Goal: Task Accomplishment & Management: Use online tool/utility

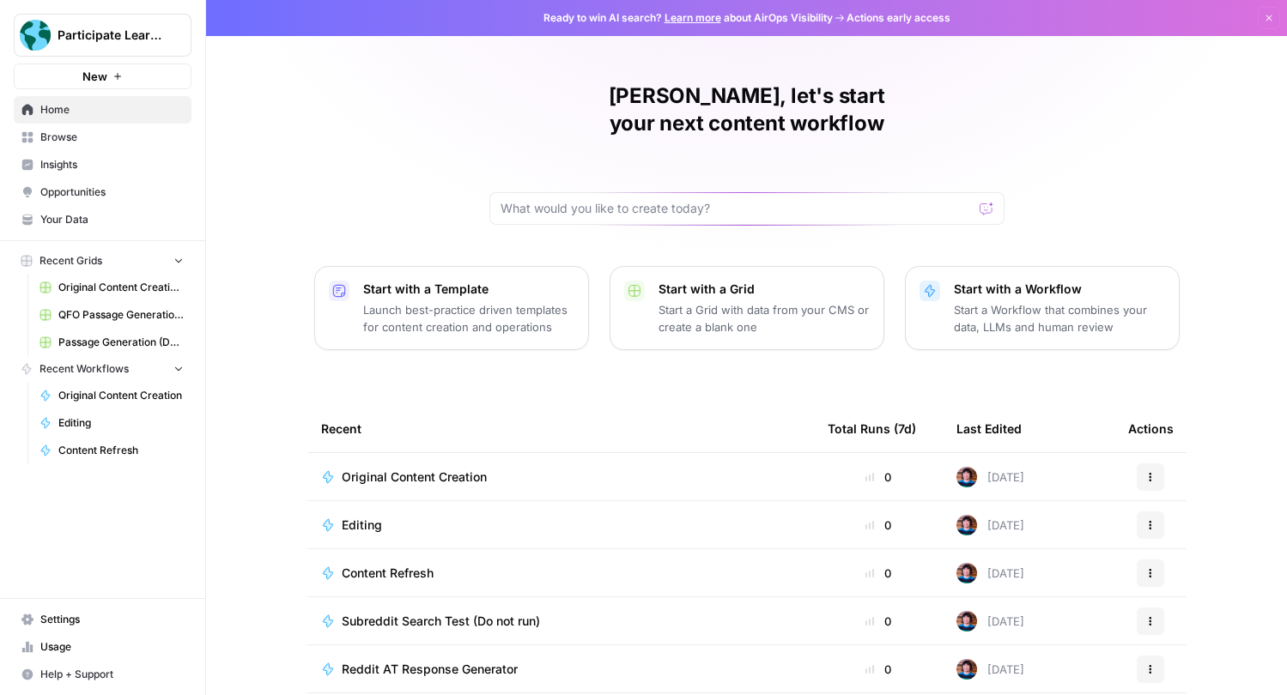
click at [70, 253] on span "Recent Grids" at bounding box center [70, 260] width 63 height 15
click at [79, 282] on span "Original Content Creation Grid" at bounding box center [120, 287] width 125 height 15
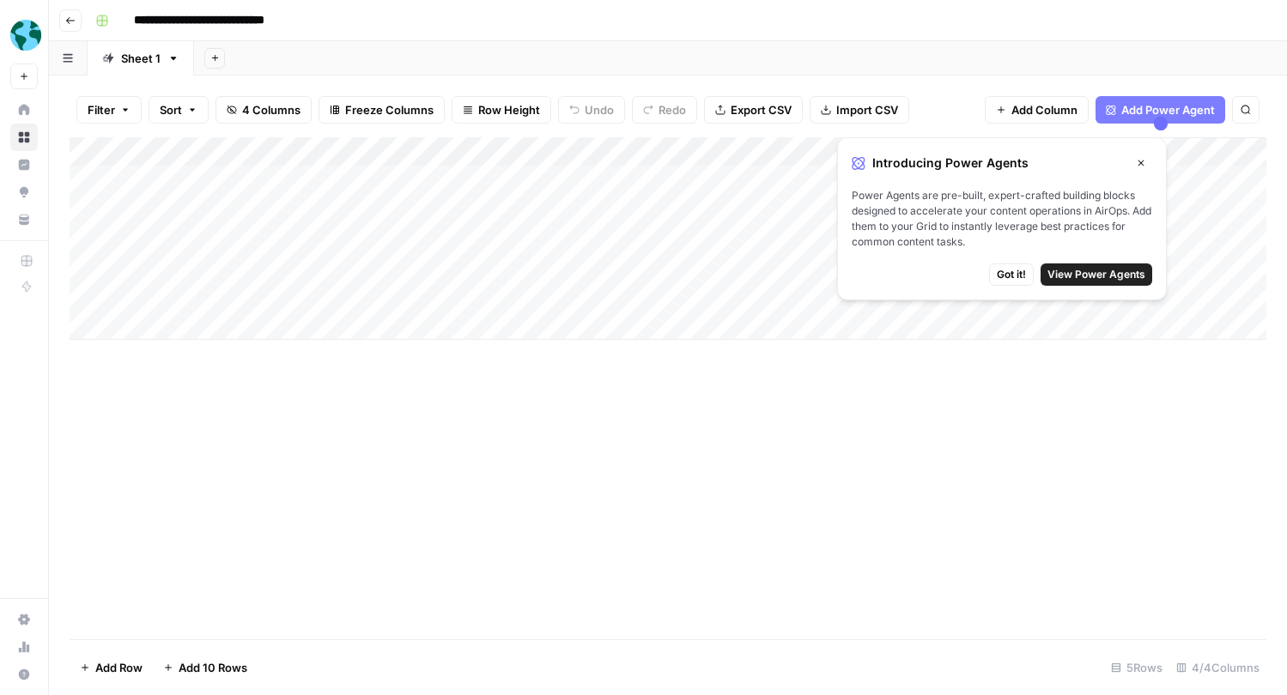
click at [1026, 276] on span "Got it!" at bounding box center [1010, 274] width 29 height 15
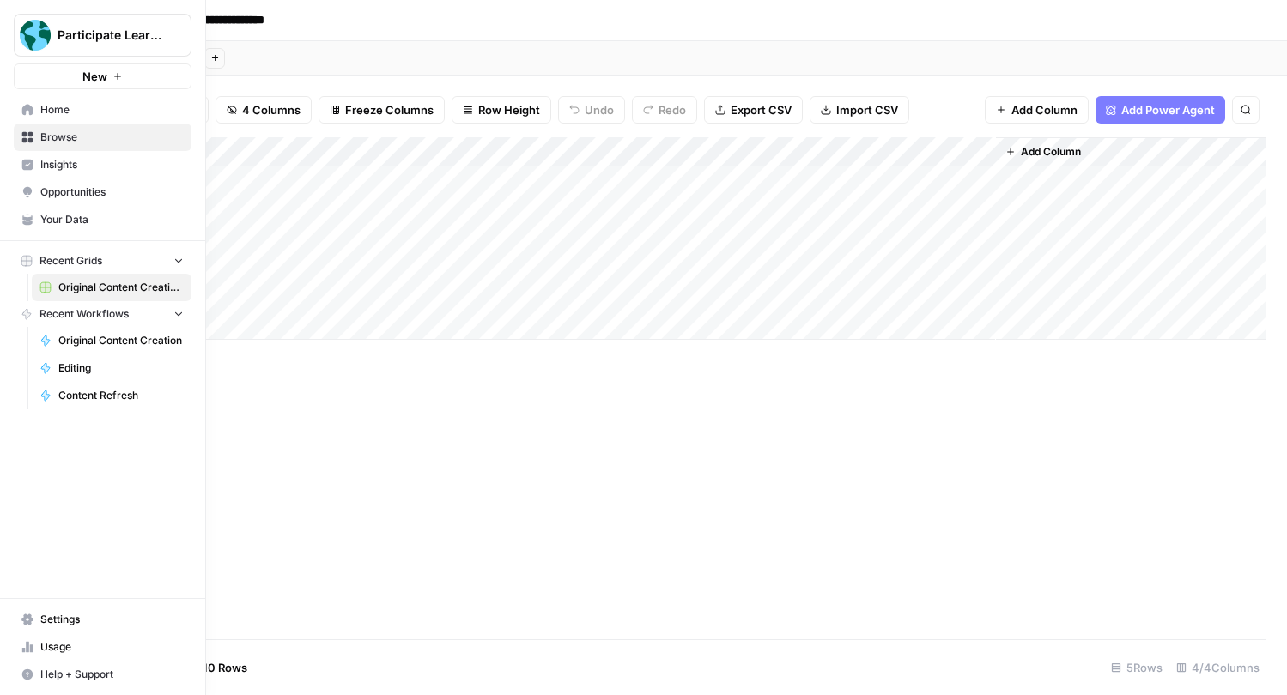
click at [179, 256] on icon "button" at bounding box center [179, 260] width 12 height 12
click at [179, 256] on icon "button" at bounding box center [179, 261] width 12 height 12
click at [65, 138] on span "Browse" at bounding box center [111, 137] width 143 height 15
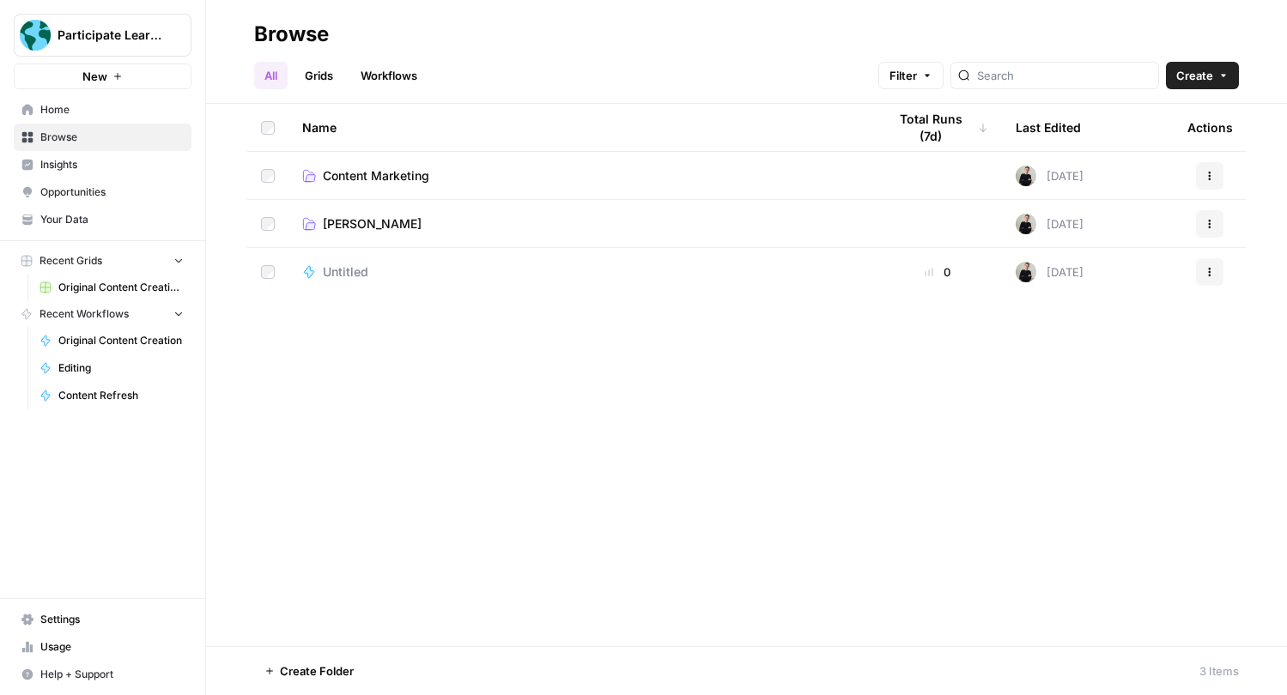
click at [378, 168] on span "Content Marketing" at bounding box center [376, 175] width 106 height 17
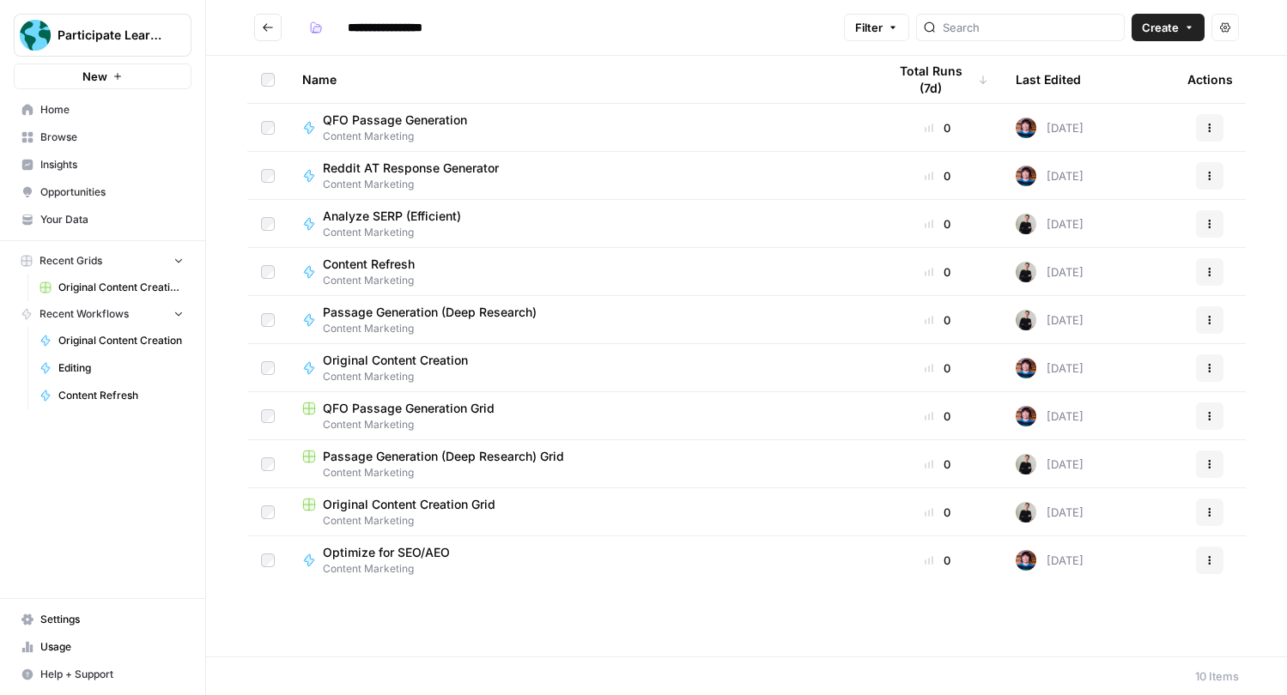
click at [77, 124] on link "Browse" at bounding box center [103, 137] width 178 height 27
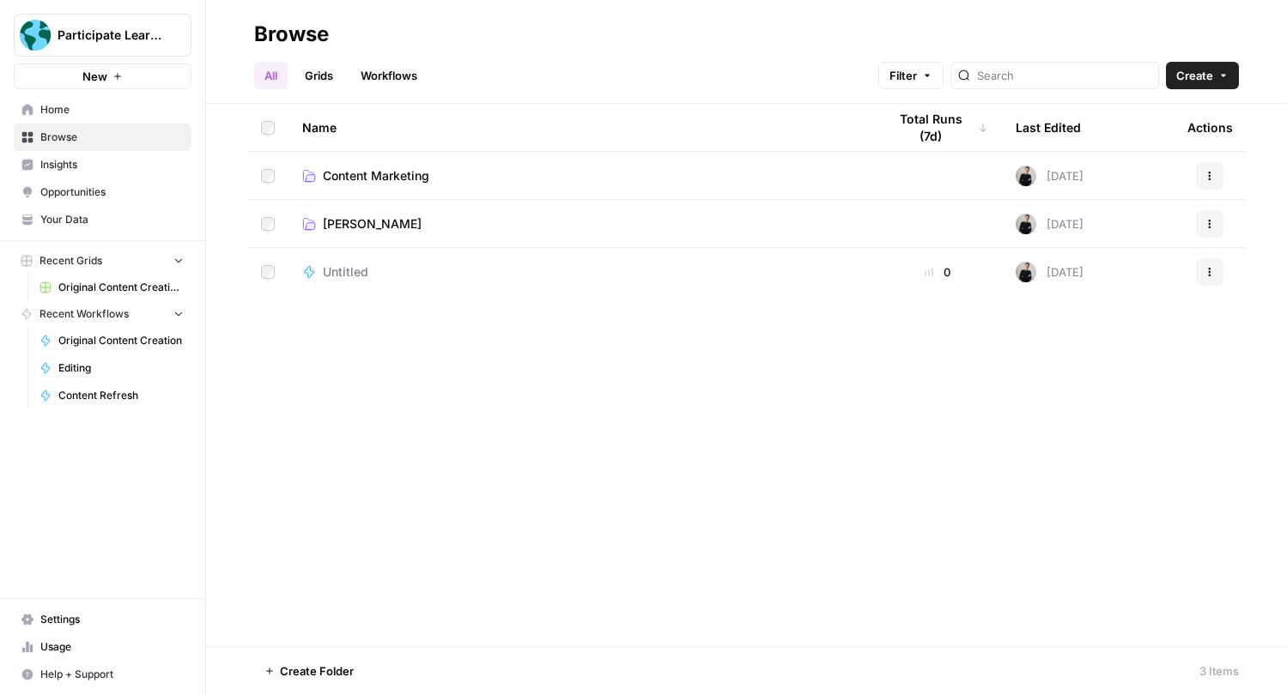
click at [180, 39] on icon "Workspace: Participate Learning" at bounding box center [176, 35] width 17 height 17
click at [373, 227] on span "[PERSON_NAME]" at bounding box center [372, 223] width 99 height 17
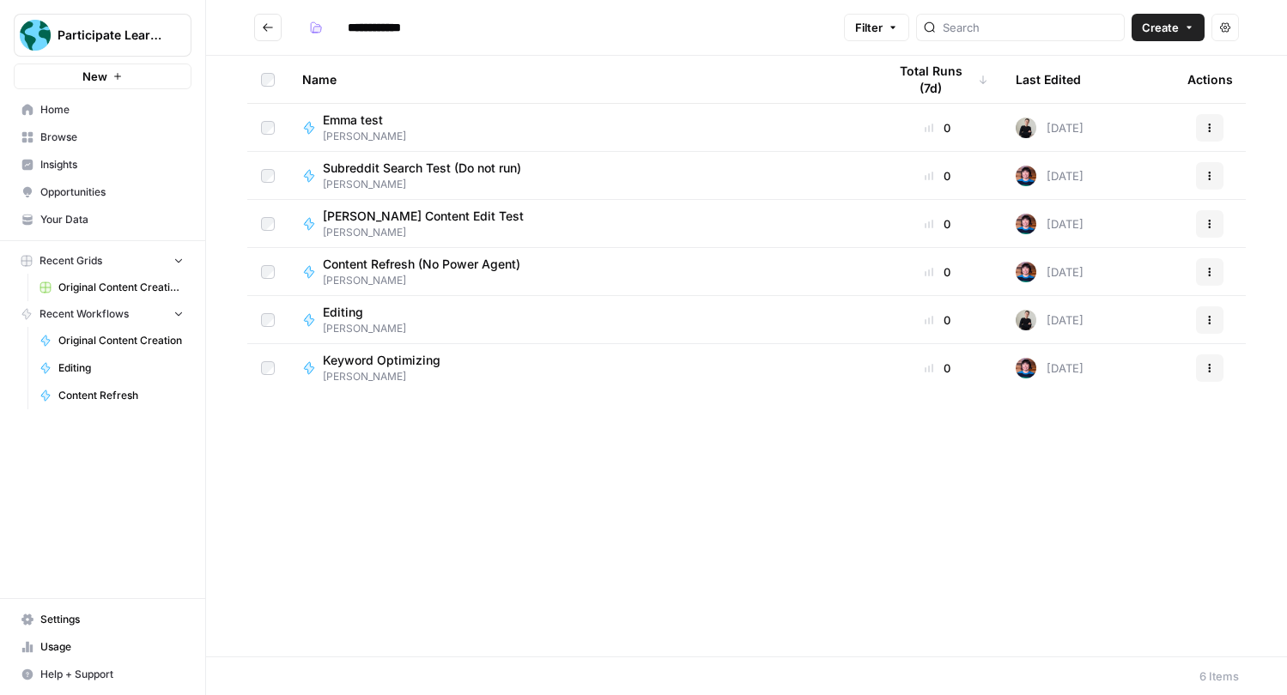
click at [1172, 26] on span "Create" at bounding box center [1159, 27] width 37 height 17
click at [87, 221] on span "Your Data" at bounding box center [111, 219] width 143 height 15
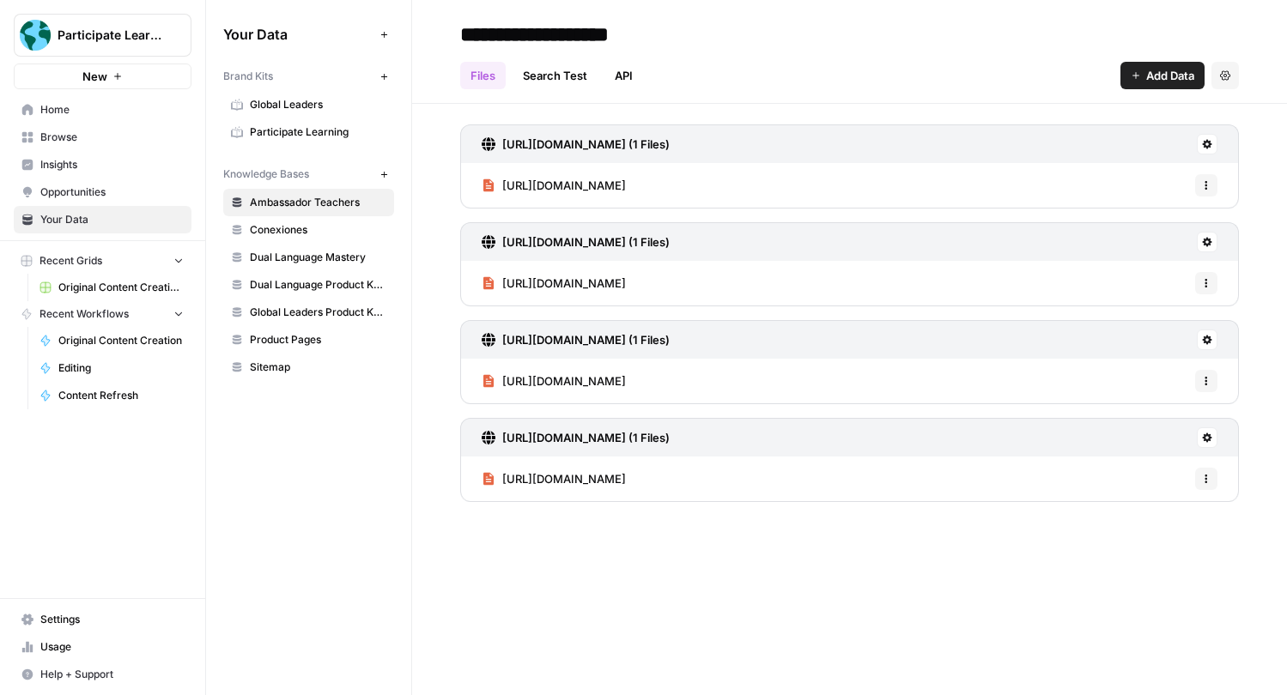
click at [552, 72] on link "Search Test" at bounding box center [554, 75] width 85 height 27
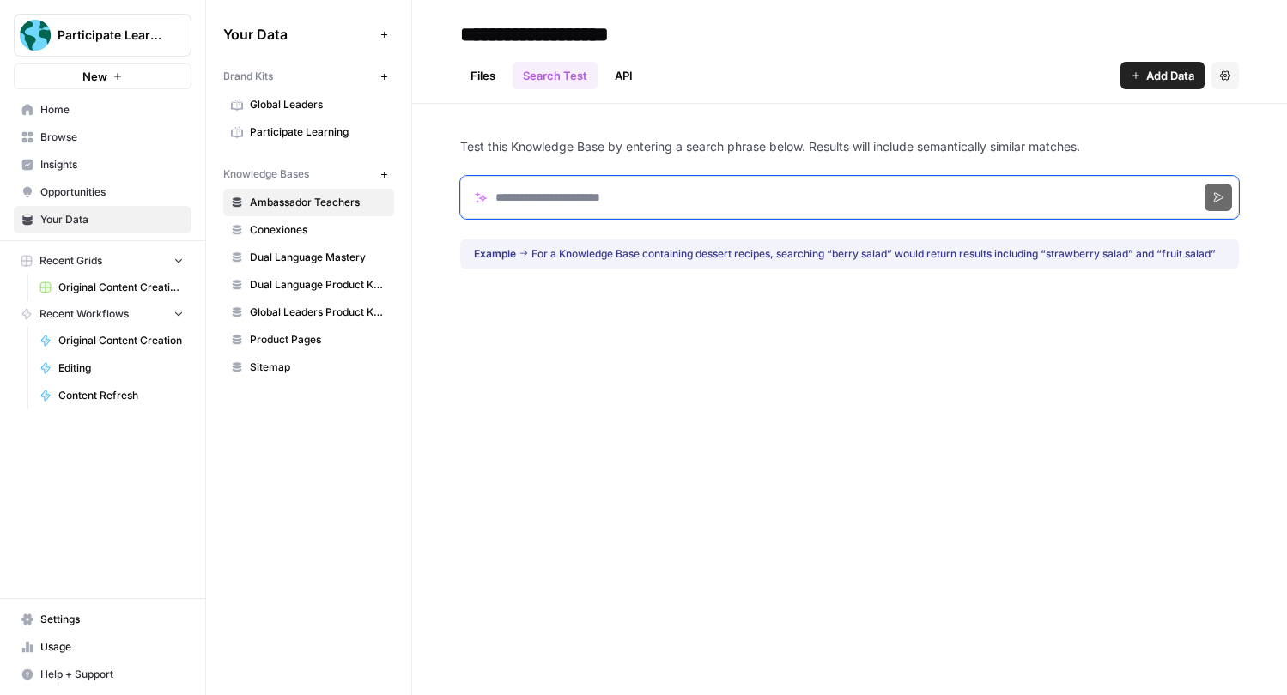
click at [600, 191] on input "Search phrase" at bounding box center [849, 197] width 778 height 43
type input "**********"
click button "Search" at bounding box center [1217, 197] width 27 height 27
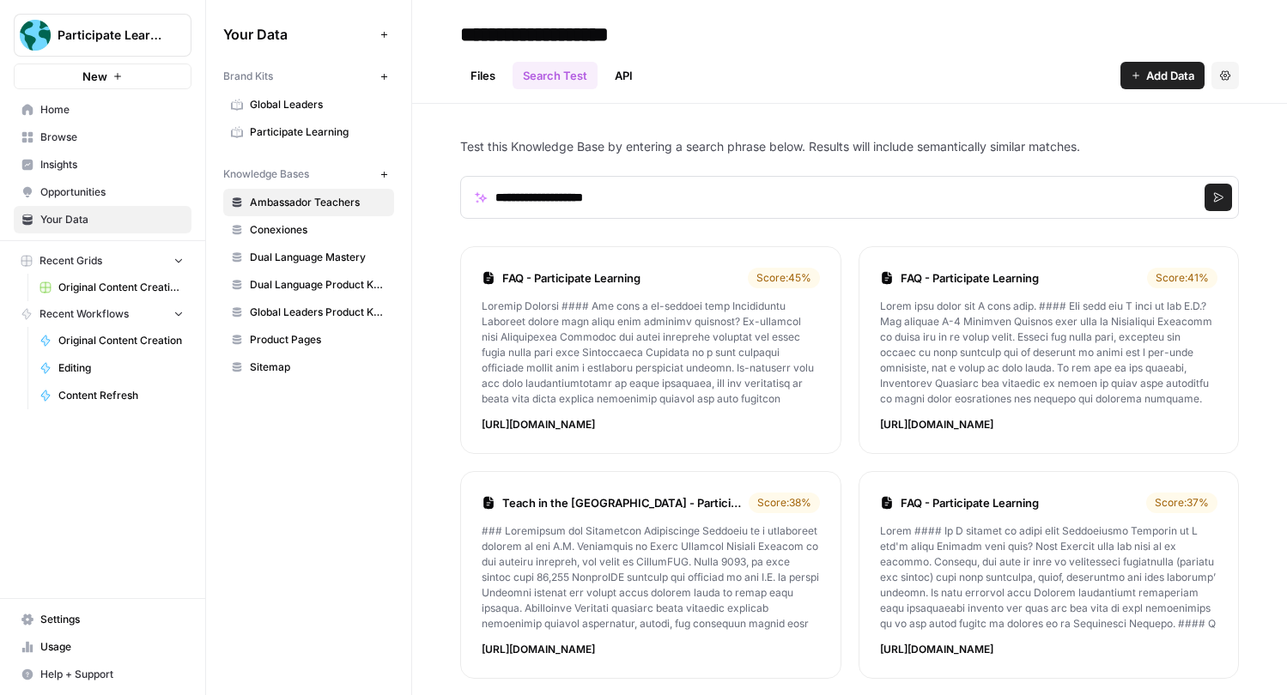
click at [622, 60] on div "Files Search Test API Add Data Settings" at bounding box center [849, 68] width 778 height 41
click at [624, 65] on link "API" at bounding box center [623, 75] width 39 height 27
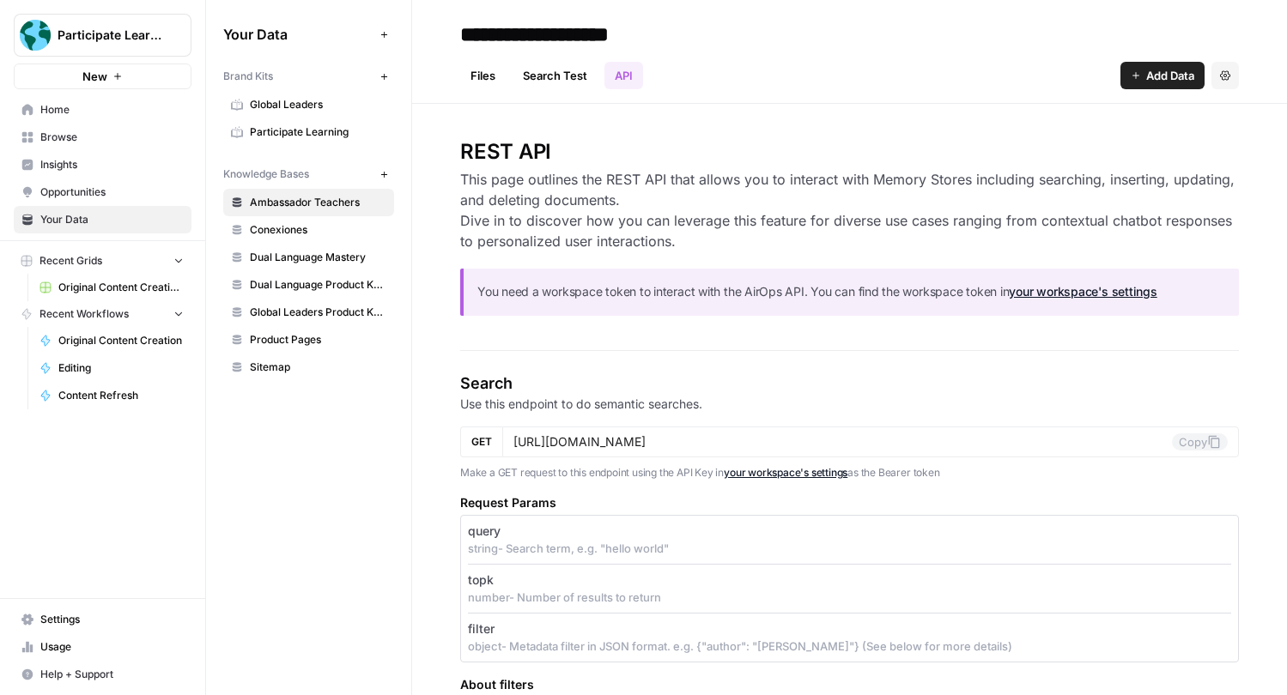
click at [485, 76] on link "Files" at bounding box center [482, 75] width 45 height 27
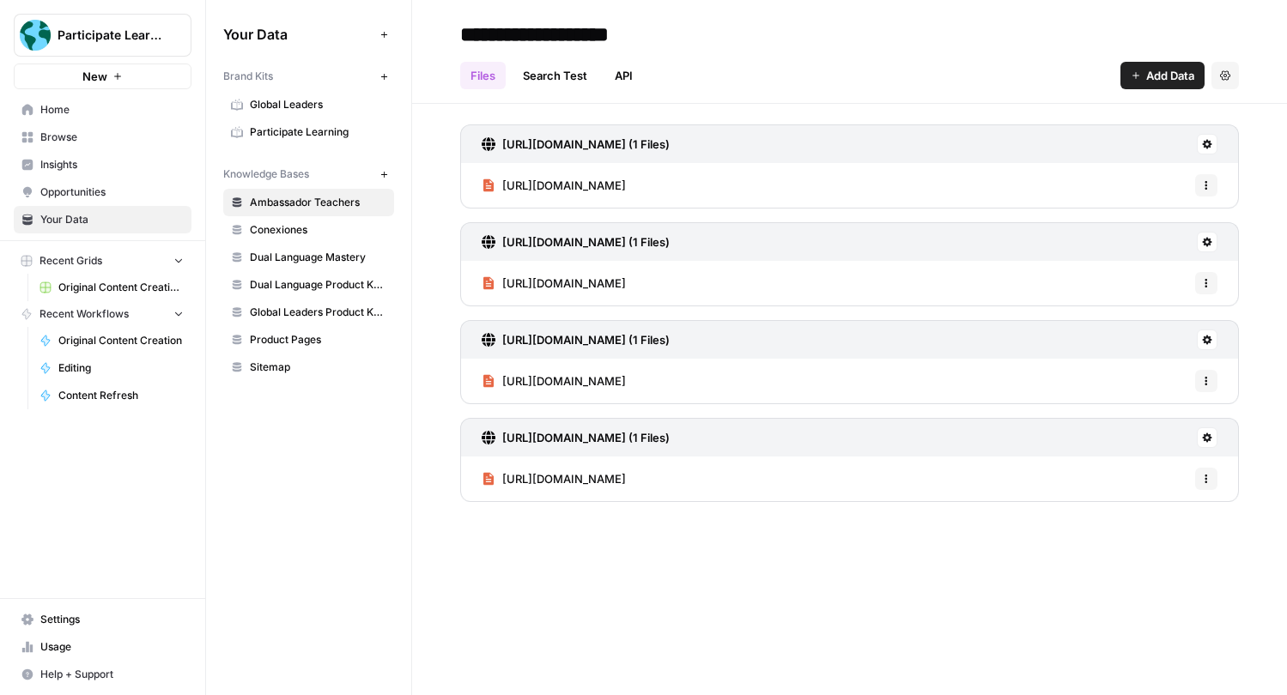
click at [335, 222] on span "Conexiones" at bounding box center [318, 229] width 136 height 15
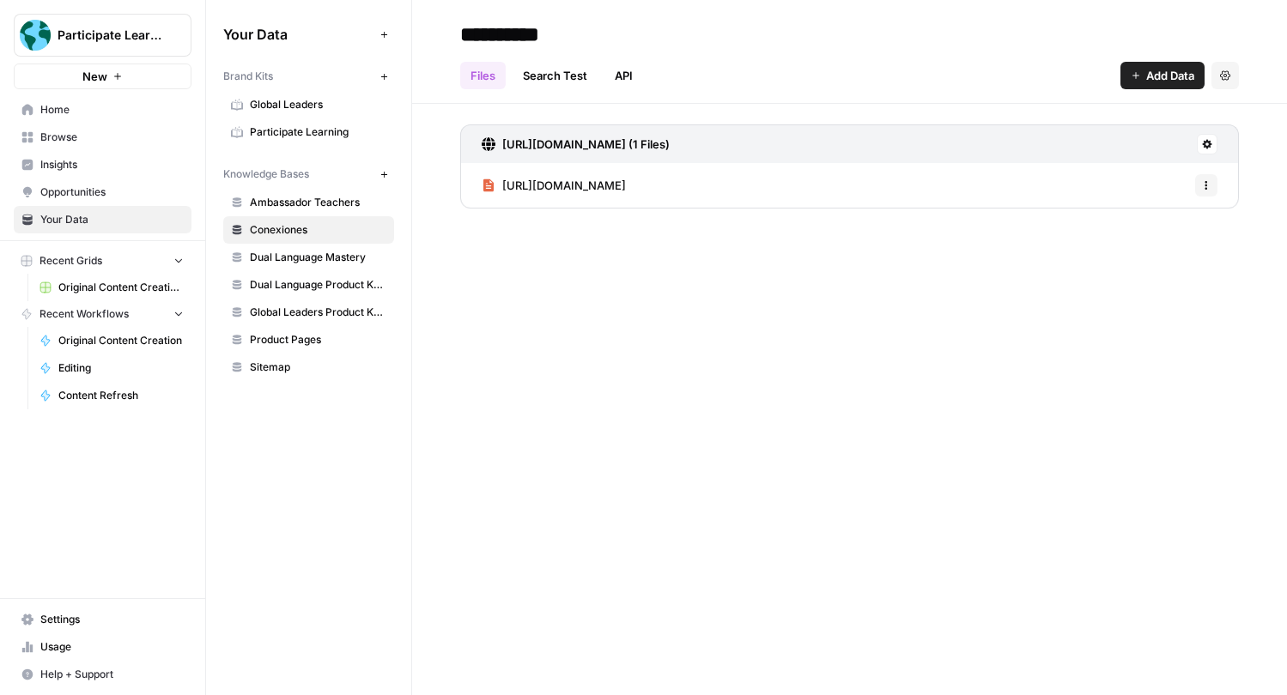
click at [1166, 82] on span "Add Data" at bounding box center [1170, 75] width 48 height 17
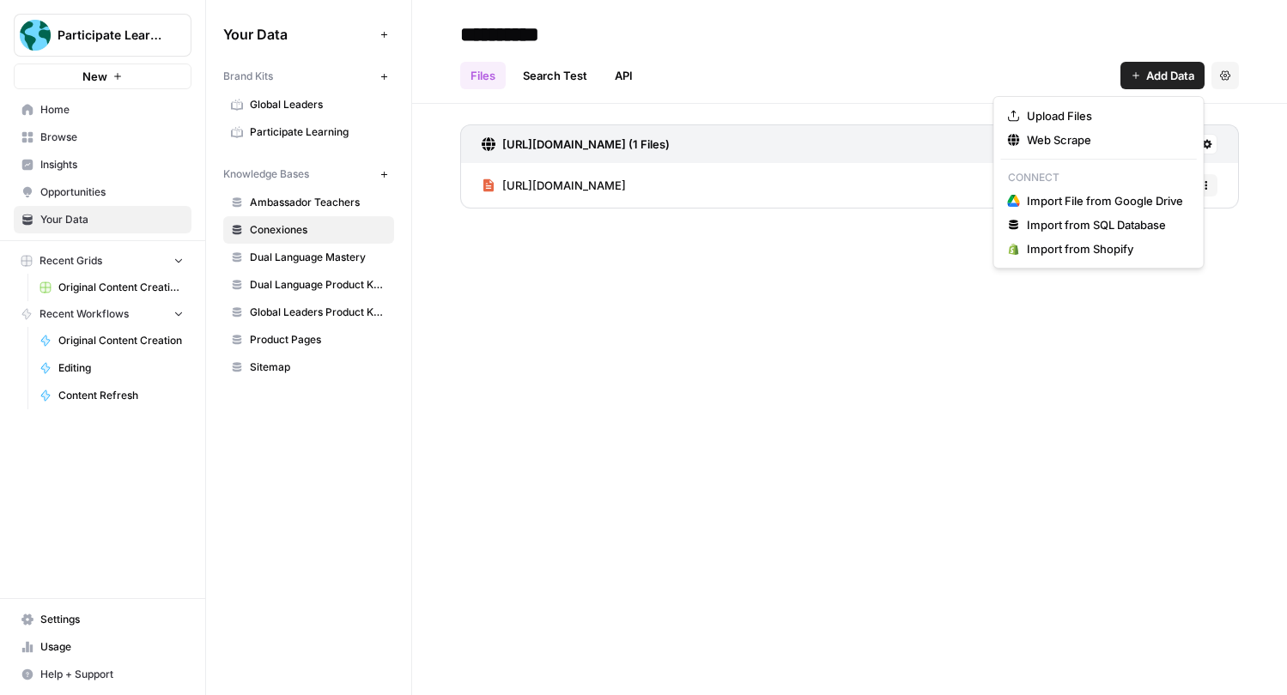
click at [630, 413] on div "**********" at bounding box center [849, 347] width 875 height 695
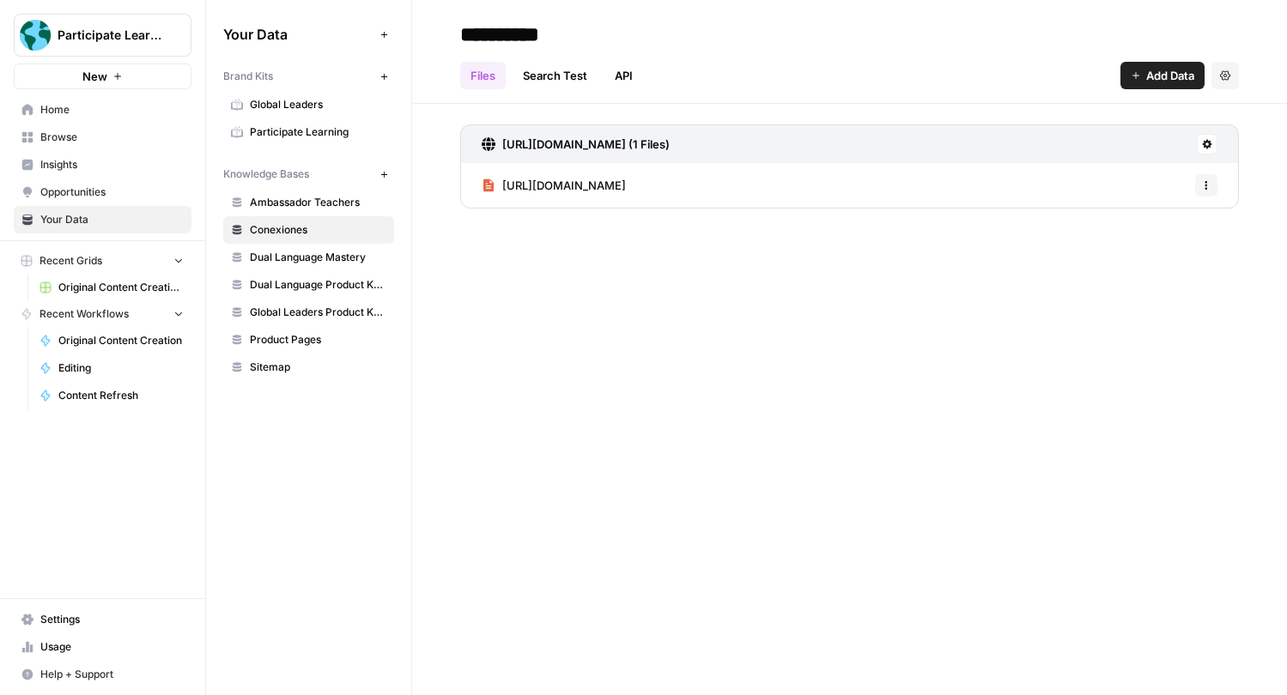
click at [318, 130] on span "Participate Learning" at bounding box center [318, 131] width 136 height 15
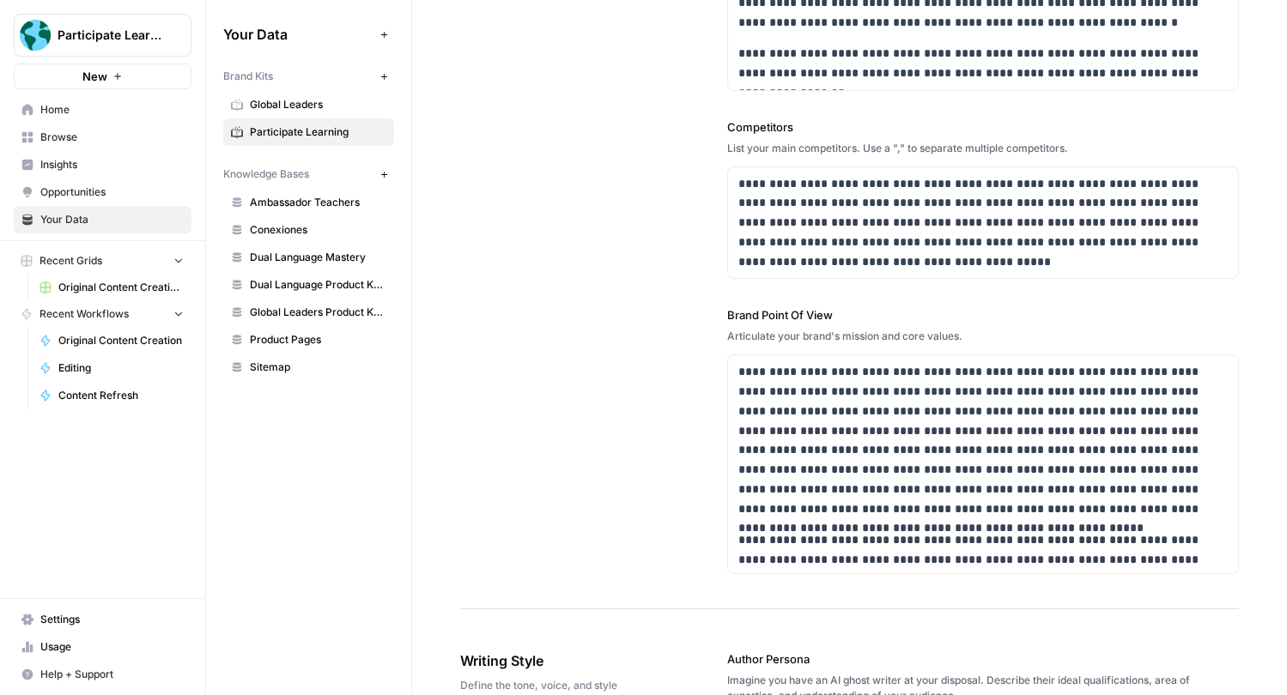
scroll to position [684, 0]
click at [960, 257] on p "**********" at bounding box center [982, 222] width 489 height 98
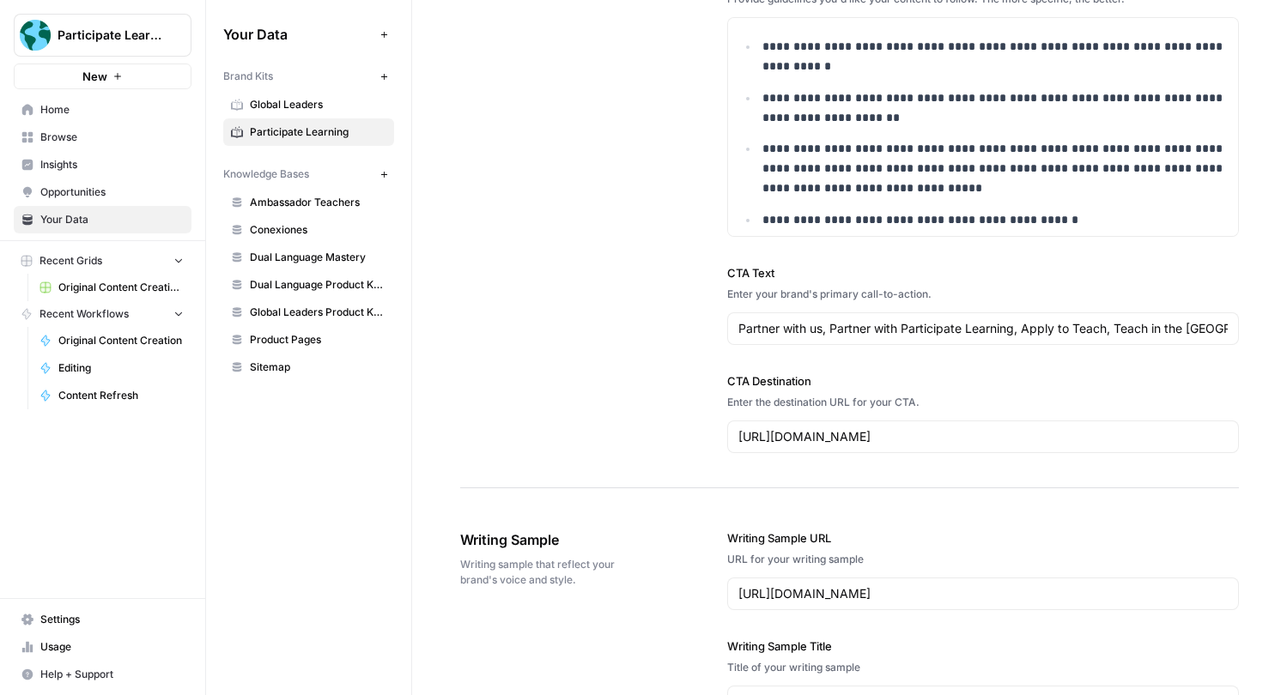
scroll to position [2063, 0]
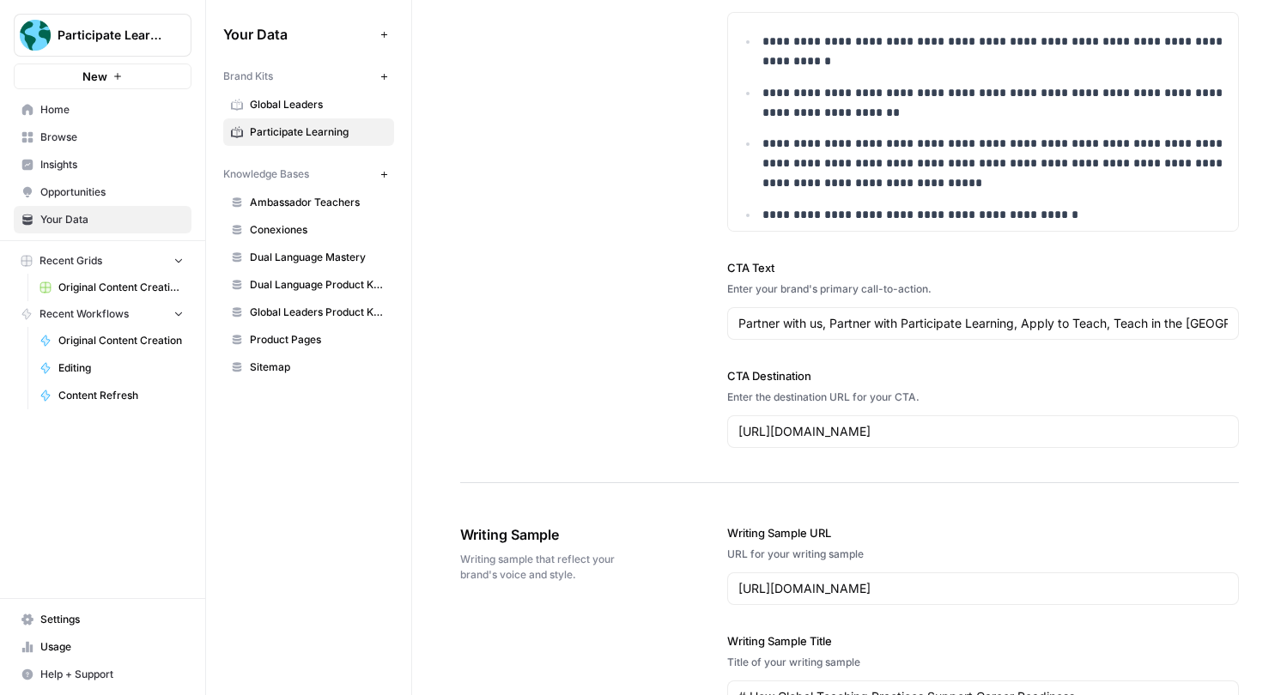
click at [999, 337] on div "Partner with us, Partner with Participate Learning, Apply to Teach, Teach in th…" at bounding box center [983, 323] width 512 height 33
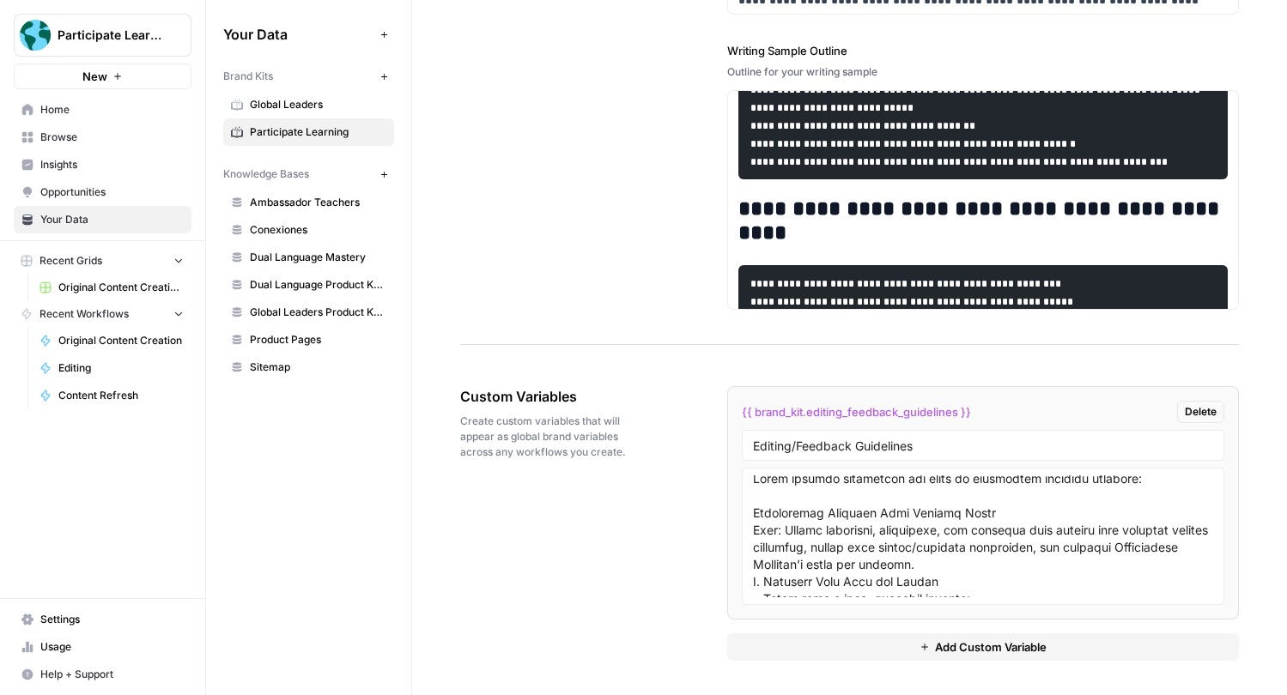
scroll to position [0, 0]
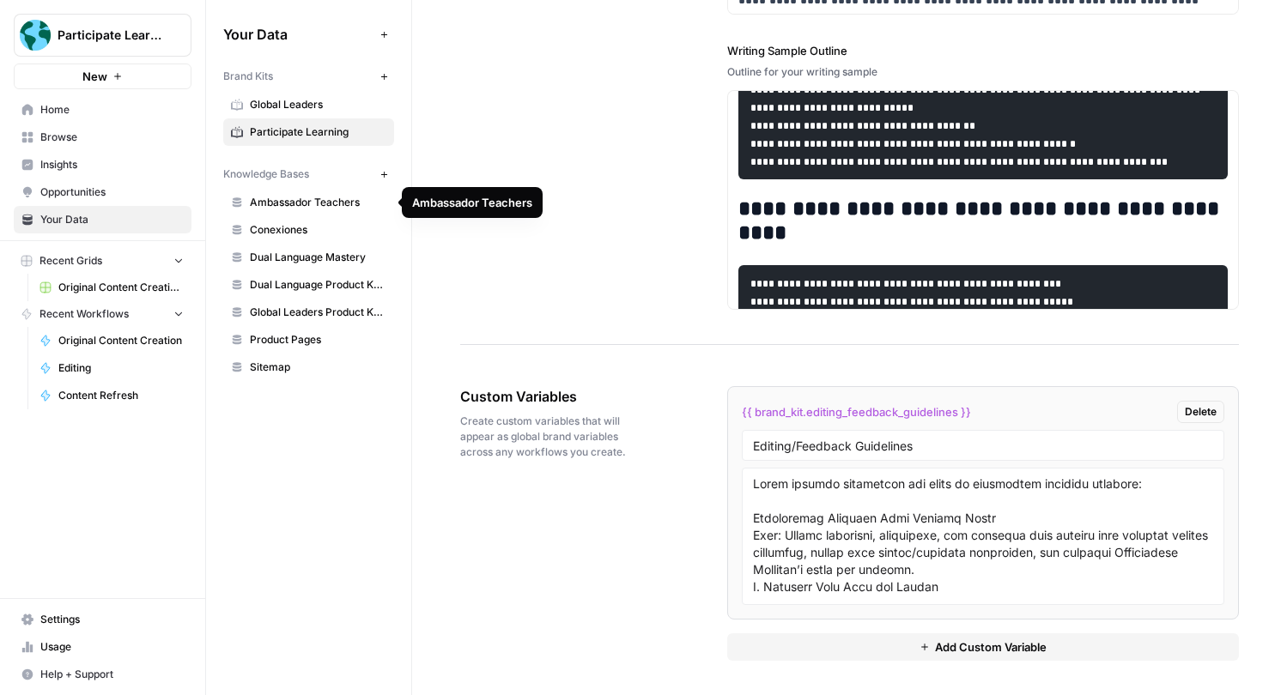
click at [318, 94] on link "Global Leaders" at bounding box center [308, 104] width 171 height 27
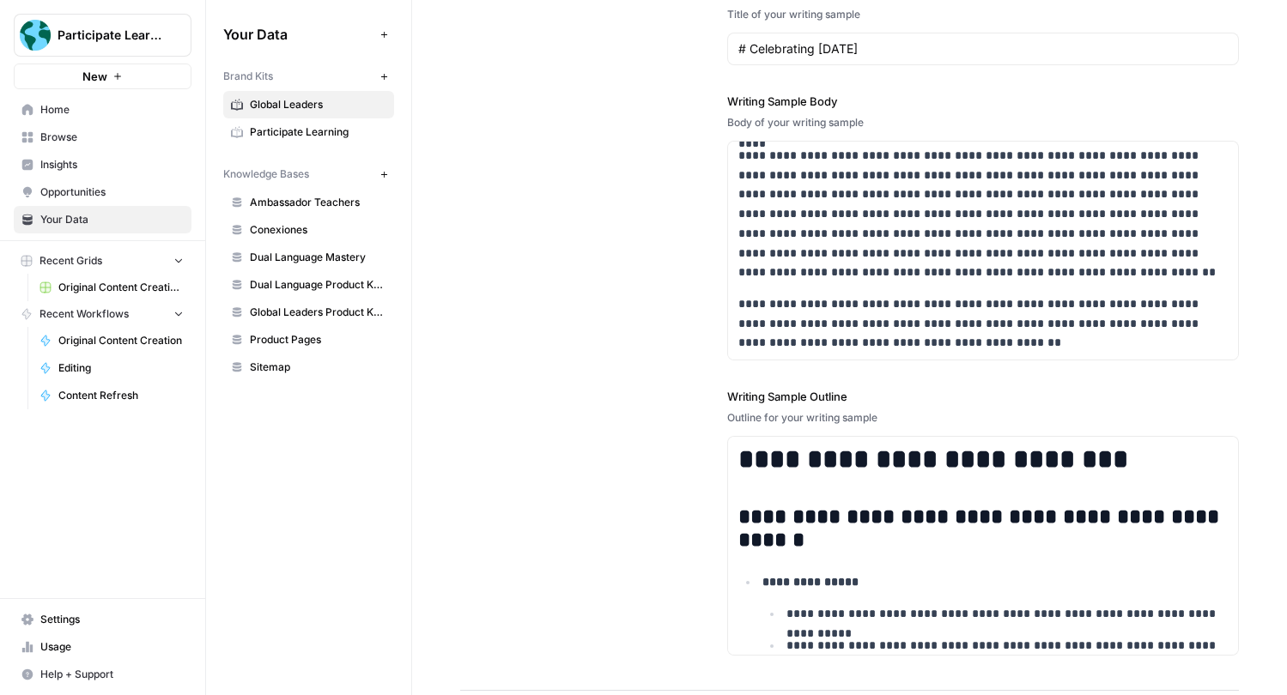
scroll to position [2325, 0]
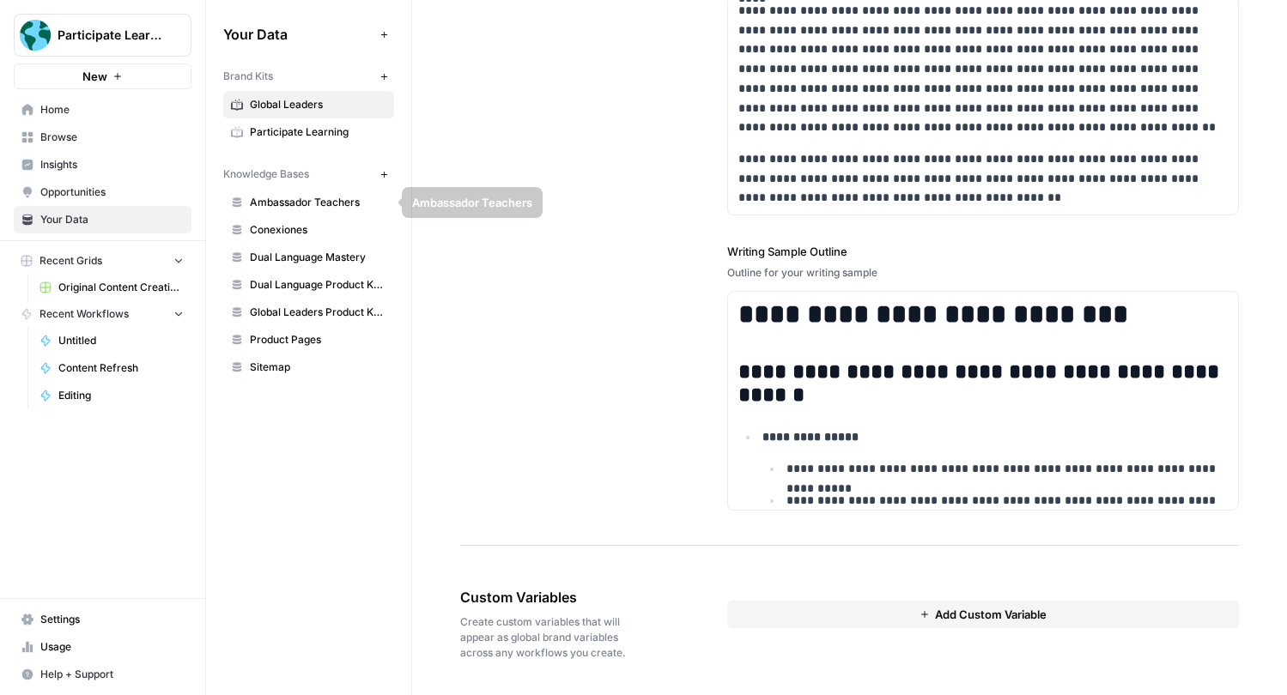
click at [304, 222] on span "Conexiones" at bounding box center [318, 229] width 136 height 15
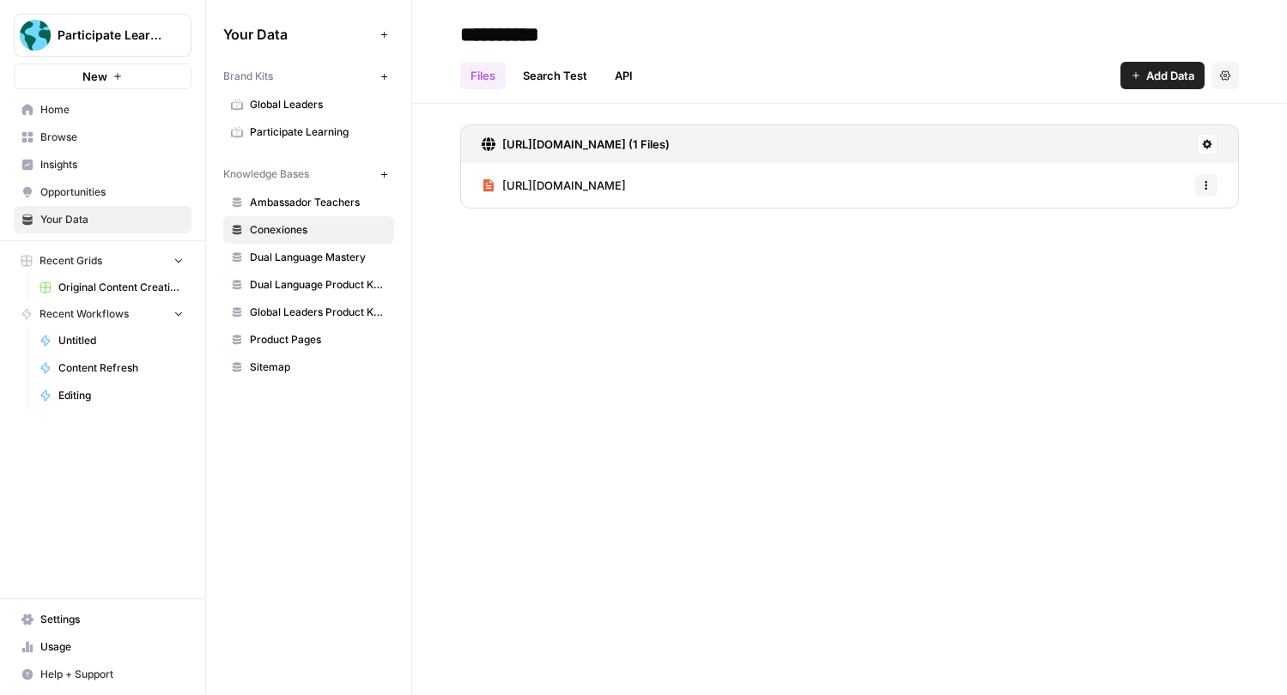
click at [305, 253] on span "Dual Language Mastery" at bounding box center [318, 257] width 136 height 15
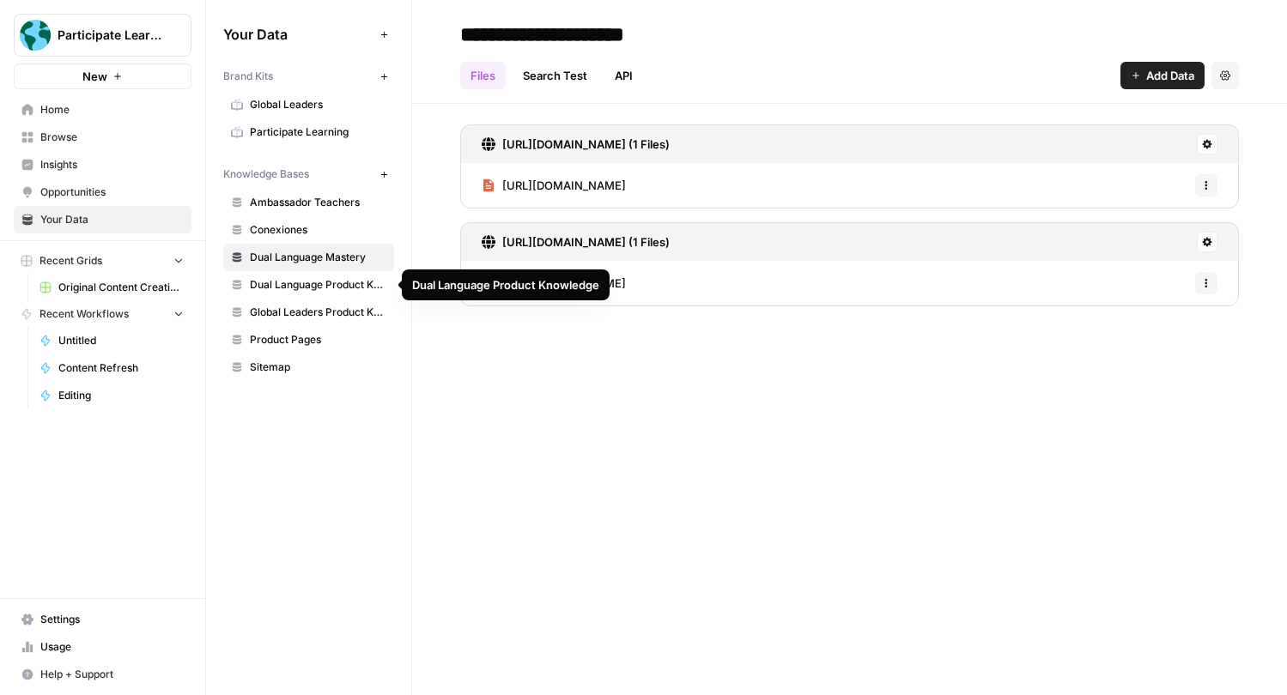
click at [309, 307] on span "Global Leaders Product Knowledge" at bounding box center [318, 312] width 136 height 15
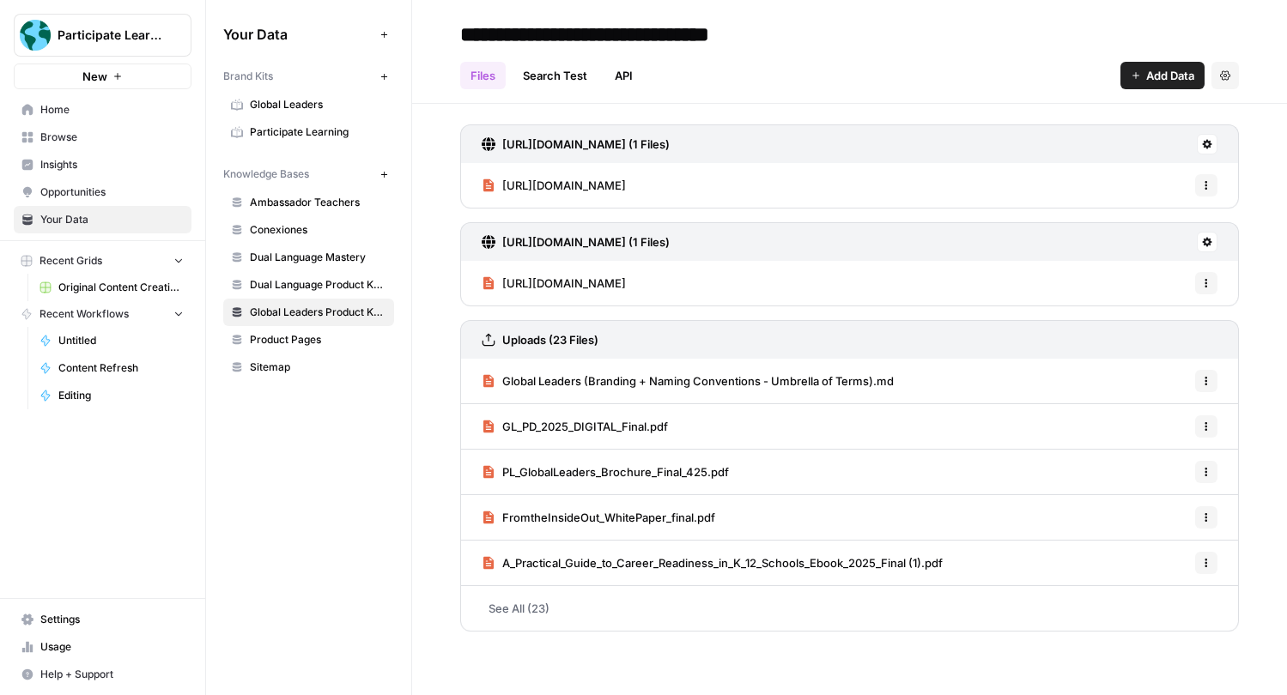
click at [292, 212] on link "Ambassador Teachers" at bounding box center [308, 202] width 171 height 27
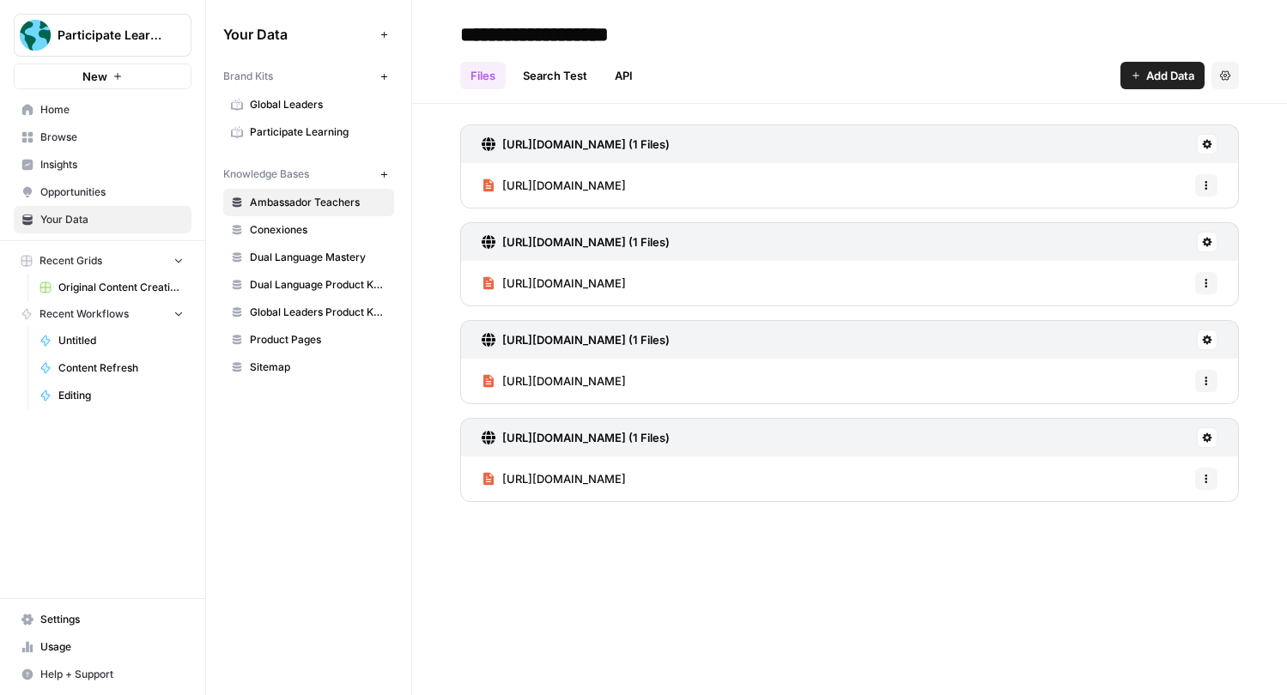
click at [1152, 78] on span "Add Data" at bounding box center [1170, 75] width 48 height 17
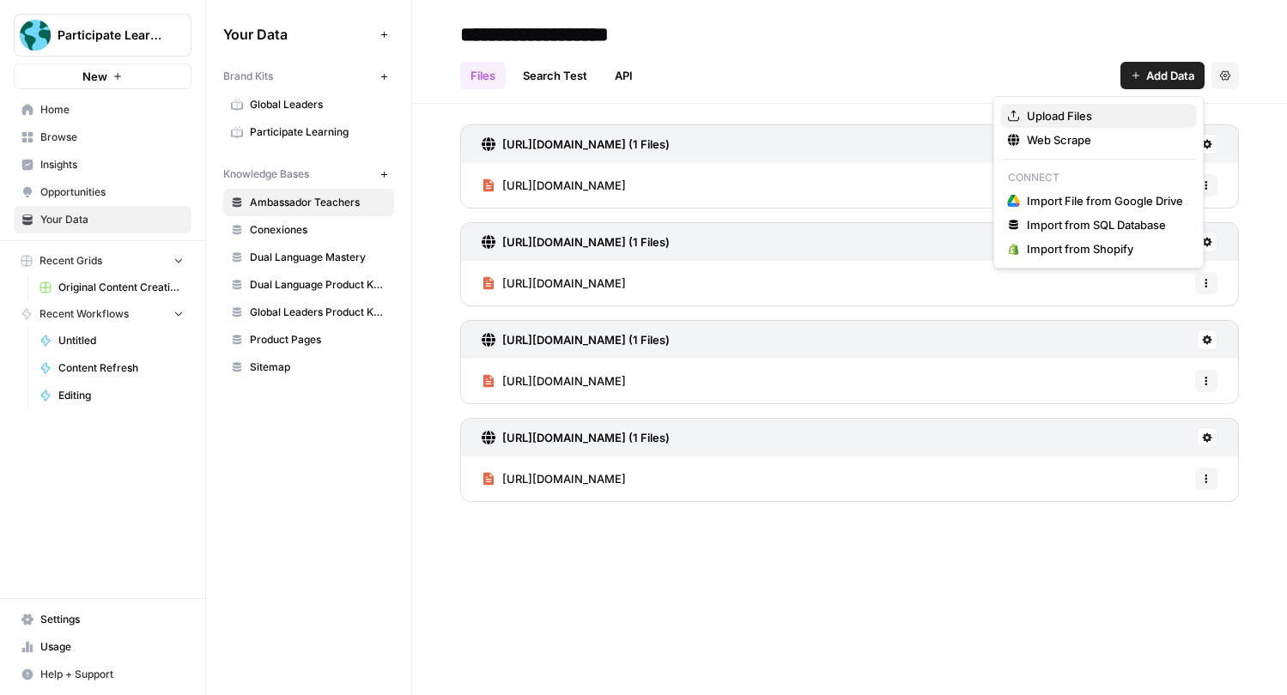
click at [1110, 113] on span "Upload Files" at bounding box center [1104, 115] width 156 height 17
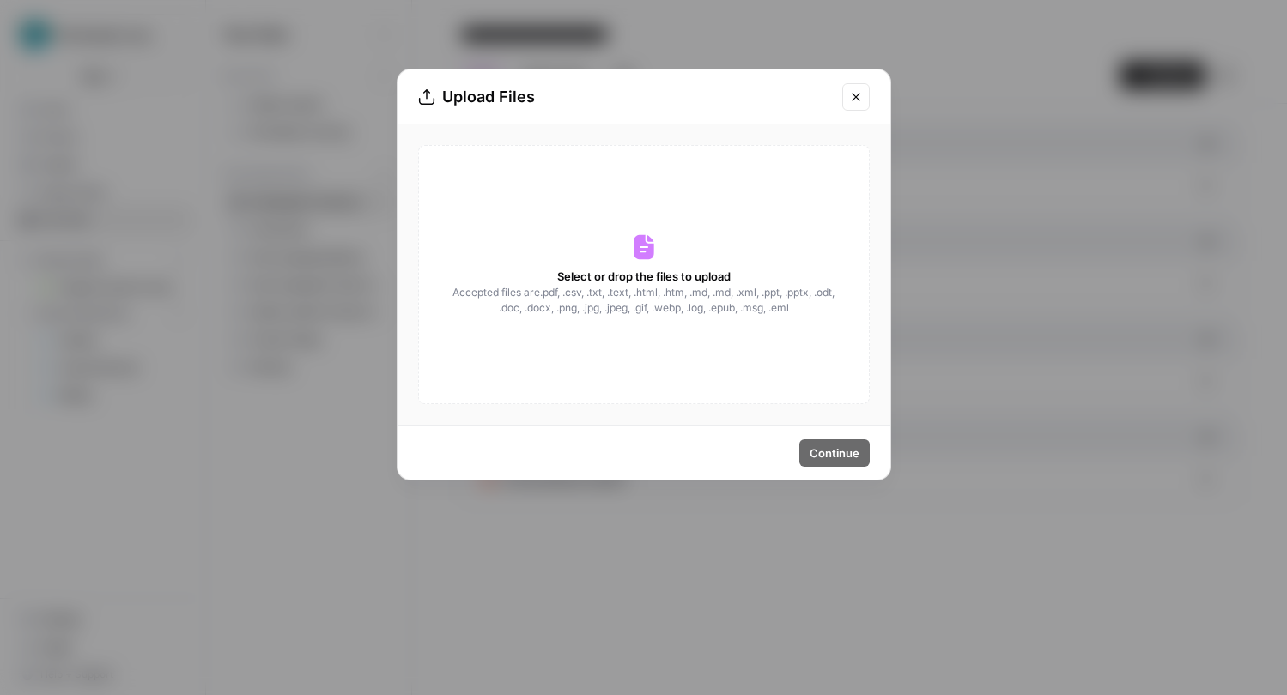
click at [656, 257] on icon at bounding box center [643, 246] width 27 height 27
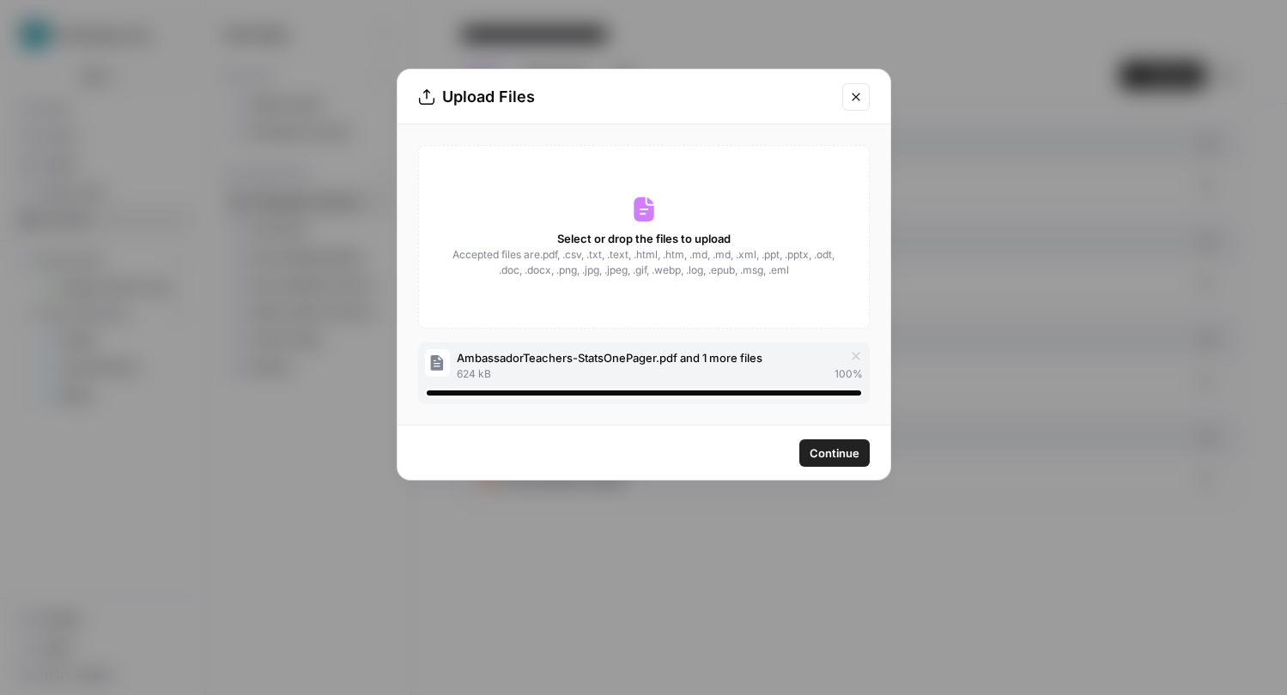
click at [833, 457] on span "Continue" at bounding box center [834, 453] width 50 height 17
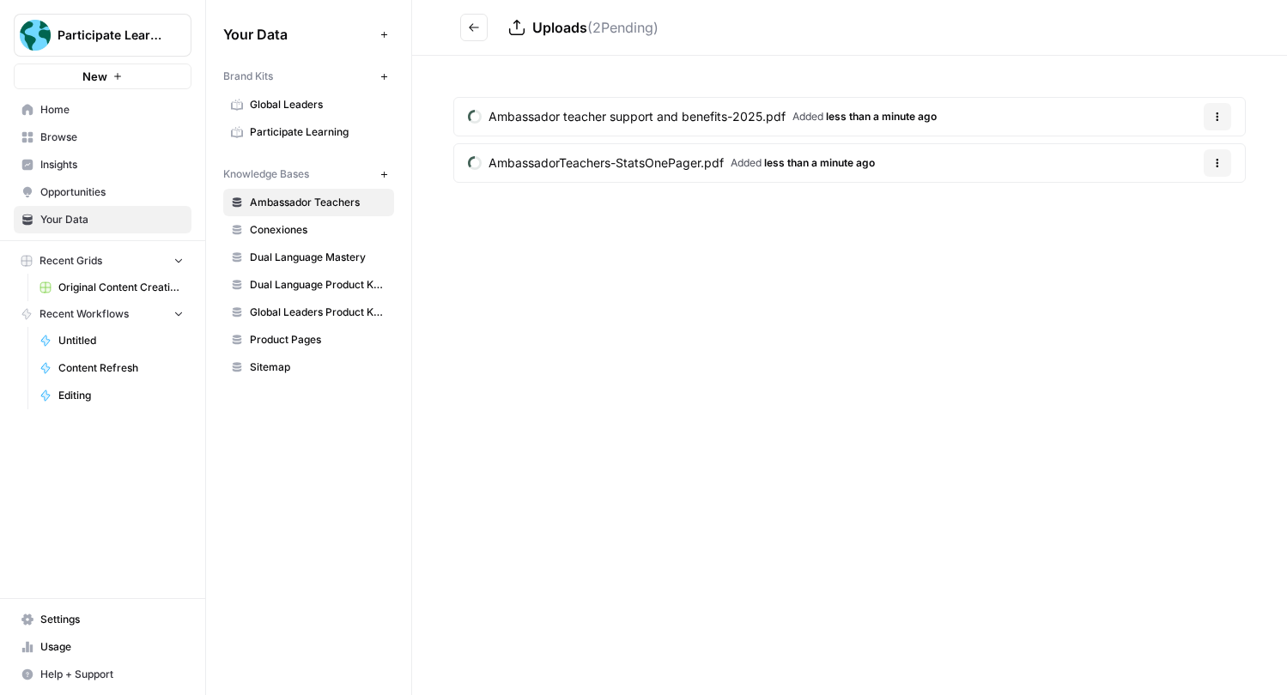
click at [101, 117] on span "Home" at bounding box center [111, 109] width 143 height 15
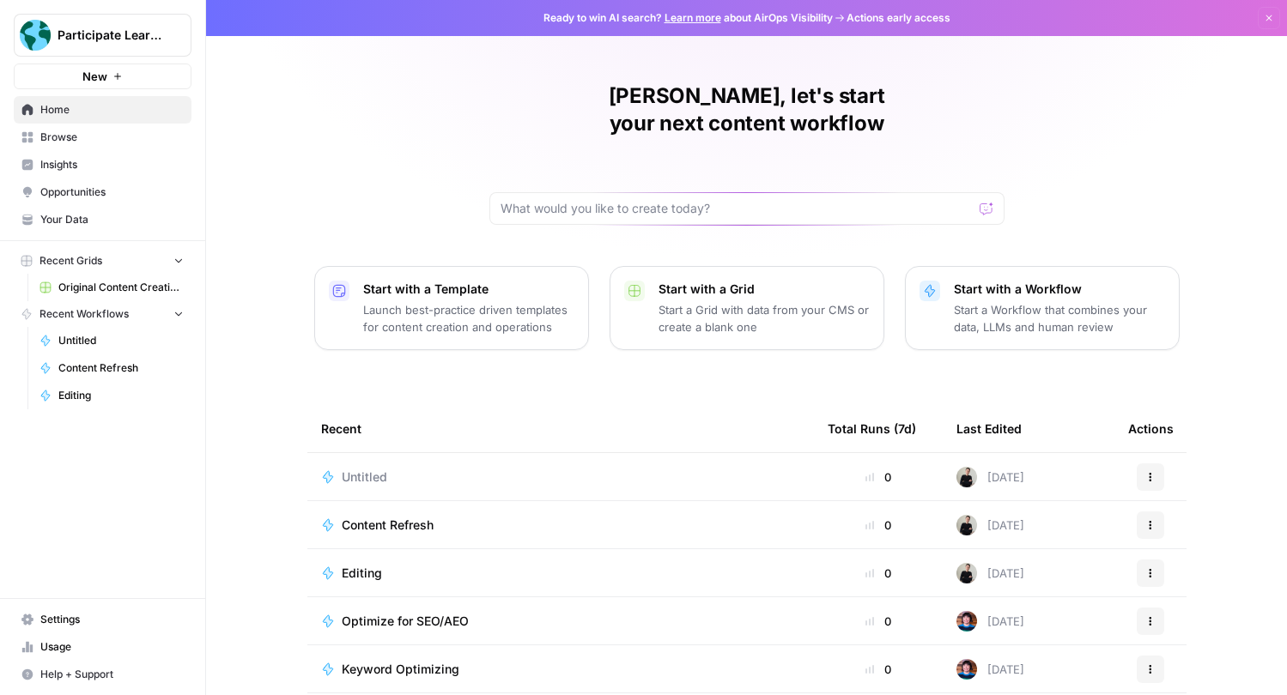
click at [108, 164] on span "Insights" at bounding box center [111, 164] width 143 height 15
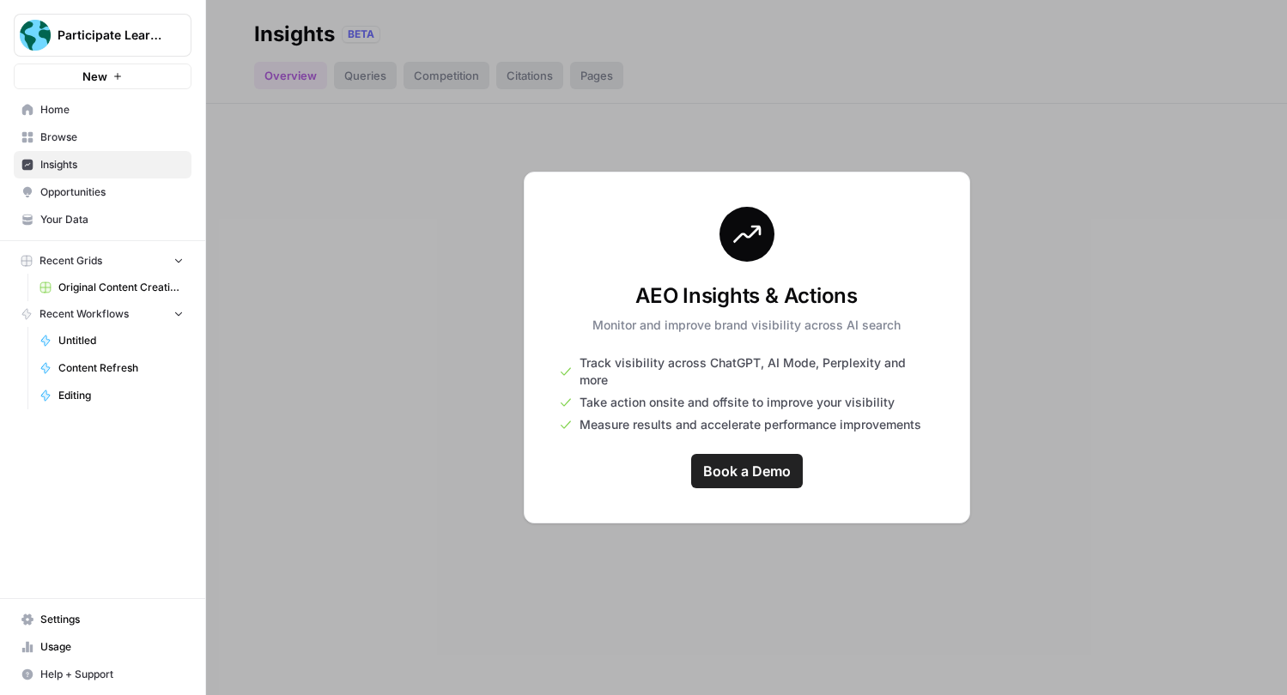
click at [494, 431] on div at bounding box center [746, 347] width 1081 height 695
click at [68, 188] on span "Opportunities" at bounding box center [111, 192] width 143 height 15
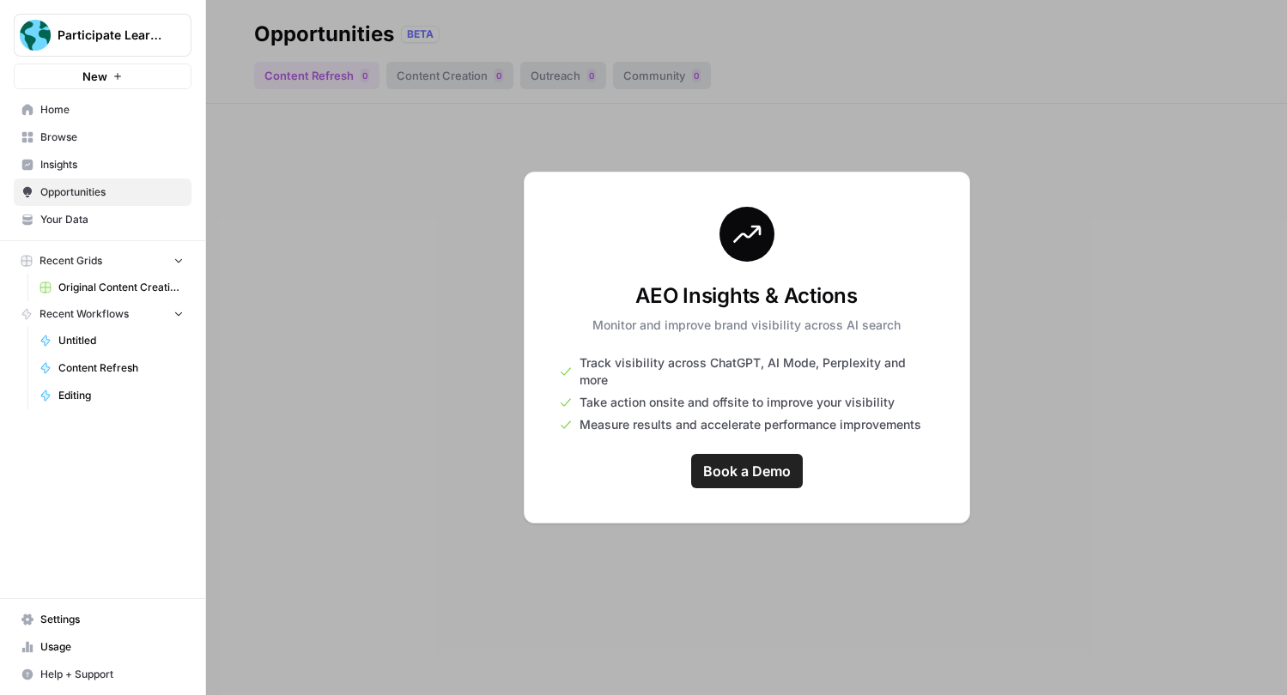
click at [80, 112] on span "Home" at bounding box center [111, 109] width 143 height 15
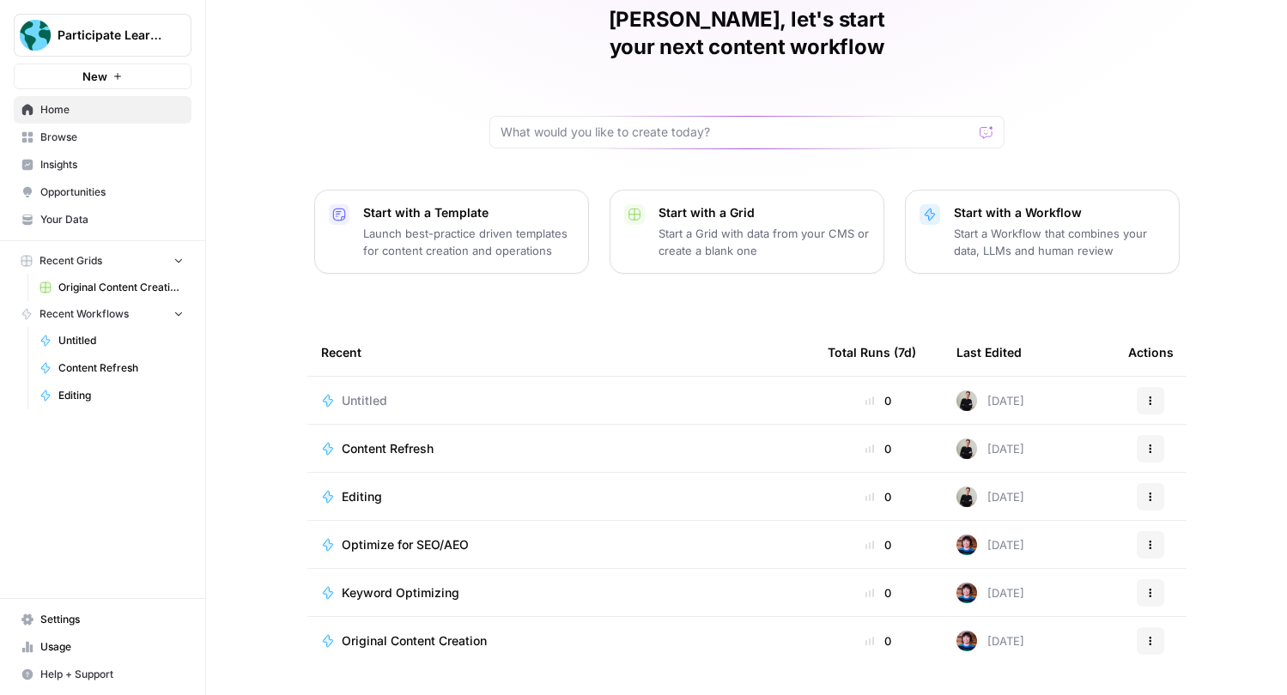
scroll to position [94, 0]
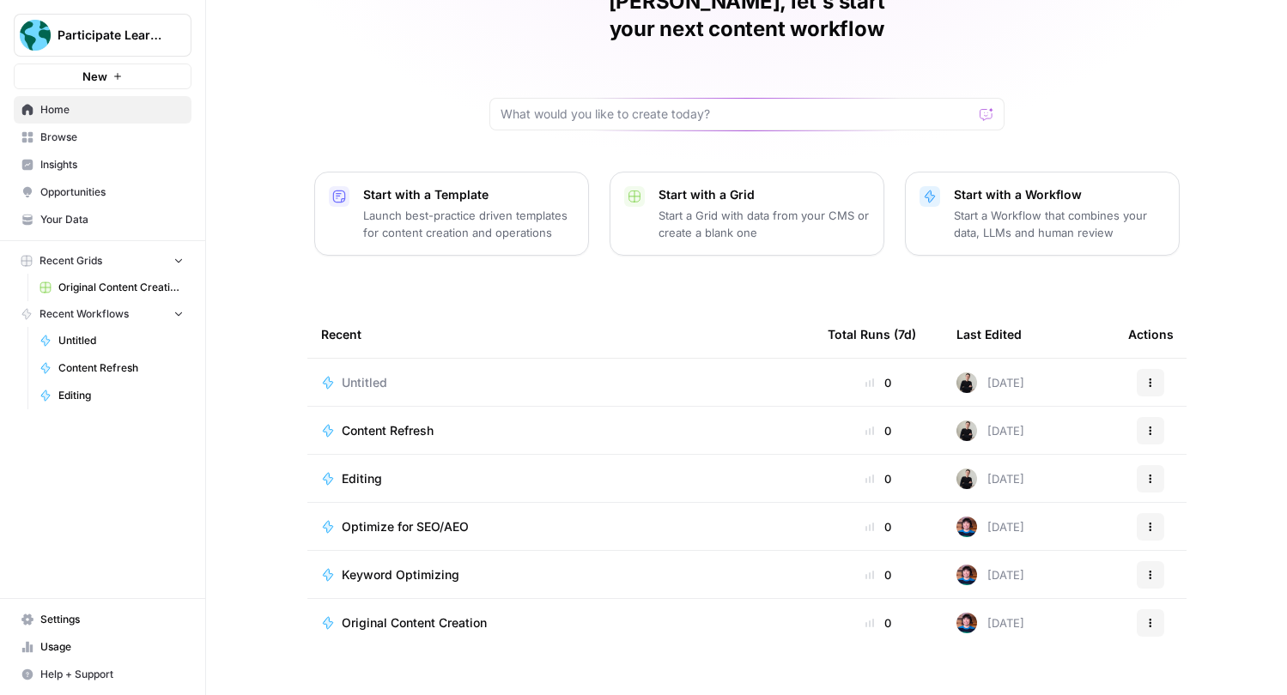
click at [82, 233] on nav "Home Browse Insights Opportunities Your Data" at bounding box center [102, 164] width 205 height 151
click at [82, 227] on link "Your Data" at bounding box center [103, 219] width 178 height 27
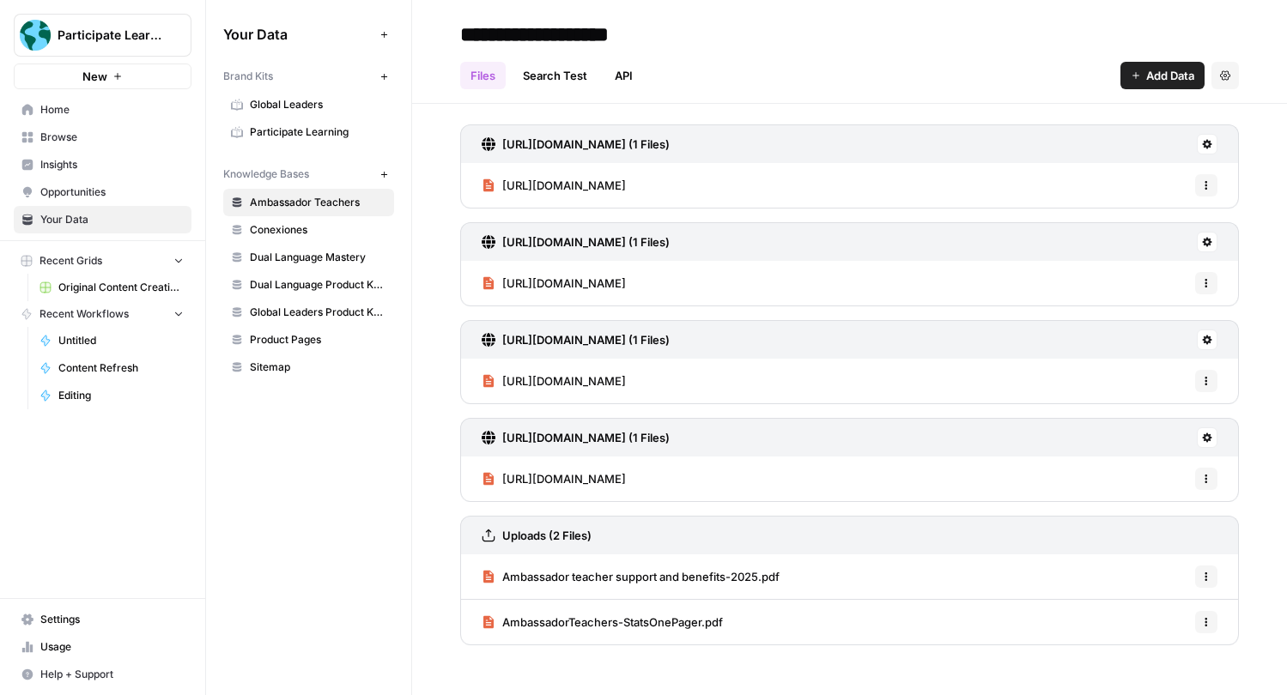
click at [1158, 80] on span "Add Data" at bounding box center [1170, 75] width 48 height 17
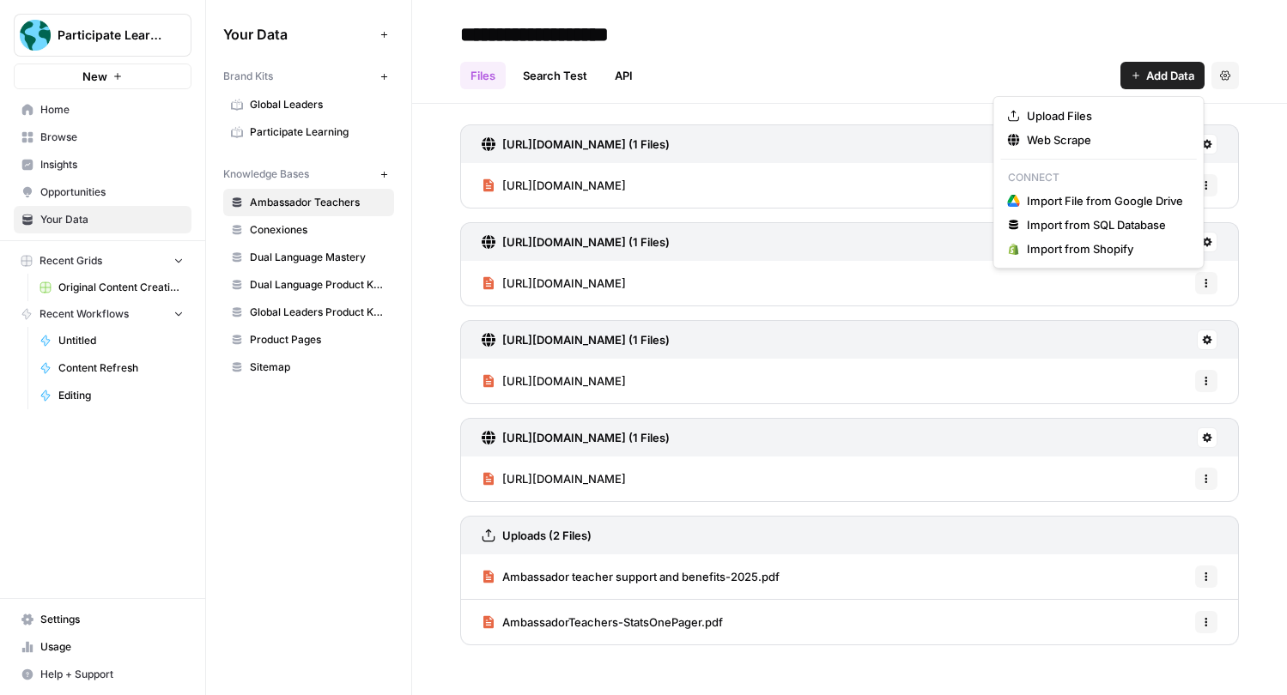
click at [1229, 77] on icon "button" at bounding box center [1225, 75] width 10 height 10
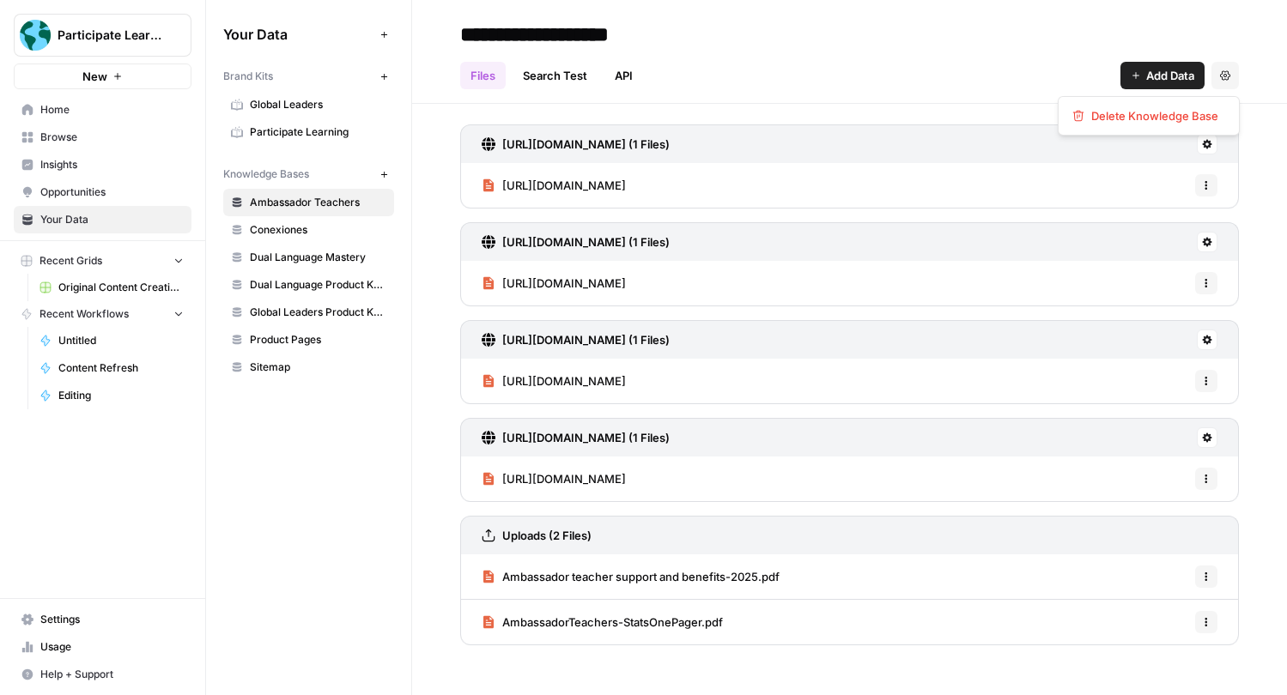
click at [1229, 77] on icon "button" at bounding box center [1225, 75] width 10 height 10
click at [118, 450] on div "Participate Learning New Home Browse Insights Opportunities Your Data Recent Gr…" at bounding box center [102, 347] width 205 height 695
click at [72, 623] on span "Settings" at bounding box center [111, 619] width 143 height 15
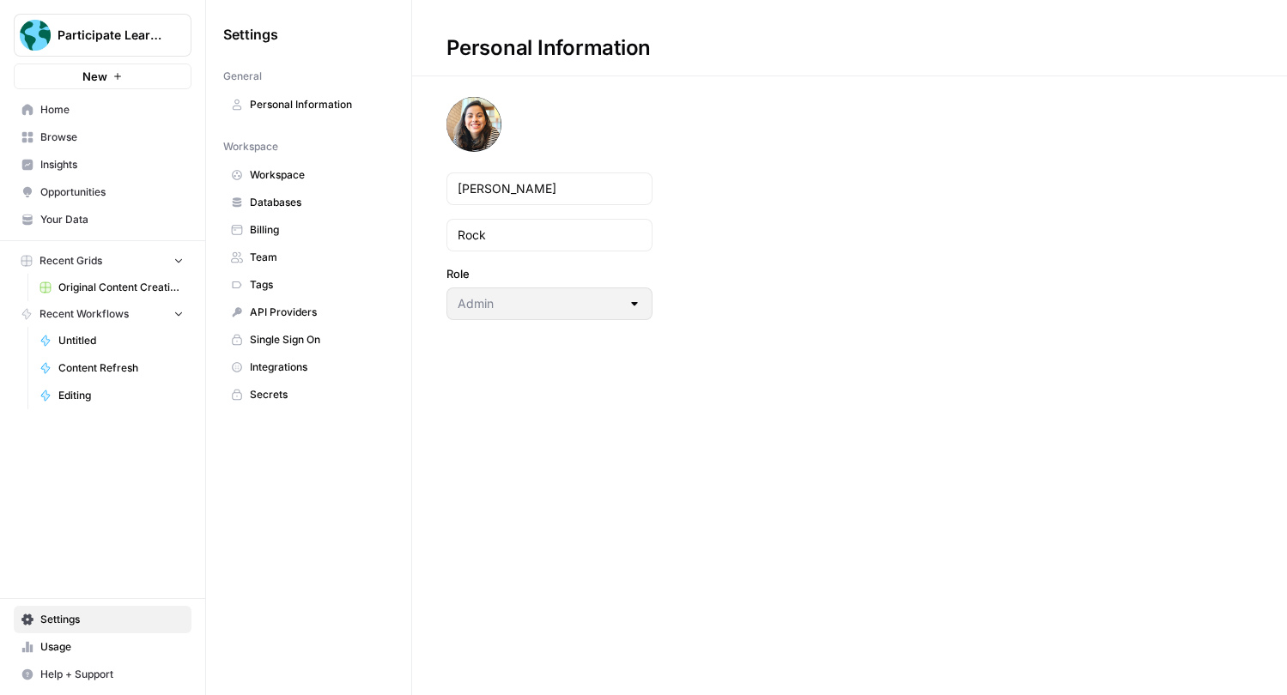
click at [311, 311] on span "API Providers" at bounding box center [318, 312] width 136 height 15
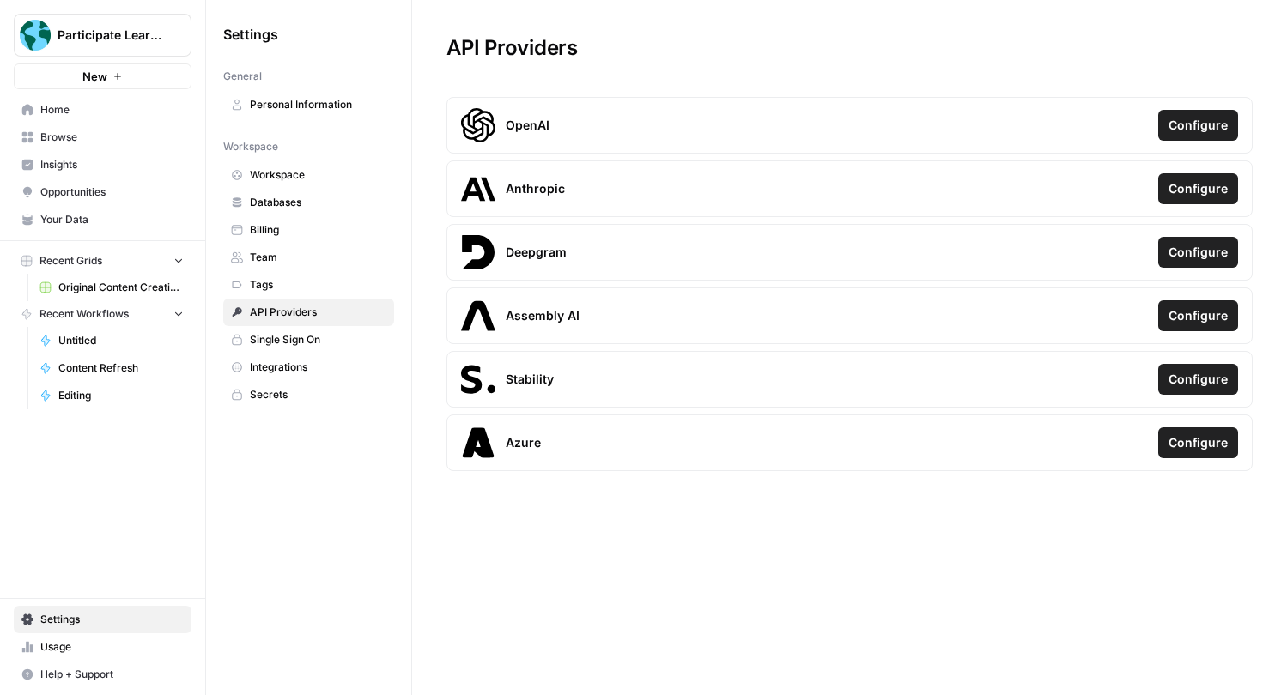
click at [300, 335] on span "Single Sign On" at bounding box center [318, 339] width 136 height 15
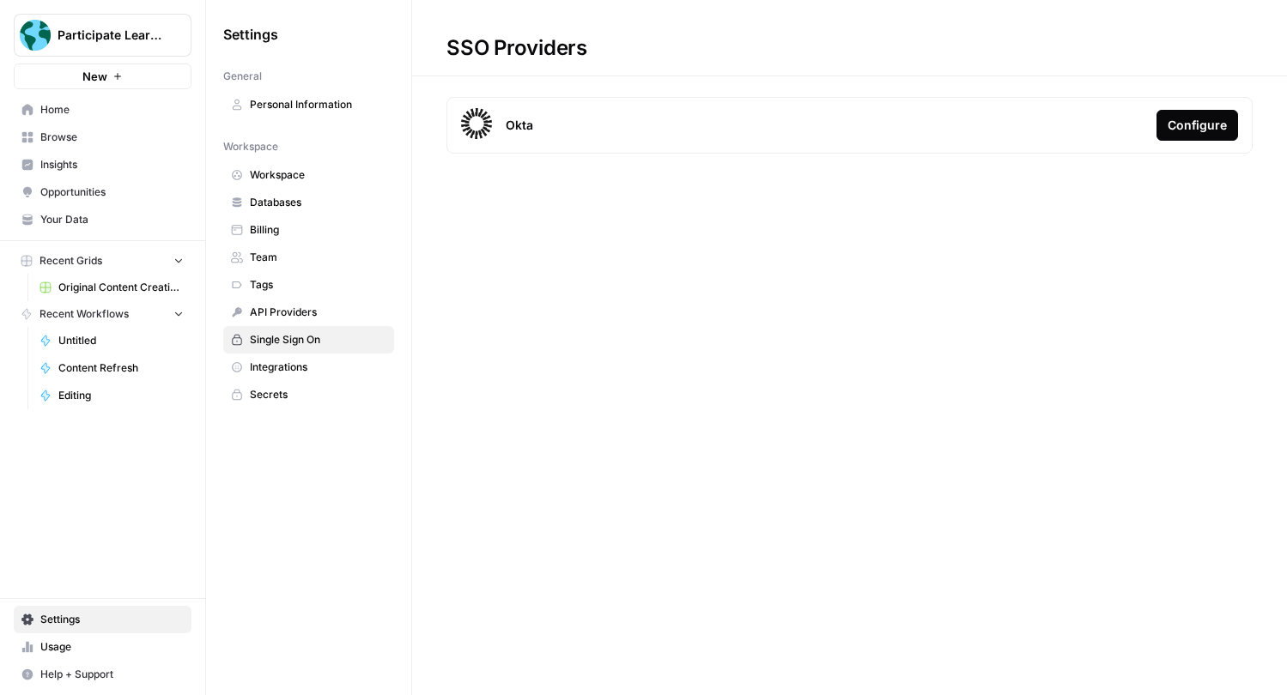
click at [294, 358] on link "Integrations" at bounding box center [308, 367] width 171 height 27
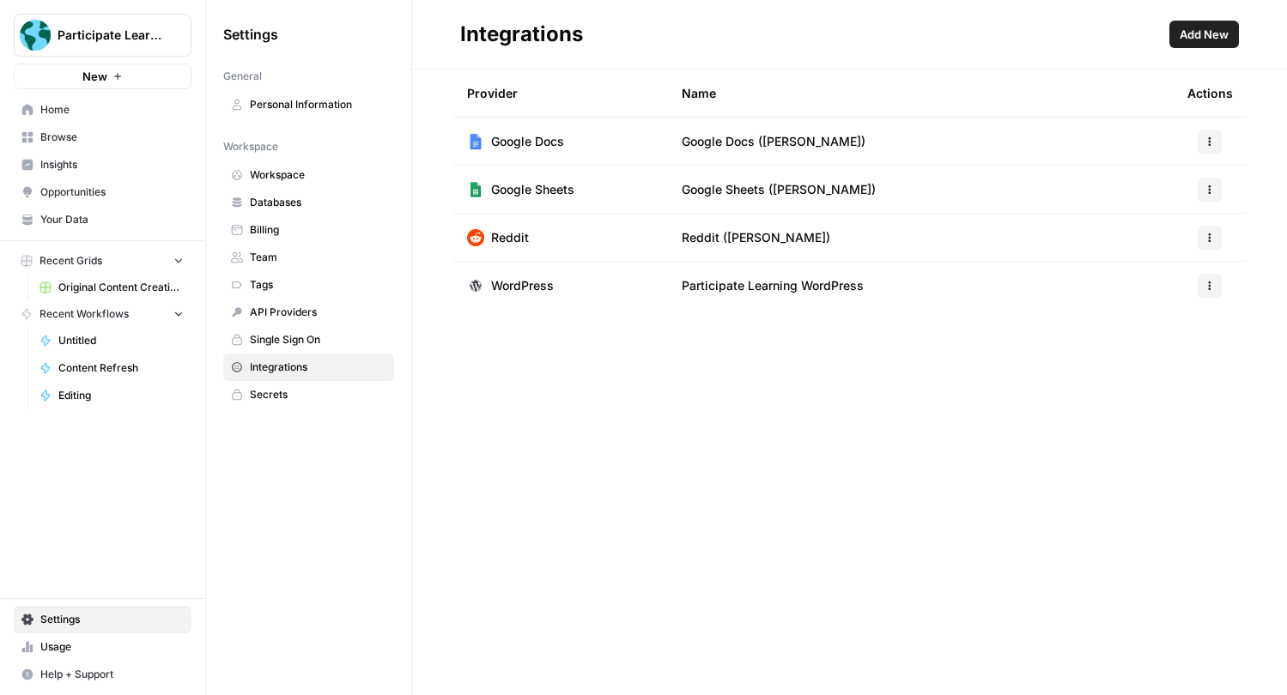
click at [1188, 41] on span "Add New" at bounding box center [1203, 34] width 49 height 17
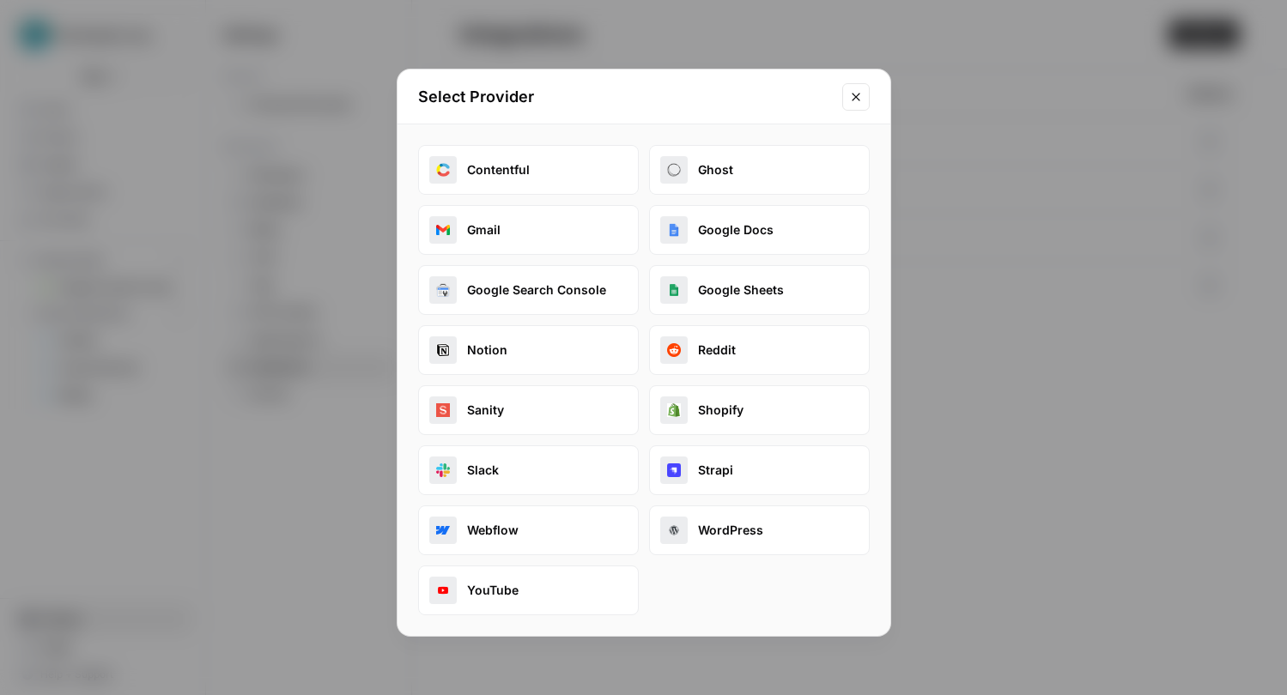
click at [554, 288] on button "Google Search Console" at bounding box center [528, 290] width 221 height 50
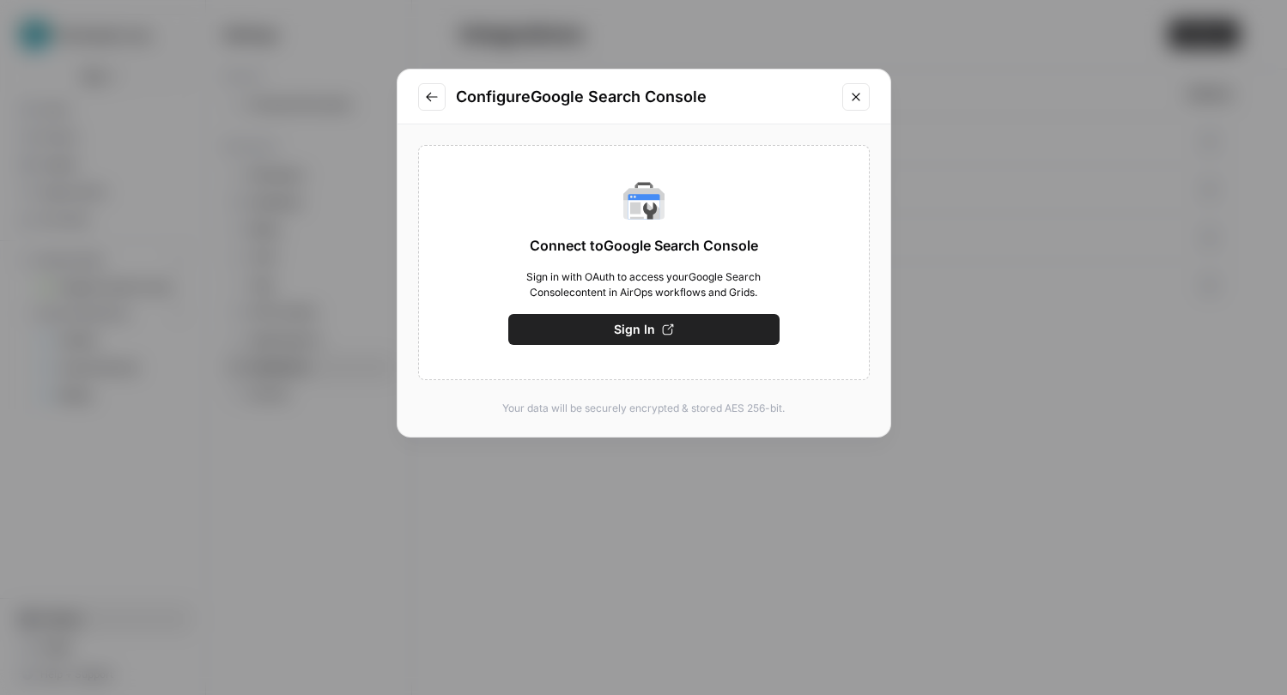
click at [598, 327] on button "Sign In" at bounding box center [643, 329] width 271 height 31
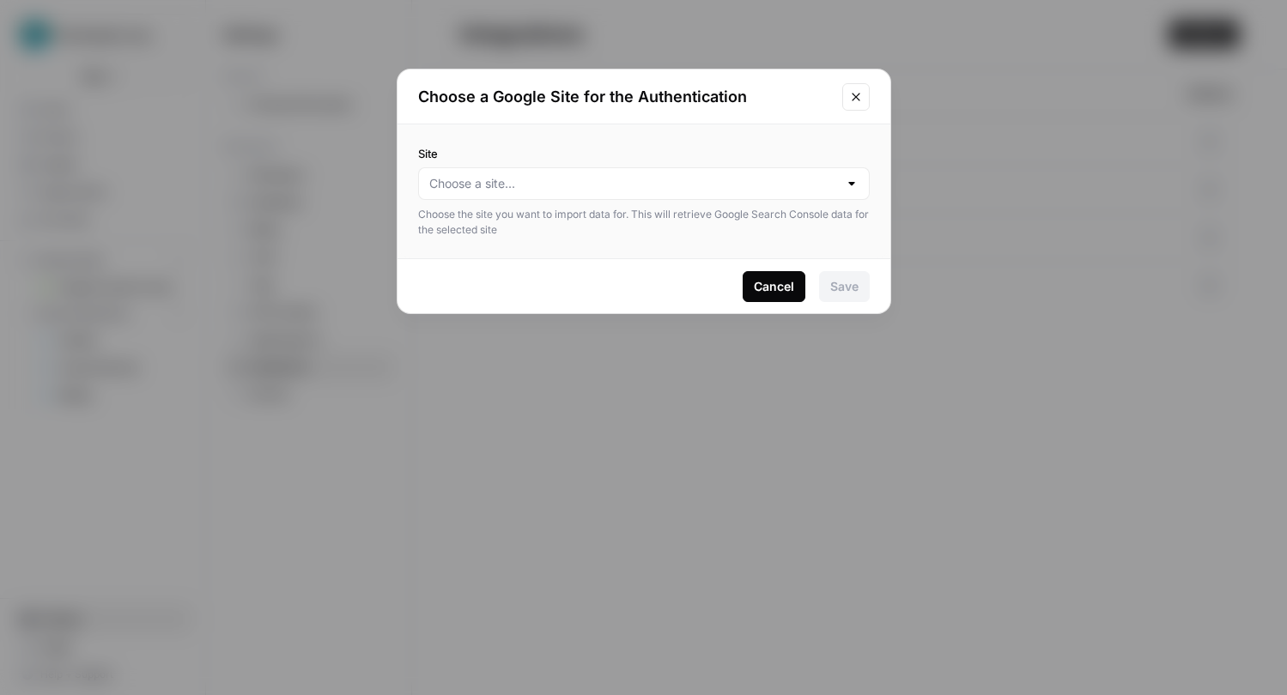
click at [851, 185] on div at bounding box center [852, 183] width 14 height 17
click at [815, 218] on span "participatelearning.com" at bounding box center [640, 226] width 415 height 17
type input "participatelearning.com"
click at [849, 271] on button "Save" at bounding box center [844, 286] width 51 height 31
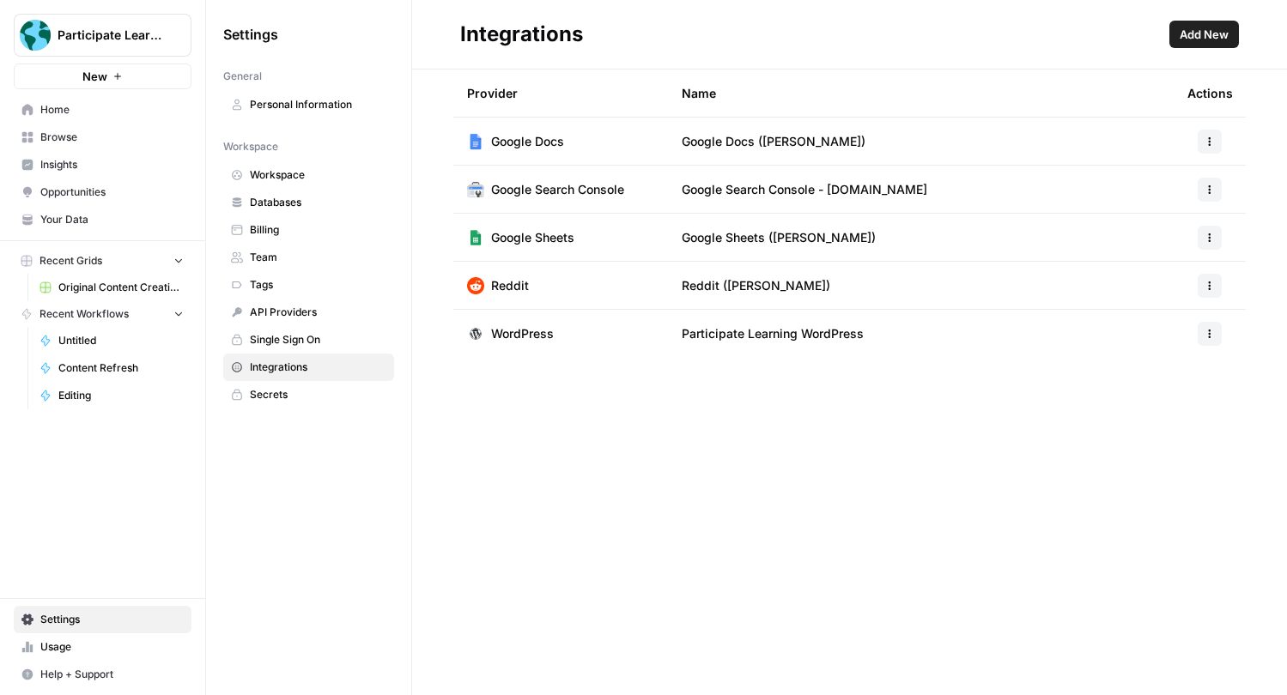
click at [1211, 41] on span "Add New" at bounding box center [1203, 34] width 49 height 17
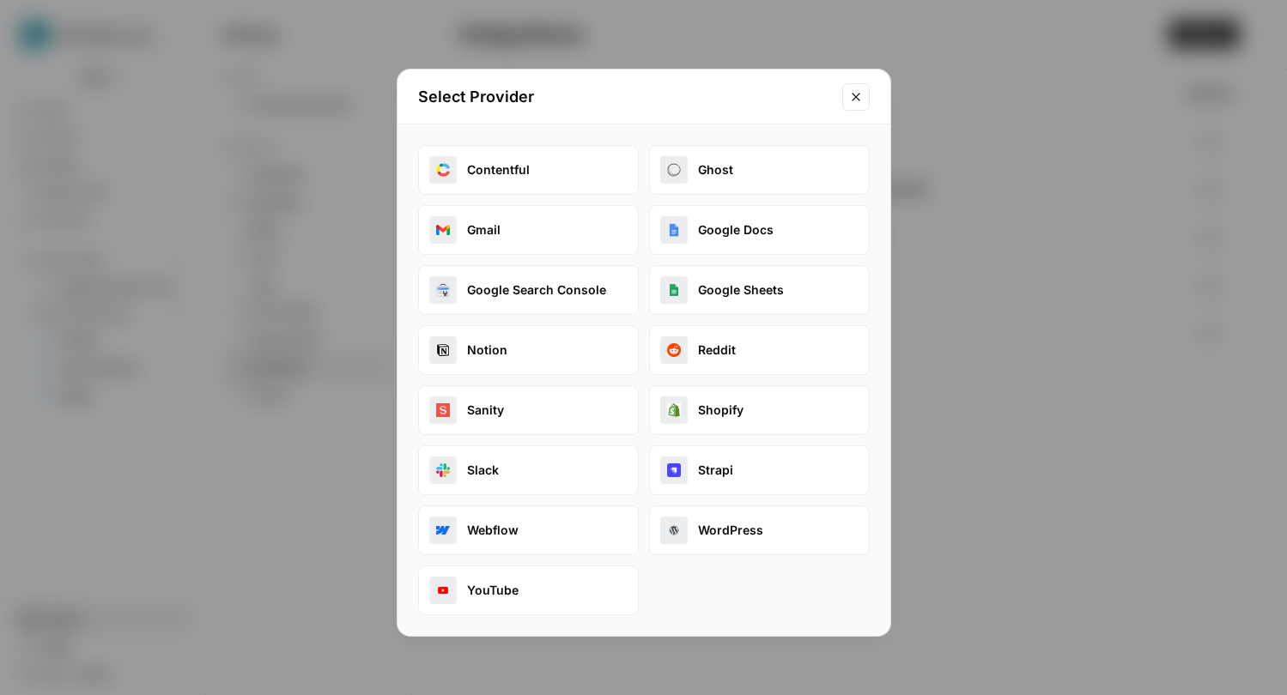
click at [527, 585] on button "YouTube" at bounding box center [528, 591] width 221 height 50
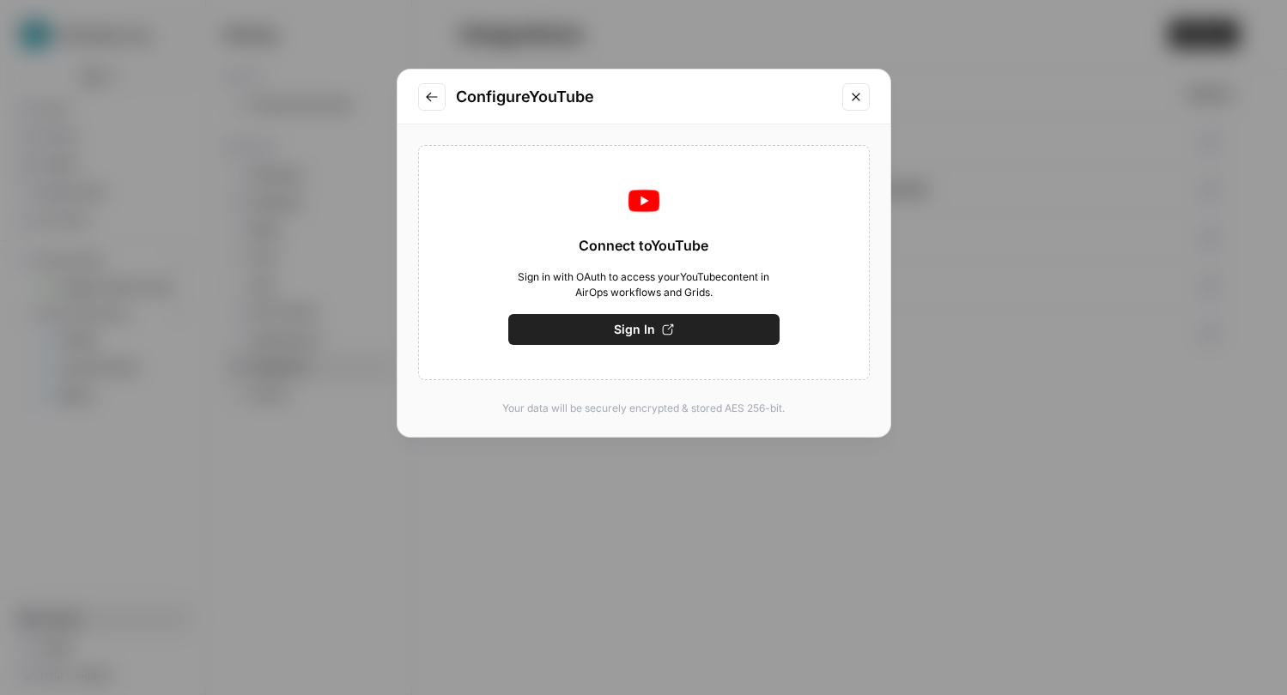
click at [653, 324] on button "Sign In" at bounding box center [643, 329] width 271 height 31
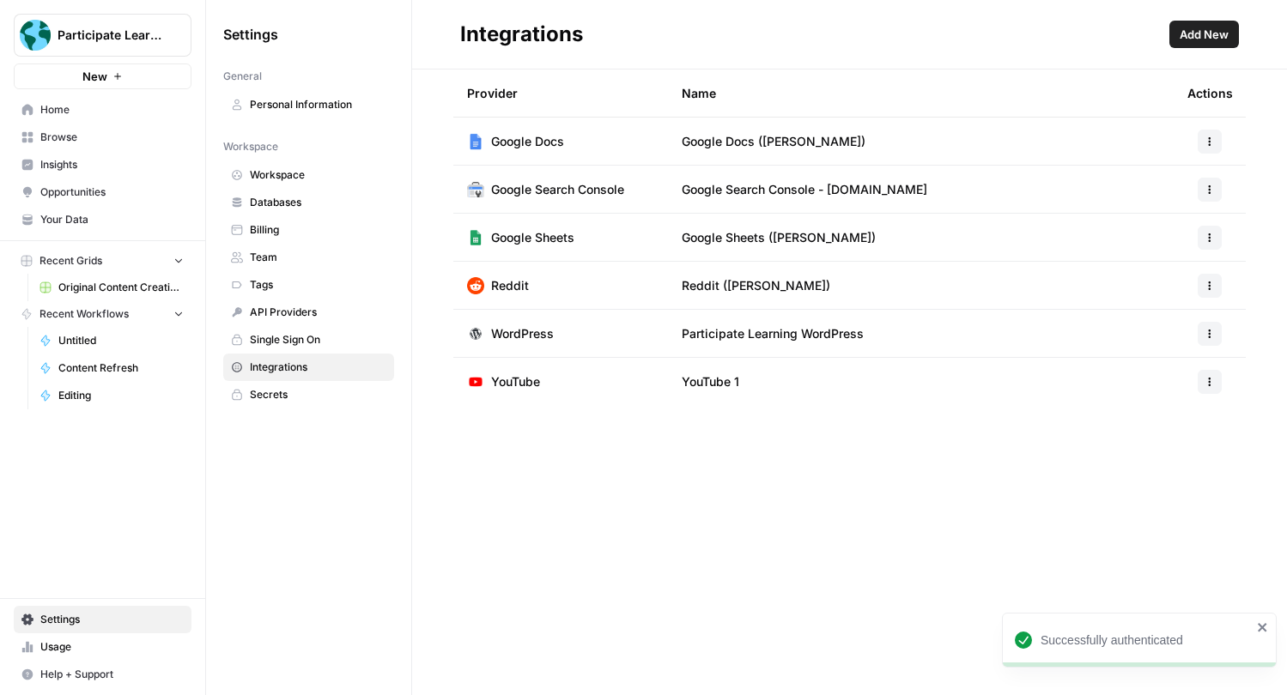
click at [1202, 381] on button "button" at bounding box center [1209, 382] width 24 height 24
click at [1174, 437] on span "Rename" at bounding box center [1172, 444] width 55 height 17
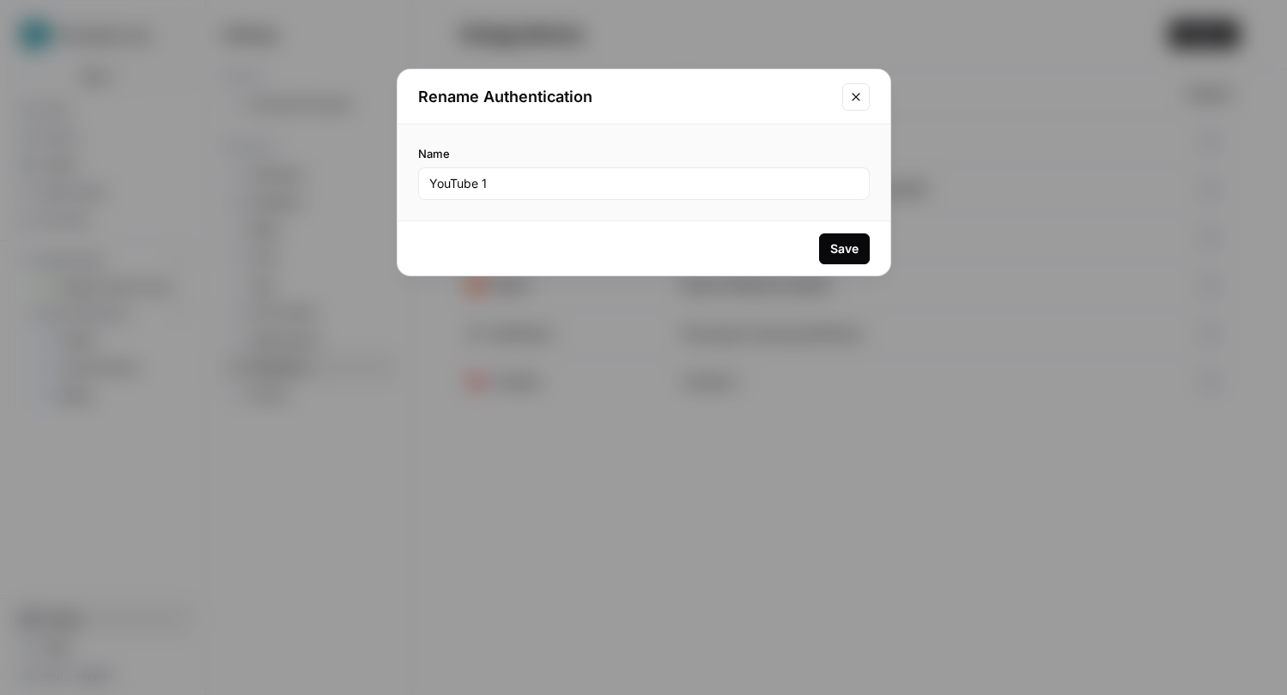
click at [578, 174] on div "YouTube 1" at bounding box center [643, 183] width 451 height 33
type input "Participate Learning Youtube"
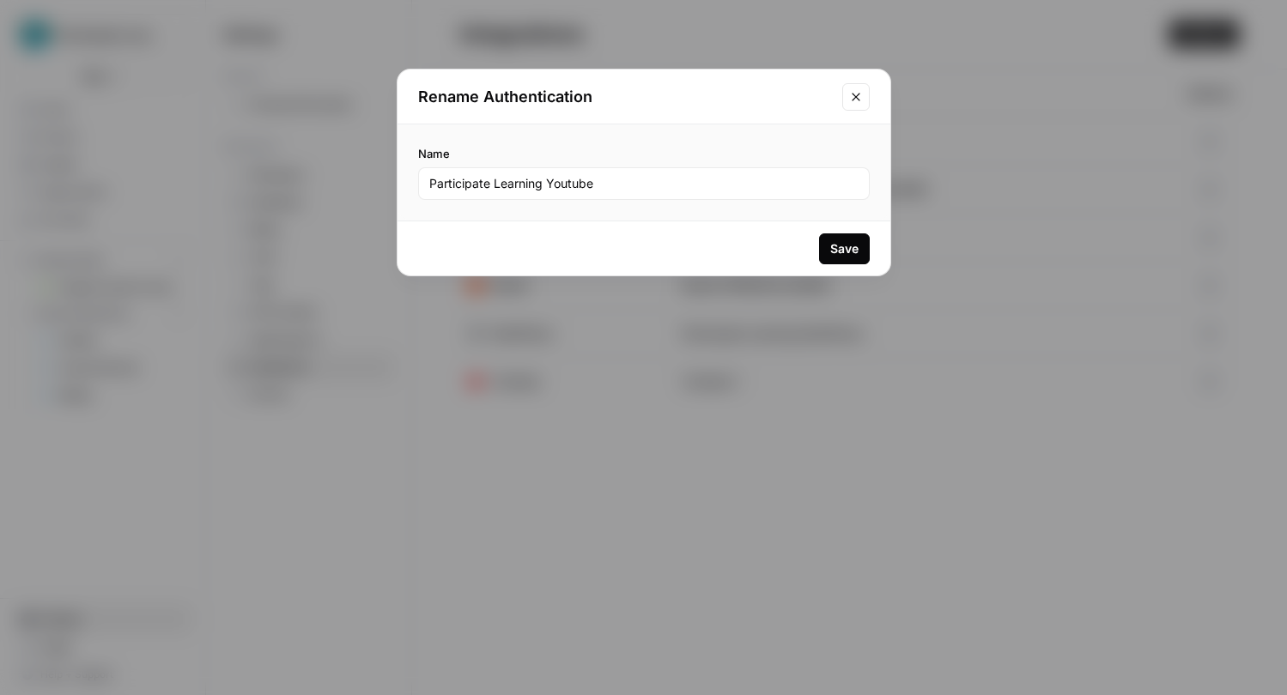
click at [844, 236] on button "Save" at bounding box center [844, 248] width 51 height 31
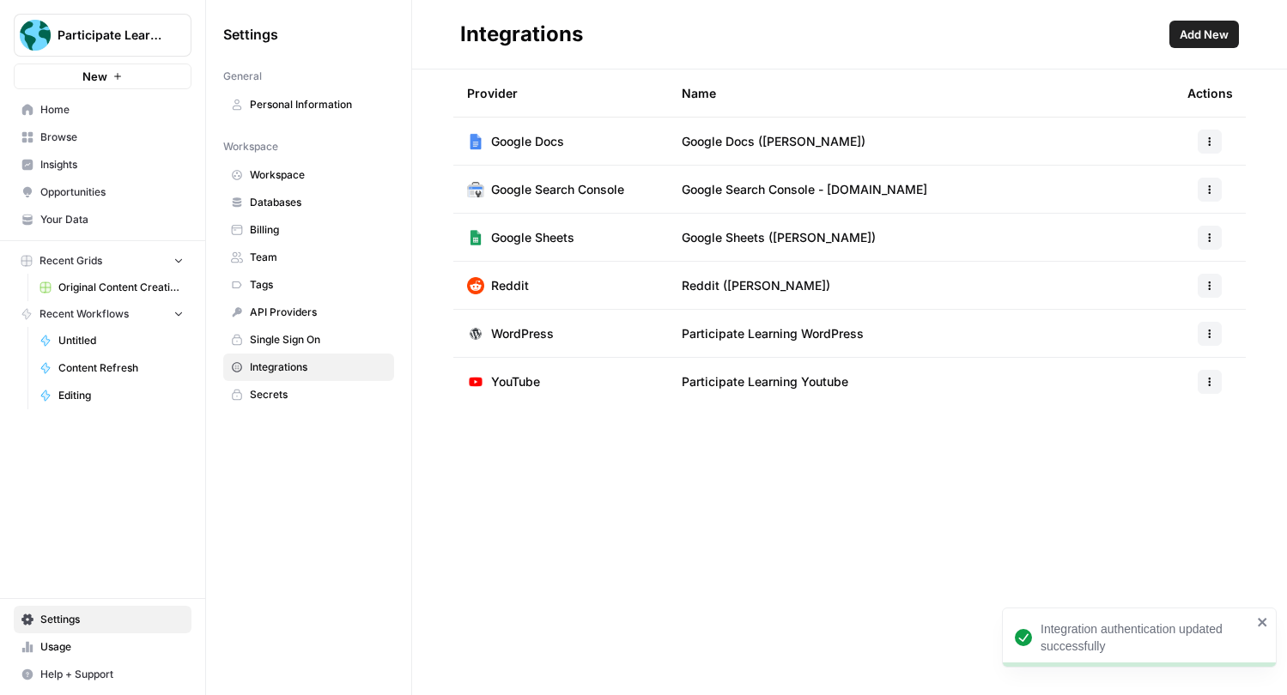
click at [1215, 386] on button "button" at bounding box center [1209, 382] width 24 height 24
click at [876, 457] on div "Provider Name Actions Google Docs Google Docs ([PERSON_NAME]) Google Search Con…" at bounding box center [849, 383] width 875 height 626
click at [1208, 30] on span "Add New" at bounding box center [1203, 34] width 49 height 17
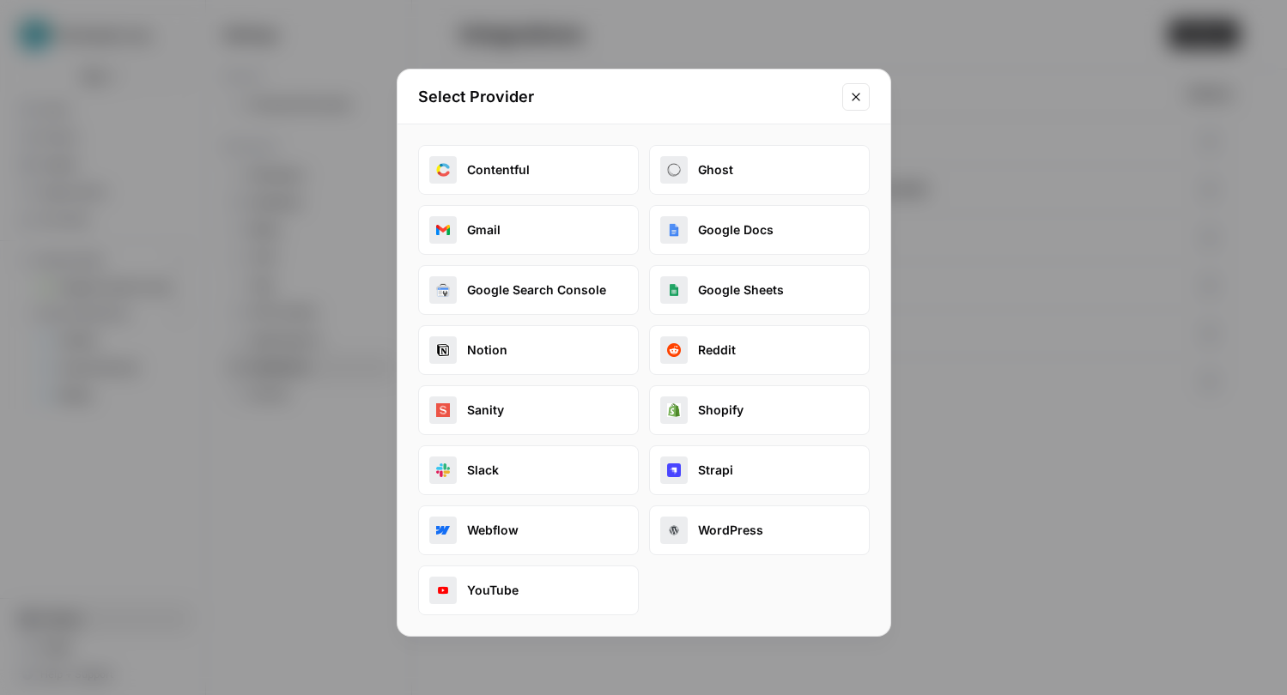
click at [857, 92] on icon "Close modal" at bounding box center [856, 97] width 14 height 14
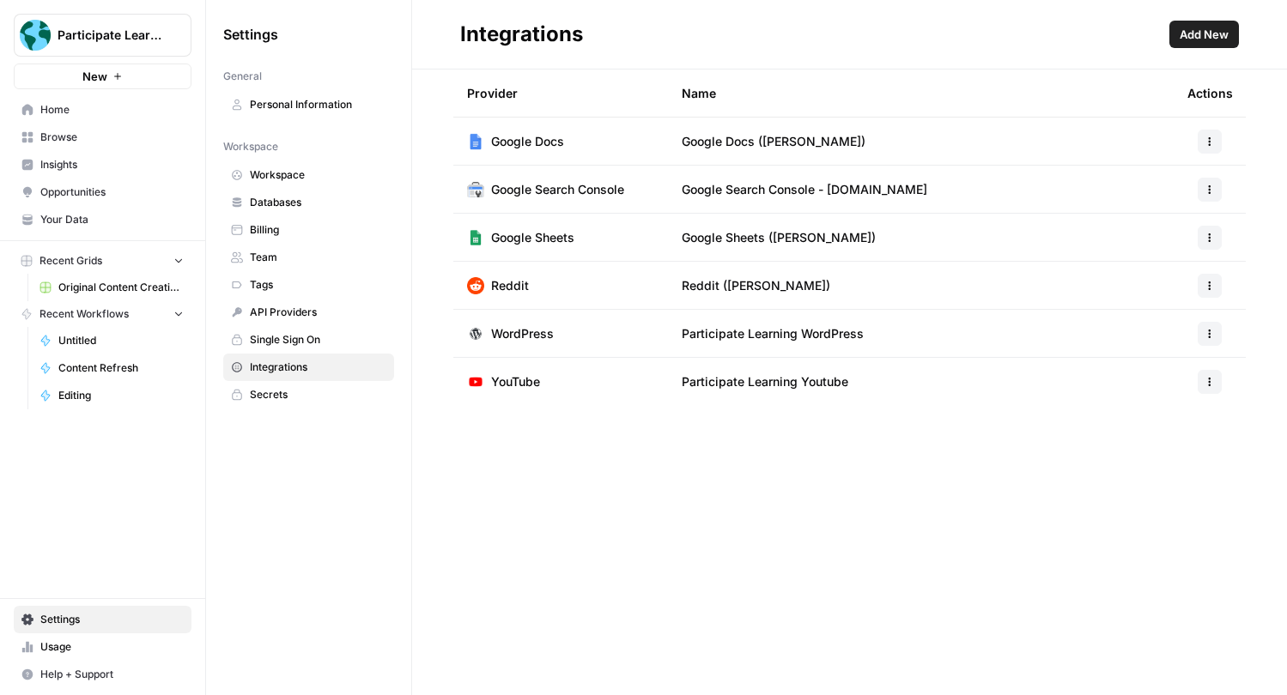
click at [829, 327] on span "Participate Learning WordPress" at bounding box center [772, 333] width 182 height 17
click at [306, 394] on span "Secrets" at bounding box center [318, 394] width 136 height 15
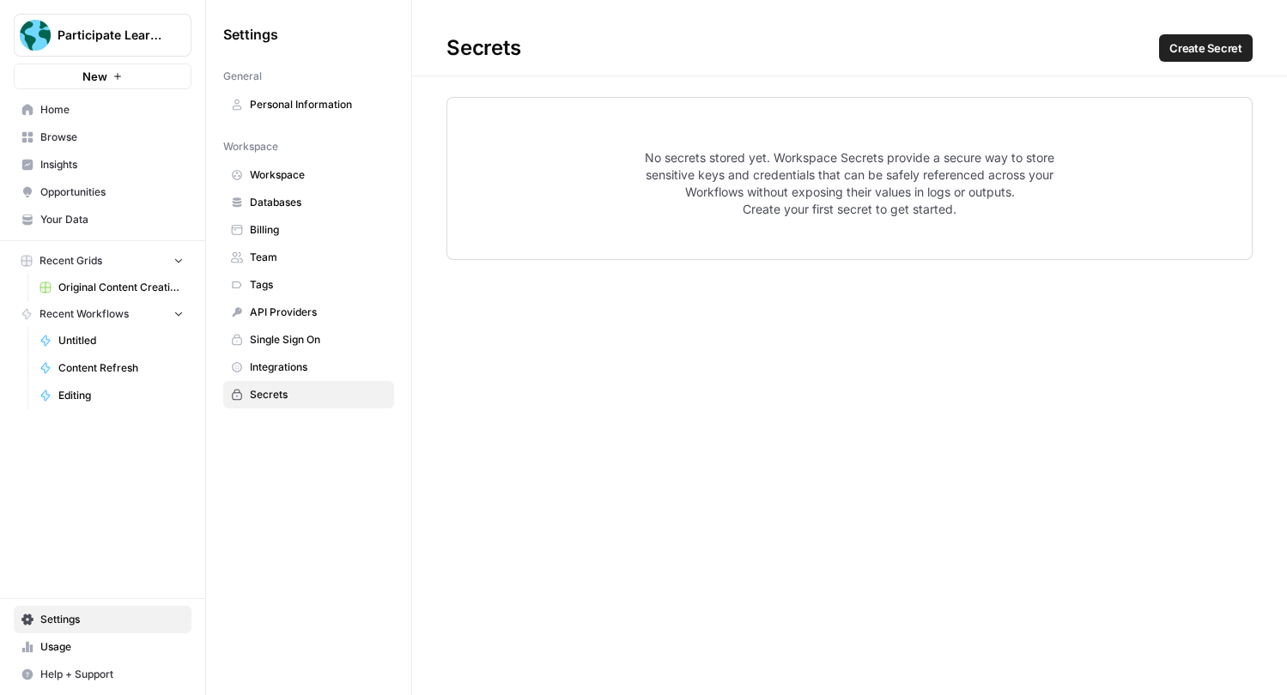
click at [1208, 51] on span "Create Secret" at bounding box center [1205, 47] width 73 height 17
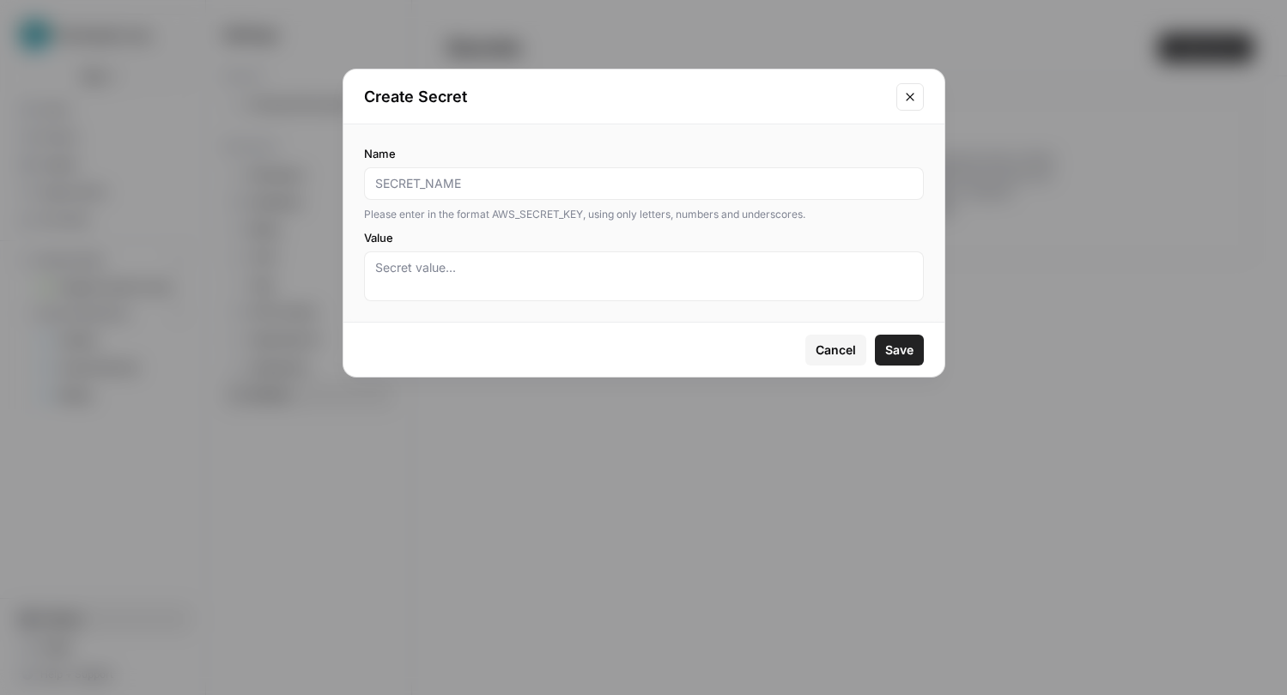
click at [843, 352] on span "Cancel" at bounding box center [835, 350] width 40 height 17
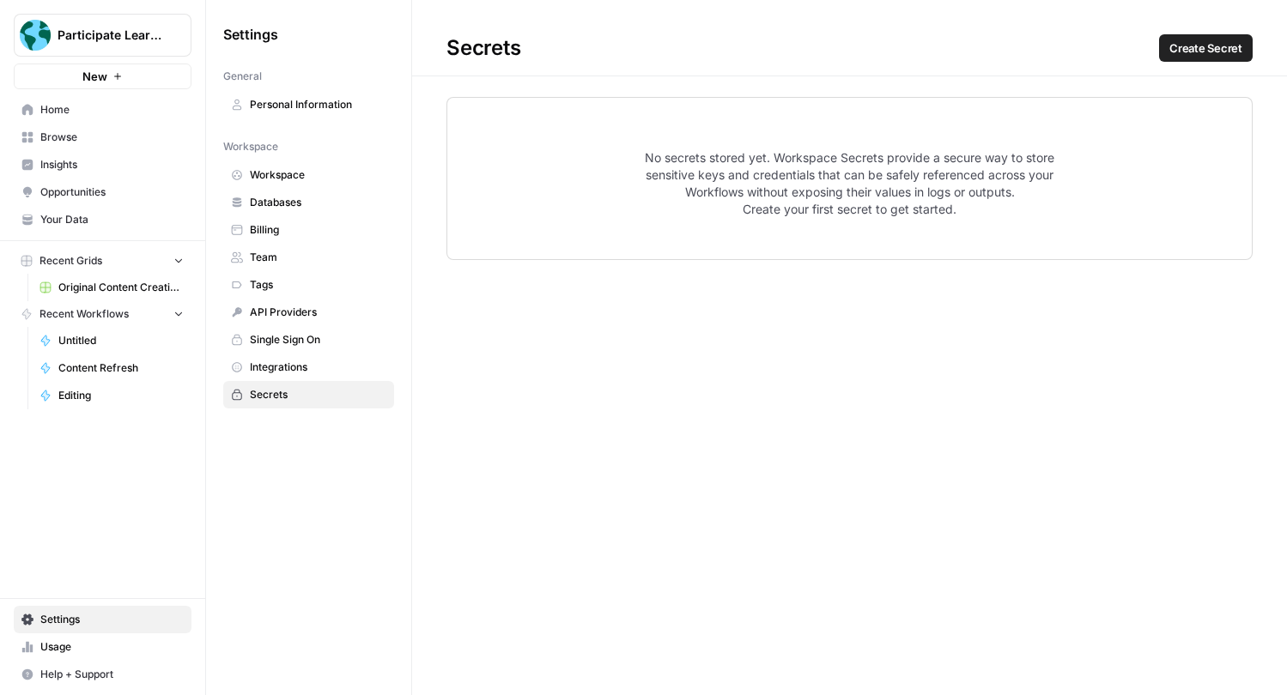
click at [306, 171] on span "Workspace" at bounding box center [318, 174] width 136 height 15
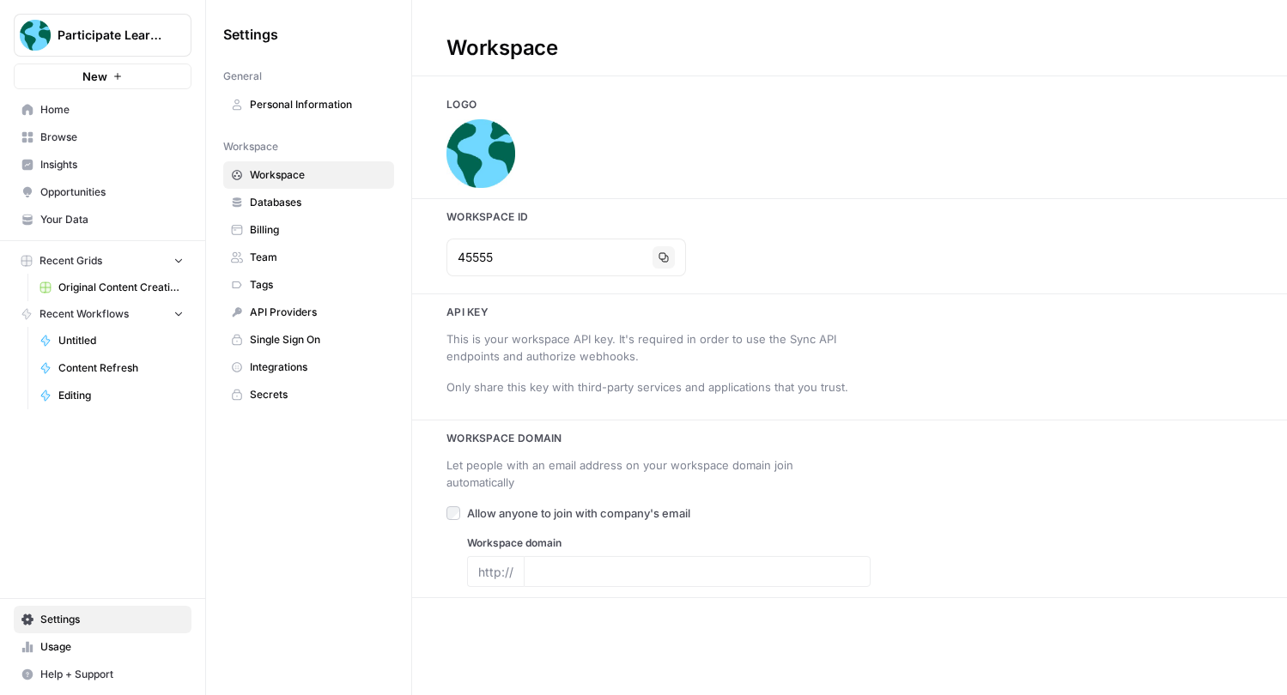
type input "[URL][DOMAIN_NAME]"
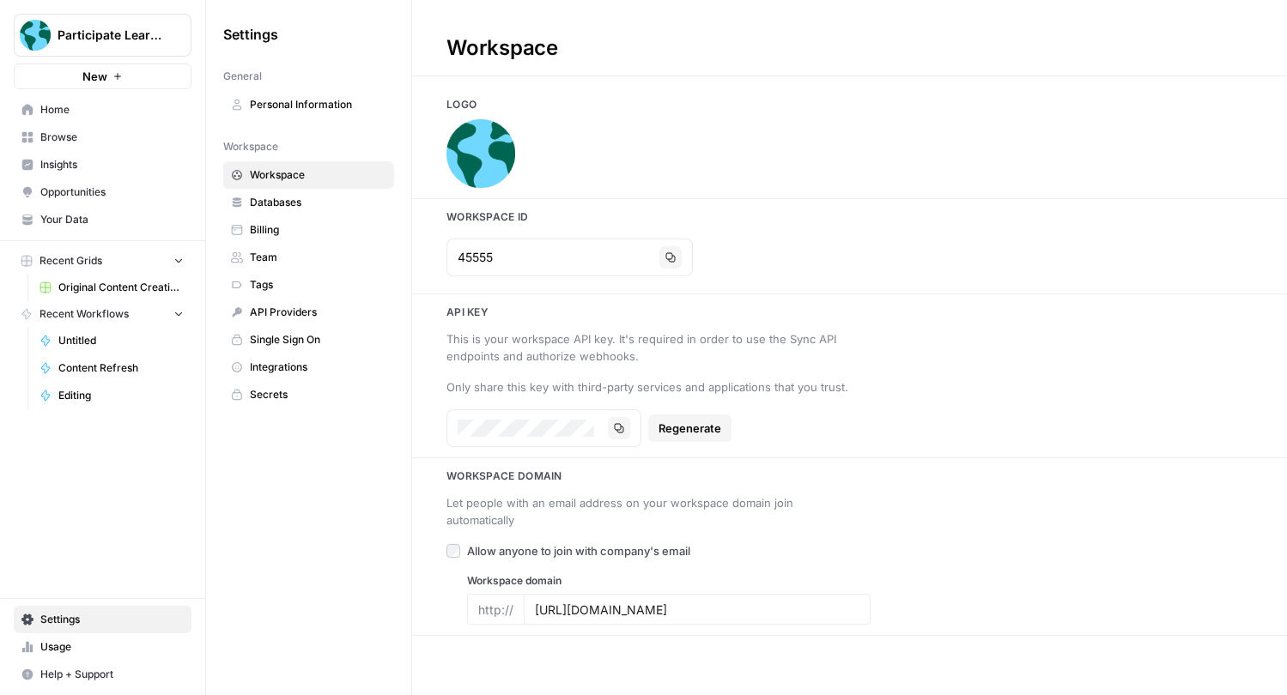
click at [301, 203] on span "Databases" at bounding box center [318, 202] width 136 height 15
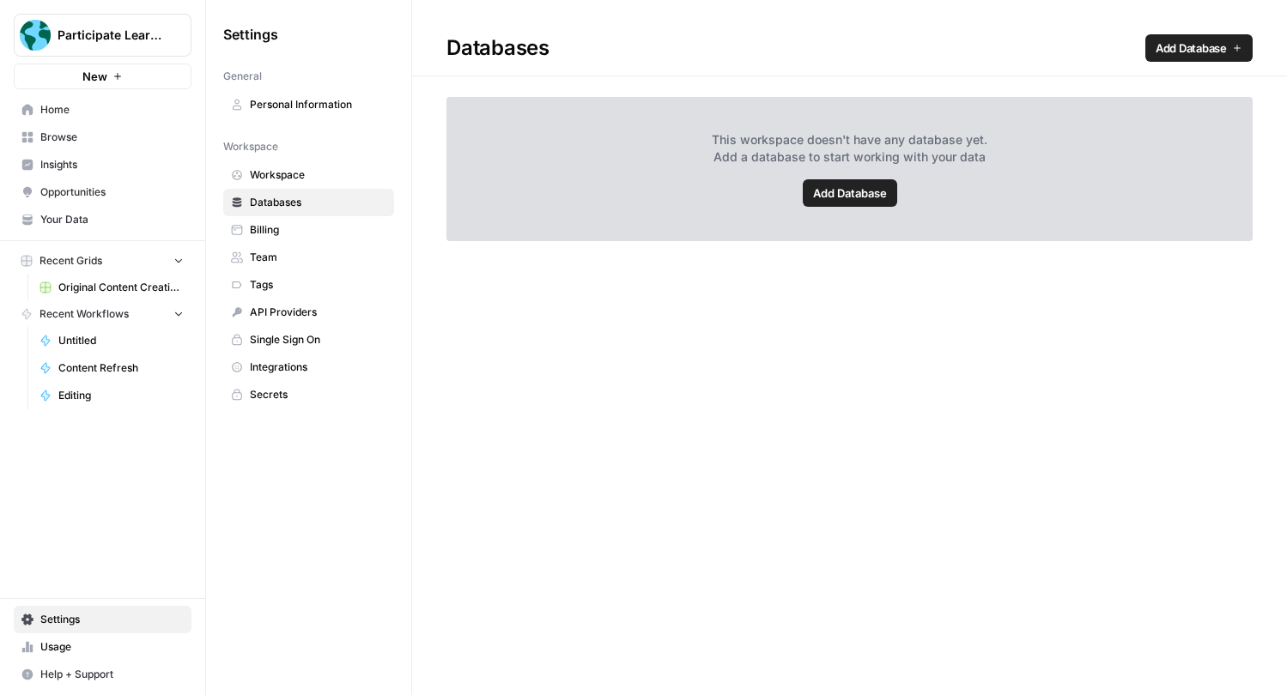
click at [840, 181] on link "Add Database" at bounding box center [849, 192] width 94 height 27
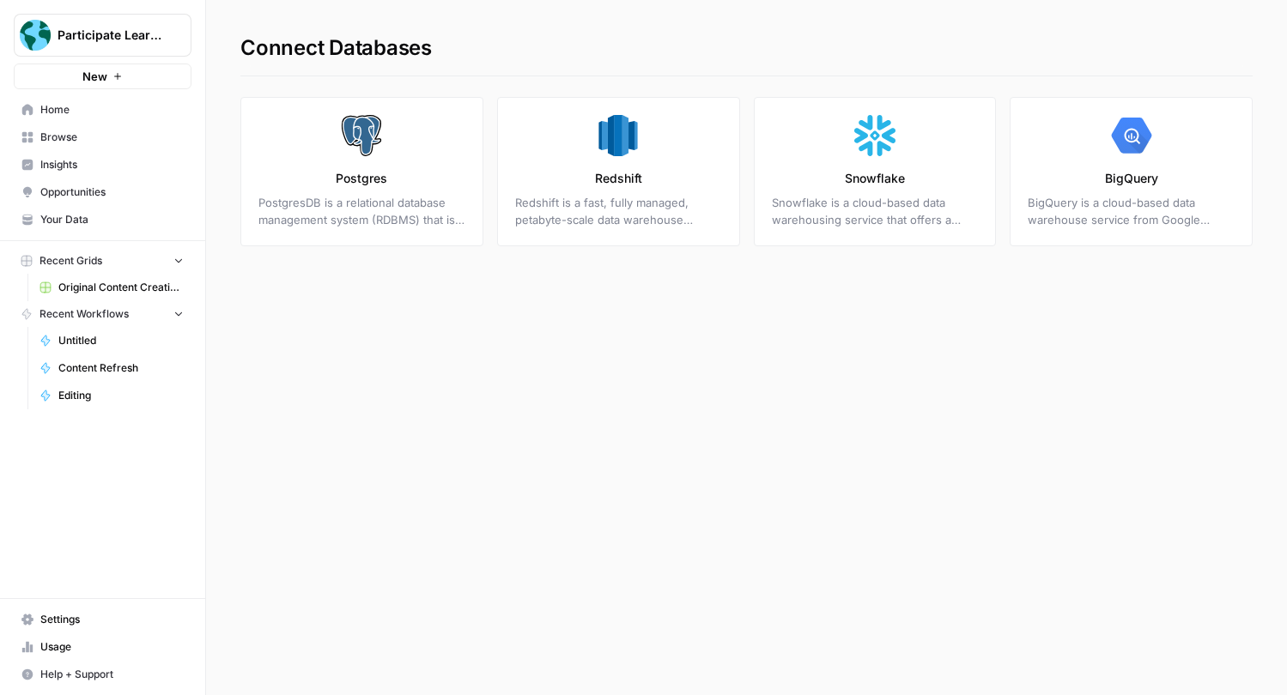
click at [210, 35] on icon "button" at bounding box center [209, 34] width 12 height 12
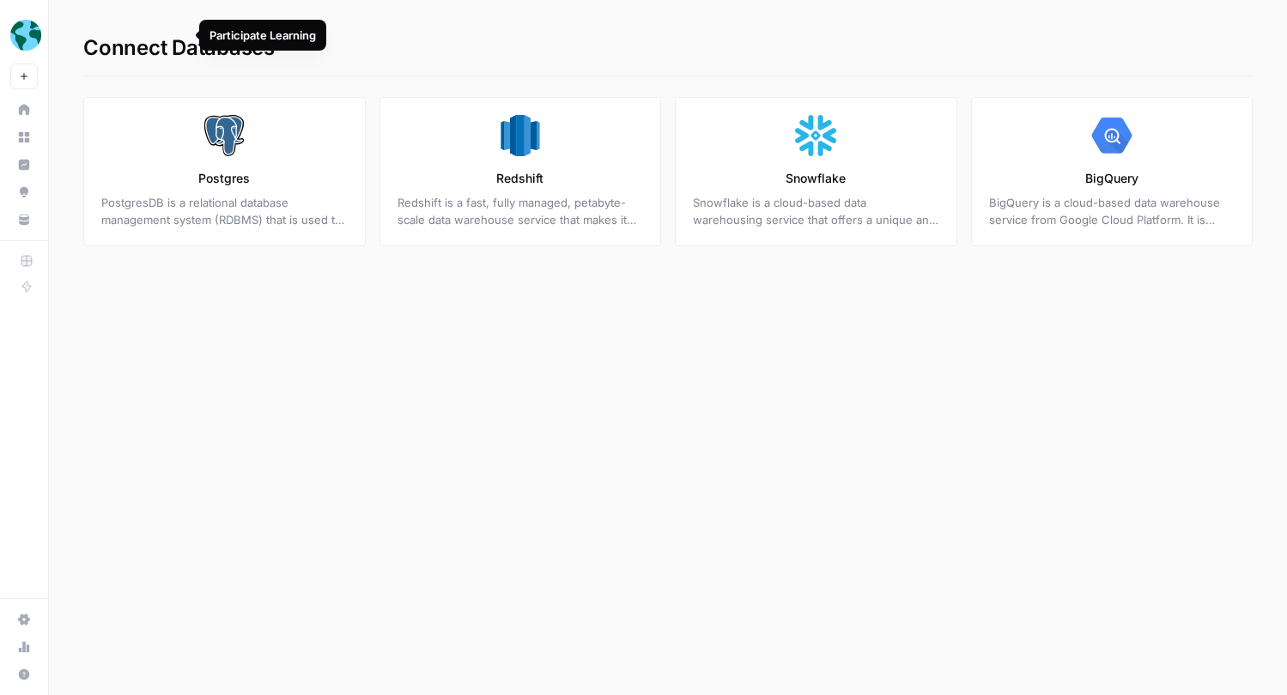
click at [200, 38] on h1 "Connect Databases" at bounding box center [667, 38] width 1169 height 76
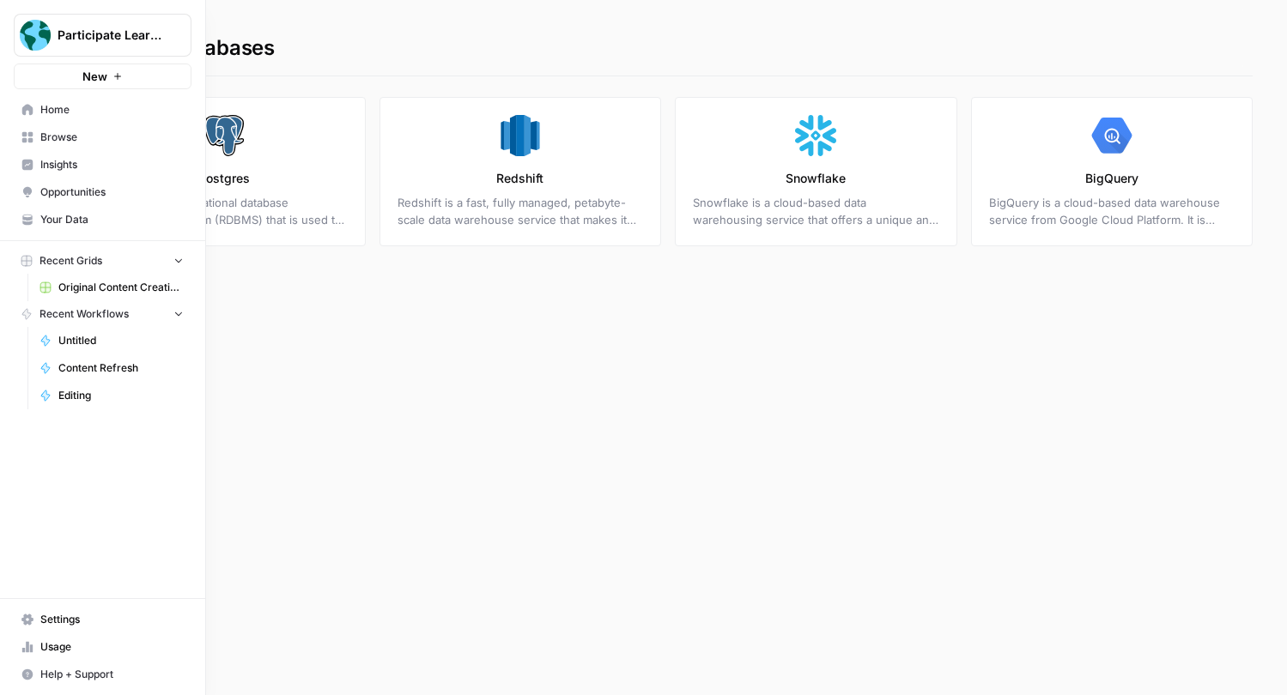
click at [25, 107] on icon at bounding box center [27, 109] width 11 height 11
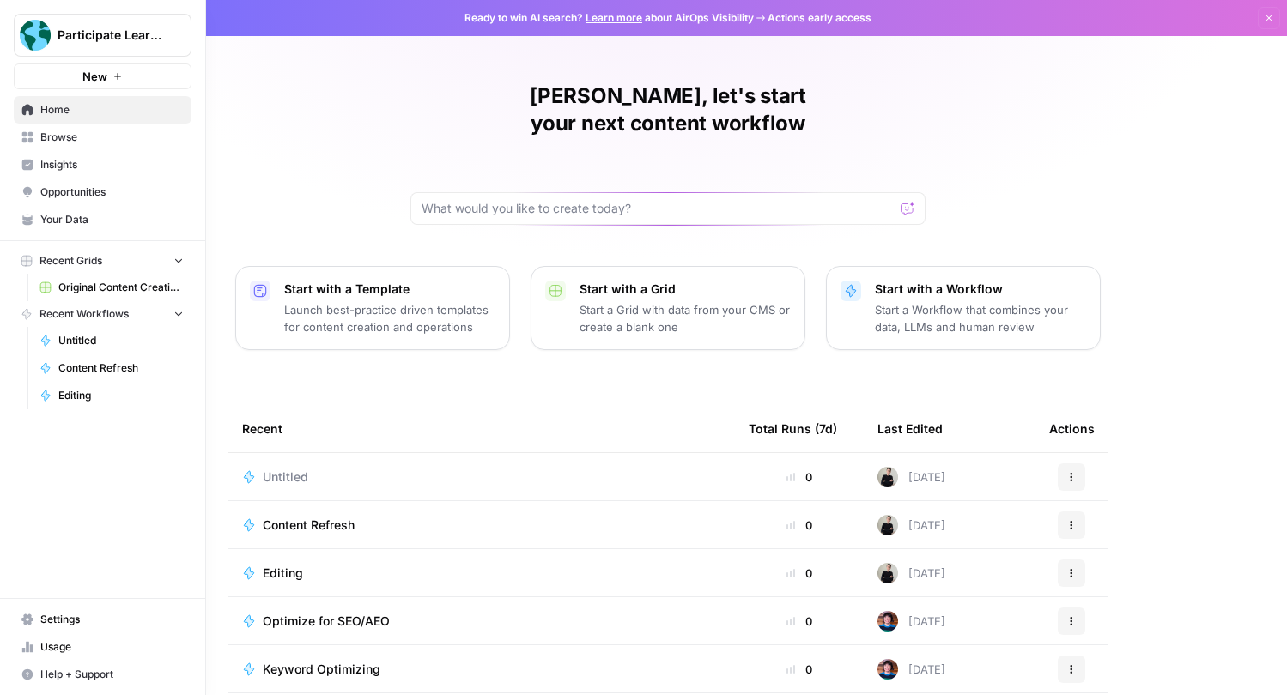
click at [201, 29] on button "button" at bounding box center [208, 34] width 17 height 17
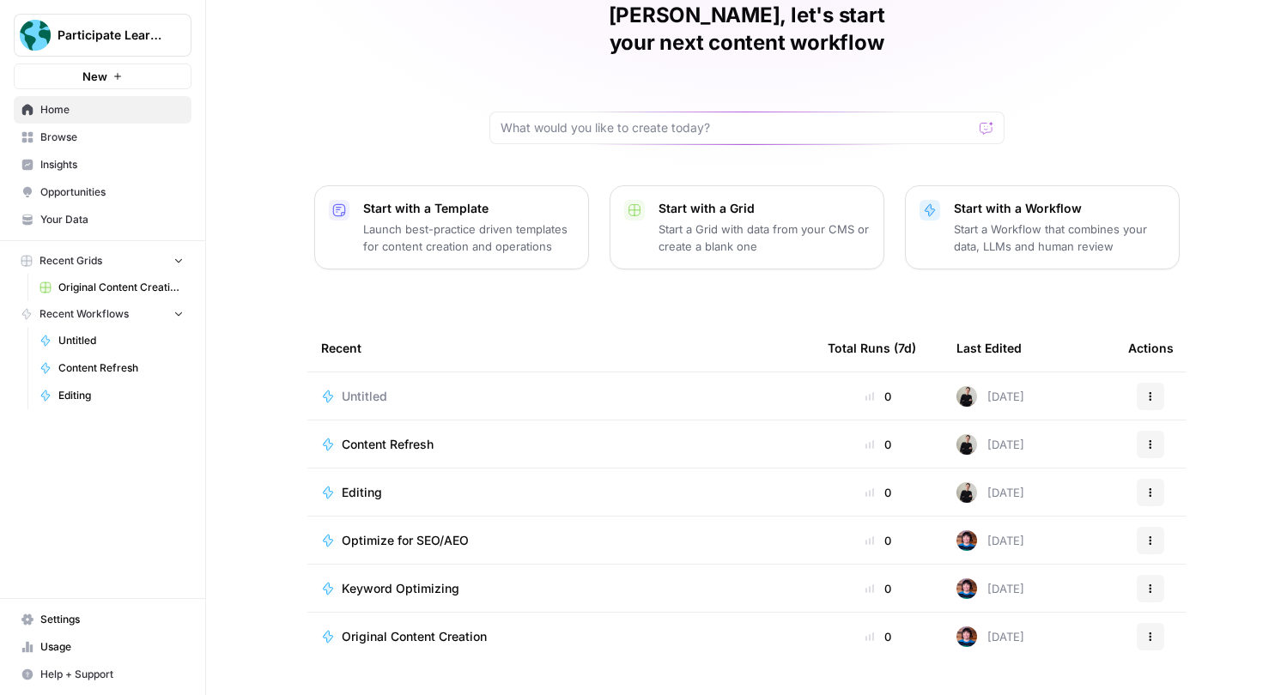
scroll to position [94, 0]
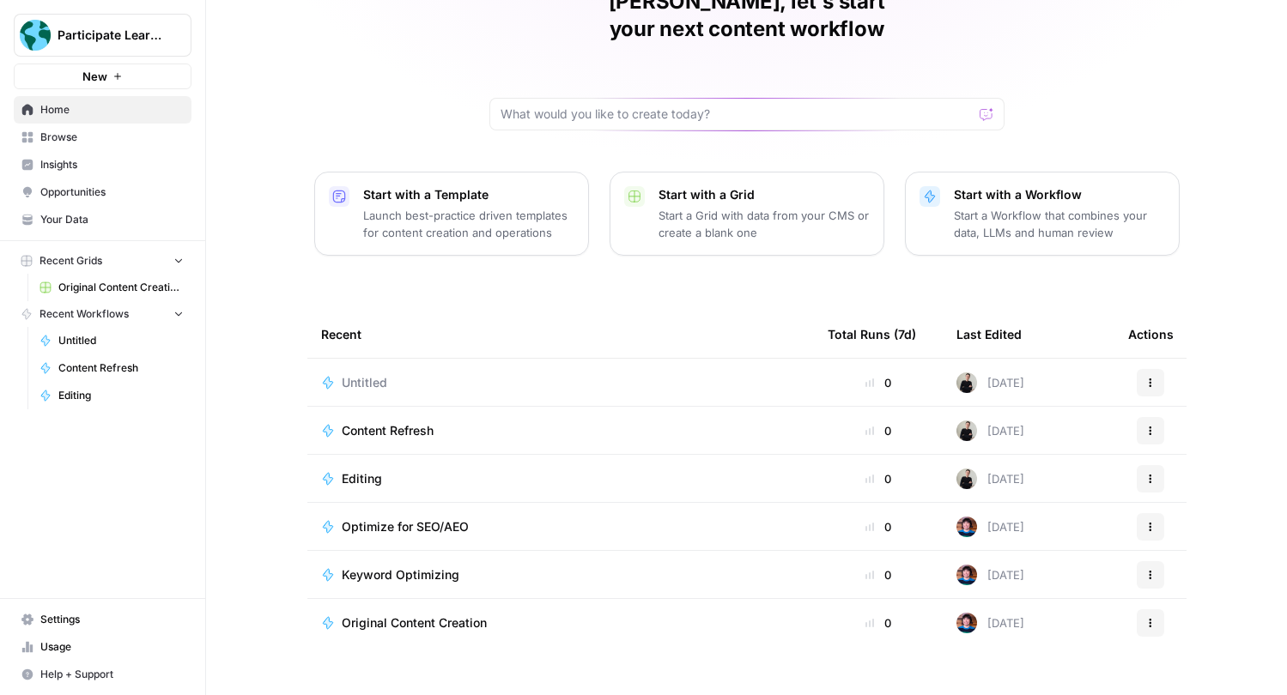
click at [113, 217] on span "Your Data" at bounding box center [111, 219] width 143 height 15
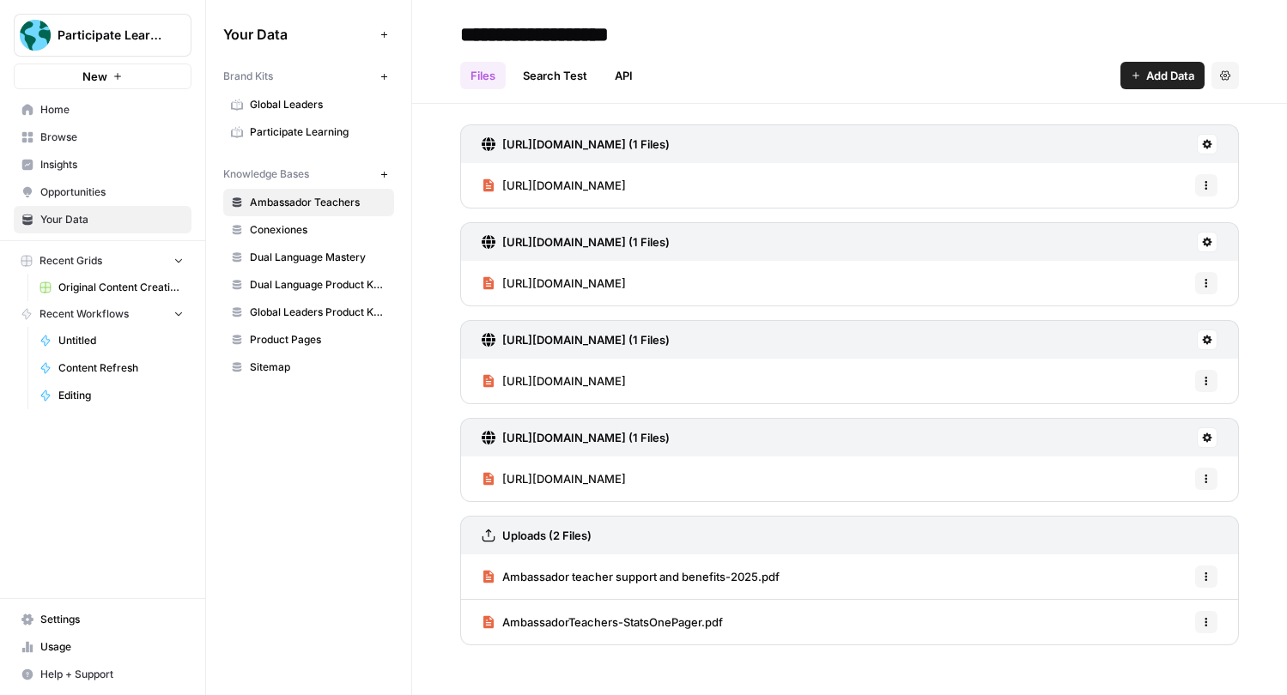
click at [1147, 72] on span "Add Data" at bounding box center [1170, 75] width 48 height 17
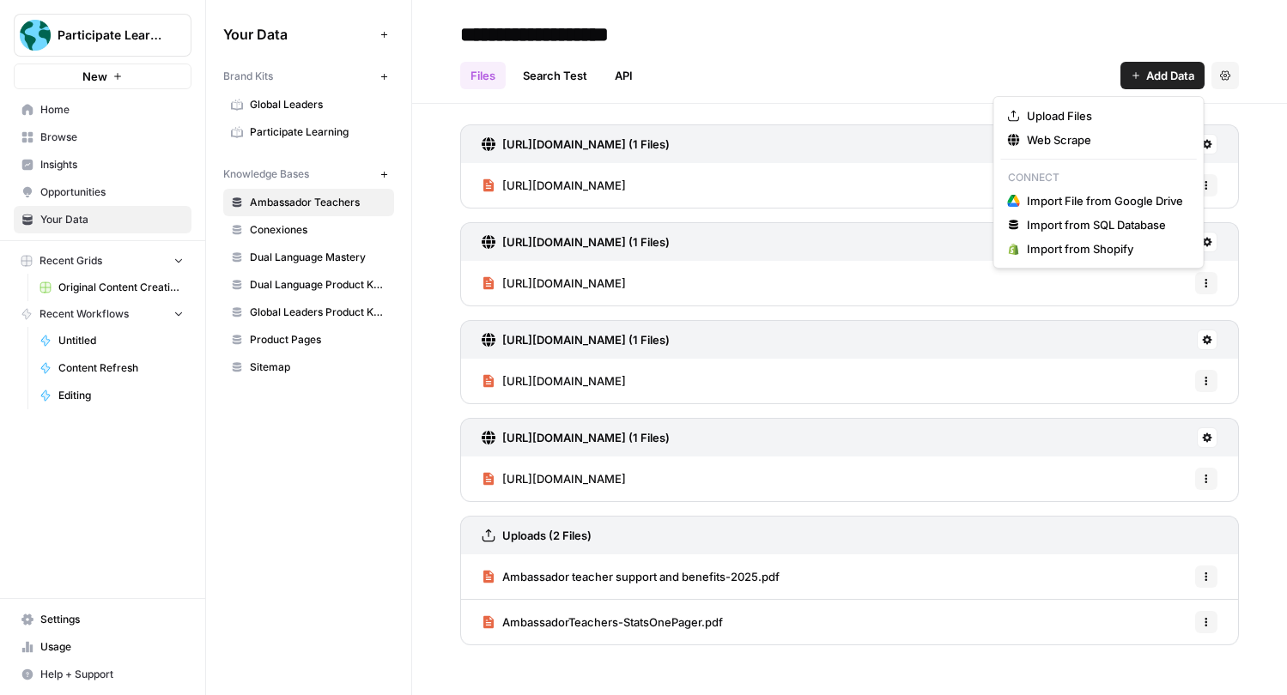
click at [1147, 72] on span "Add Data" at bounding box center [1170, 75] width 48 height 17
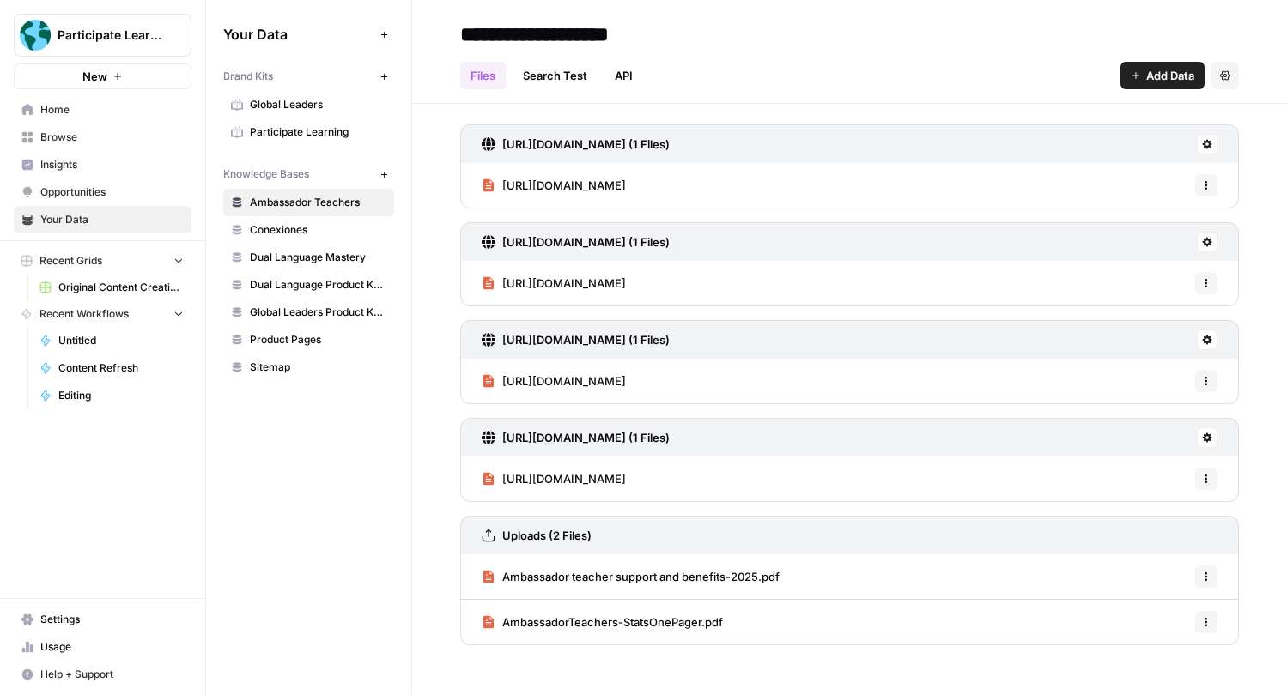
click at [118, 167] on span "Insights" at bounding box center [111, 164] width 143 height 15
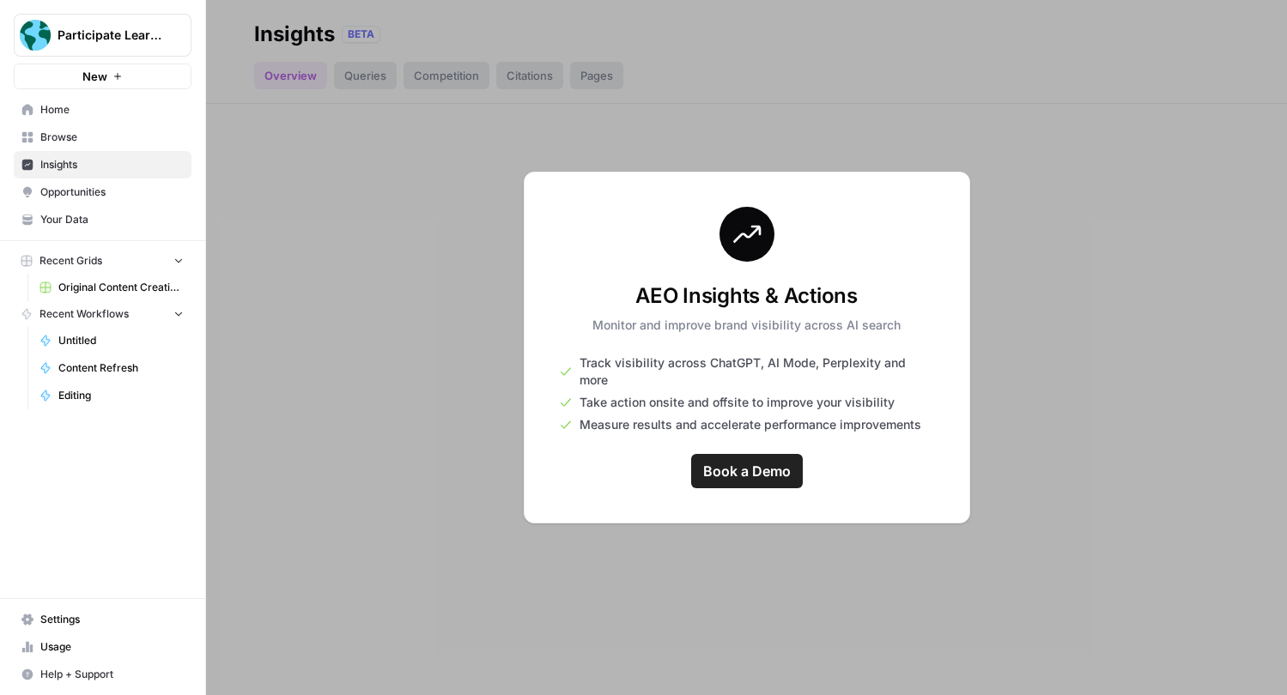
click at [112, 148] on link "Browse" at bounding box center [103, 137] width 178 height 27
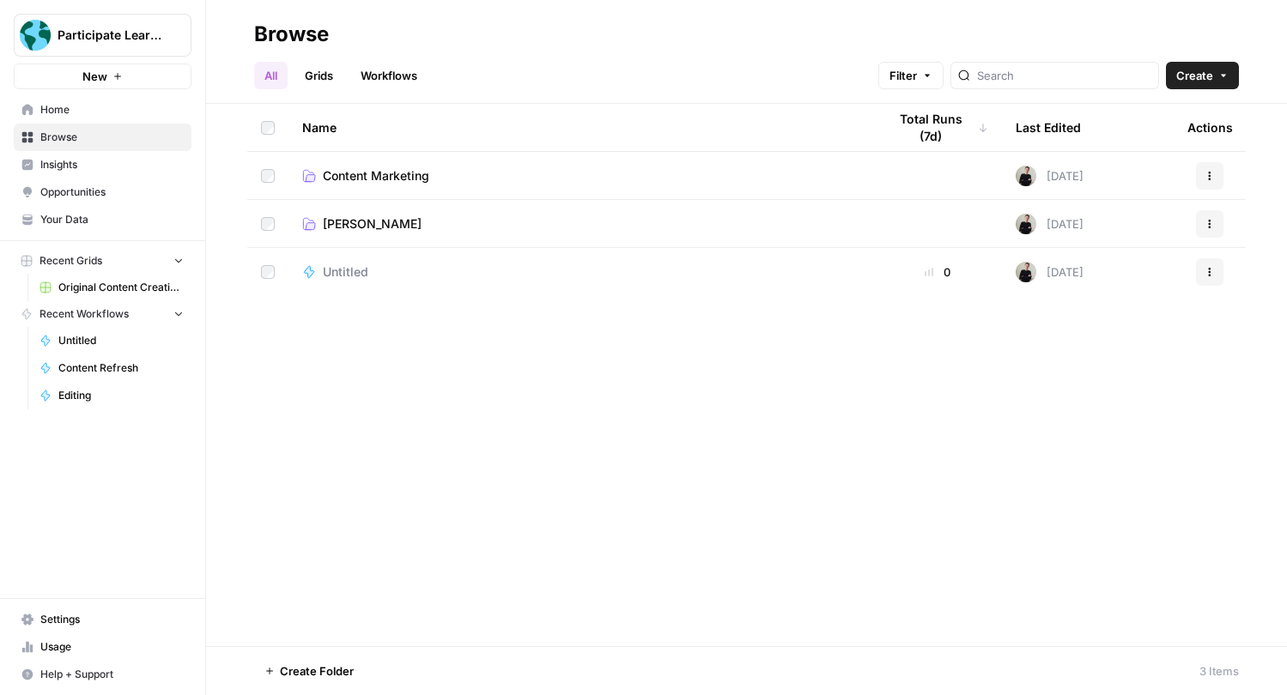
click at [109, 111] on span "Home" at bounding box center [111, 109] width 143 height 15
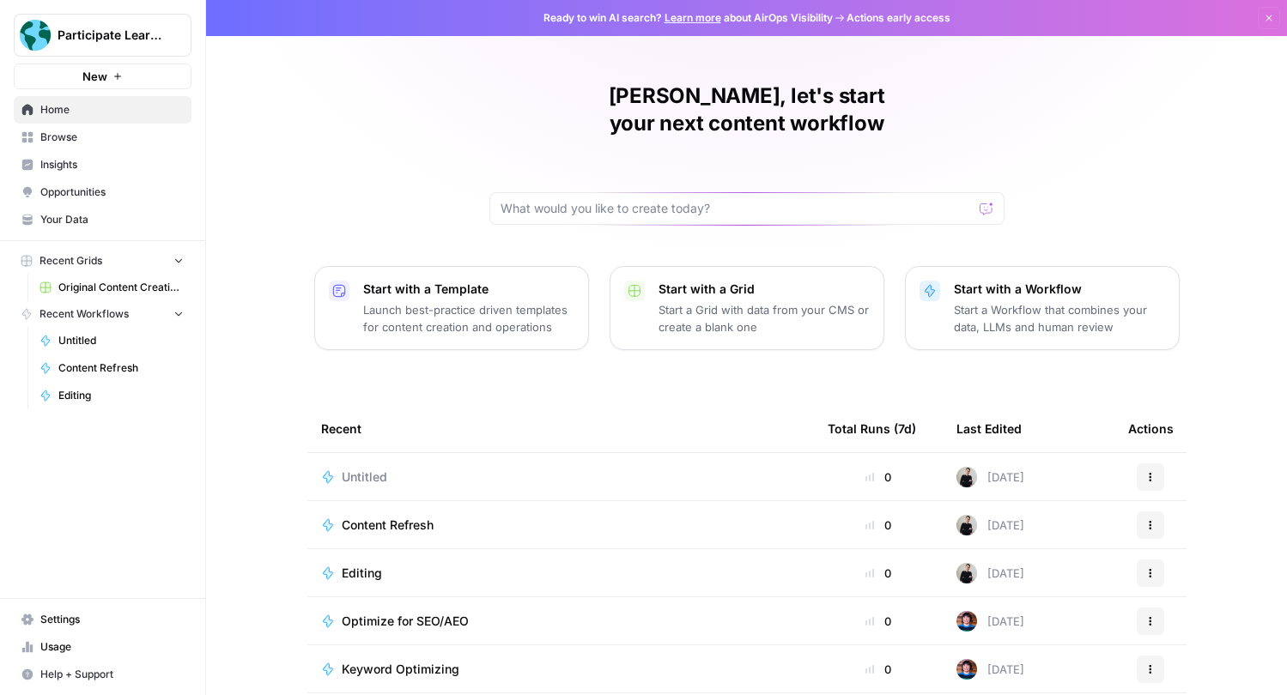
click at [1268, 12] on button "Dismiss" at bounding box center [1268, 18] width 22 height 22
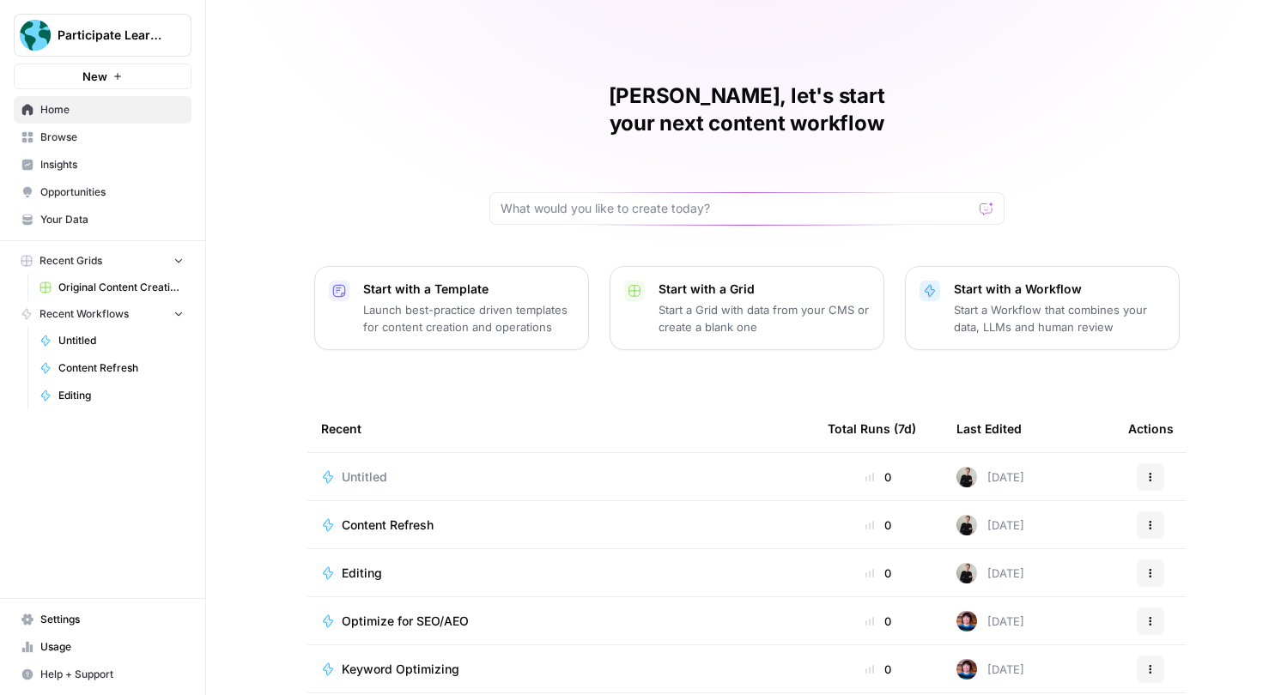
click at [172, 36] on icon "Workspace: Participate Learning" at bounding box center [176, 35] width 17 height 17
click at [98, 623] on span "Settings" at bounding box center [111, 619] width 143 height 15
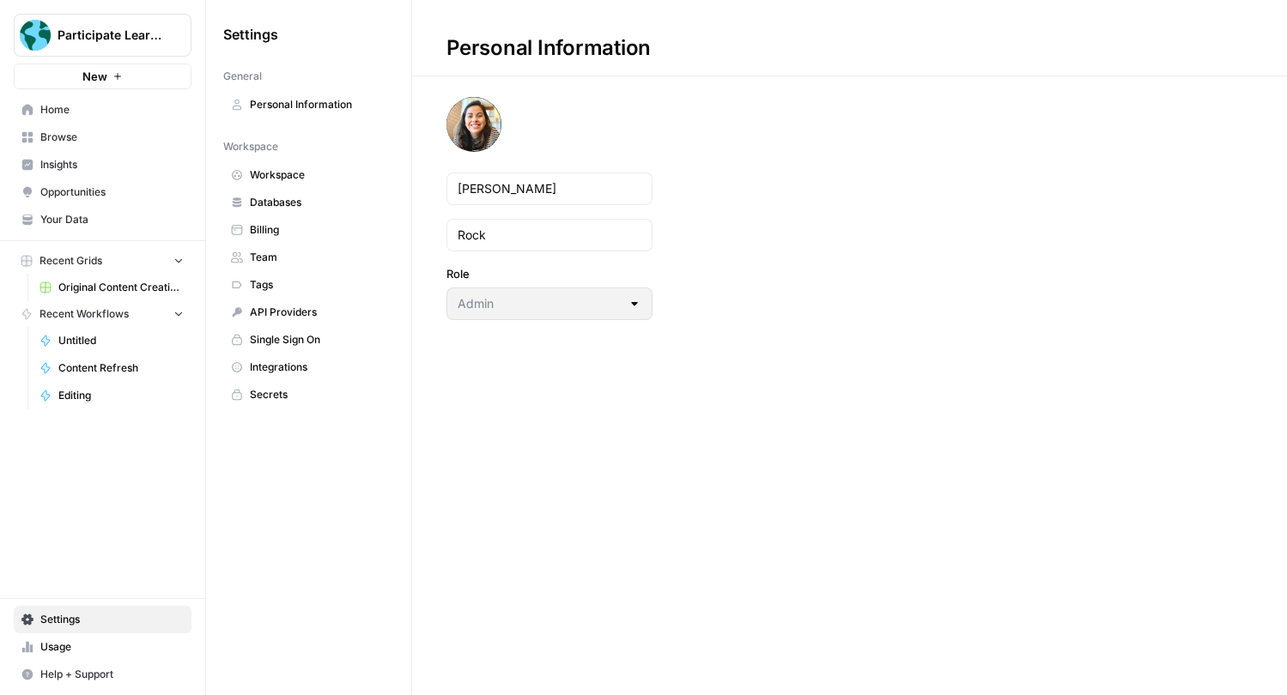
click at [317, 173] on span "Workspace" at bounding box center [318, 174] width 136 height 15
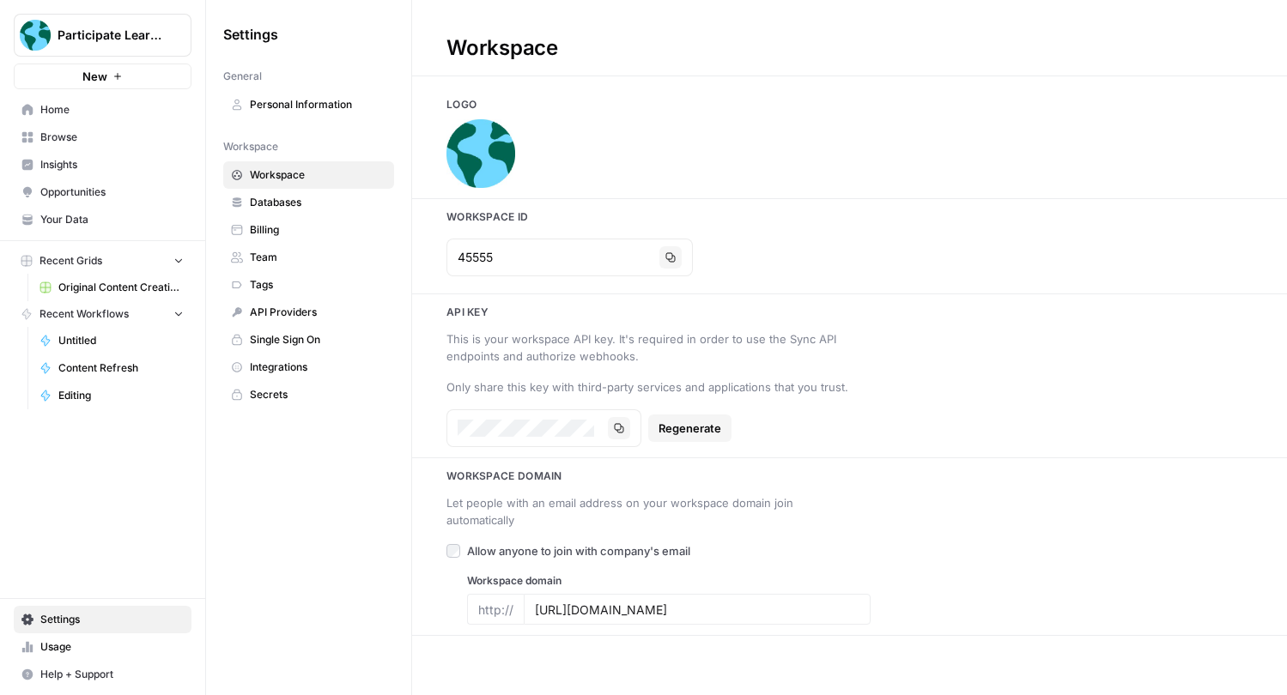
click at [317, 191] on link "Databases" at bounding box center [308, 202] width 171 height 27
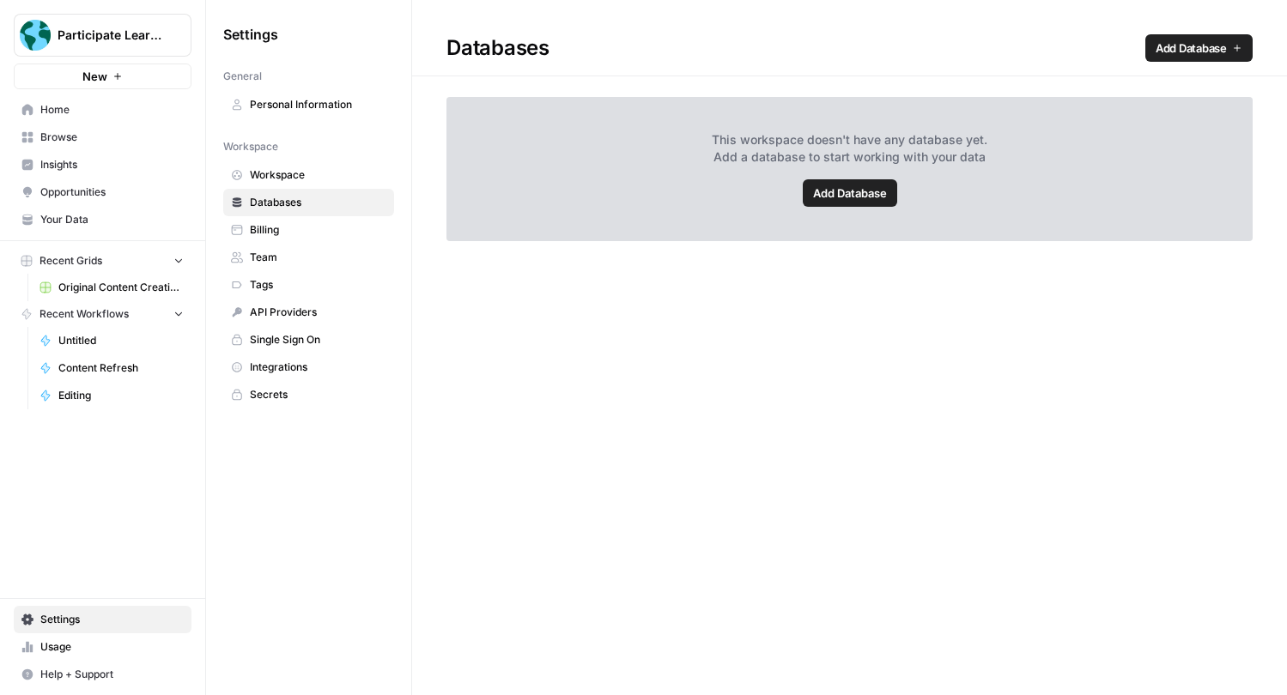
click at [297, 258] on span "Team" at bounding box center [318, 257] width 136 height 15
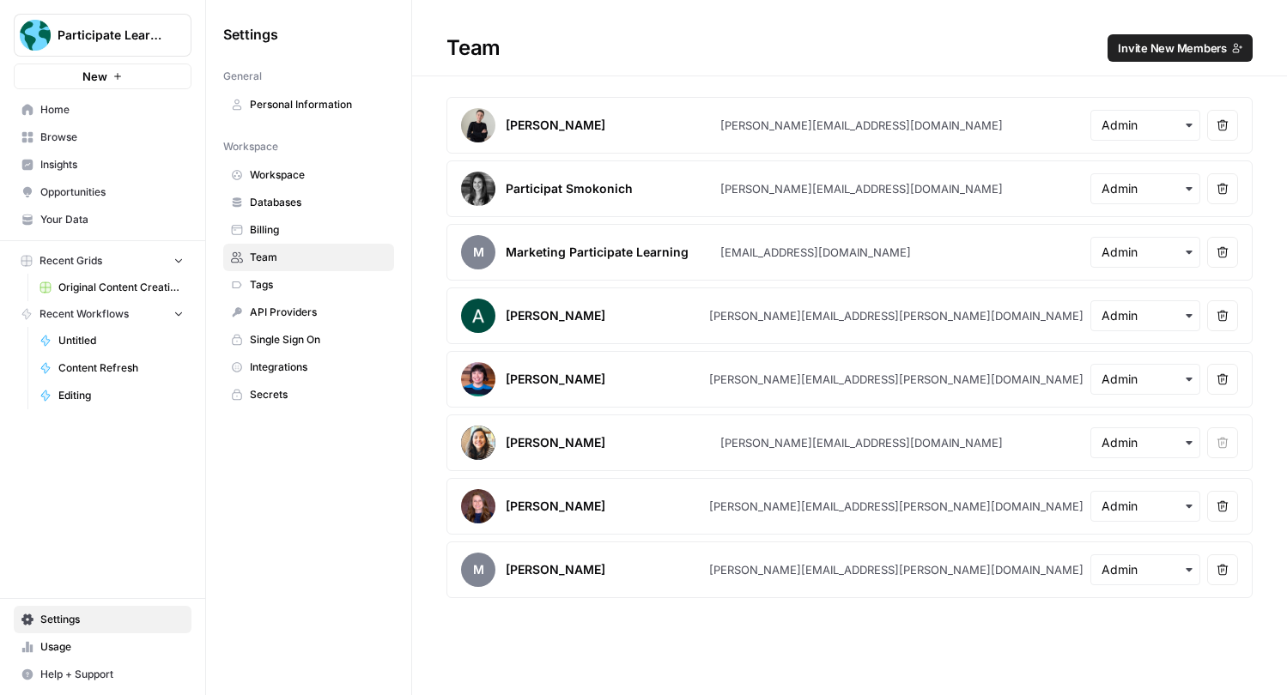
click at [1190, 194] on icon "button" at bounding box center [1189, 189] width 14 height 14
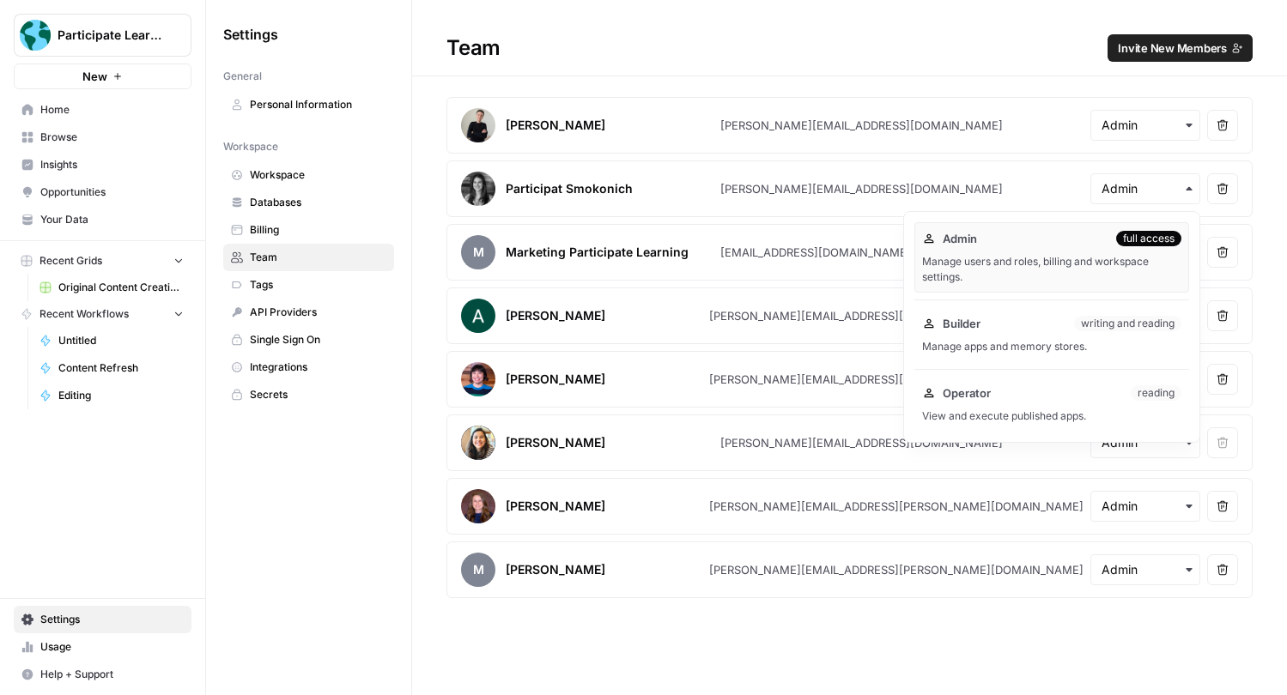
click at [586, 193] on div "Participat Smokonich" at bounding box center [569, 188] width 127 height 17
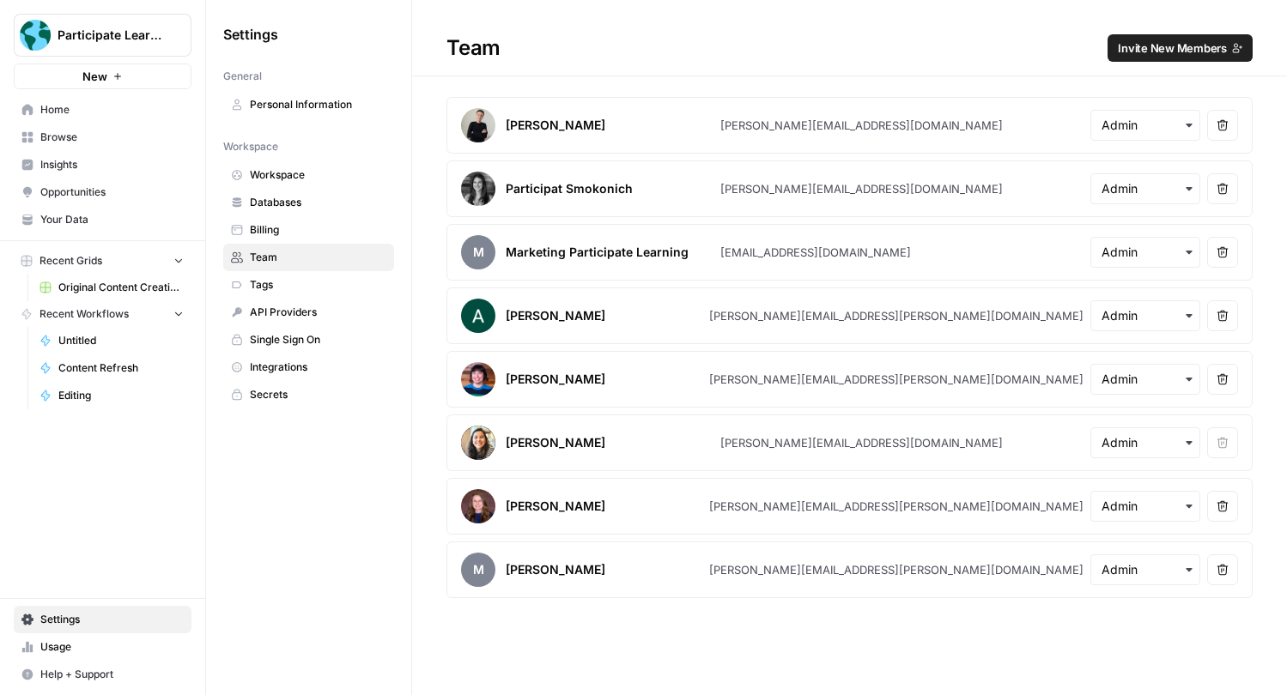
click at [586, 193] on div "Participat Smokonich" at bounding box center [569, 188] width 127 height 17
click at [354, 416] on div "Settings General Personal Information Workspace Workspace Databases Billing Tea…" at bounding box center [308, 214] width 205 height 429
click at [313, 285] on span "Tags" at bounding box center [318, 284] width 136 height 15
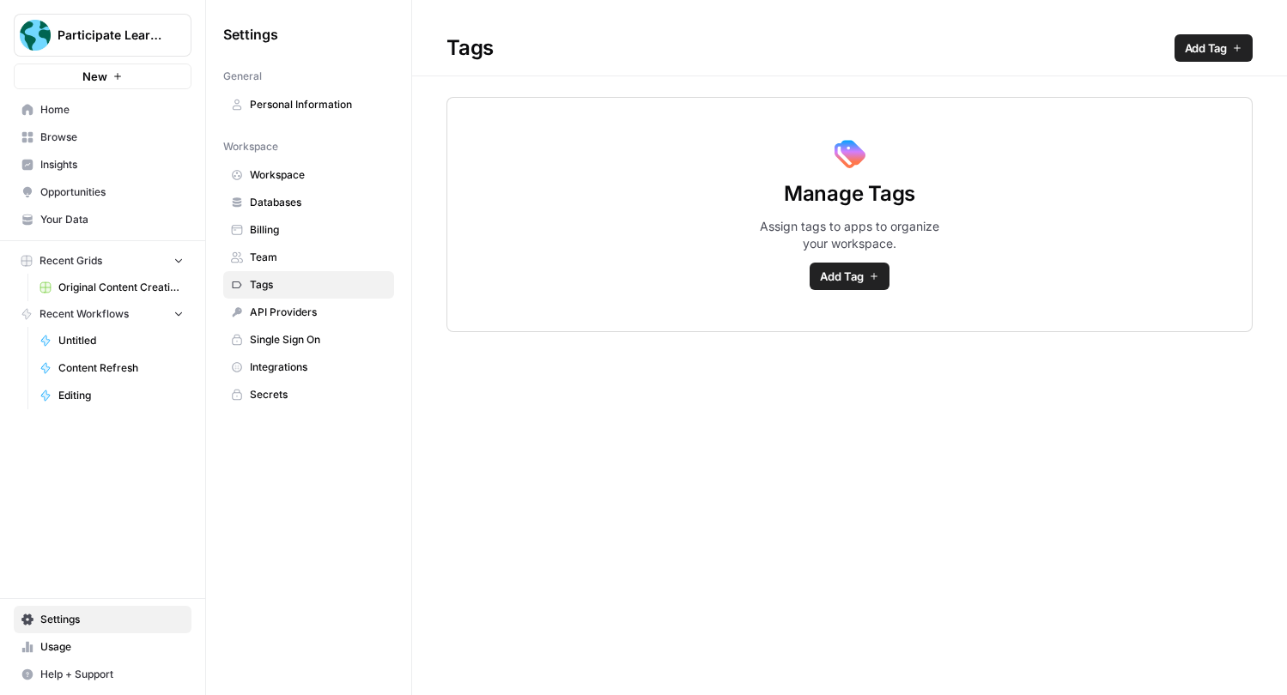
click at [306, 309] on span "API Providers" at bounding box center [318, 312] width 136 height 15
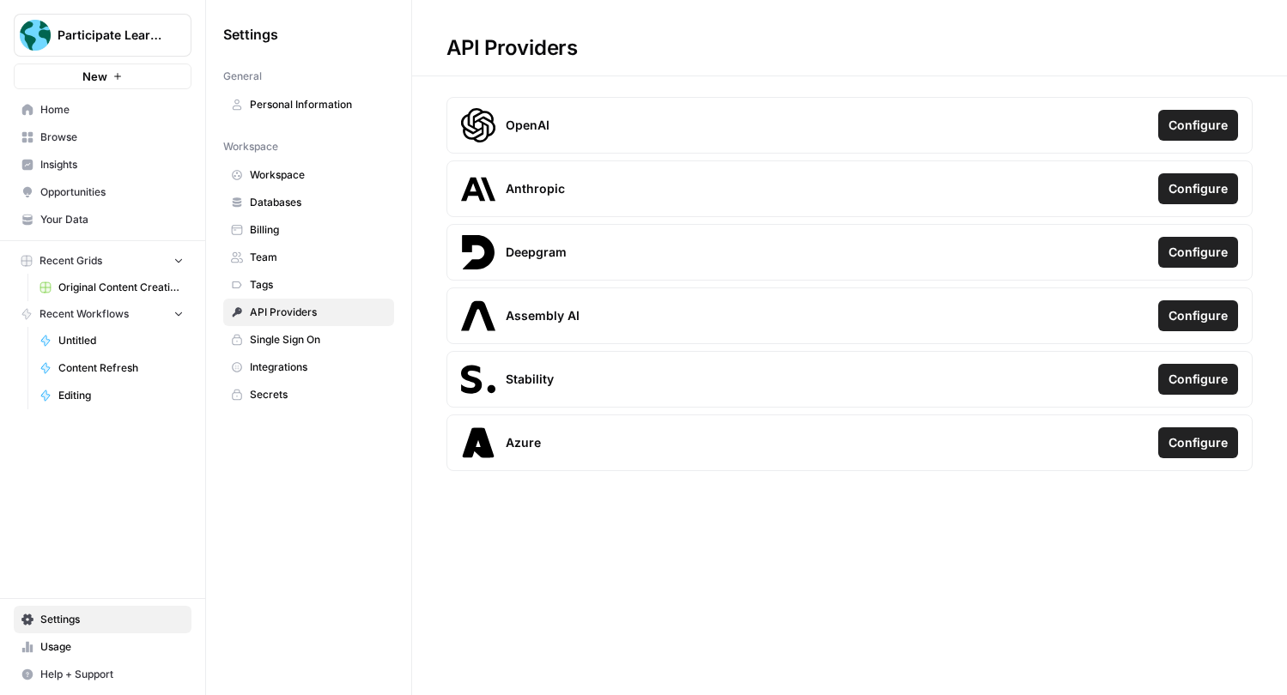
click at [318, 209] on span "Databases" at bounding box center [318, 202] width 136 height 15
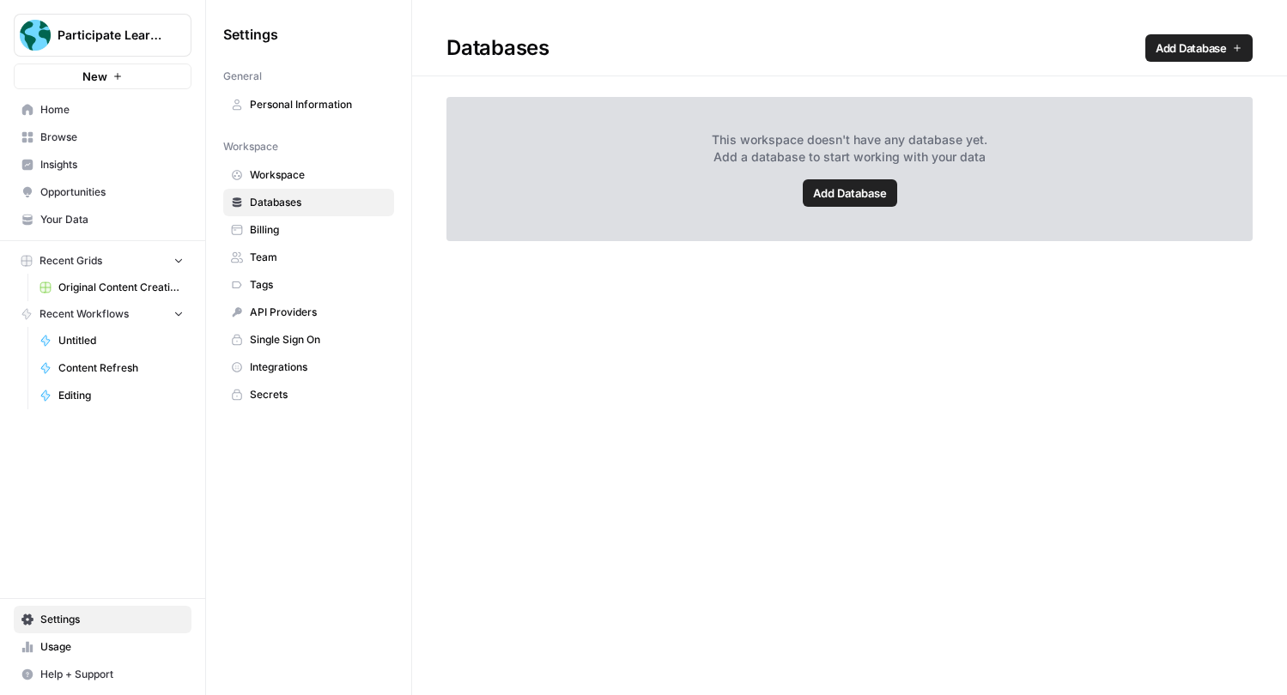
click at [881, 188] on span "Add Database" at bounding box center [850, 193] width 74 height 17
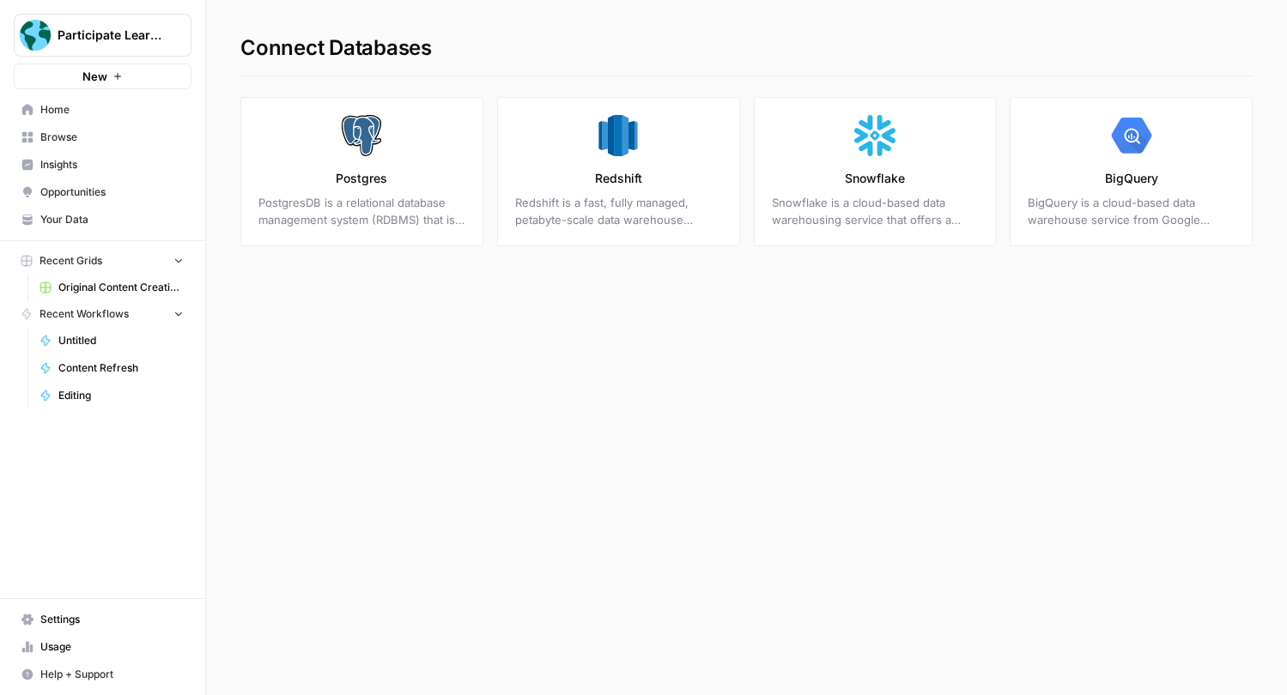
click at [1127, 139] on icon at bounding box center [1130, 135] width 15 height 15
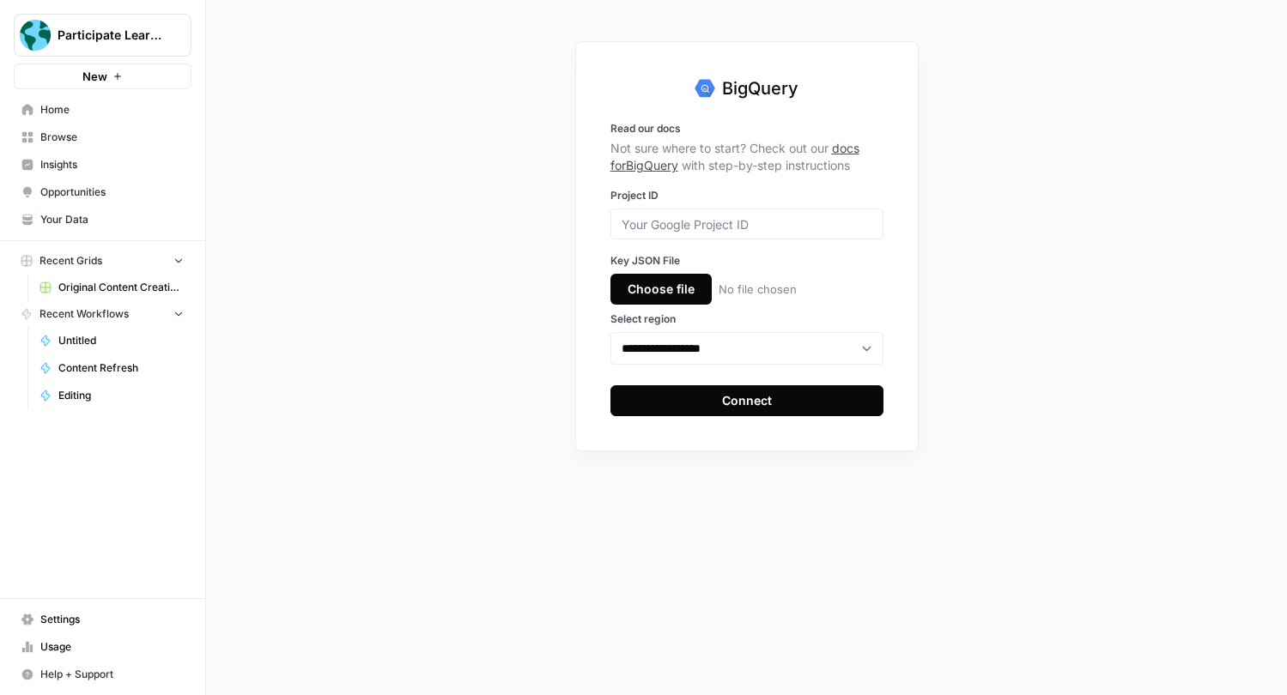
click at [101, 112] on span "Home" at bounding box center [111, 109] width 143 height 15
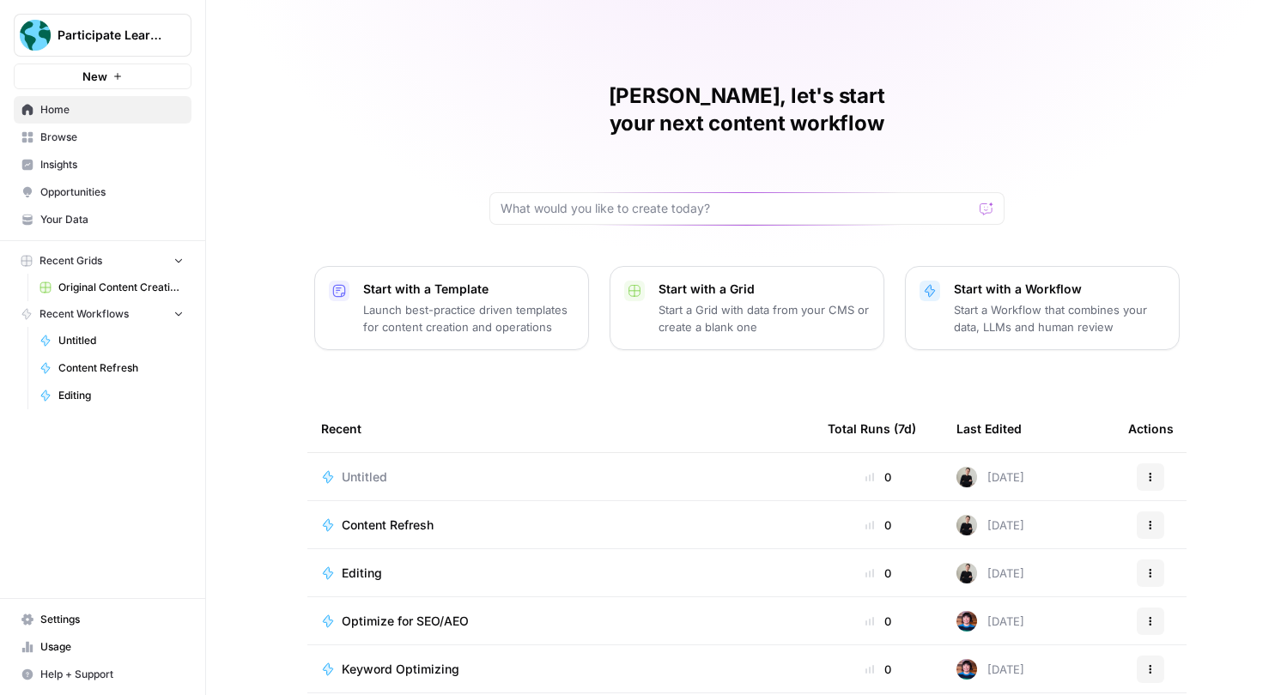
click at [94, 639] on span "Usage" at bounding box center [111, 646] width 143 height 15
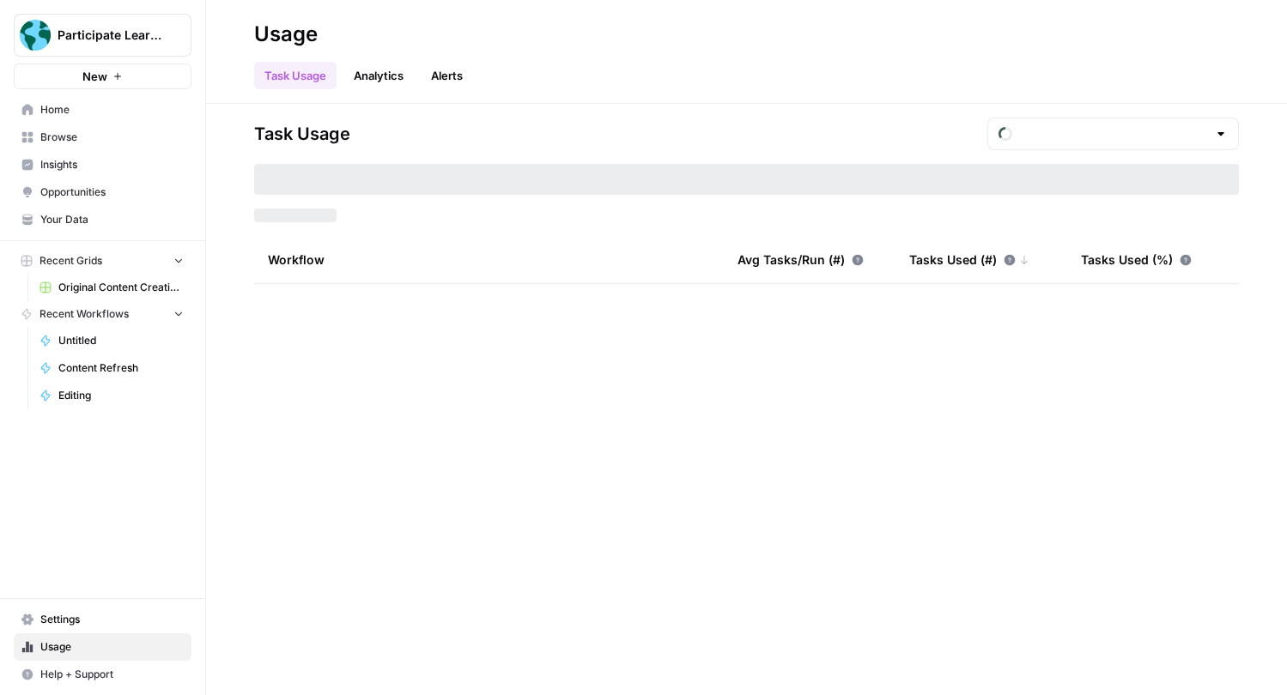
type input "September Tasks"
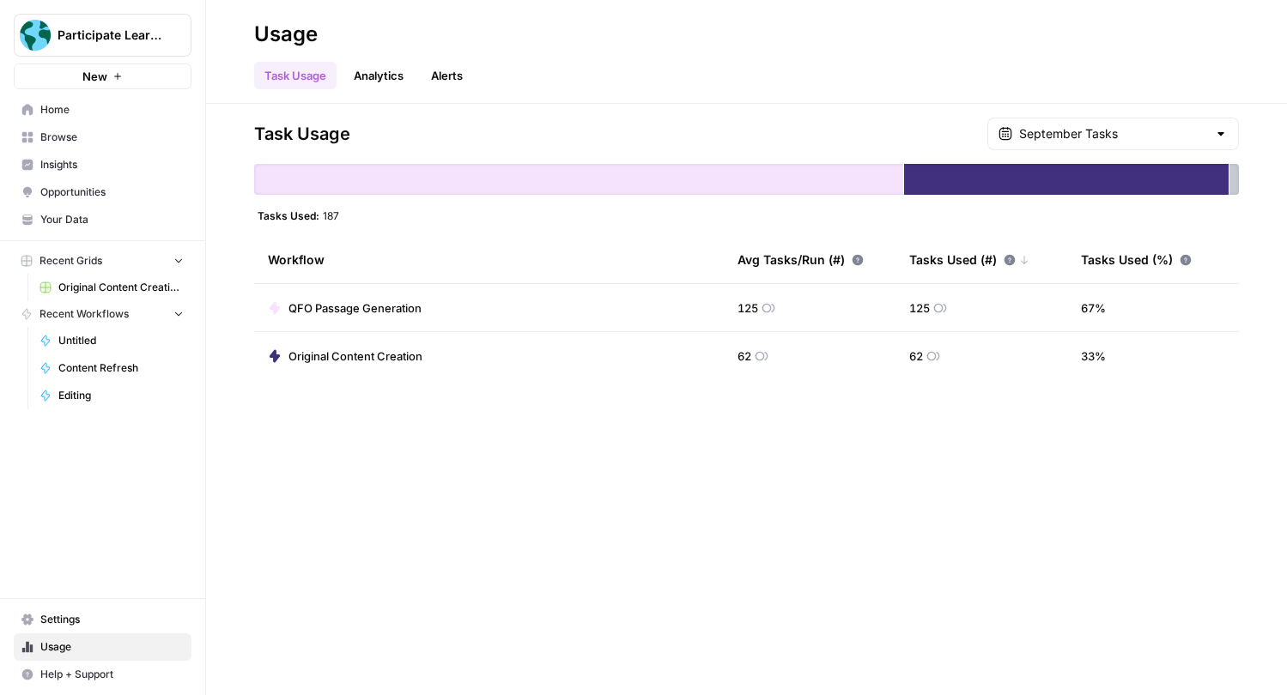
click at [371, 89] on header "Usage Task Usage Analytics Alerts" at bounding box center [746, 52] width 1081 height 104
click at [372, 84] on link "Analytics" at bounding box center [378, 75] width 70 height 27
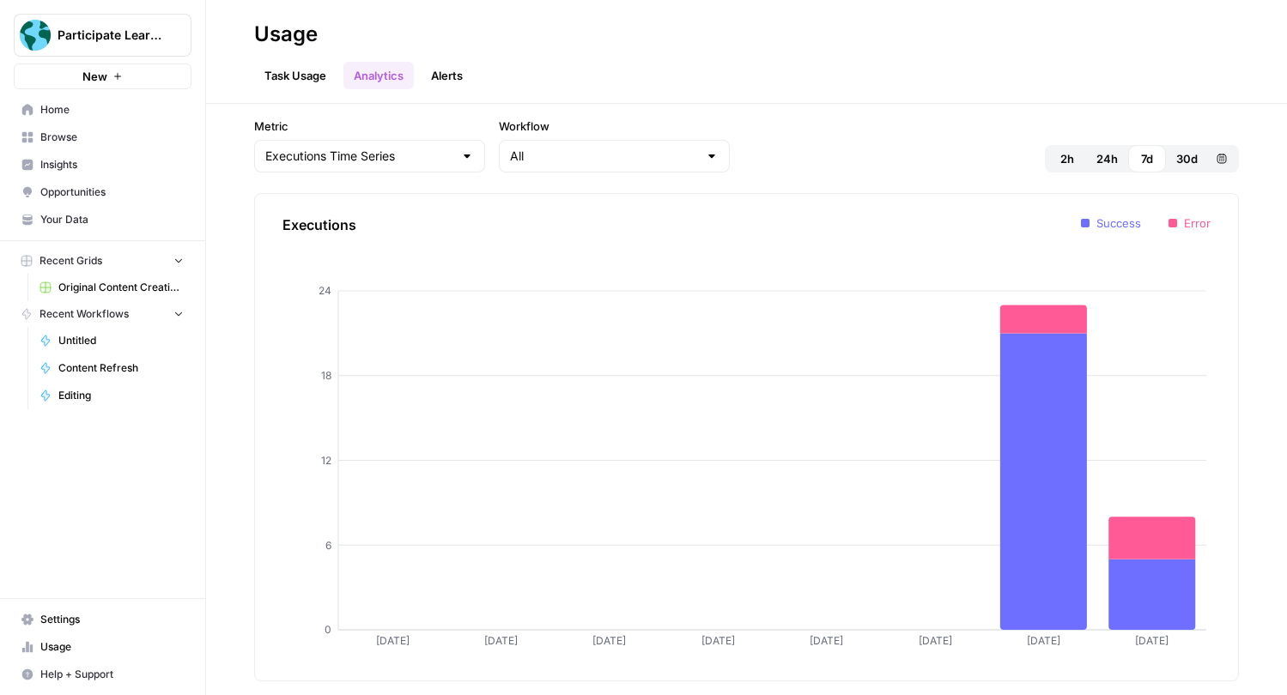
click at [462, 64] on link "Alerts" at bounding box center [447, 75] width 52 height 27
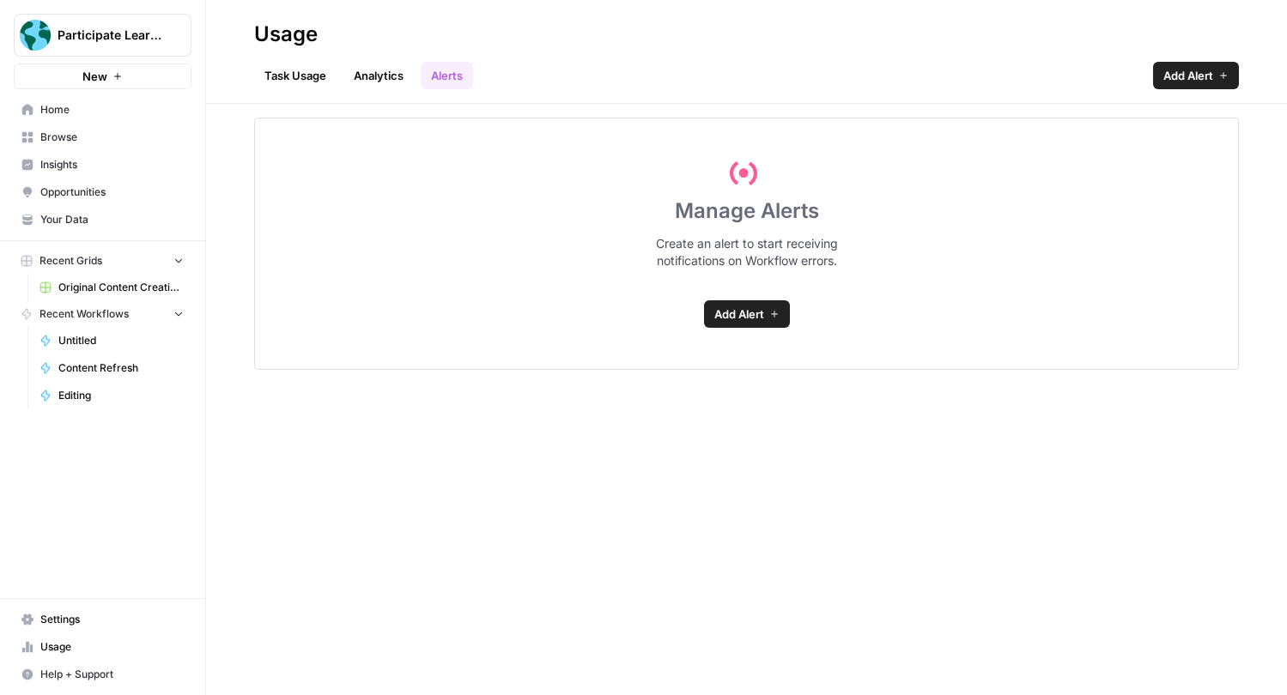
click at [326, 80] on link "Task Usage" at bounding box center [295, 75] width 82 height 27
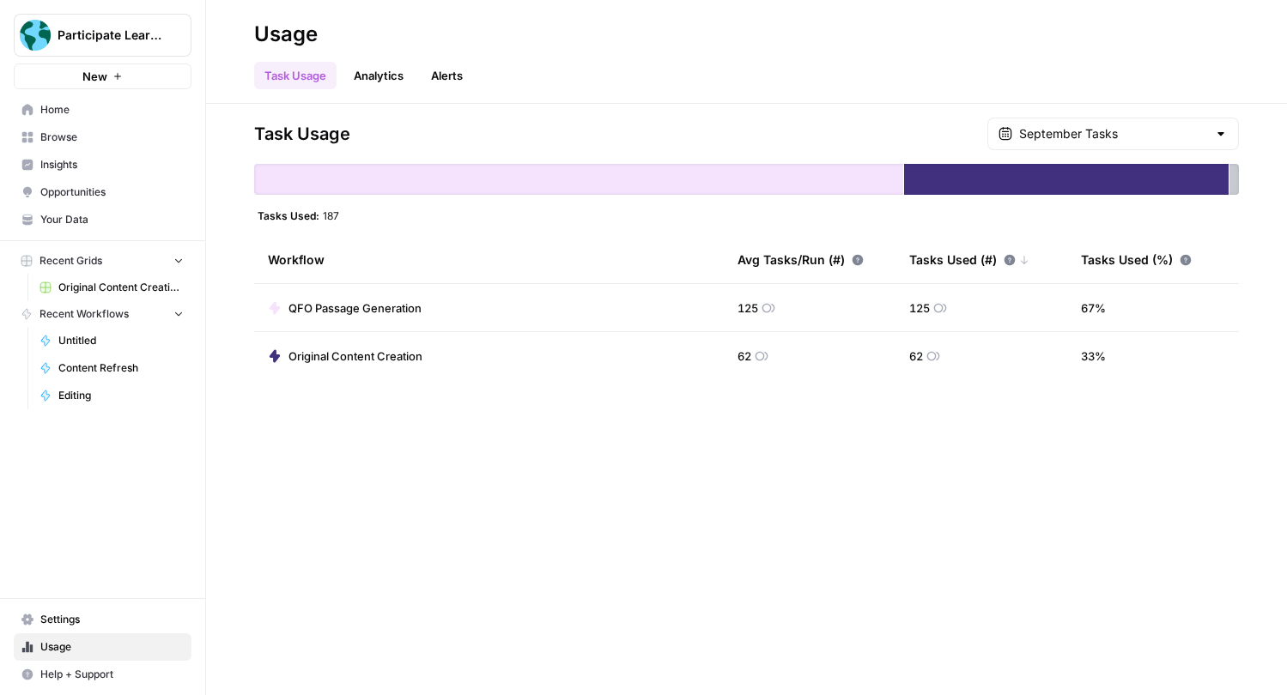
click at [136, 143] on span "Browse" at bounding box center [111, 137] width 143 height 15
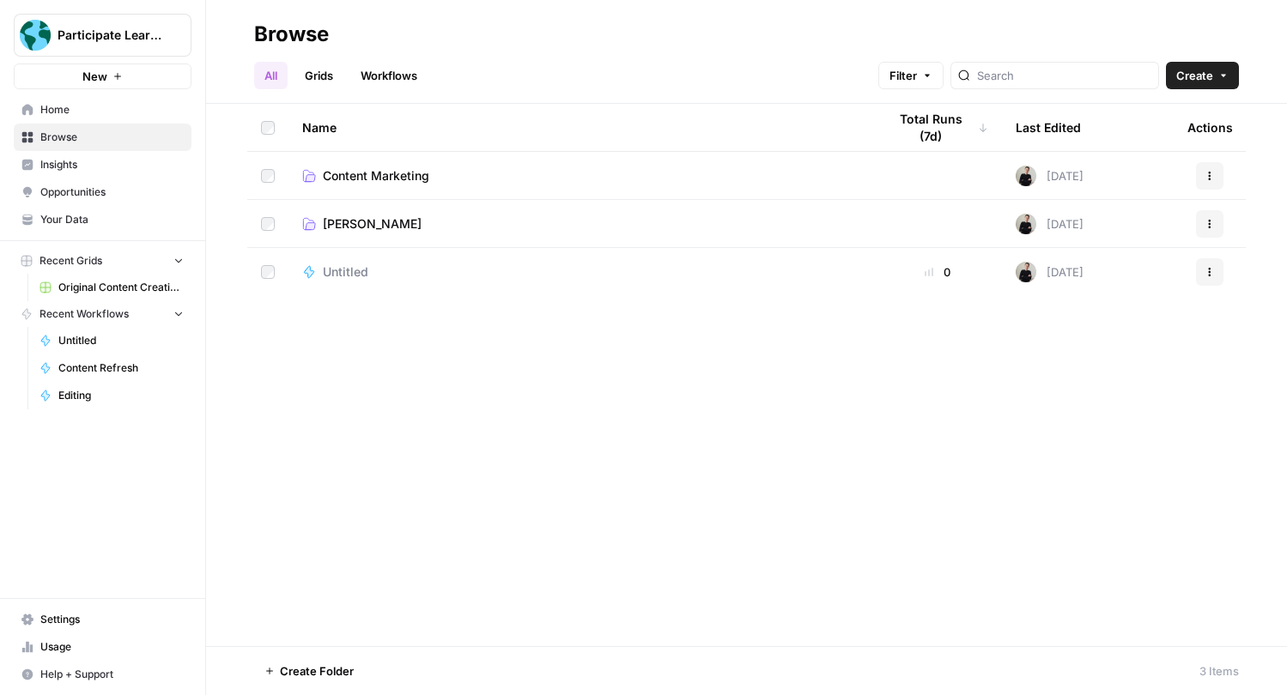
click at [1209, 69] on span "Create" at bounding box center [1194, 75] width 37 height 17
click at [1147, 166] on span "Workflow" at bounding box center [1169, 163] width 96 height 17
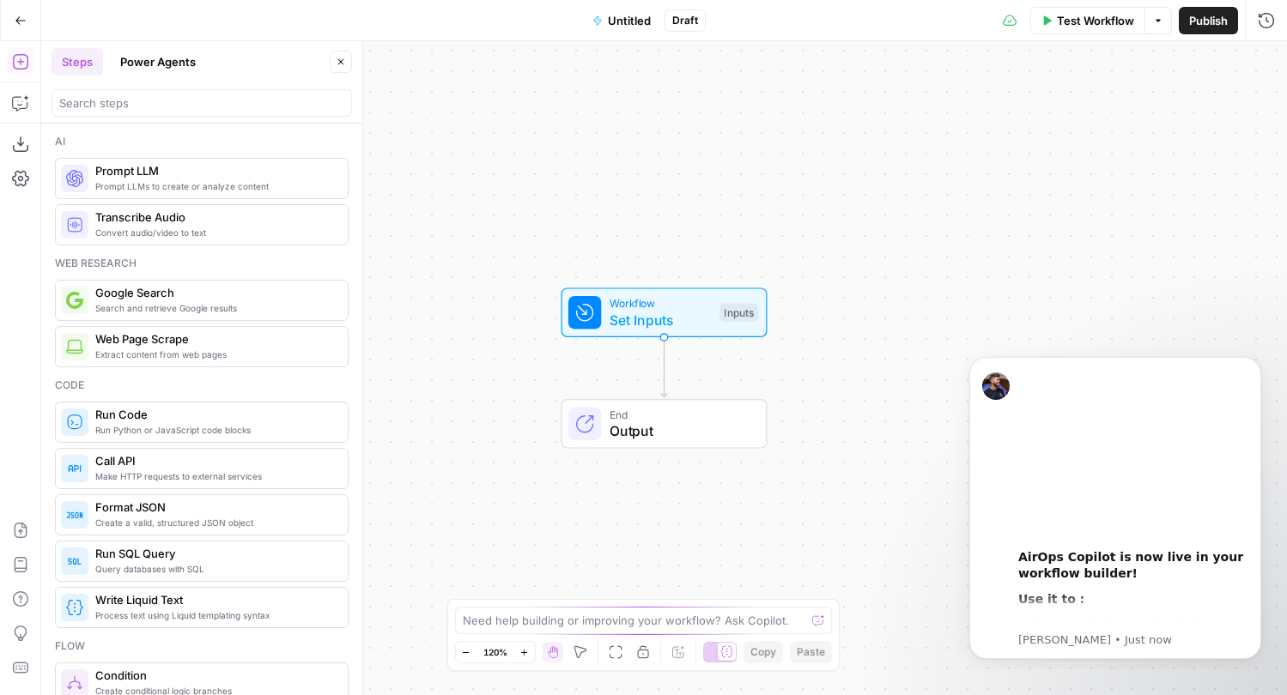
click at [177, 49] on button "Power Agents" at bounding box center [158, 61] width 96 height 27
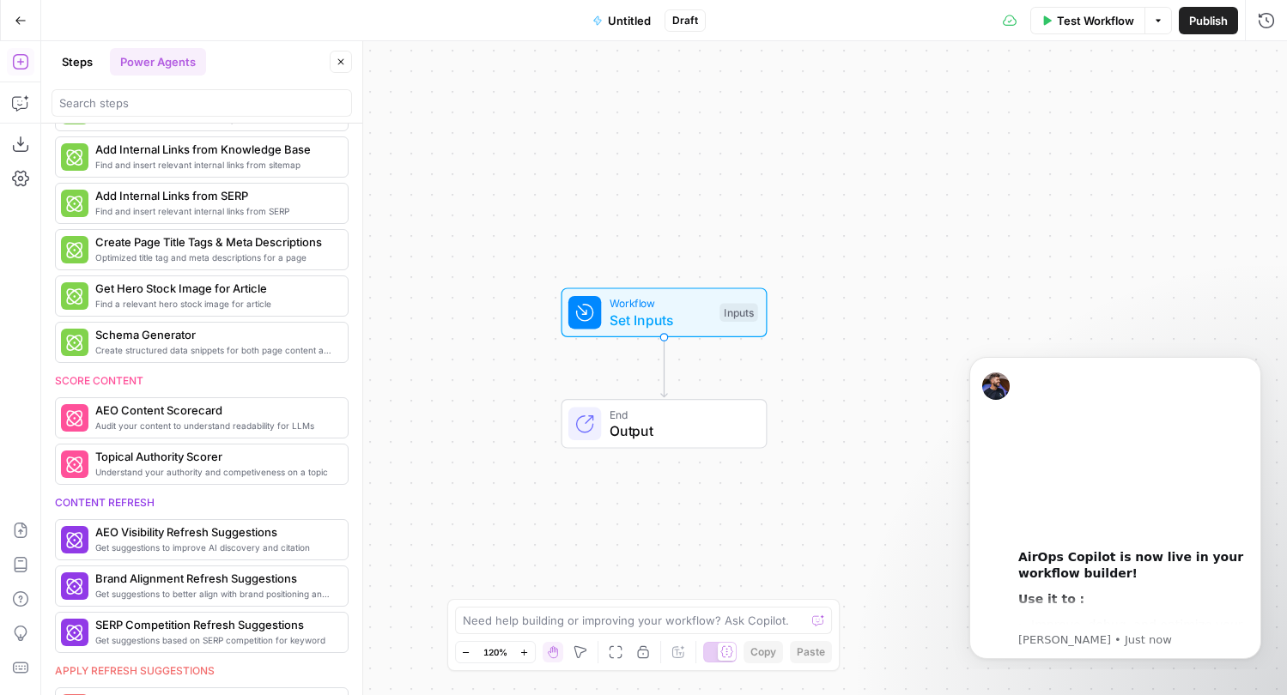
scroll to position [506, 0]
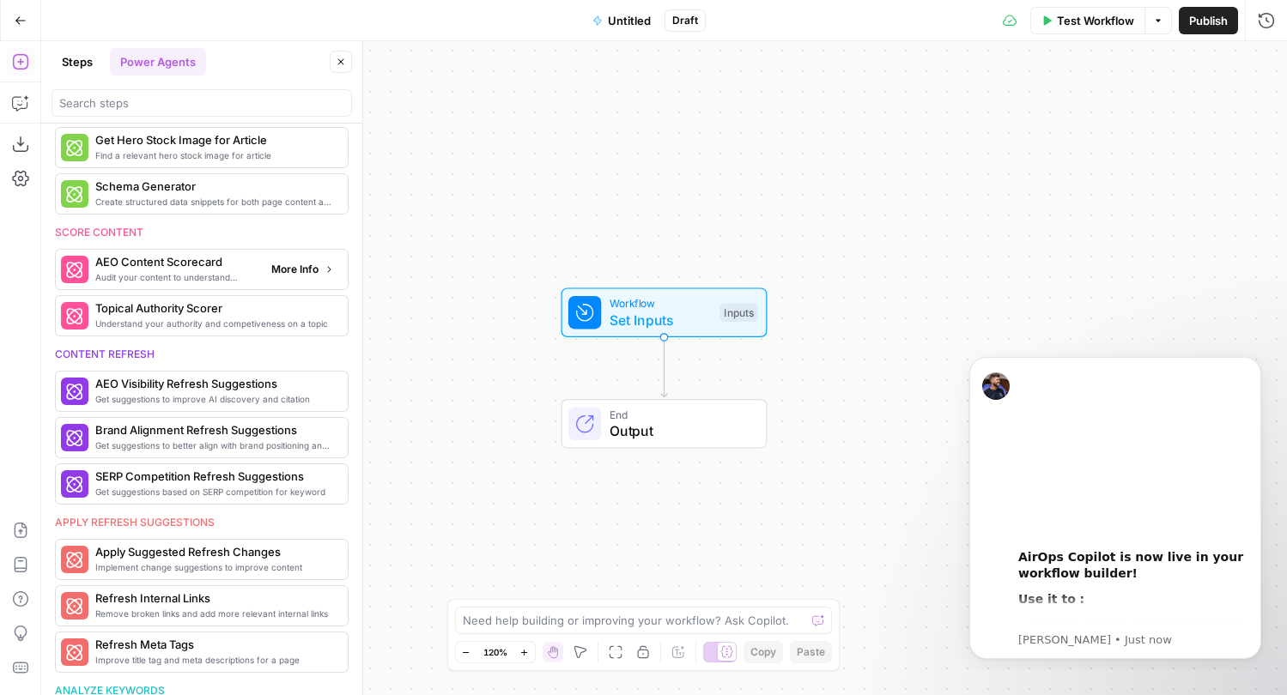
click at [189, 287] on div "Audit your content to understand readability for LLMs AEO Content Scorecard Mor…" at bounding box center [202, 269] width 294 height 41
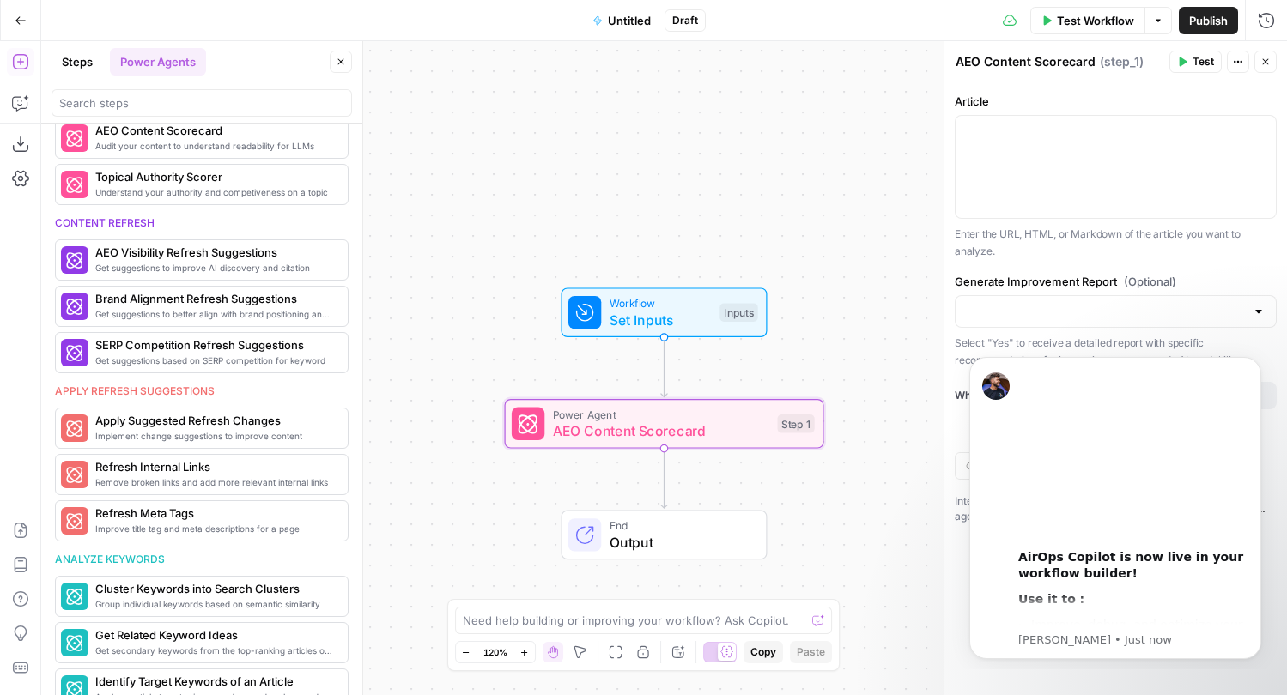
scroll to position [663, 0]
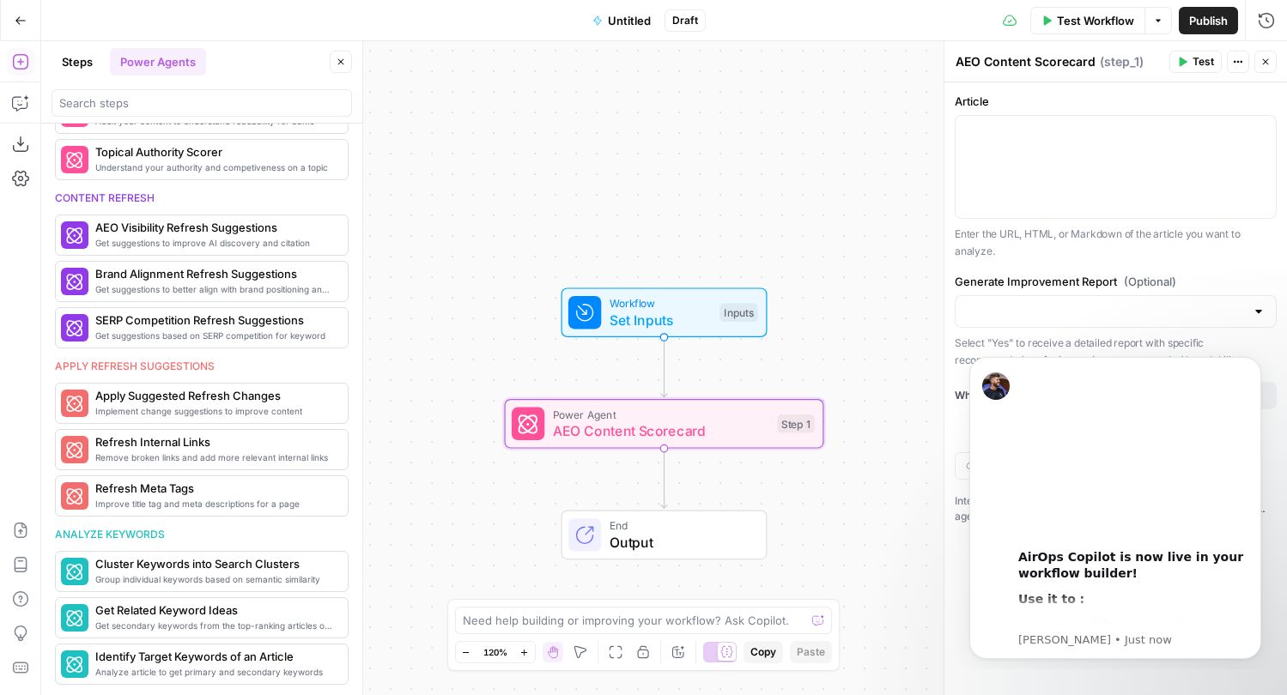
click at [240, 523] on div "Research Examine SERP for title, content and keyword patterns Analyze SERP for …" at bounding box center [201, 410] width 321 height 572
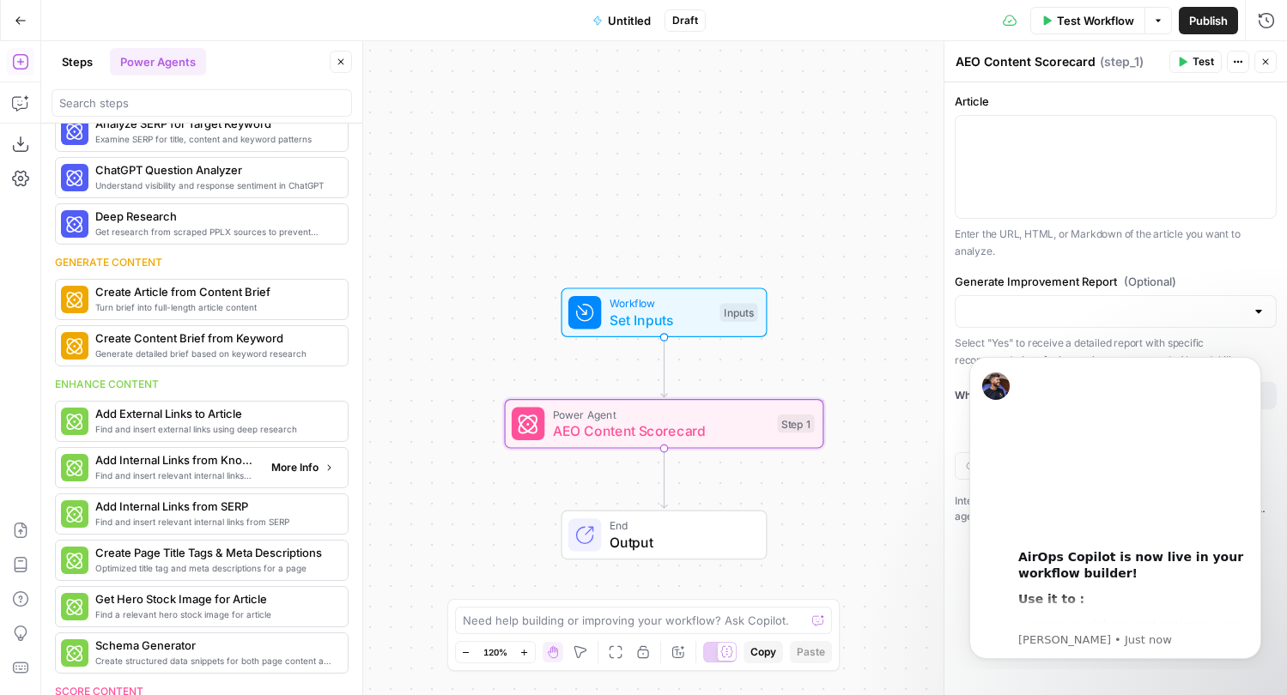
scroll to position [0, 0]
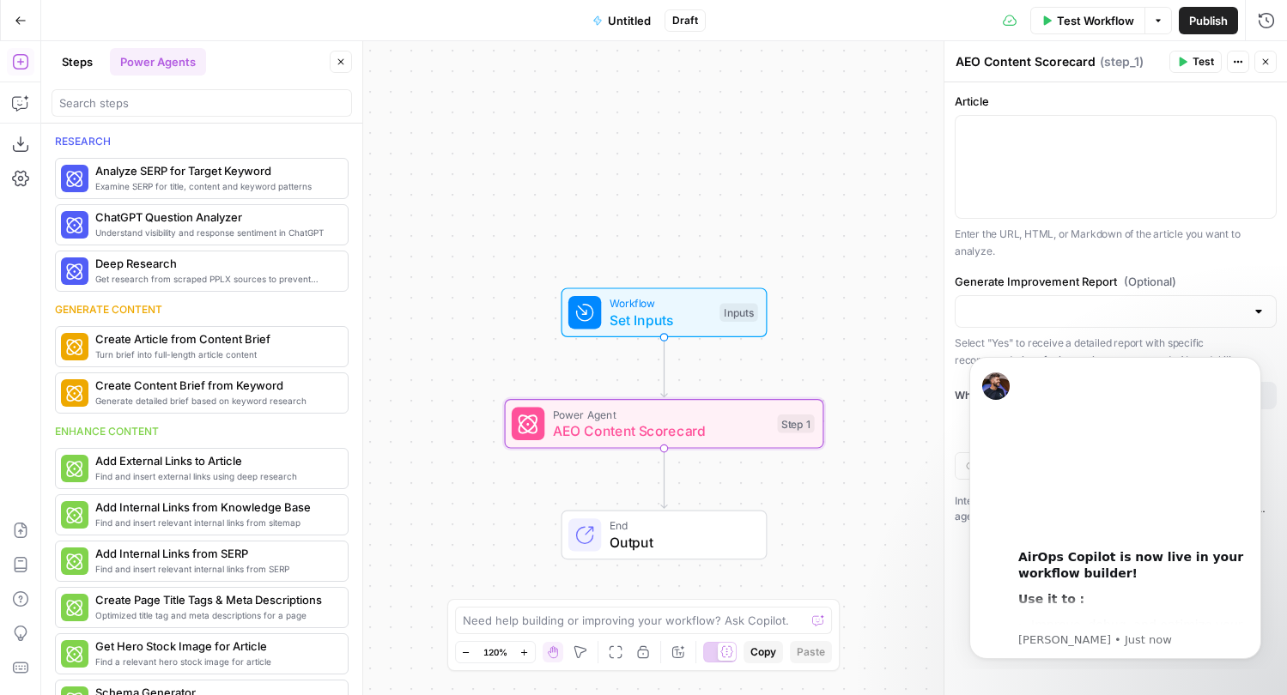
click at [193, 112] on div at bounding box center [201, 102] width 300 height 27
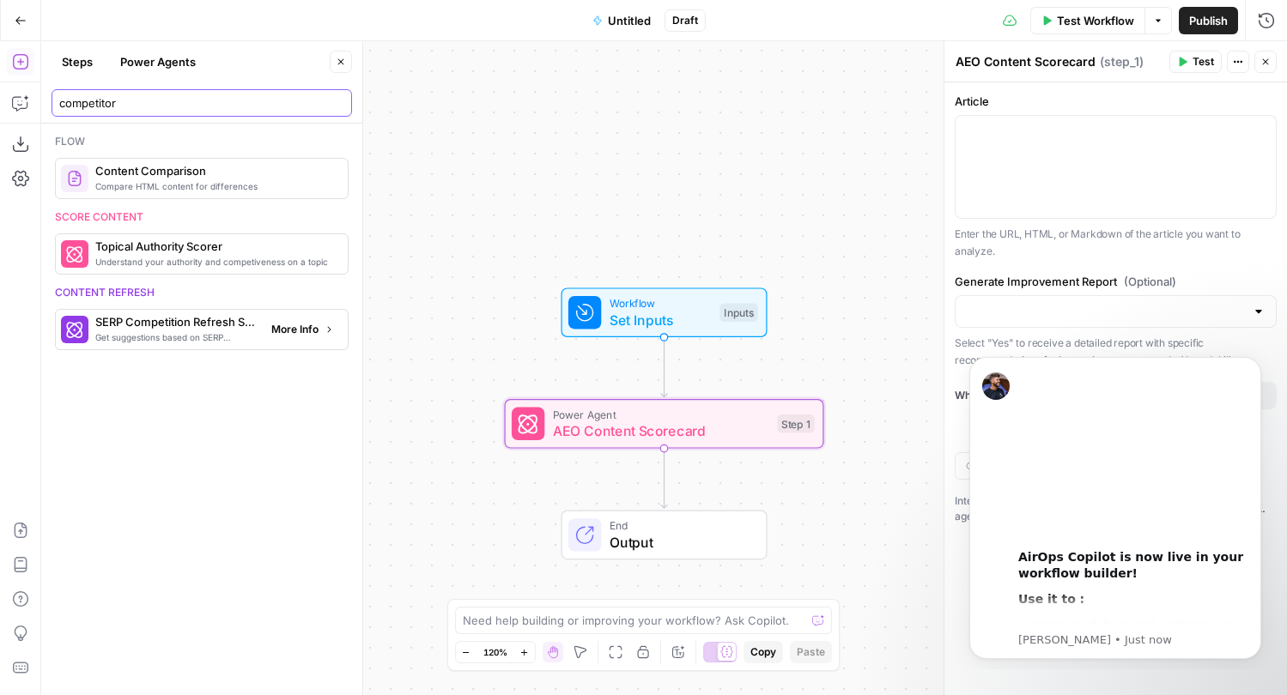
type input "competitor"
click at [193, 335] on span "Get suggestions based on SERP competition for keyword" at bounding box center [176, 337] width 162 height 14
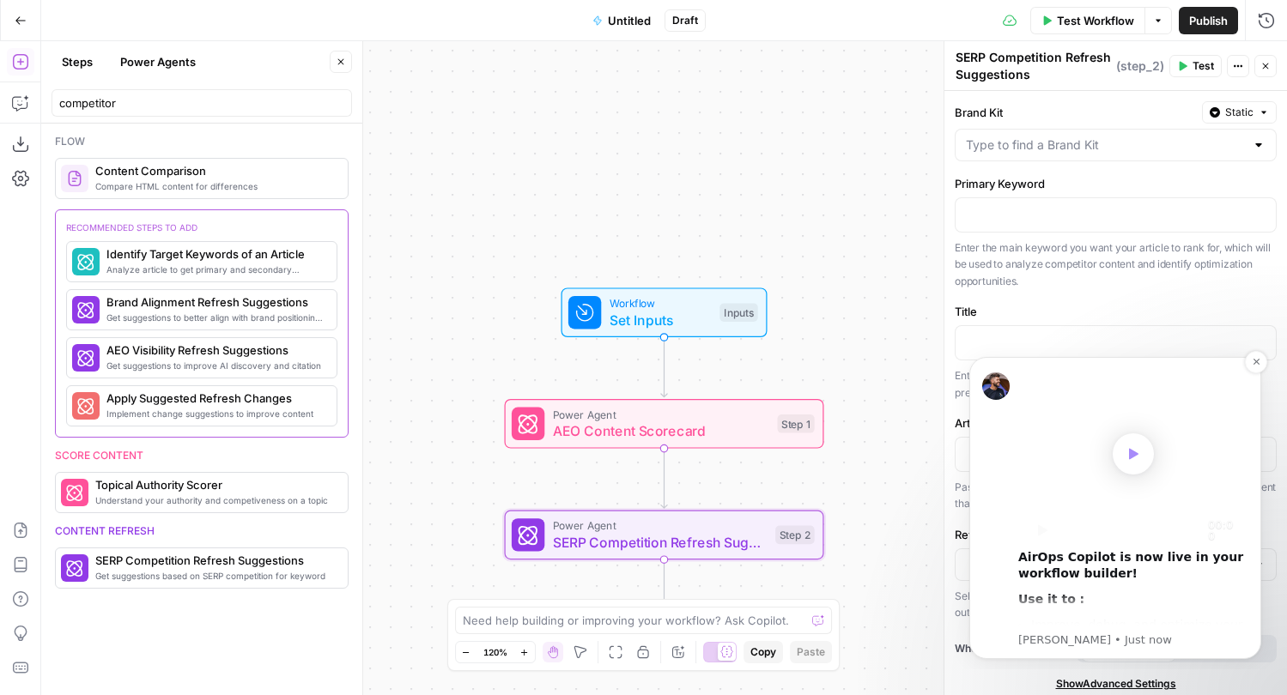
click at [1152, 470] on video "Play video" at bounding box center [1133, 454] width 230 height 173
click at [1259, 360] on icon "Dismiss notification" at bounding box center [1255, 361] width 9 height 9
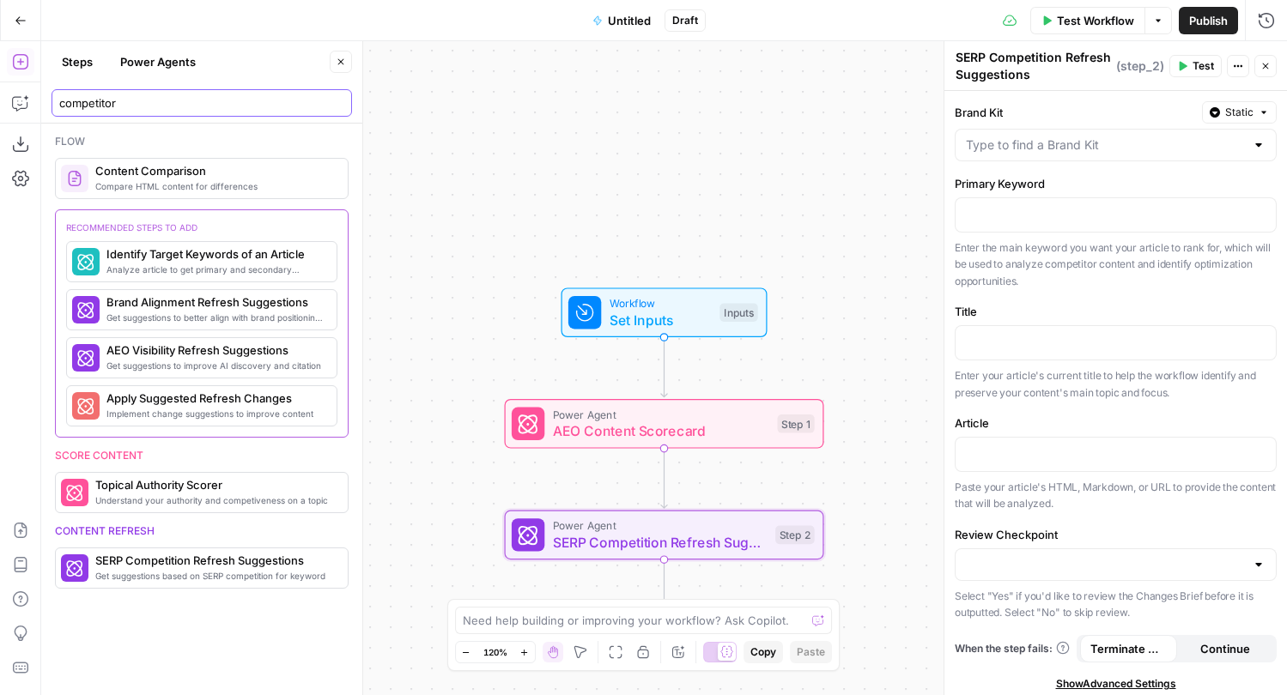
click at [142, 106] on input "competitor" at bounding box center [201, 102] width 285 height 17
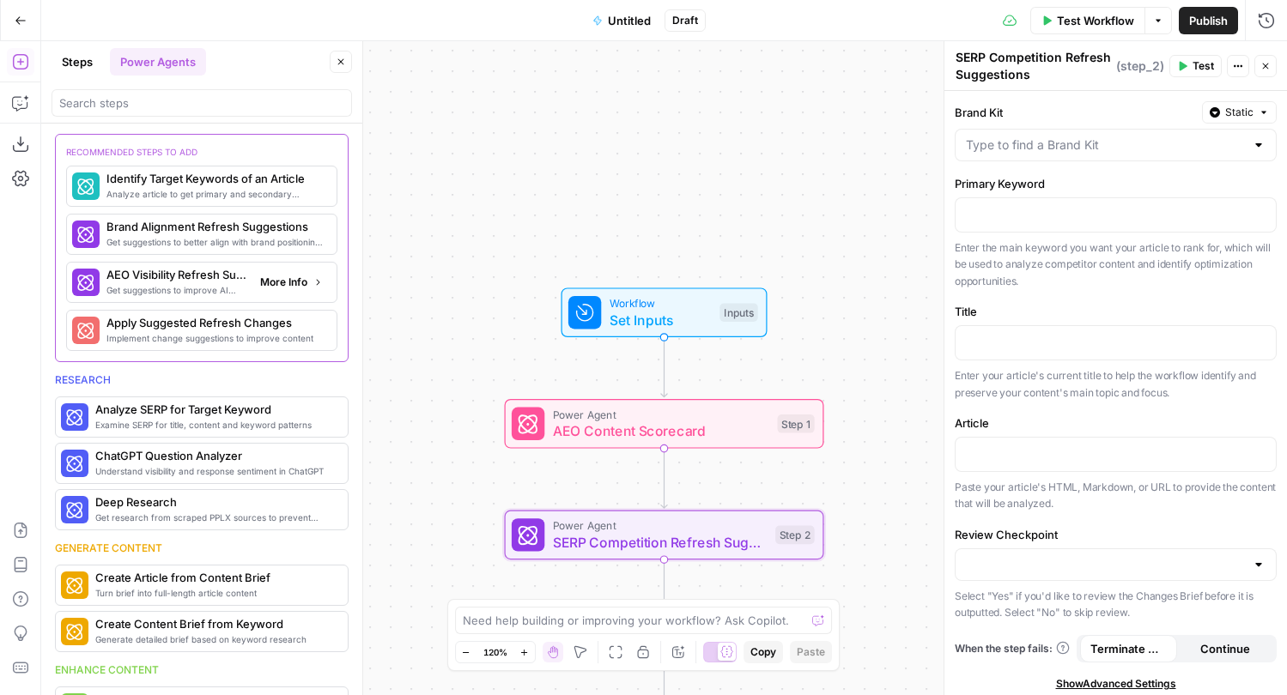
click at [301, 287] on span "More Info" at bounding box center [283, 282] width 47 height 15
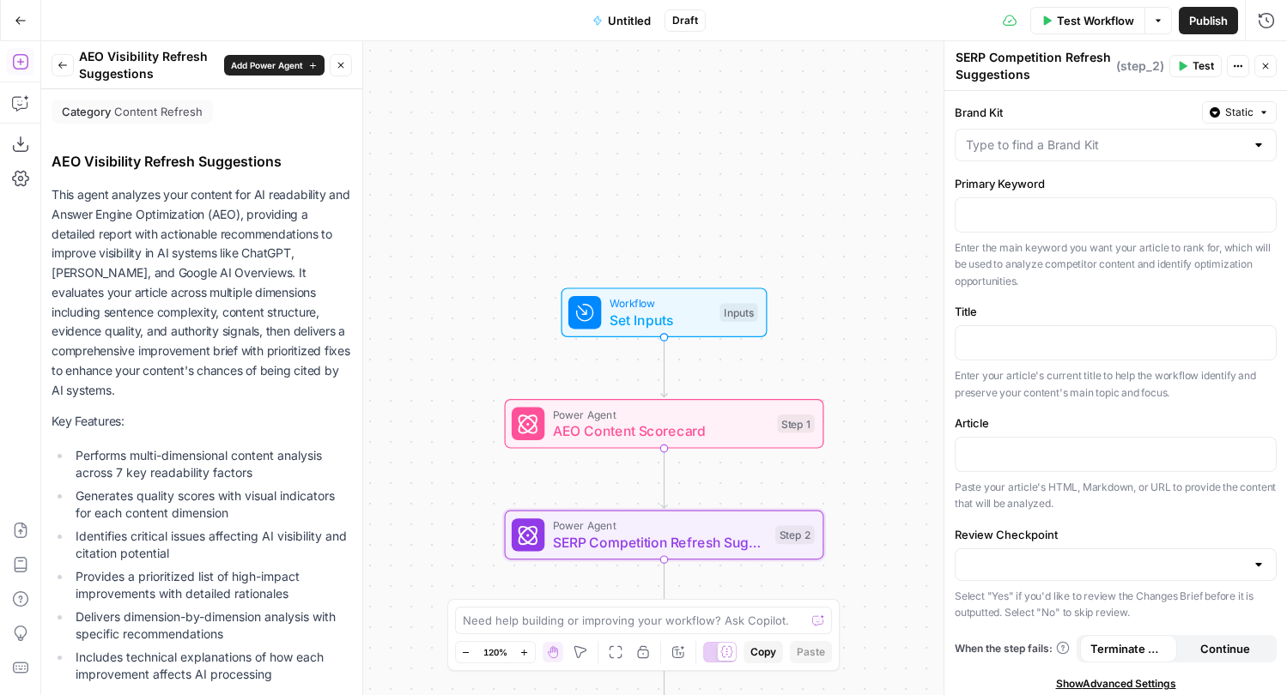
click at [65, 66] on icon "button" at bounding box center [63, 65] width 10 height 10
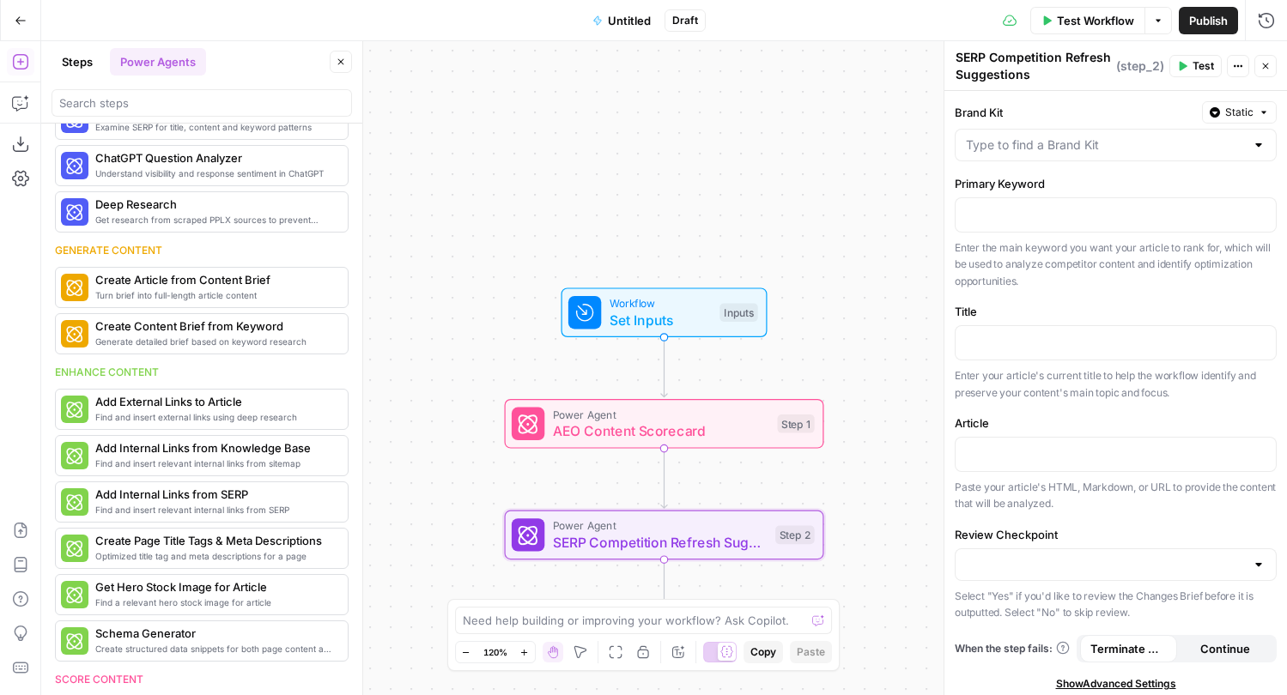
scroll to position [300, 0]
click at [19, 177] on icon "button" at bounding box center [20, 178] width 17 height 15
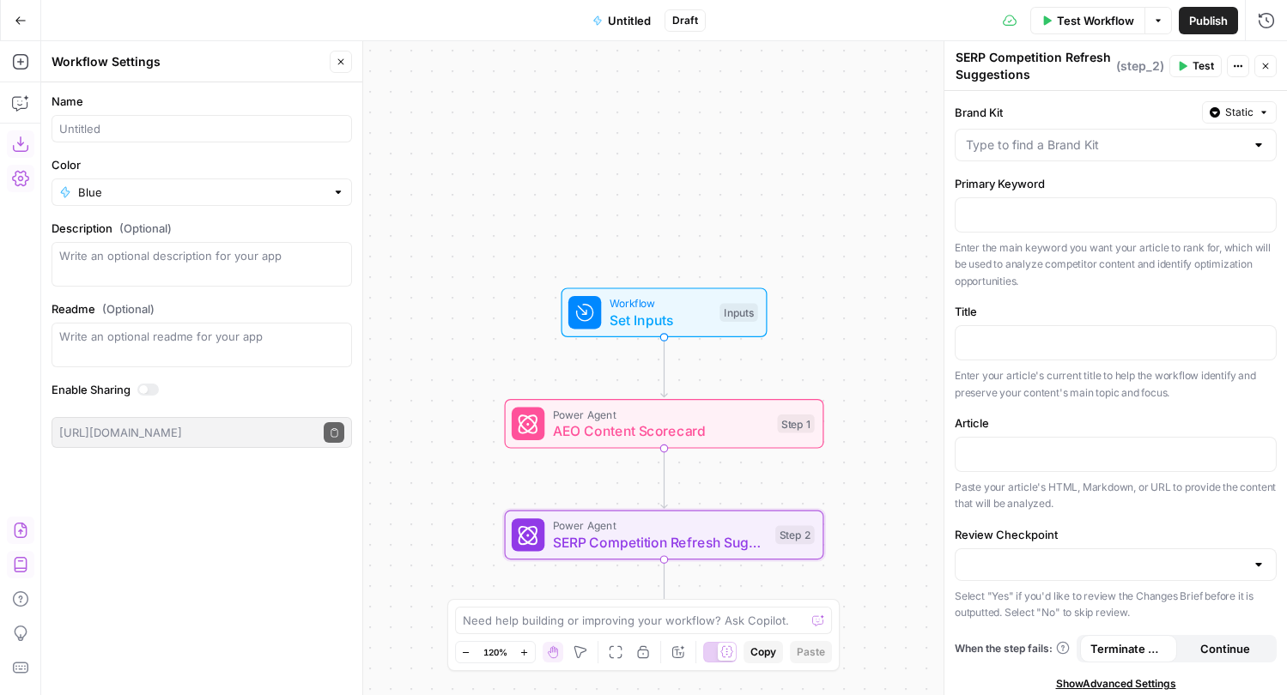
click at [21, 146] on icon "button" at bounding box center [20, 144] width 17 height 17
click at [19, 63] on icon "button" at bounding box center [19, 61] width 15 height 15
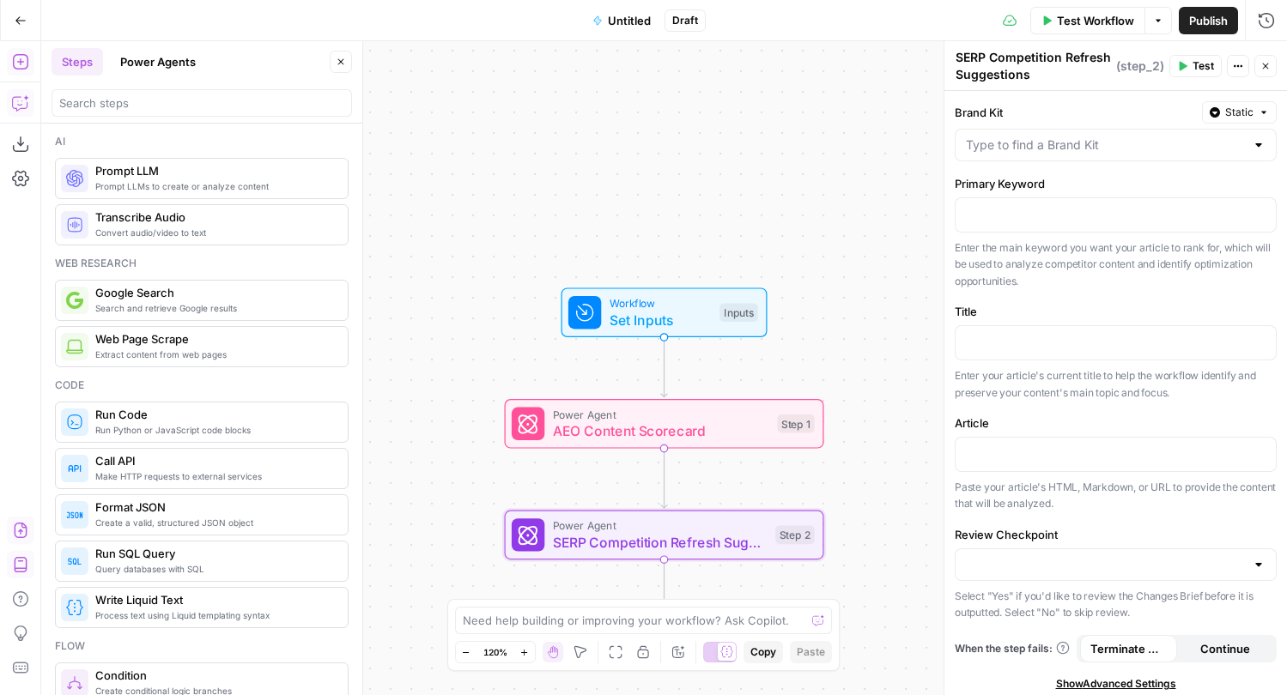
click at [19, 100] on icon "button" at bounding box center [20, 102] width 17 height 17
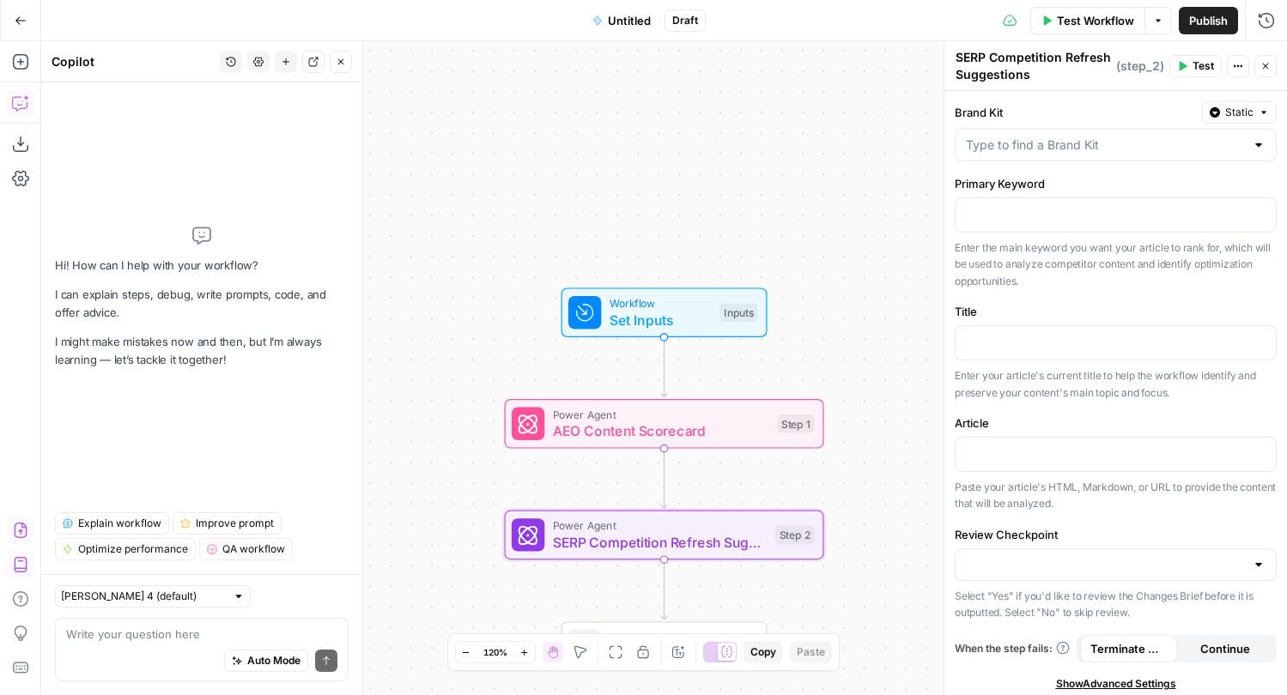
click at [339, 54] on button "Close" at bounding box center [341, 62] width 22 height 22
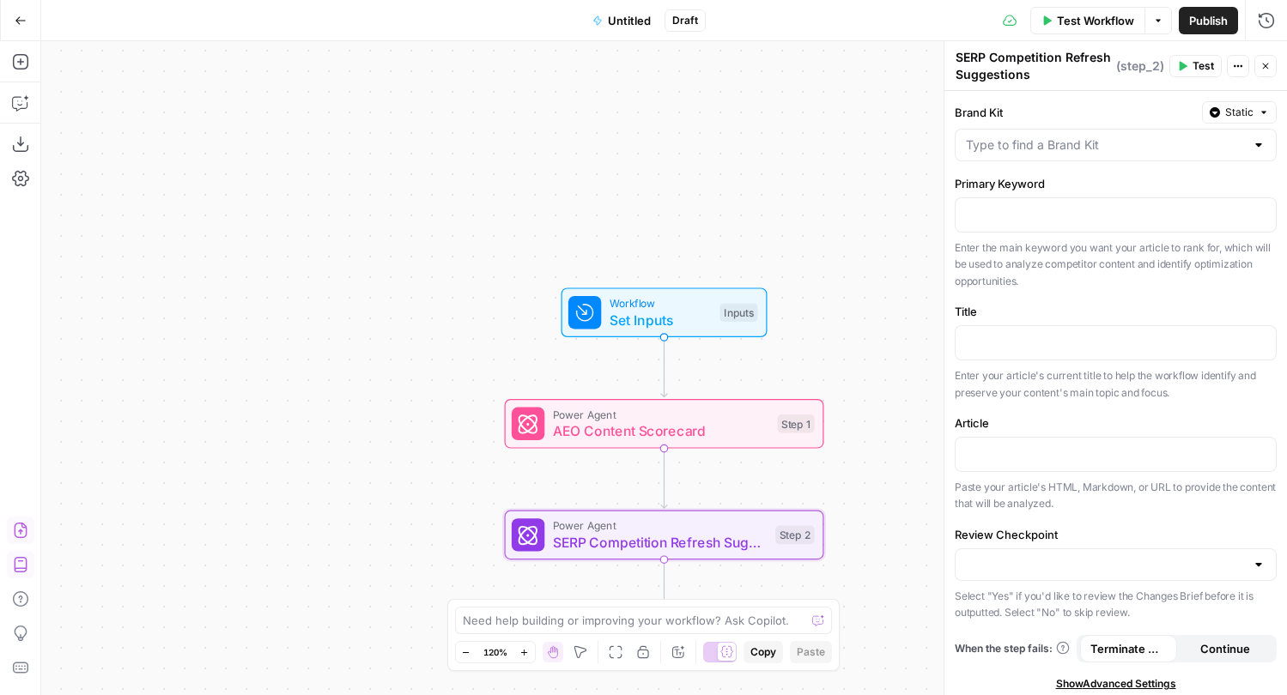
click at [1158, 20] on icon "button" at bounding box center [1157, 20] width 5 height 3
click at [1238, 58] on button "Actions" at bounding box center [1237, 66] width 22 height 22
click at [639, 23] on span "Untitled" at bounding box center [629, 20] width 43 height 17
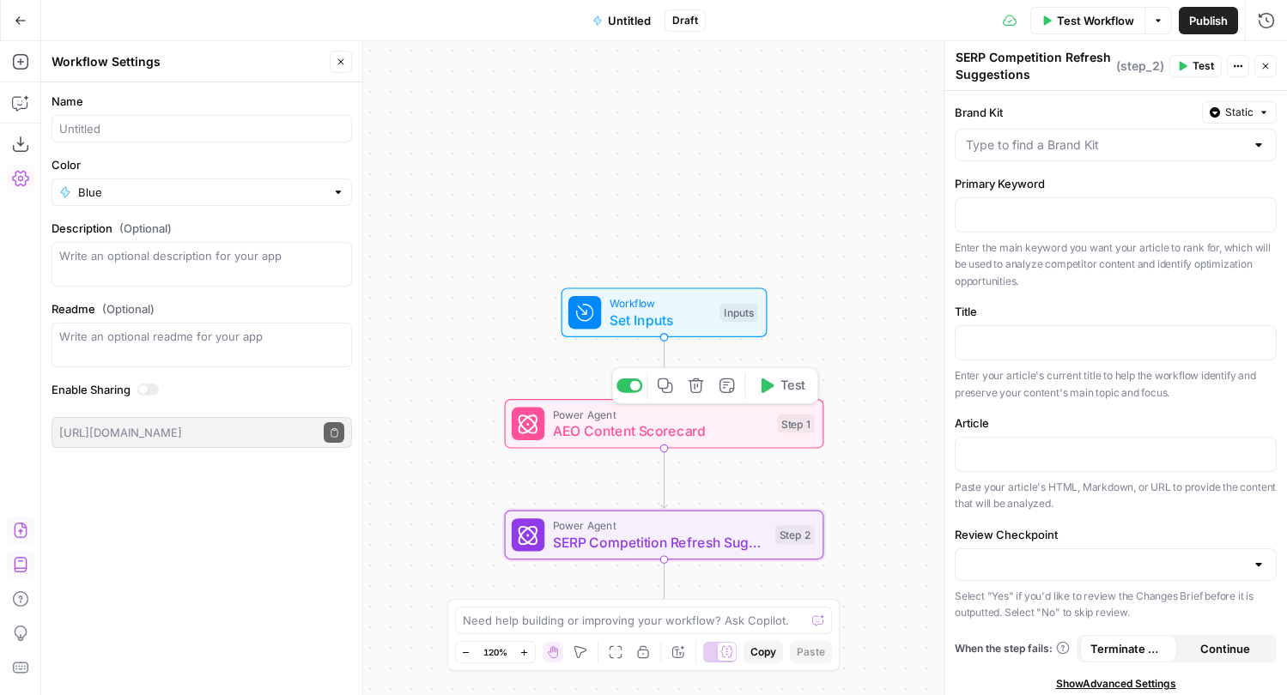
click at [527, 431] on icon at bounding box center [527, 424] width 19 height 19
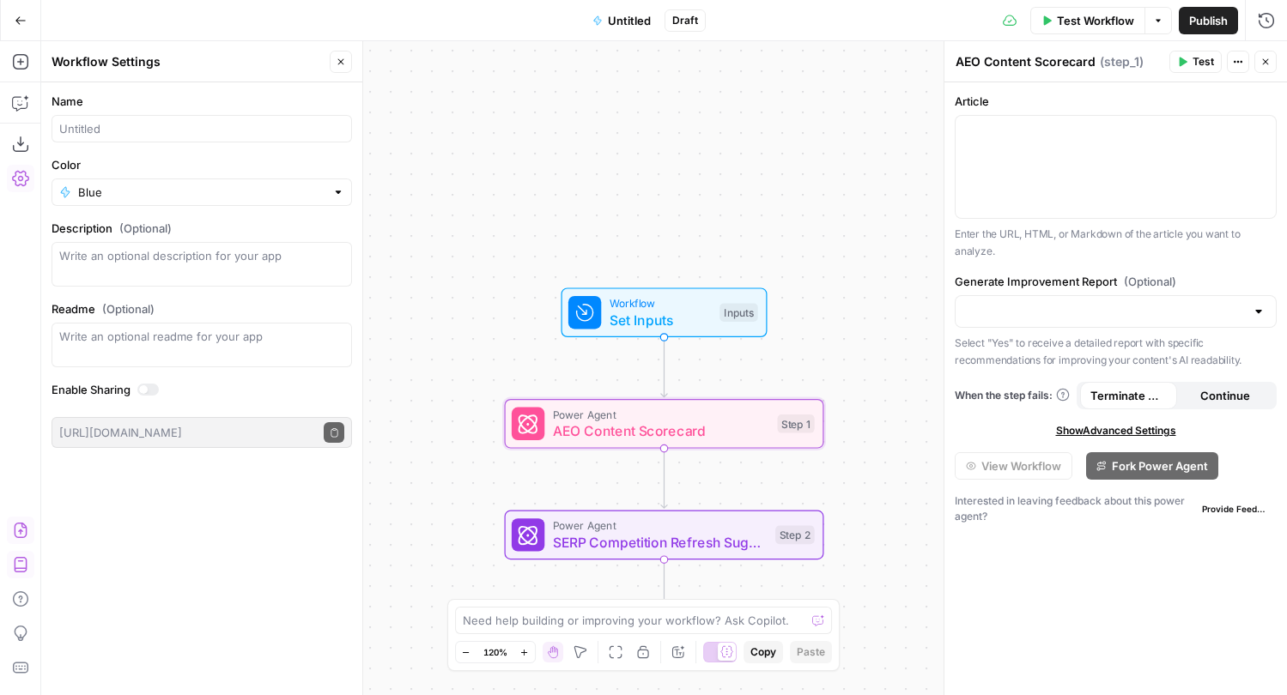
click at [1116, 72] on div "AEO Content Scorecard AEO Content Scorecard ( step_1 ) Test Actions Close" at bounding box center [1115, 62] width 322 height 22
click at [1153, 431] on span "Show Advanced Settings" at bounding box center [1116, 430] width 120 height 15
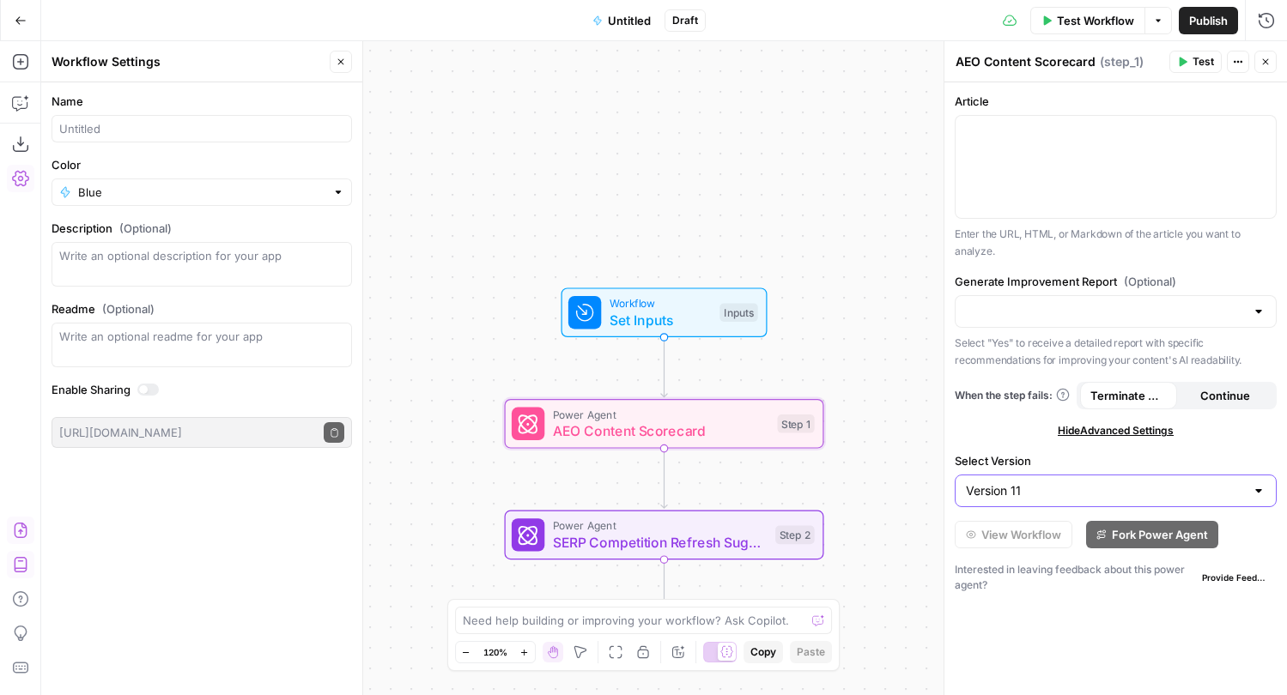
click at [1129, 493] on input "Version 11" at bounding box center [1105, 490] width 279 height 17
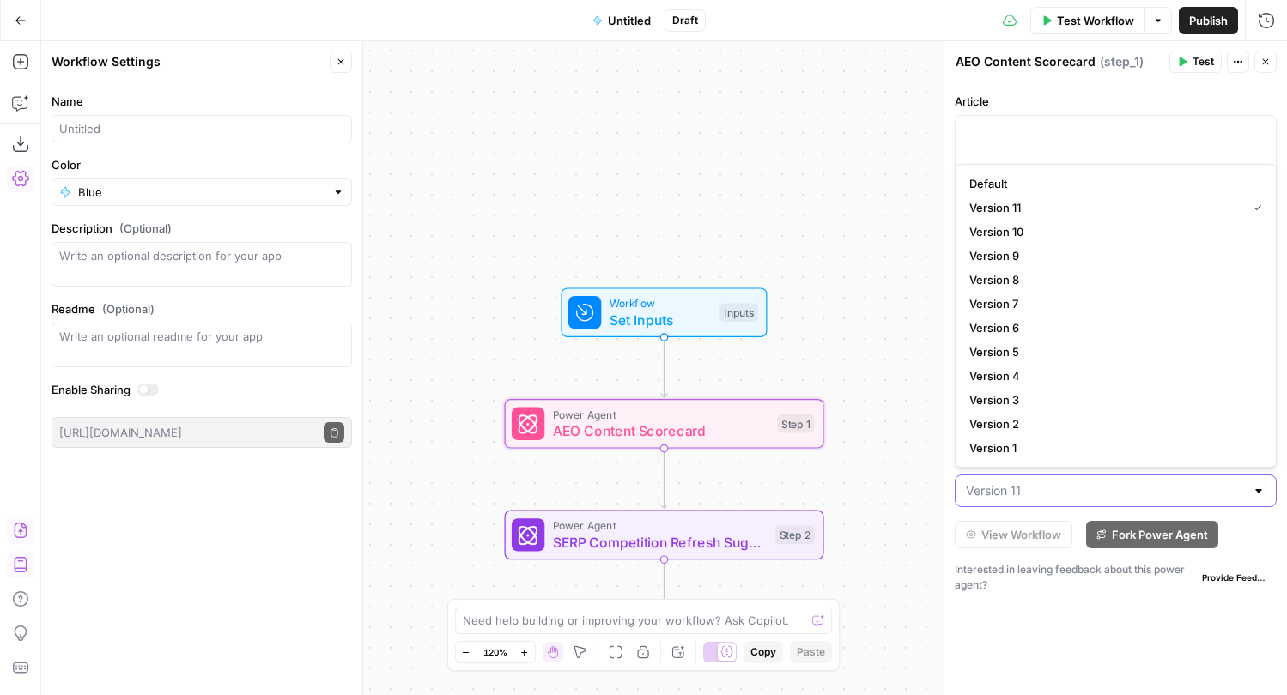
click at [1129, 493] on input "Select Version" at bounding box center [1105, 490] width 279 height 17
click at [1049, 590] on div "Interested in leaving feedback about this power agent? Provide Feedback" at bounding box center [1115, 577] width 322 height 31
type input "Version 11"
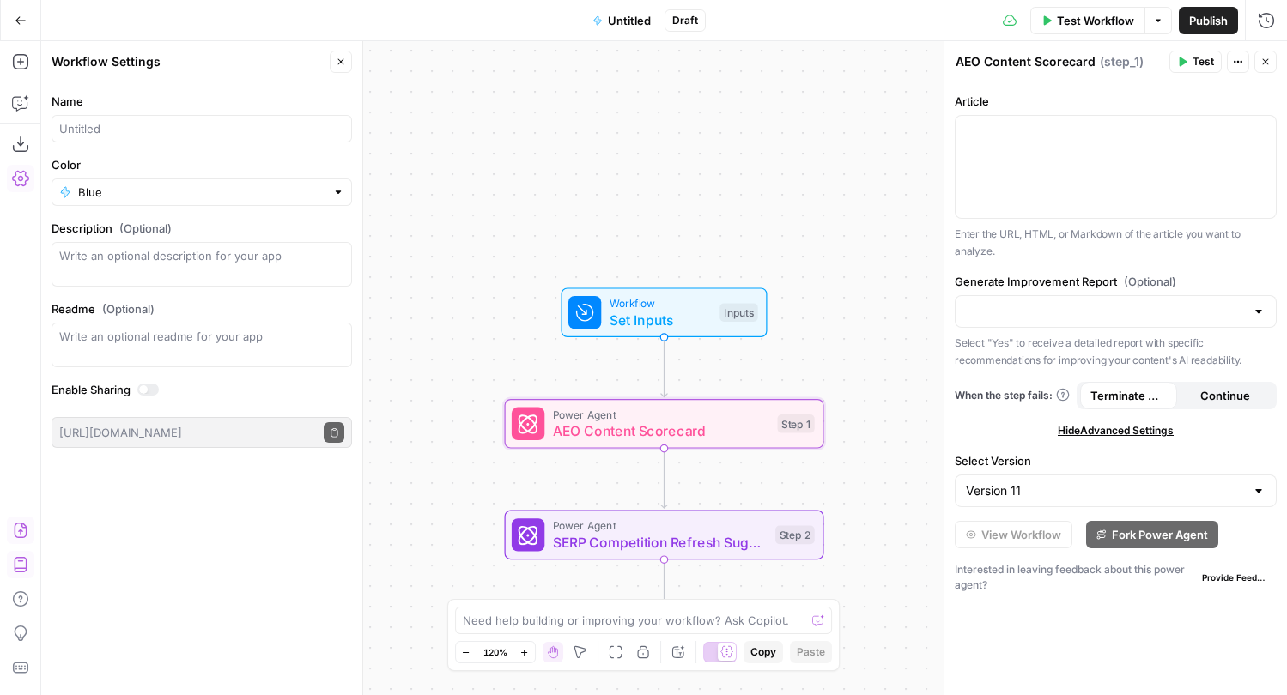
click at [1264, 64] on icon "button" at bounding box center [1265, 62] width 10 height 10
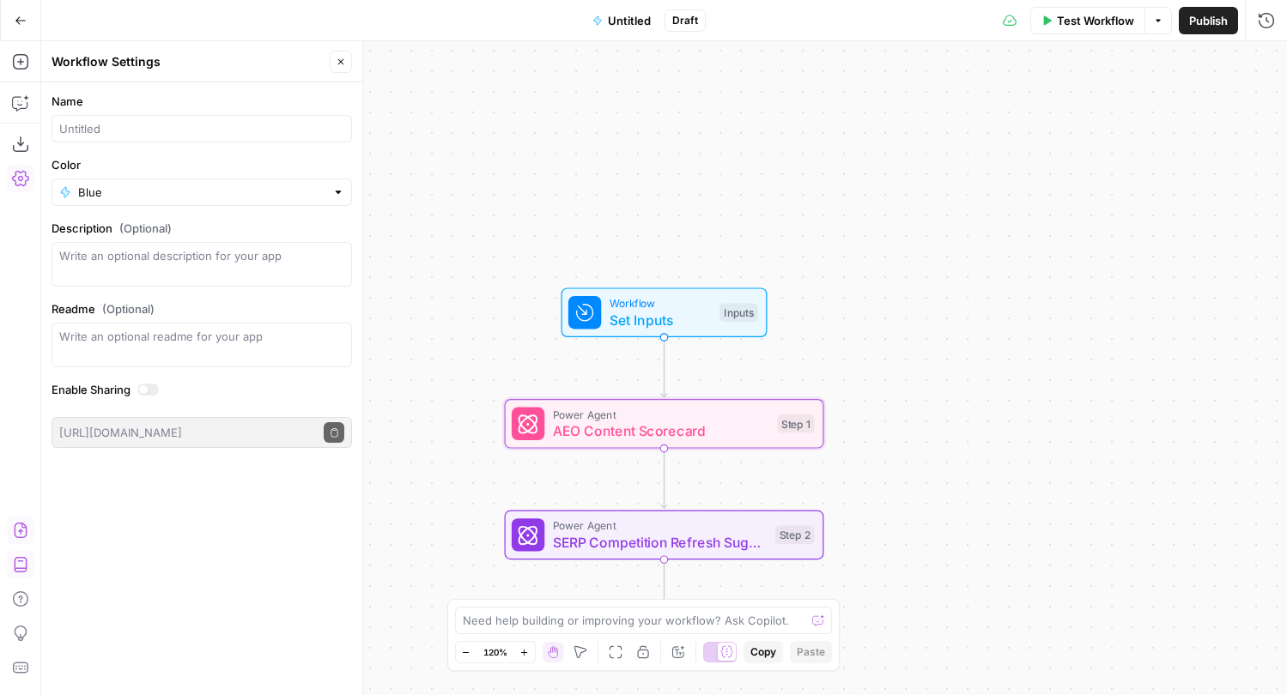
click at [335, 51] on button "Close" at bounding box center [341, 62] width 22 height 22
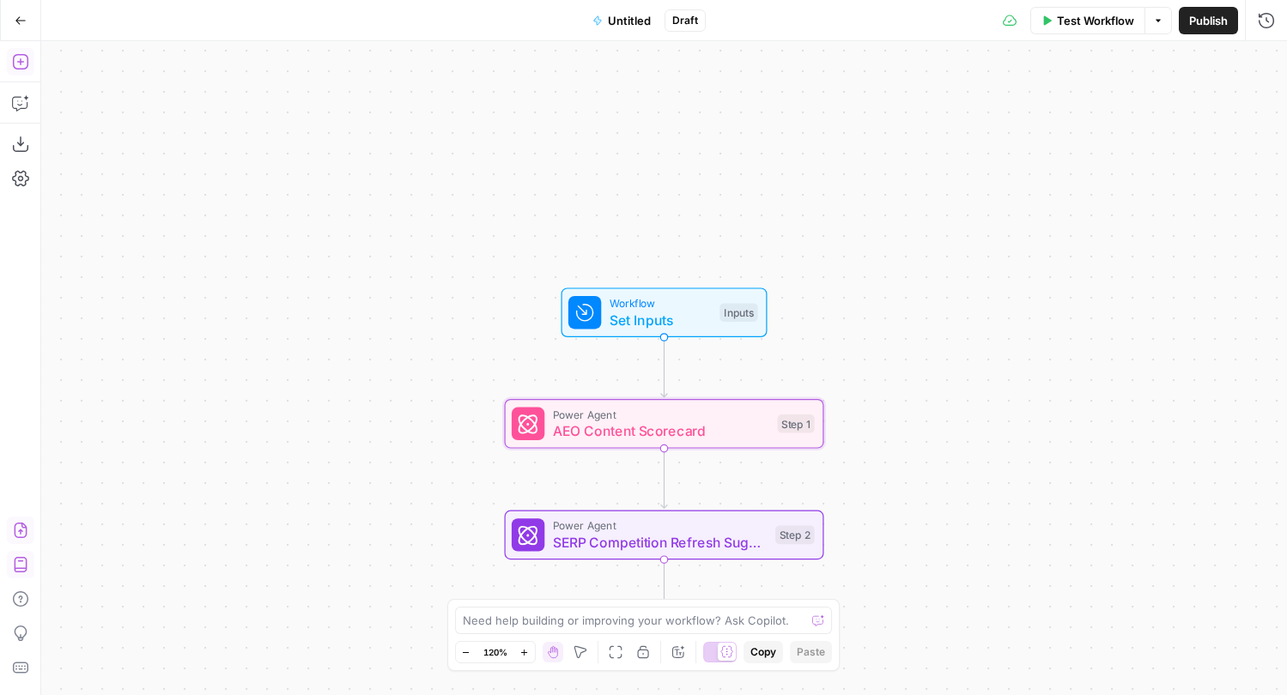
click at [21, 58] on icon "button" at bounding box center [20, 61] width 17 height 17
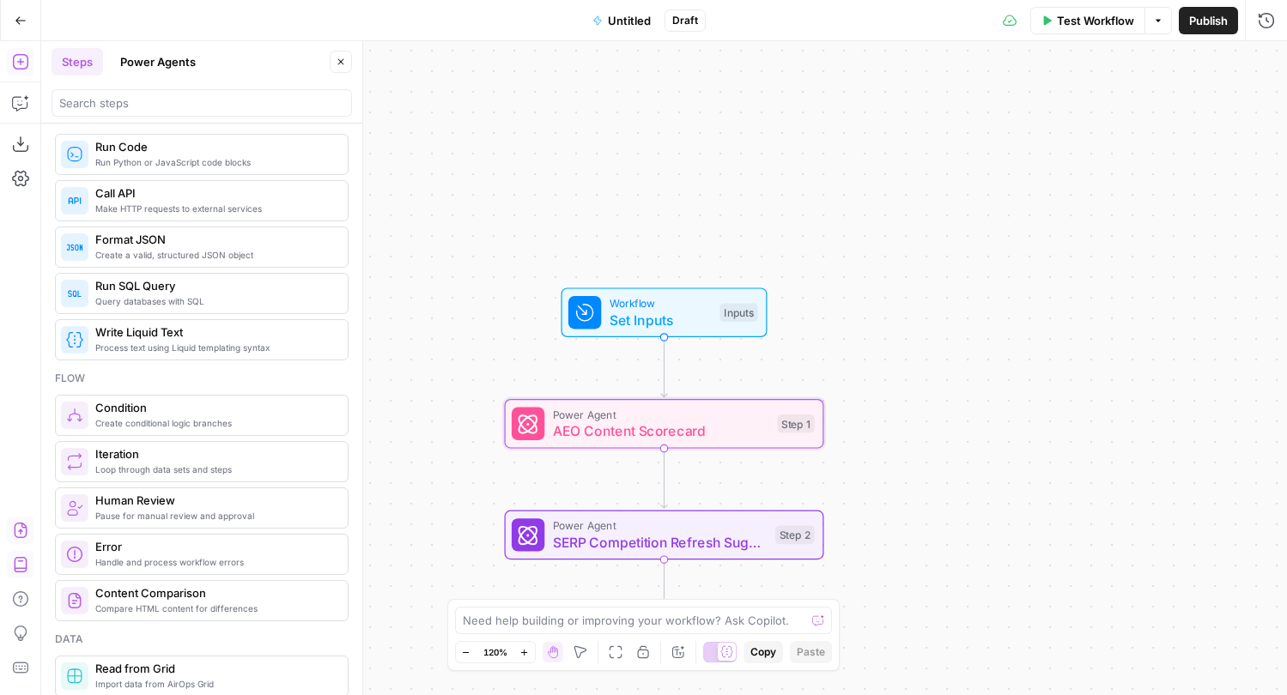
scroll to position [264, 0]
click at [80, 351] on icon at bounding box center [74, 343] width 17 height 17
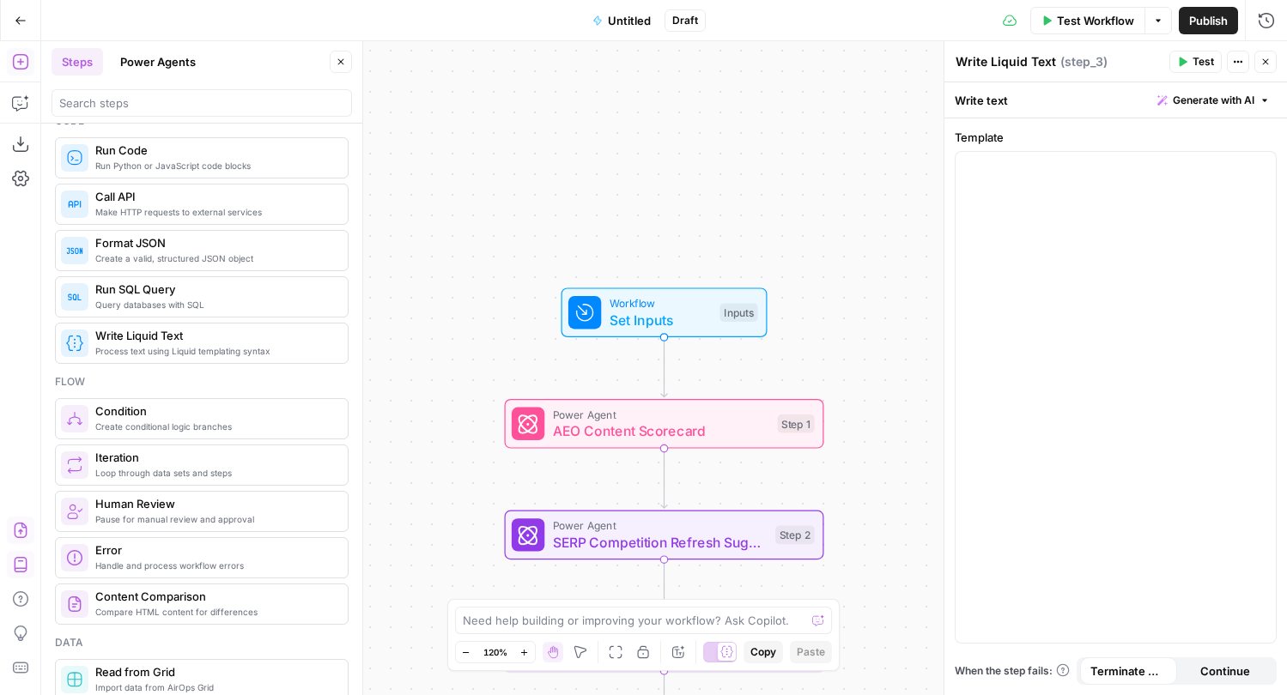
click at [80, 351] on icon at bounding box center [74, 343] width 17 height 17
click at [1263, 58] on icon "button" at bounding box center [1265, 62] width 10 height 10
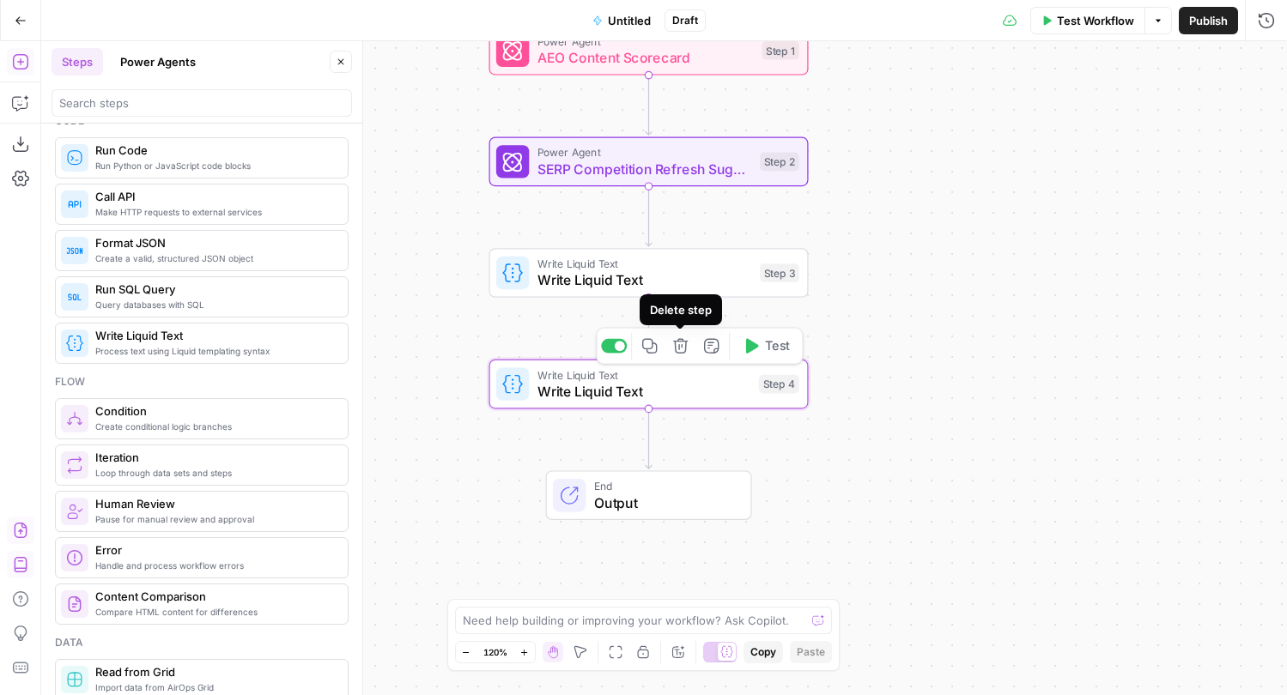
click at [684, 343] on icon "button" at bounding box center [680, 345] width 15 height 15
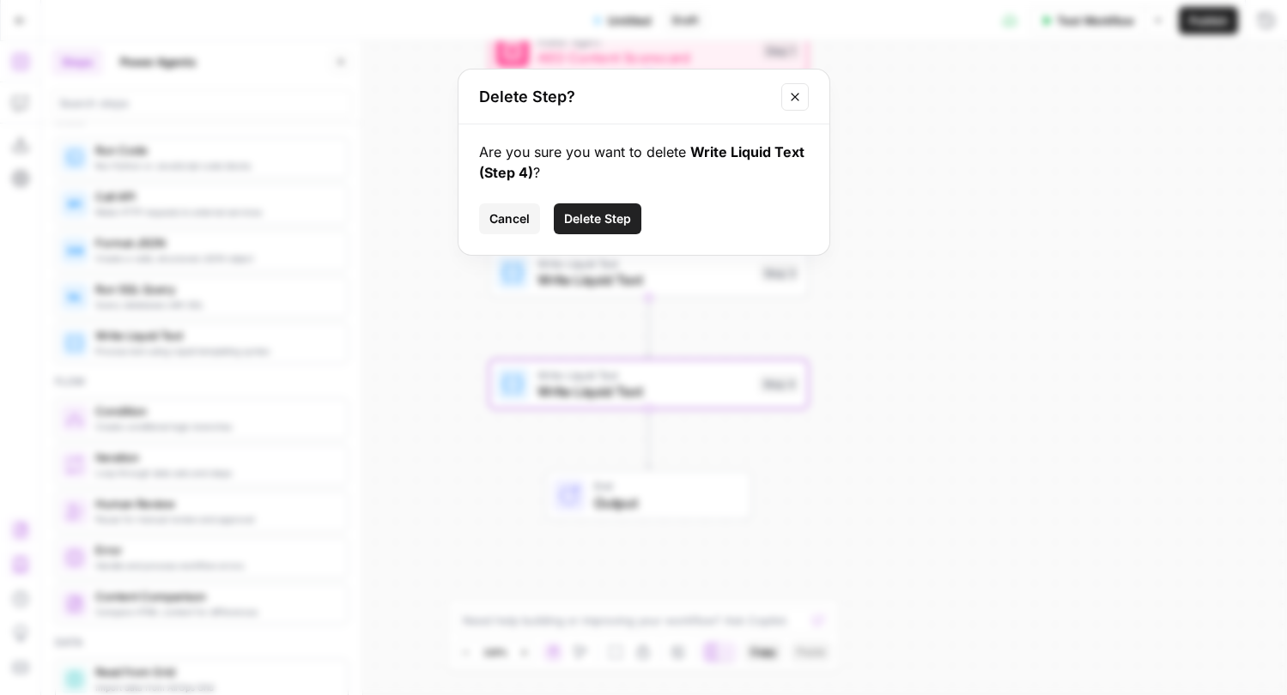
click at [611, 213] on span "Delete Step" at bounding box center [597, 218] width 67 height 17
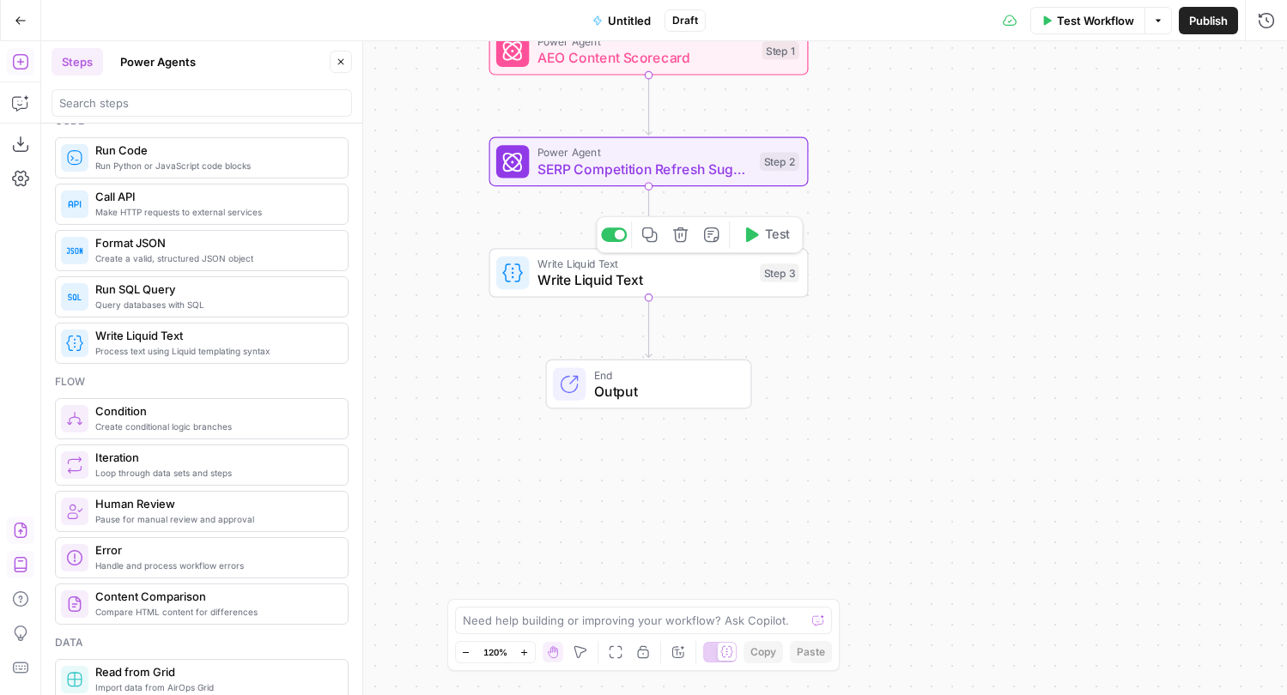
click at [682, 239] on icon "button" at bounding box center [680, 235] width 16 height 16
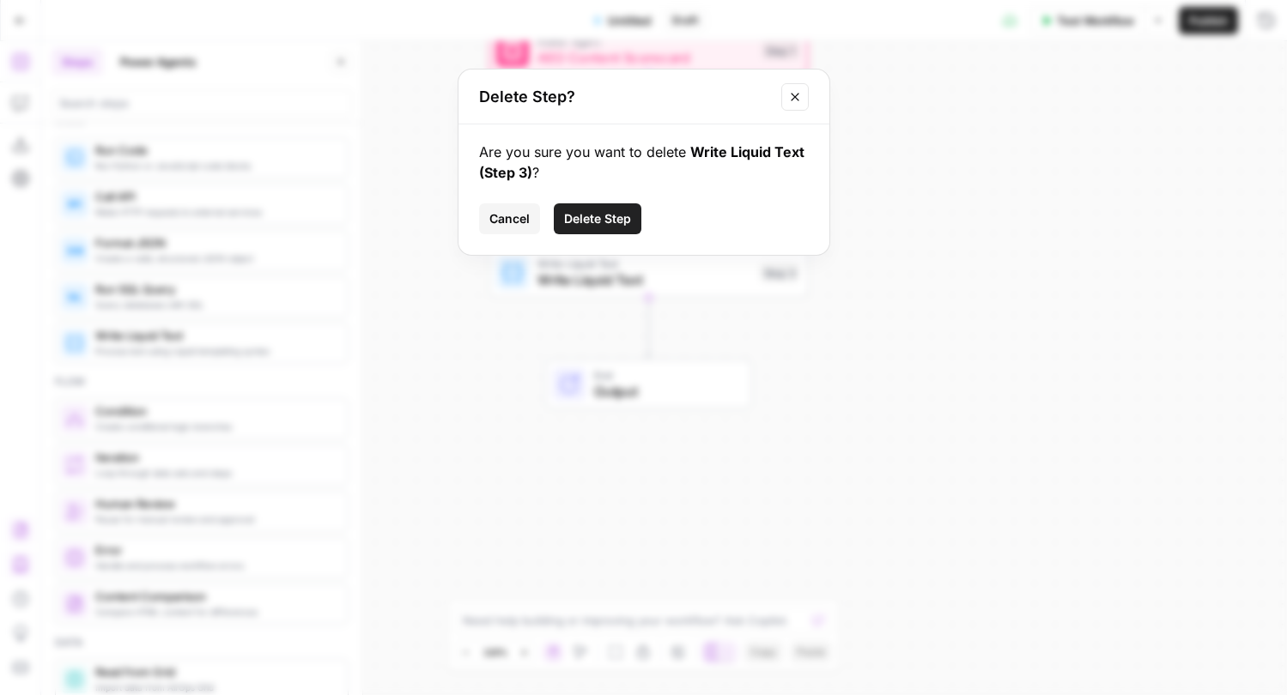
click at [612, 213] on span "Delete Step" at bounding box center [597, 218] width 67 height 17
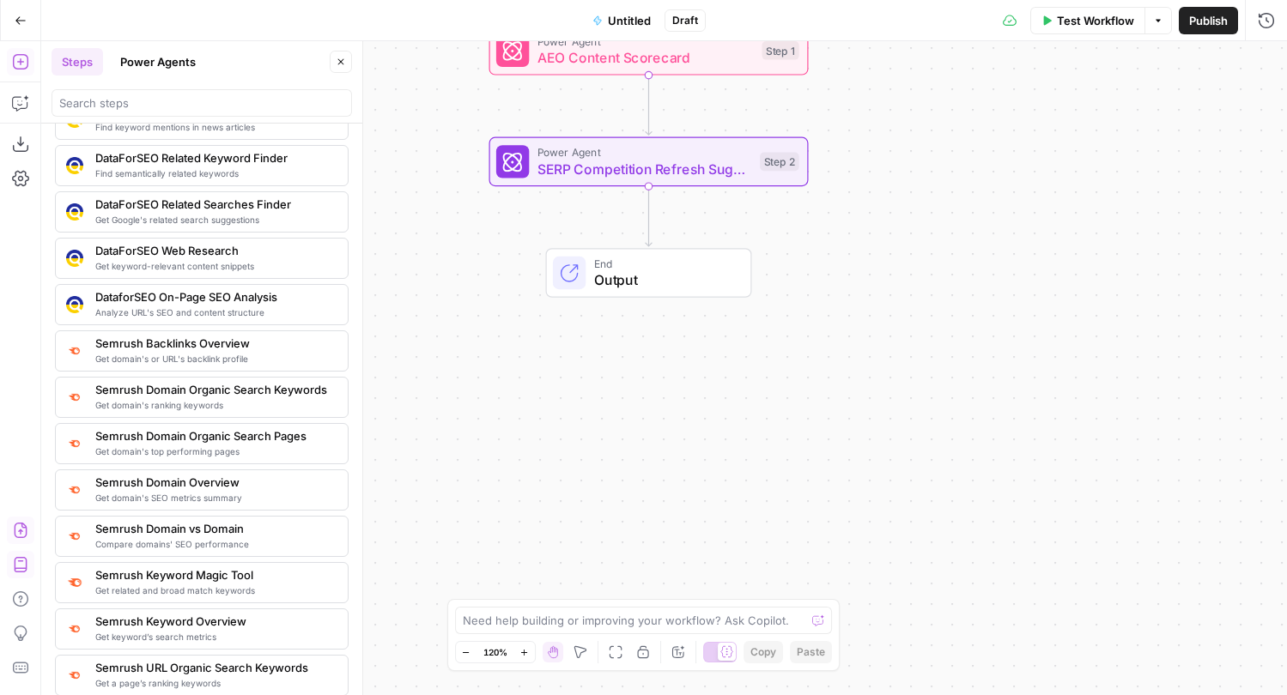
scroll to position [1701, 0]
click at [227, 541] on span "Compare domains' SEO performance" at bounding box center [214, 543] width 239 height 14
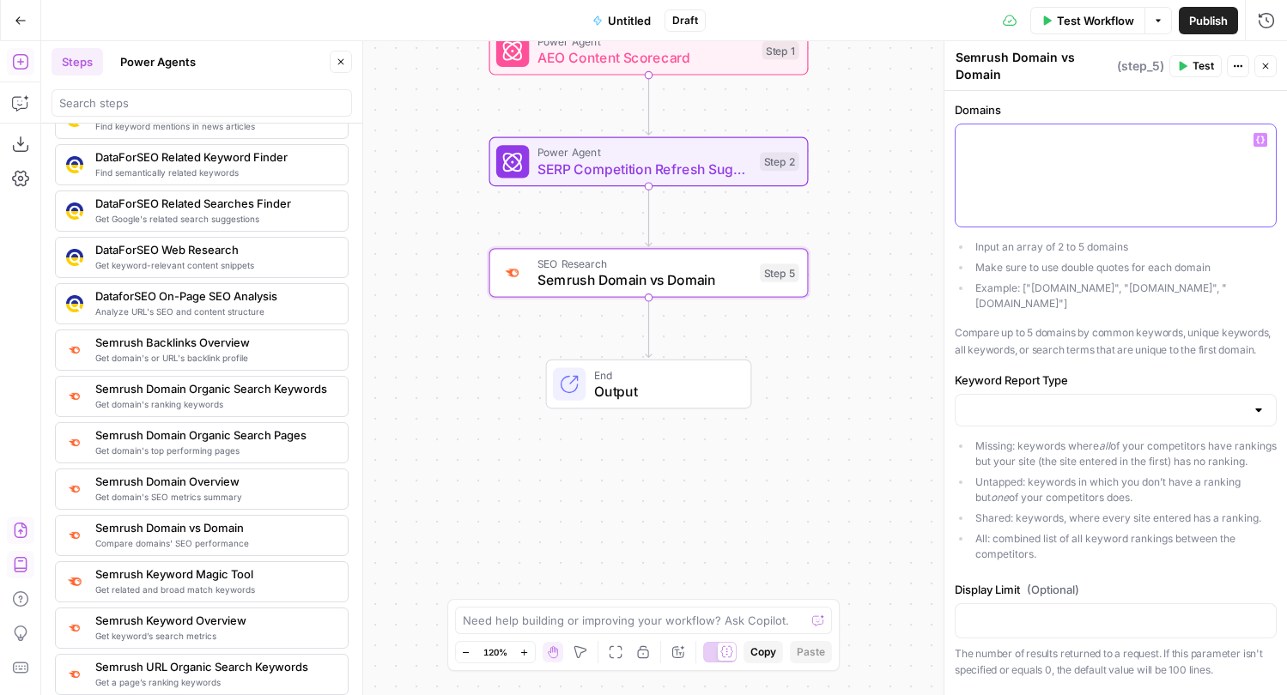
click at [1014, 193] on div at bounding box center [1115, 175] width 320 height 102
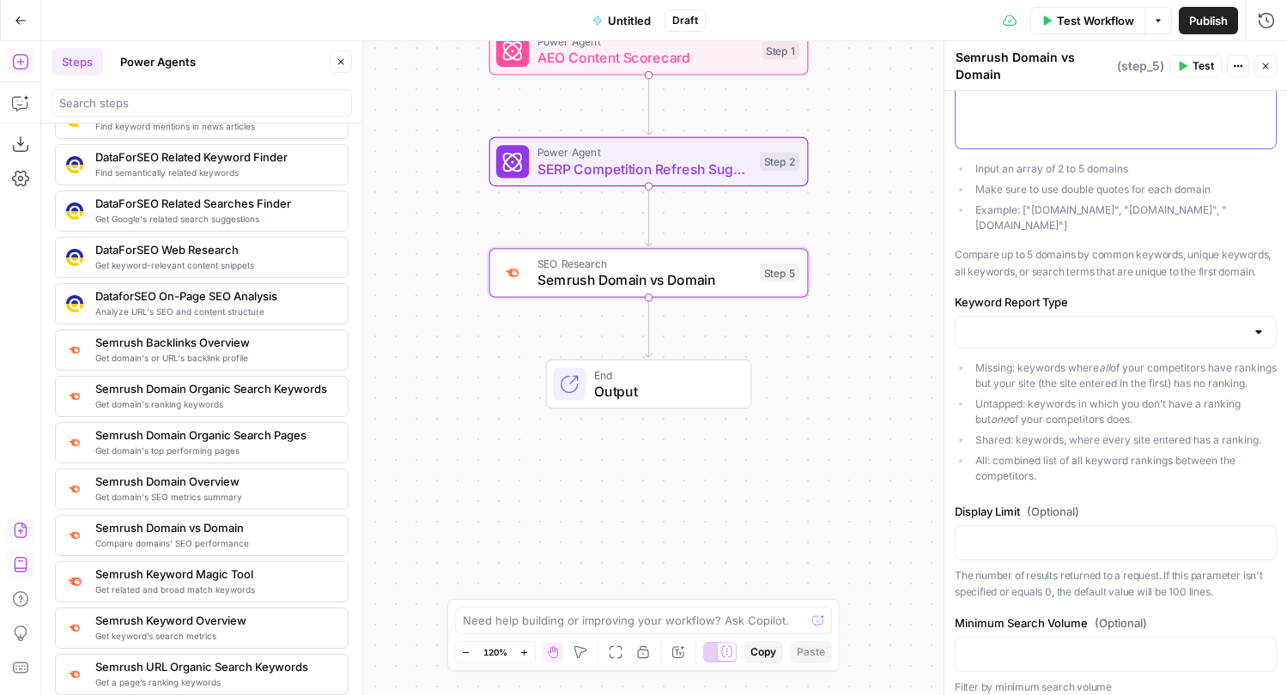
scroll to position [82, 0]
click at [1112, 539] on p at bounding box center [1116, 538] width 300 height 17
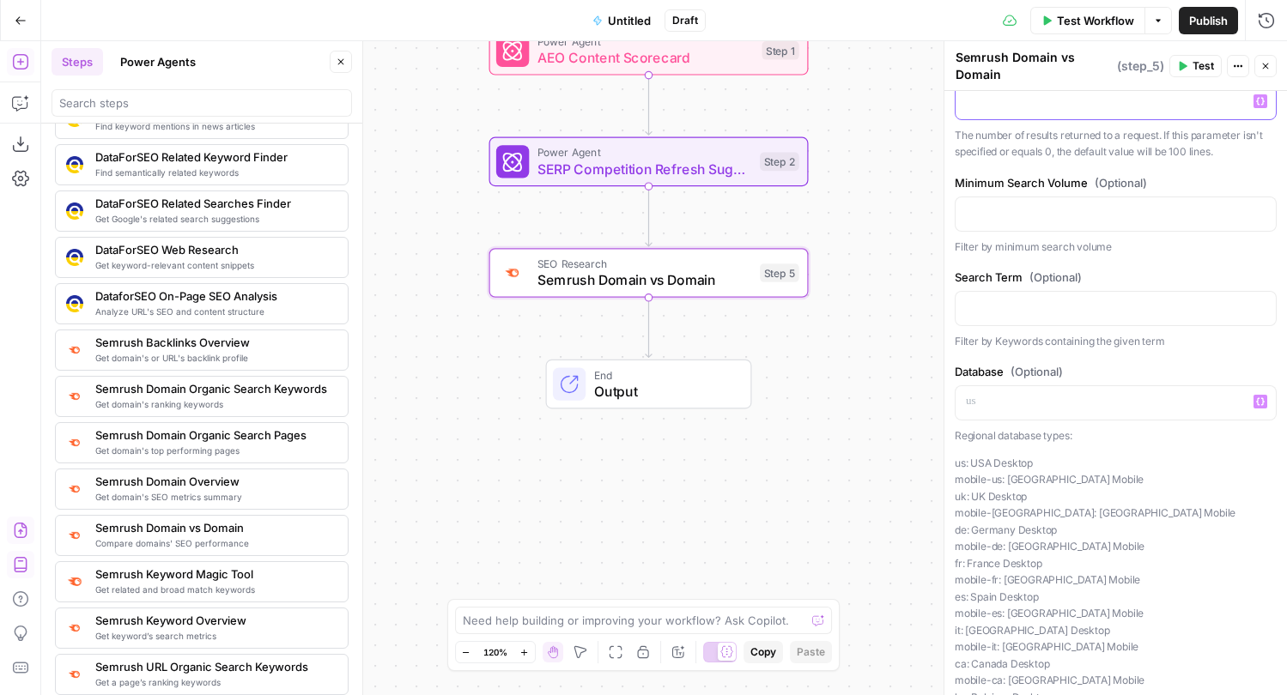
scroll to position [575, 0]
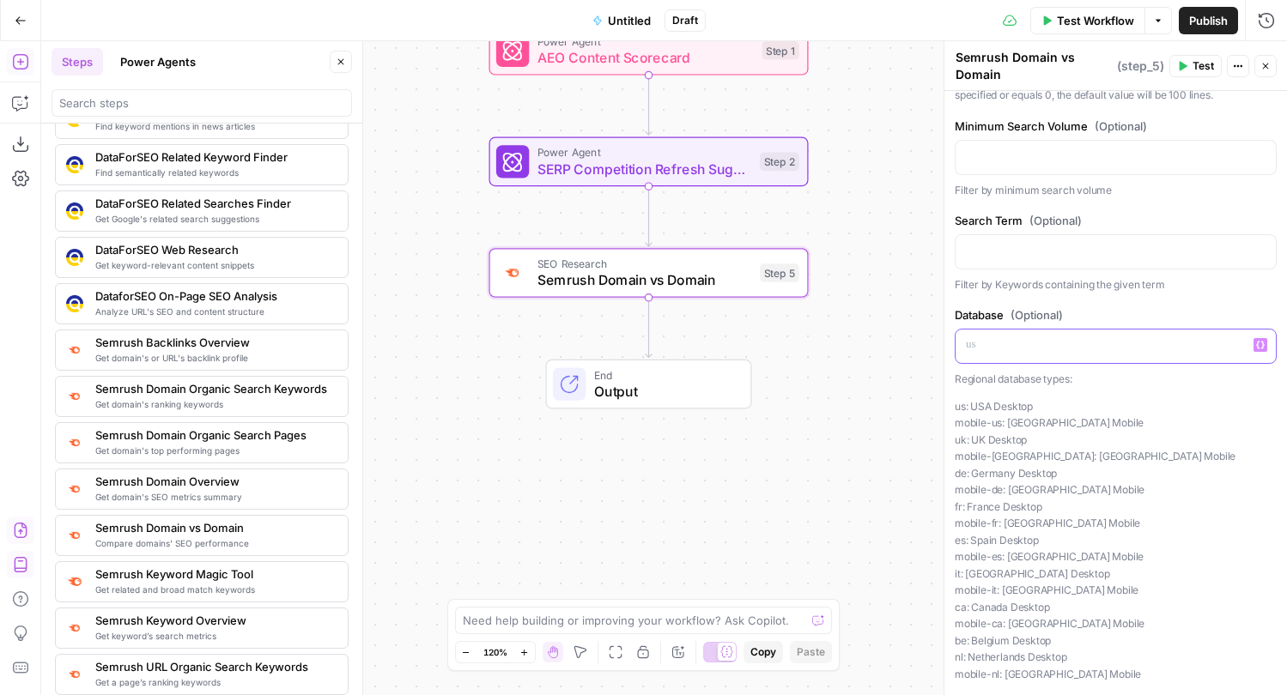
click at [1126, 343] on p at bounding box center [1116, 344] width 300 height 17
click at [1057, 241] on div at bounding box center [1115, 251] width 320 height 33
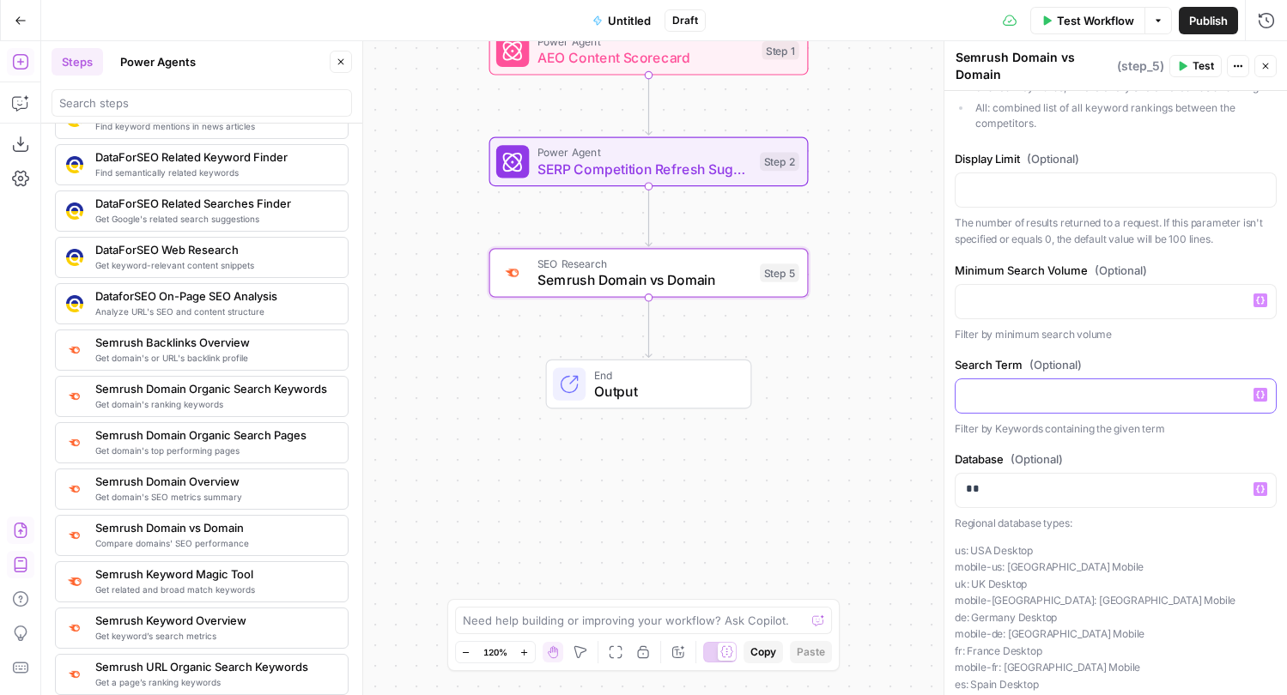
scroll to position [433, 0]
click at [1266, 69] on icon "button" at bounding box center [1265, 66] width 10 height 10
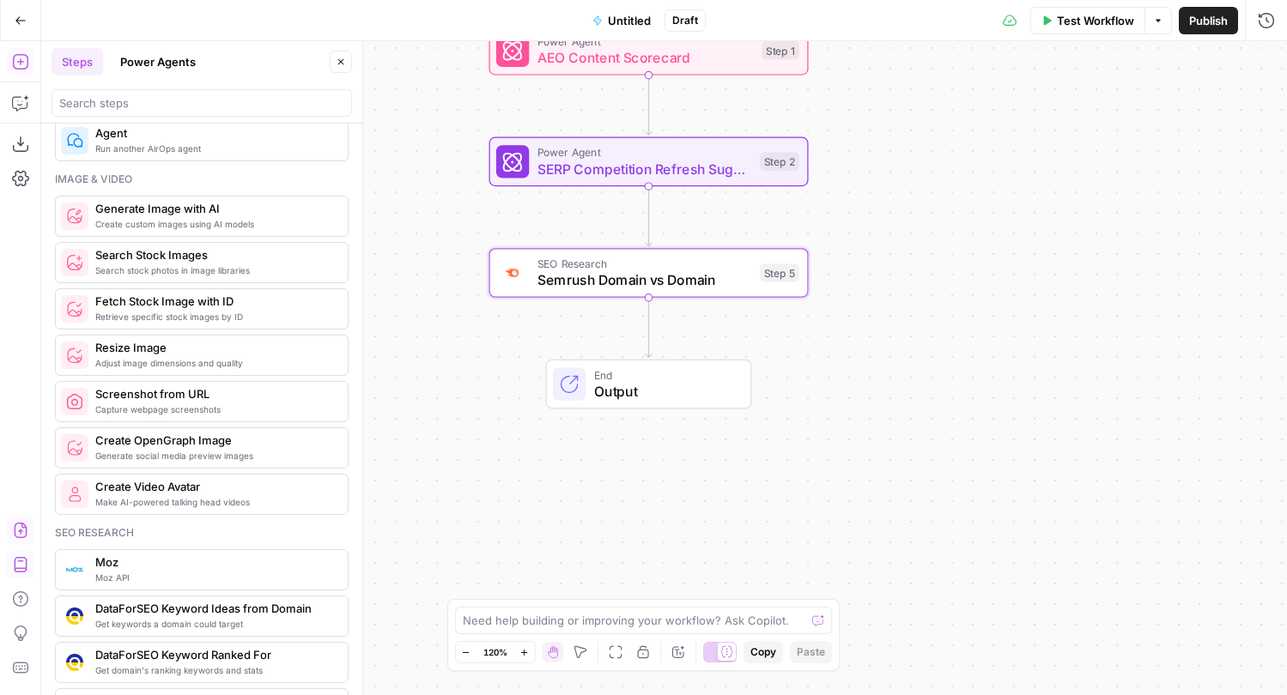
scroll to position [1088, 0]
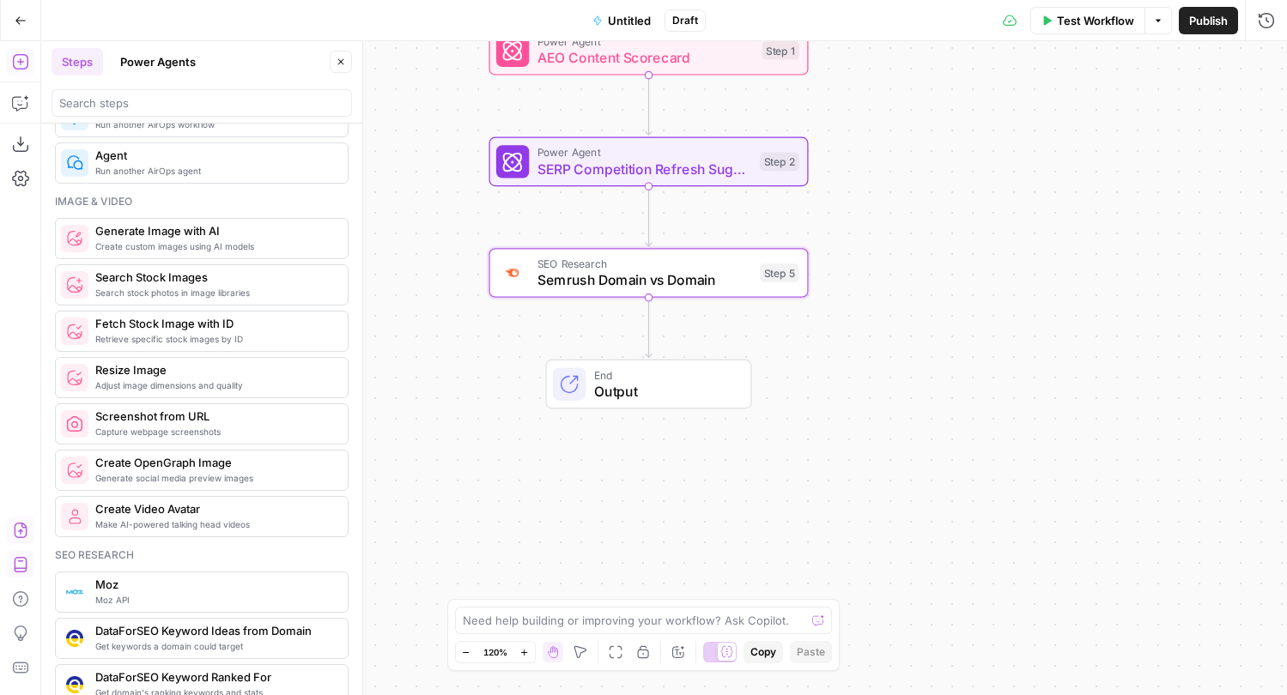
click at [253, 510] on span "Create Video Avatar" at bounding box center [214, 508] width 239 height 17
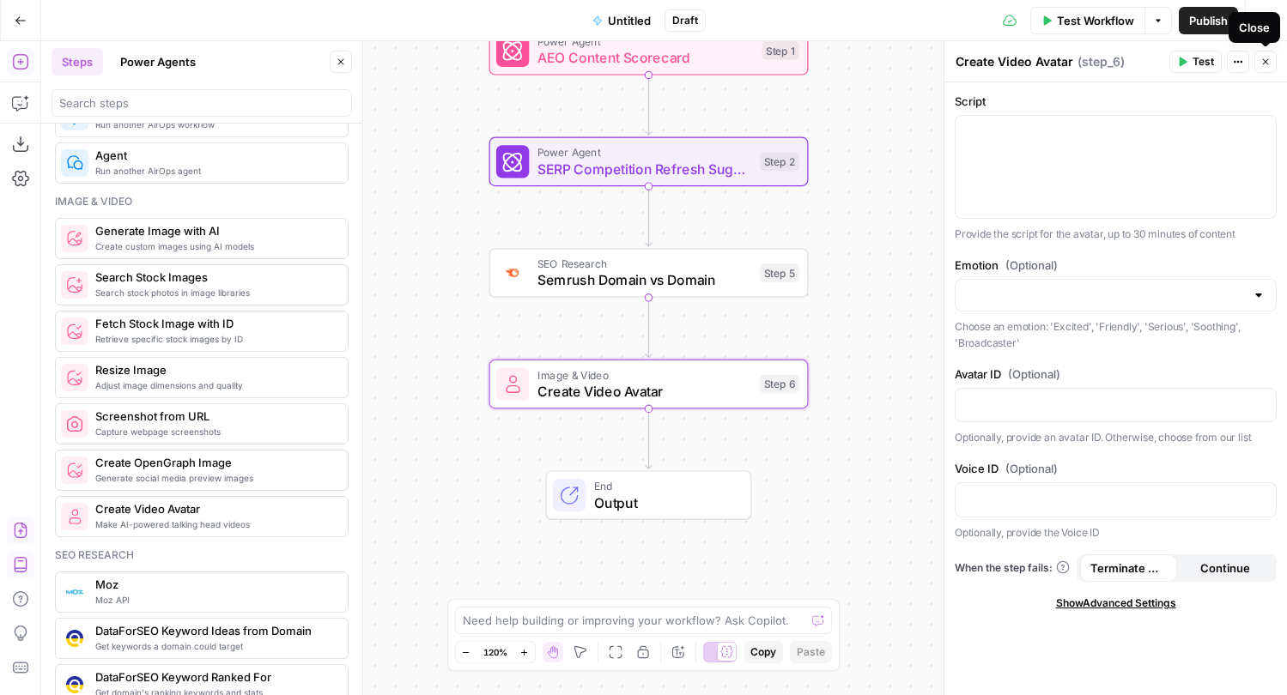
click at [1262, 65] on icon "button" at bounding box center [1265, 62] width 10 height 10
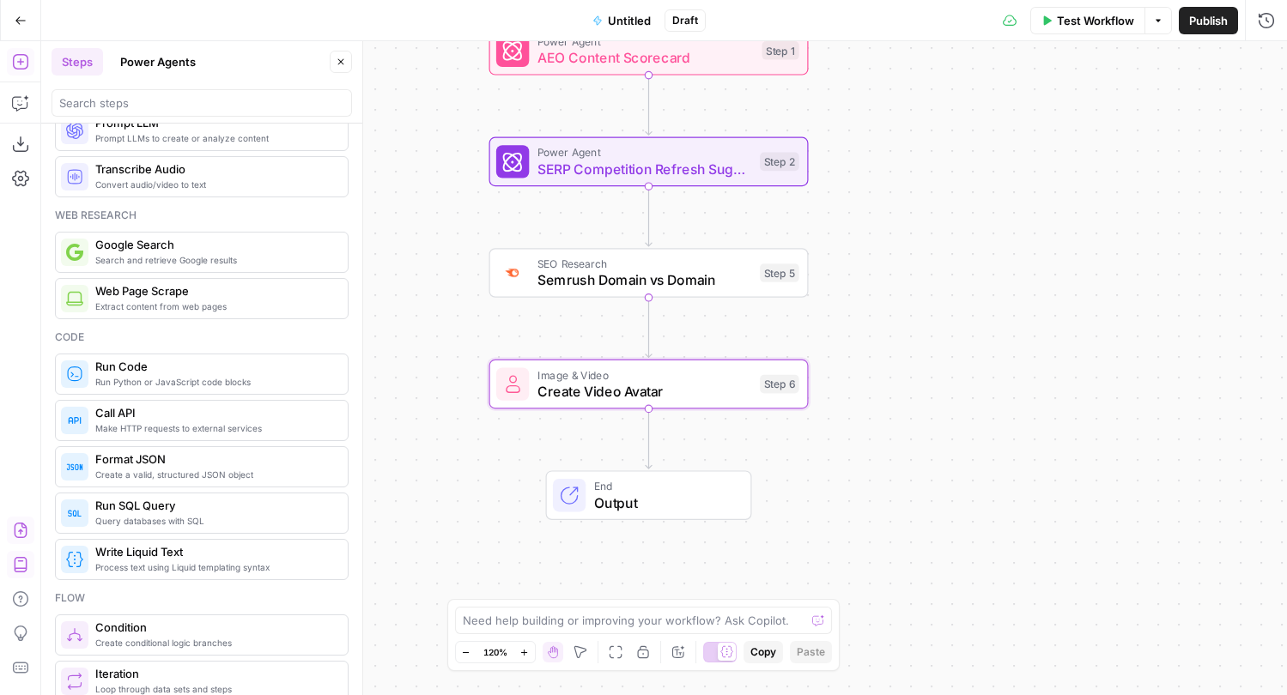
scroll to position [0, 0]
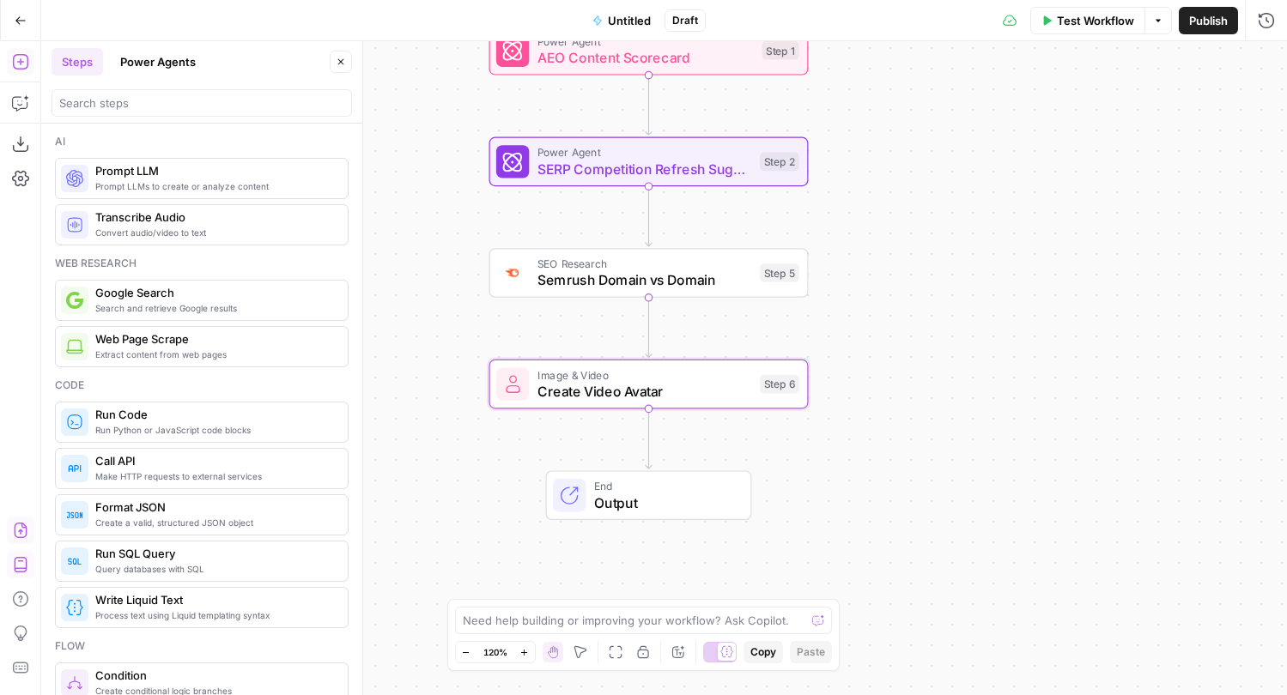
click at [629, 499] on span "Output" at bounding box center [664, 503] width 140 height 21
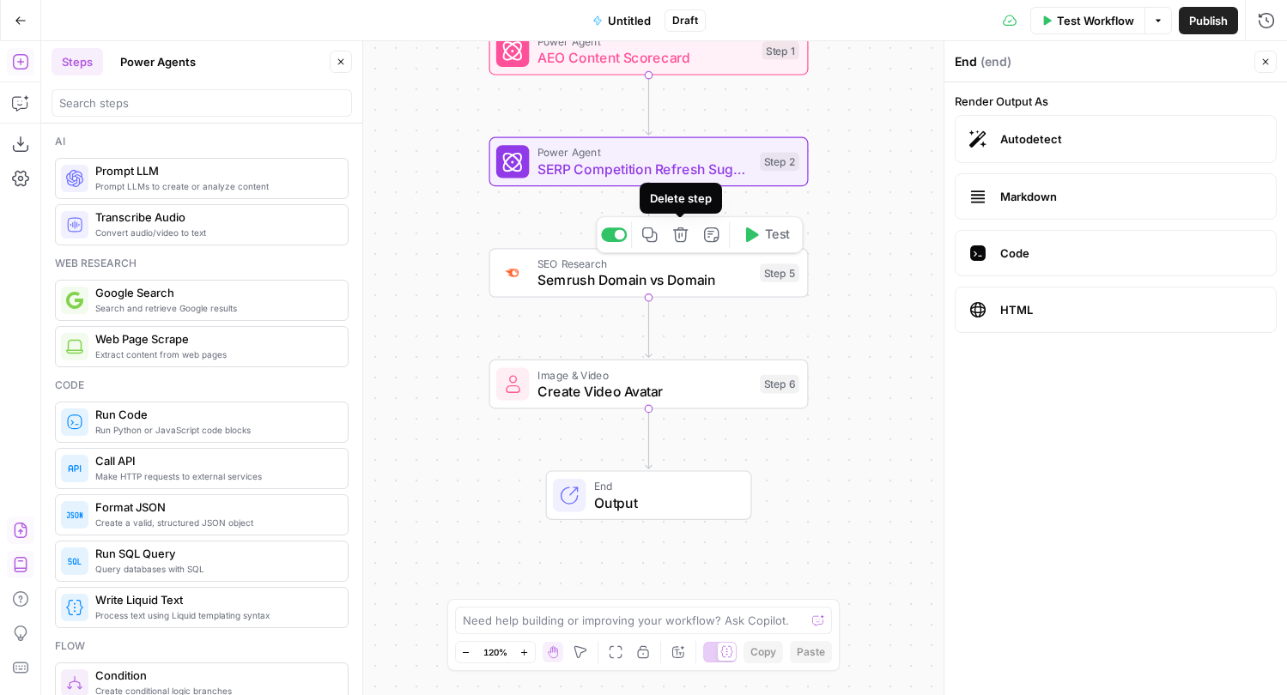
click at [679, 244] on button "Delete step" at bounding box center [680, 234] width 27 height 27
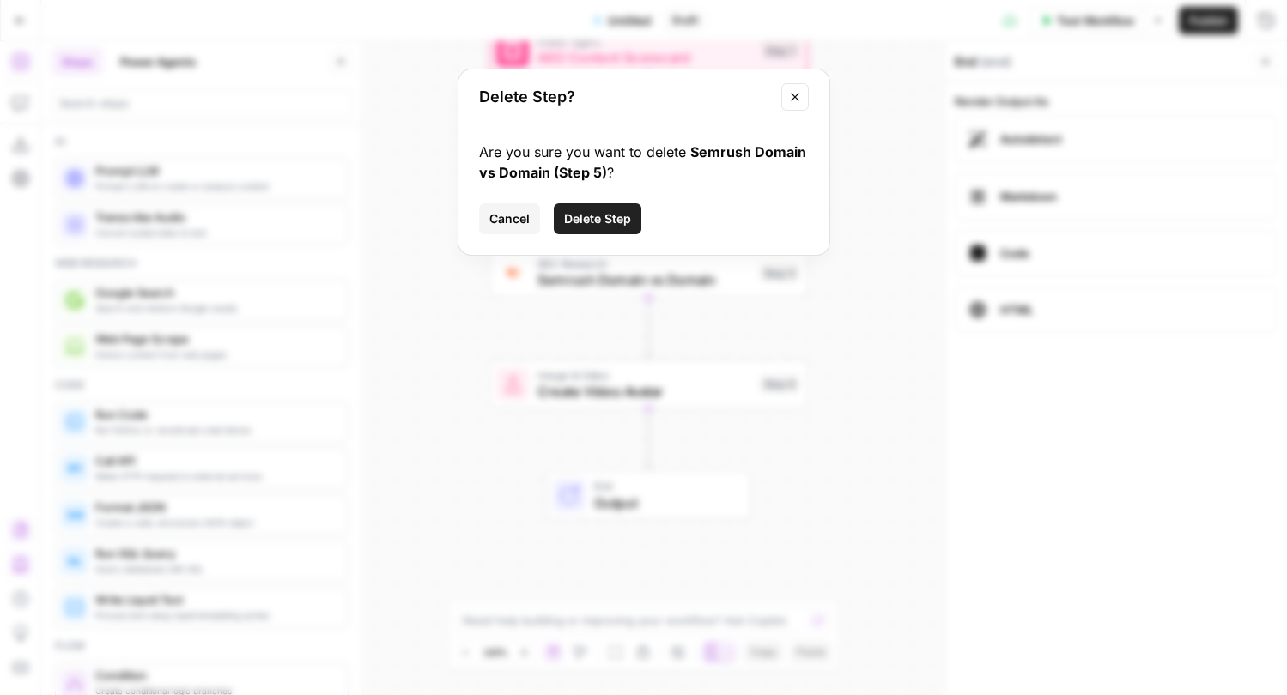
click at [615, 218] on span "Delete Step" at bounding box center [597, 218] width 67 height 17
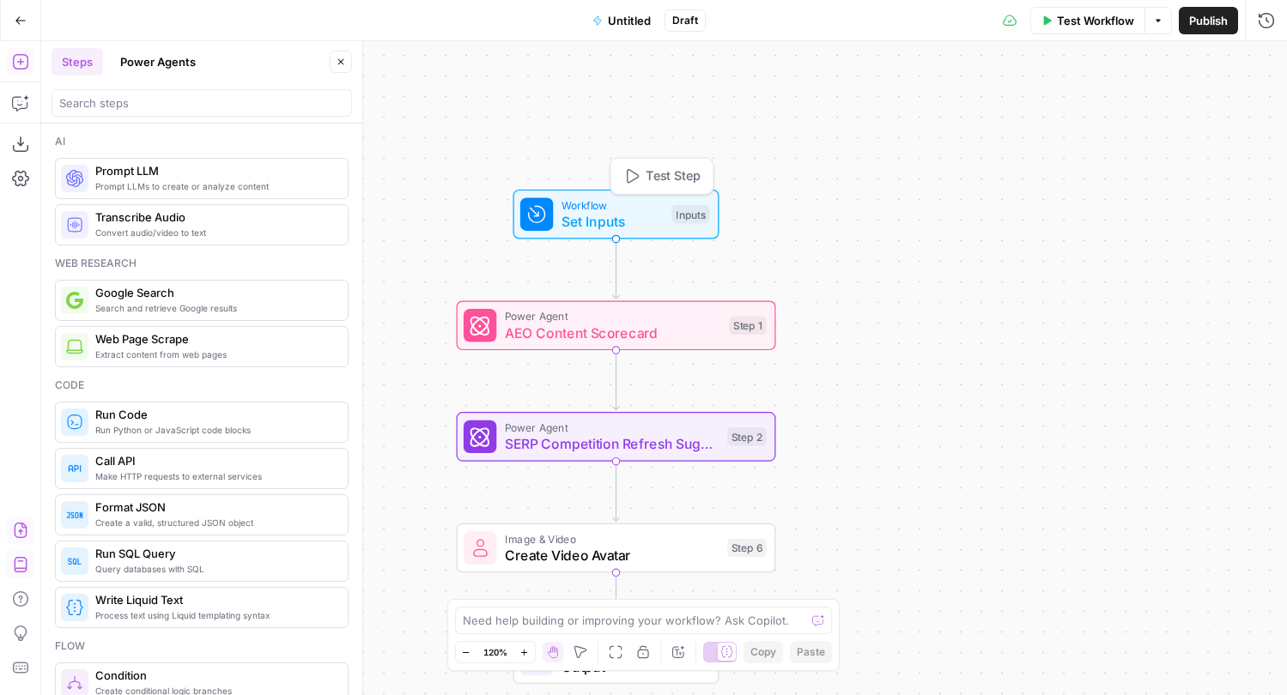
click at [633, 182] on icon "button" at bounding box center [631, 176] width 16 height 16
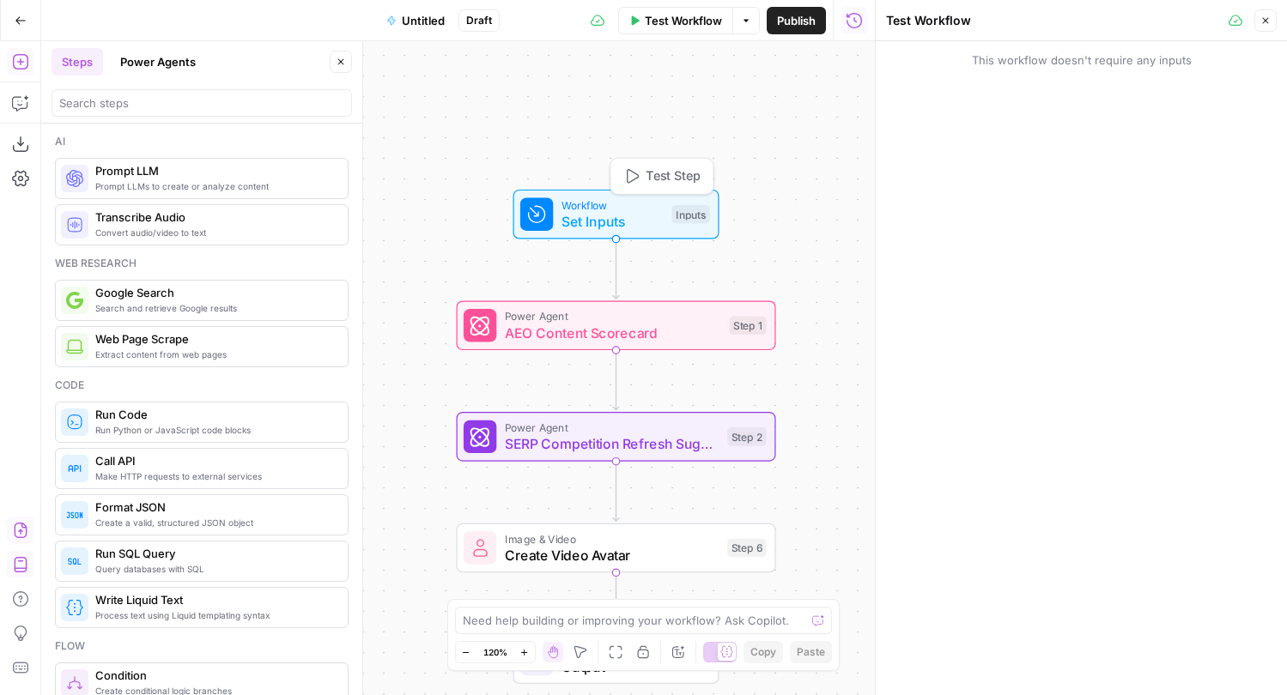
click at [633, 182] on icon "button" at bounding box center [631, 176] width 16 height 16
click at [1263, 18] on icon "button" at bounding box center [1265, 21] width 6 height 6
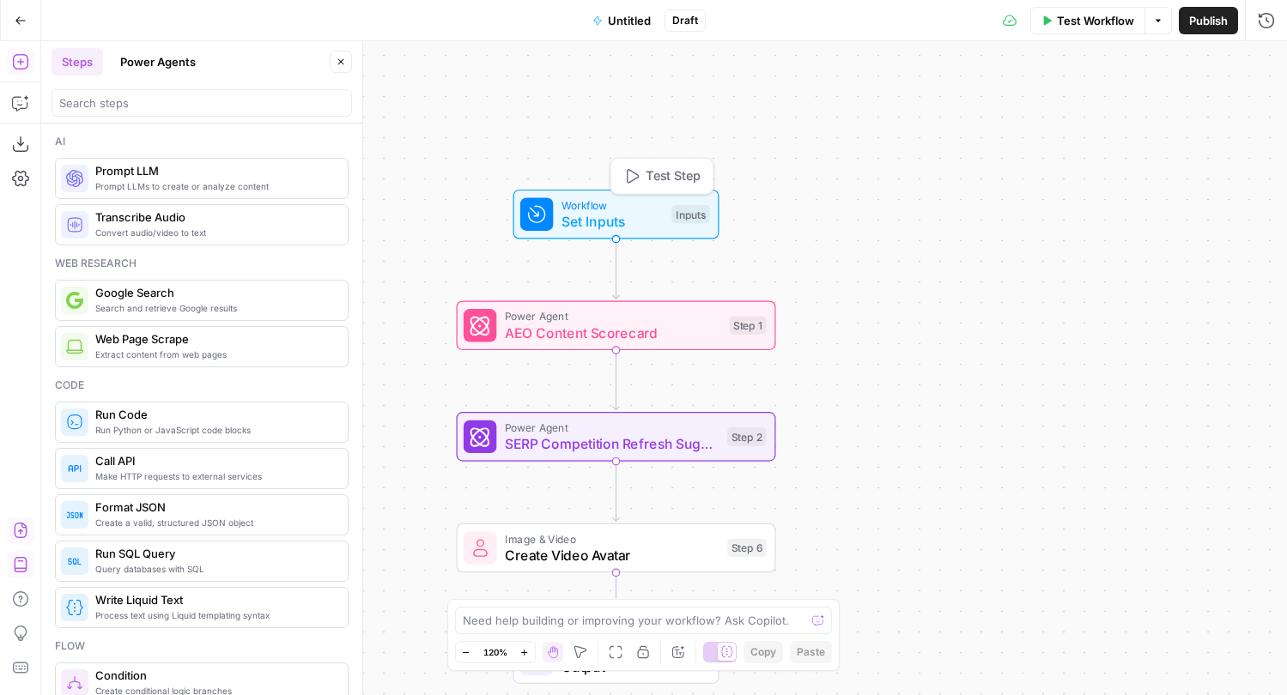
click at [608, 226] on span "Set Inputs" at bounding box center [612, 221] width 102 height 21
click at [1116, 116] on span "Add Field" at bounding box center [1094, 116] width 50 height 17
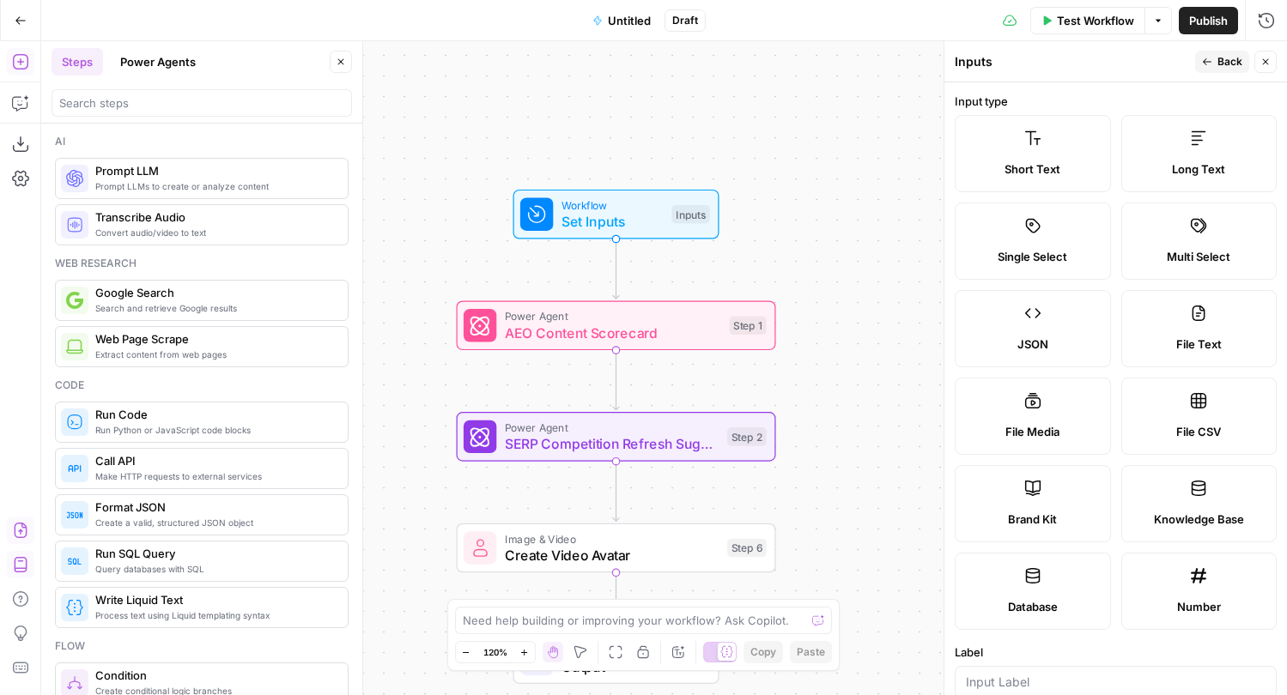
click at [1217, 247] on label "Multi Select" at bounding box center [1199, 241] width 156 height 77
click at [1072, 179] on label "Short Text" at bounding box center [1032, 153] width 156 height 77
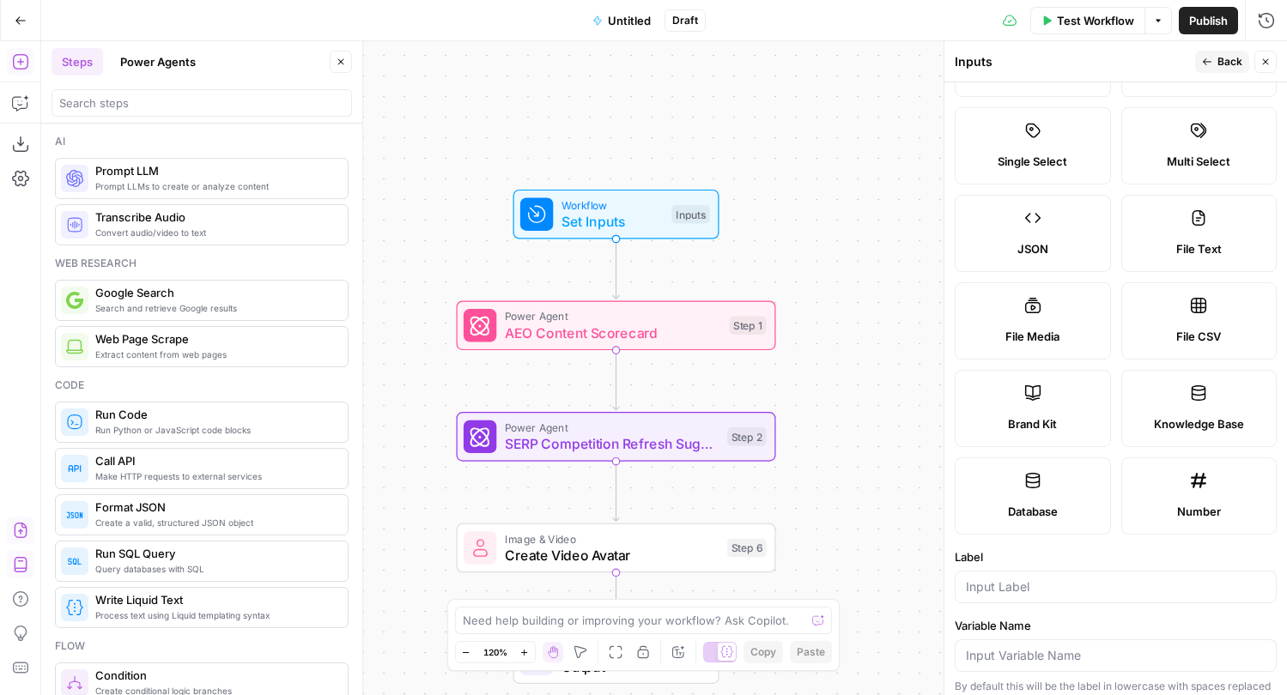
scroll to position [111, 0]
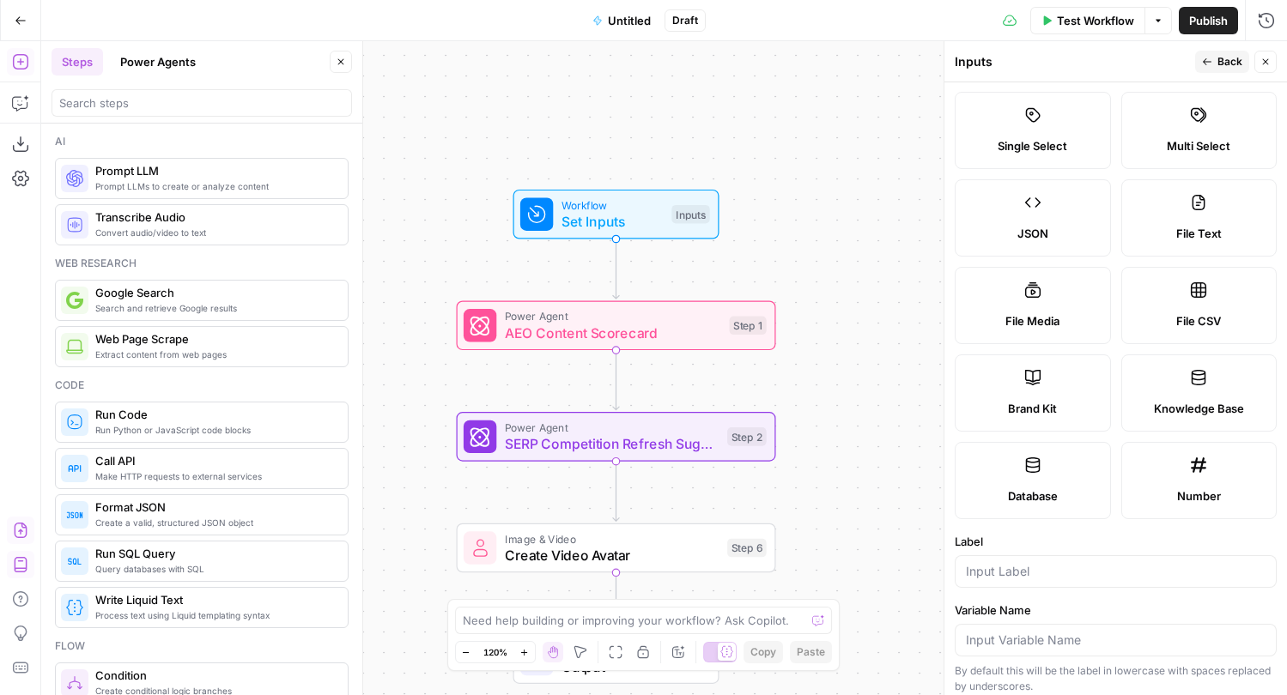
click at [1081, 315] on div "File Media" at bounding box center [1032, 320] width 127 height 17
type textarea "Supports .mp4, .mp3, .wav, .jpg, .png, .webp, .wma, .m4a file types"
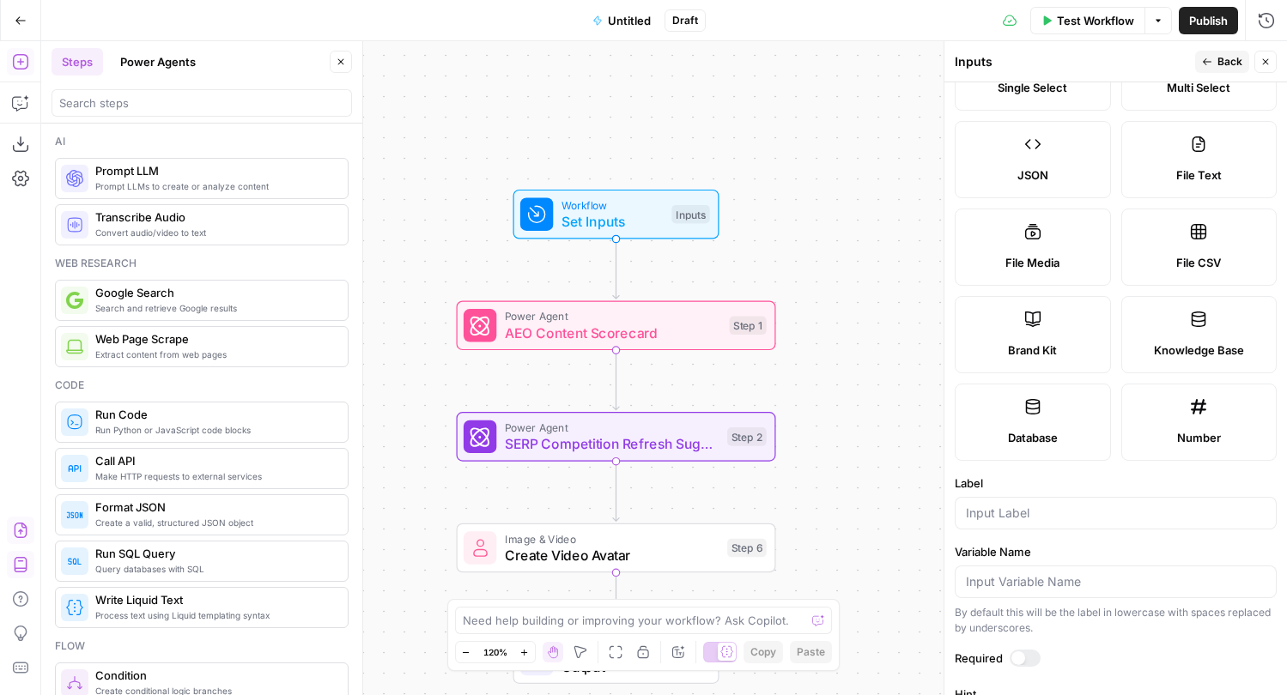
scroll to position [283, 0]
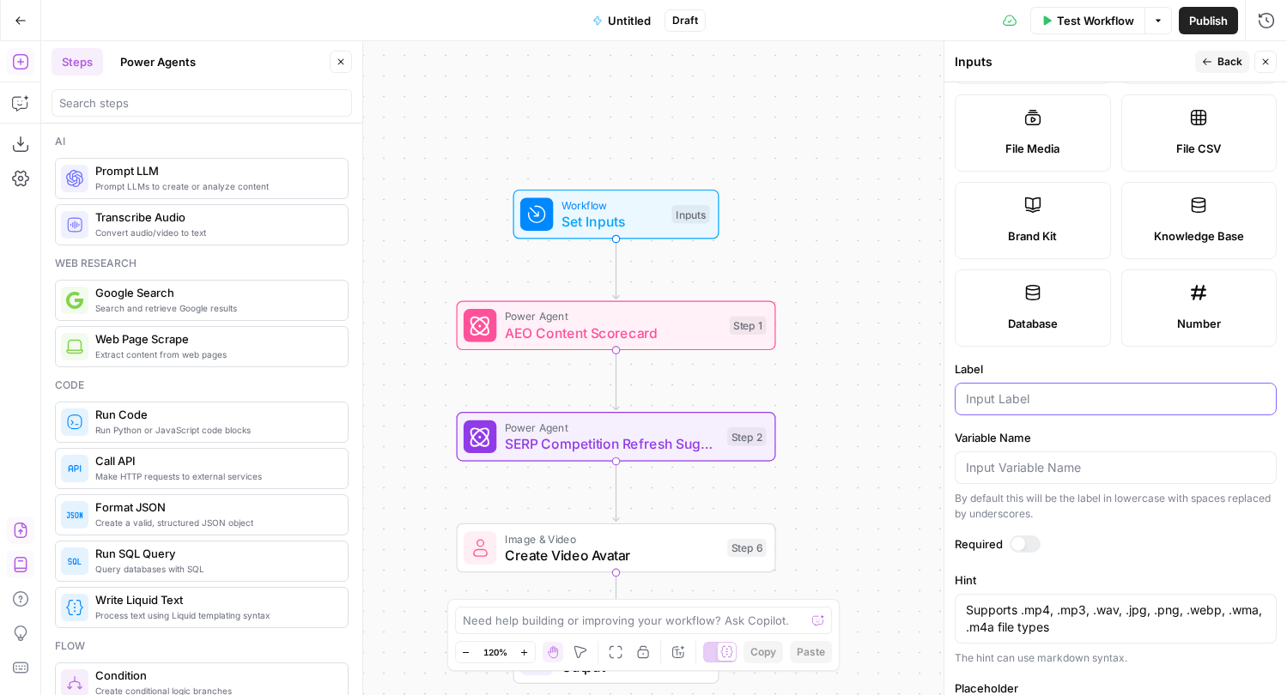
click at [1034, 399] on input "Label" at bounding box center [1116, 399] width 300 height 17
type input "Media"
click at [1078, 233] on div "Brand Kit" at bounding box center [1032, 235] width 127 height 17
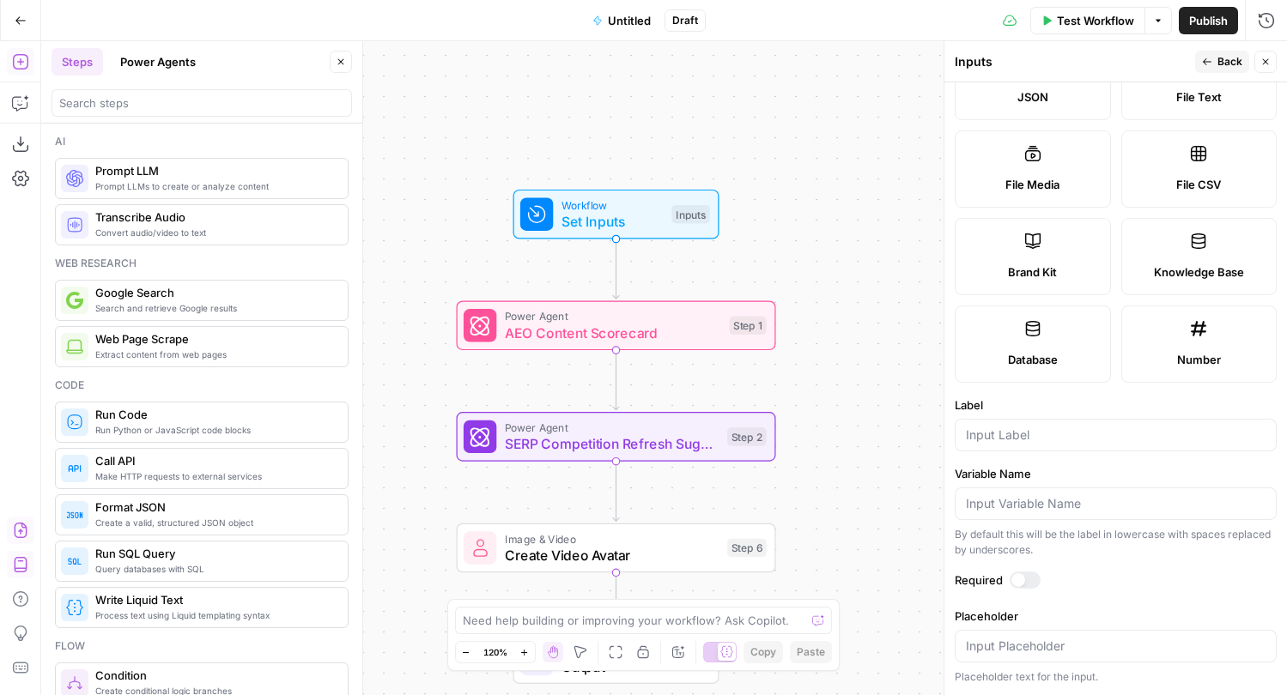
click at [1186, 244] on label "Knowledge Base" at bounding box center [1199, 256] width 156 height 77
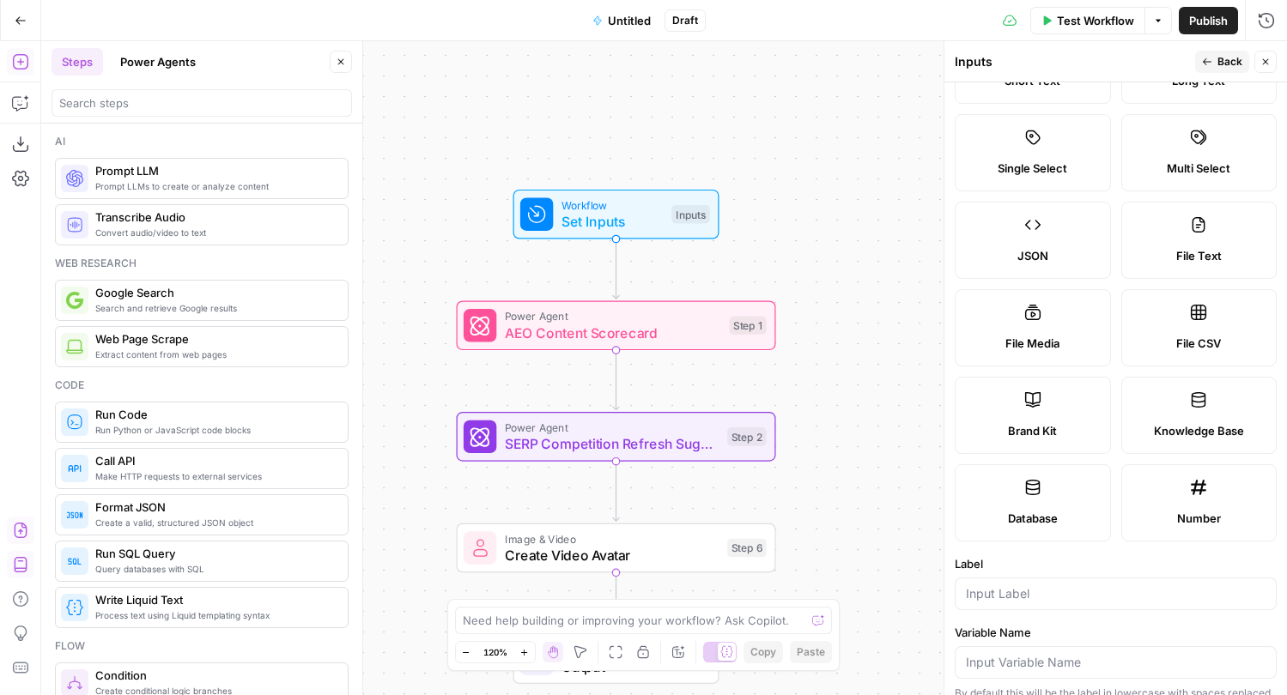
scroll to position [0, 0]
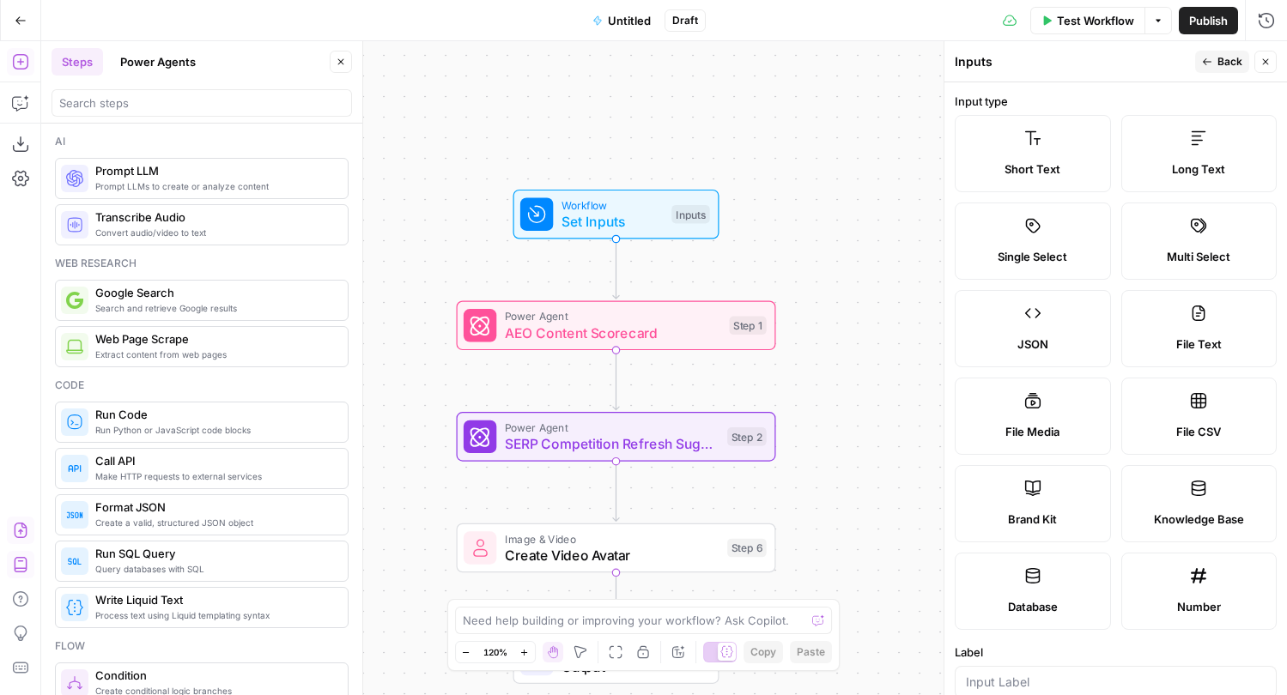
click at [1062, 238] on label "Single Select" at bounding box center [1032, 241] width 156 height 77
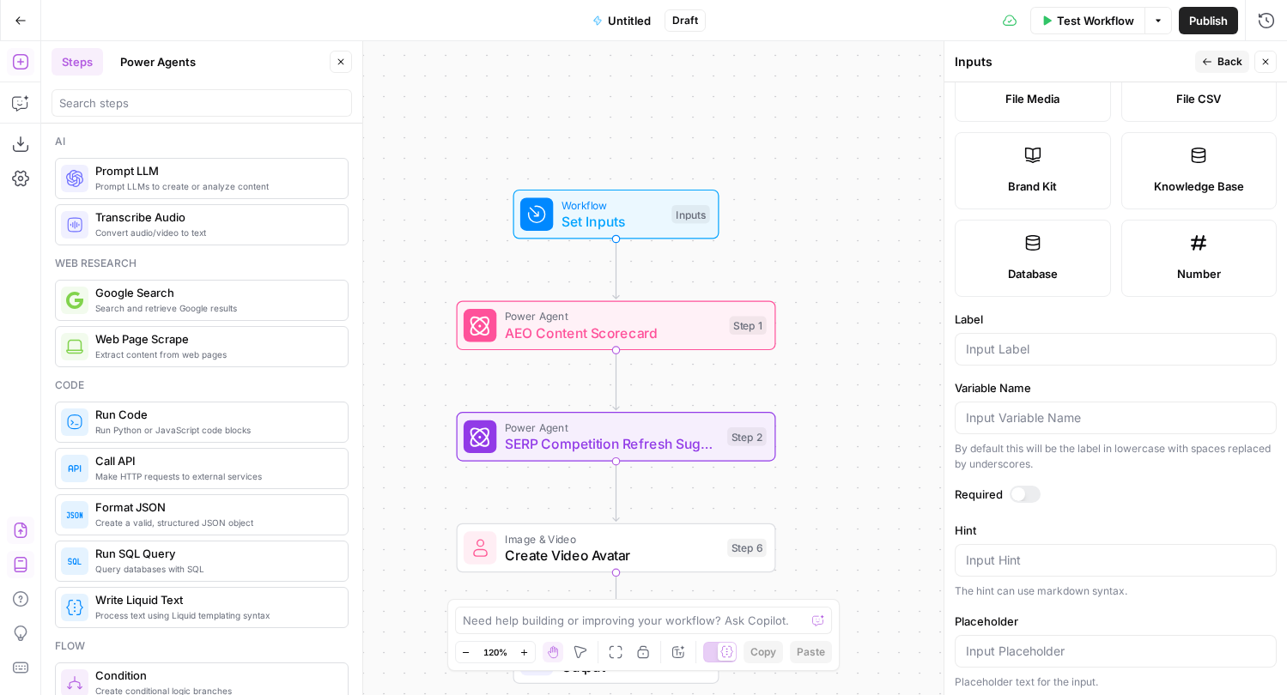
scroll to position [499, 0]
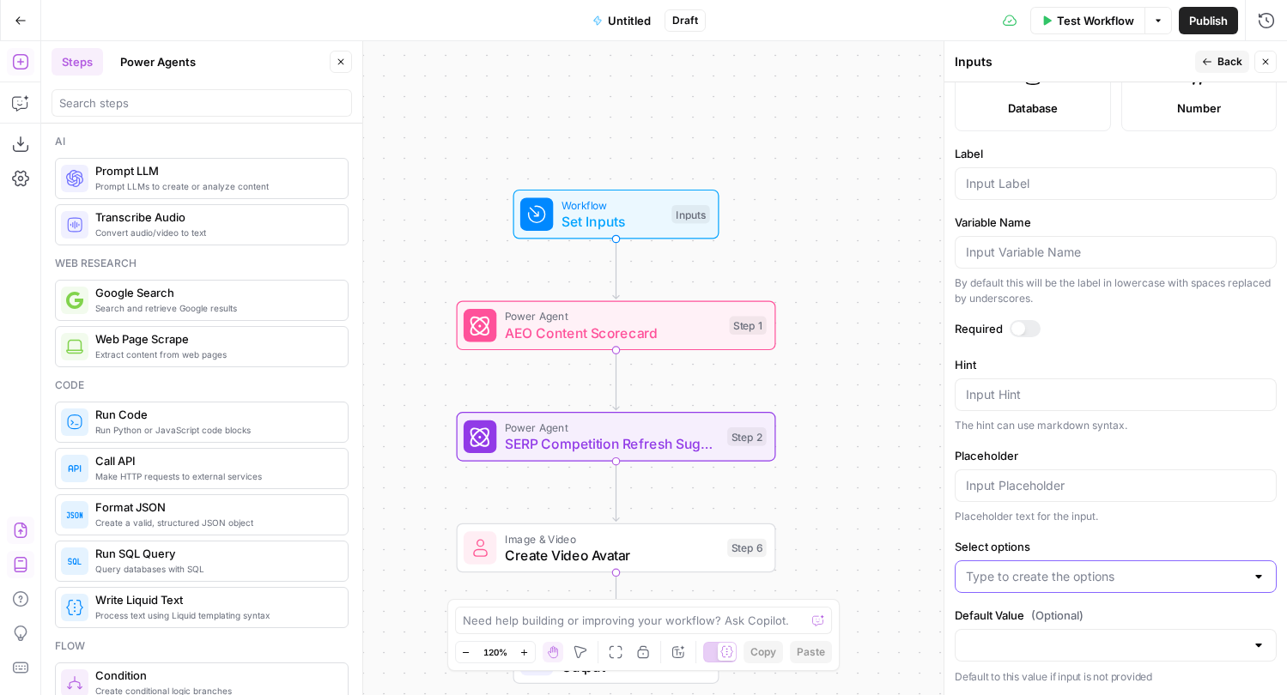
click at [1105, 578] on input "Select options" at bounding box center [1105, 576] width 279 height 17
click button "↵ Press enter to create an option" at bounding box center [1115, 620] width 306 height 24
click at [1091, 551] on label "Select options" at bounding box center [1115, 546] width 322 height 17
click at [1091, 568] on input "Select options" at bounding box center [1105, 576] width 279 height 17
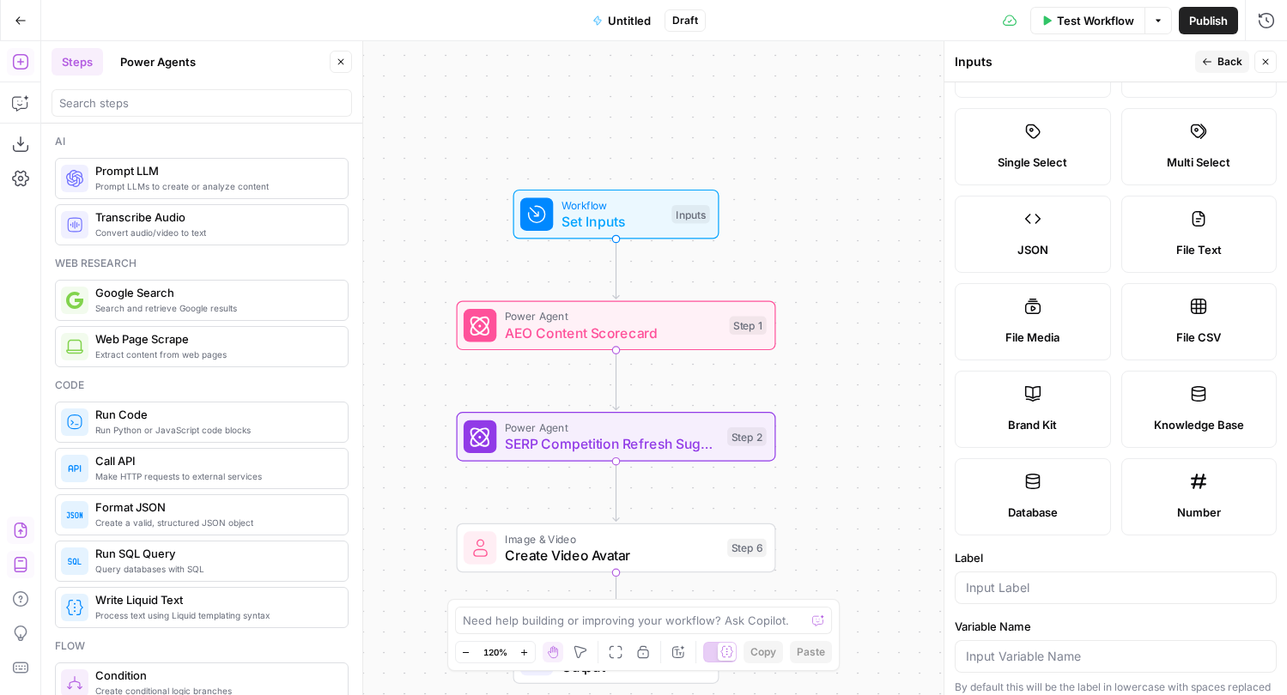
scroll to position [0, 0]
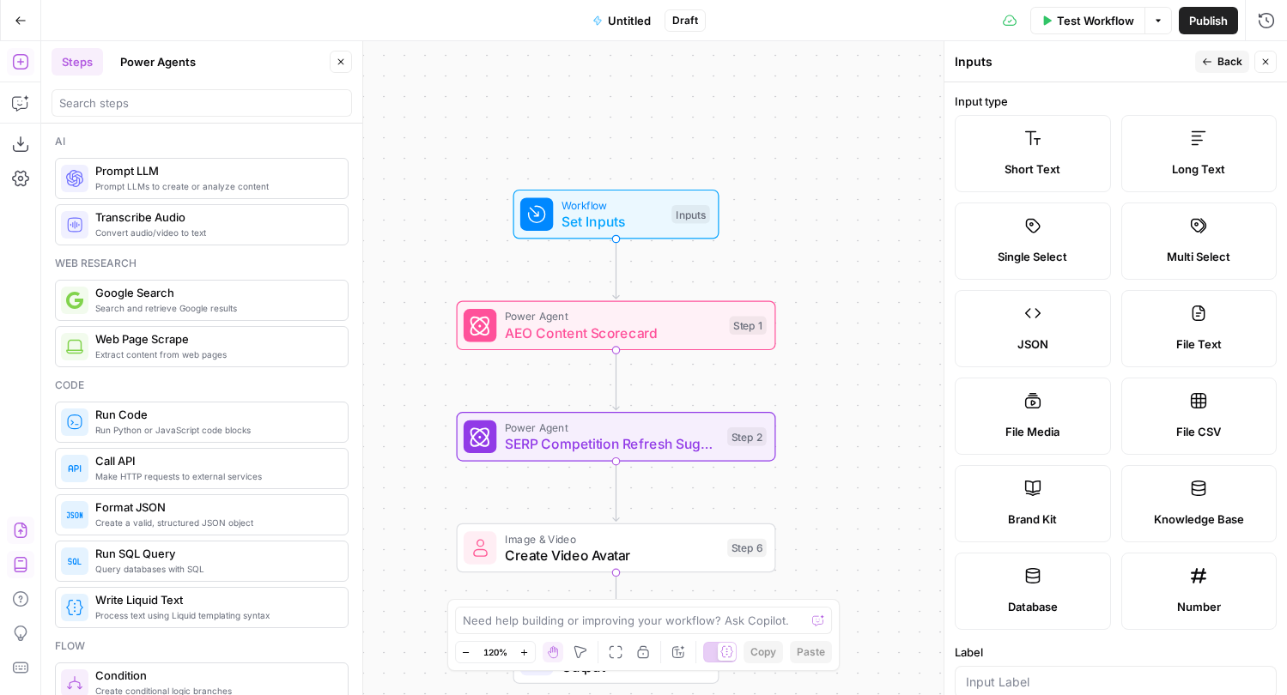
click at [1037, 166] on span "Short Text" at bounding box center [1032, 168] width 56 height 17
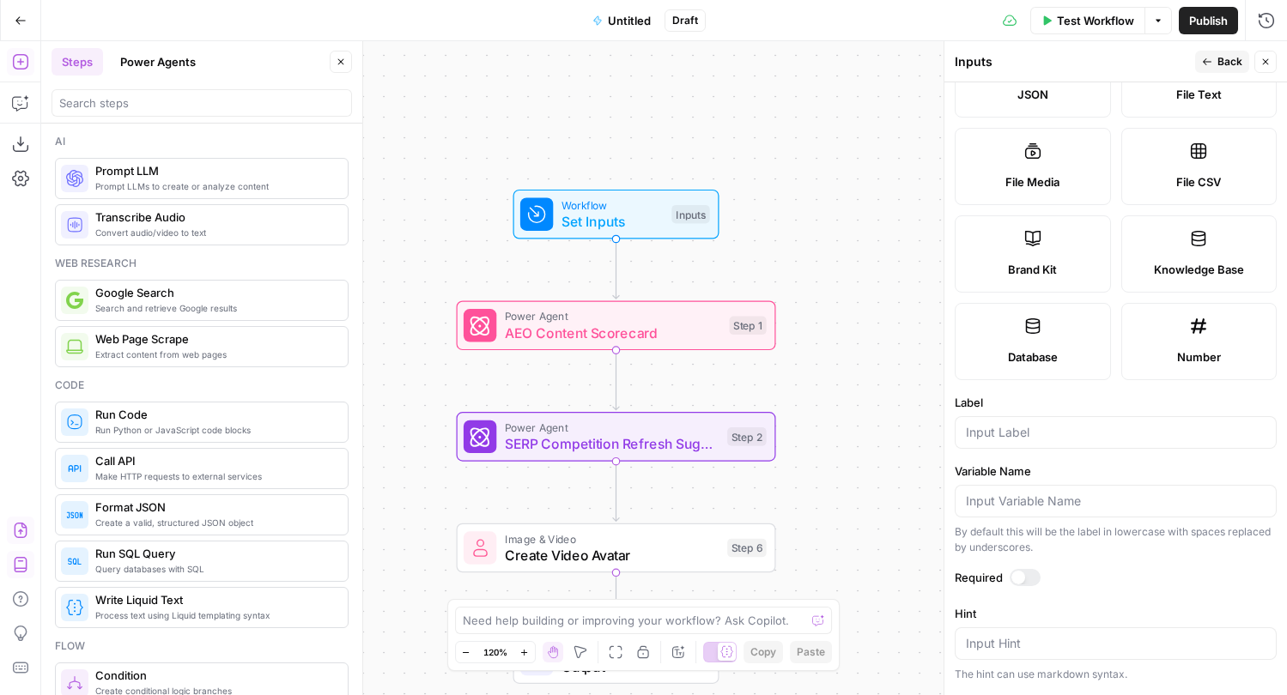
scroll to position [430, 0]
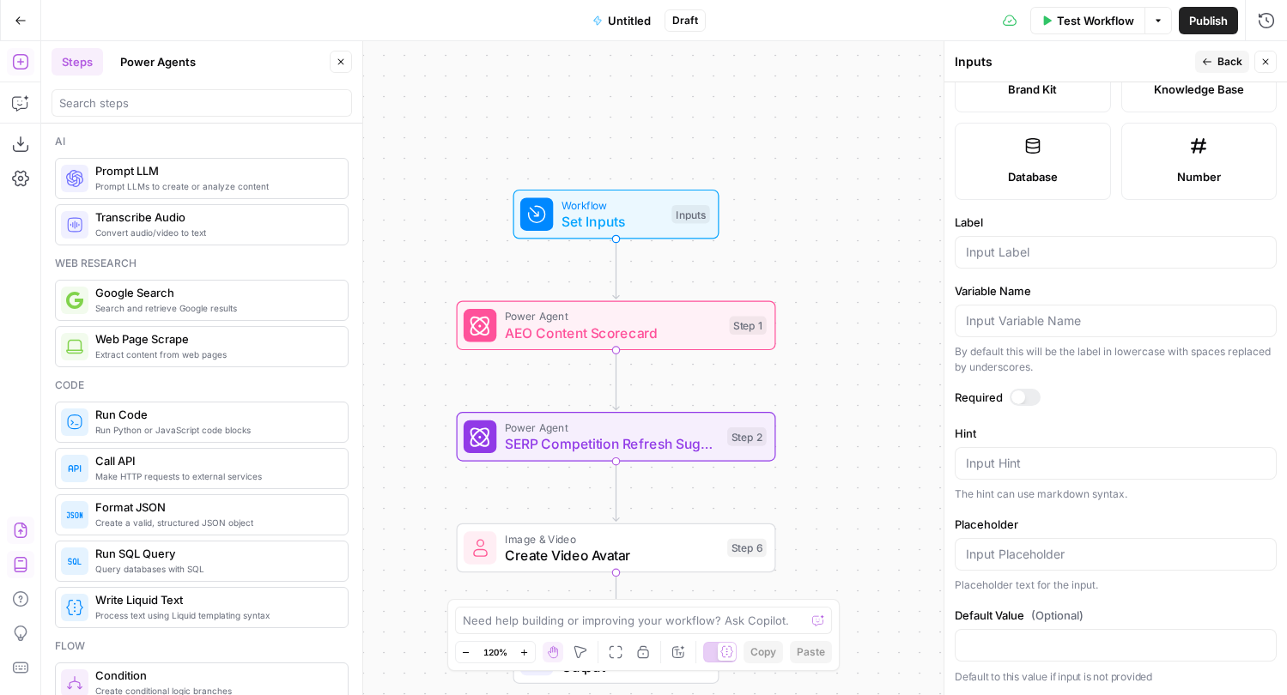
click at [1229, 63] on span "Back" at bounding box center [1229, 61] width 25 height 15
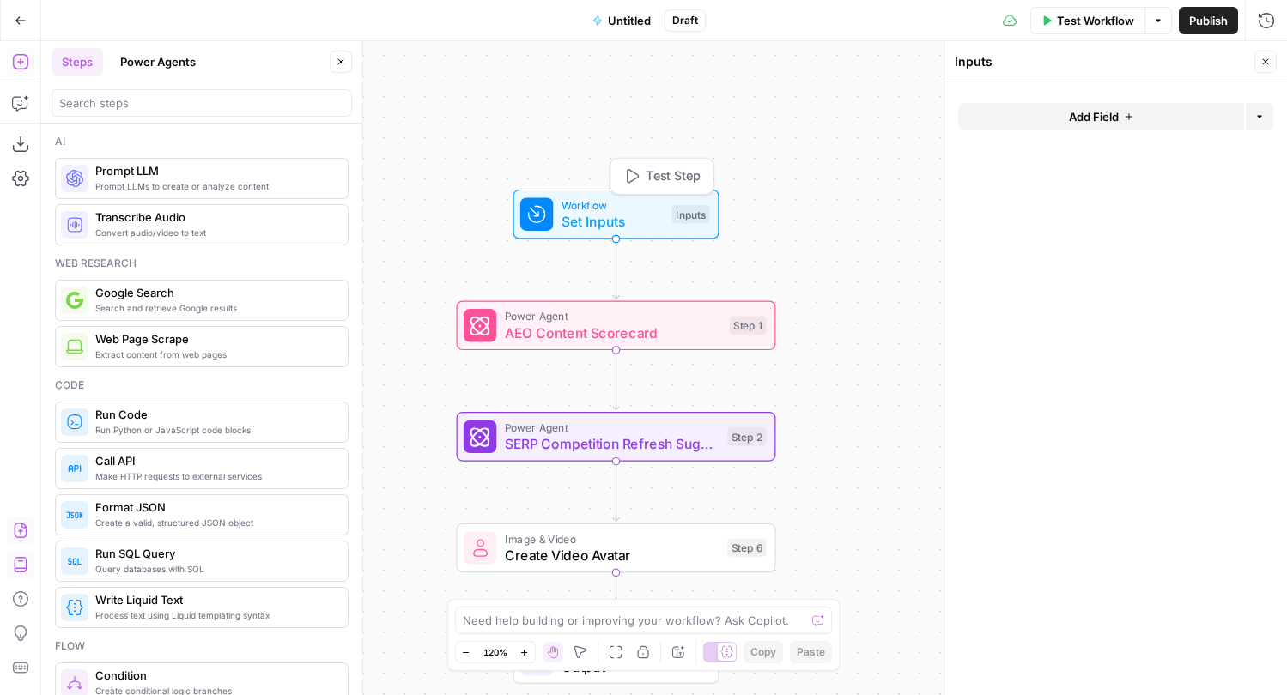
click at [609, 220] on span "Set Inputs" at bounding box center [612, 221] width 102 height 21
click at [1083, 119] on span "Add Field" at bounding box center [1094, 116] width 50 height 17
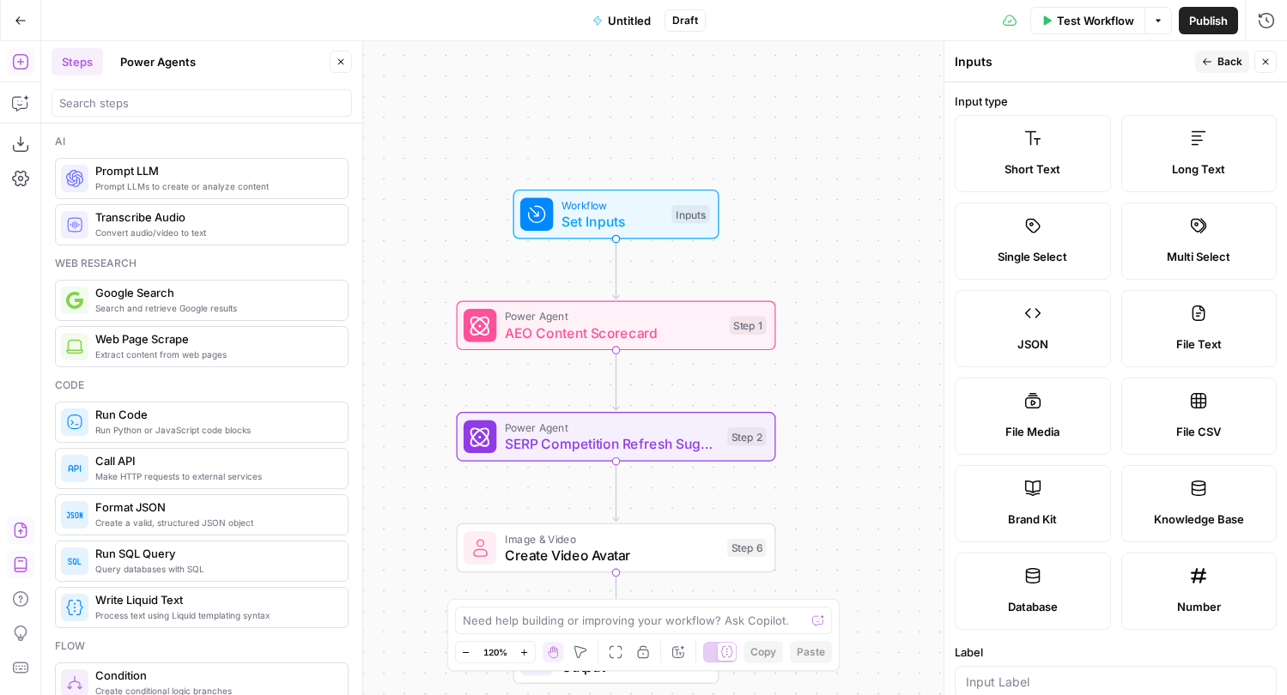
click at [1036, 160] on span "Short Text" at bounding box center [1032, 168] width 56 height 17
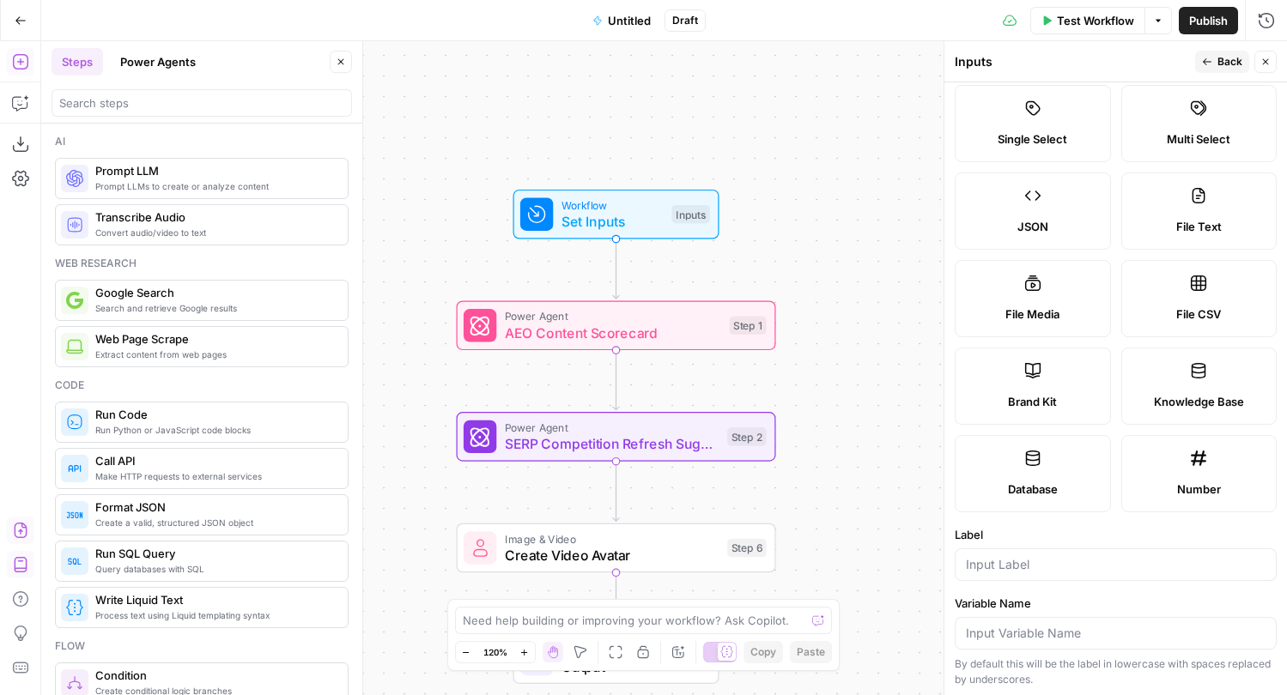
scroll to position [0, 0]
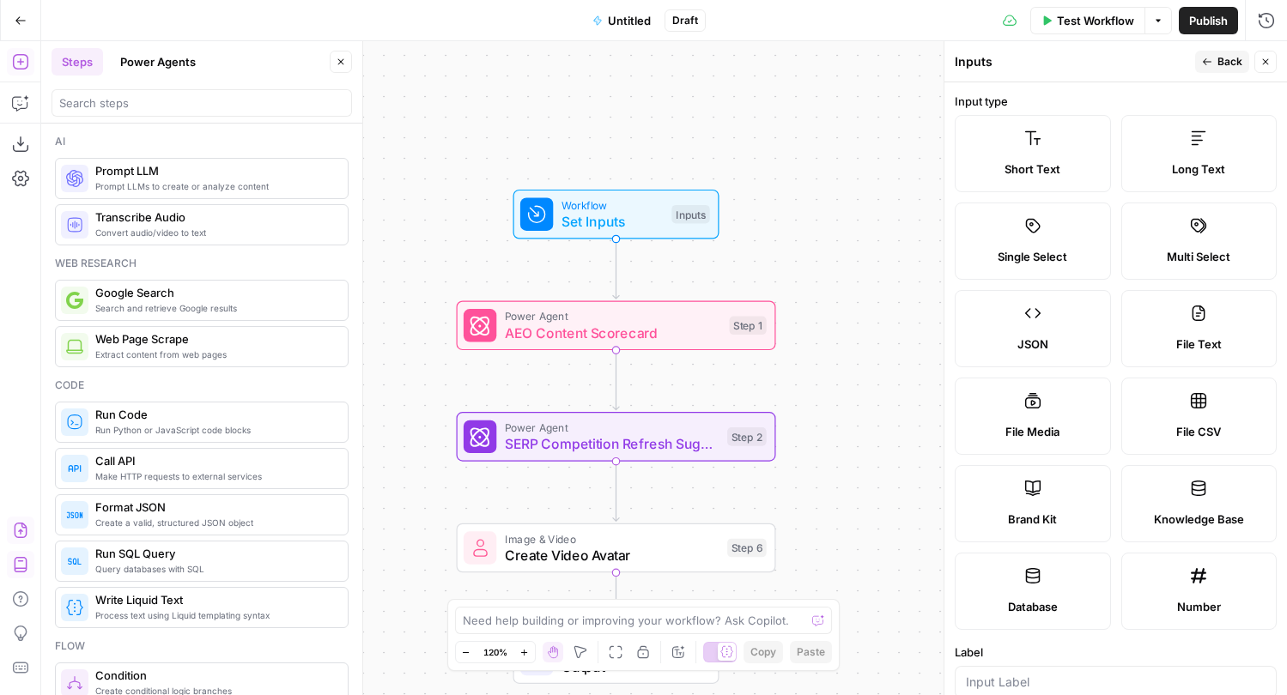
click at [1043, 166] on span "Short Text" at bounding box center [1032, 168] width 56 height 17
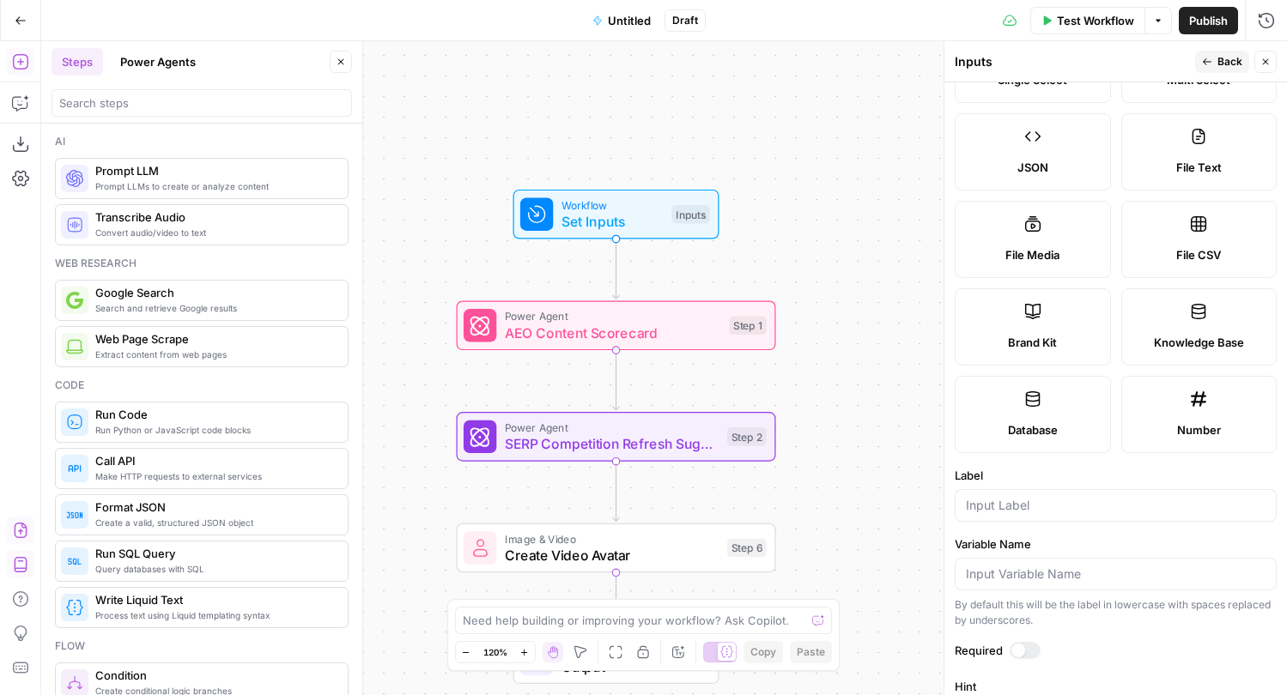
scroll to position [180, 0]
click at [1067, 493] on input "Label" at bounding box center [1116, 501] width 300 height 17
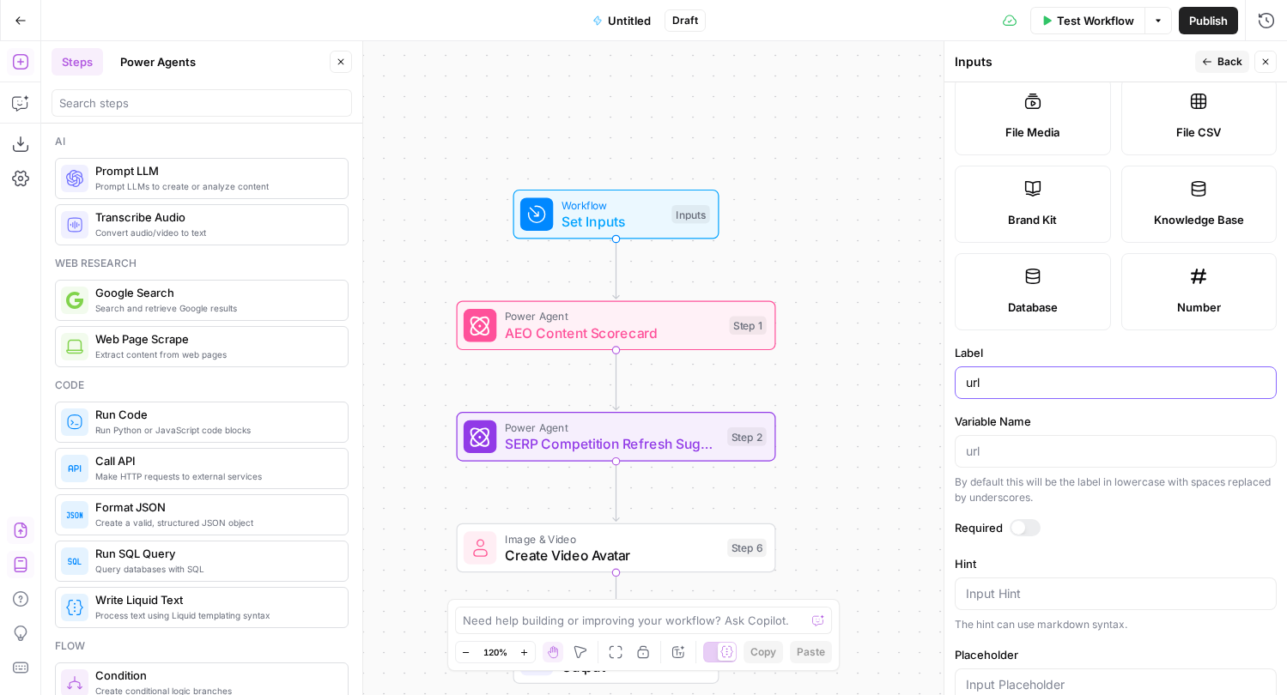
scroll to position [326, 0]
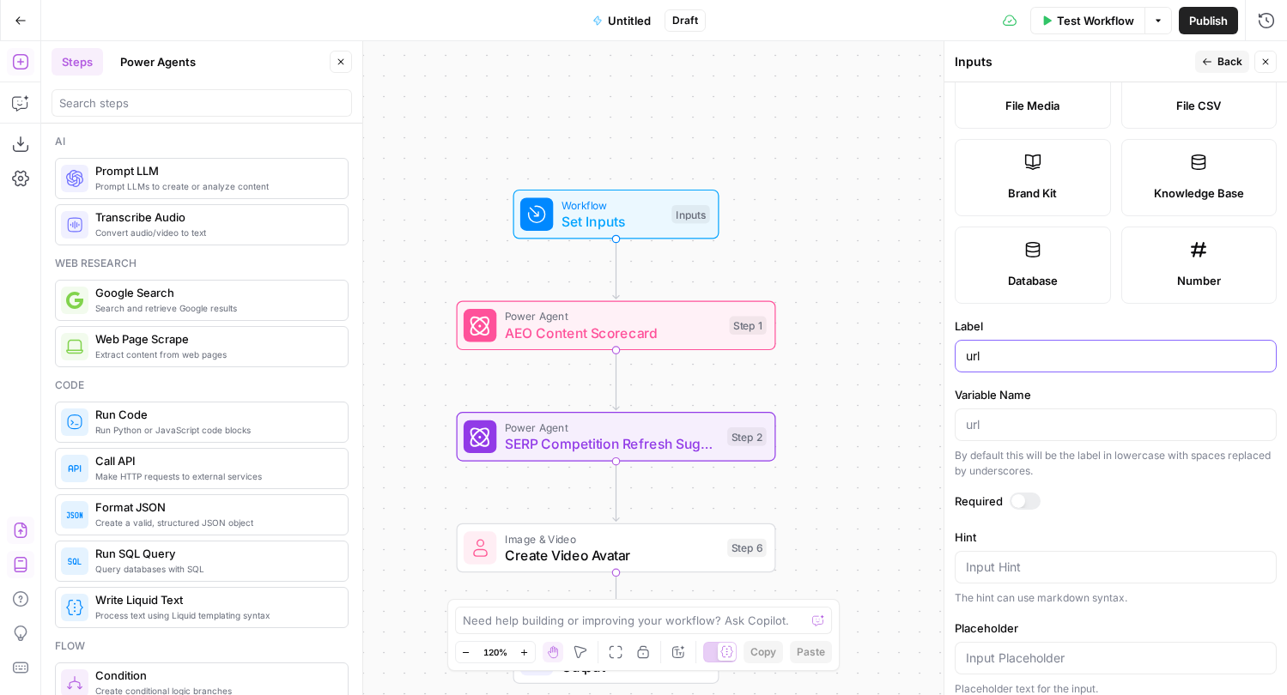
type input "url"
click at [1027, 499] on div at bounding box center [1024, 501] width 31 height 17
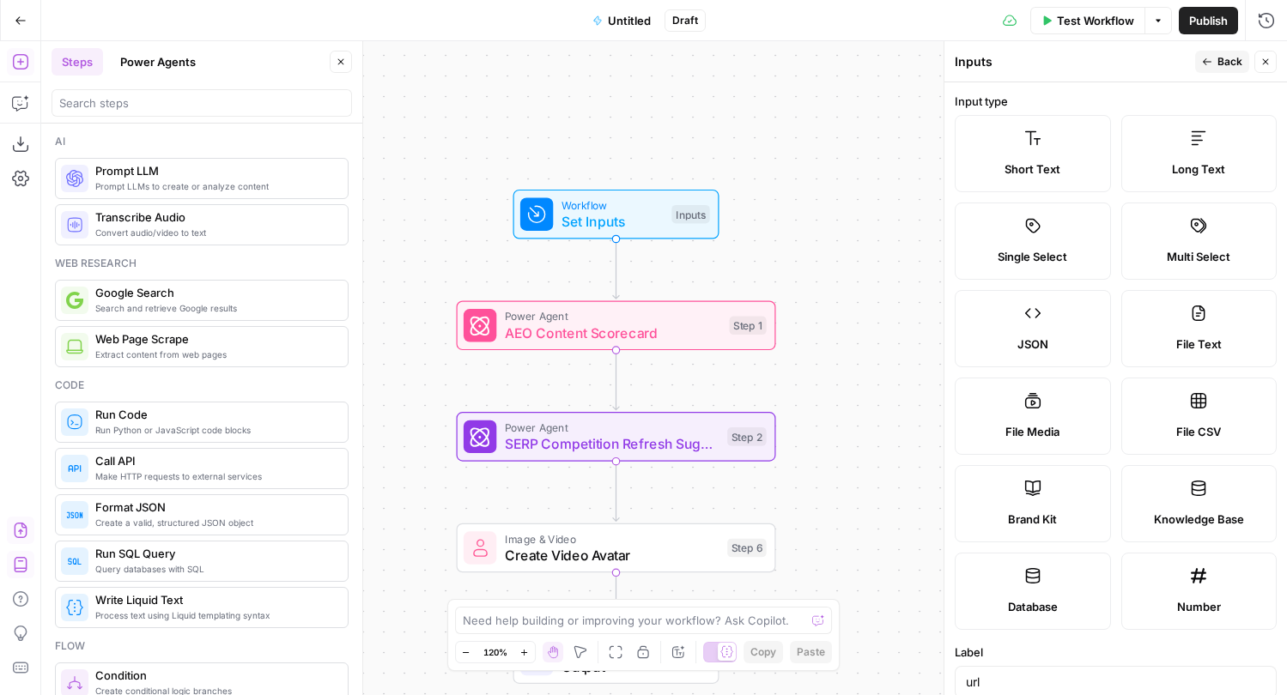
scroll to position [430, 0]
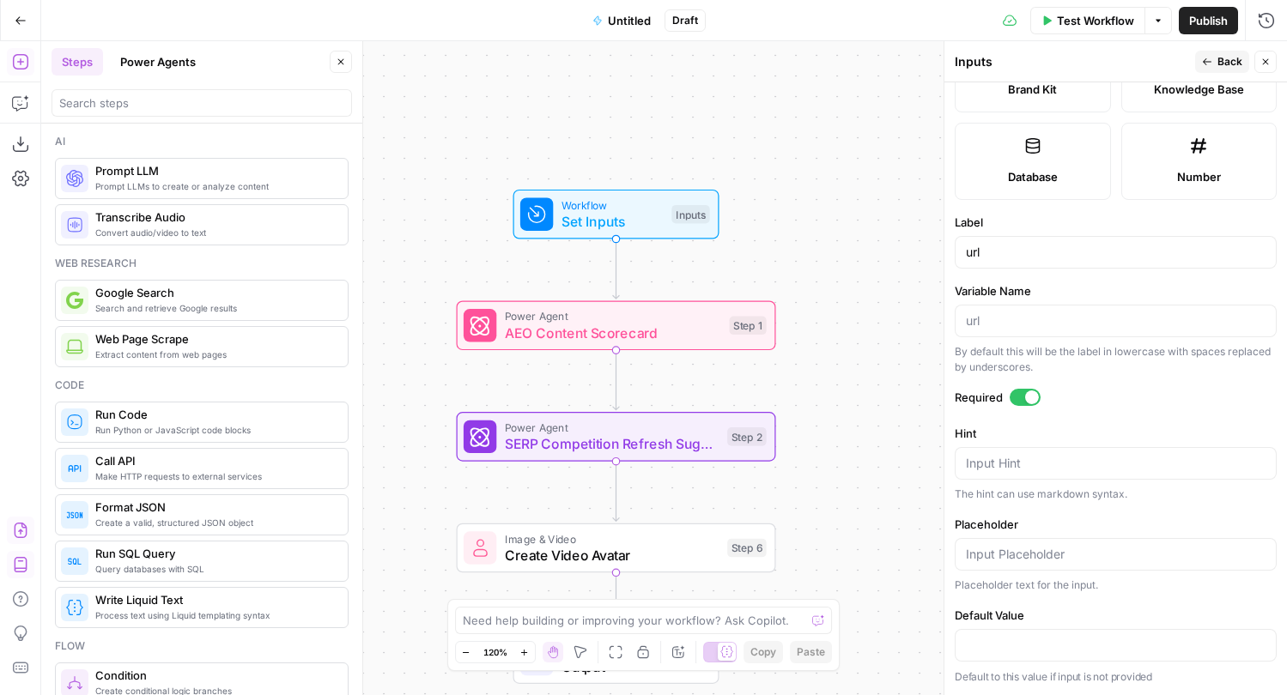
click at [1137, 369] on div "By default this will be the label in lowercase with spaces replaced by undersco…" at bounding box center [1115, 359] width 322 height 31
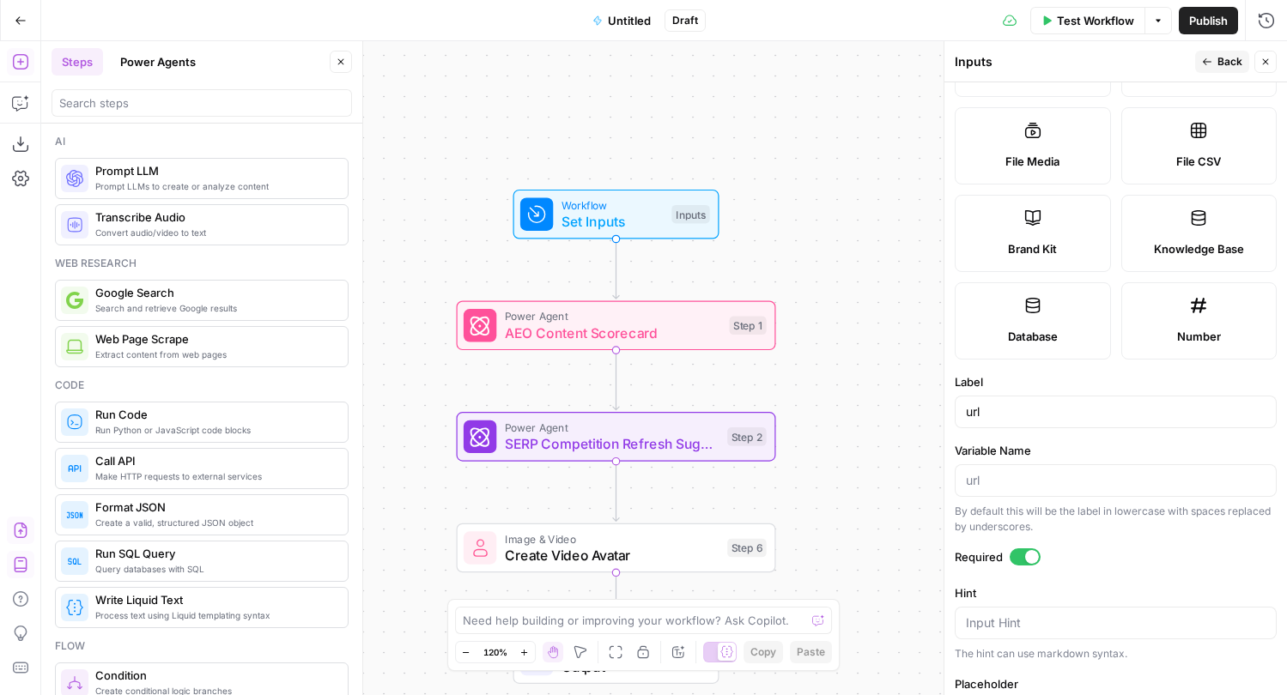
scroll to position [415, 0]
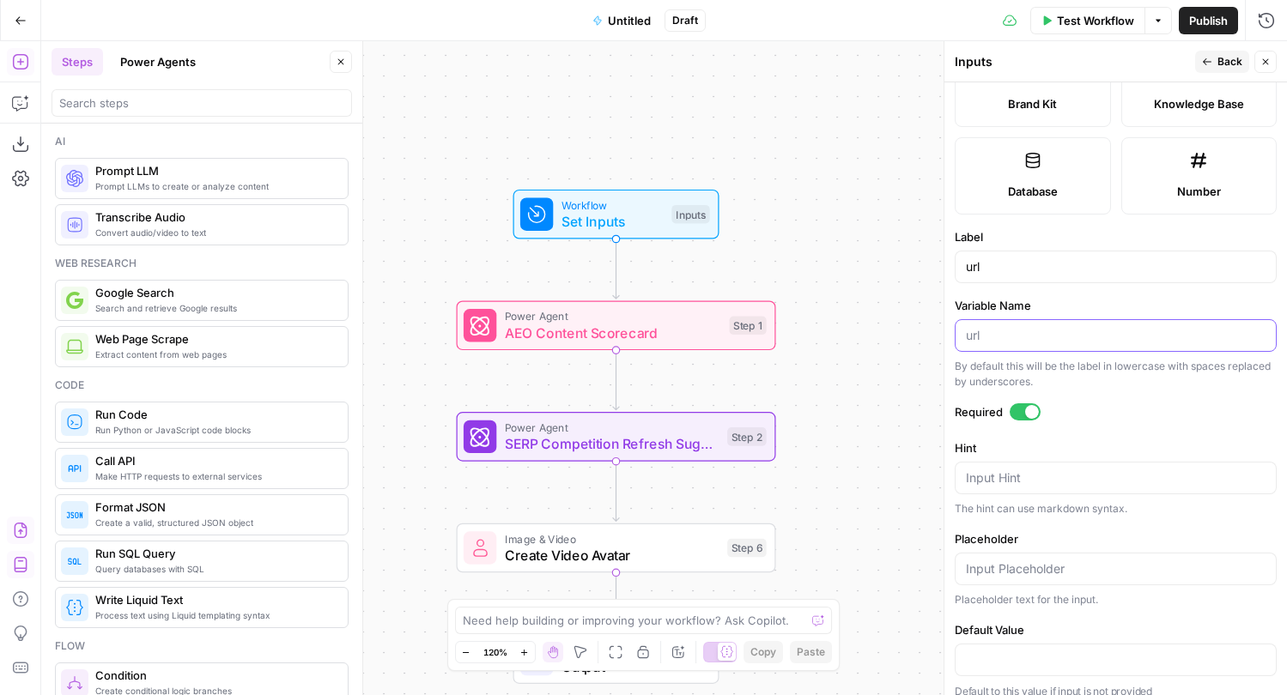
click at [1036, 332] on input "Variable Name" at bounding box center [1116, 335] width 300 height 17
click at [1096, 415] on label "Required" at bounding box center [1115, 411] width 322 height 17
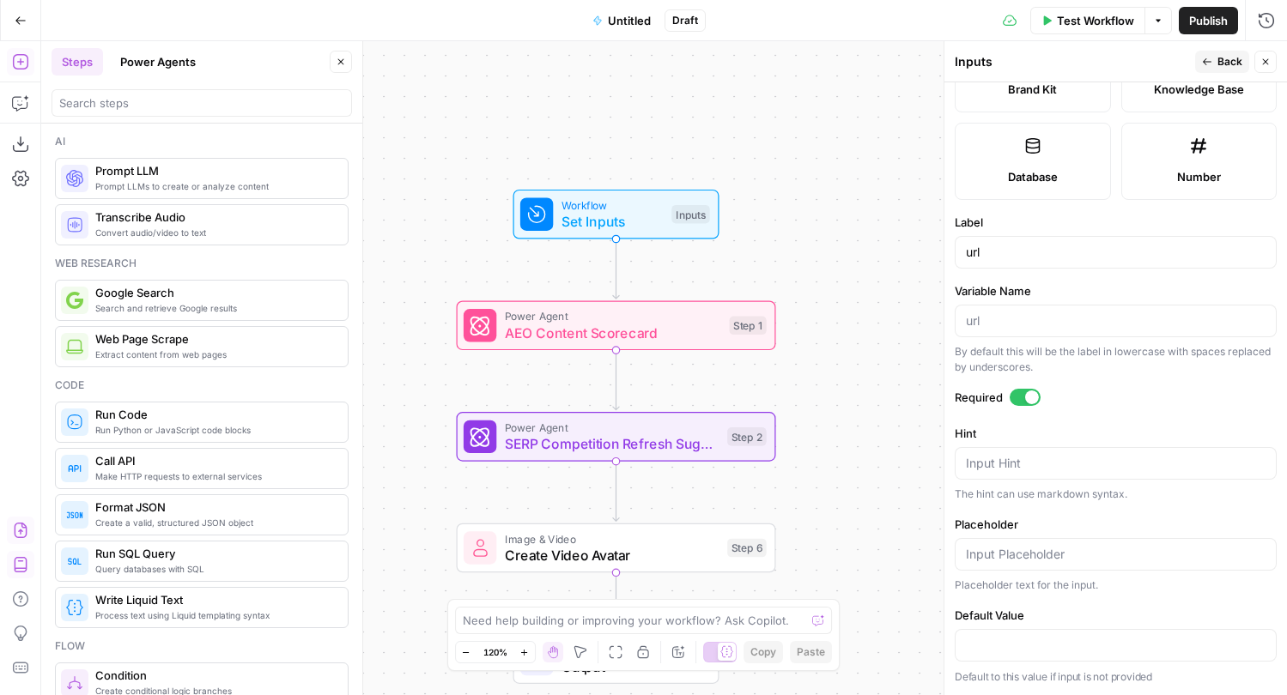
click at [1222, 64] on span "Back" at bounding box center [1229, 61] width 25 height 15
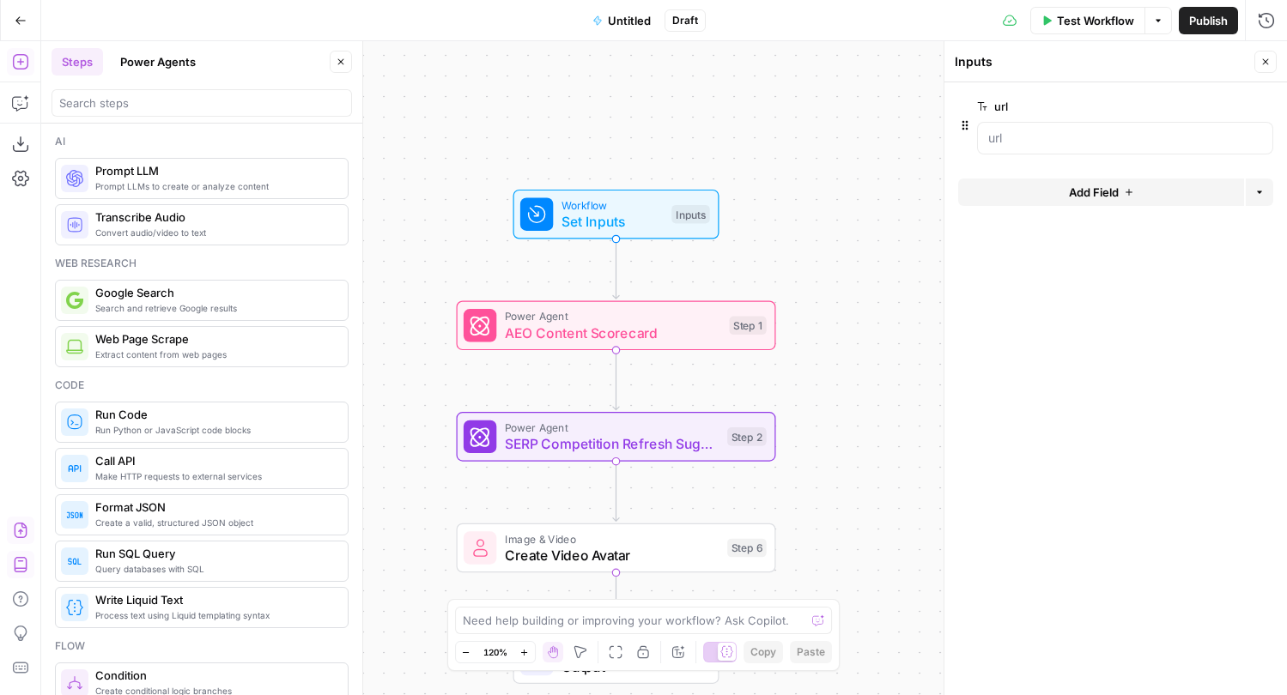
click at [1105, 186] on span "Add Field" at bounding box center [1094, 192] width 50 height 17
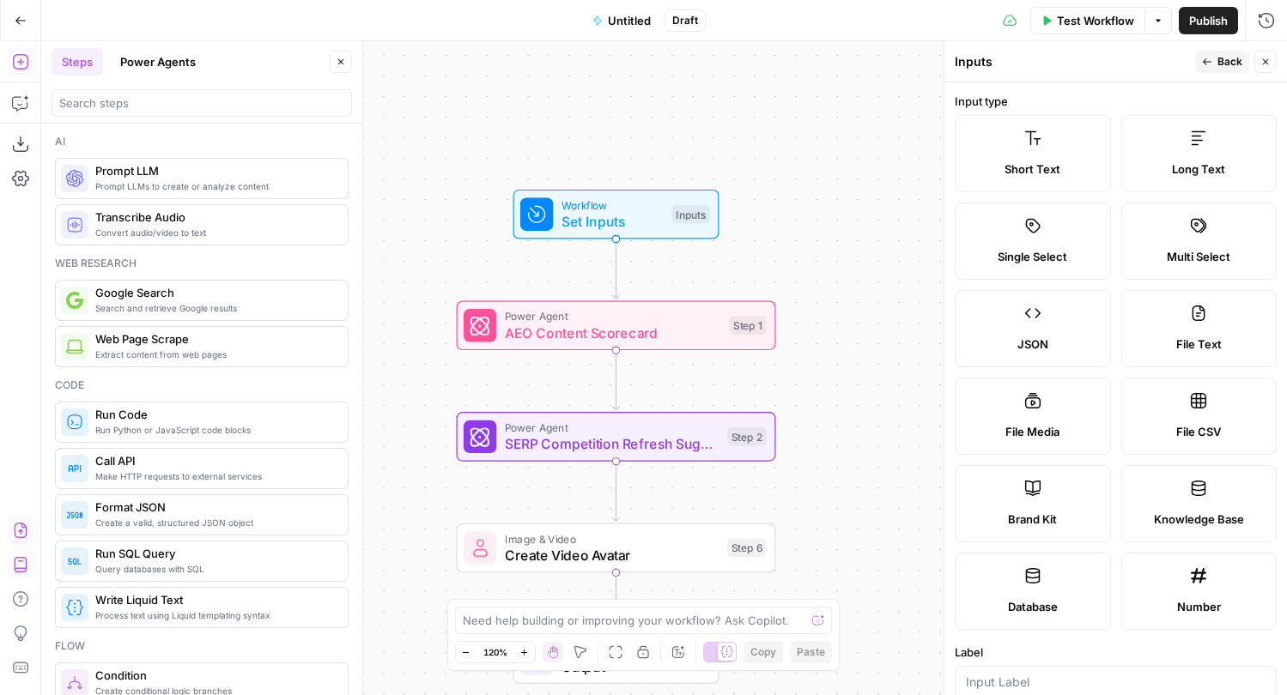
click at [1267, 64] on icon "button" at bounding box center [1265, 62] width 6 height 6
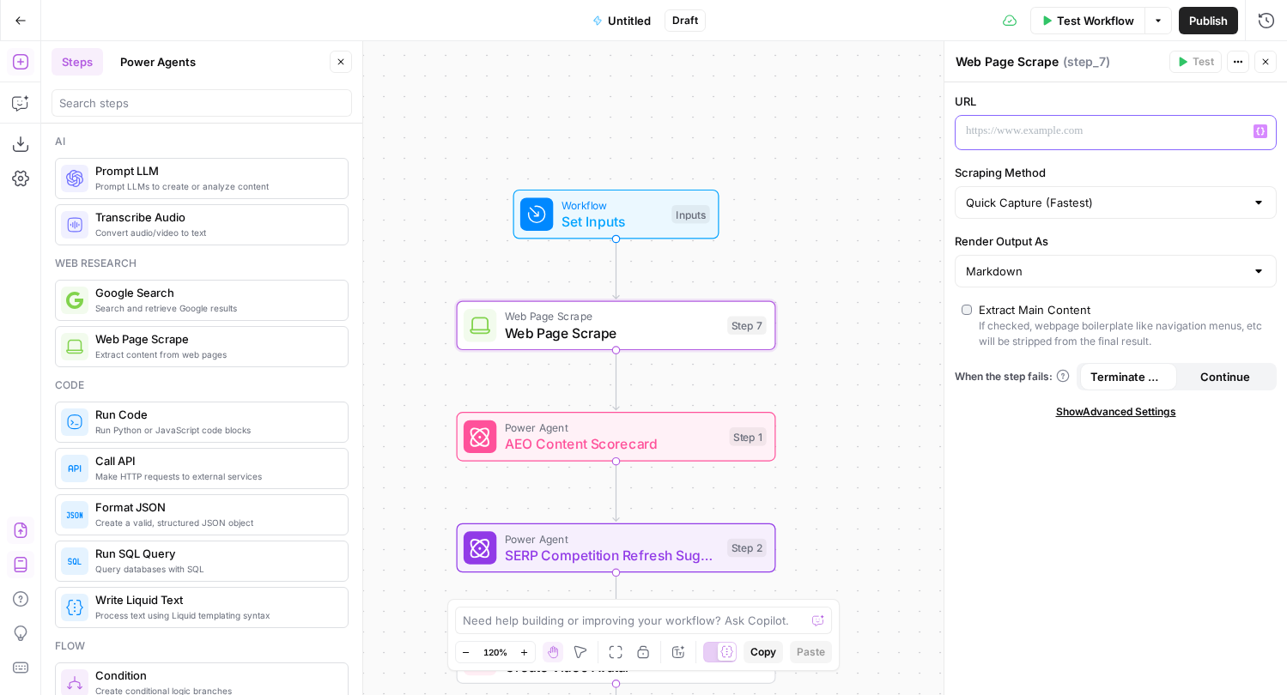
click at [1075, 136] on p at bounding box center [1102, 131] width 272 height 17
click at [1265, 130] on button "Variables Menu" at bounding box center [1260, 131] width 14 height 14
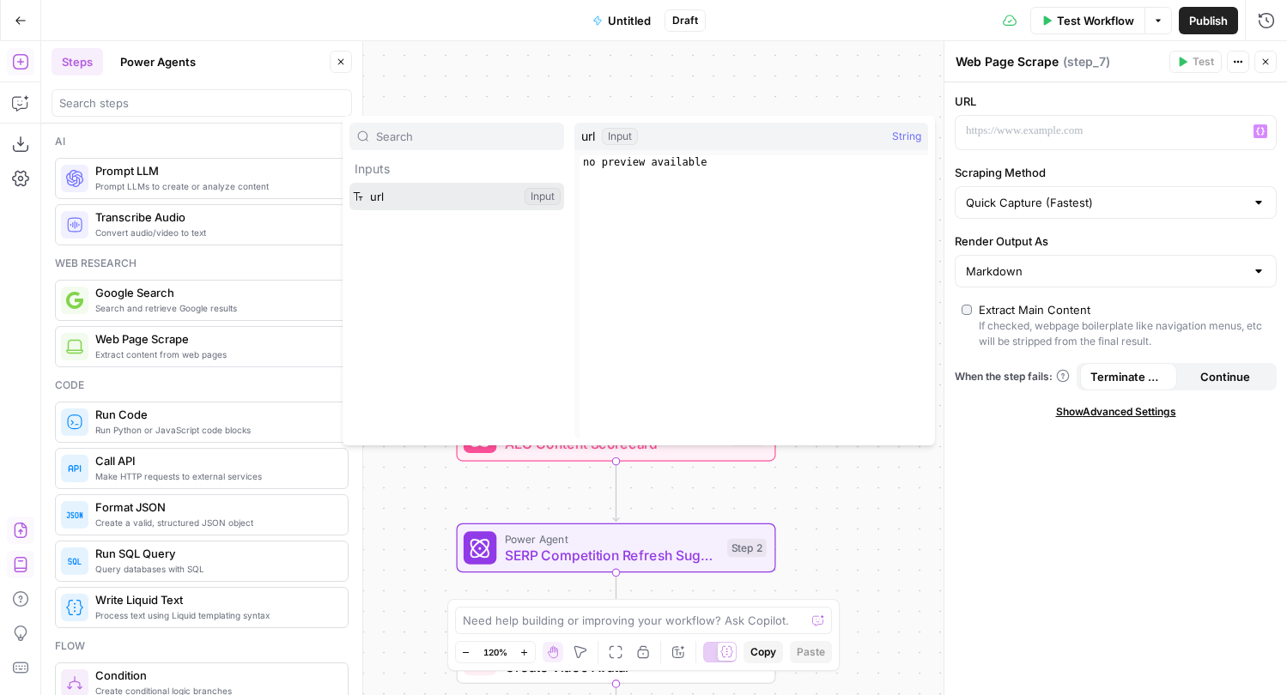
click at [422, 196] on button "Select variable url" at bounding box center [456, 196] width 215 height 27
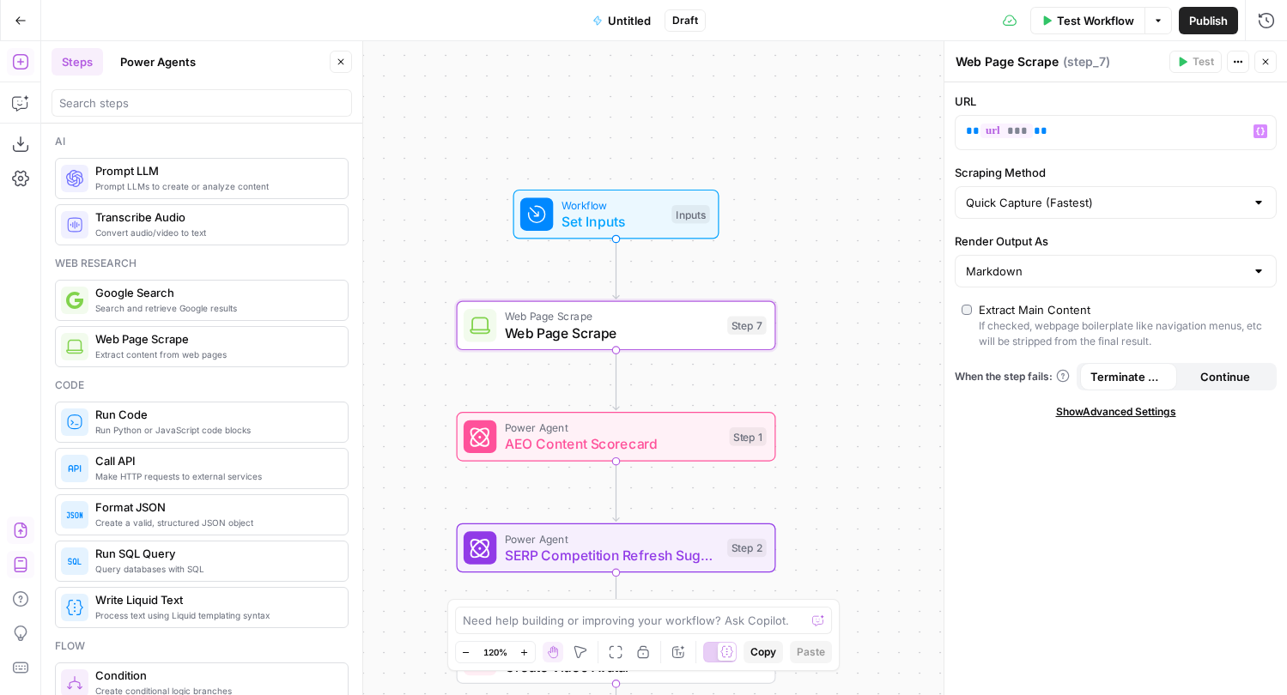
click at [1066, 211] on div "Quick Capture (Fastest)" at bounding box center [1115, 202] width 322 height 33
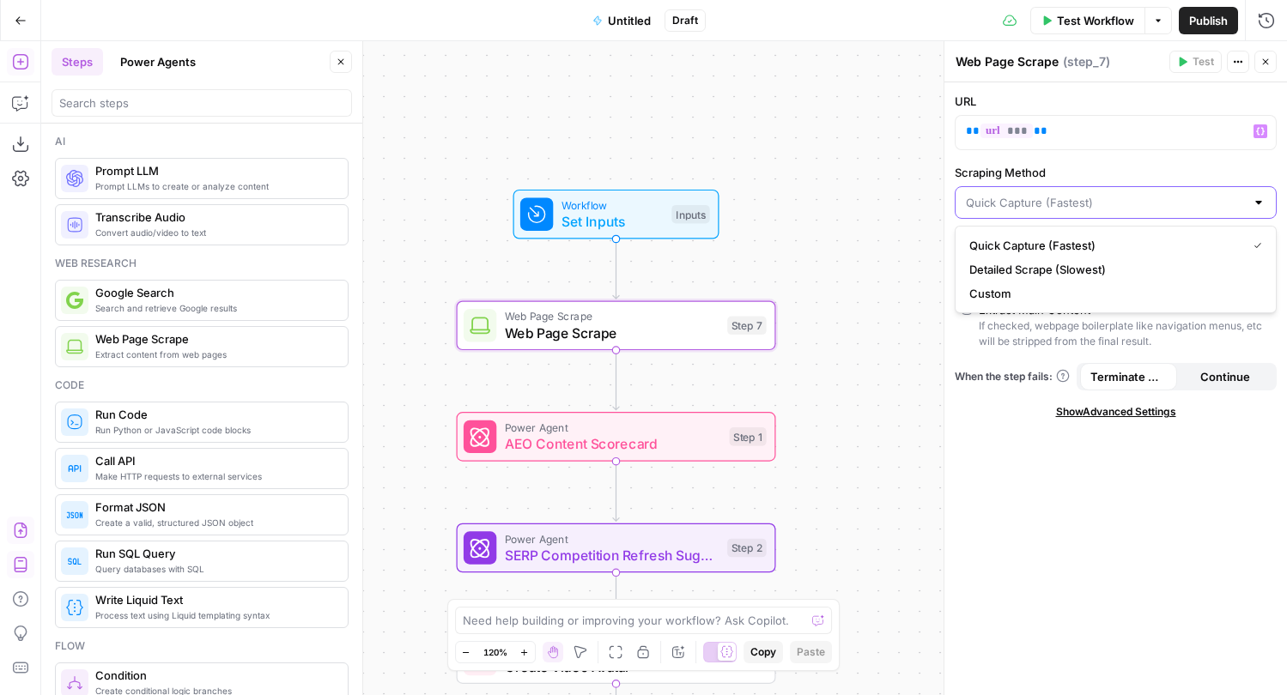
click at [1095, 207] on input "Scraping Method" at bounding box center [1105, 202] width 279 height 17
type input "Quick Capture (Fastest)"
click at [1240, 175] on label "Scraping Method" at bounding box center [1115, 172] width 322 height 17
click at [1240, 194] on input "Quick Capture (Fastest)" at bounding box center [1105, 202] width 279 height 17
type input "Quick Capture (Fastest)"
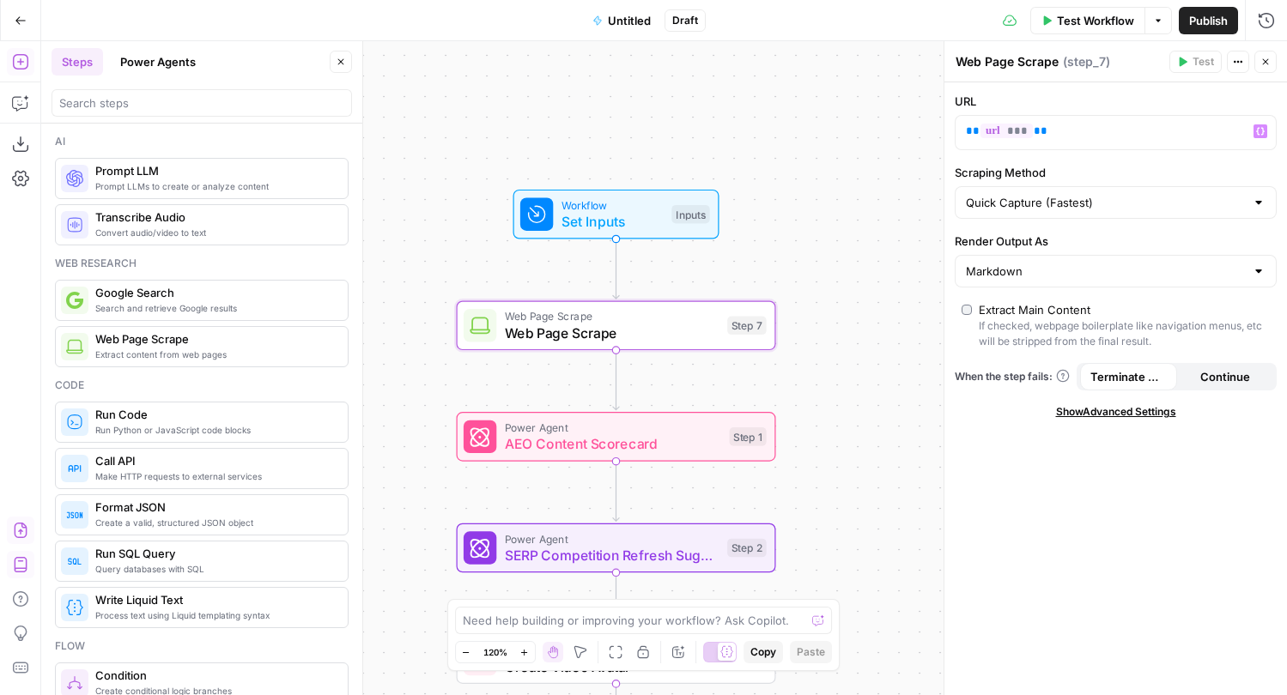
click at [1167, 175] on label "Scraping Method" at bounding box center [1115, 172] width 322 height 17
click at [1167, 194] on input "Quick Capture (Fastest)" at bounding box center [1105, 202] width 279 height 17
type input "Quick Capture (Fastest)"
click at [1074, 460] on div "URL ** *** ** Variables Menu Scraping Method Quick Capture (Fastest) Render Out…" at bounding box center [1115, 388] width 342 height 613
click at [1118, 280] on div "Markdown" at bounding box center [1115, 271] width 322 height 33
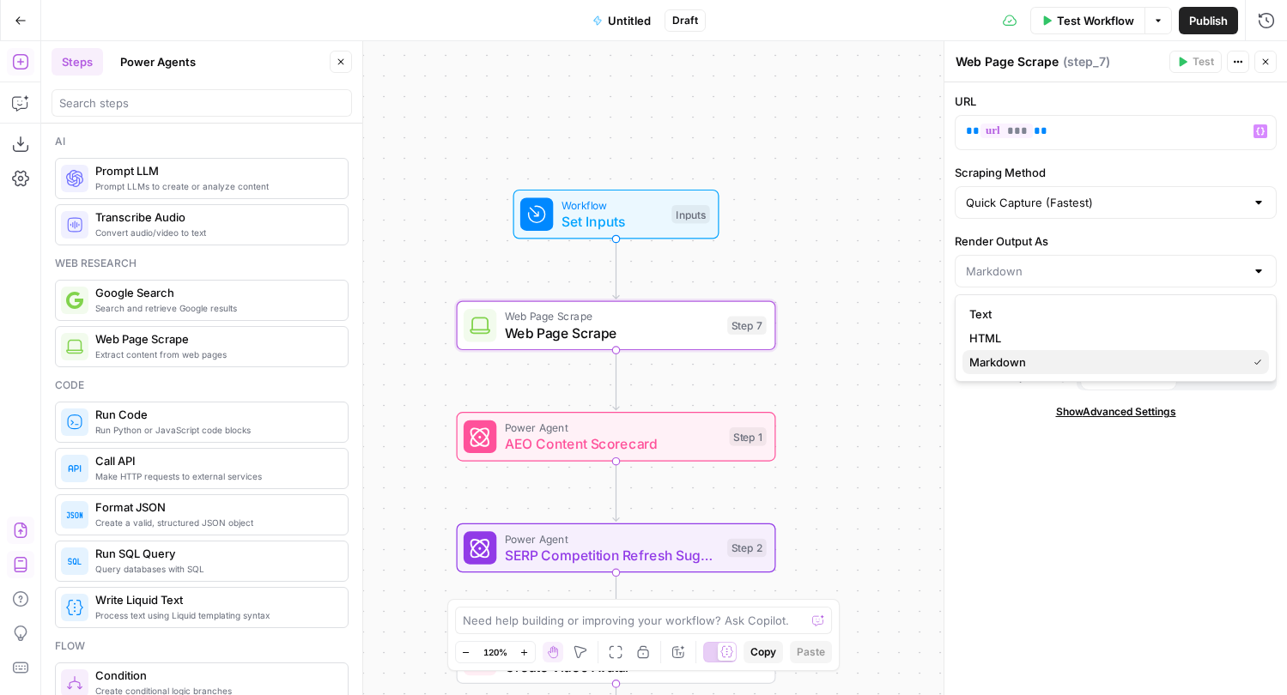
click at [1064, 360] on span "Markdown" at bounding box center [1104, 362] width 270 height 17
type input "Markdown"
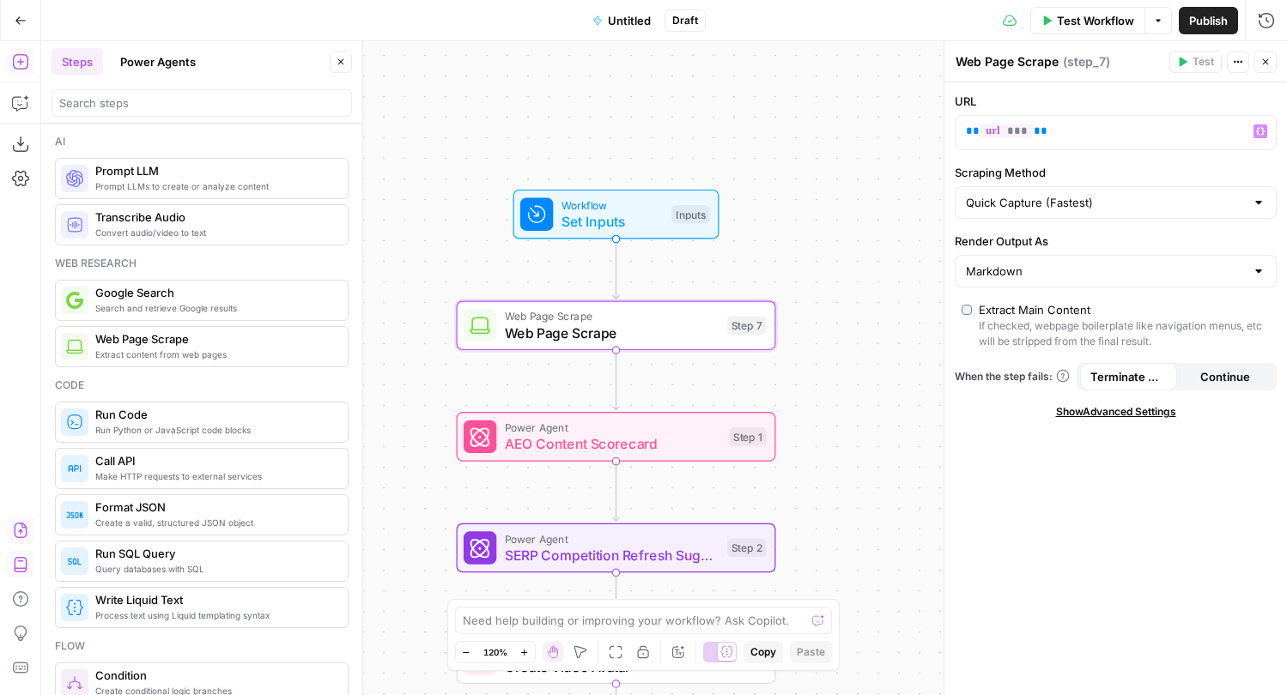
click at [1145, 411] on span "Show Advanced Settings" at bounding box center [1116, 411] width 120 height 15
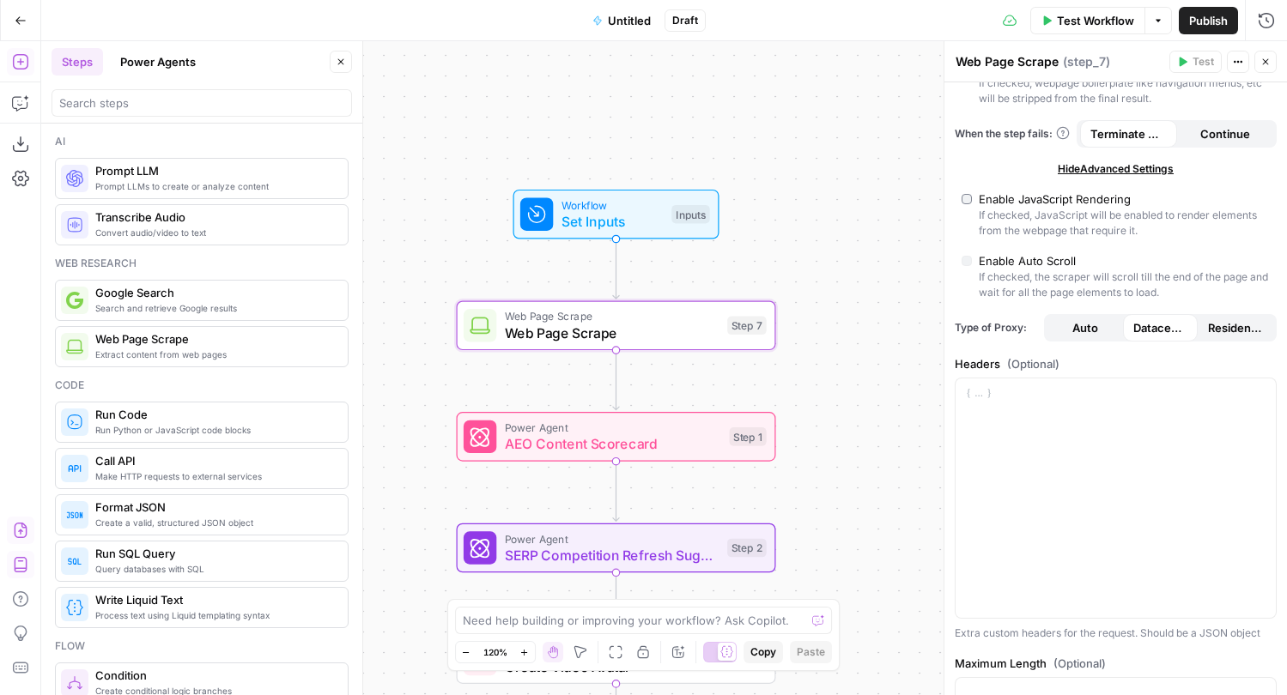
scroll to position [397, 0]
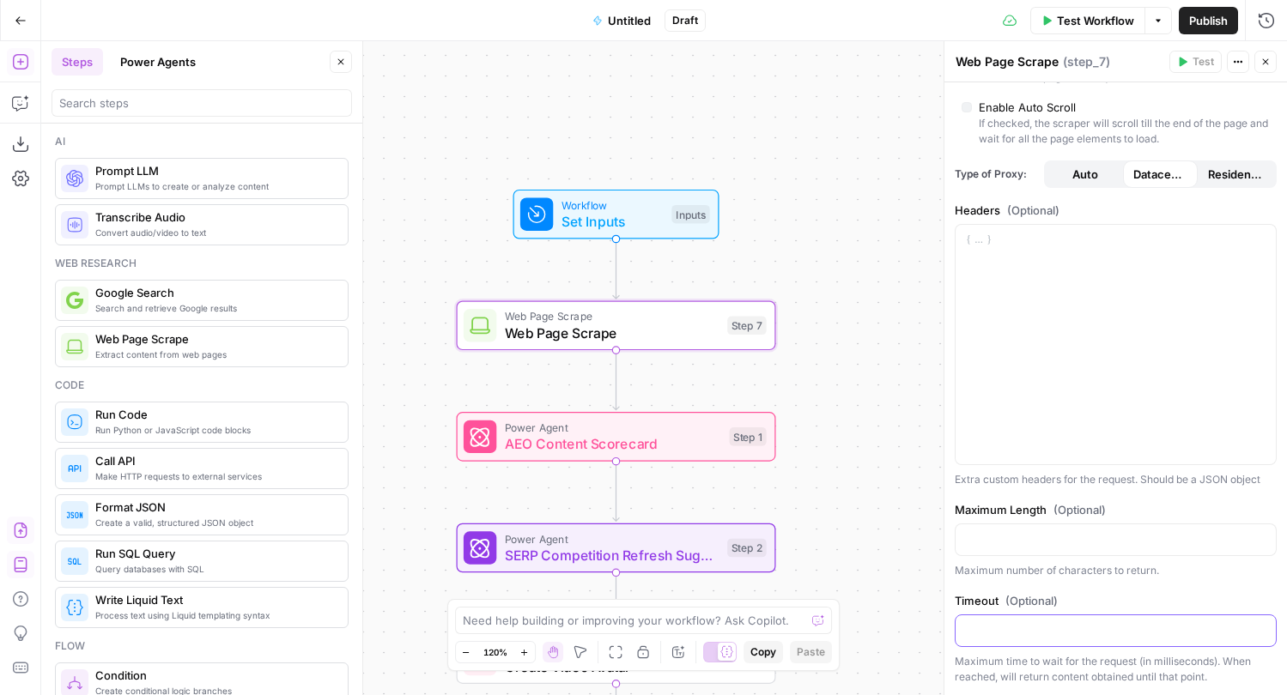
click at [1085, 627] on input "Timeout (Optional)" at bounding box center [1116, 630] width 300 height 17
click at [1193, 579] on div "URL ** *** ** Scraping Method Quick Capture (Fastest) Render Output As Markdown…" at bounding box center [1115, 190] width 342 height 1009
click at [1010, 629] on input "500" at bounding box center [1116, 630] width 300 height 17
drag, startPoint x: 993, startPoint y: 629, endPoint x: 966, endPoint y: 629, distance: 26.6
click at [966, 629] on input "500" at bounding box center [1116, 630] width 300 height 17
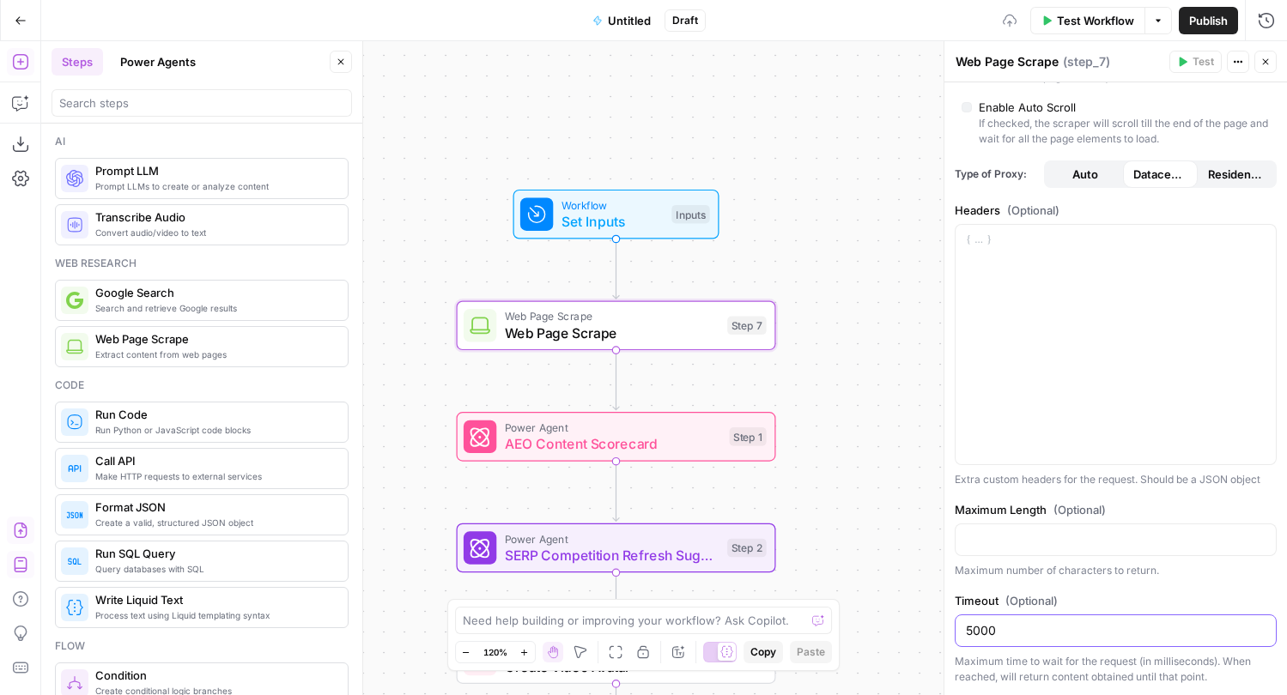
type input "5000"
click at [1122, 594] on label "Timeout (Optional)" at bounding box center [1115, 600] width 322 height 17
click at [1122, 622] on input "5000" at bounding box center [1116, 630] width 300 height 17
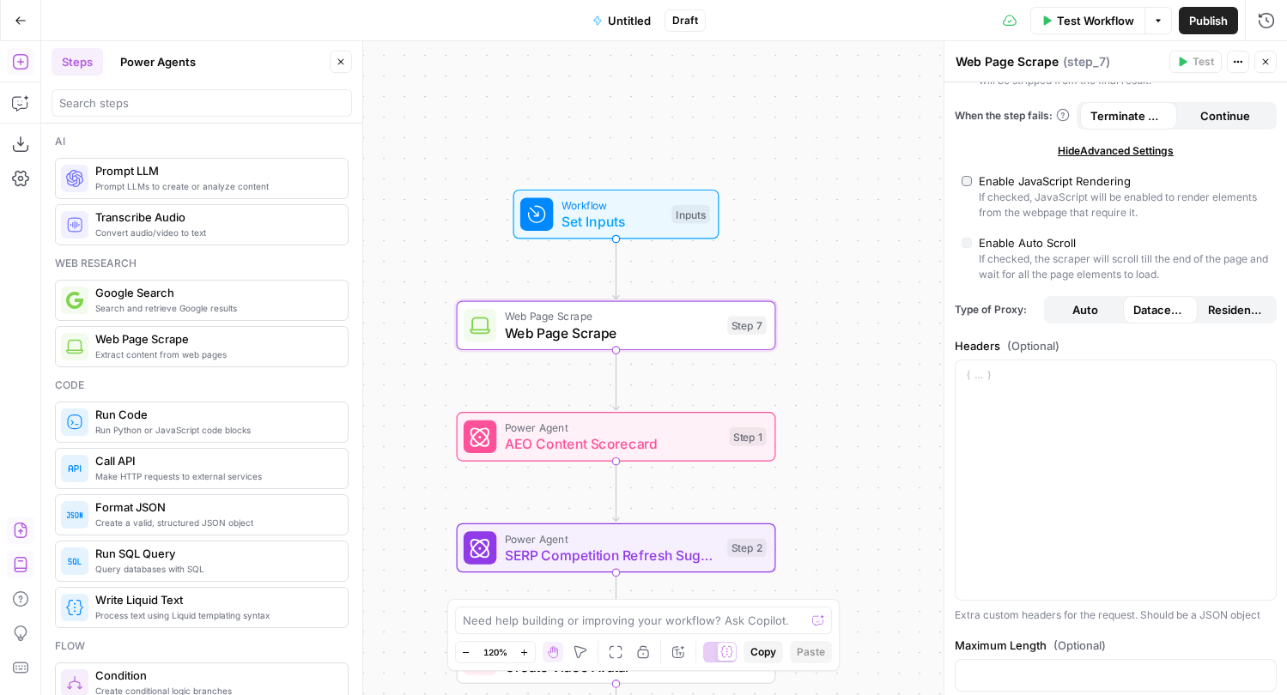
scroll to position [0, 0]
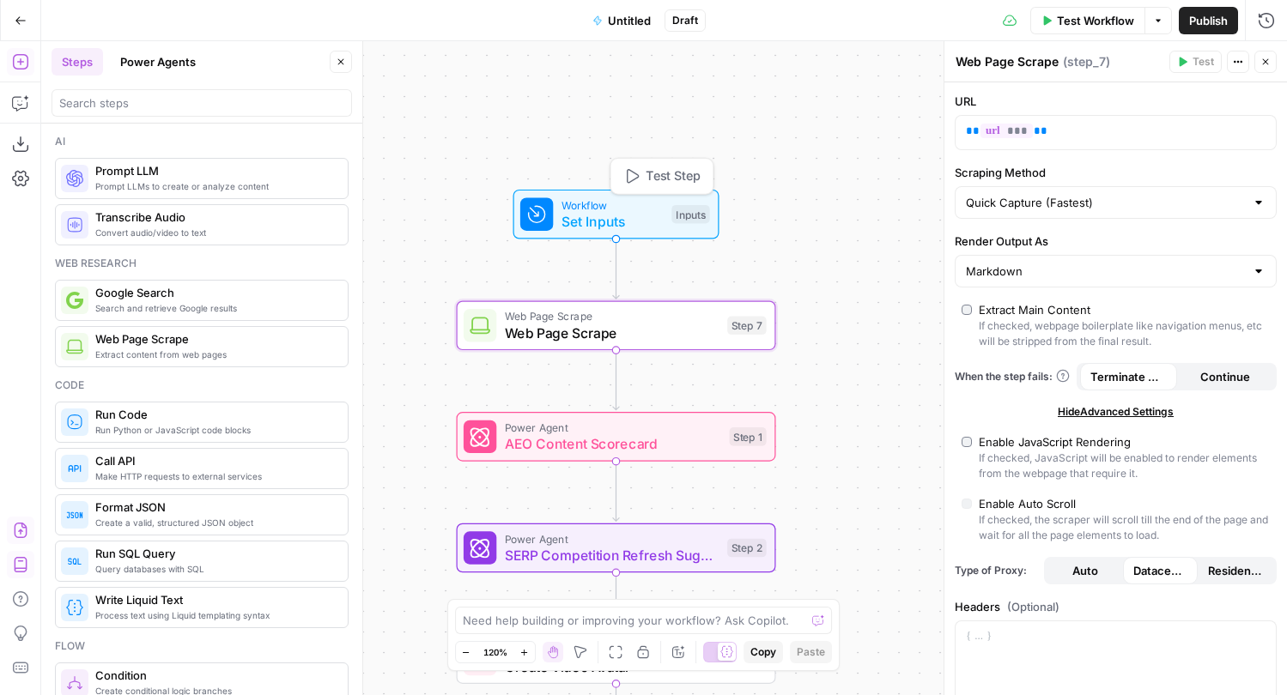
click at [652, 221] on span "Set Inputs" at bounding box center [612, 221] width 102 height 21
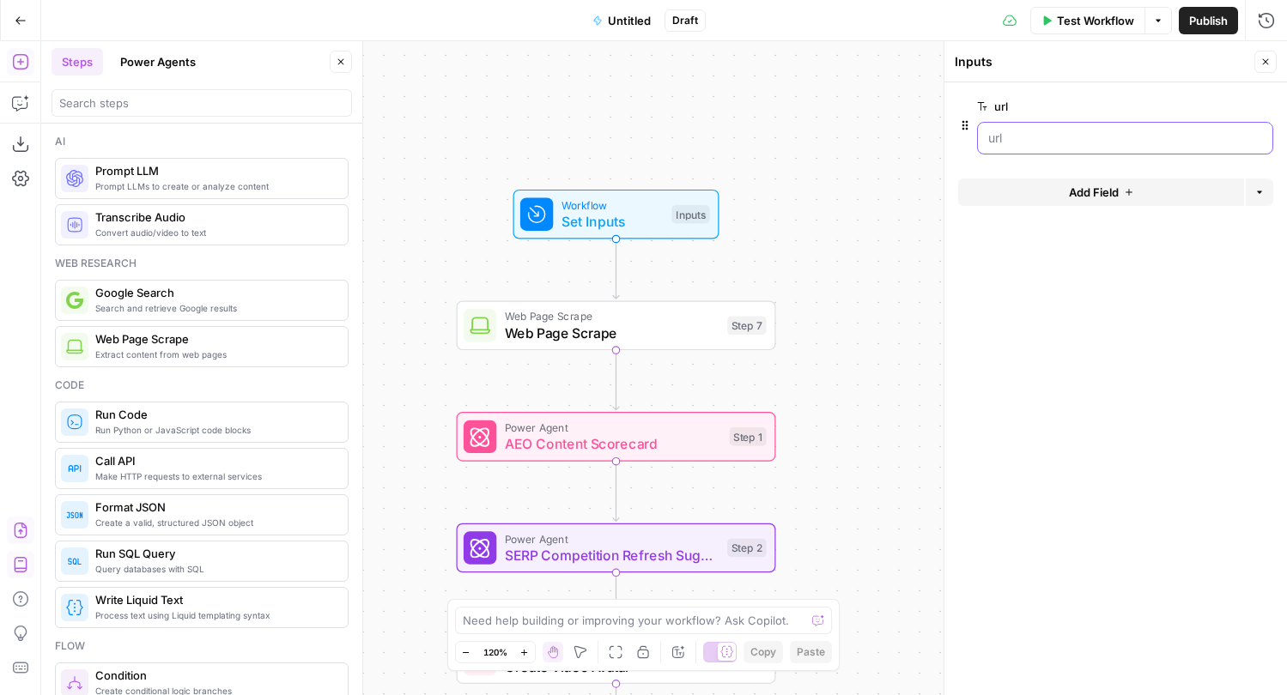
click at [1063, 139] on input "url" at bounding box center [1125, 138] width 274 height 17
click at [1237, 107] on icon "button" at bounding box center [1236, 106] width 9 height 9
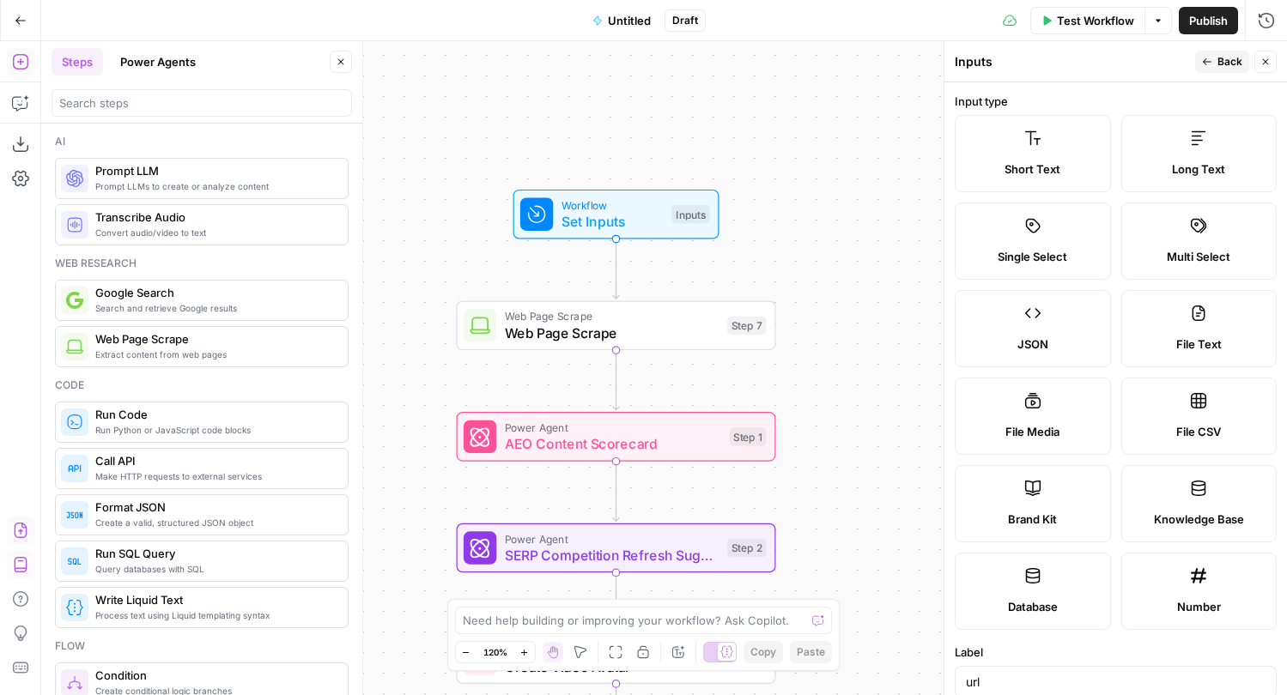
click at [1230, 63] on span "Back" at bounding box center [1229, 61] width 25 height 15
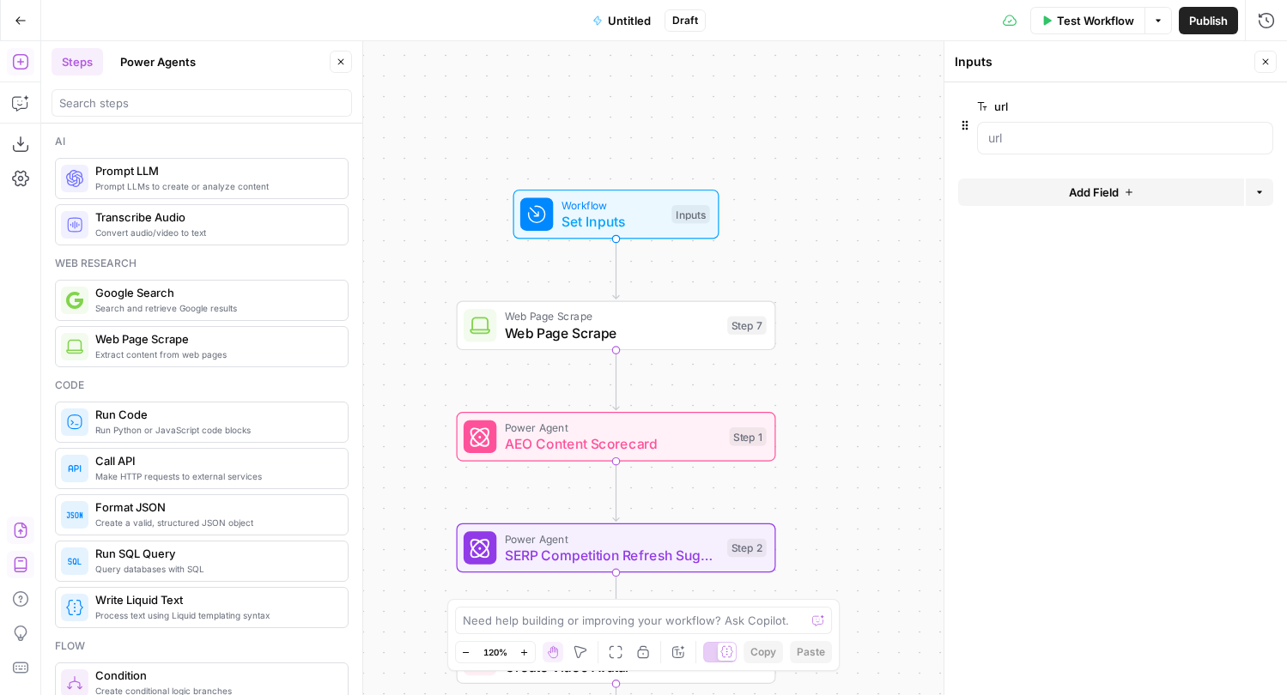
click at [1134, 155] on div at bounding box center [1115, 159] width 315 height 10
click at [1119, 141] on input "url" at bounding box center [1125, 138] width 274 height 17
click at [1086, 144] on input "url" at bounding box center [1125, 138] width 274 height 17
click at [1031, 145] on input "url" at bounding box center [1125, 138] width 274 height 17
click at [1013, 142] on input "url" at bounding box center [1125, 138] width 274 height 17
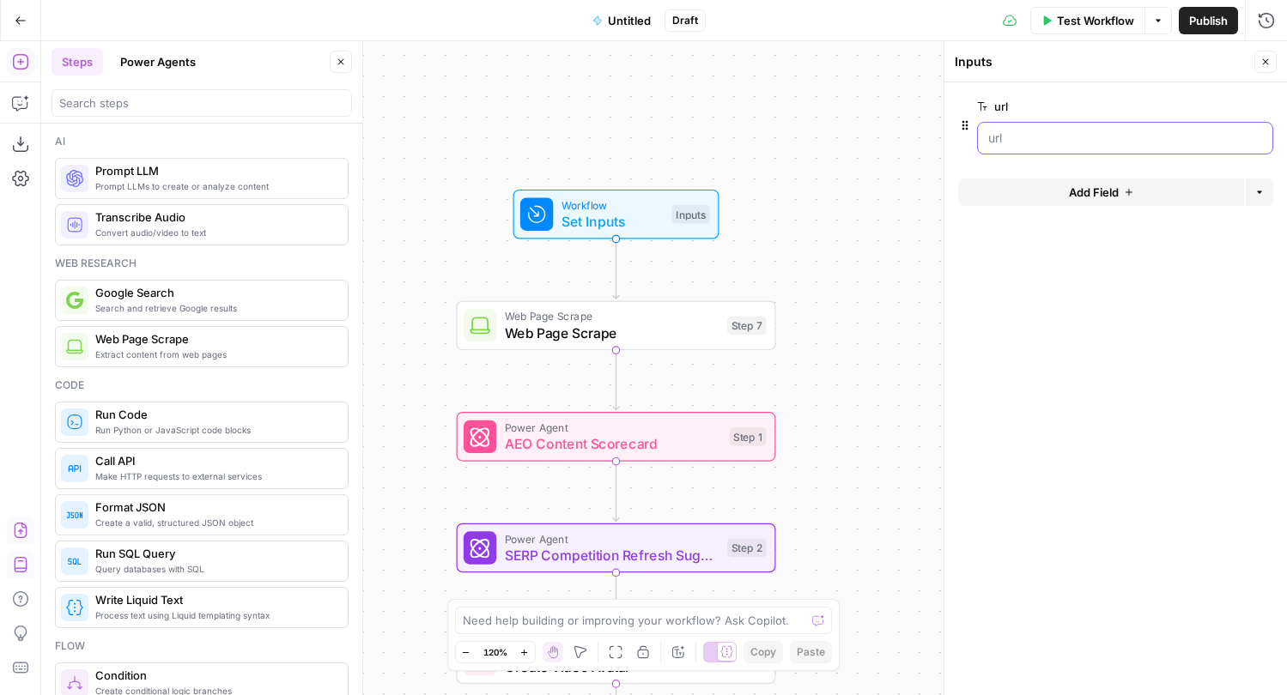
click at [1014, 142] on input "url" at bounding box center [1125, 138] width 274 height 17
click at [1215, 104] on span "edit field" at bounding box center [1209, 107] width 38 height 14
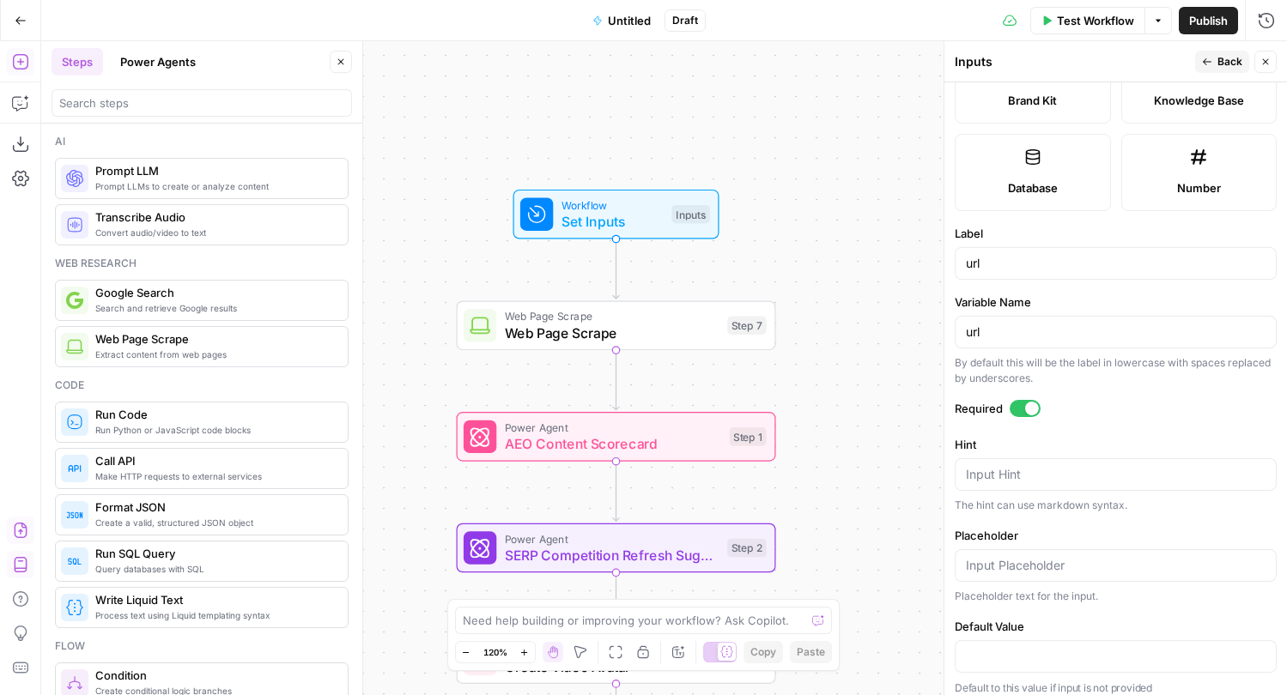
scroll to position [430, 0]
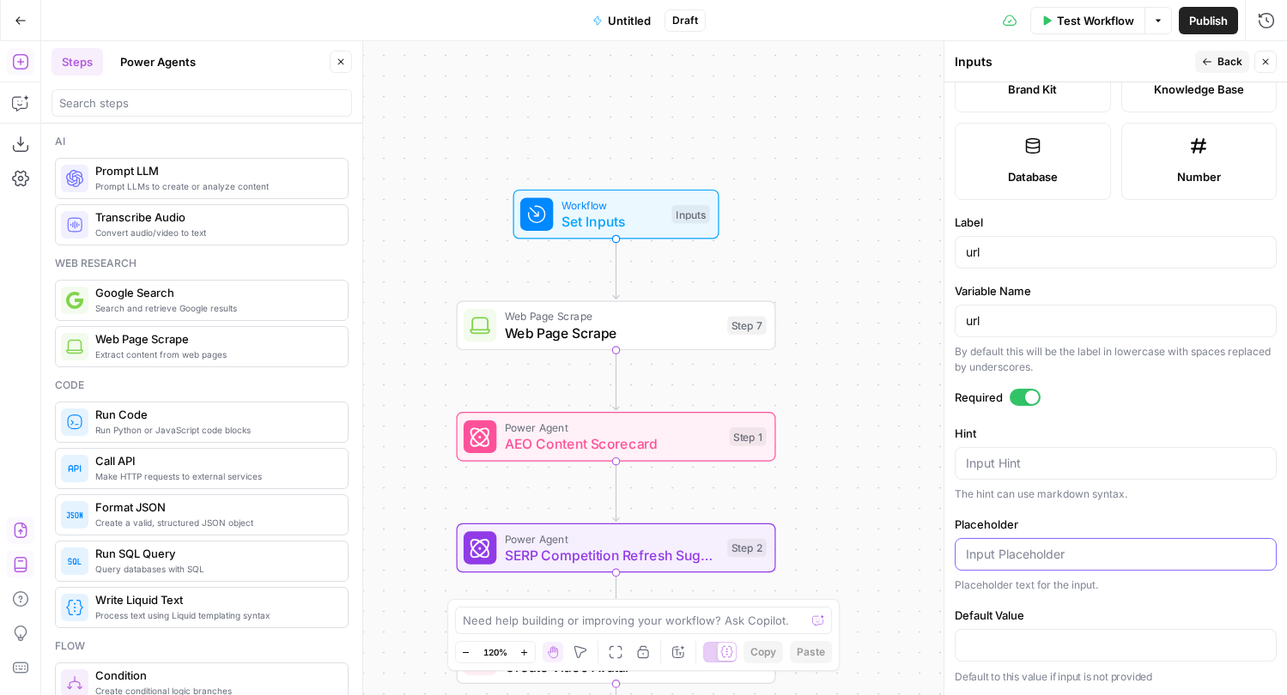
click at [1055, 560] on input "Placeholder" at bounding box center [1116, 554] width 300 height 17
paste input "[URL][DOMAIN_NAME]"
type input "[URL][DOMAIN_NAME]"
click at [1173, 584] on div "Placeholder text for the input." at bounding box center [1115, 585] width 322 height 15
click at [1217, 58] on span "Back" at bounding box center [1229, 61] width 25 height 15
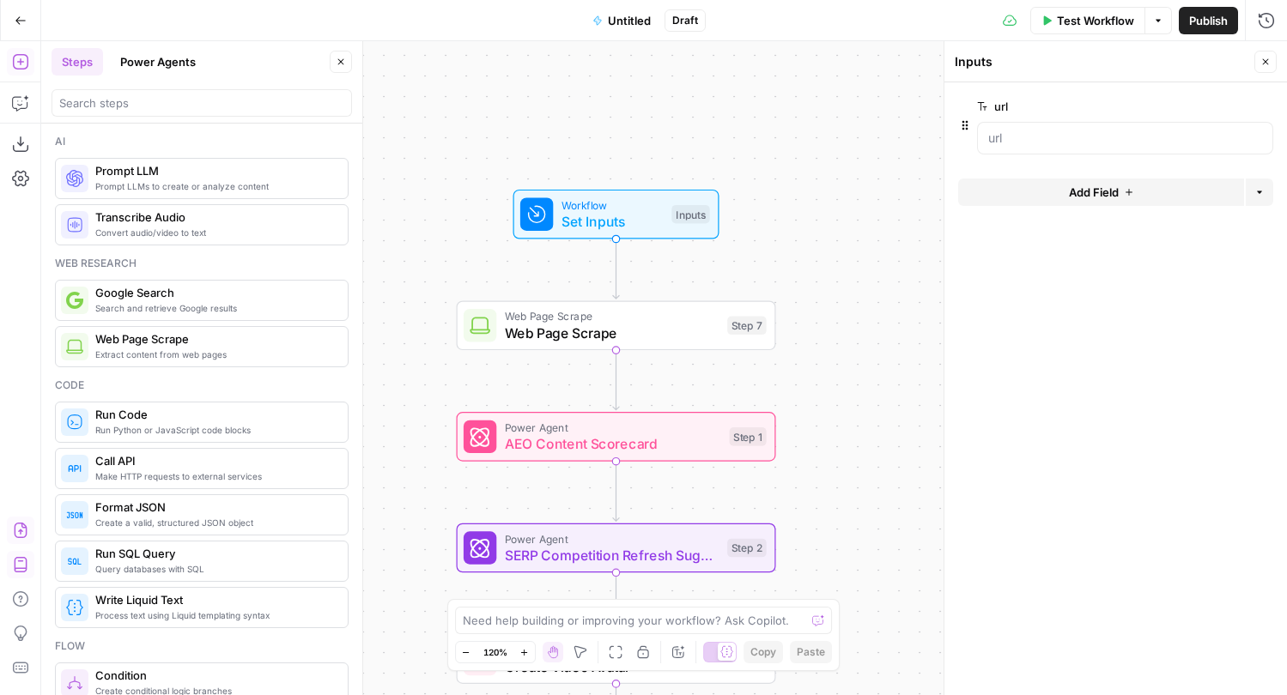
click at [1107, 24] on span "Test Workflow" at bounding box center [1095, 20] width 77 height 17
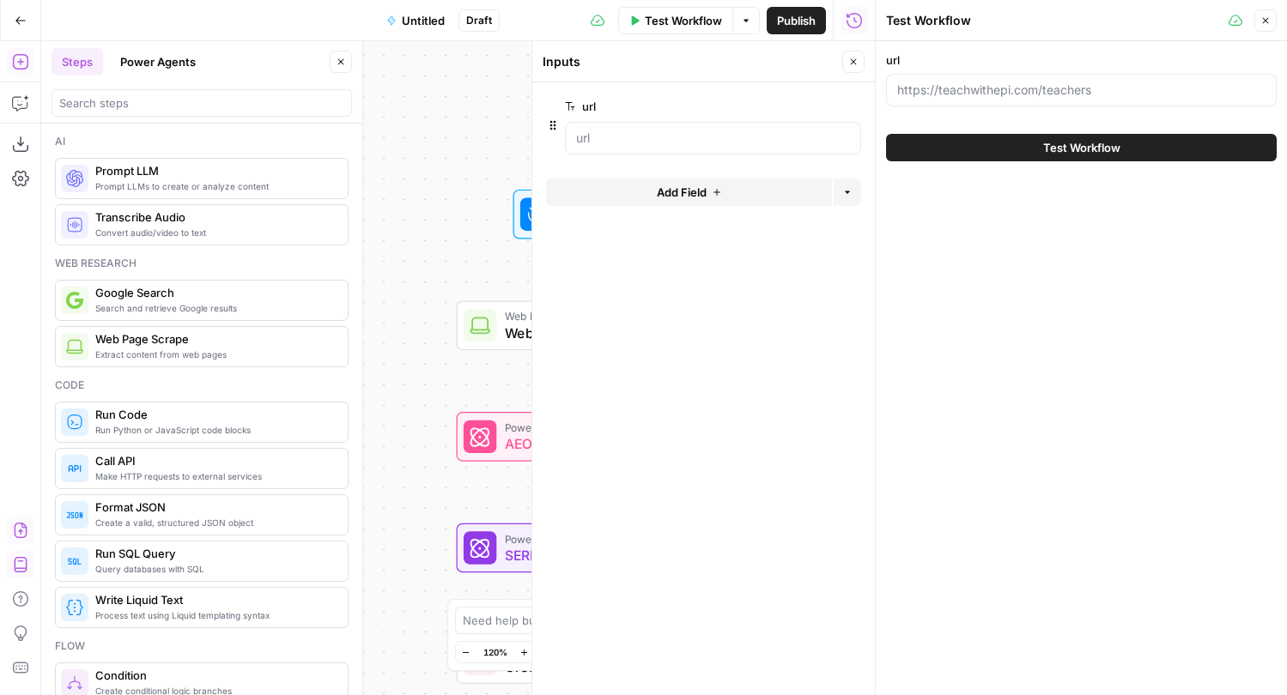
click at [1116, 153] on span "Test Workflow" at bounding box center [1081, 147] width 77 height 17
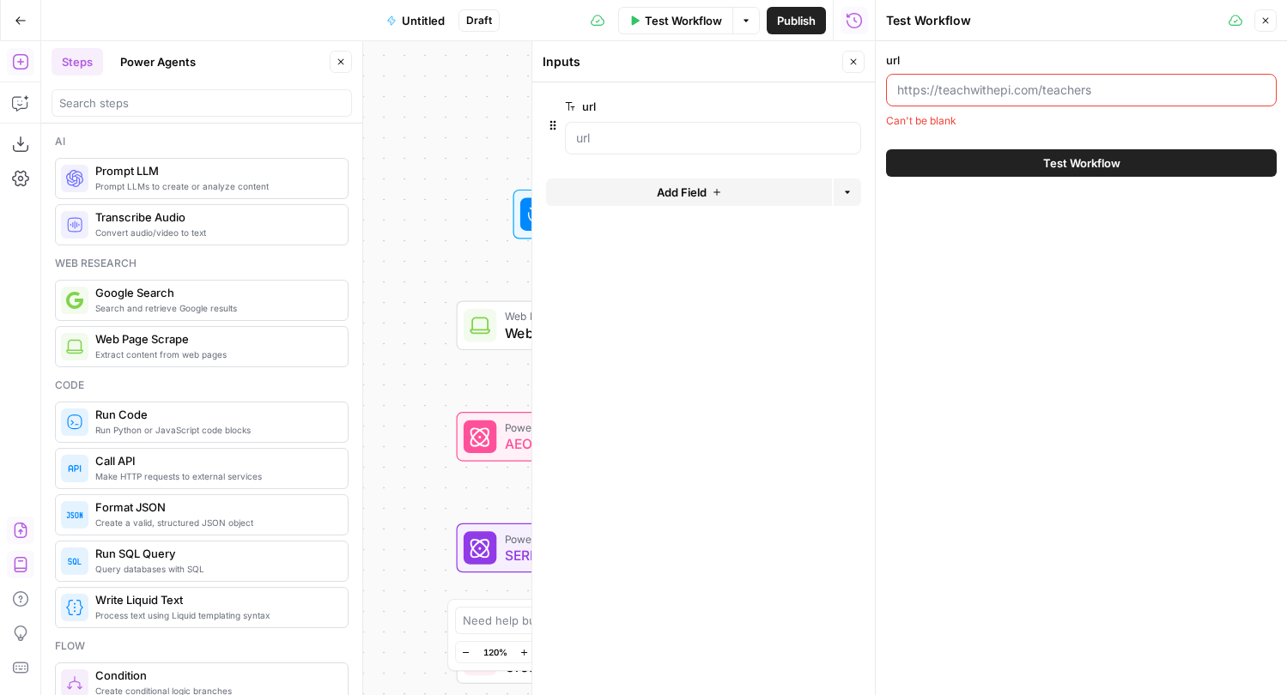
click at [1109, 91] on input "url" at bounding box center [1081, 90] width 368 height 17
paste input "[URL][DOMAIN_NAME]"
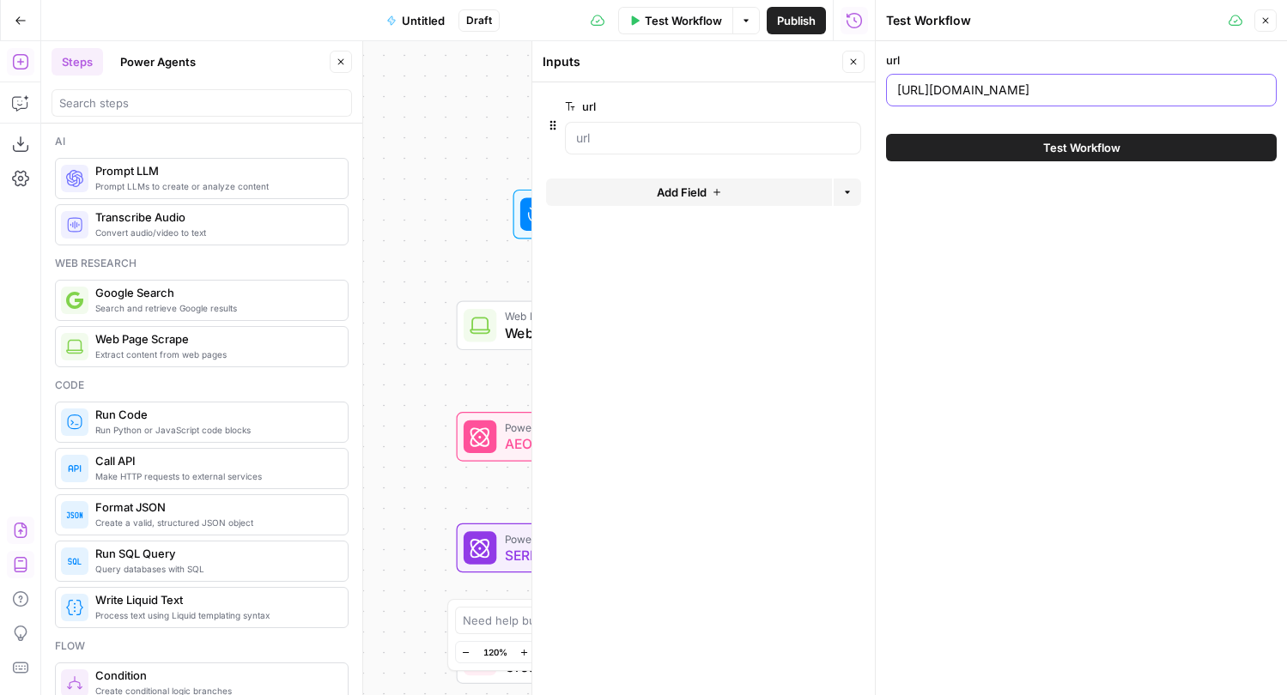
type input "[URL][DOMAIN_NAME]"
click at [1025, 147] on button "Test Workflow" at bounding box center [1081, 147] width 391 height 27
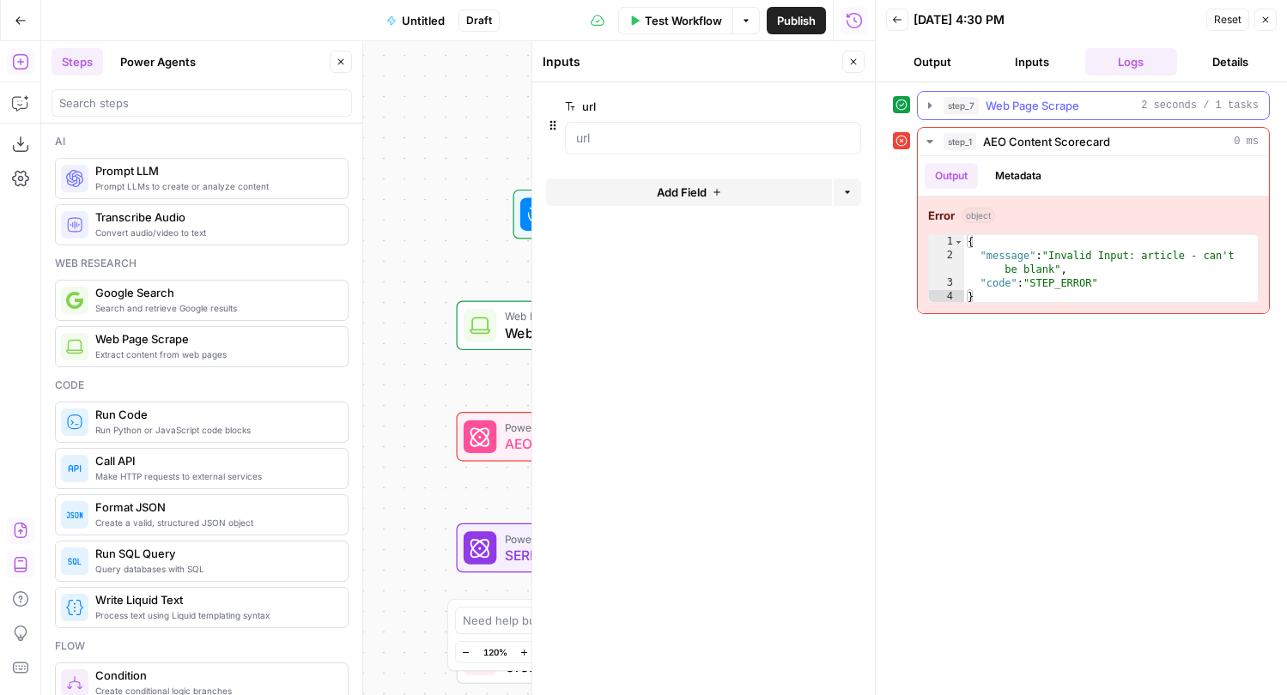
click at [1078, 100] on span "Web Page Scrape" at bounding box center [1032, 105] width 94 height 17
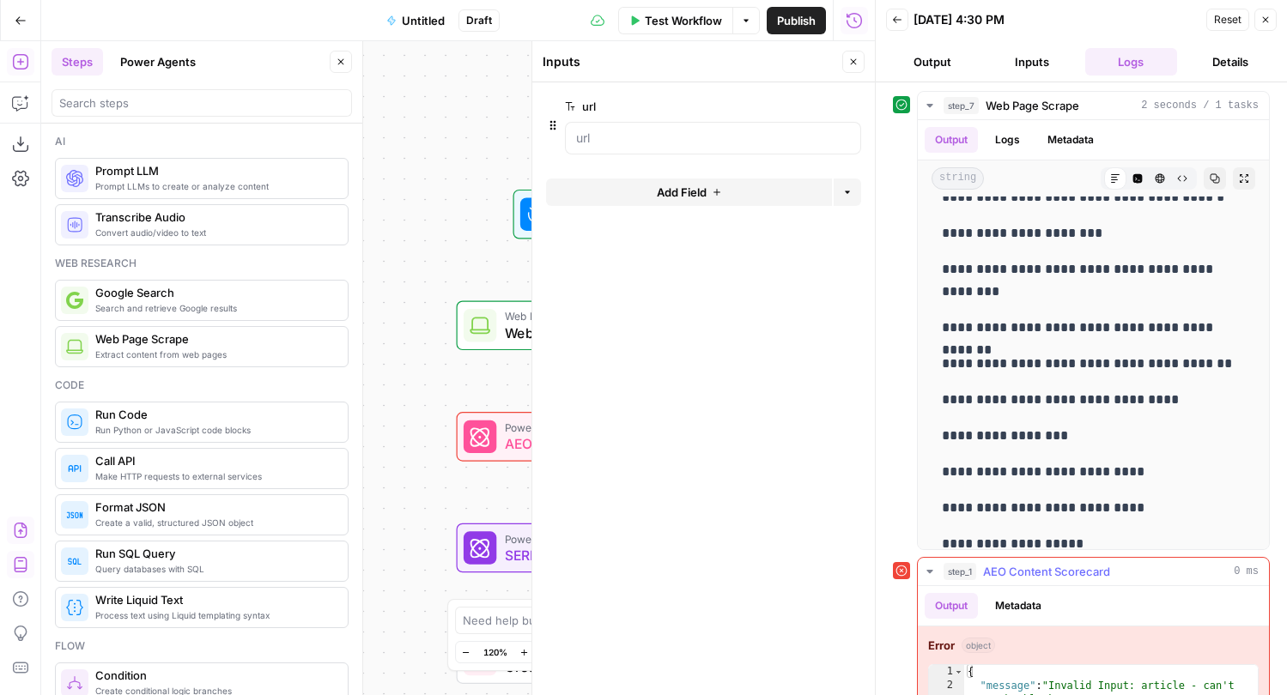
scroll to position [58, 0]
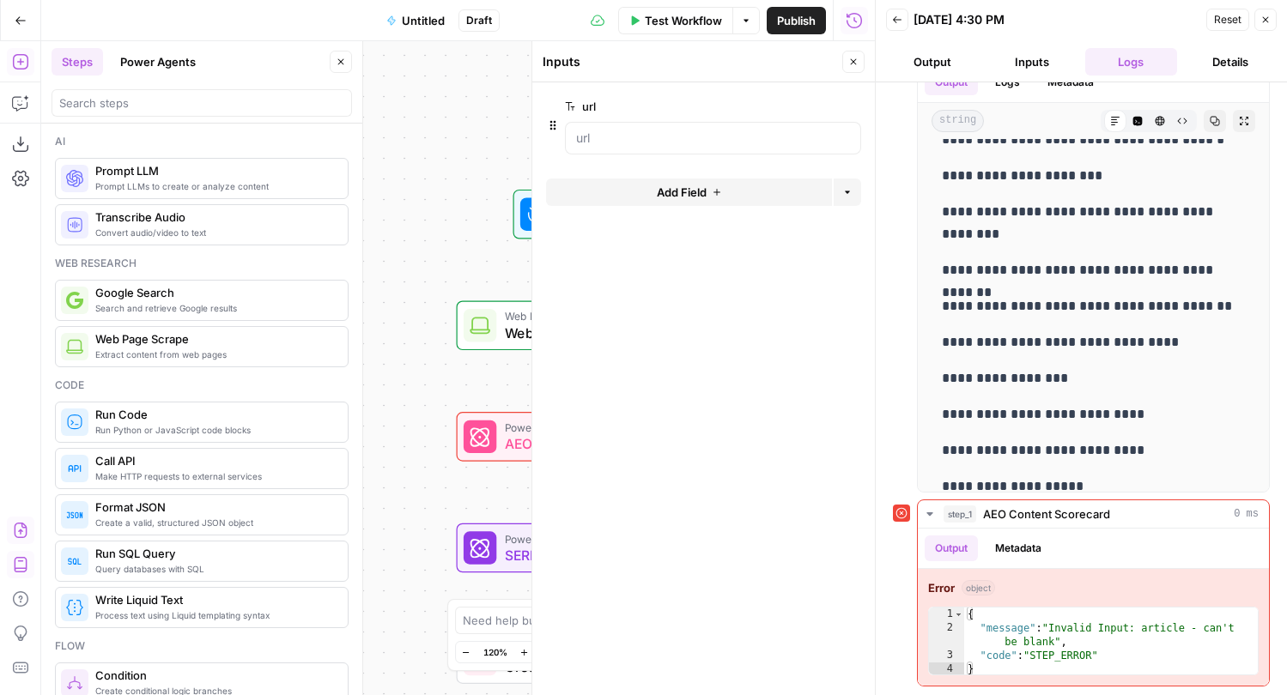
click at [1269, 20] on span "Close" at bounding box center [1269, 20] width 1 height 1
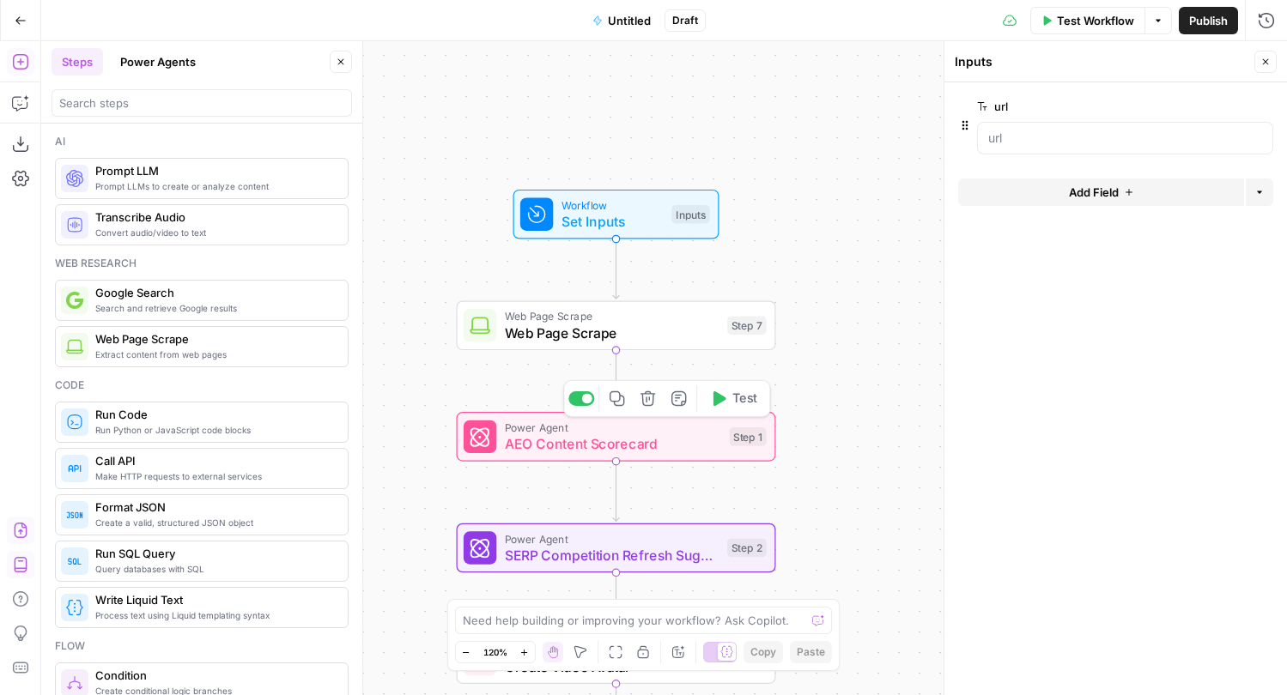
click at [662, 451] on span "AEO Content Scorecard" at bounding box center [613, 443] width 216 height 21
type textarea "AEO Content Scorecard"
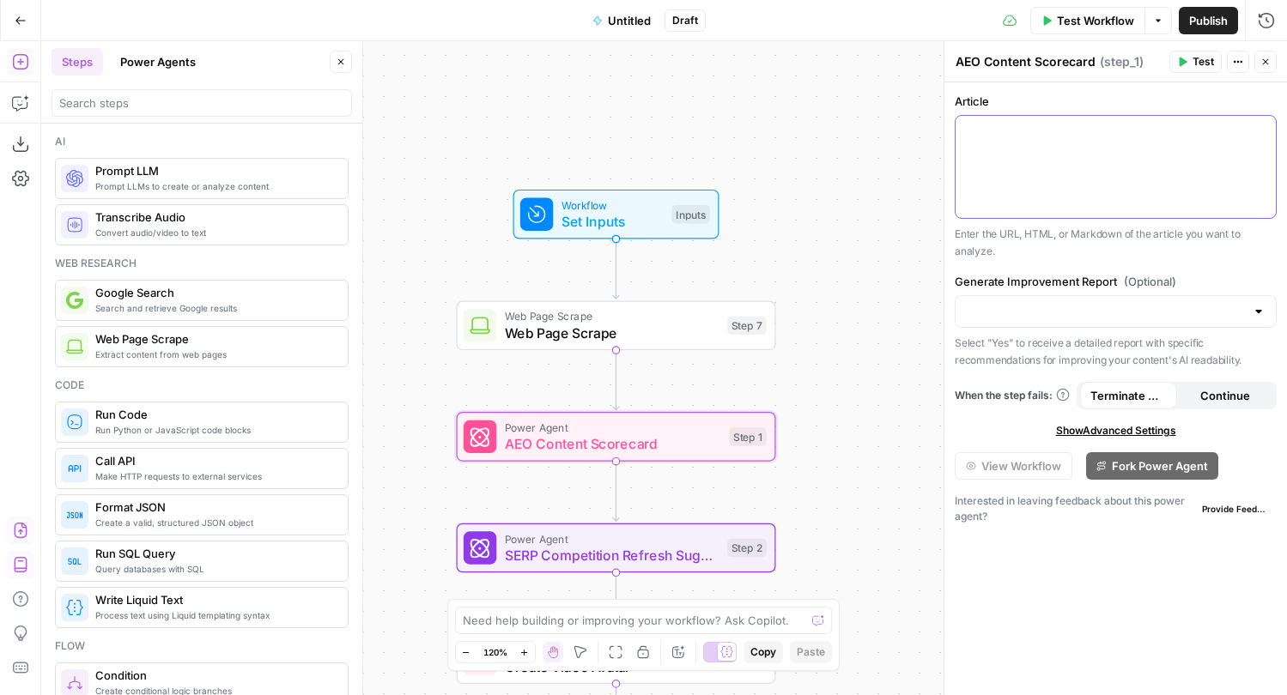
click at [1173, 176] on div at bounding box center [1115, 167] width 320 height 102
click at [1263, 131] on icon "button" at bounding box center [1260, 131] width 9 height 9
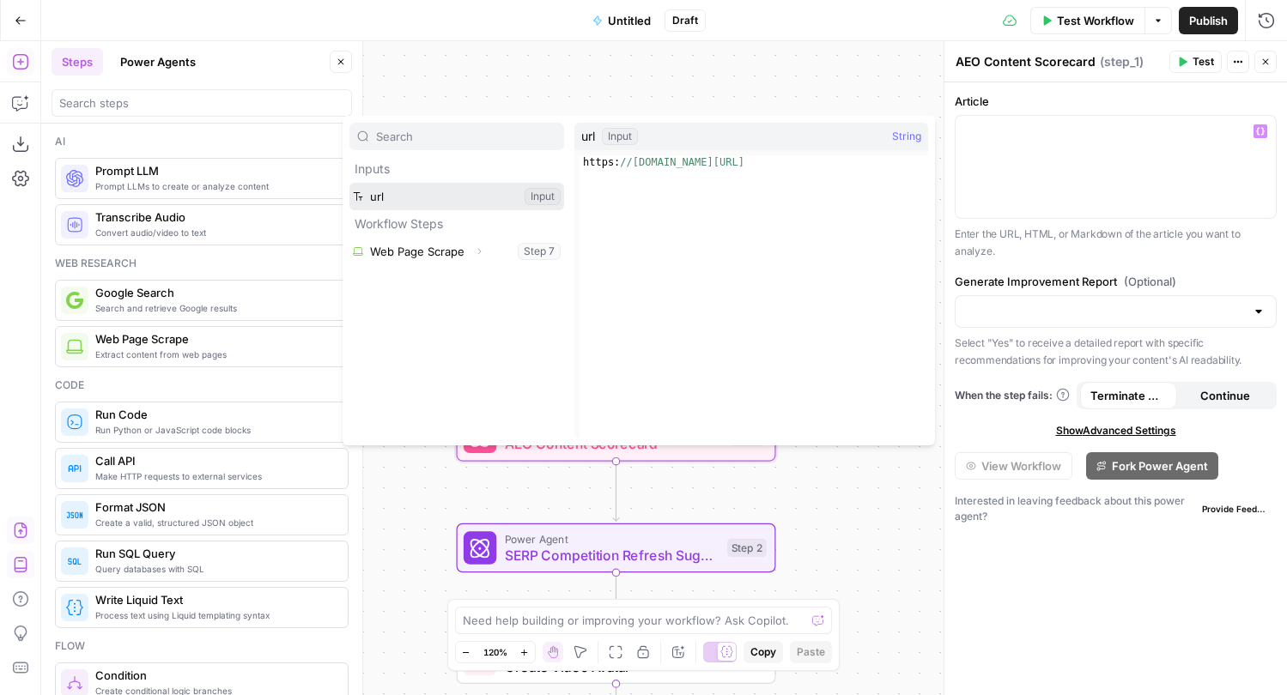
click at [423, 196] on button "Select variable url" at bounding box center [456, 196] width 215 height 27
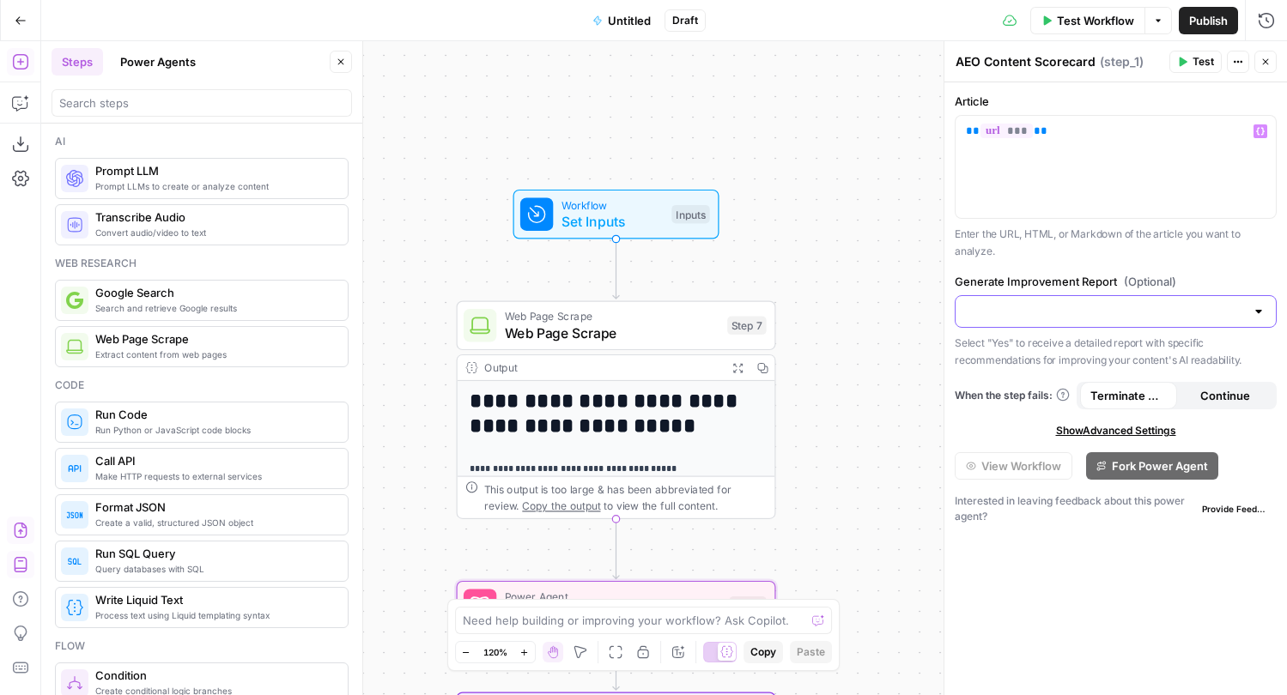
click at [1125, 306] on input "Generate Improvement Report (Optional)" at bounding box center [1105, 311] width 279 height 17
click at [1135, 359] on span "Yes" at bounding box center [1112, 354] width 286 height 17
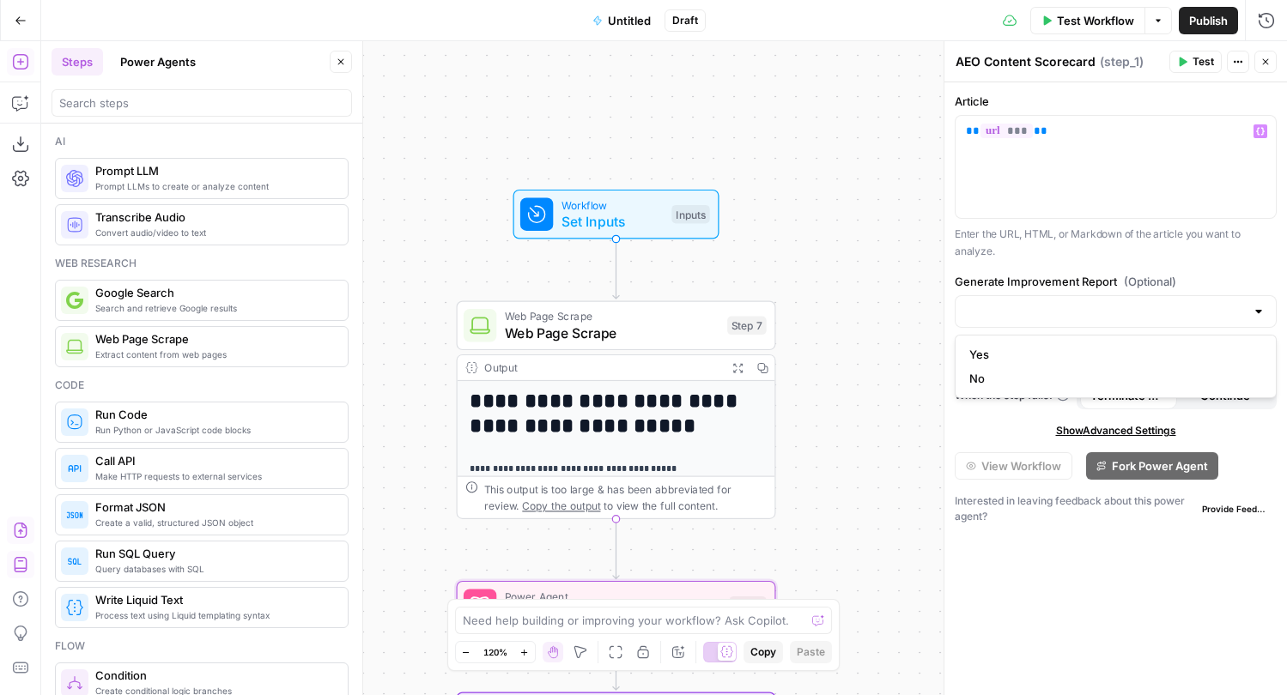
type input "Yes"
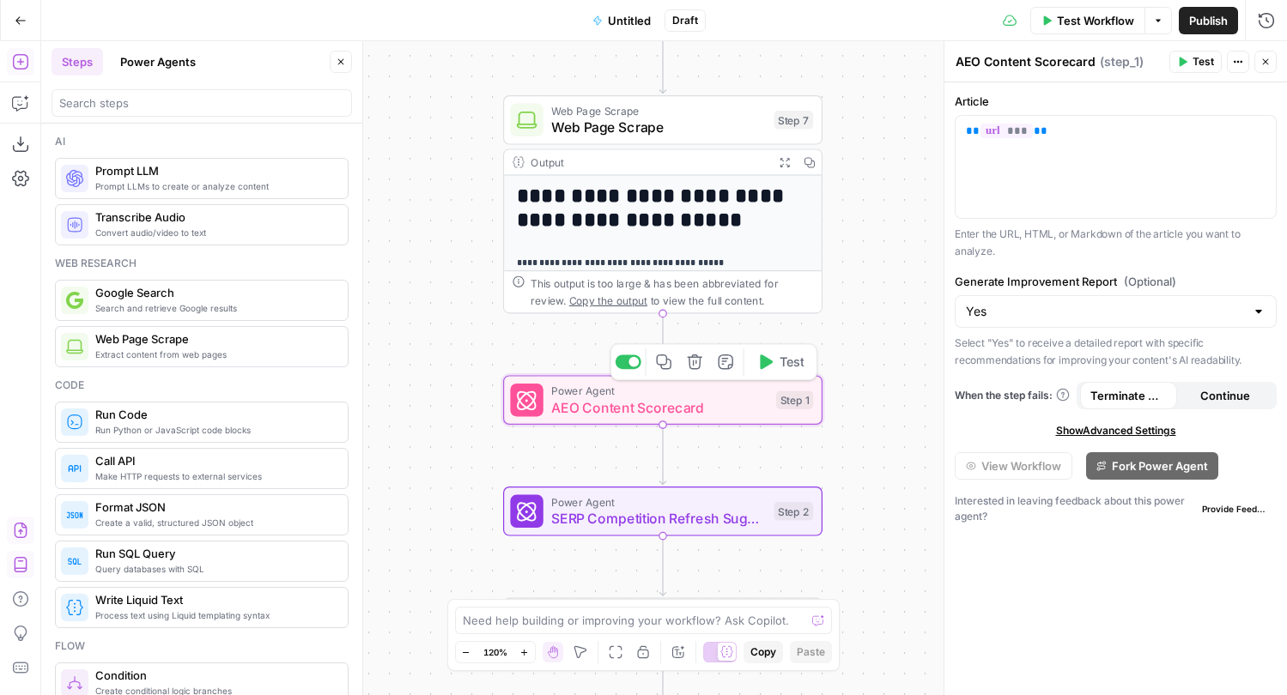
click at [684, 408] on span "AEO Content Scorecard" at bounding box center [659, 407] width 216 height 21
click at [1185, 60] on icon "button" at bounding box center [1182, 62] width 10 height 10
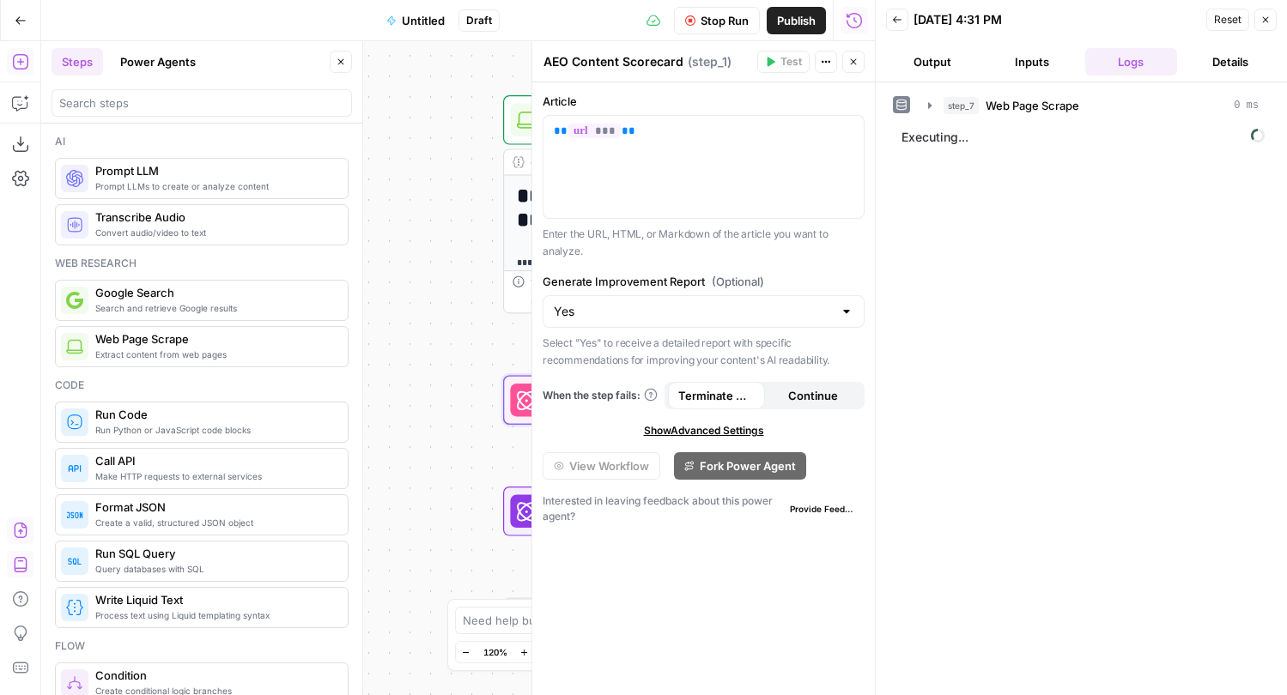
click at [1226, 65] on button "Details" at bounding box center [1230, 61] width 93 height 27
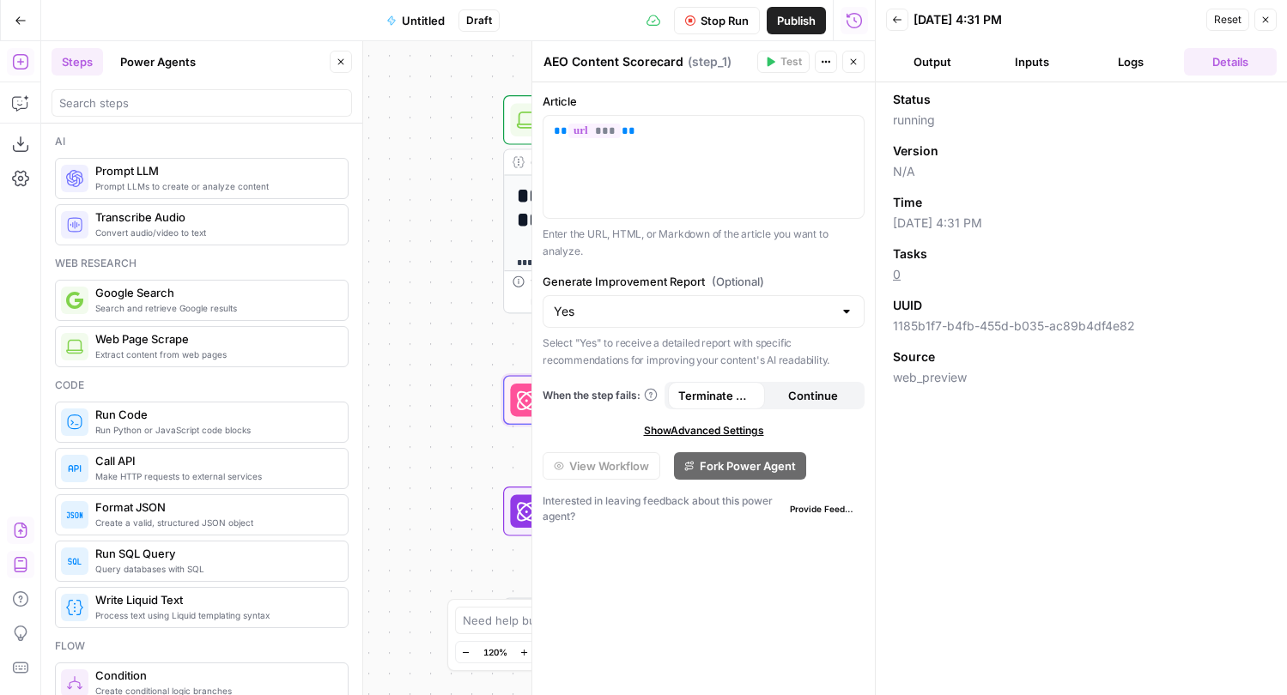
click at [1045, 70] on button "Inputs" at bounding box center [1031, 61] width 93 height 27
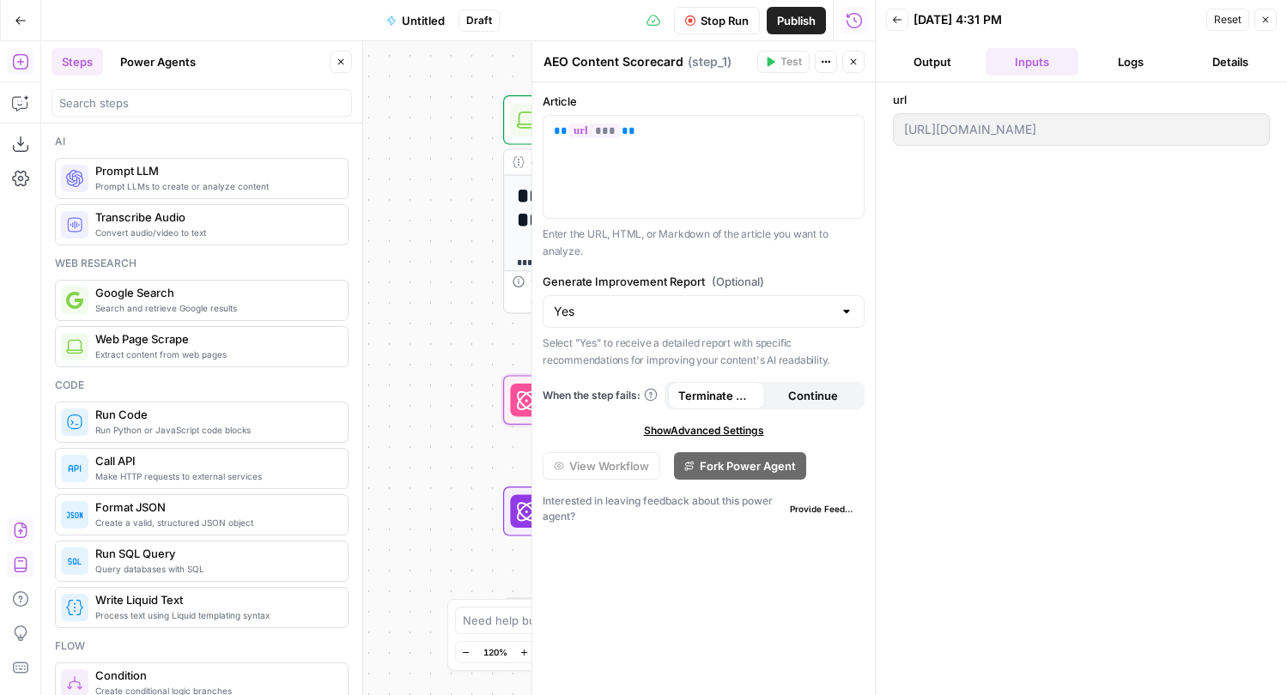
click at [923, 70] on button "Output" at bounding box center [932, 61] width 93 height 27
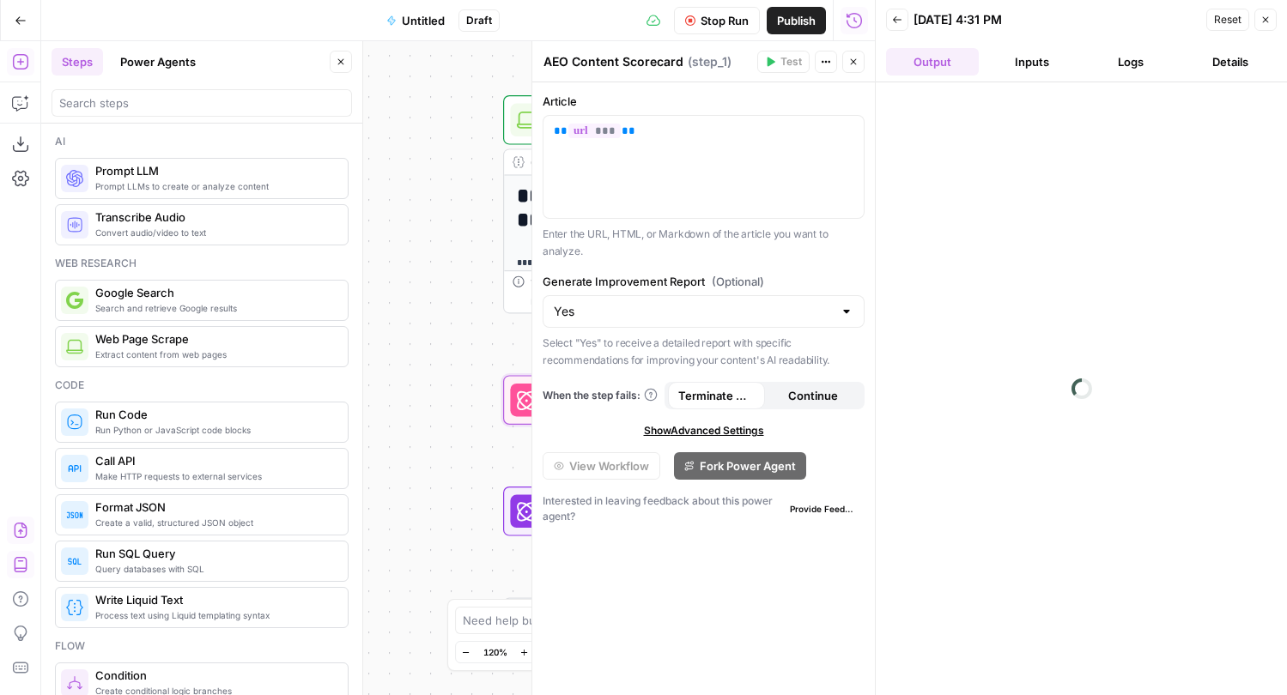
click at [439, 534] on div "**********" at bounding box center [457, 368] width 833 height 654
click at [501, 94] on div "**********" at bounding box center [457, 368] width 833 height 654
click at [519, 515] on icon at bounding box center [525, 512] width 19 height 19
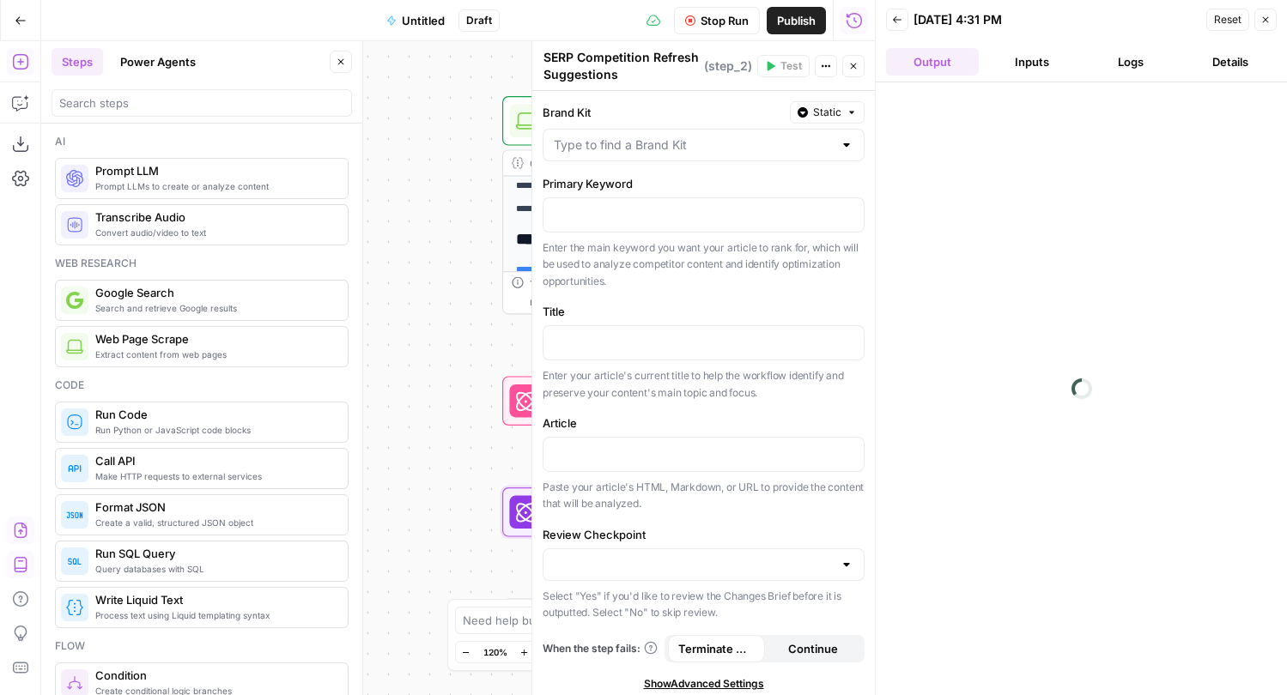
click at [721, 134] on div at bounding box center [703, 145] width 322 height 33
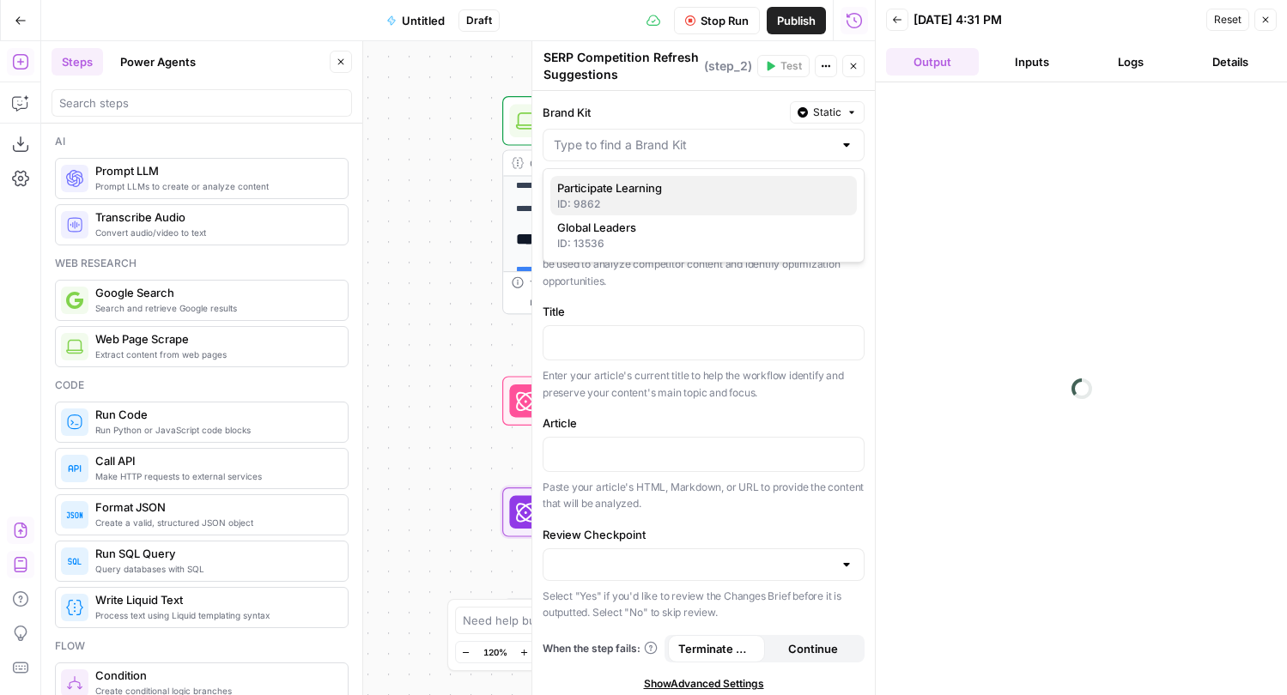
click at [695, 192] on span "Participate Learning" at bounding box center [700, 187] width 286 height 17
type input "Participate Learning"
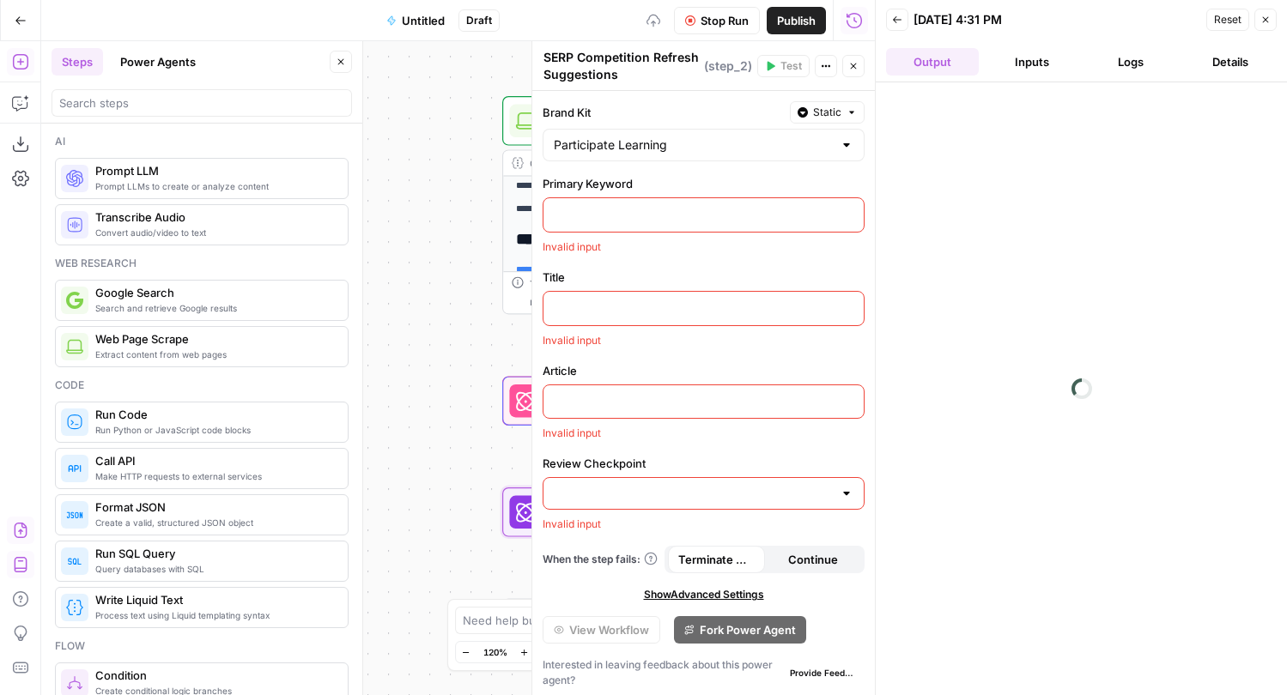
click at [682, 218] on p at bounding box center [704, 213] width 300 height 17
click at [850, 218] on button "Variables Menu" at bounding box center [848, 214] width 14 height 14
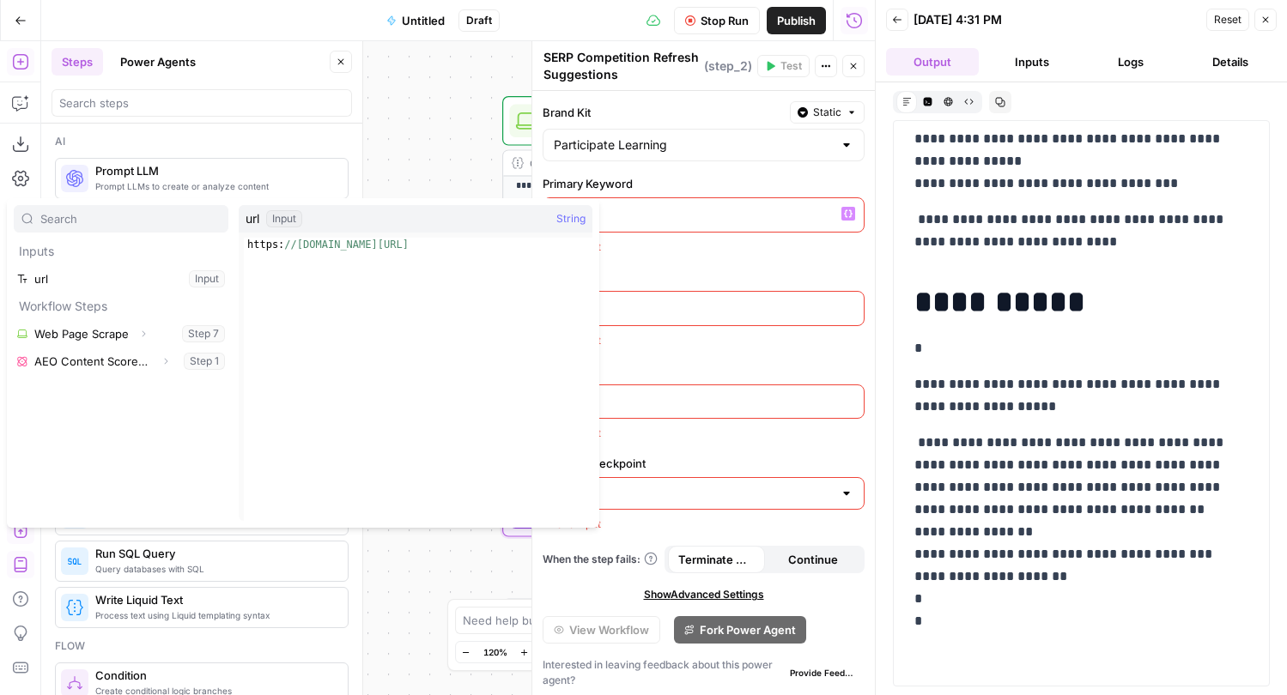
scroll to position [0, 0]
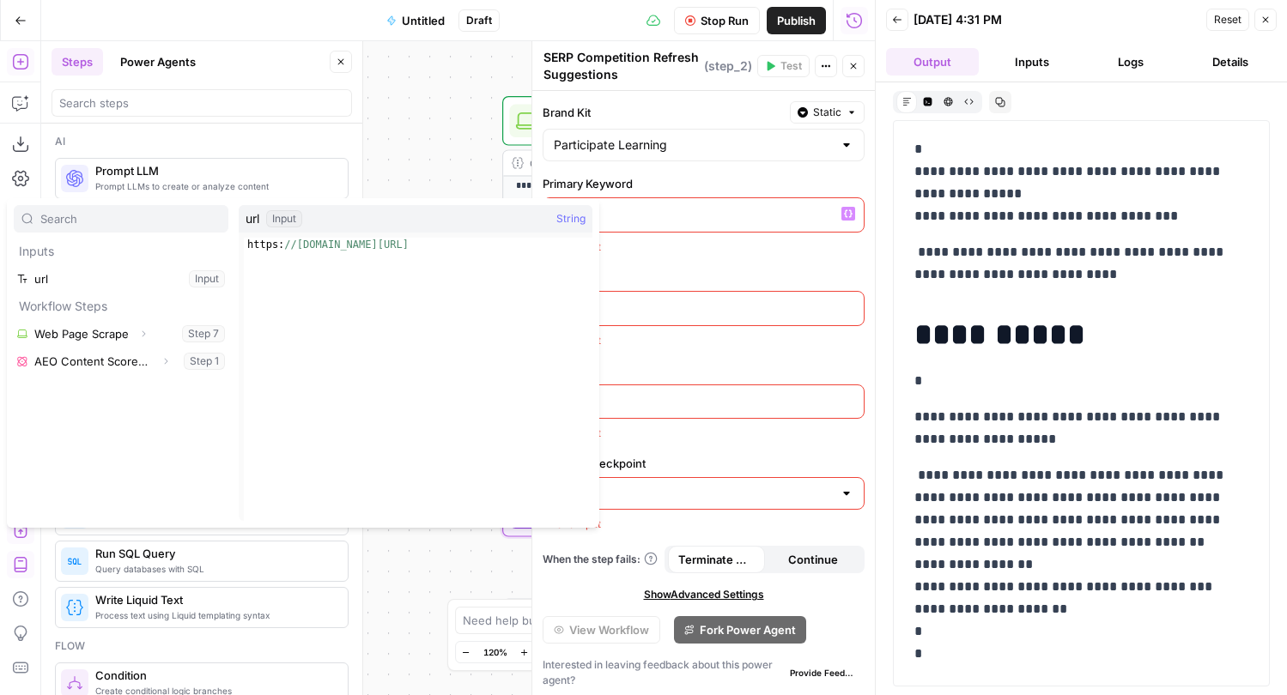
click at [1135, 58] on button "Logs" at bounding box center [1131, 61] width 93 height 27
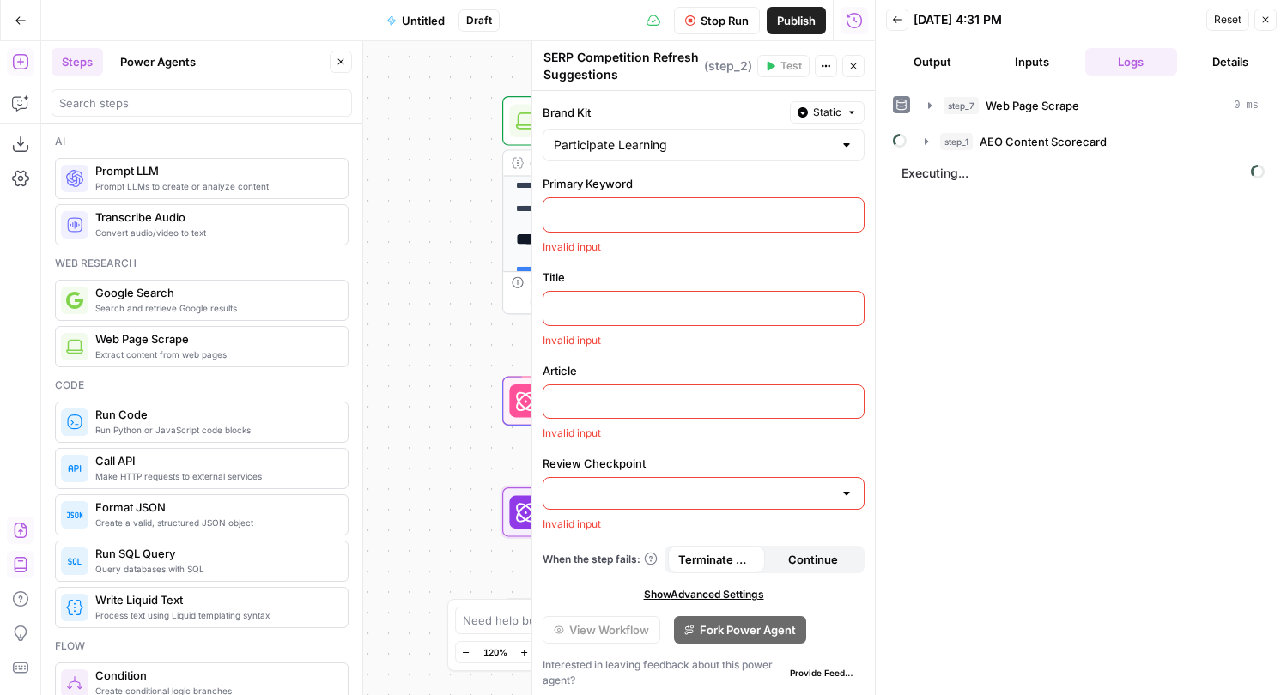
click at [439, 323] on div "**********" at bounding box center [457, 368] width 833 height 654
click at [855, 68] on icon "button" at bounding box center [854, 67] width 6 height 6
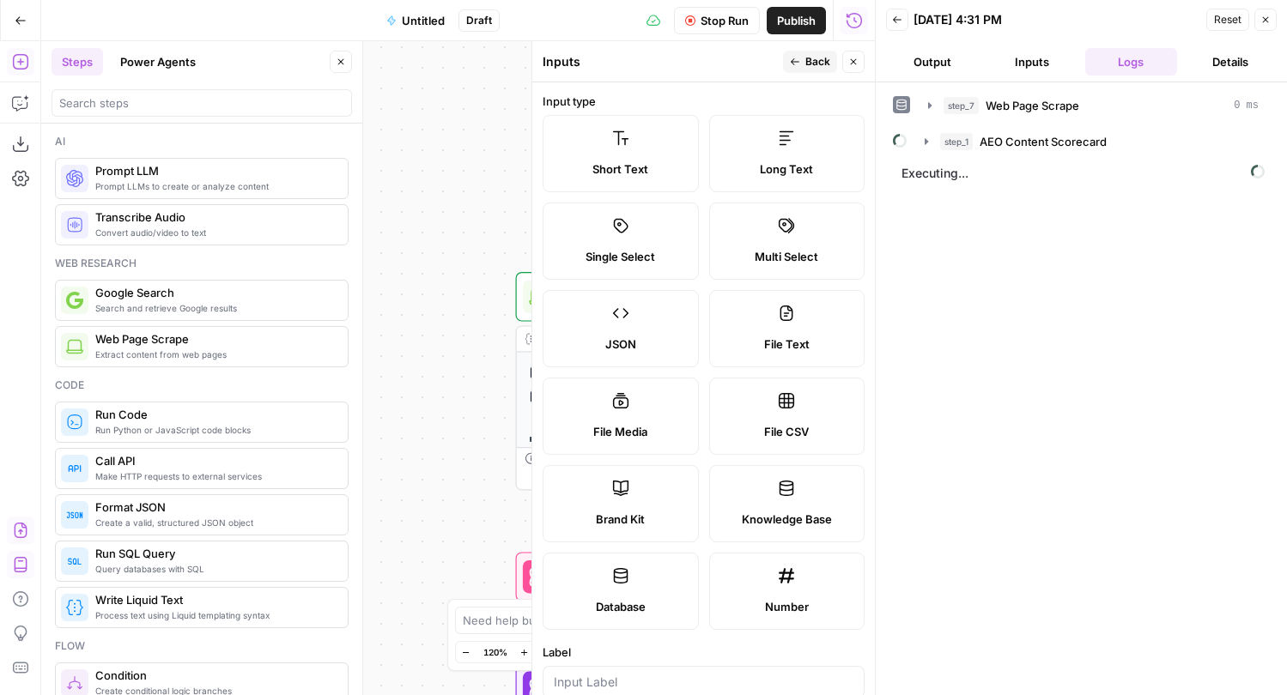
scroll to position [247, 0]
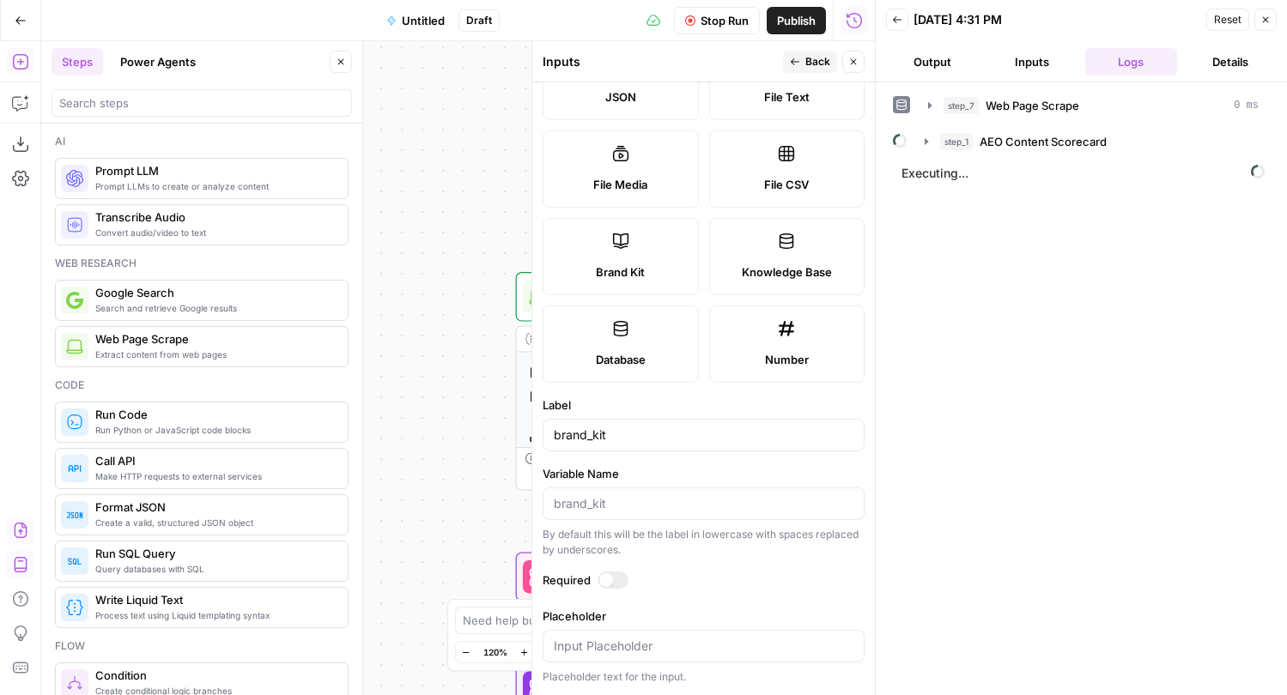
type input "brand_kit"
click at [657, 589] on div "Required" at bounding box center [703, 583] width 322 height 22
click at [817, 58] on span "Back" at bounding box center [817, 61] width 25 height 15
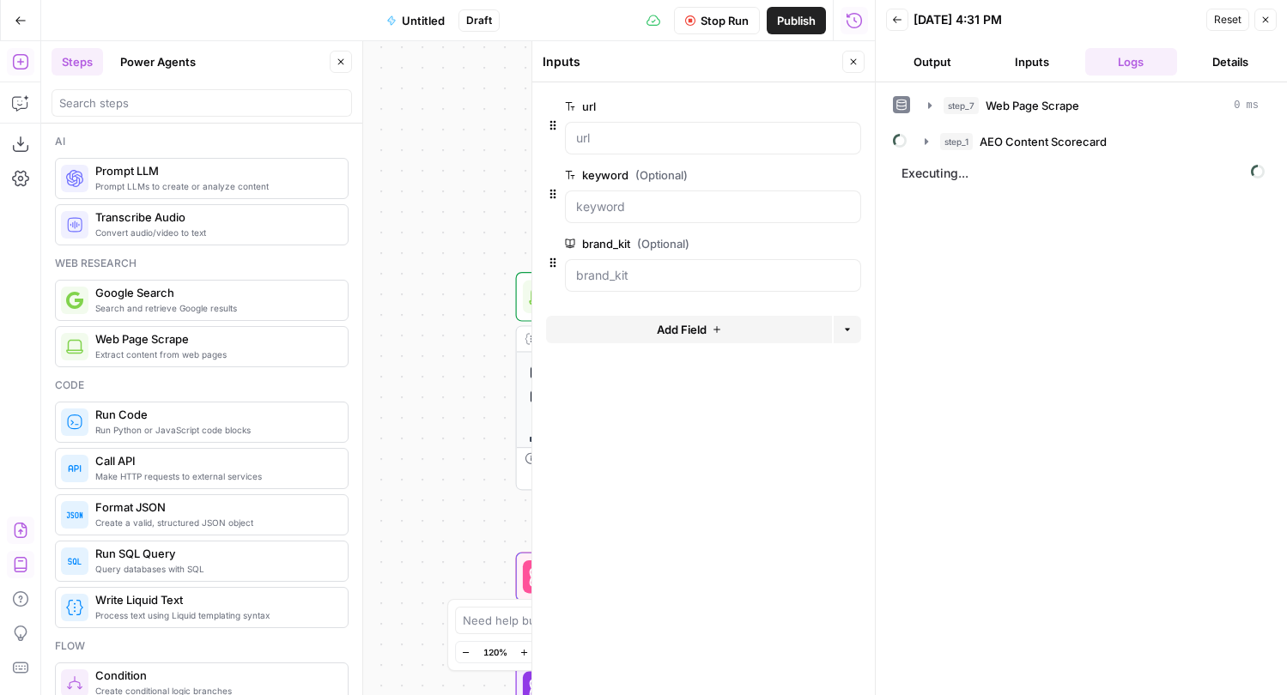
click at [858, 58] on button "Close" at bounding box center [853, 62] width 22 height 22
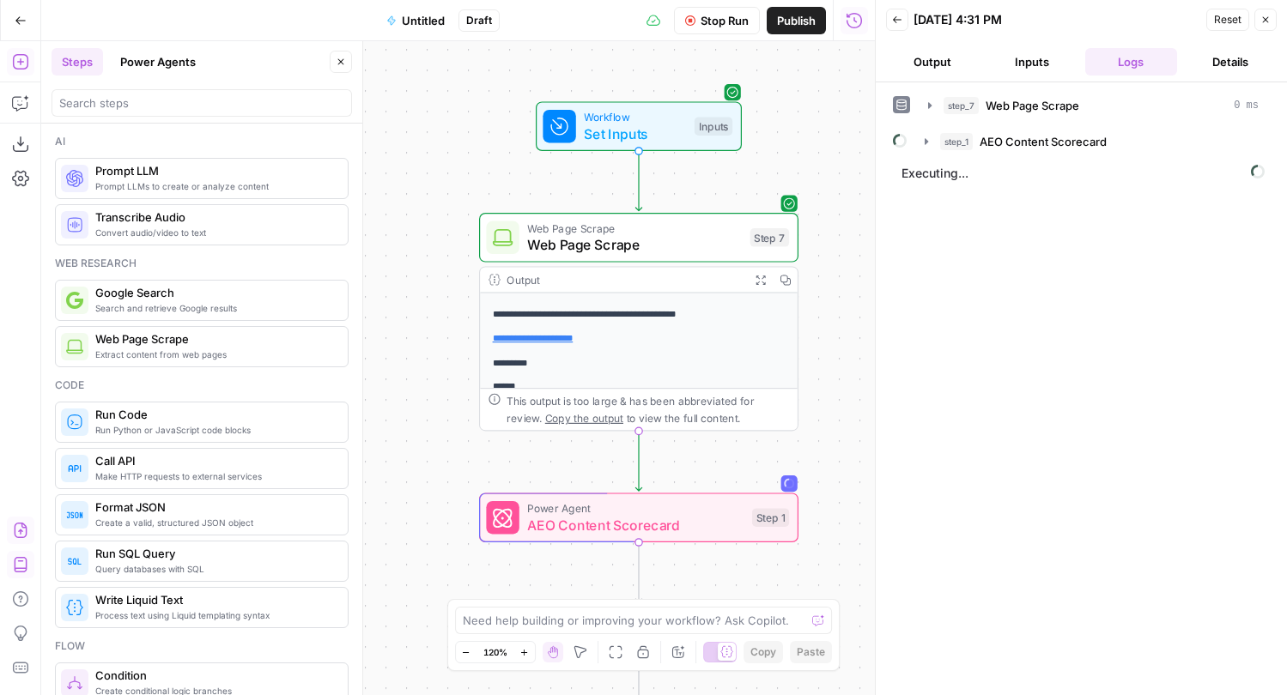
scroll to position [58, 0]
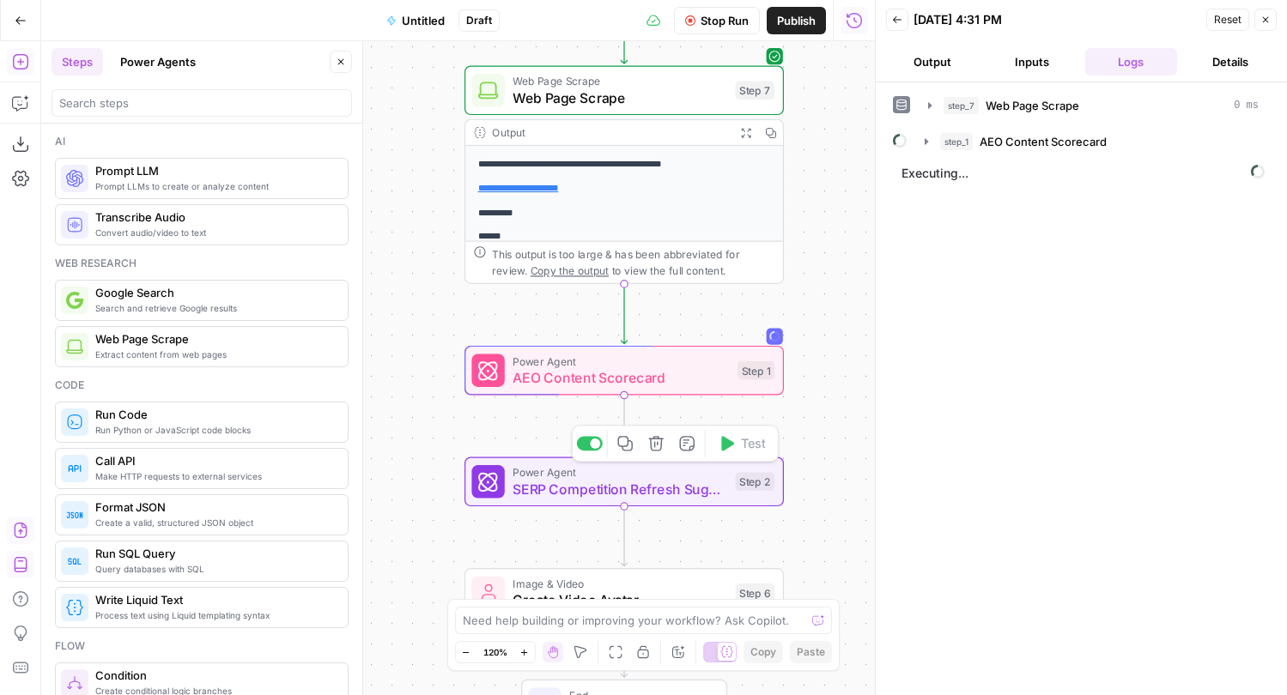
click at [637, 487] on span "SERP Competition Refresh Suggestions" at bounding box center [619, 489] width 215 height 21
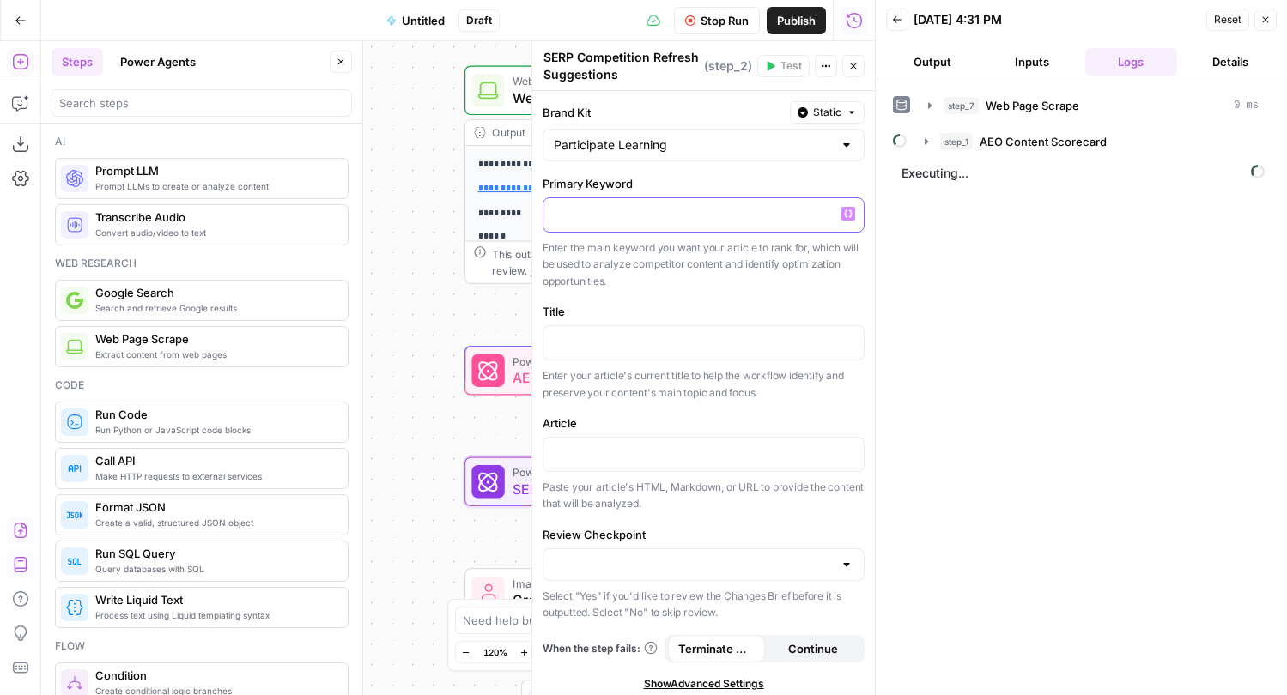
click at [646, 213] on p at bounding box center [704, 213] width 300 height 17
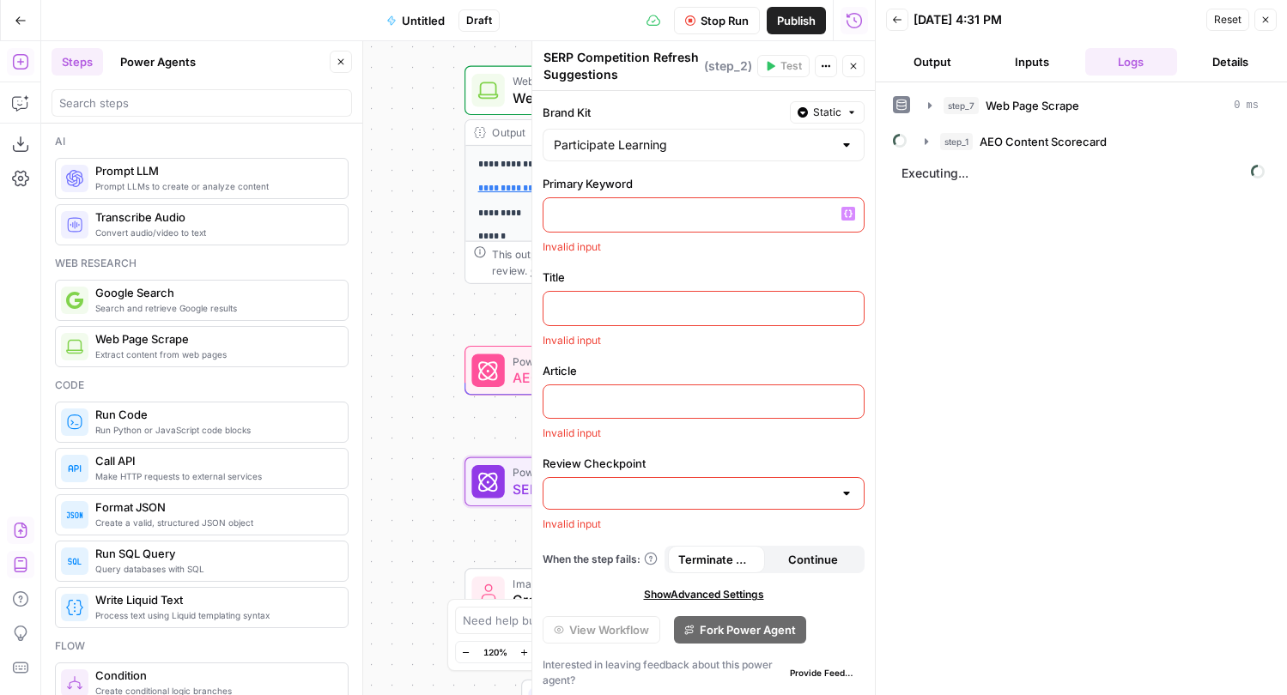
click at [848, 203] on div at bounding box center [703, 214] width 320 height 33
click at [848, 224] on div at bounding box center [703, 214] width 320 height 33
click at [848, 219] on button "Variables Menu" at bounding box center [848, 214] width 14 height 14
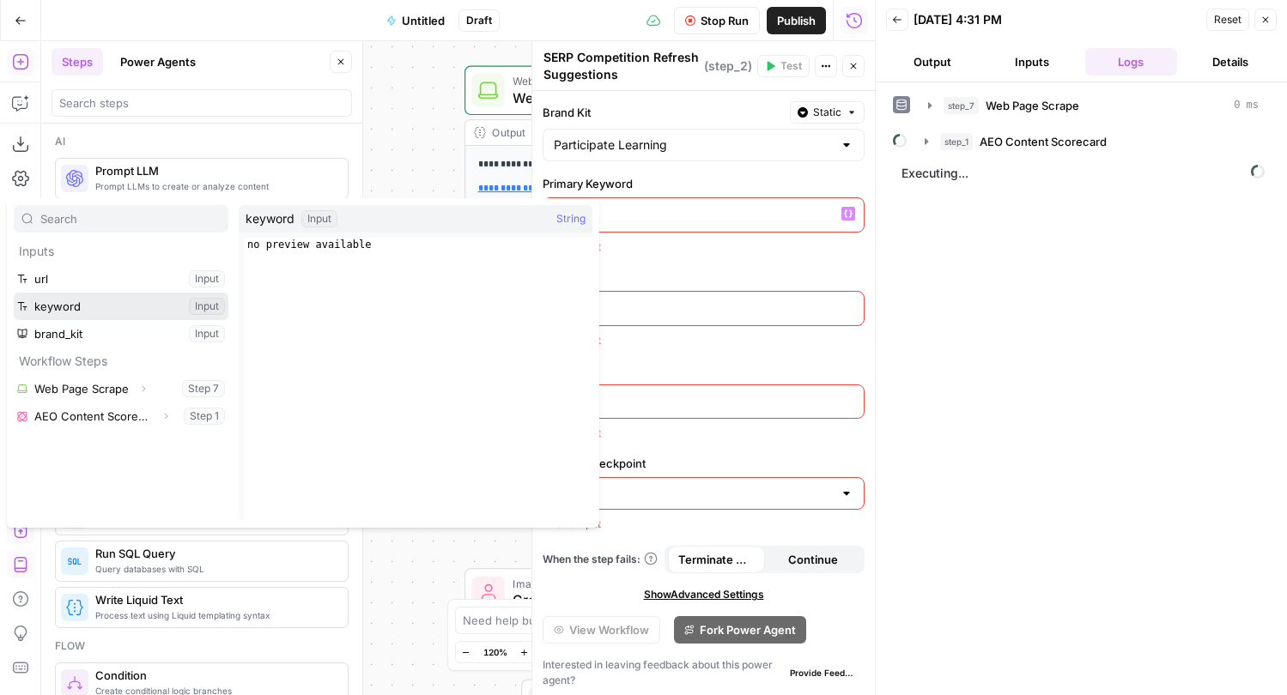
click at [68, 304] on button "Select variable keyword" at bounding box center [121, 306] width 215 height 27
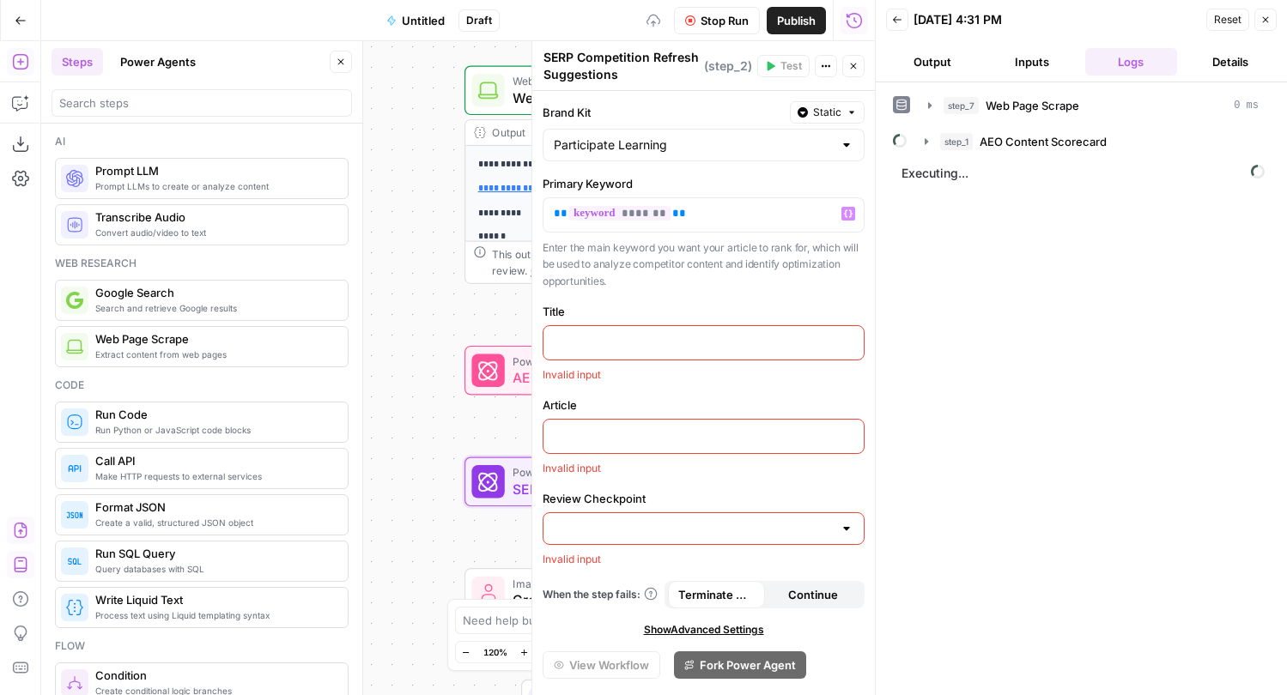
click at [635, 306] on label "Title" at bounding box center [703, 311] width 322 height 17
click at [623, 346] on p at bounding box center [704, 341] width 300 height 17
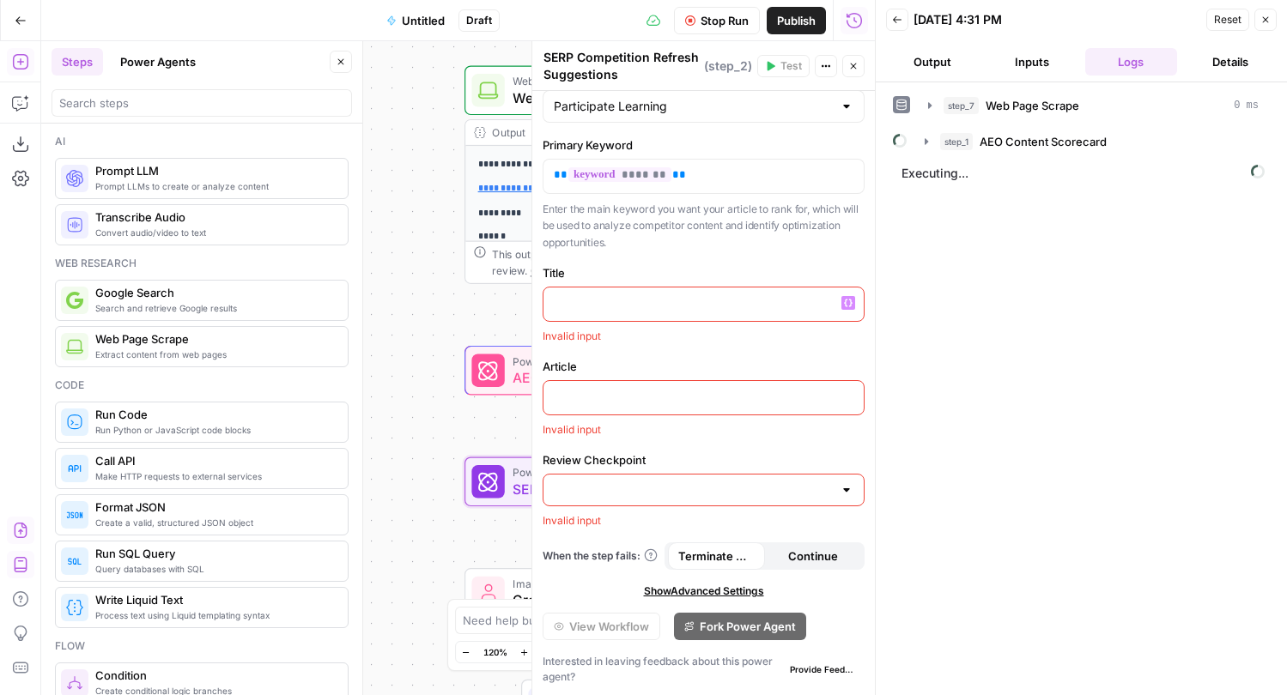
click at [830, 475] on div at bounding box center [703, 490] width 322 height 33
click at [849, 485] on div at bounding box center [846, 489] width 14 height 17
click at [749, 534] on span "Yes" at bounding box center [700, 532] width 286 height 17
type input "Yes"
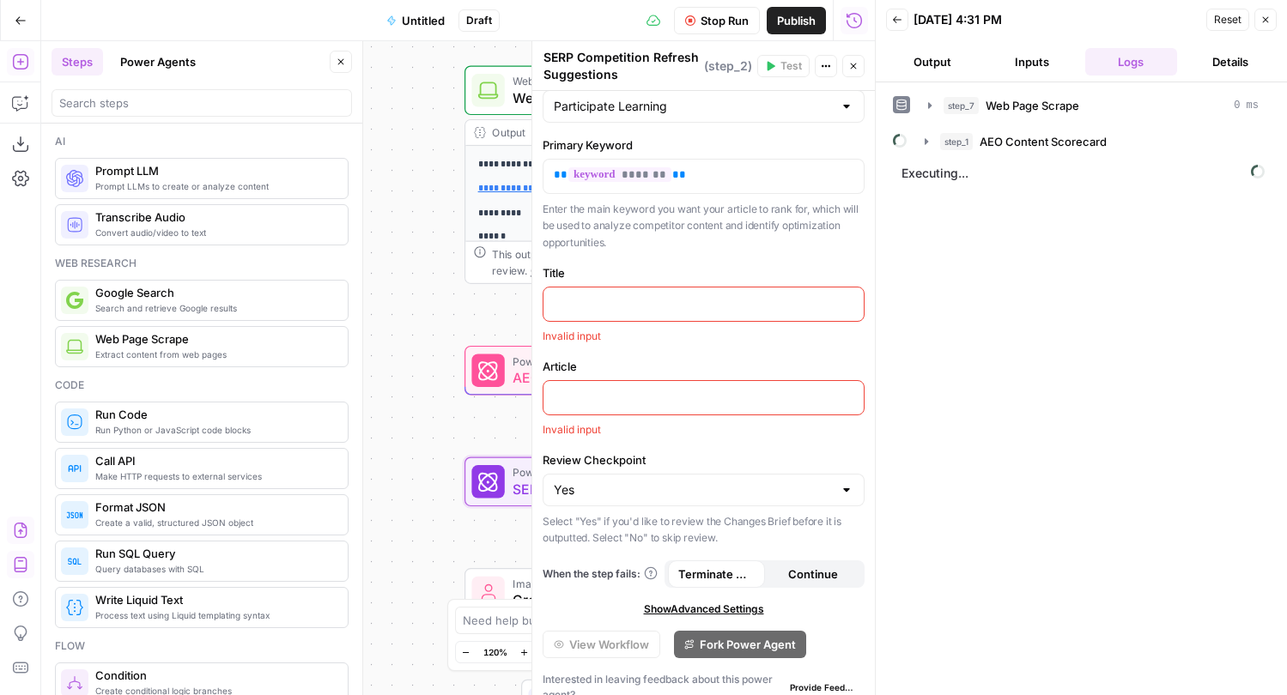
scroll to position [57, 0]
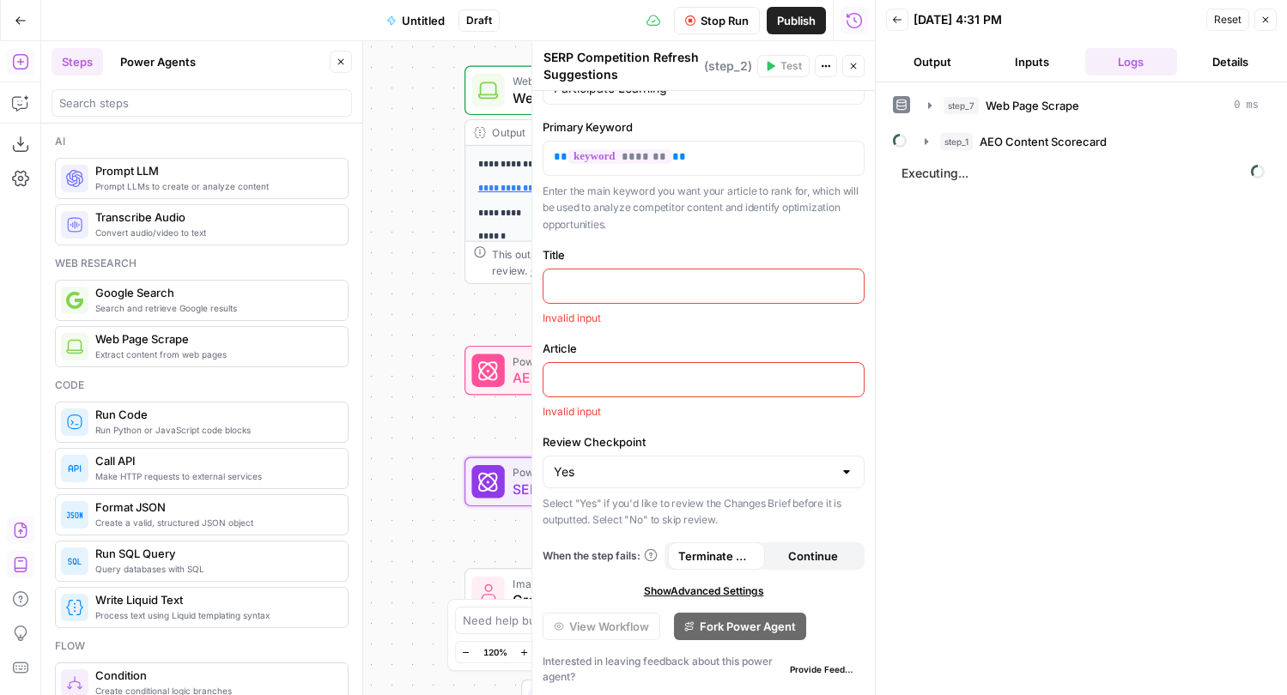
click at [714, 592] on span "Show Advanced Settings" at bounding box center [704, 591] width 120 height 15
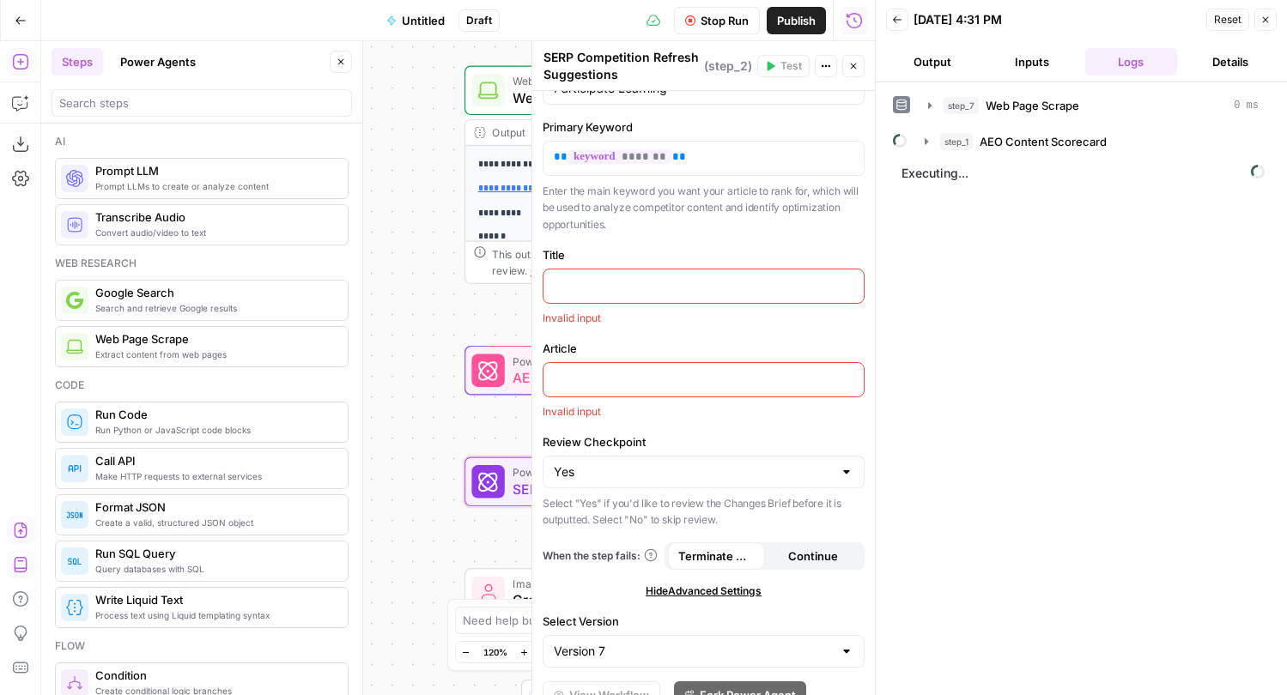
scroll to position [125, 0]
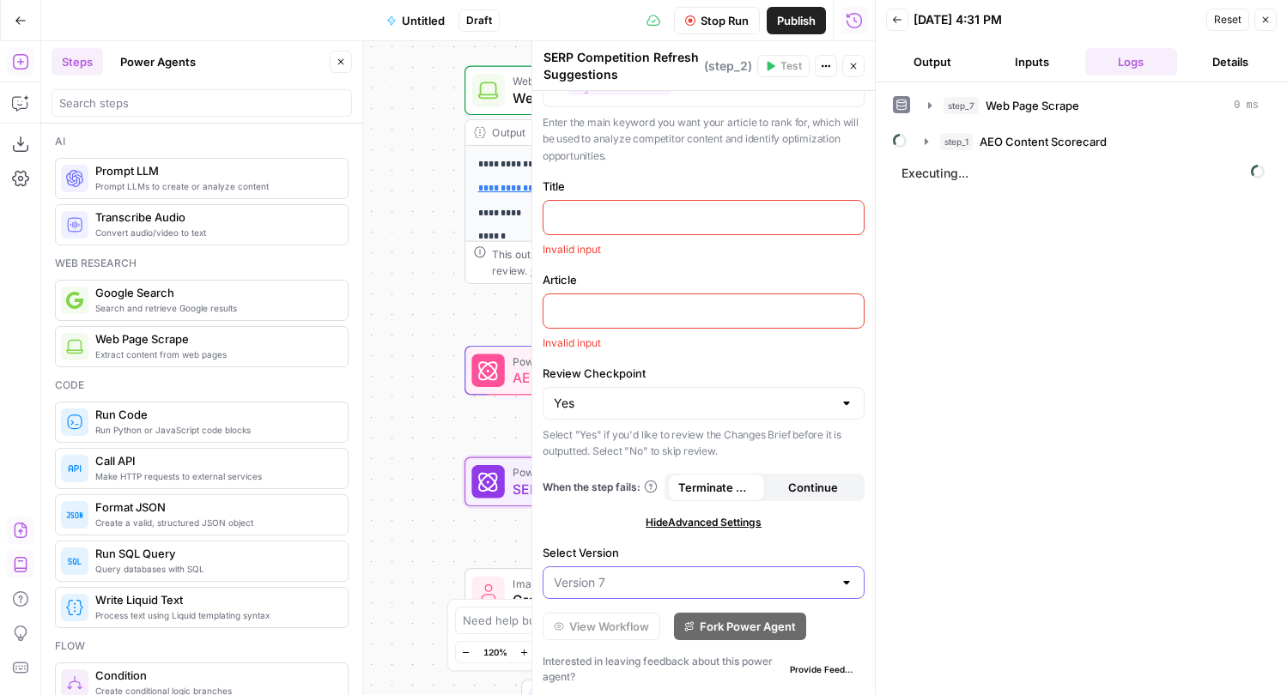
click at [705, 589] on input "Select Version" at bounding box center [693, 582] width 279 height 17
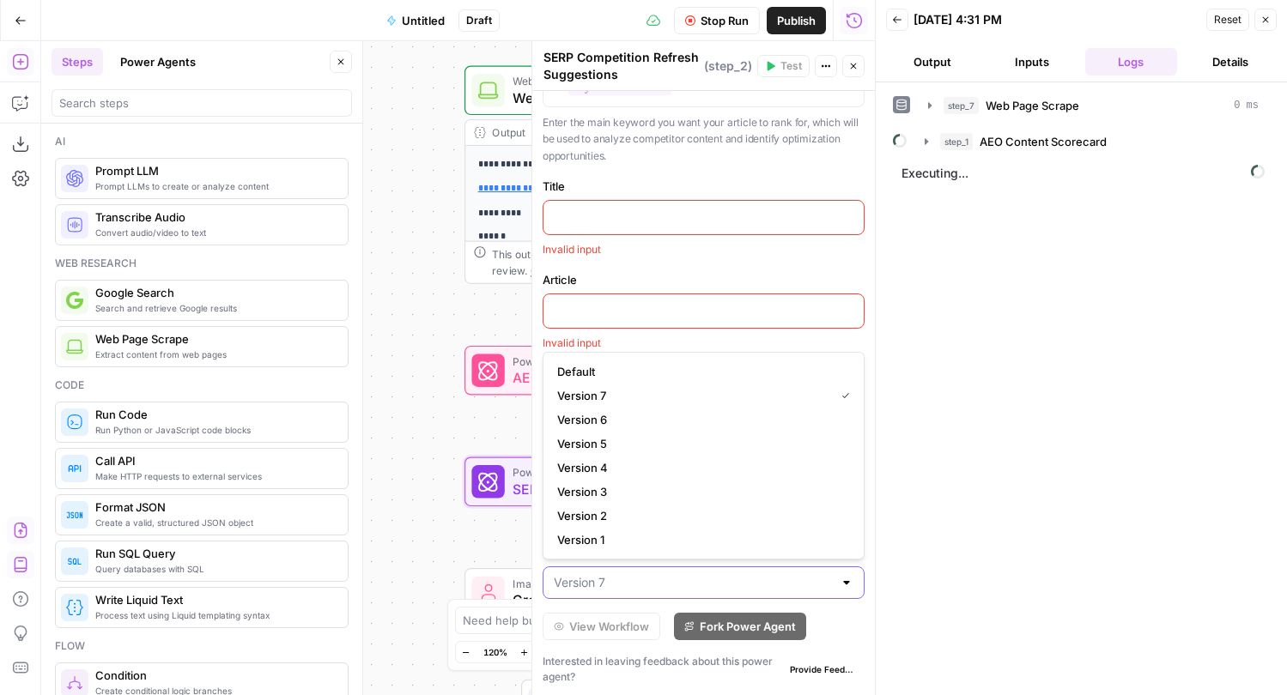
click at [705, 589] on input "Select Version" at bounding box center [693, 582] width 279 height 17
type input "Version 7"
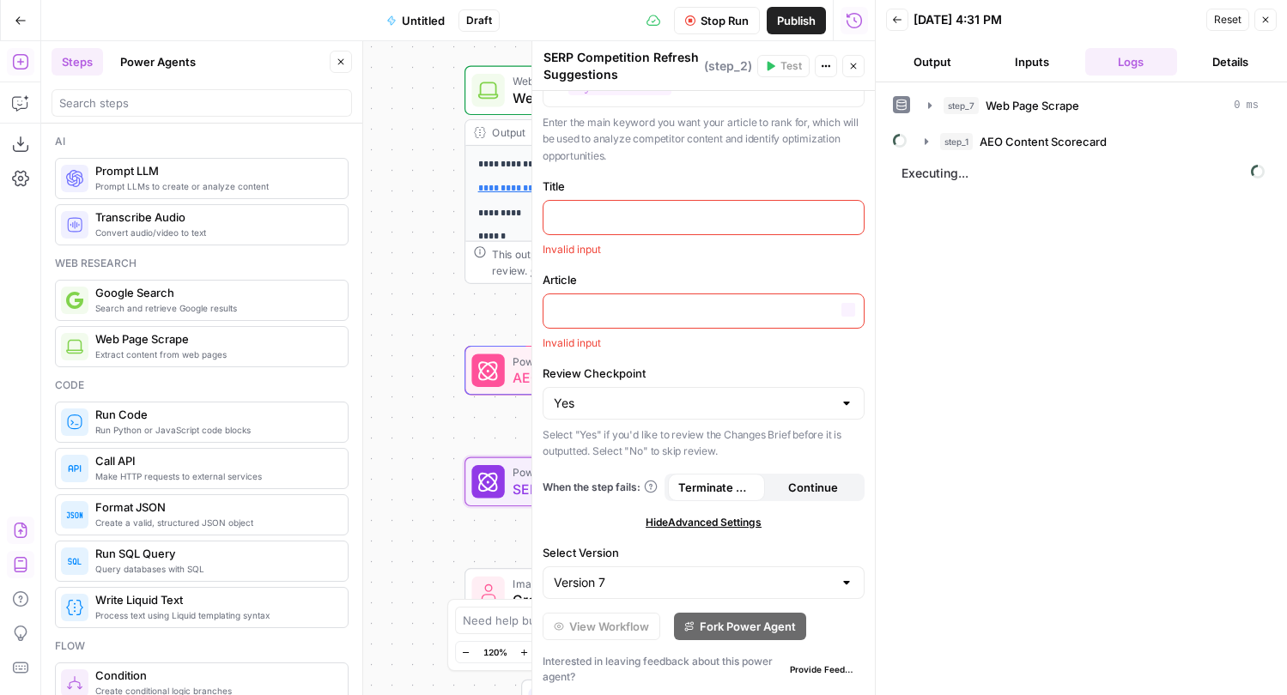
click at [851, 269] on div "Brand Kit Static Participate Learning Primary Keyword ** ******* ** Enter the m…" at bounding box center [703, 331] width 342 height 730
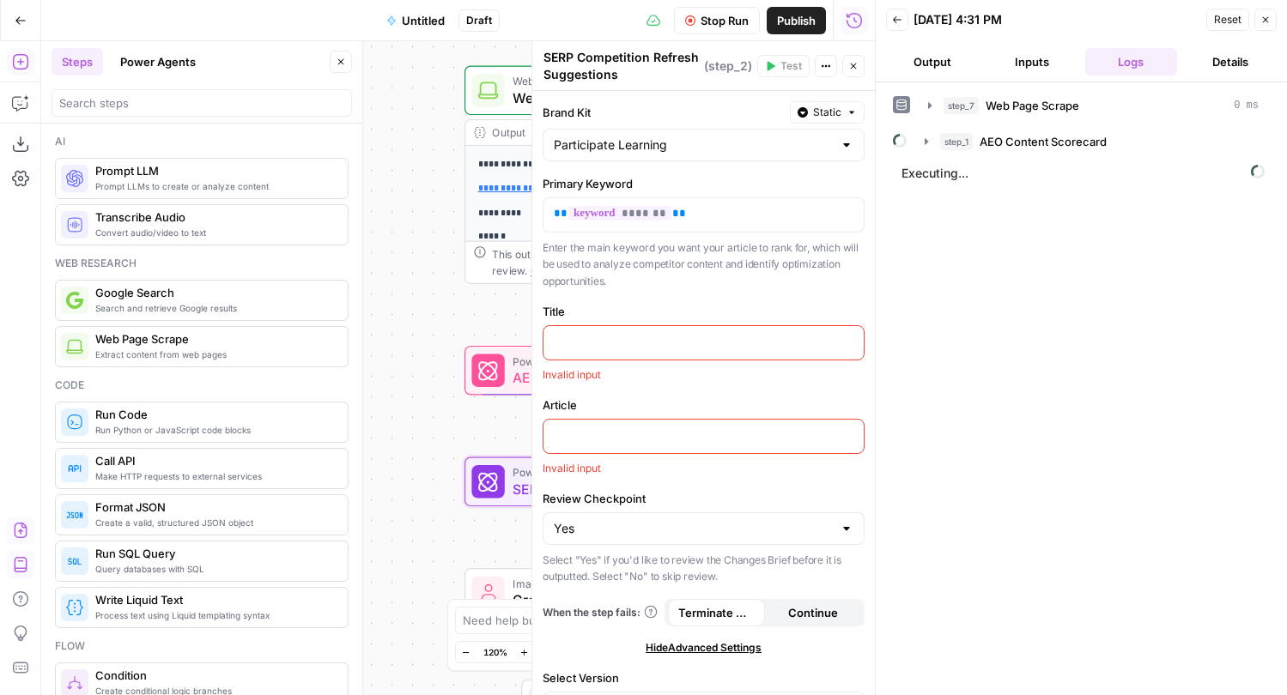
click at [835, 118] on span "Static" at bounding box center [827, 112] width 28 height 15
click at [835, 146] on span "Static" at bounding box center [865, 148] width 82 height 17
click at [835, 146] on div at bounding box center [703, 145] width 322 height 33
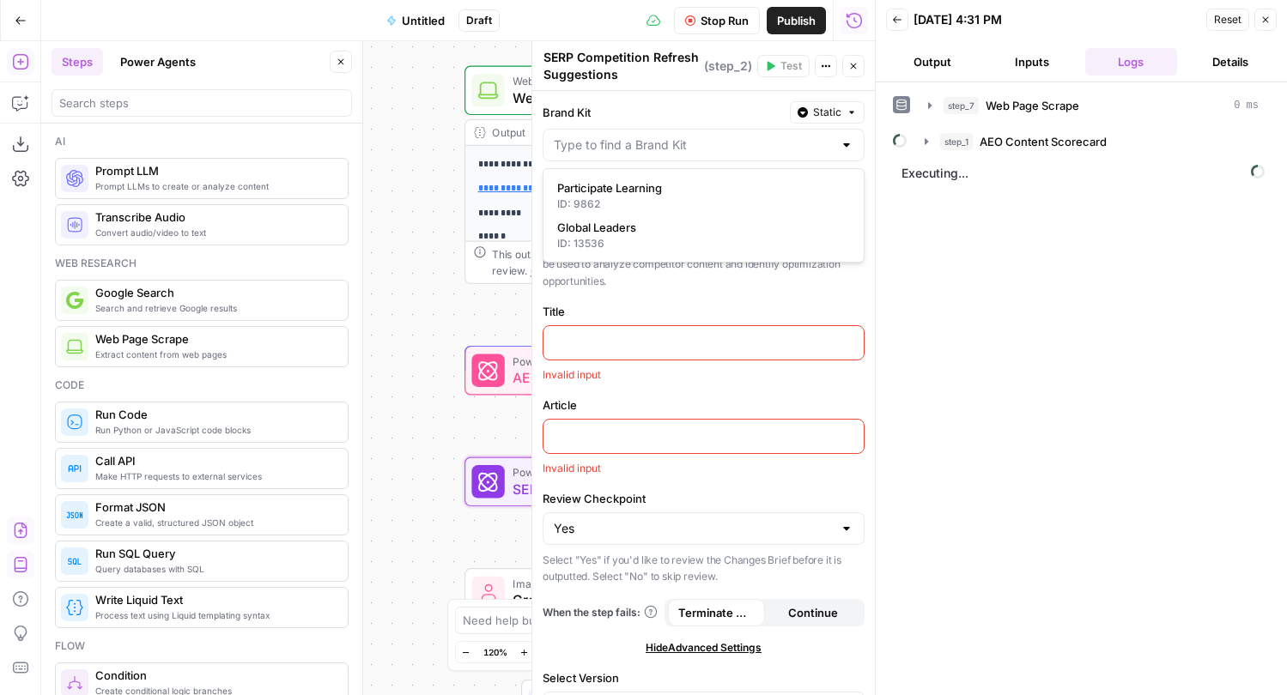
type input "Participate Learning"
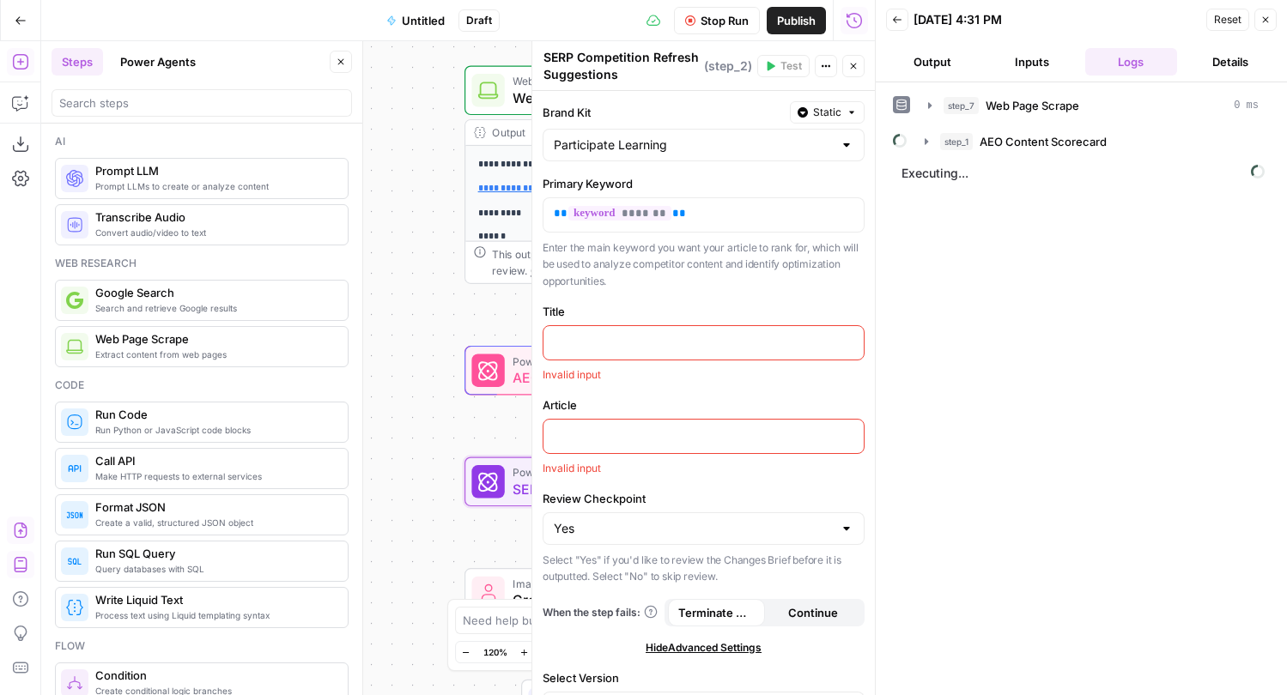
click at [791, 328] on div at bounding box center [703, 342] width 320 height 33
click at [845, 341] on icon "button" at bounding box center [848, 342] width 9 height 8
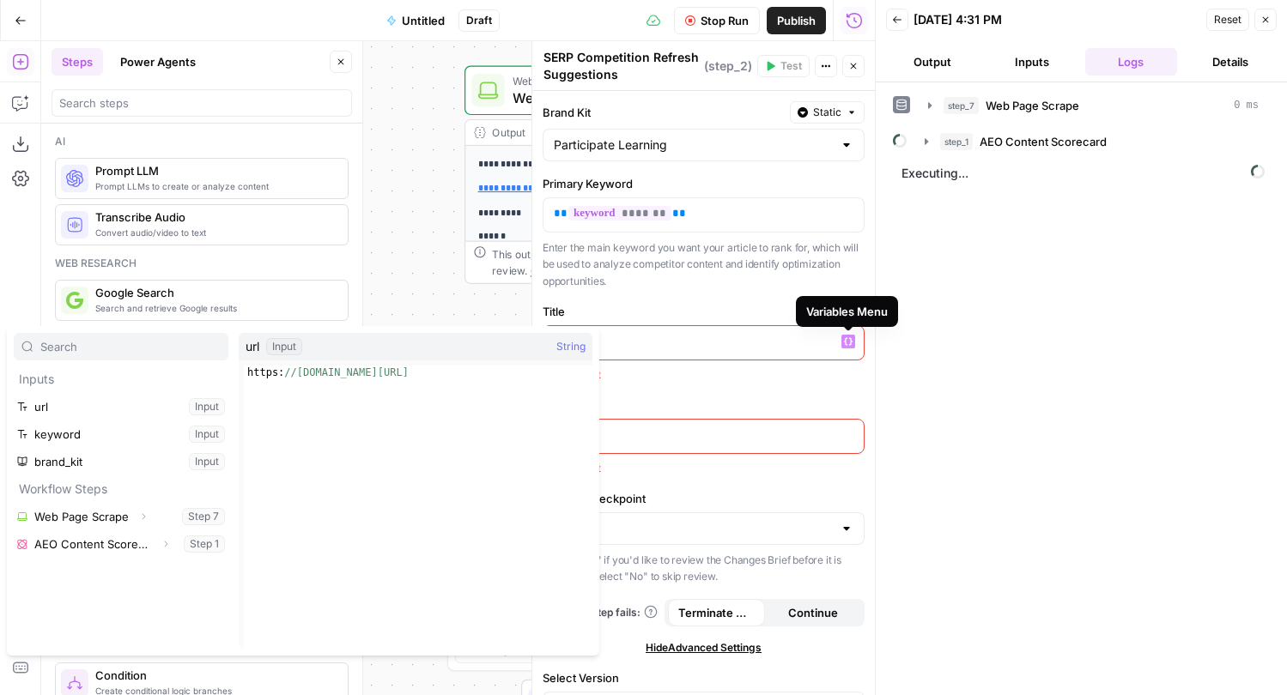
click at [803, 376] on div "Invalid input" at bounding box center [703, 374] width 322 height 15
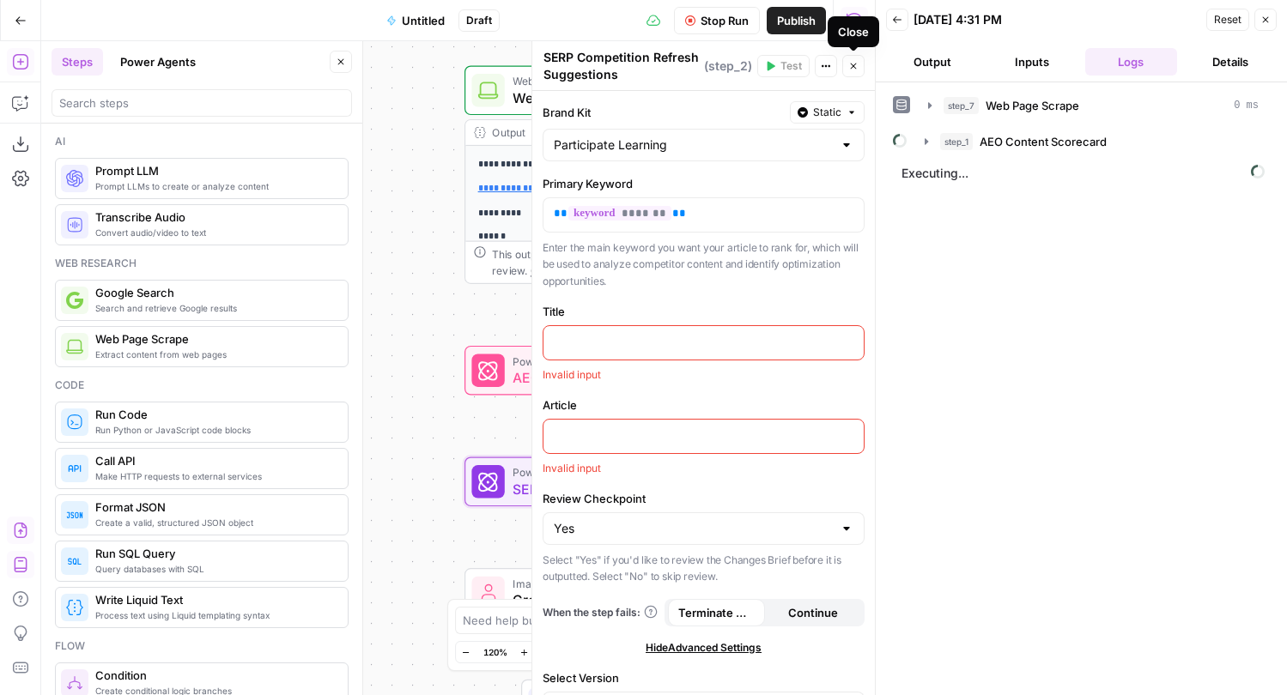
click at [858, 71] on button "Close" at bounding box center [853, 66] width 22 height 22
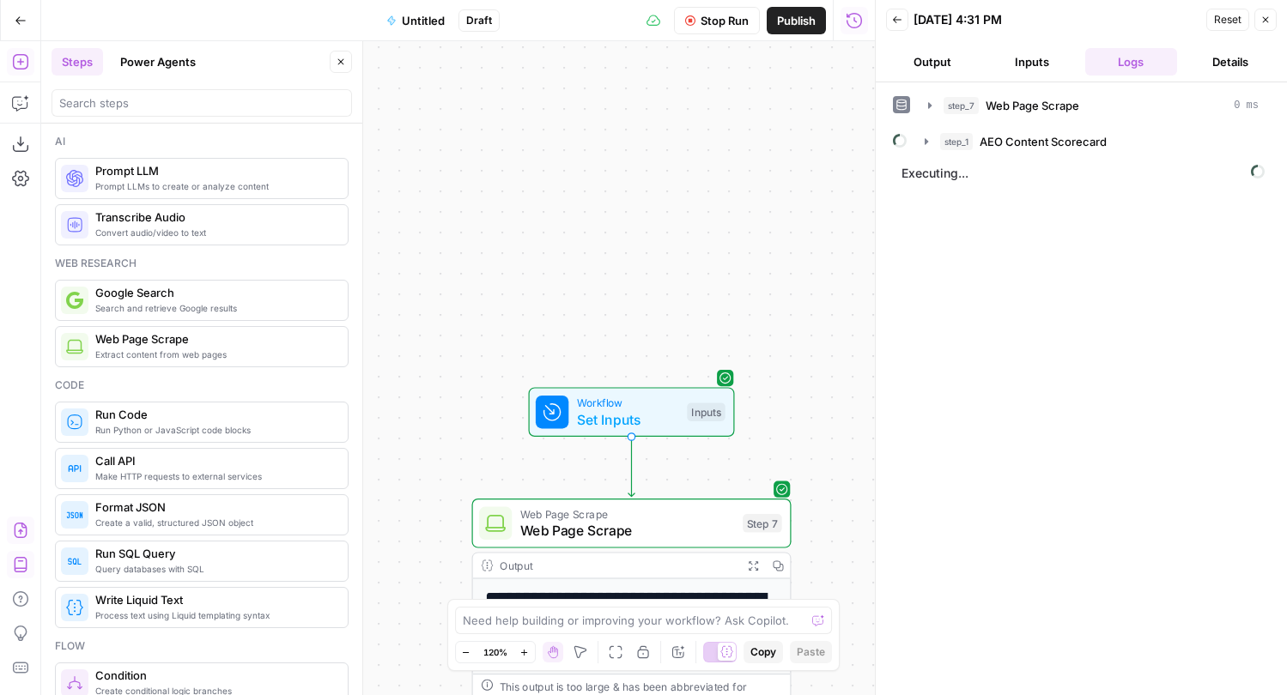
click at [649, 424] on span "Set Inputs" at bounding box center [628, 419] width 102 height 21
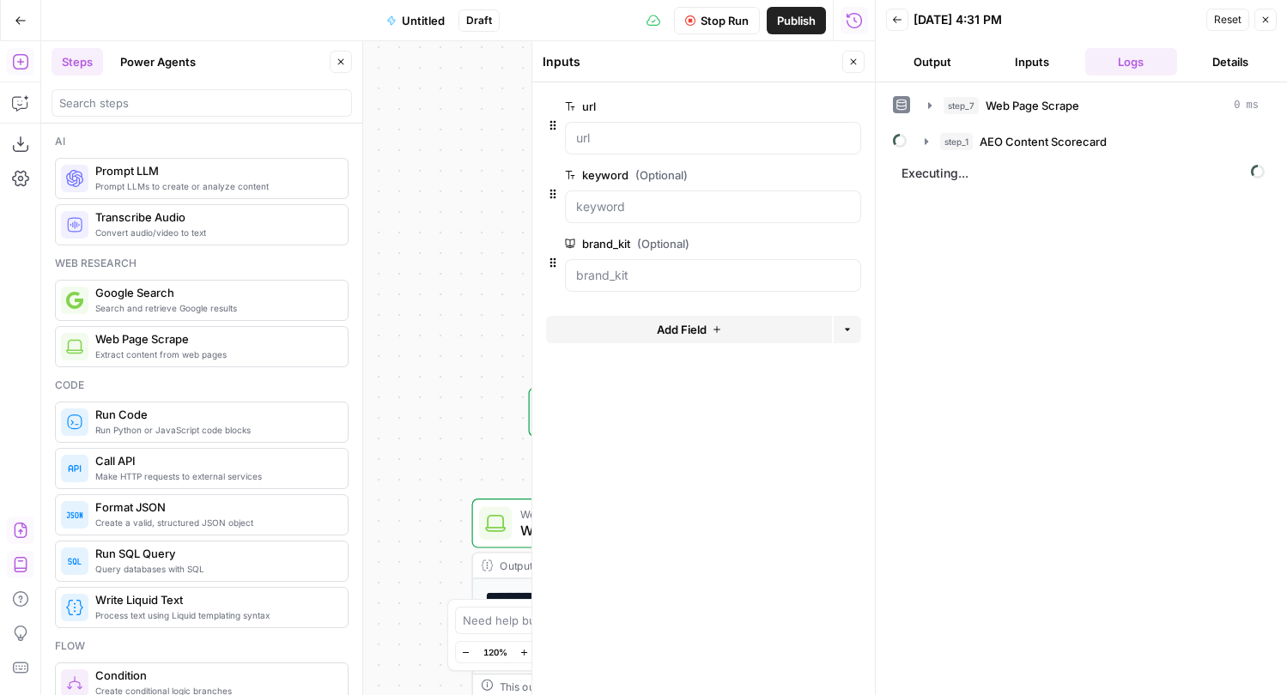
click at [708, 327] on button "Add Field" at bounding box center [689, 329] width 286 height 27
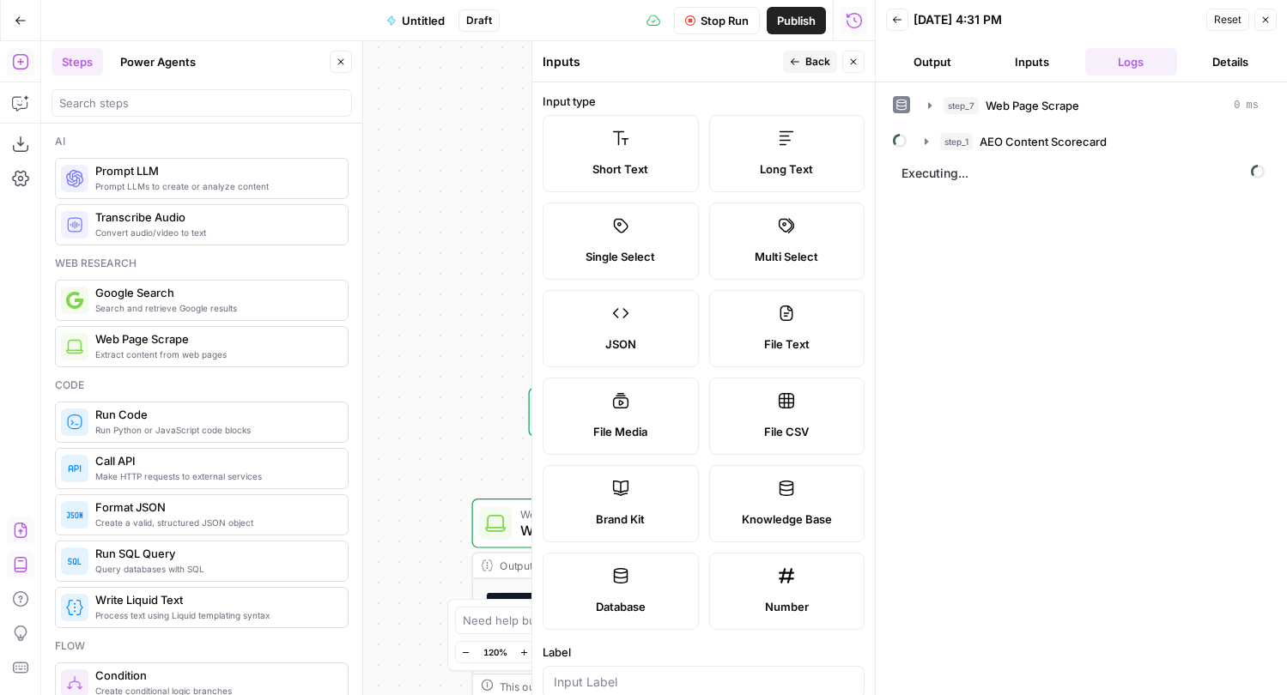
click at [627, 164] on span "Short Text" at bounding box center [620, 168] width 56 height 17
click at [633, 151] on label "Short Text" at bounding box center [620, 153] width 156 height 77
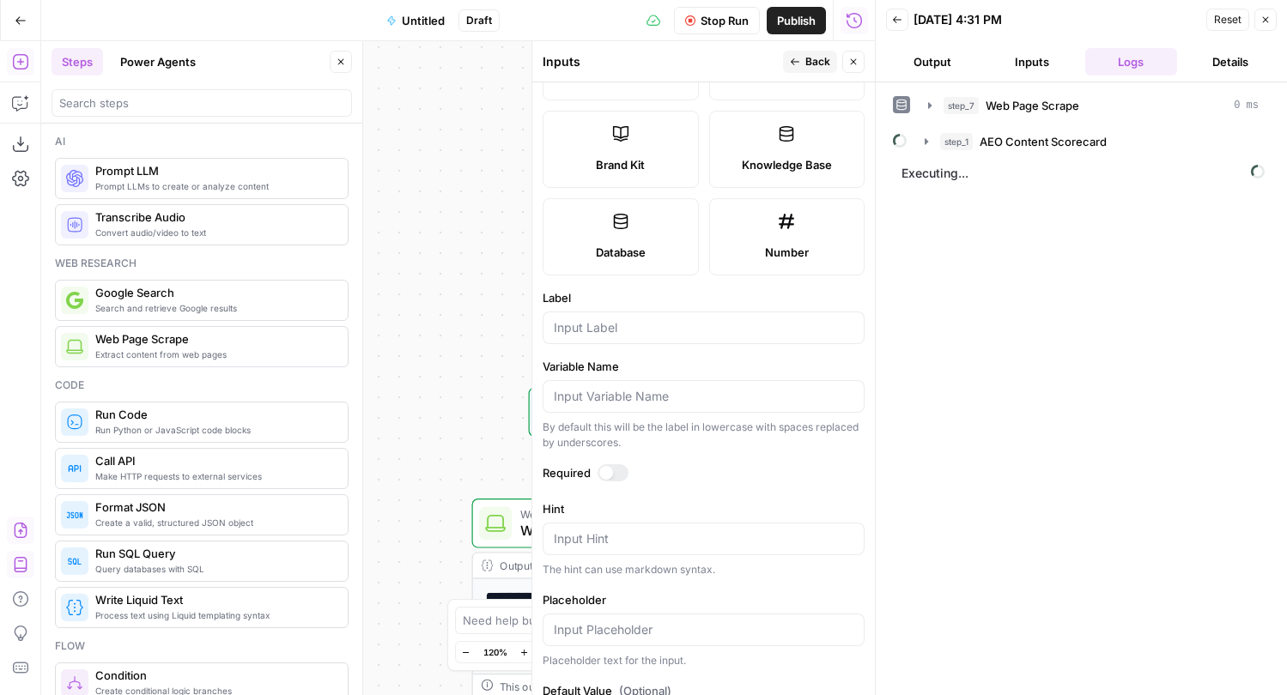
click at [639, 317] on div at bounding box center [703, 328] width 322 height 33
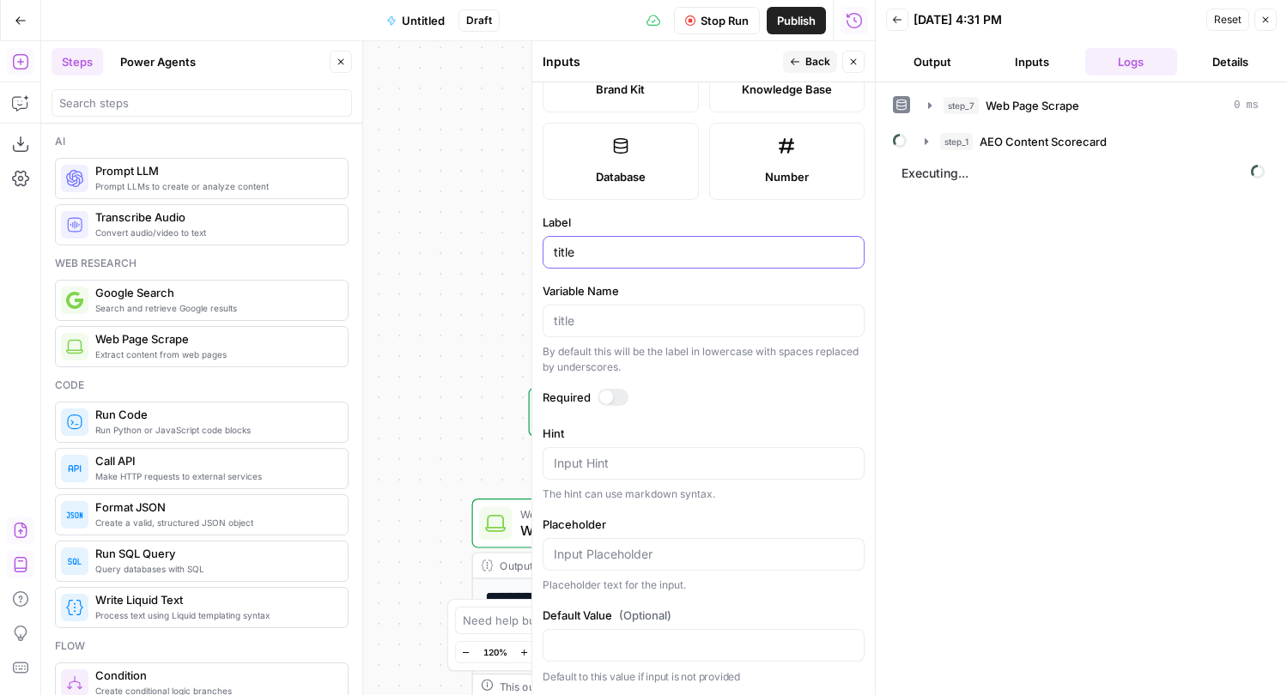
type input "title"
click at [504, 324] on div "**********" at bounding box center [457, 368] width 833 height 654
click at [805, 52] on button "Back" at bounding box center [810, 62] width 54 height 22
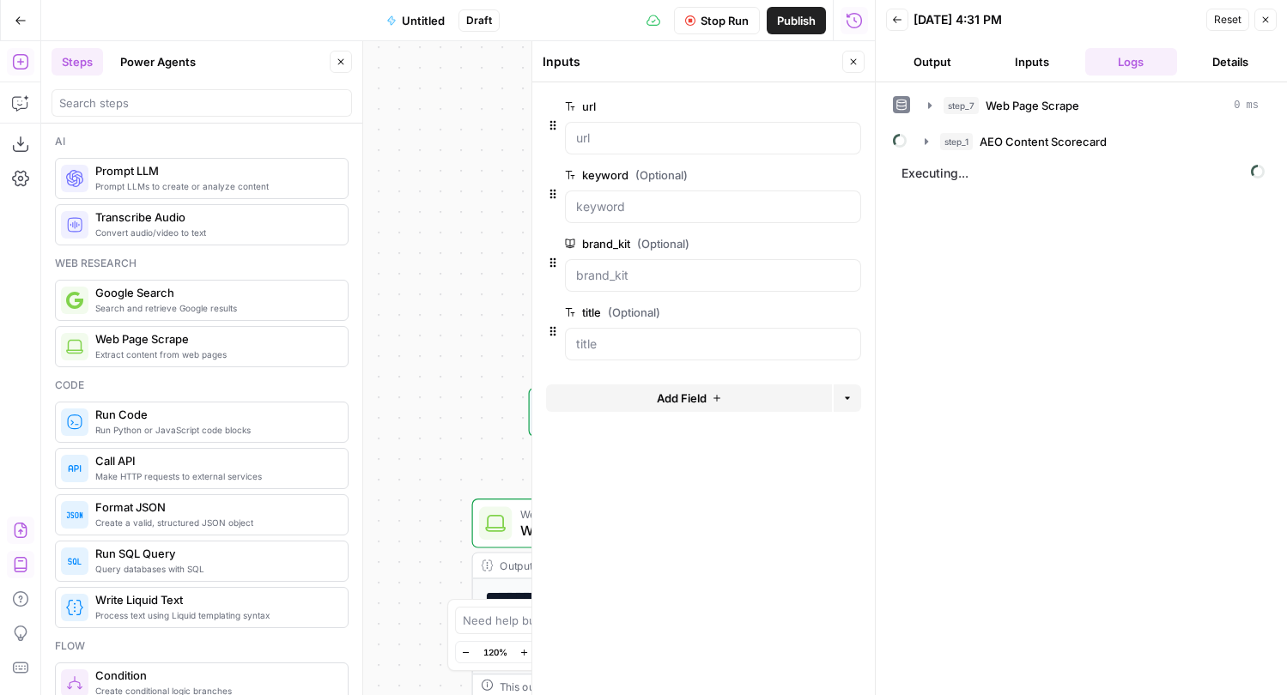
click at [666, 401] on span "Add Field" at bounding box center [682, 398] width 50 height 17
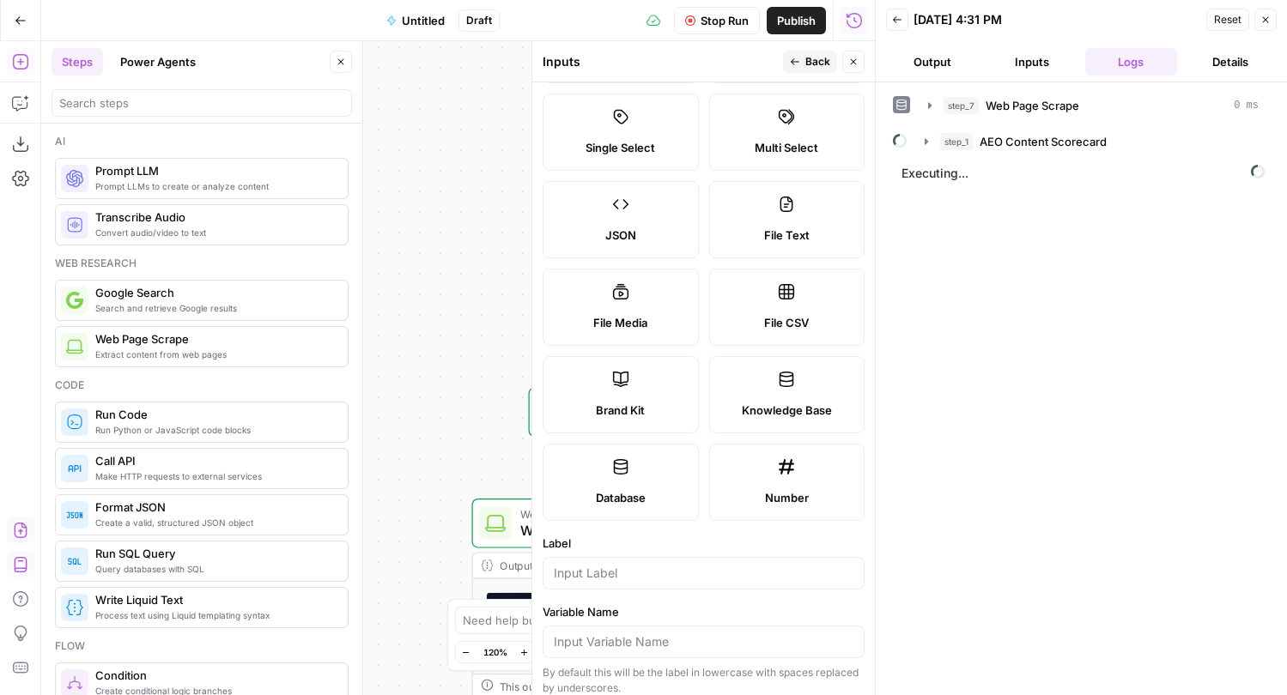
scroll to position [0, 0]
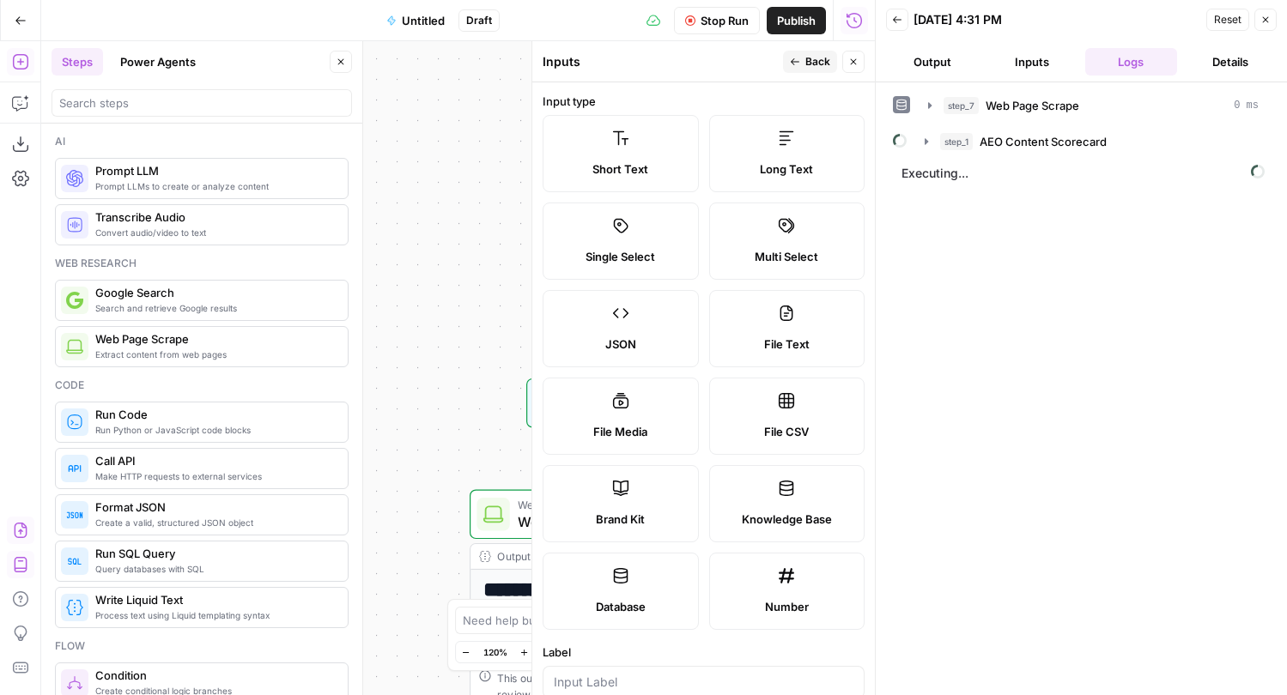
click at [644, 155] on label "Short Text" at bounding box center [620, 153] width 156 height 77
click at [442, 371] on div "**********" at bounding box center [457, 368] width 833 height 654
click at [448, 361] on div "**********" at bounding box center [457, 368] width 833 height 654
click at [858, 65] on button "Close" at bounding box center [853, 62] width 22 height 22
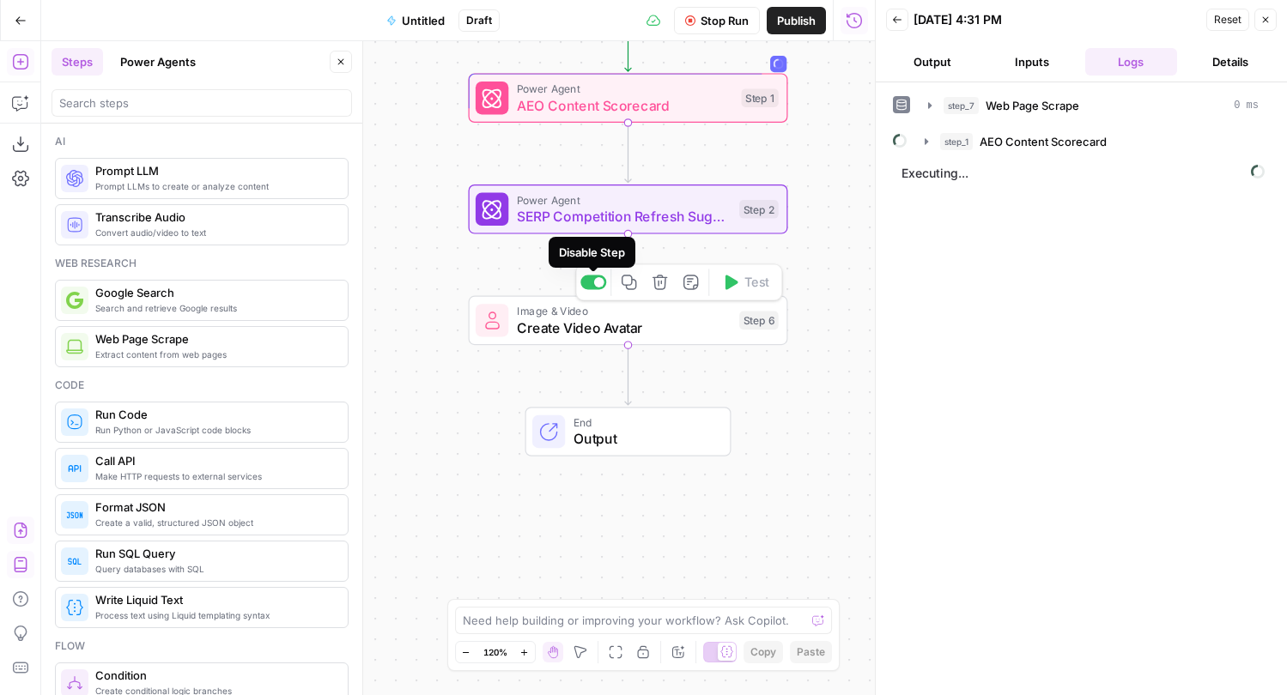
click at [594, 282] on div at bounding box center [599, 282] width 10 height 10
click at [602, 438] on span "Output" at bounding box center [643, 438] width 140 height 21
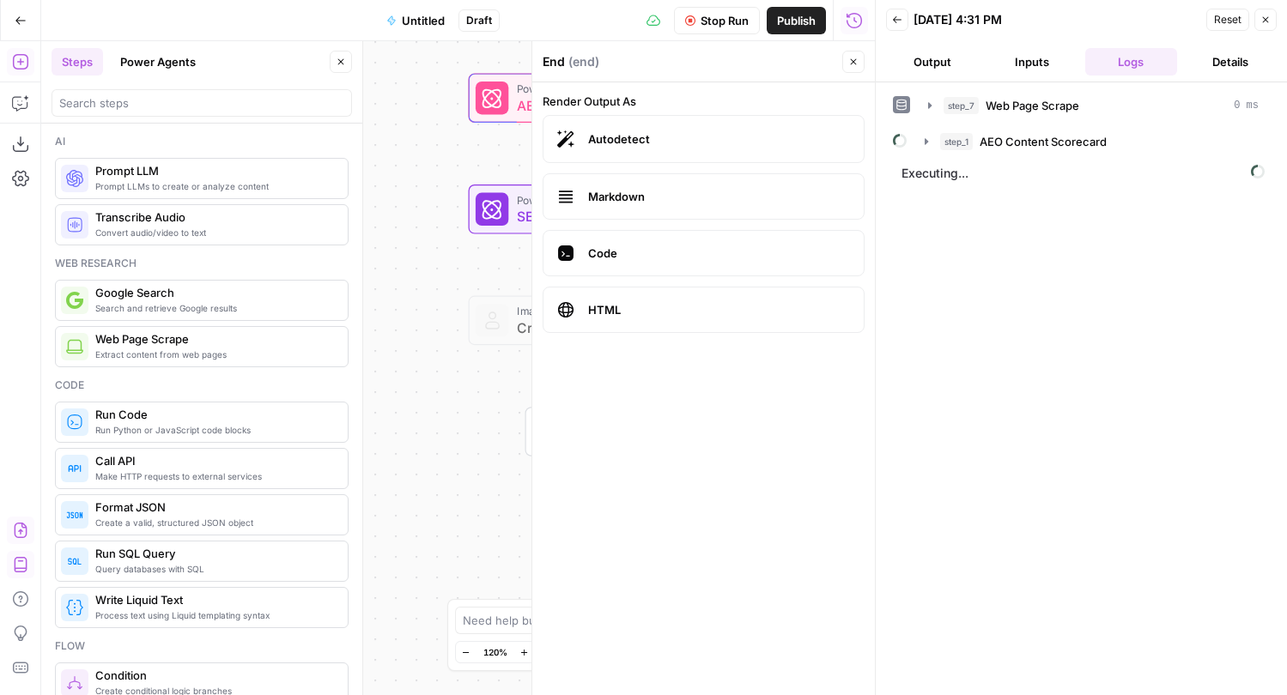
click at [651, 203] on span "Markdown" at bounding box center [719, 196] width 262 height 17
click at [419, 520] on div "**********" at bounding box center [457, 368] width 833 height 654
click at [854, 66] on icon "button" at bounding box center [853, 62] width 10 height 10
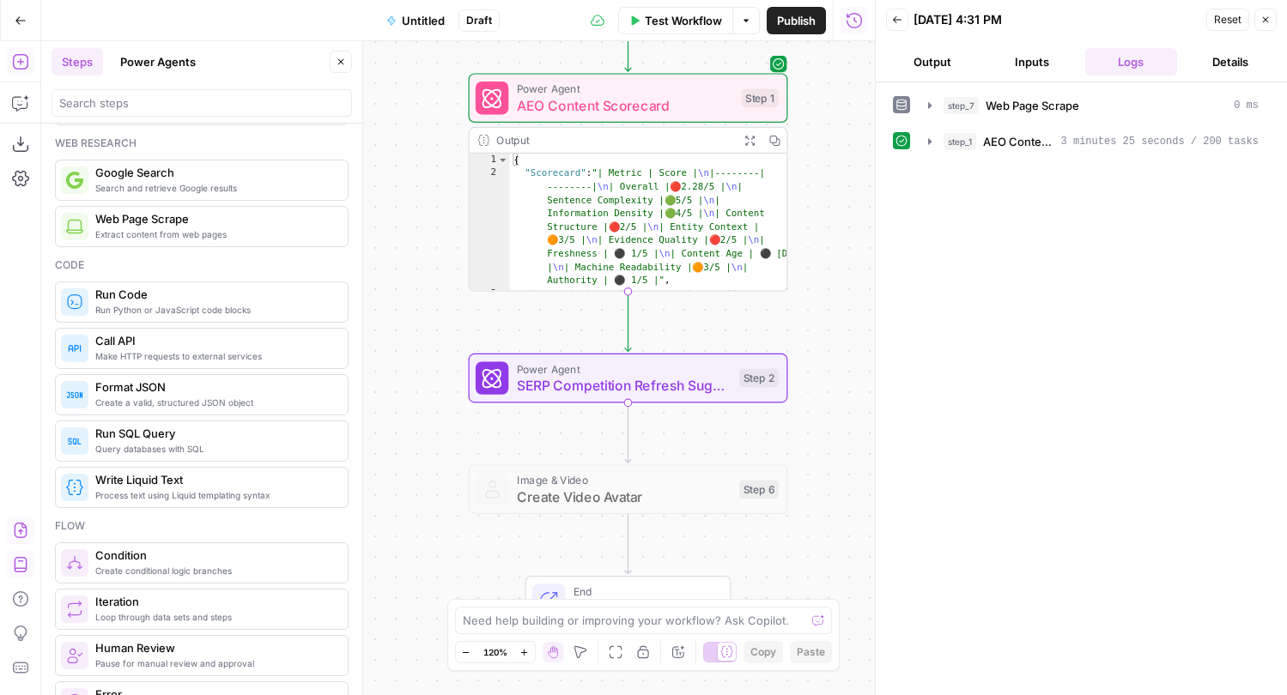
scroll to position [121, 0]
click at [927, 142] on icon "button" at bounding box center [930, 142] width 14 height 14
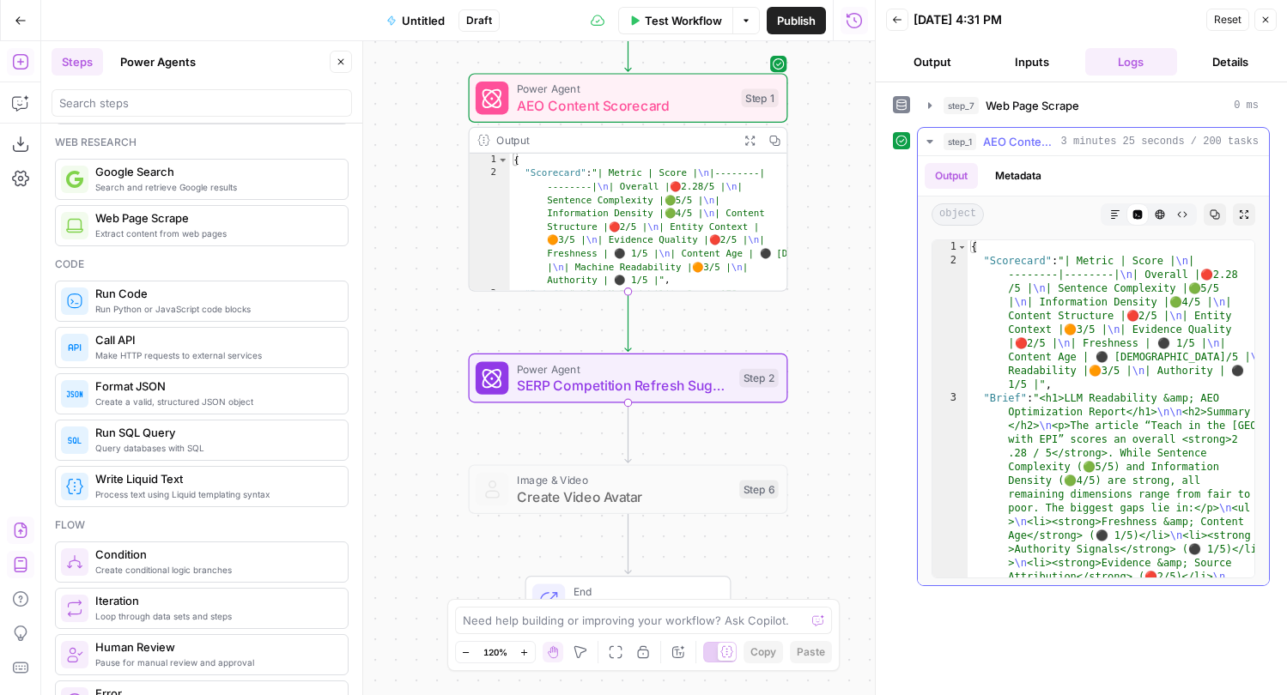
click at [927, 142] on icon "button" at bounding box center [930, 142] width 14 height 14
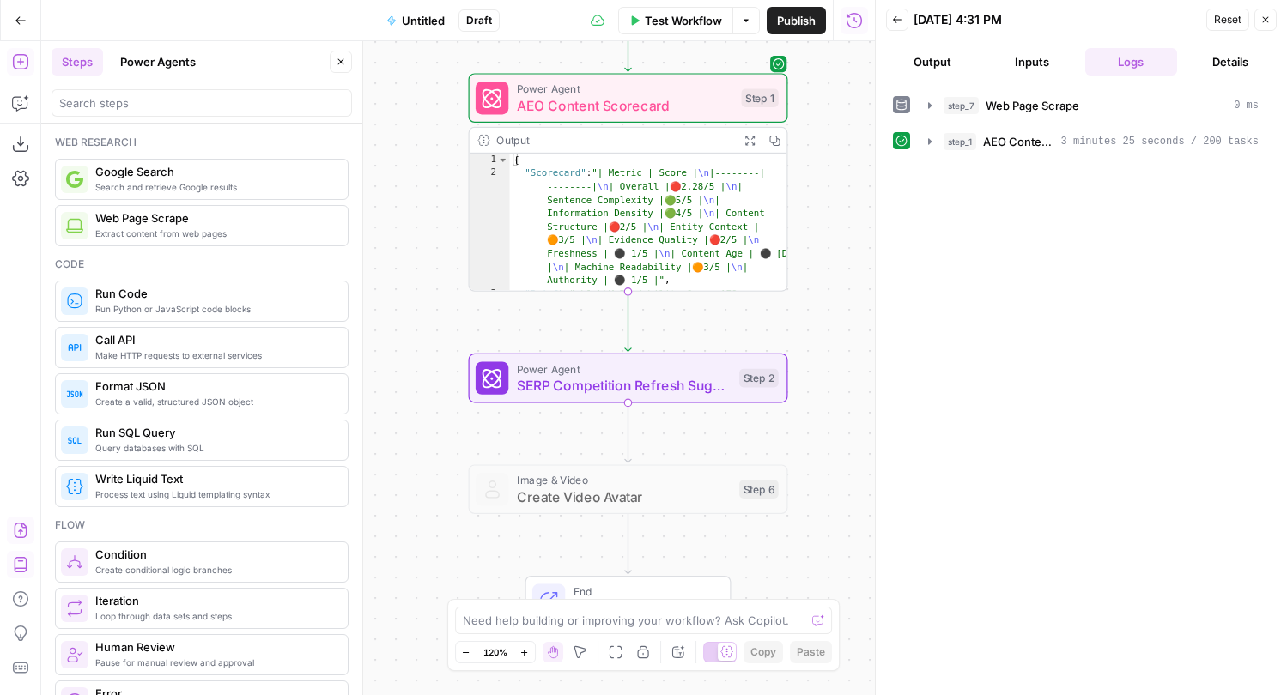
click at [942, 76] on header "Back 09/19/25 at 4:31 PM Reset Close Output Inputs Logs Details" at bounding box center [1080, 41] width 411 height 82
click at [938, 70] on button "Output" at bounding box center [932, 61] width 93 height 27
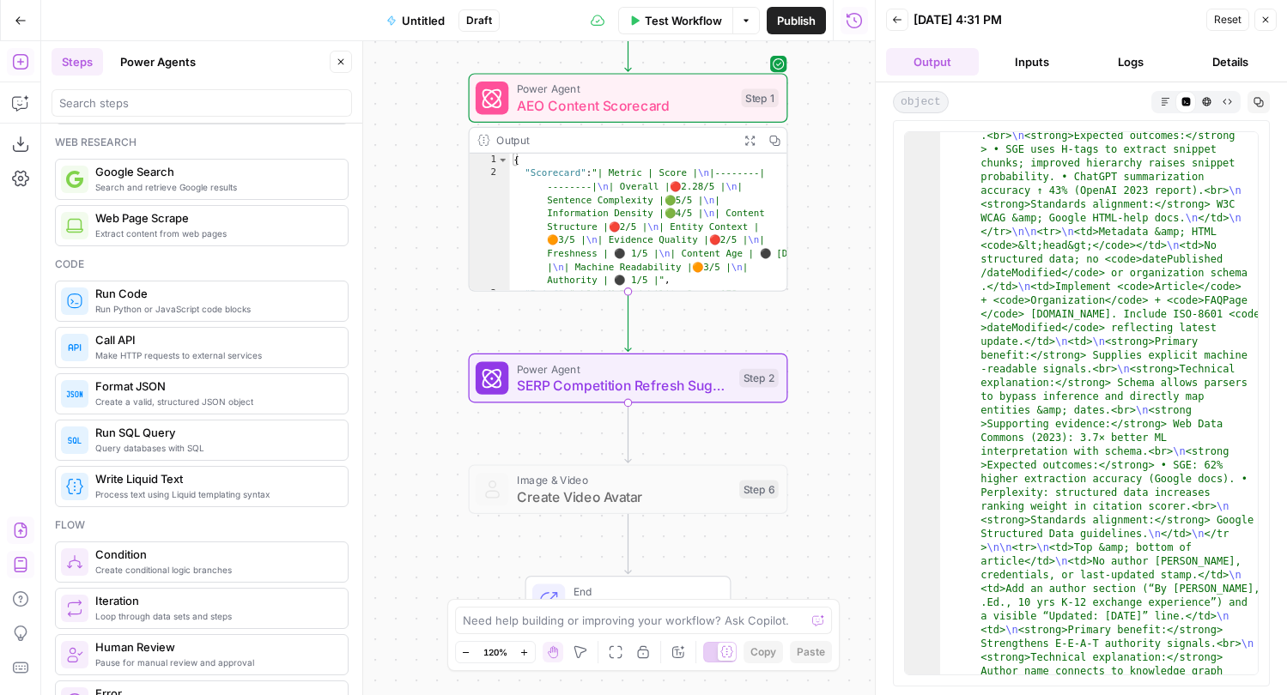
scroll to position [1124, 0]
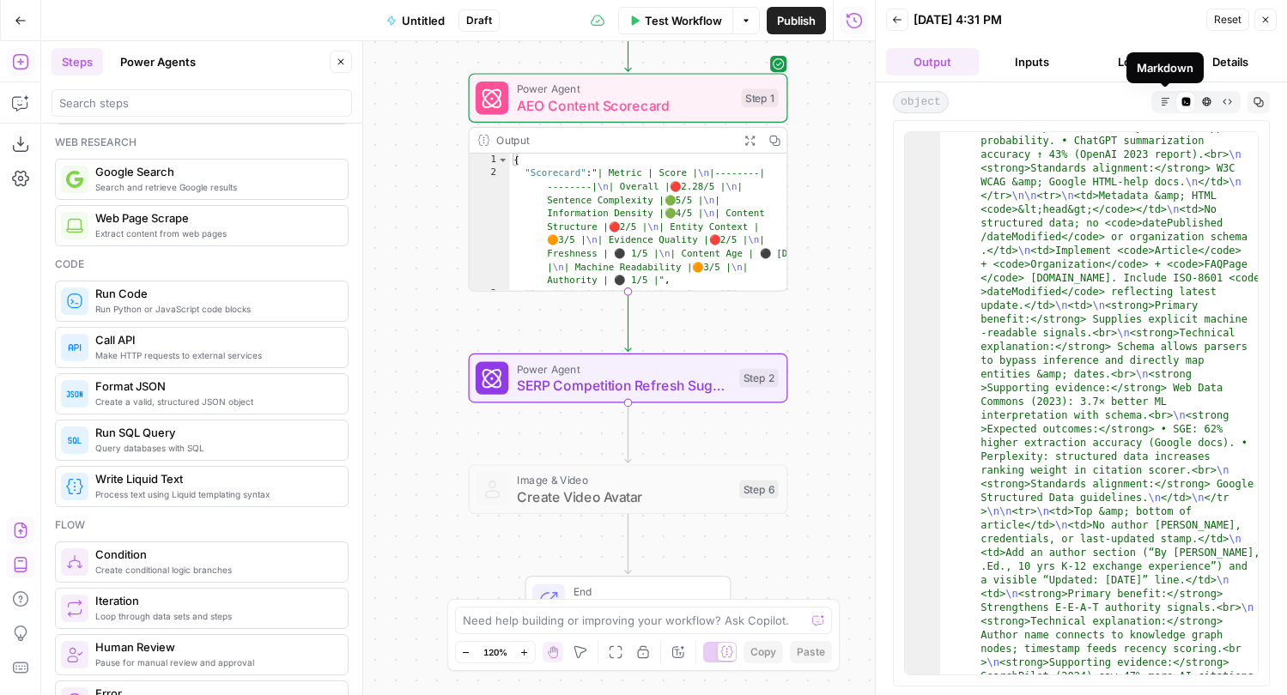
click at [1202, 98] on icon "button" at bounding box center [1206, 101] width 9 height 9
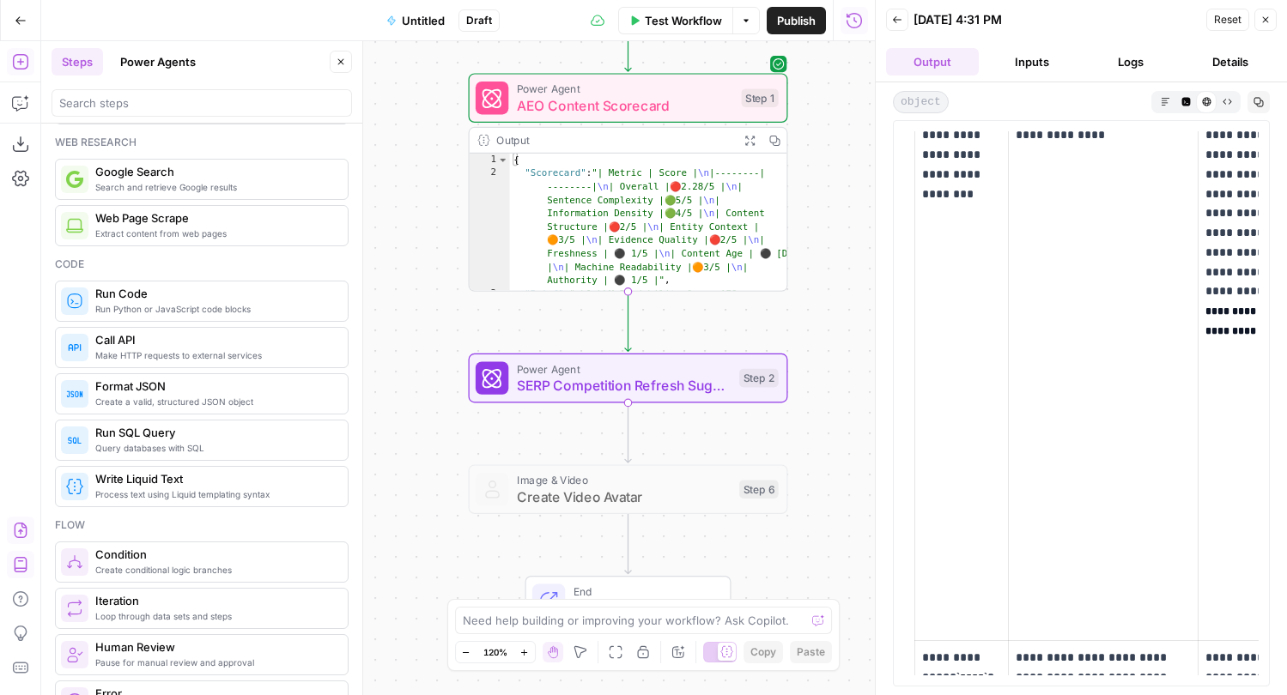
scroll to position [1142, 0]
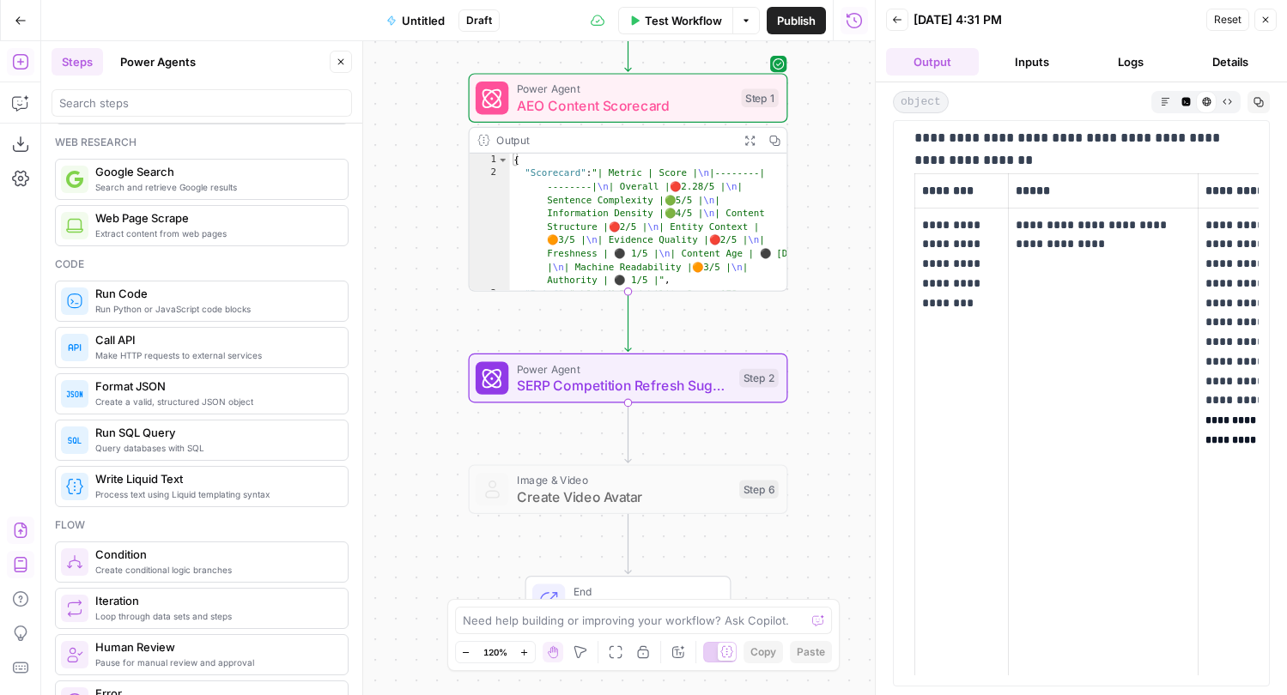
click at [1160, 105] on icon "button" at bounding box center [1164, 101] width 9 height 9
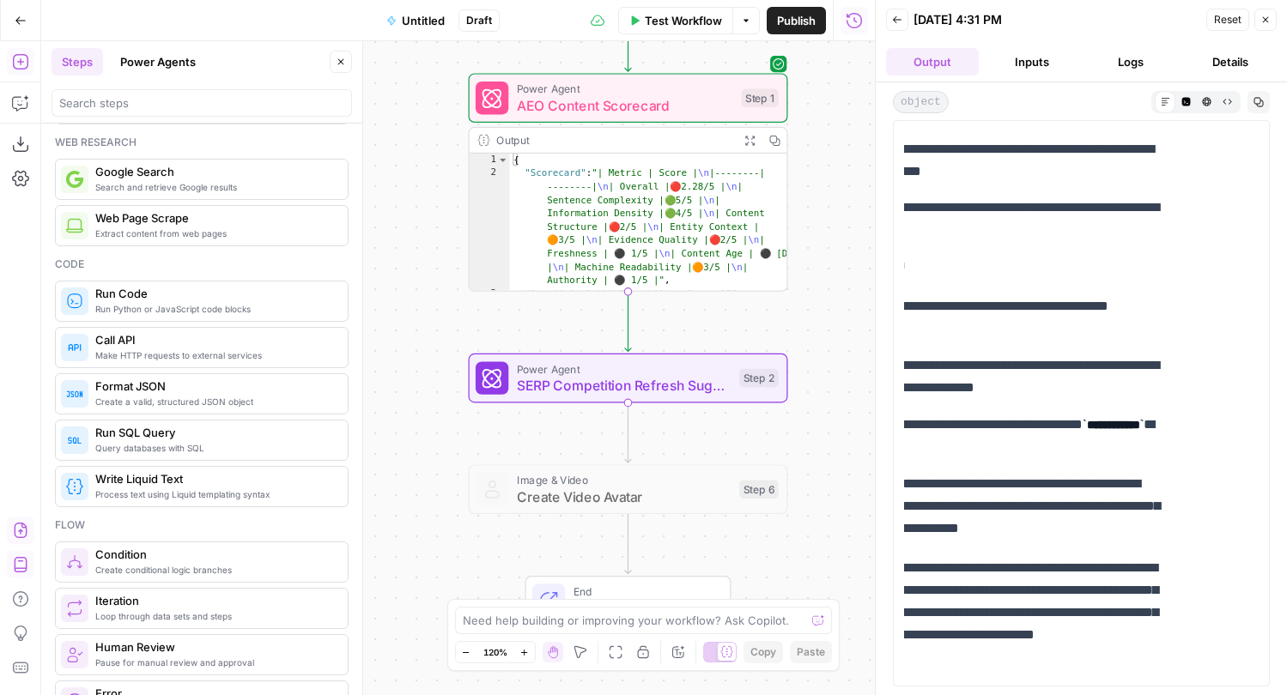
scroll to position [0, 0]
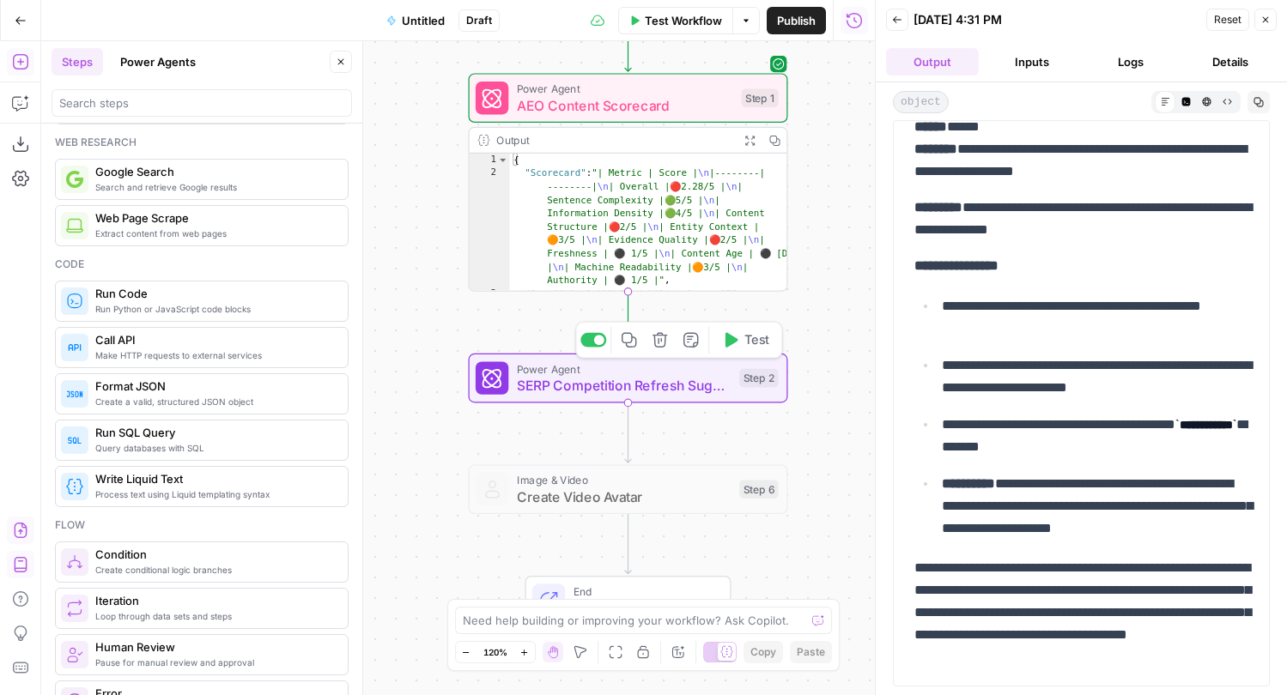
click at [738, 343] on button "Test" at bounding box center [745, 340] width 64 height 27
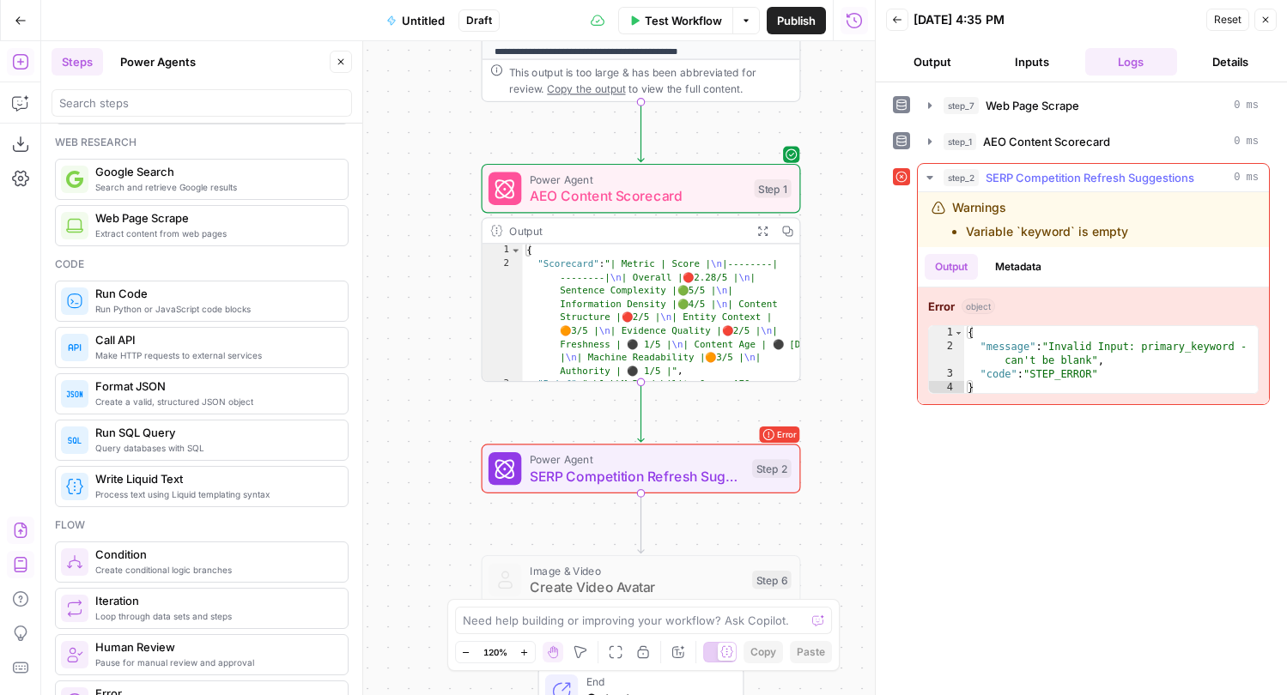
click at [960, 263] on button "Output" at bounding box center [950, 267] width 53 height 26
click at [1030, 260] on button "Metadata" at bounding box center [1017, 267] width 67 height 26
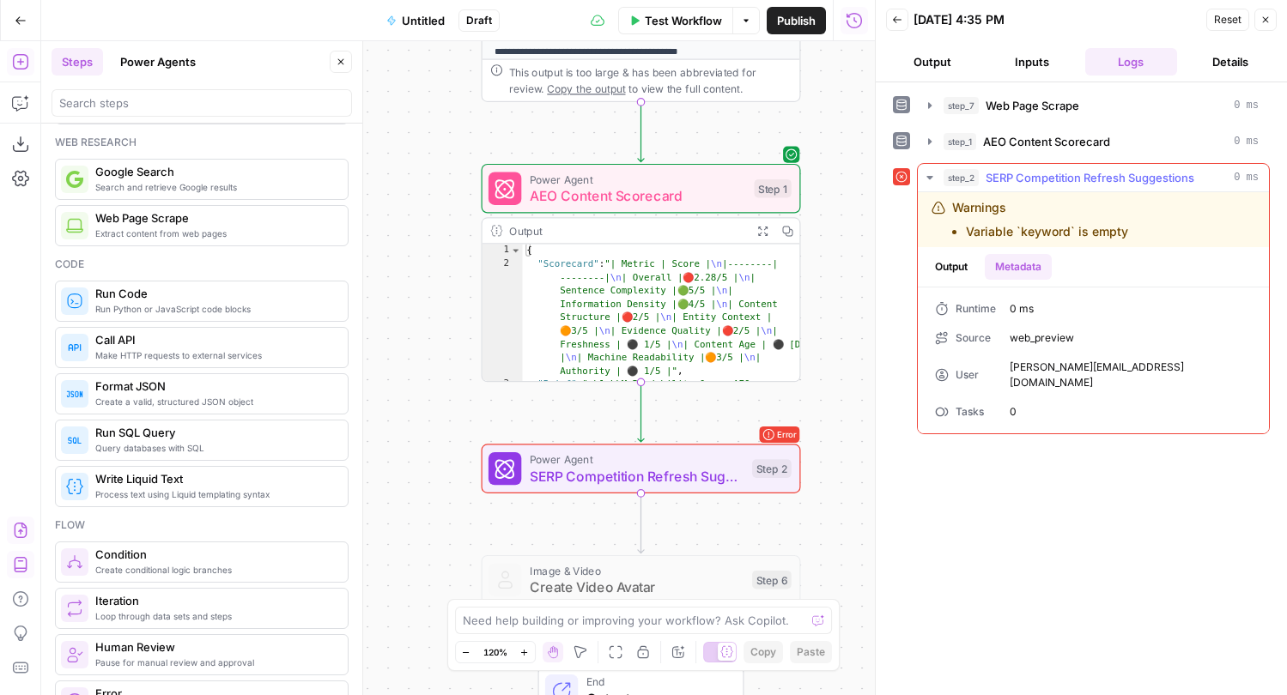
click at [1030, 224] on li "Variable `keyword` is empty" at bounding box center [1047, 231] width 162 height 17
click at [964, 261] on button "Output" at bounding box center [950, 267] width 53 height 26
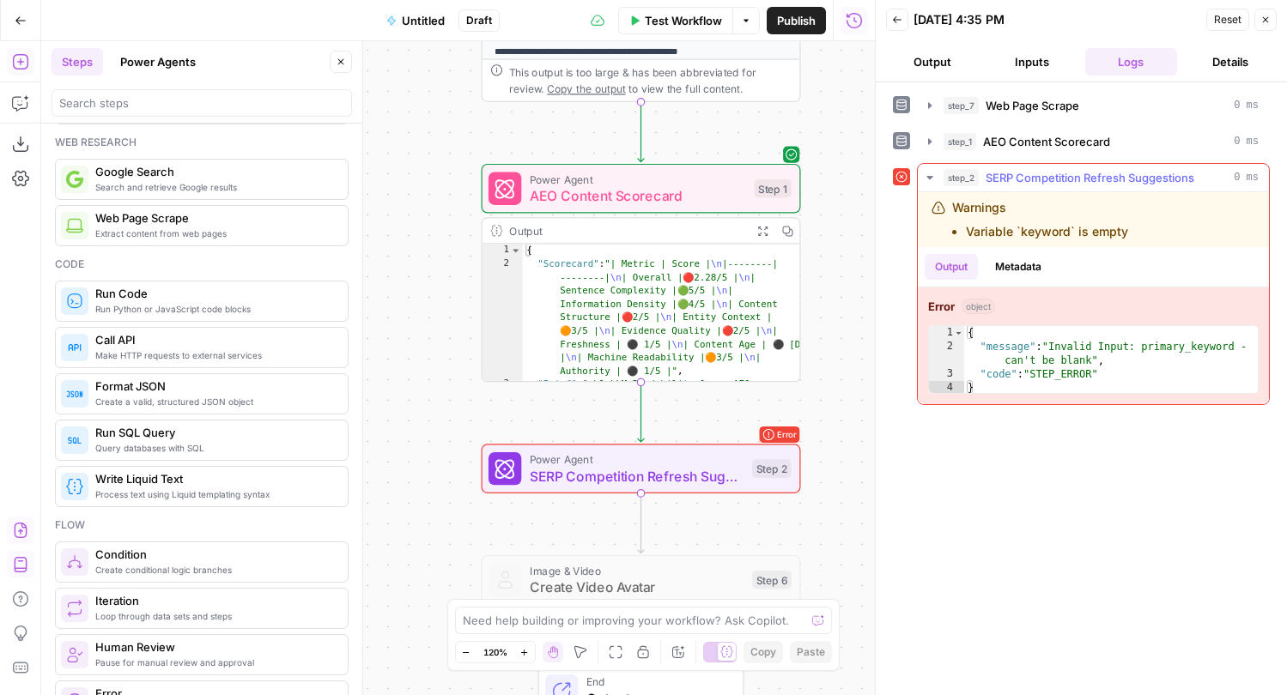
click at [1061, 214] on div "Warnings Variable `keyword` is empty" at bounding box center [1040, 219] width 176 height 41
click at [1052, 177] on span "SERP Competition Refresh Suggestions" at bounding box center [1089, 177] width 209 height 17
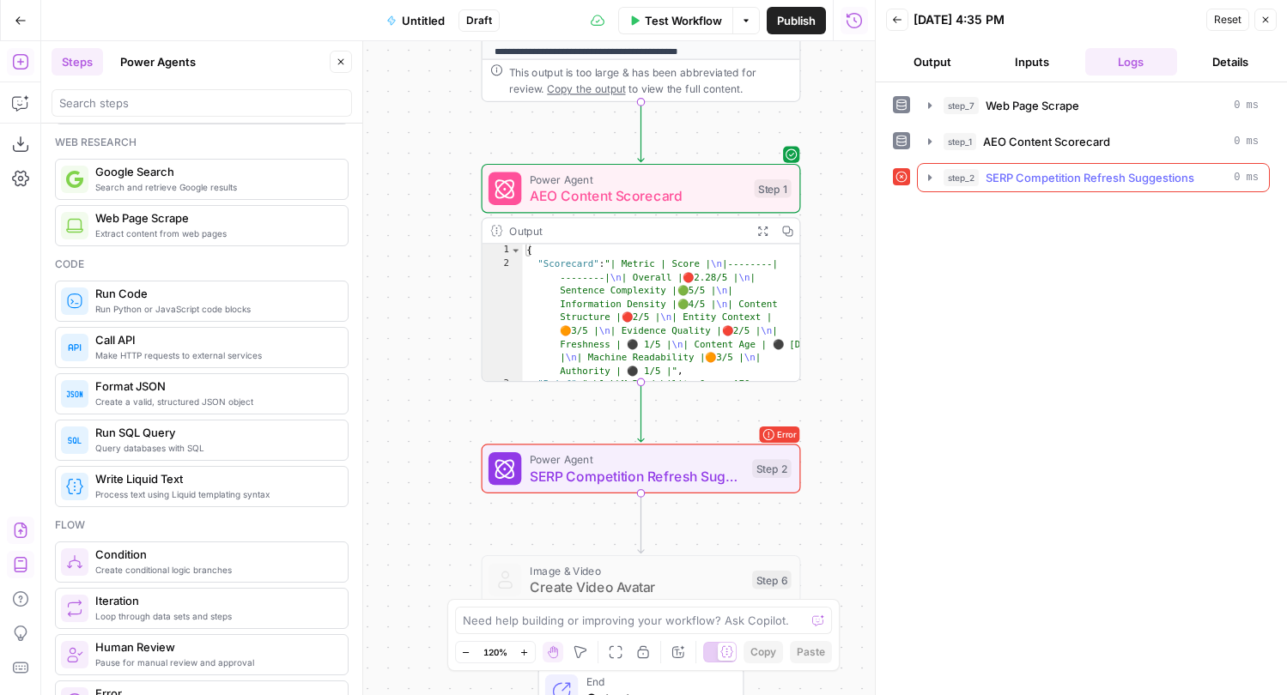
click at [1052, 177] on span "SERP Competition Refresh Suggestions" at bounding box center [1089, 177] width 209 height 17
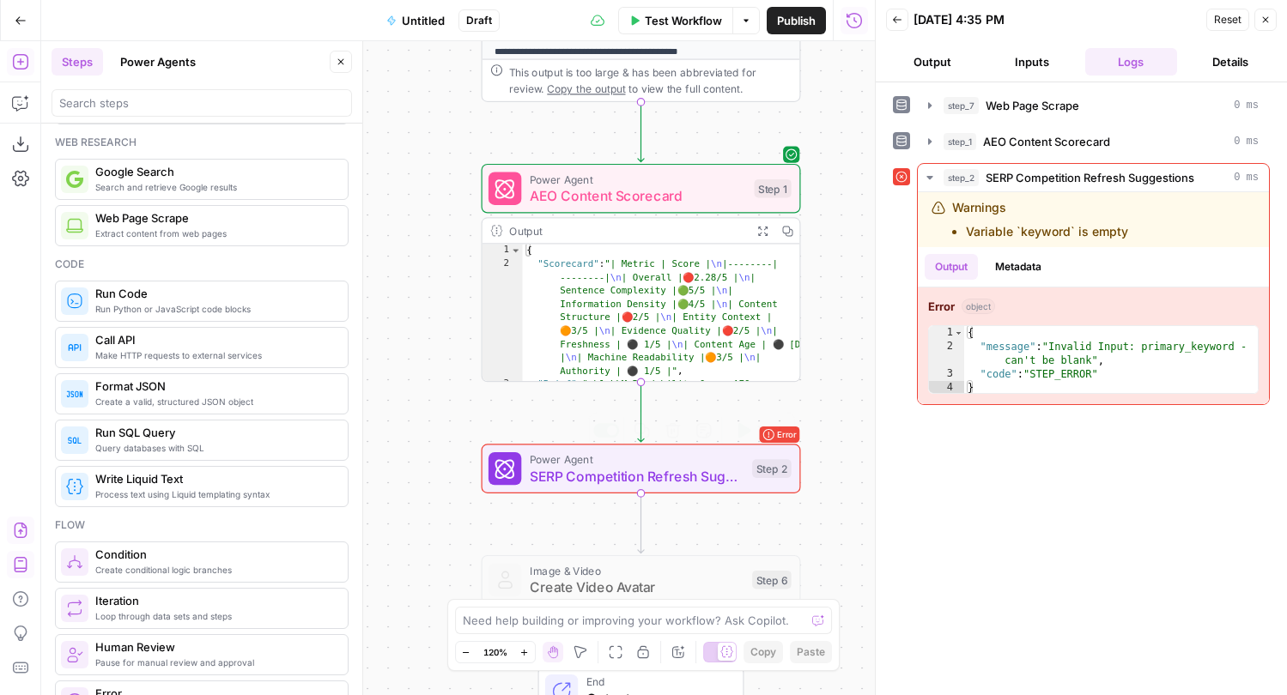
click at [602, 480] on span "SERP Competition Refresh Suggestions" at bounding box center [637, 476] width 215 height 21
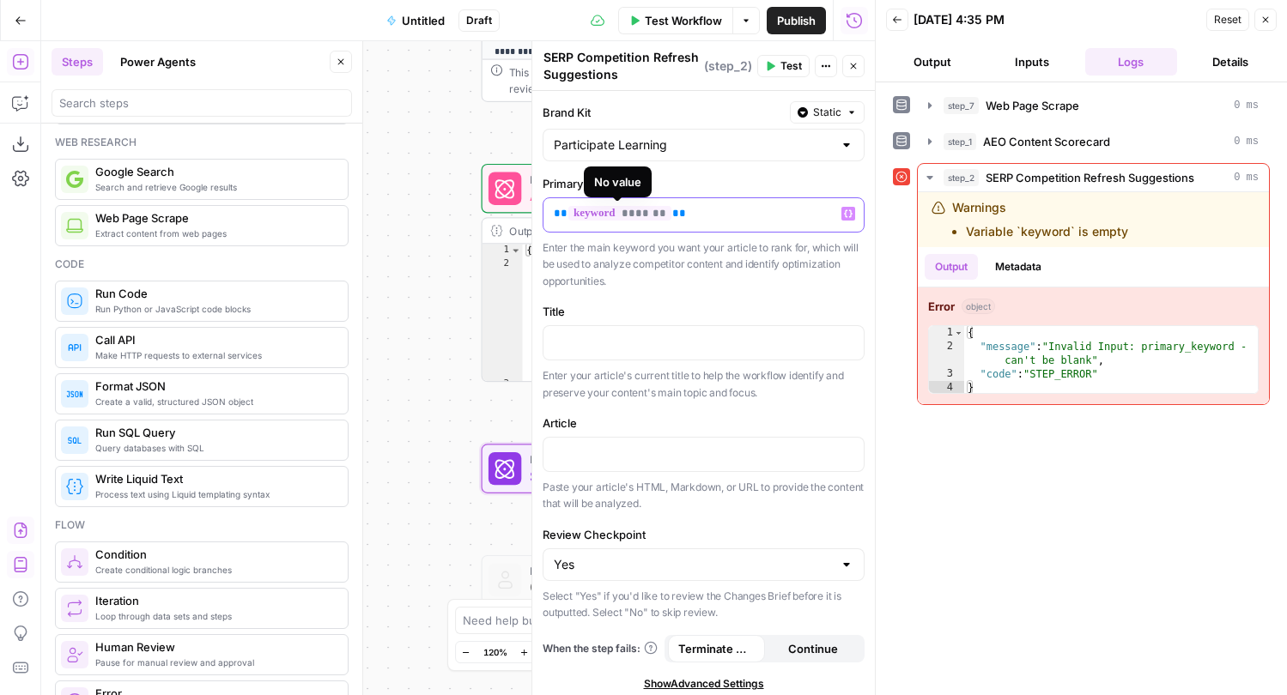
click at [638, 215] on span "*******" at bounding box center [619, 213] width 103 height 15
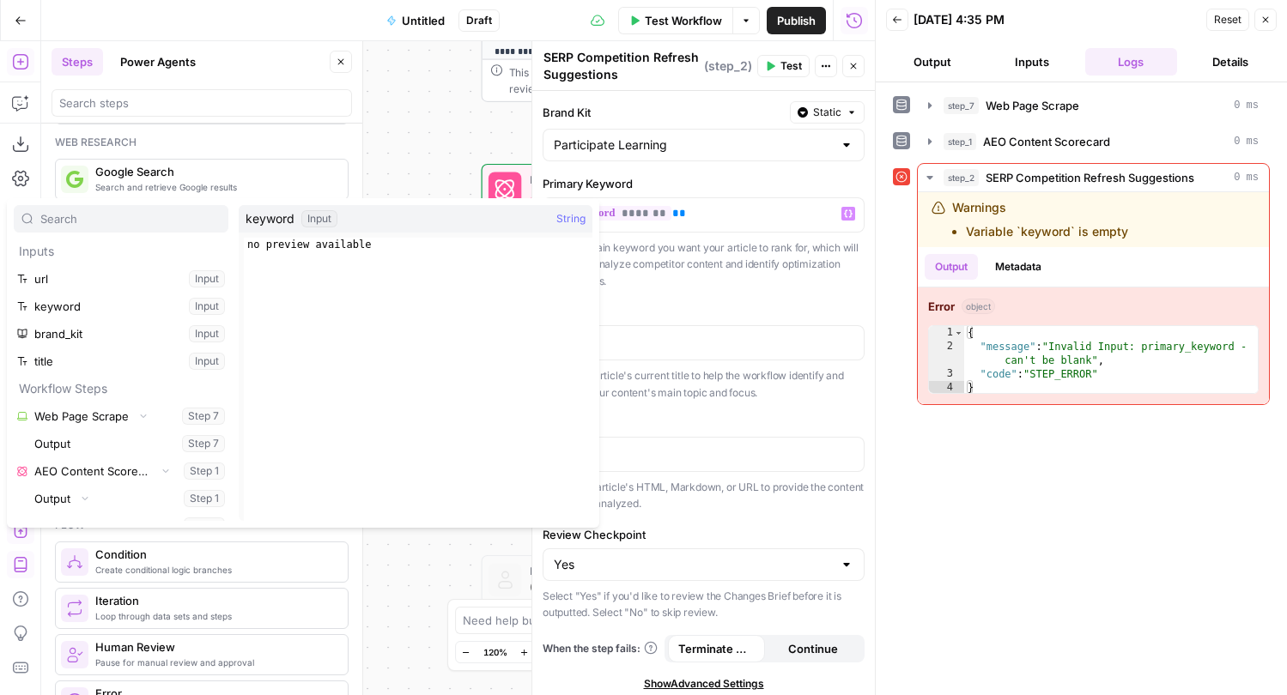
type textarea "**********"
click at [534, 249] on div "no preview available" at bounding box center [418, 393] width 348 height 311
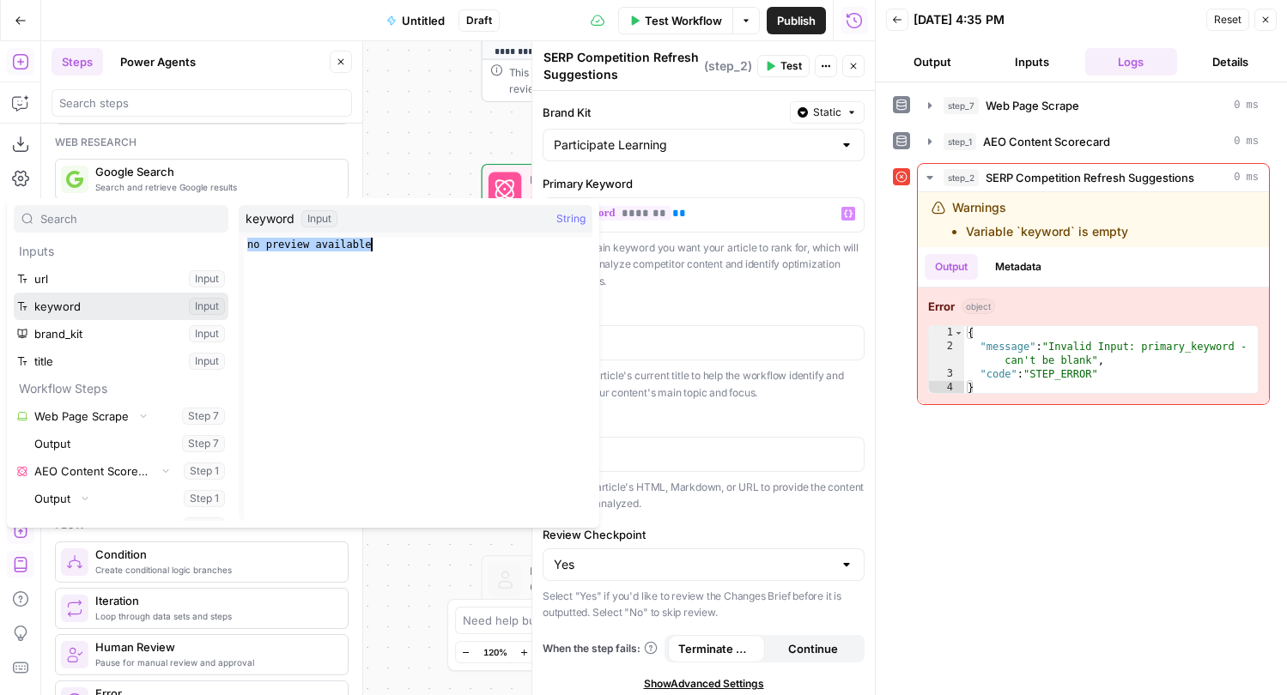
click at [118, 317] on button "Select variable keyword" at bounding box center [121, 306] width 215 height 27
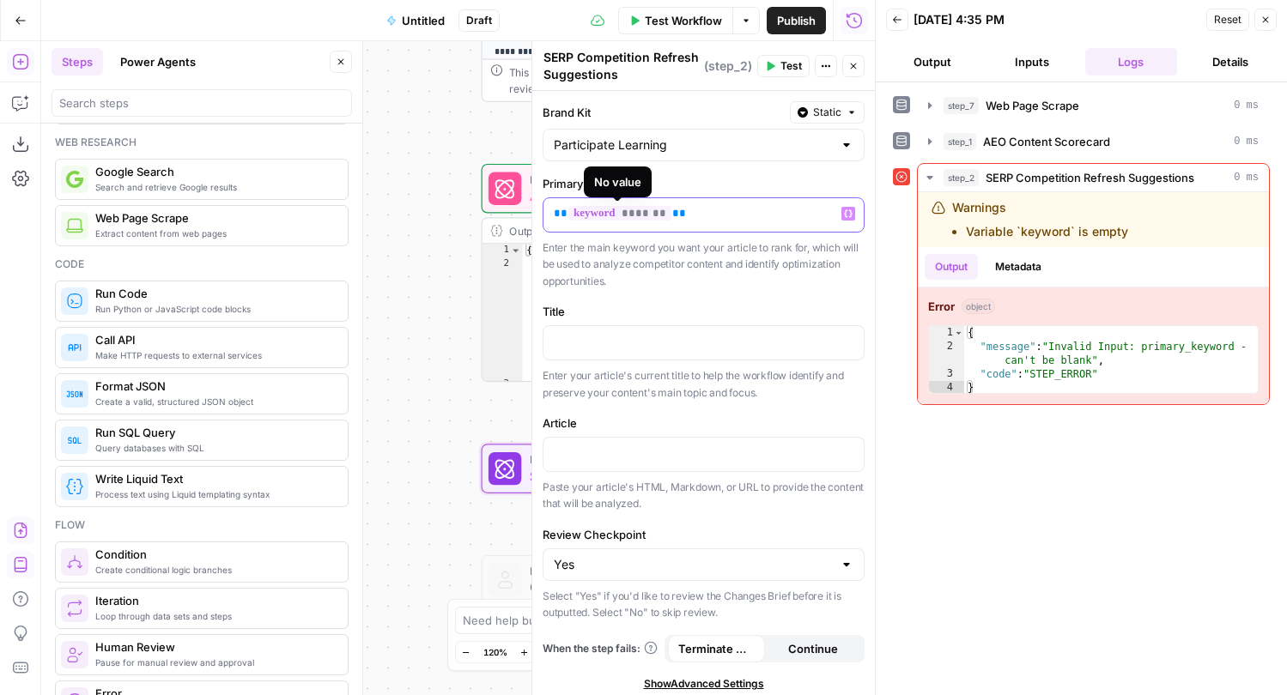
click at [629, 215] on span "*******" at bounding box center [619, 213] width 103 height 15
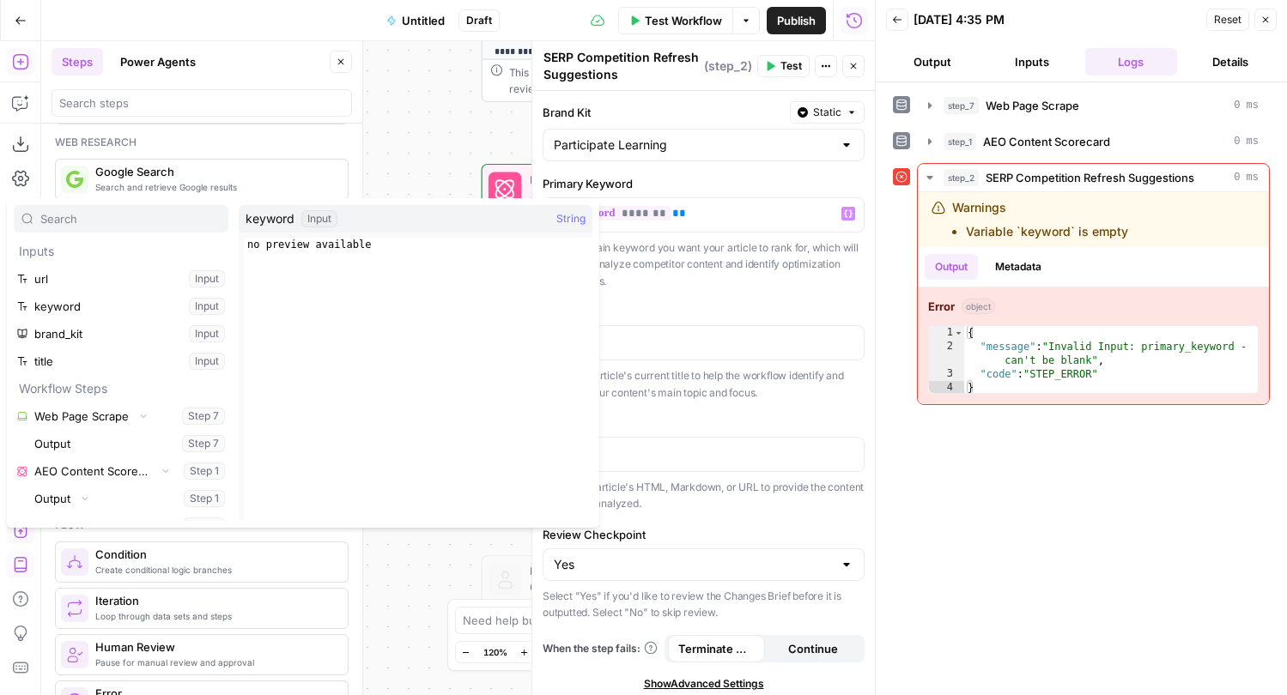
type textarea "**********"
click at [457, 285] on div "no preview available" at bounding box center [418, 393] width 348 height 311
drag, startPoint x: 453, startPoint y: 258, endPoint x: 236, endPoint y: 245, distance: 217.5
click at [236, 245] on div "**********" at bounding box center [303, 363] width 592 height 330
click at [690, 233] on div "Primary Keyword ** ******* ** Variables Menu Enter the main keyword you want yo…" at bounding box center [703, 232] width 322 height 114
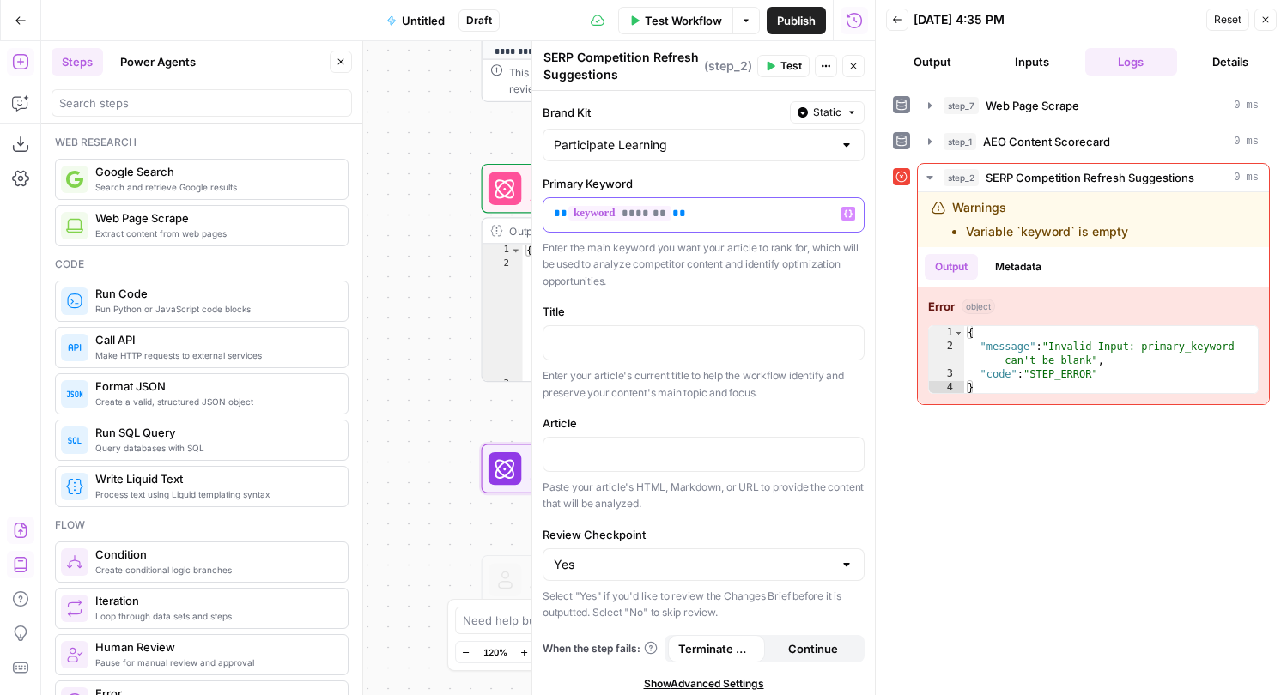
click at [767, 217] on p "** ******* **" at bounding box center [704, 213] width 300 height 17
drag, startPoint x: 736, startPoint y: 216, endPoint x: 550, endPoint y: 219, distance: 186.3
click at [550, 219] on div "** ******* **" at bounding box center [703, 214] width 320 height 33
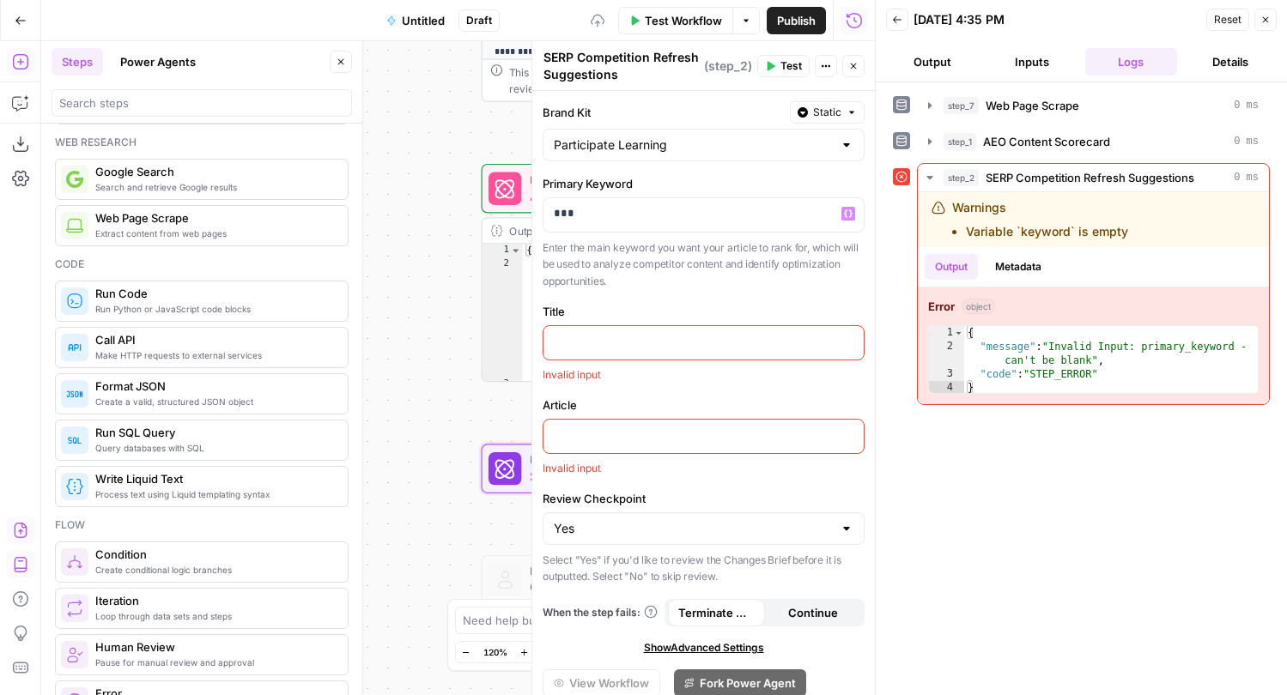
click at [666, 305] on label "Title" at bounding box center [703, 311] width 322 height 17
click at [633, 345] on p at bounding box center [704, 341] width 300 height 17
click at [850, 344] on icon "button" at bounding box center [848, 342] width 9 height 8
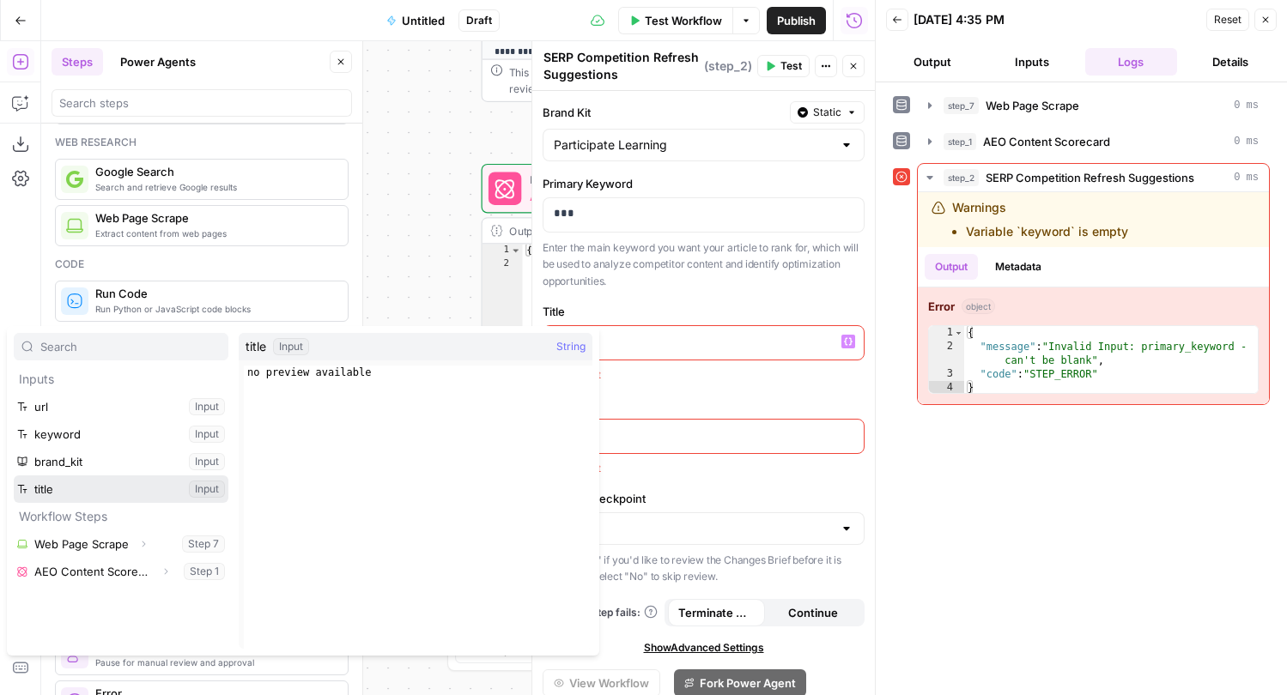
click at [106, 487] on button "Select variable title" at bounding box center [121, 488] width 215 height 27
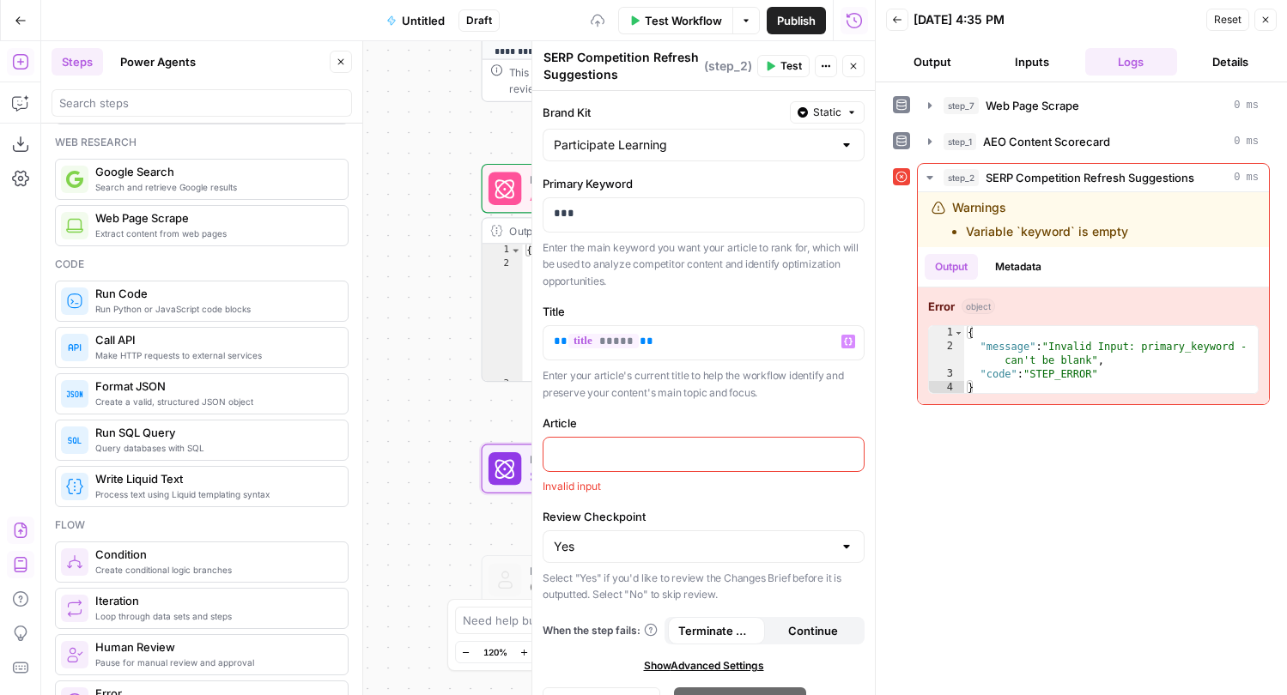
click at [657, 435] on div "Article Invalid input" at bounding box center [703, 455] width 322 height 80
click at [654, 457] on p at bounding box center [704, 453] width 300 height 17
click at [445, 403] on div "**********" at bounding box center [457, 368] width 833 height 654
click at [859, 67] on button "Close" at bounding box center [853, 66] width 22 height 22
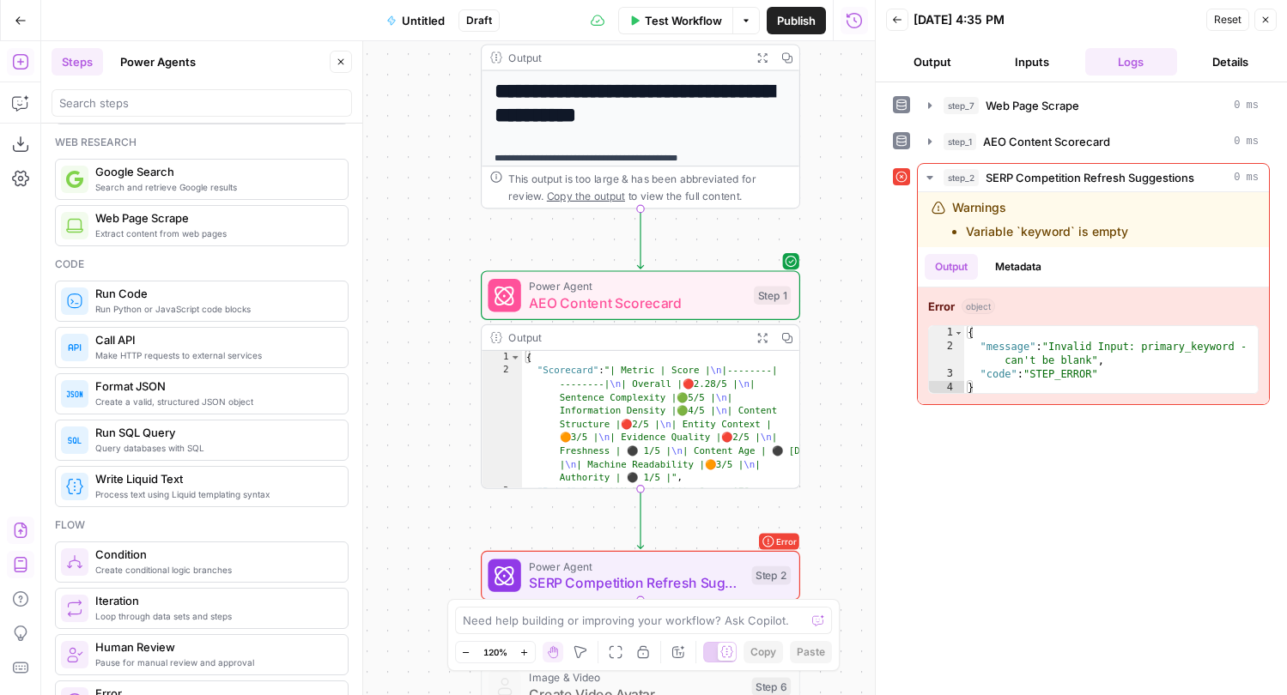
click at [639, 229] on icon "Edge from step_7 to step_1" at bounding box center [640, 239] width 6 height 60
click at [639, 208] on div "This output is too large & has been abbreviated for review. Copy the output to …" at bounding box center [640, 187] width 318 height 42
click at [641, 210] on icon "Edge from step_7 to step_1" at bounding box center [640, 239] width 6 height 60
click at [825, 167] on div "**********" at bounding box center [457, 368] width 833 height 654
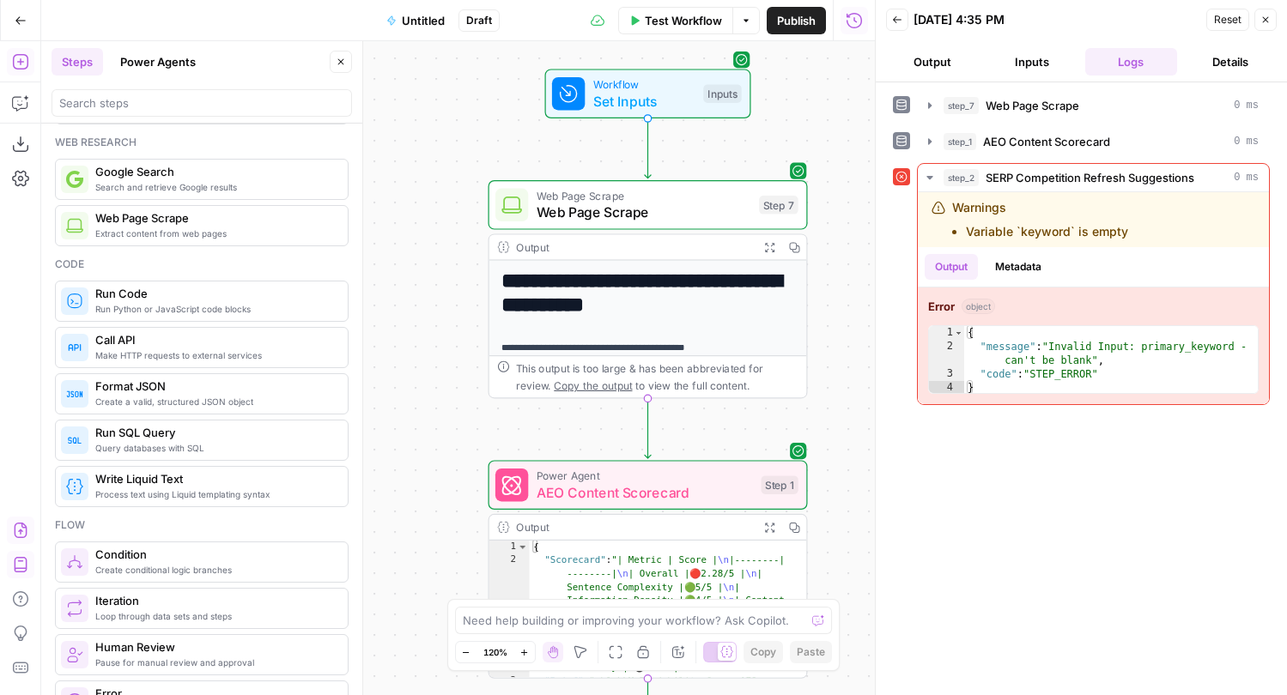
drag, startPoint x: 823, startPoint y: 176, endPoint x: 825, endPoint y: 240, distance: 64.4
click at [825, 240] on div "**********" at bounding box center [457, 368] width 833 height 654
click at [710, 209] on span "Web Page Scrape" at bounding box center [643, 212] width 215 height 21
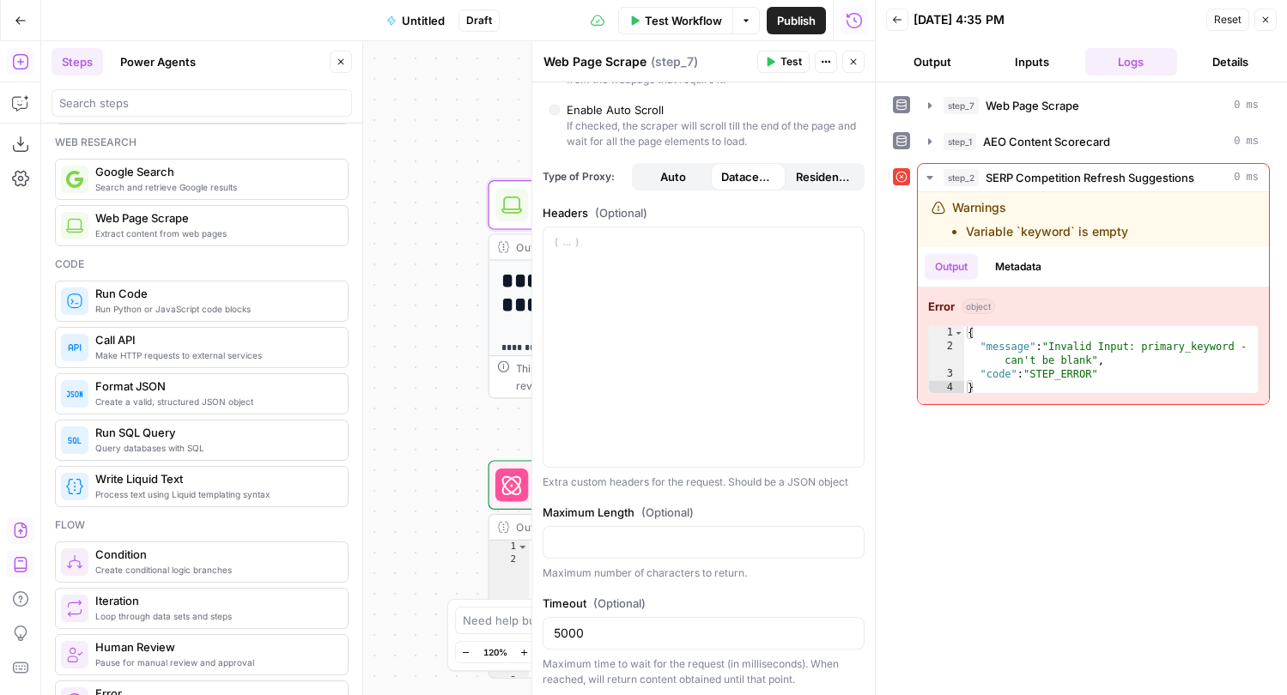
scroll to position [397, 0]
click at [854, 58] on icon "button" at bounding box center [853, 62] width 10 height 10
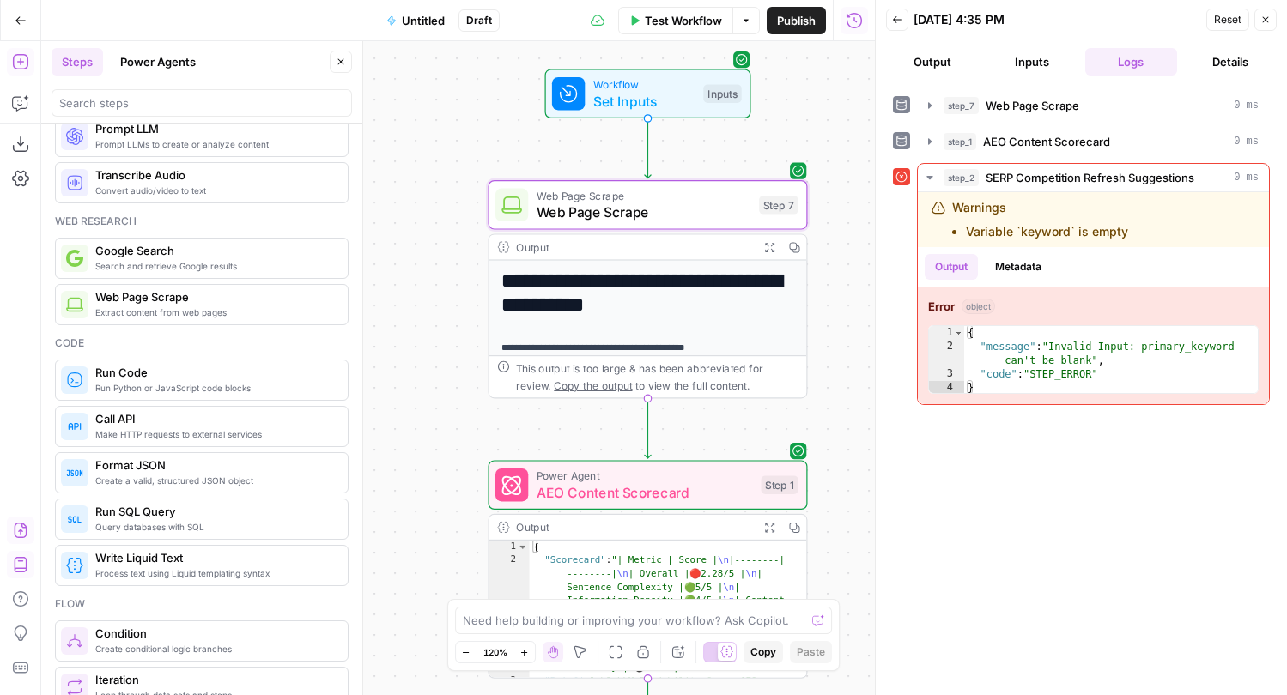
scroll to position [0, 0]
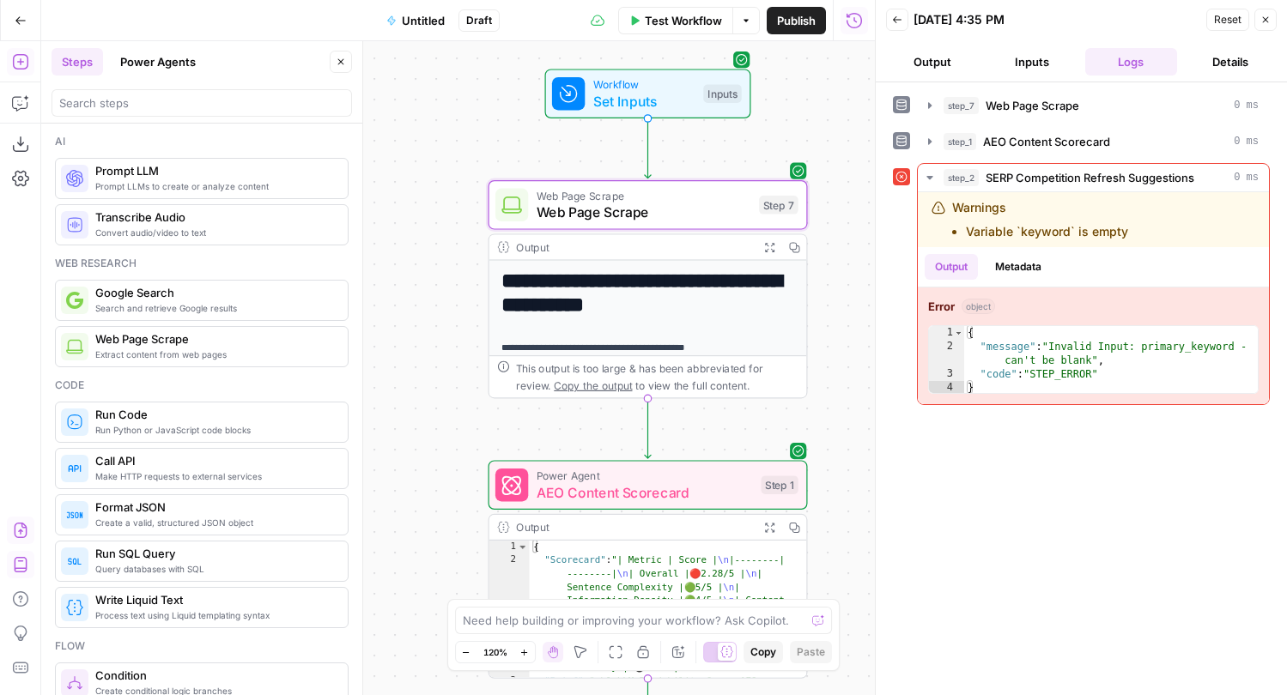
click at [165, 64] on button "Power Agents" at bounding box center [158, 61] width 96 height 27
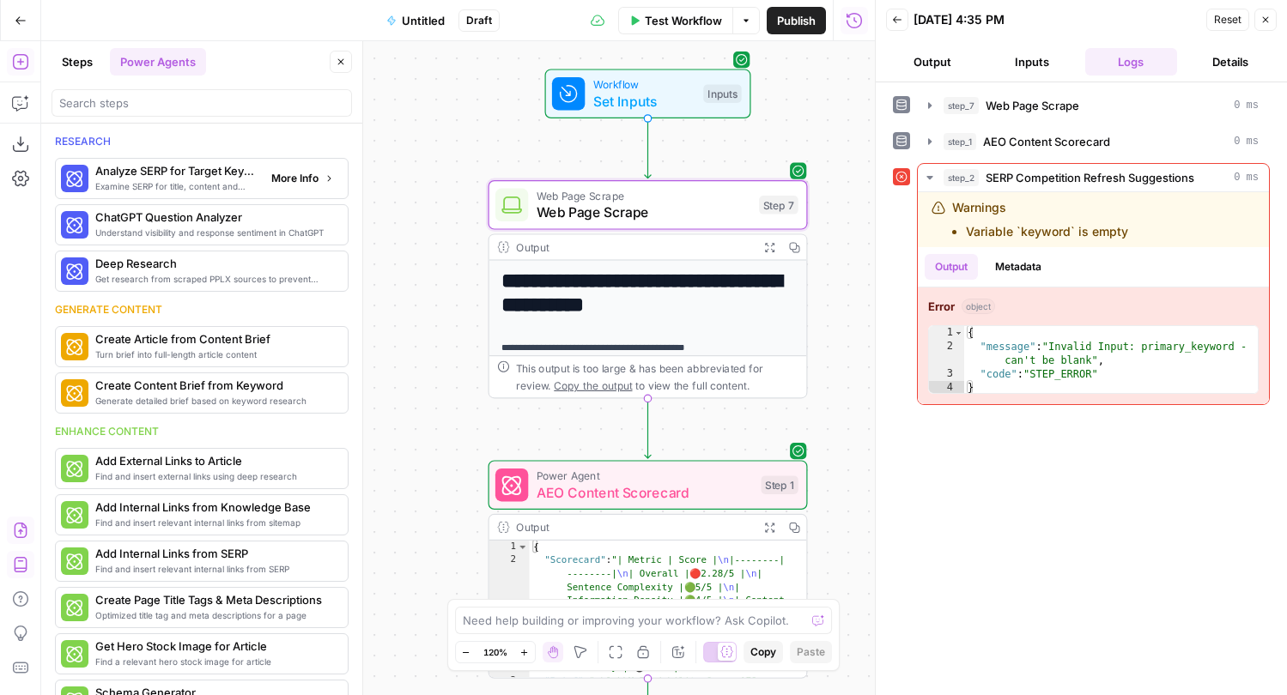
click at [287, 185] on span "More Info" at bounding box center [294, 178] width 47 height 15
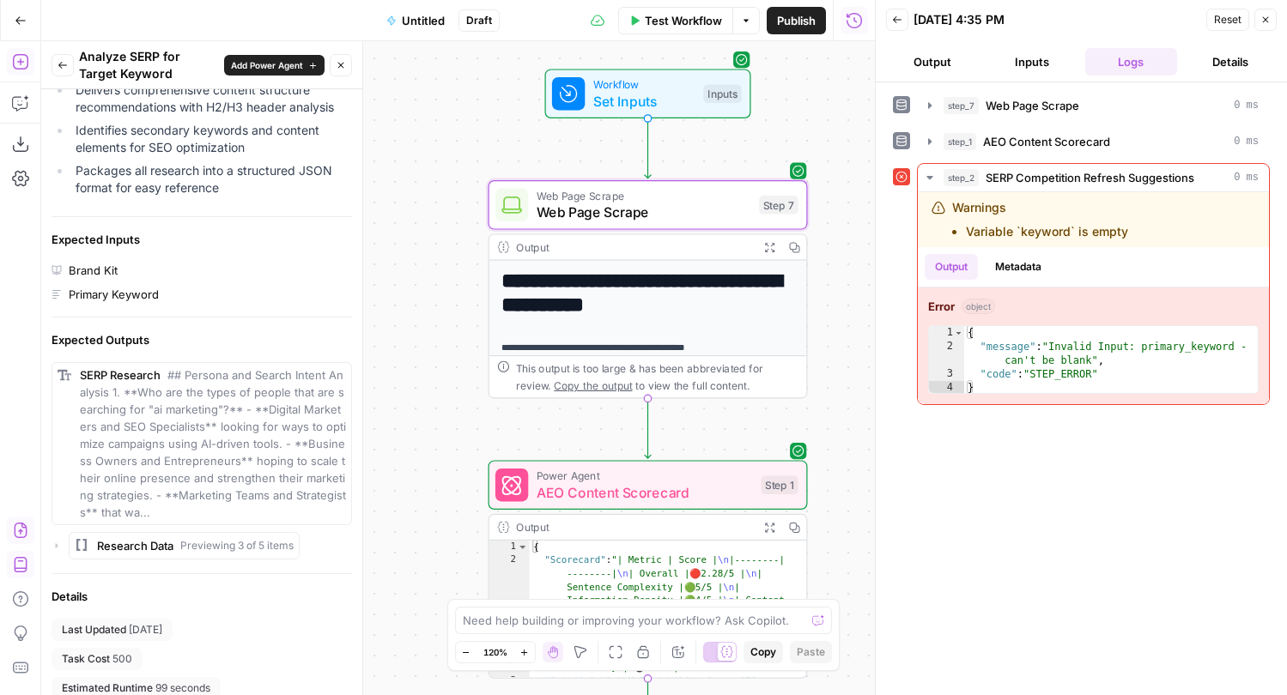
scroll to position [522, 0]
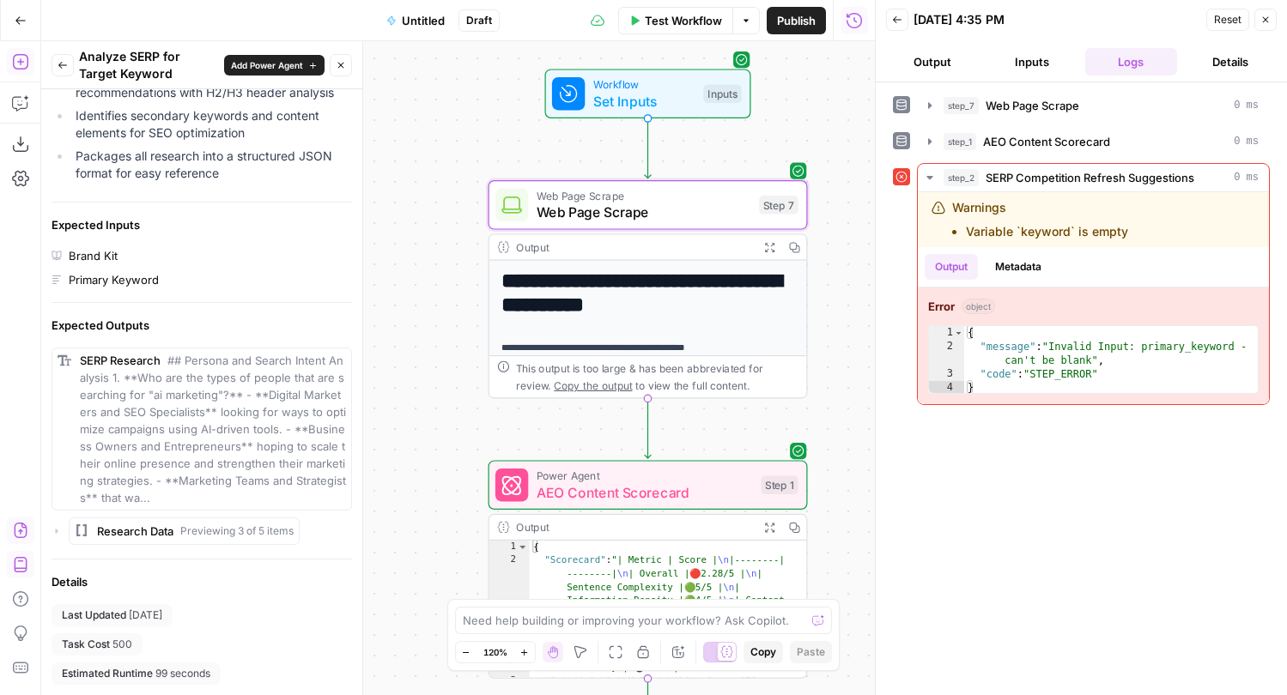
click at [62, 62] on icon "button" at bounding box center [63, 65] width 10 height 10
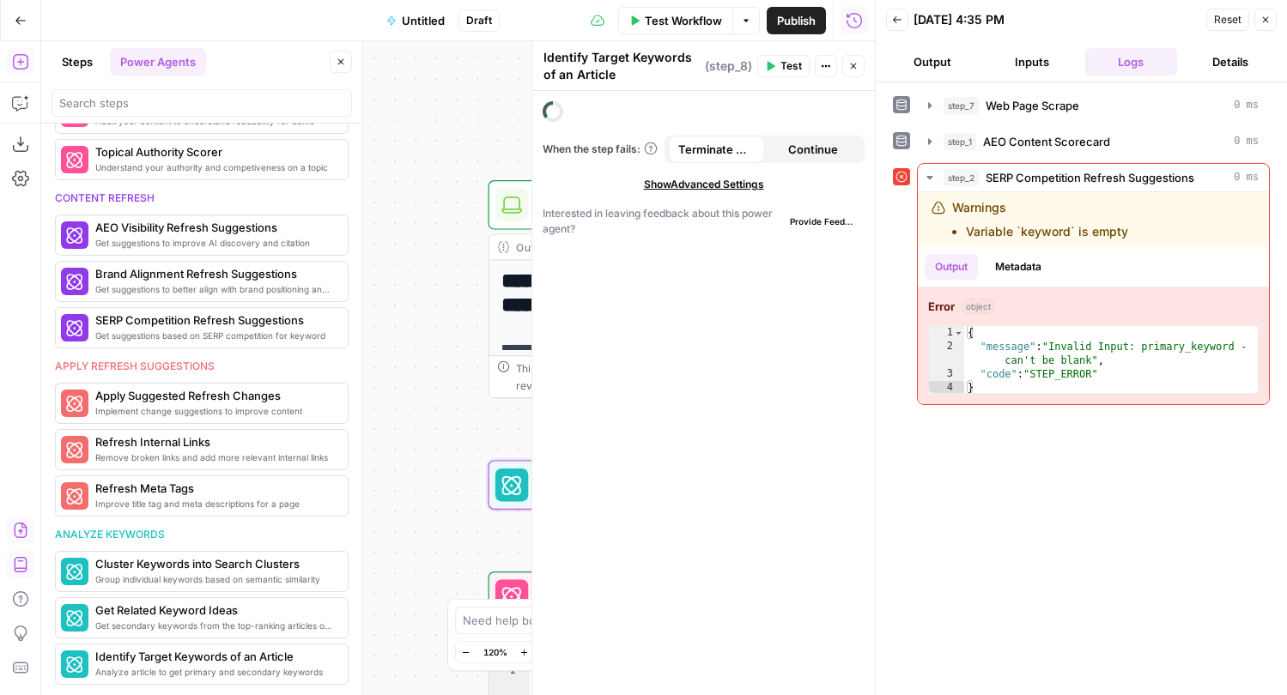
scroll to position [757, 0]
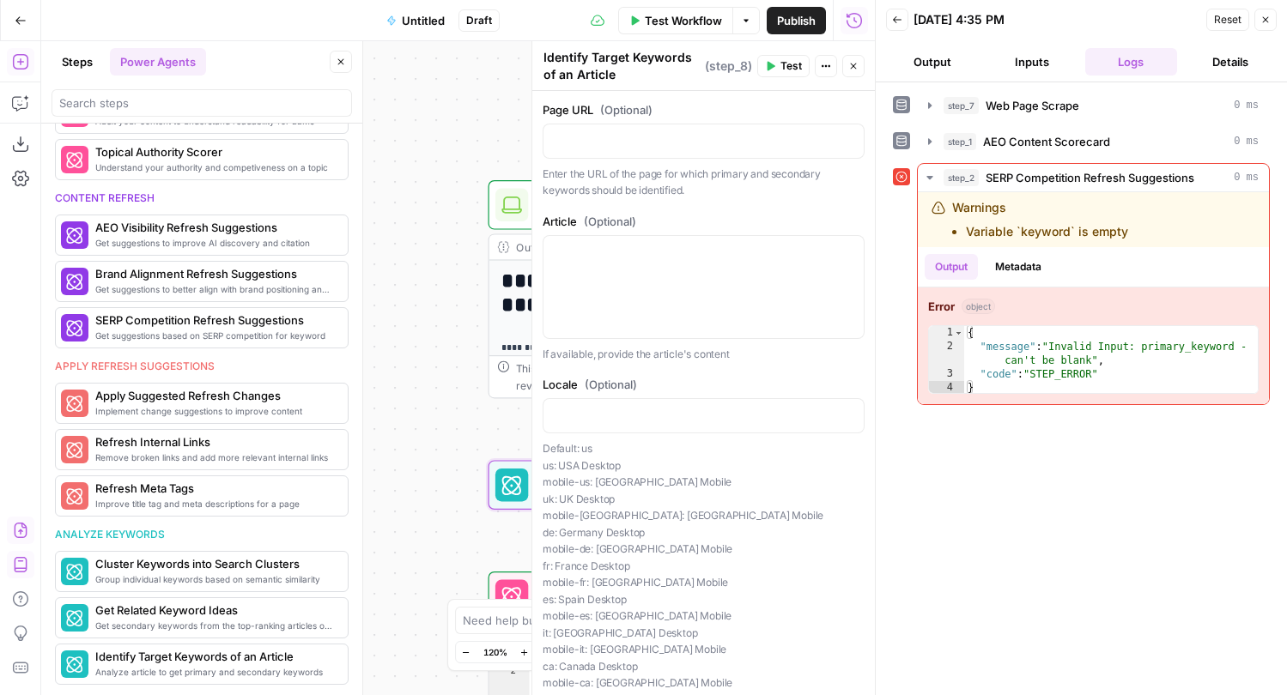
click at [689, 160] on div "Page URL (Optional) Enter the URL of the page for which primary and secondary k…" at bounding box center [703, 150] width 322 height 98
click at [689, 149] on div at bounding box center [703, 140] width 320 height 33
click at [845, 138] on icon "button" at bounding box center [848, 140] width 9 height 9
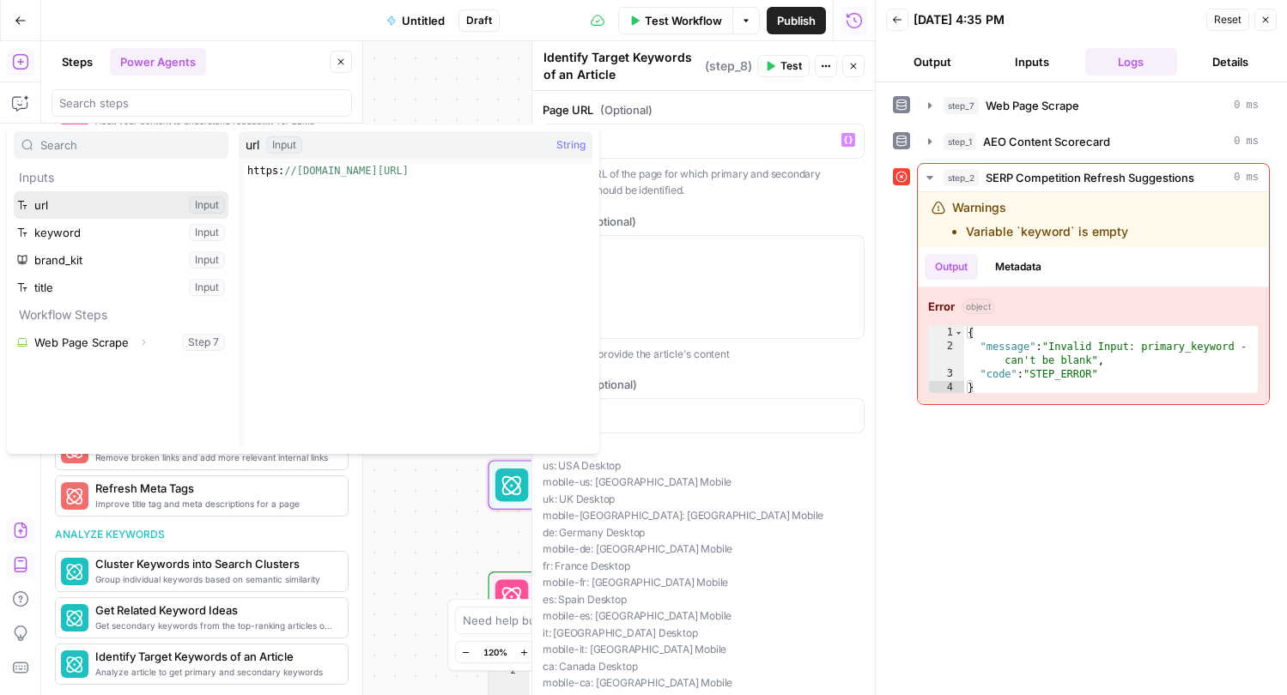
click at [94, 208] on button "Select variable url" at bounding box center [121, 204] width 215 height 27
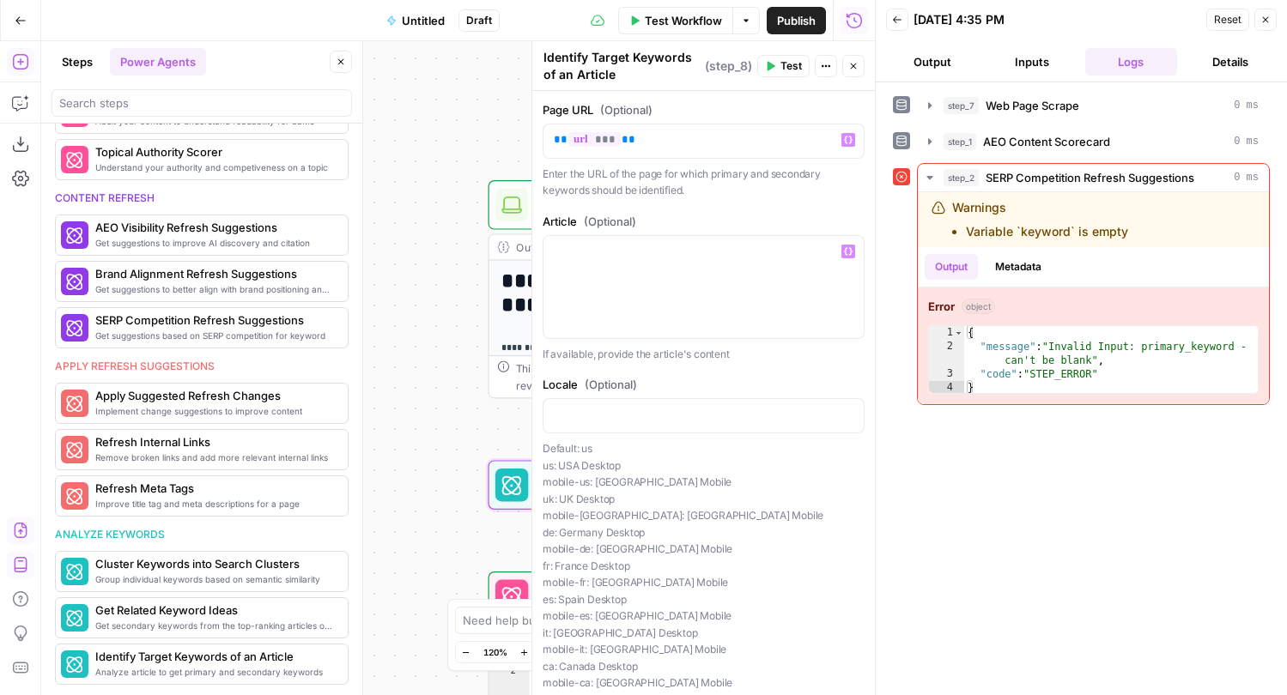
click at [753, 215] on label "Article (Optional)" at bounding box center [703, 221] width 322 height 17
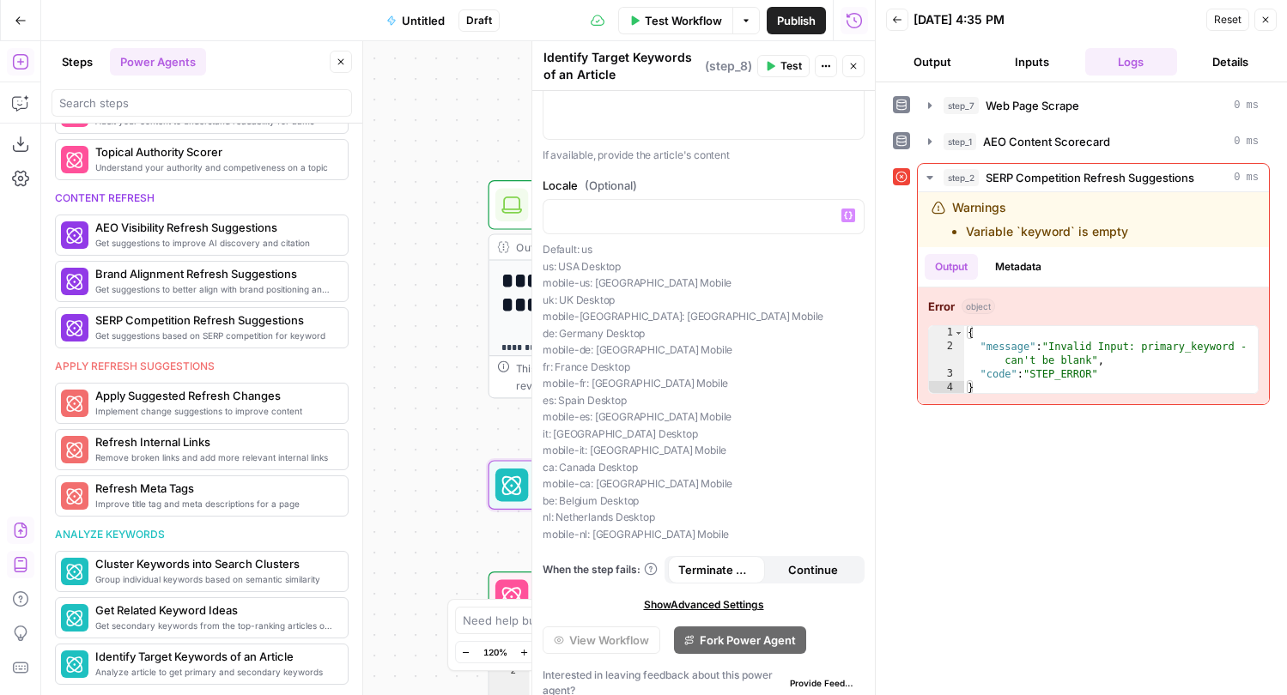
scroll to position [213, 0]
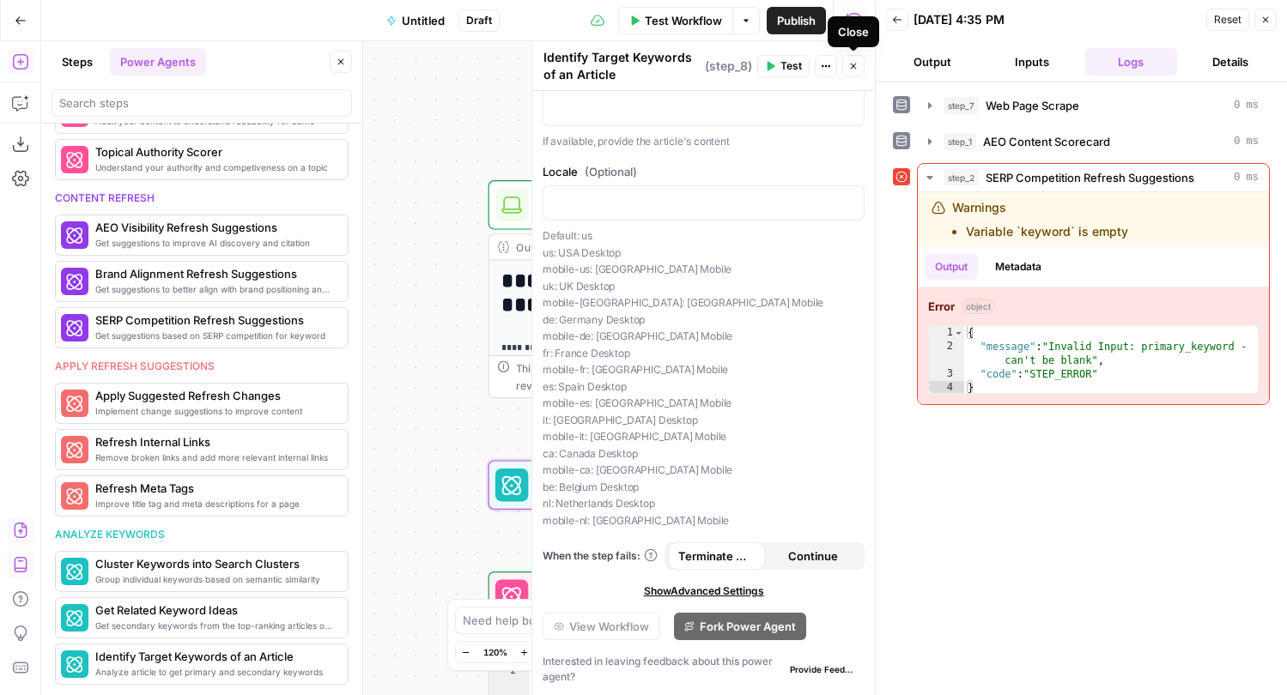
click at [857, 63] on icon "button" at bounding box center [853, 66] width 10 height 10
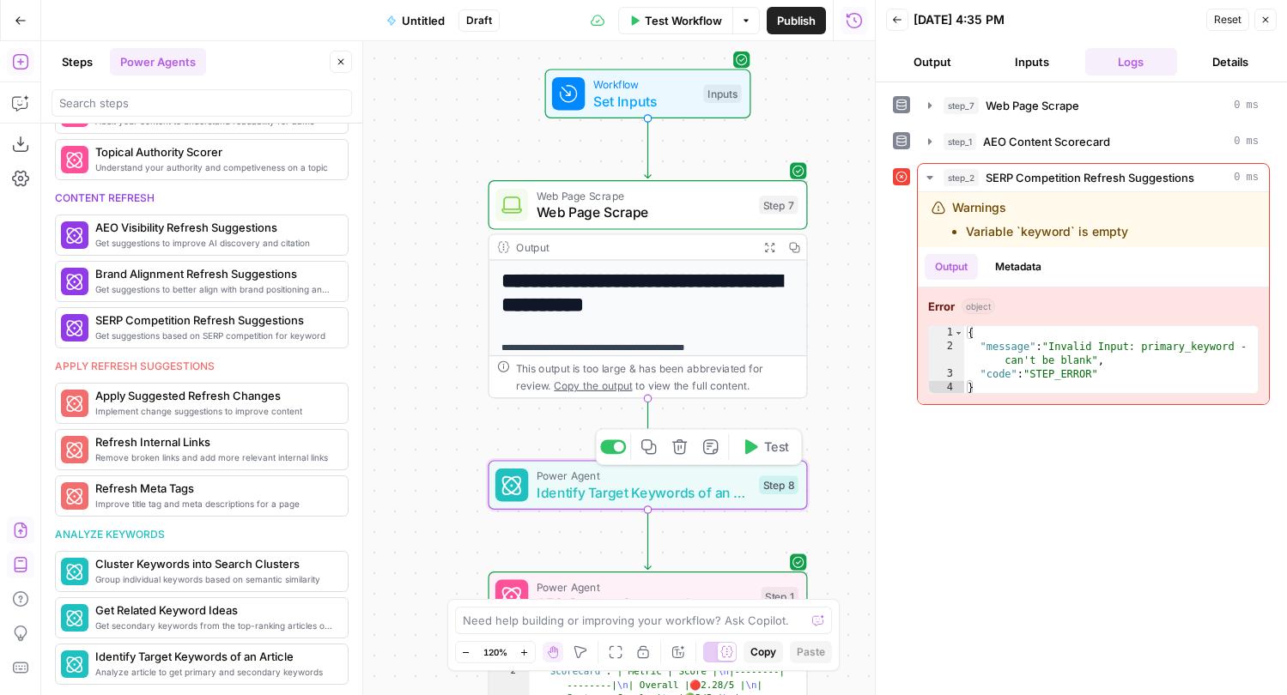
click at [749, 440] on icon "button" at bounding box center [750, 447] width 16 height 16
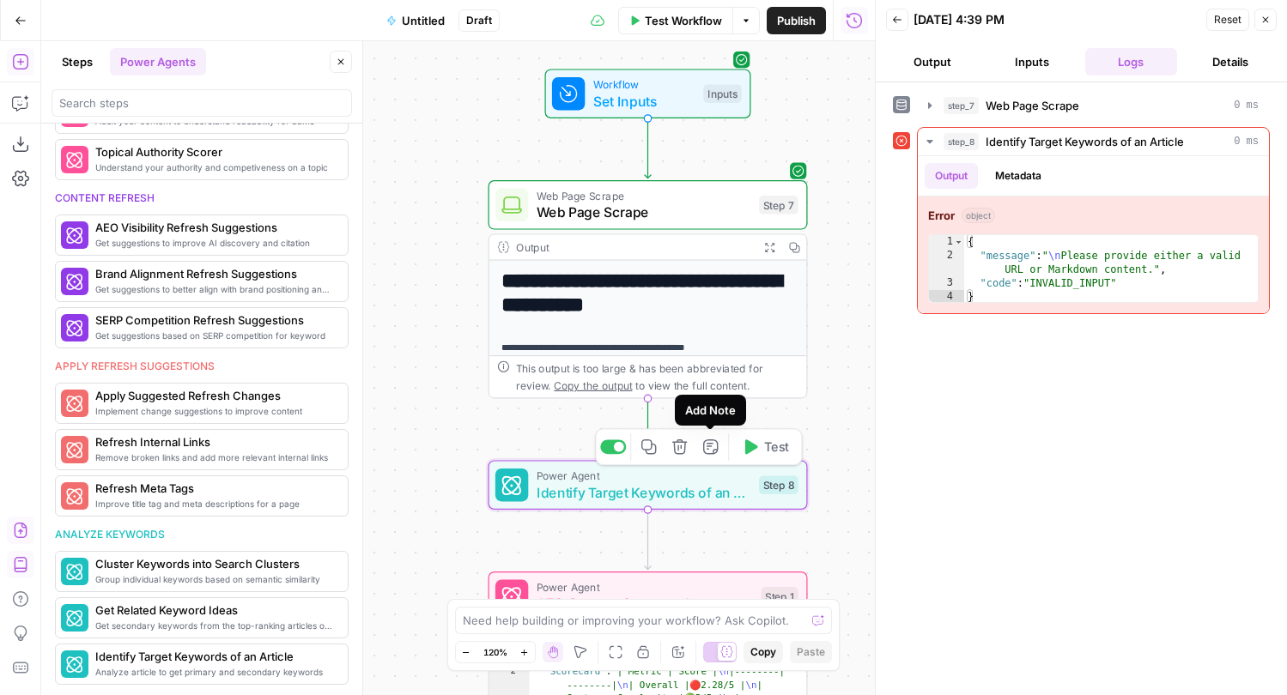
click at [674, 487] on span "Identify Target Keywords of an Article" at bounding box center [643, 492] width 215 height 21
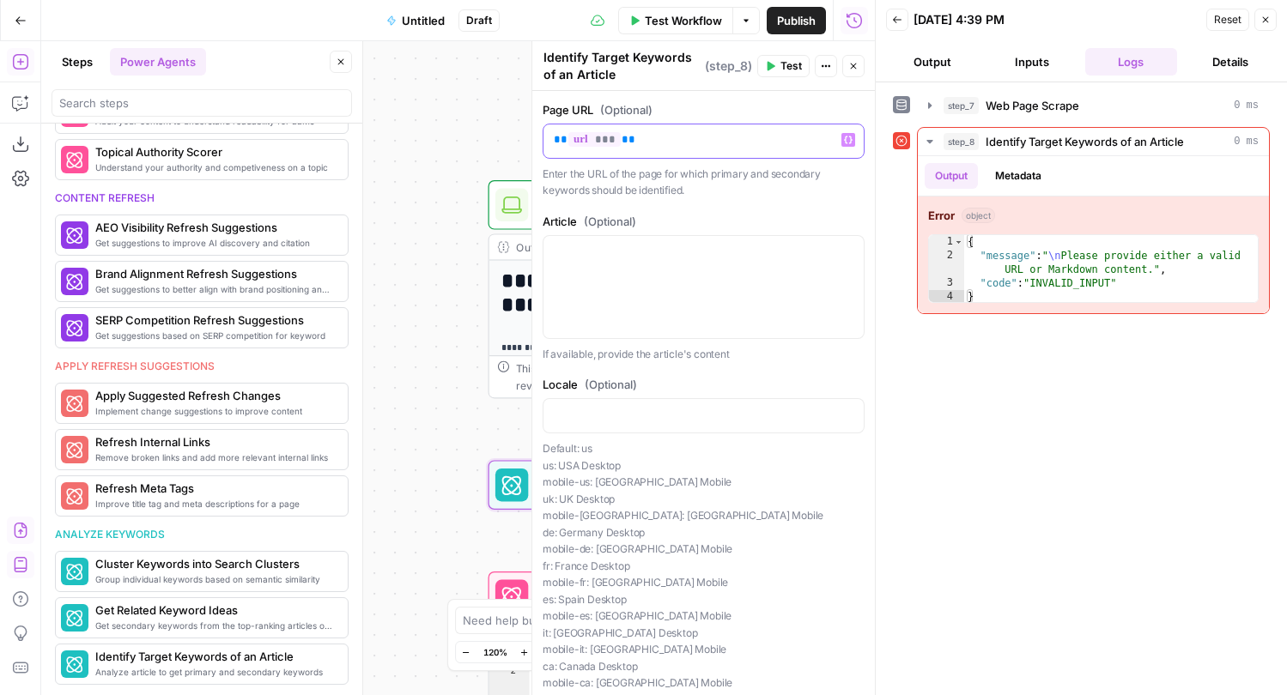
click at [639, 148] on div "** *** **" at bounding box center [703, 140] width 320 height 33
click at [925, 137] on icon "button" at bounding box center [930, 142] width 14 height 14
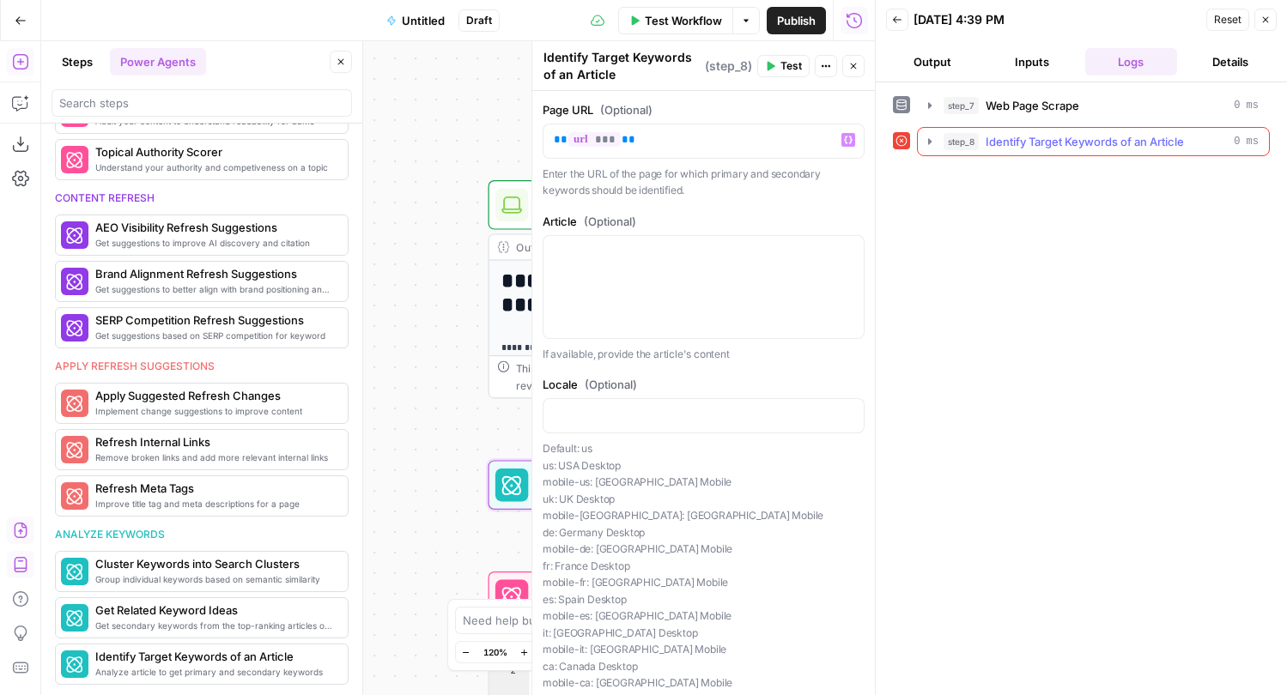
click at [925, 137] on icon "button" at bounding box center [930, 142] width 14 height 14
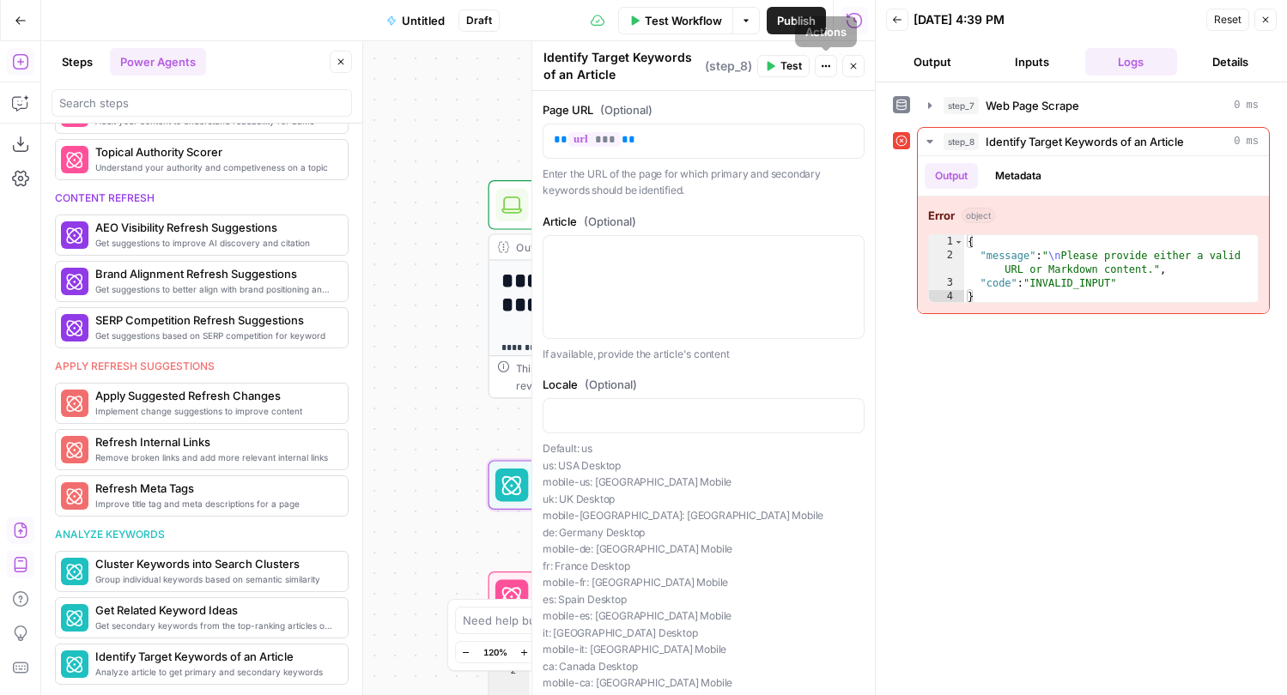
click at [825, 71] on button "Actions" at bounding box center [825, 66] width 22 height 22
click at [843, 64] on button "Close" at bounding box center [853, 66] width 22 height 22
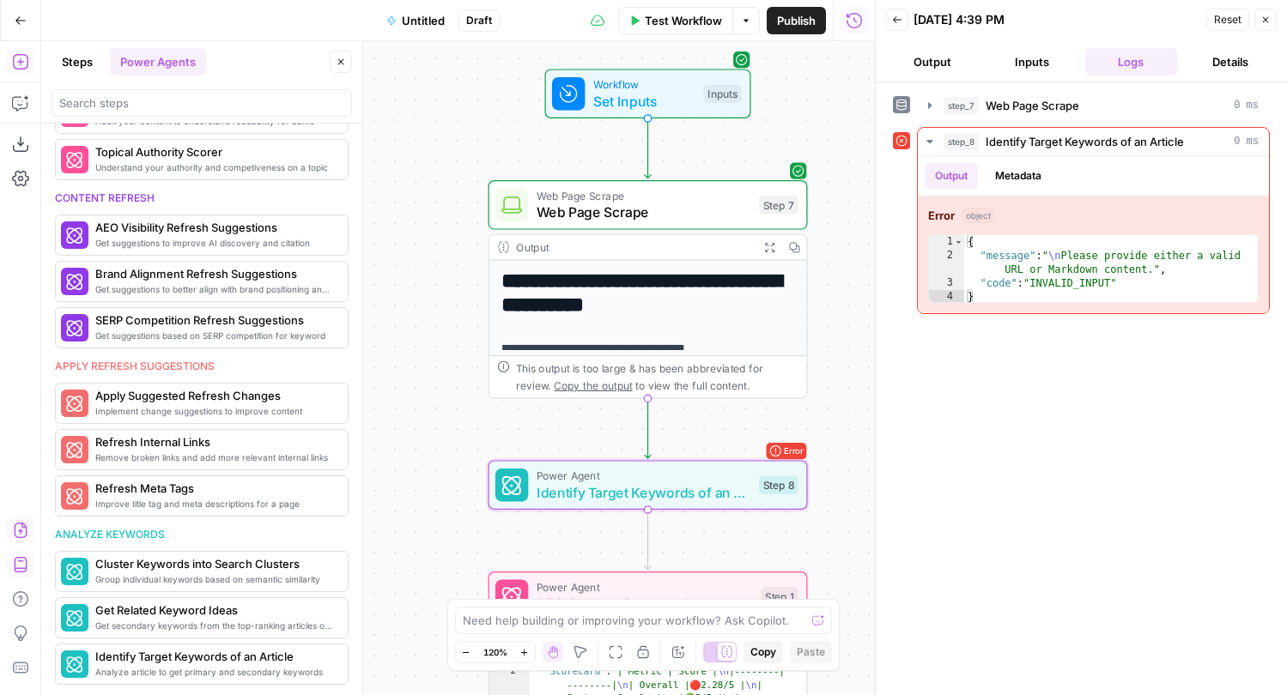
click at [1232, 50] on button "Details" at bounding box center [1230, 61] width 93 height 27
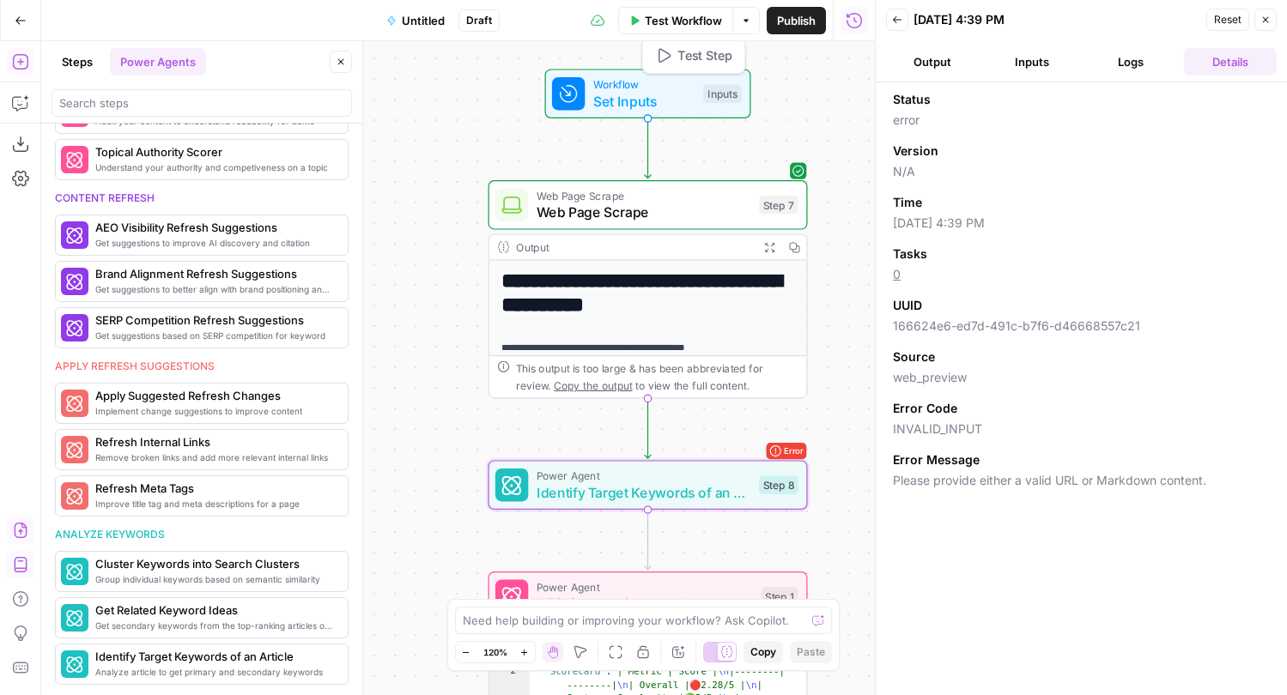
click at [660, 92] on span "Set Inputs" at bounding box center [644, 101] width 102 height 21
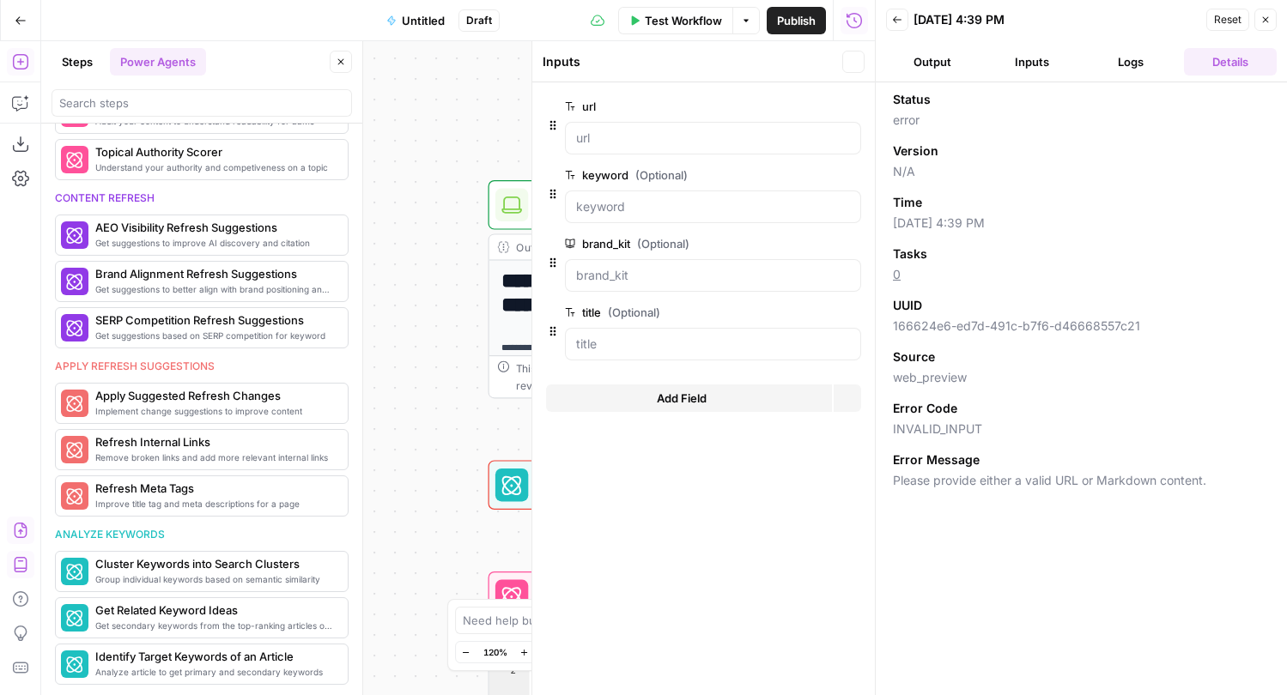
scroll to position [663, 0]
click at [849, 59] on icon "button" at bounding box center [853, 62] width 10 height 10
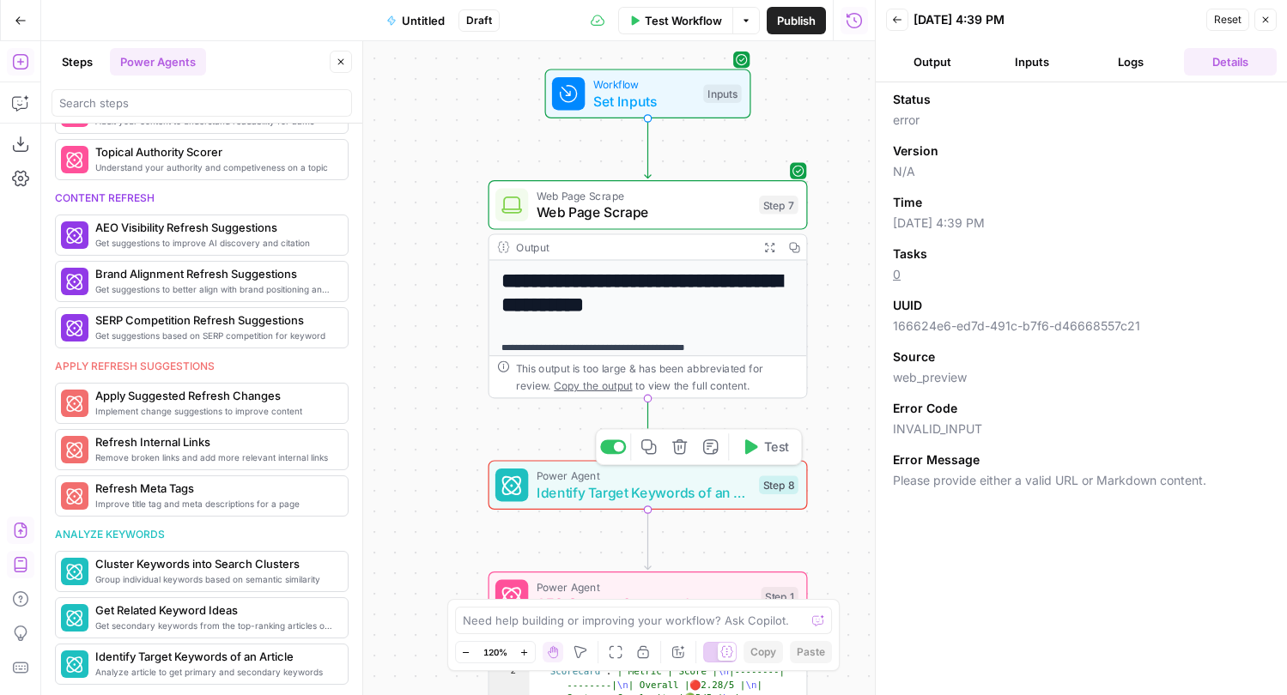
click at [636, 481] on span "Power Agent" at bounding box center [643, 476] width 215 height 16
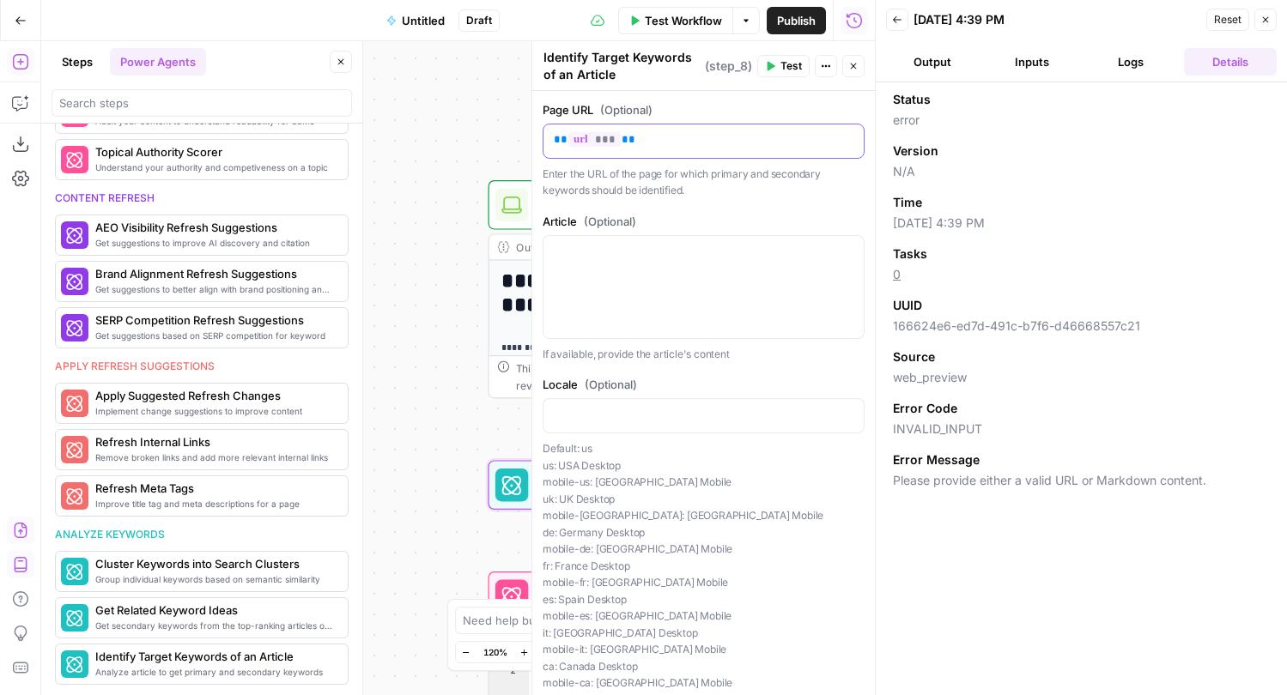
click at [665, 142] on p "** *** **" at bounding box center [704, 139] width 300 height 17
click at [849, 141] on icon "button" at bounding box center [848, 140] width 9 height 9
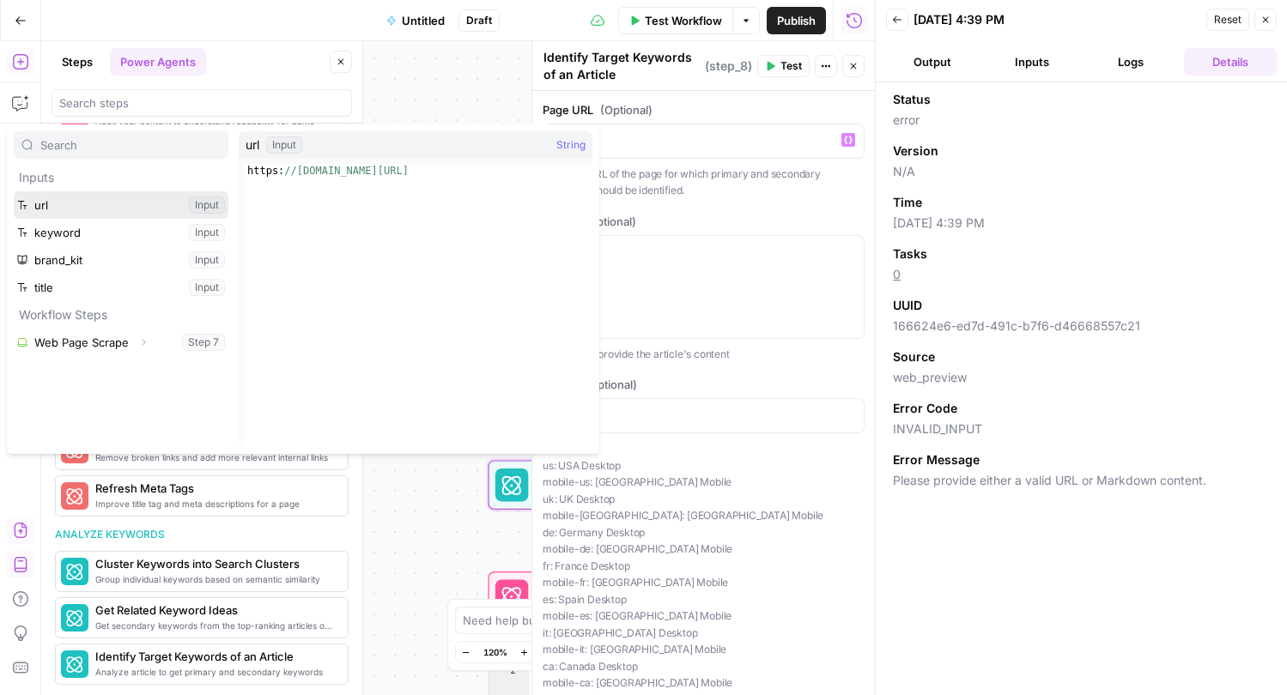
click at [68, 203] on button "Select variable url" at bounding box center [121, 204] width 215 height 27
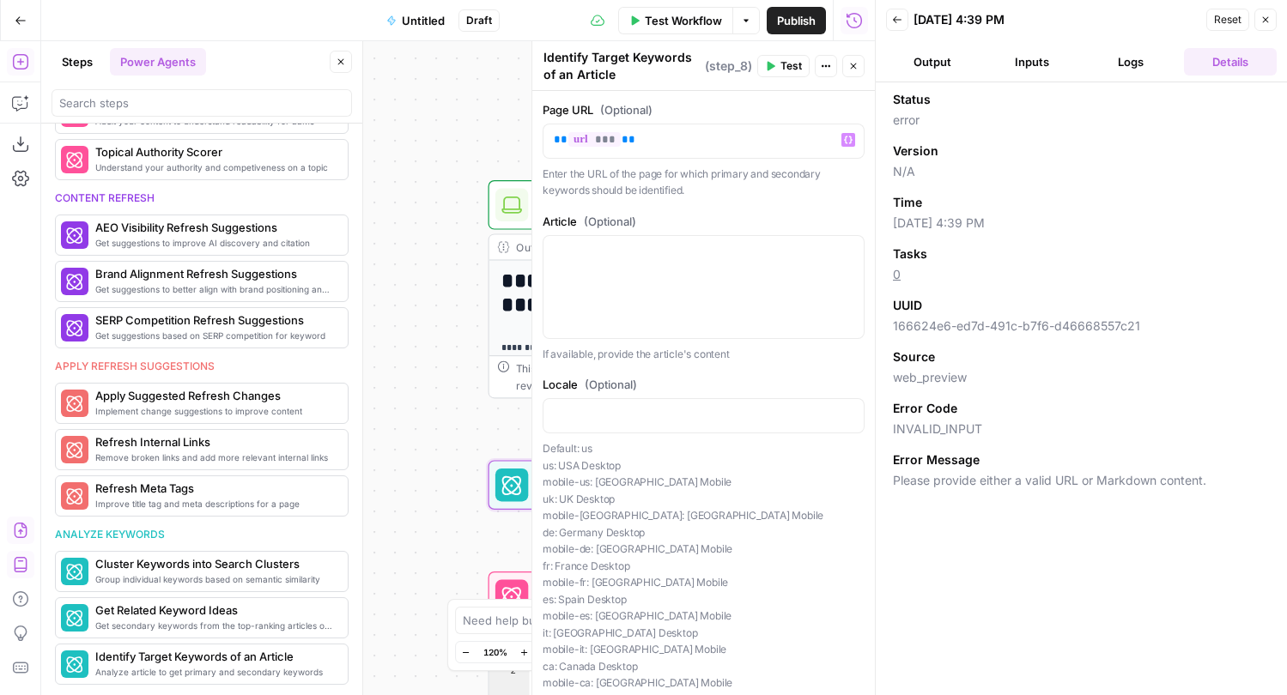
click at [782, 63] on span "Test" at bounding box center [790, 65] width 21 height 15
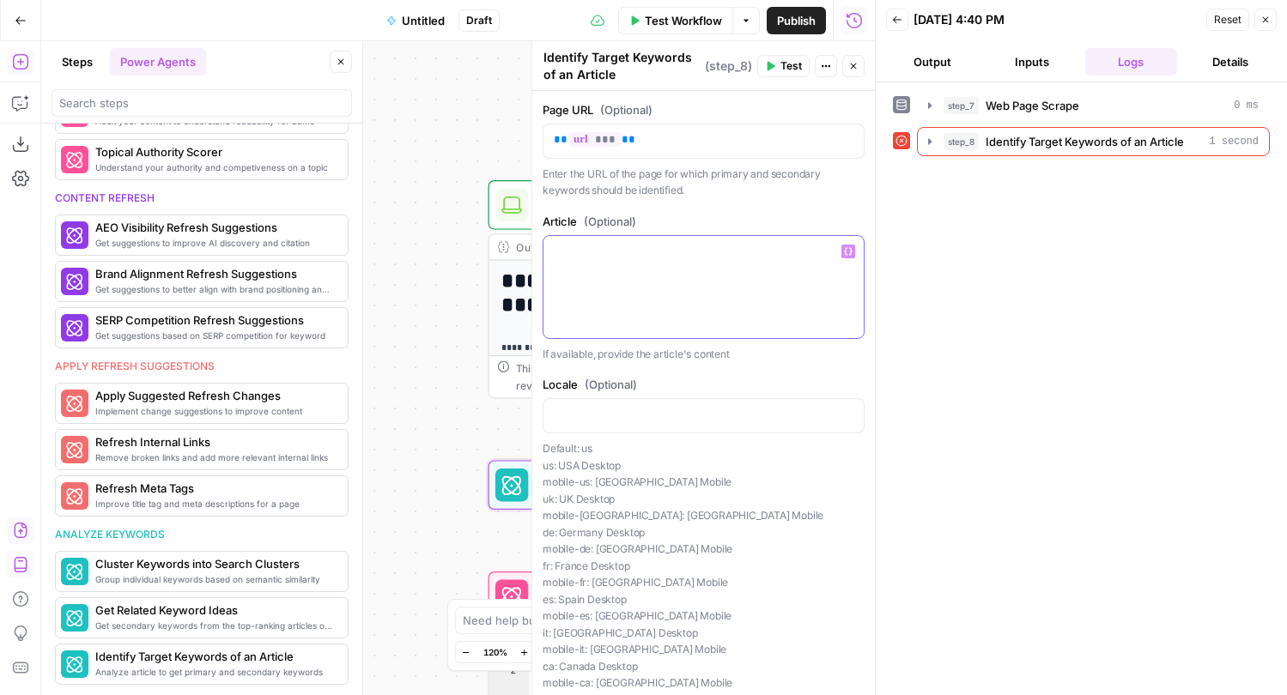
click at [850, 251] on icon "button" at bounding box center [848, 251] width 9 height 8
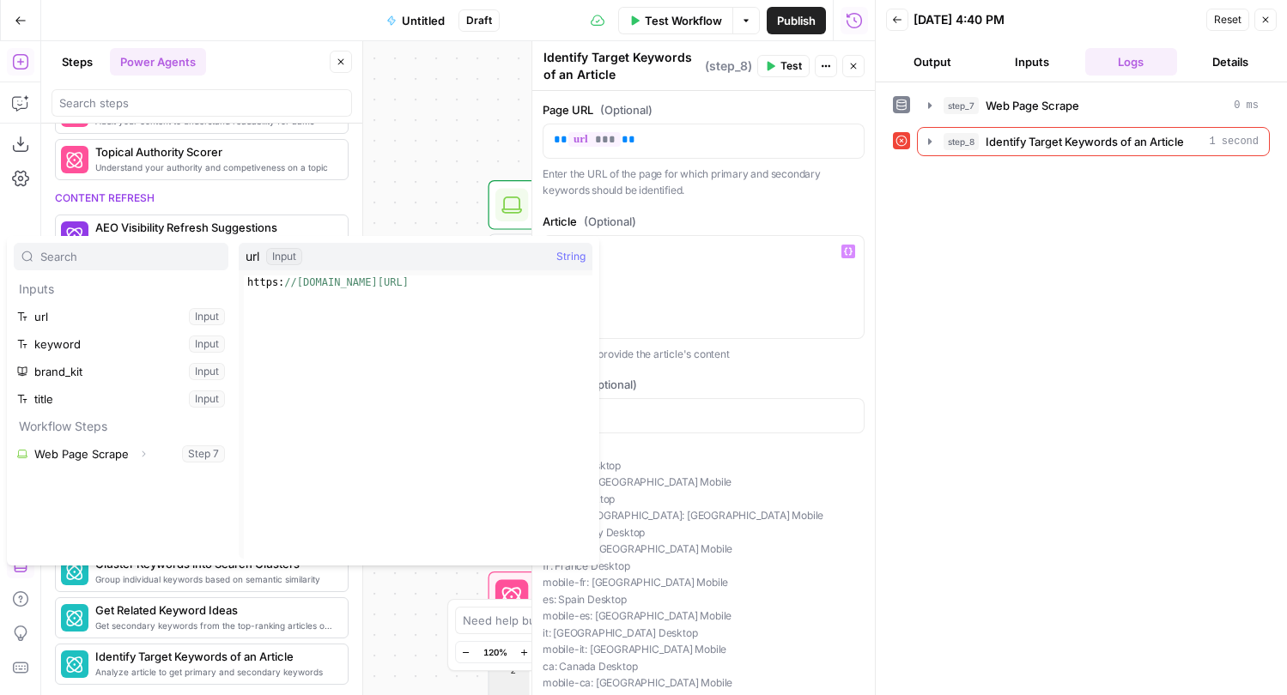
click at [779, 197] on p "Enter the URL of the page for which primary and secondary keywords should be id…" at bounding box center [703, 182] width 322 height 33
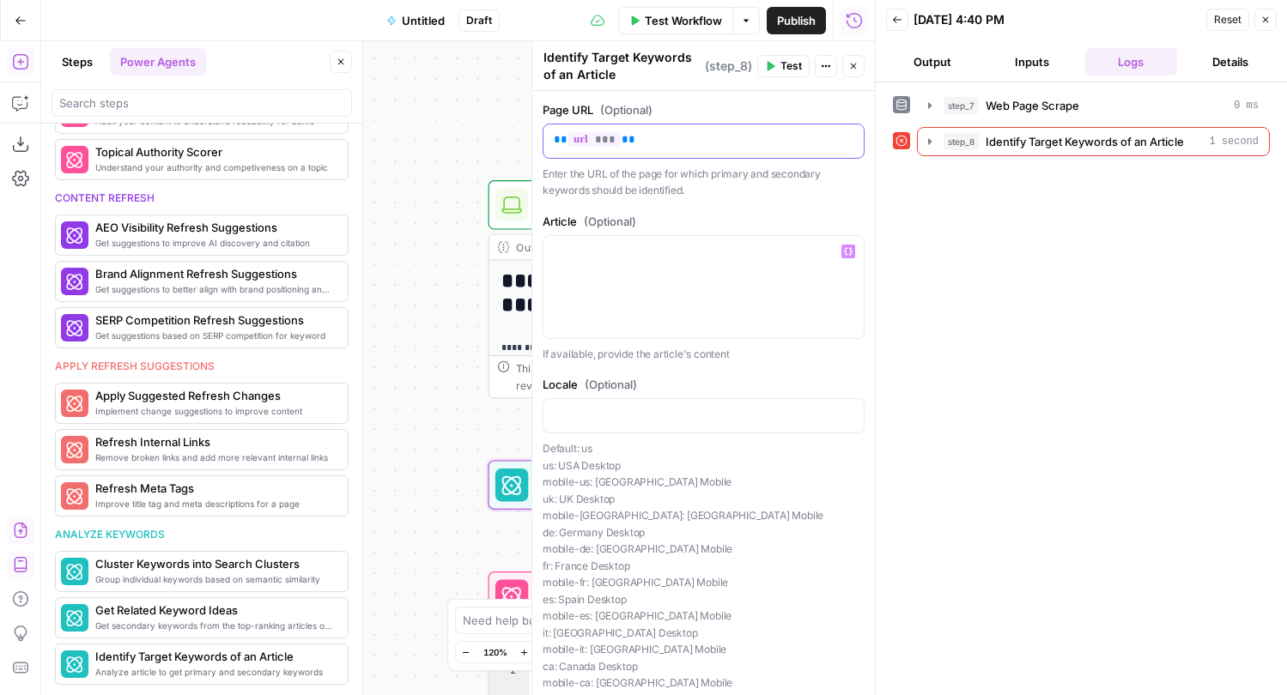
click at [584, 132] on span "***" at bounding box center [594, 139] width 52 height 15
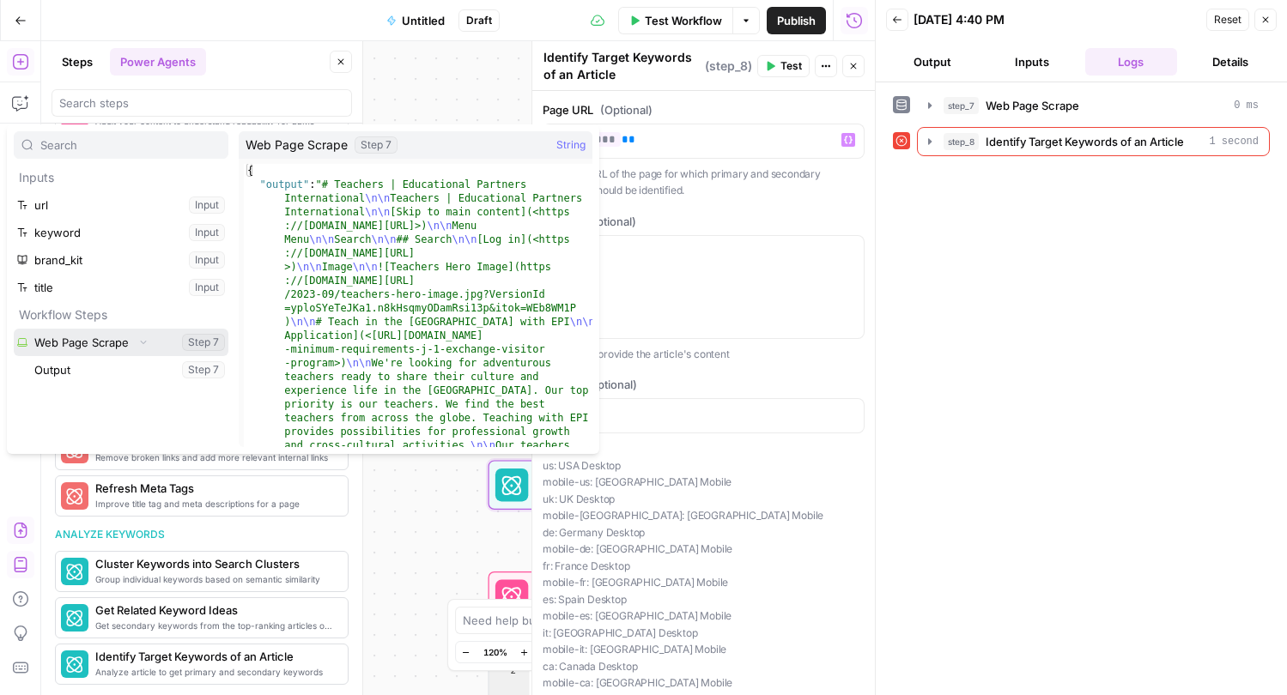
click at [74, 348] on button "Select variable Web Page Scrape" at bounding box center [121, 342] width 215 height 27
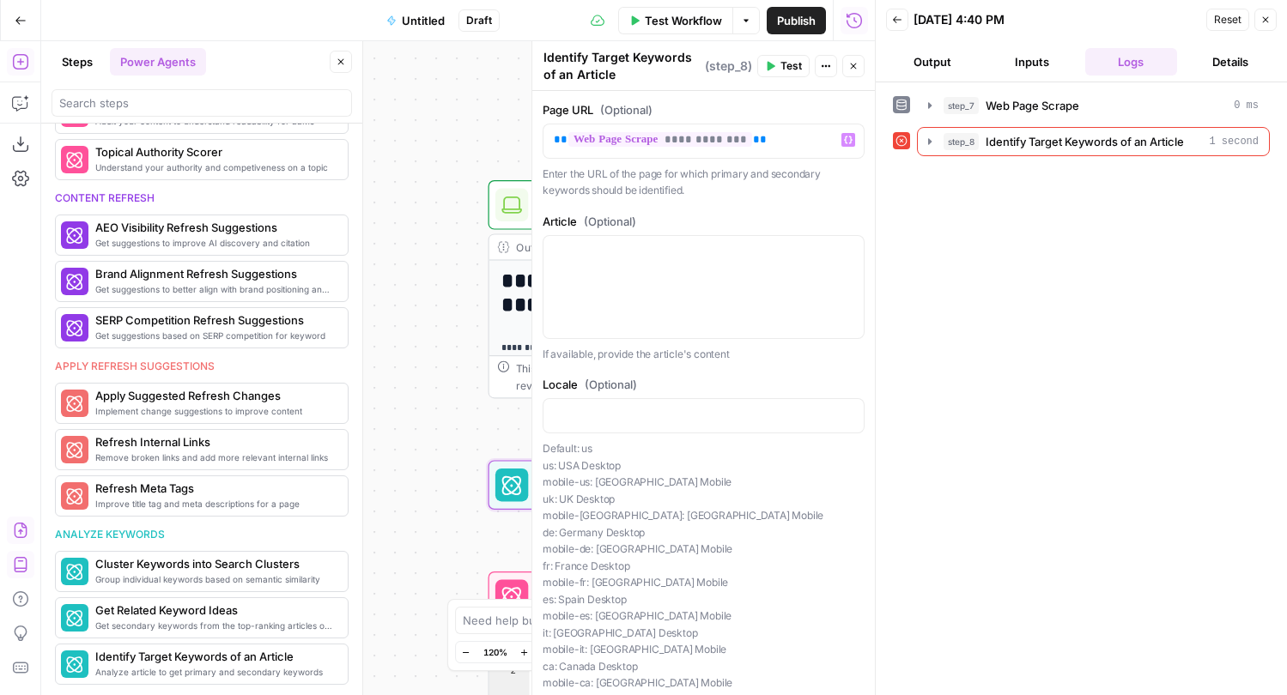
click at [793, 67] on span "Test" at bounding box center [790, 65] width 21 height 15
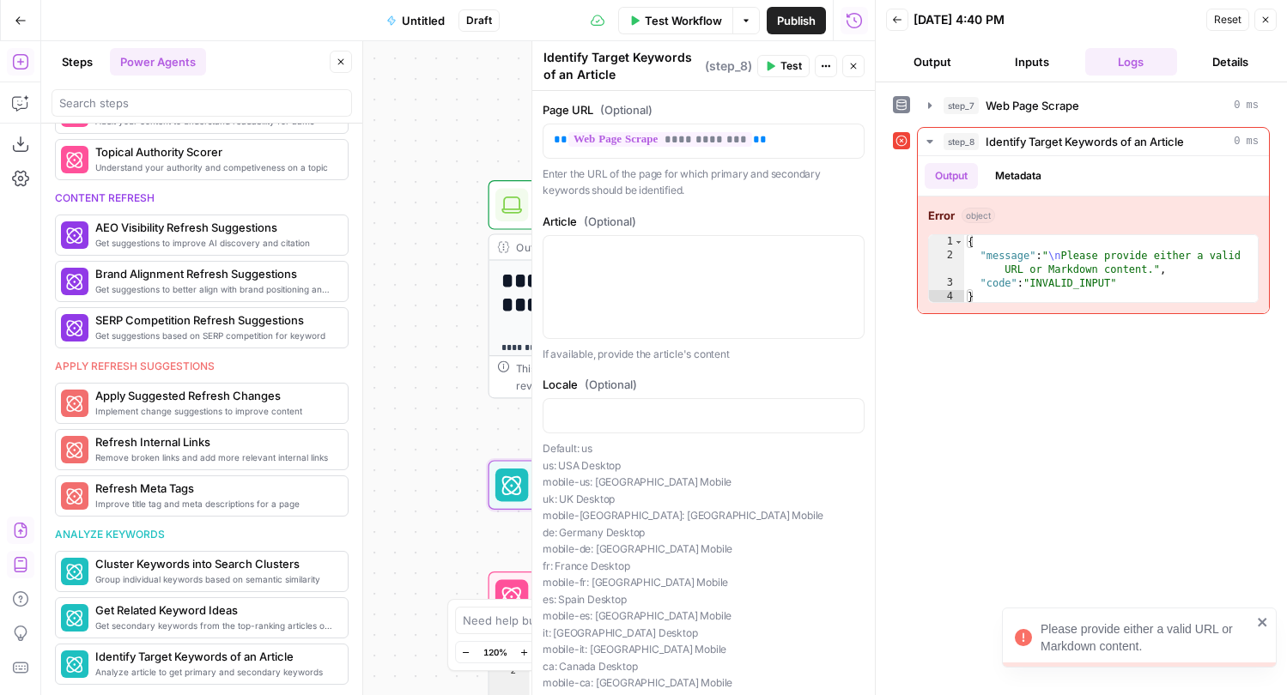
click at [845, 70] on button "Close" at bounding box center [853, 66] width 22 height 22
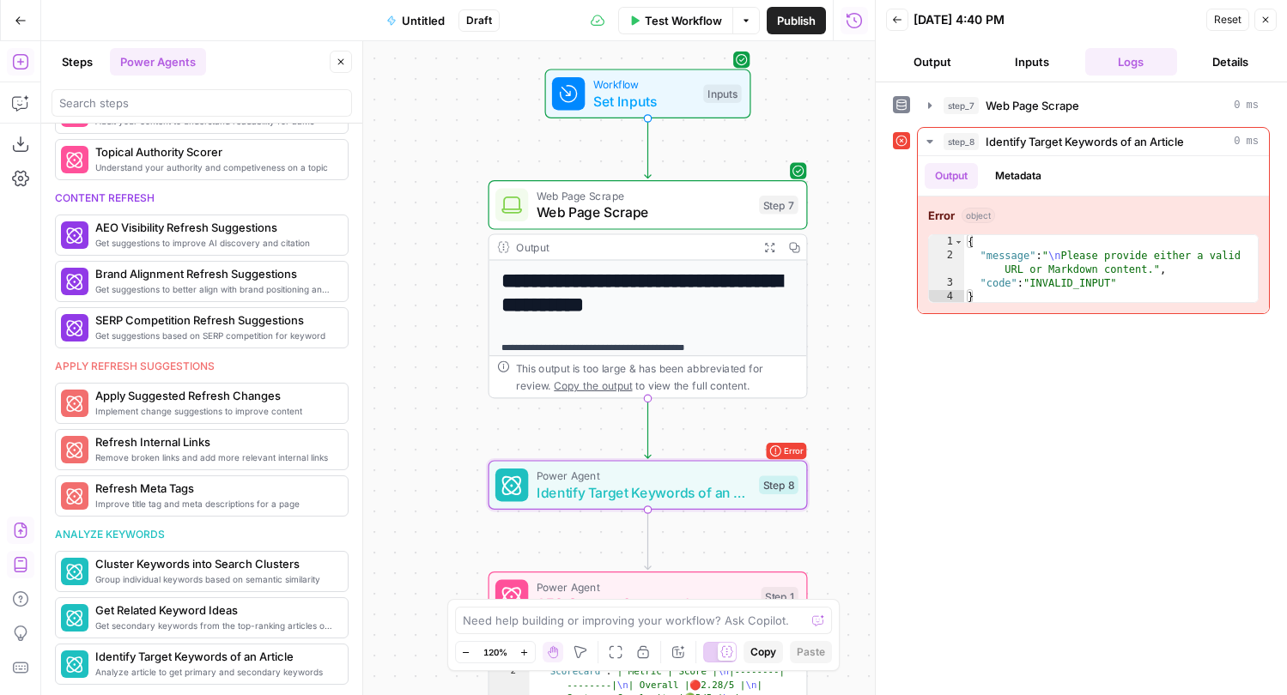
click at [1267, 11] on button "Close" at bounding box center [1265, 20] width 22 height 22
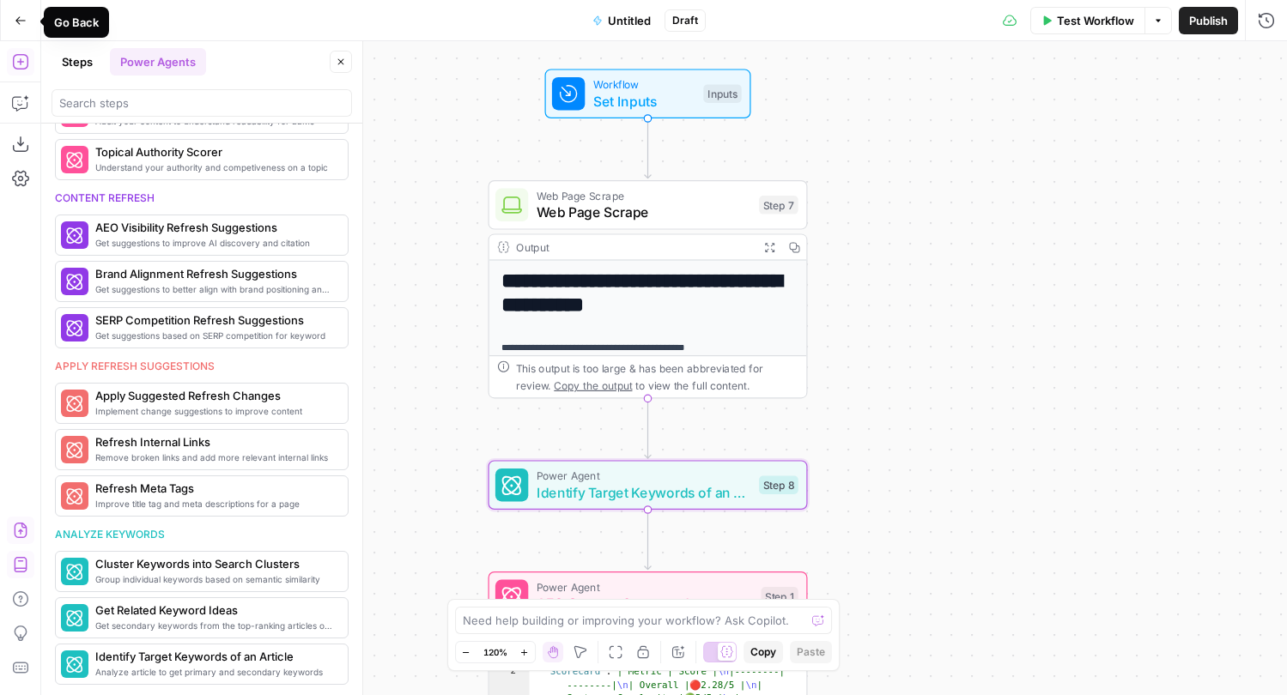
click at [20, 24] on icon "button" at bounding box center [21, 21] width 12 height 12
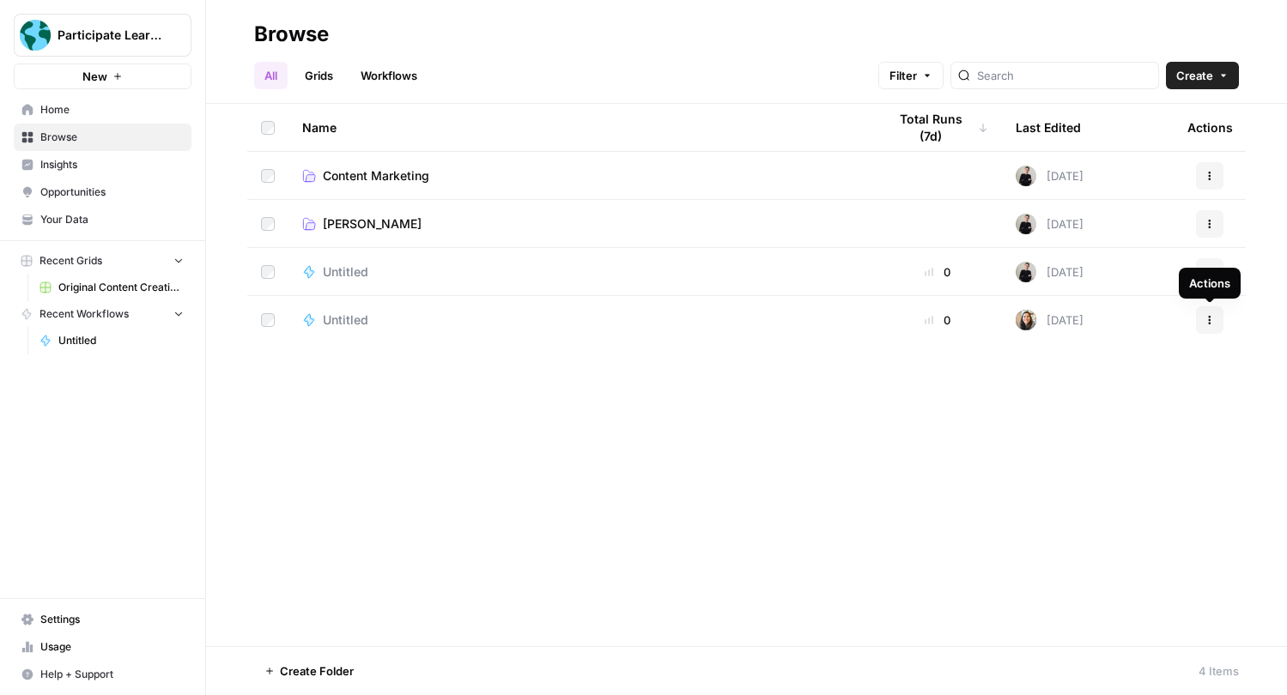
click at [1208, 318] on icon "button" at bounding box center [1209, 320] width 10 height 10
click at [800, 435] on div "Name Total Runs (7d) Last Edited Actions Content Marketing Today Actions Emma T…" at bounding box center [746, 375] width 1081 height 542
click at [107, 218] on span "Your Data" at bounding box center [111, 219] width 143 height 15
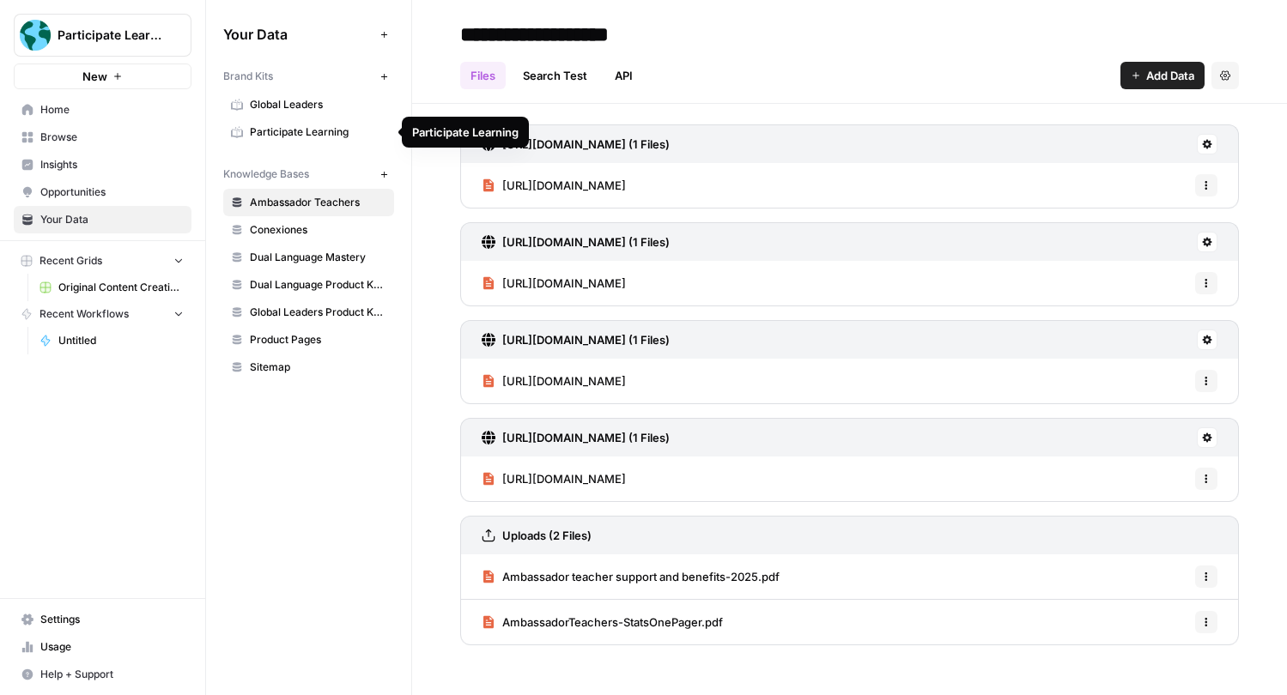
click at [291, 374] on span "Sitemap" at bounding box center [318, 367] width 136 height 15
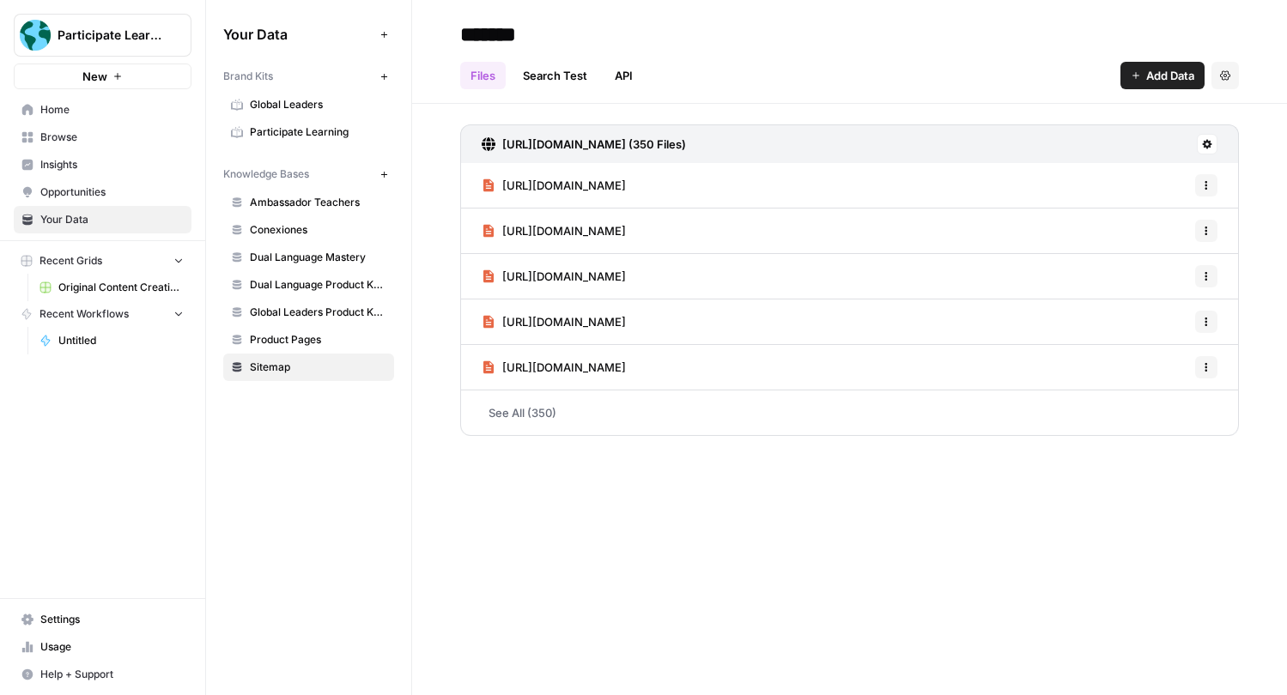
click at [688, 413] on link "See All (350)" at bounding box center [849, 413] width 778 height 45
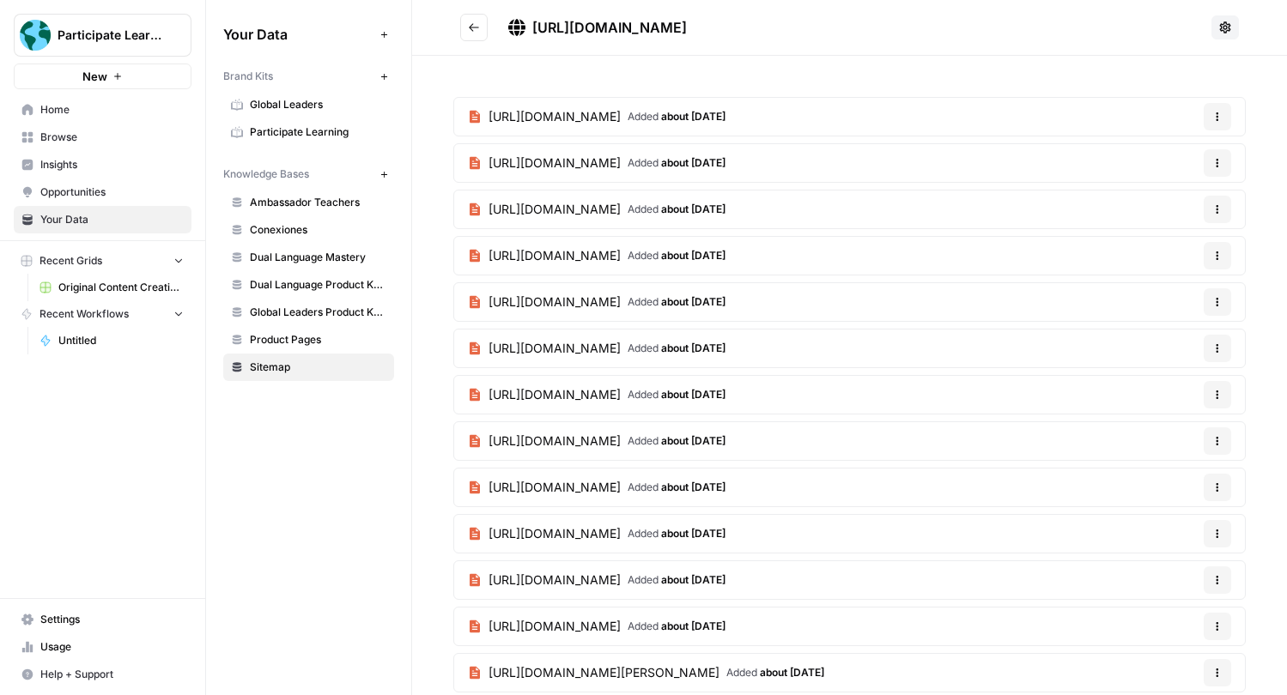
click at [350, 457] on div "Your Data Add Data Brand Kits New Global Leaders Participate Learning Knowledge…" at bounding box center [308, 347] width 205 height 695
click at [475, 27] on icon "Go back" at bounding box center [474, 27] width 10 height 8
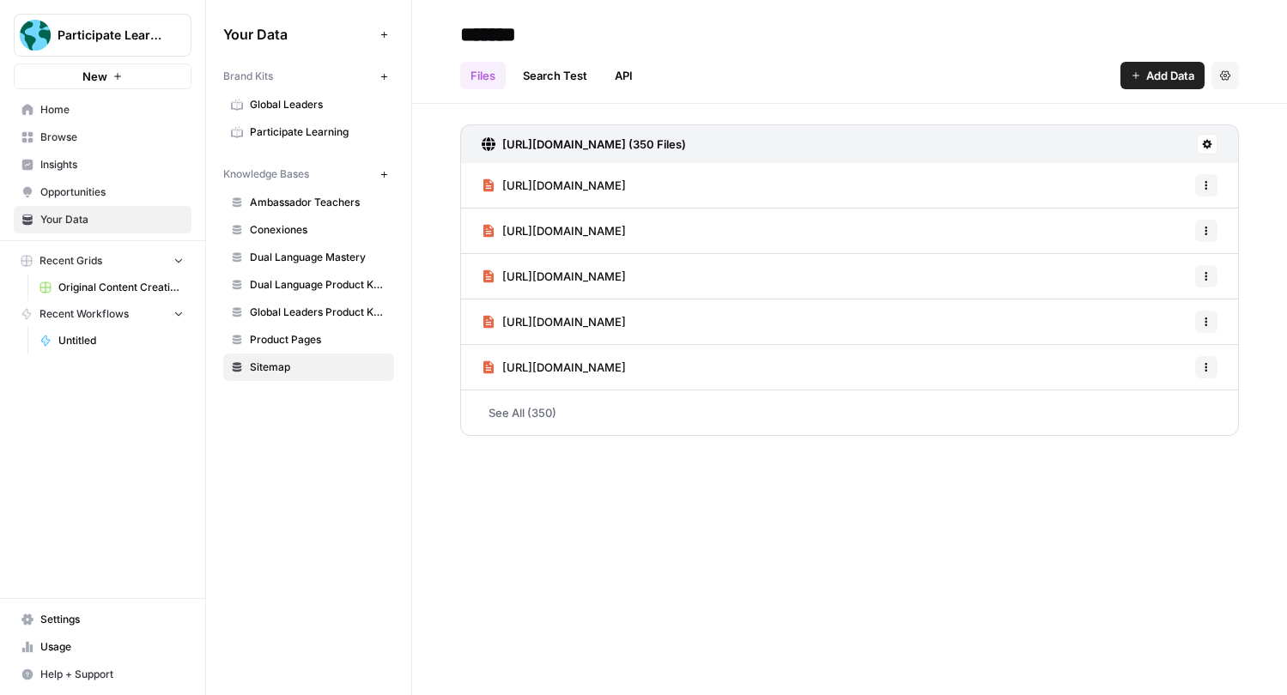
click at [683, 506] on div "******* Files Search Test API Add Data Settings https://www.participatelearning…" at bounding box center [849, 347] width 875 height 695
click at [557, 73] on link "Search Test" at bounding box center [554, 75] width 85 height 27
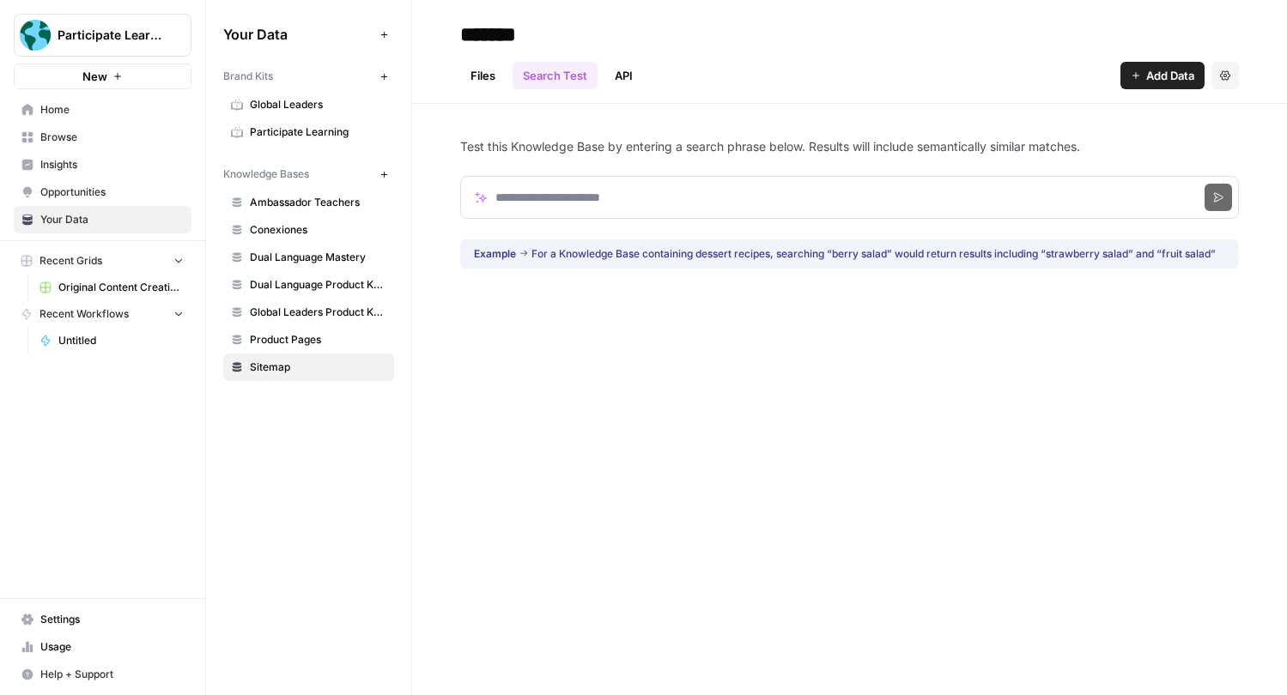
click at [614, 74] on link "API" at bounding box center [623, 75] width 39 height 27
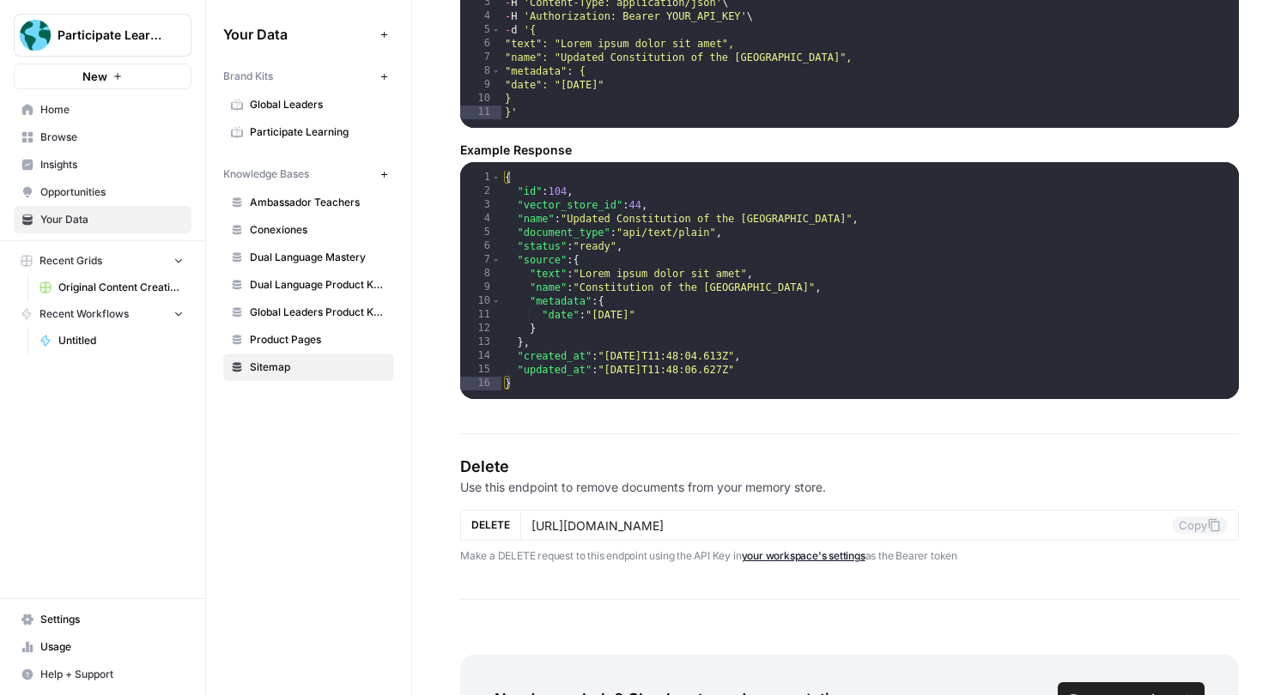
scroll to position [2825, 0]
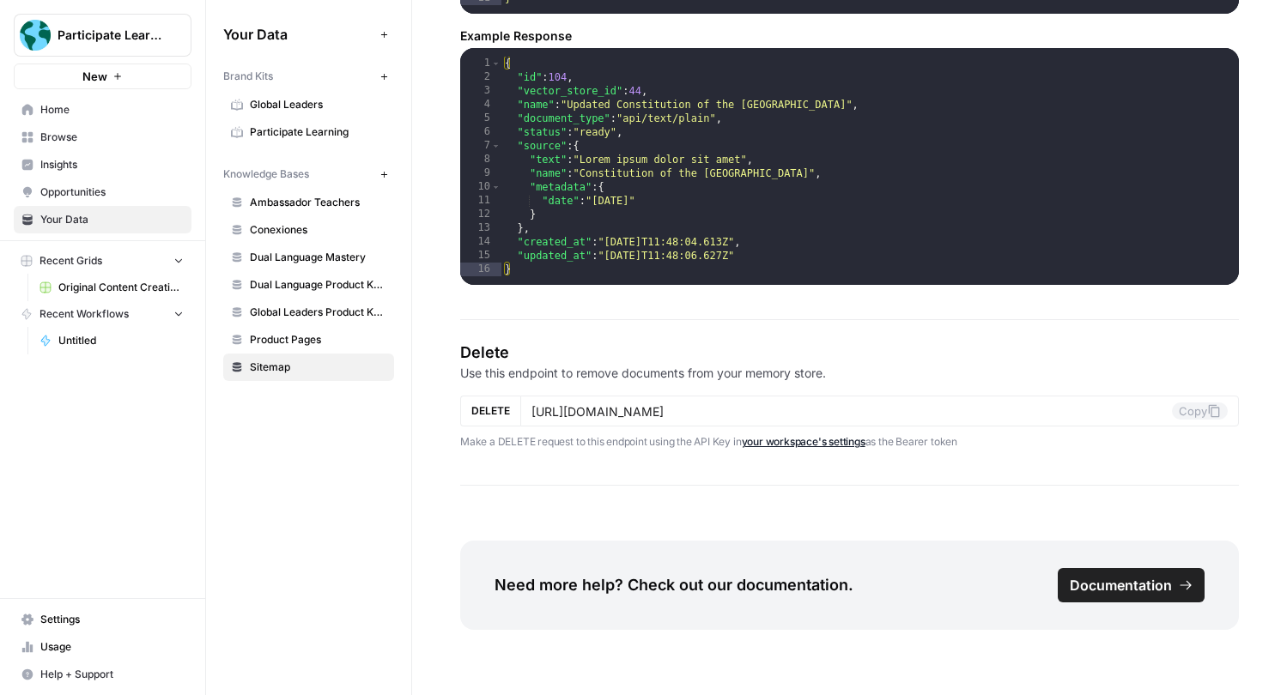
click at [84, 215] on span "Your Data" at bounding box center [111, 219] width 143 height 15
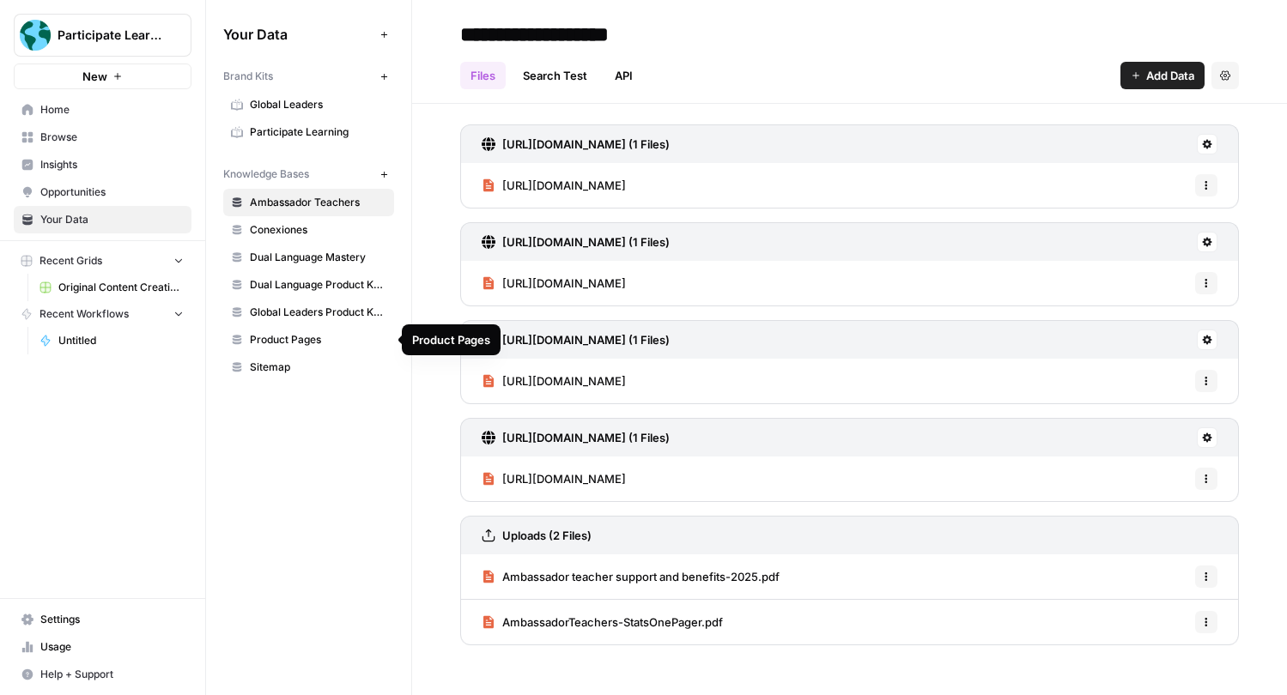
click at [307, 350] on link "Product Pages" at bounding box center [308, 339] width 171 height 27
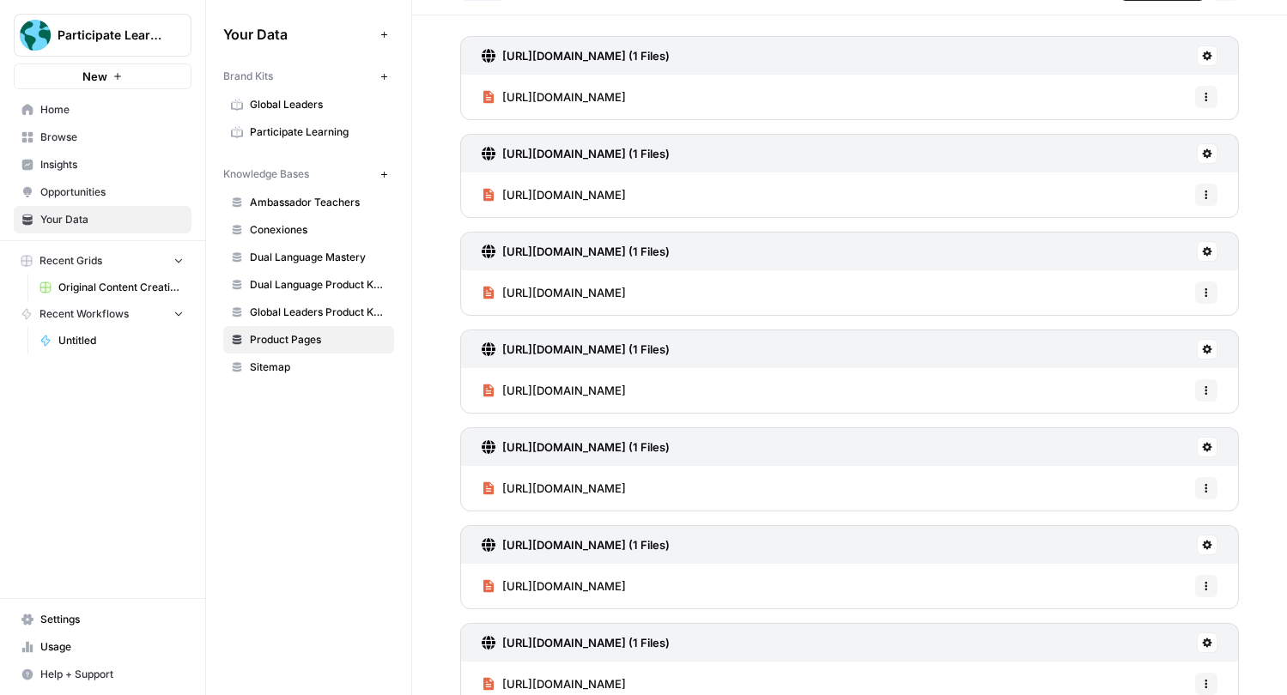
scroll to position [114, 0]
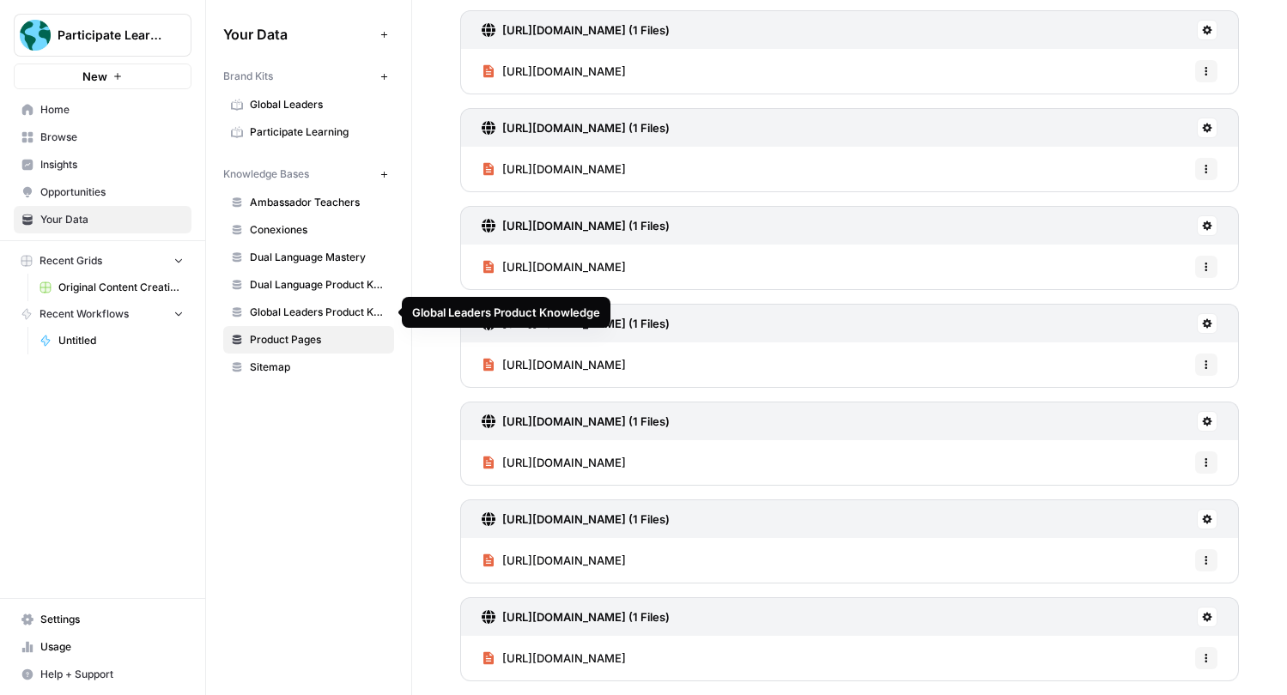
click at [307, 314] on span "Global Leaders Product Knowledge" at bounding box center [318, 312] width 136 height 15
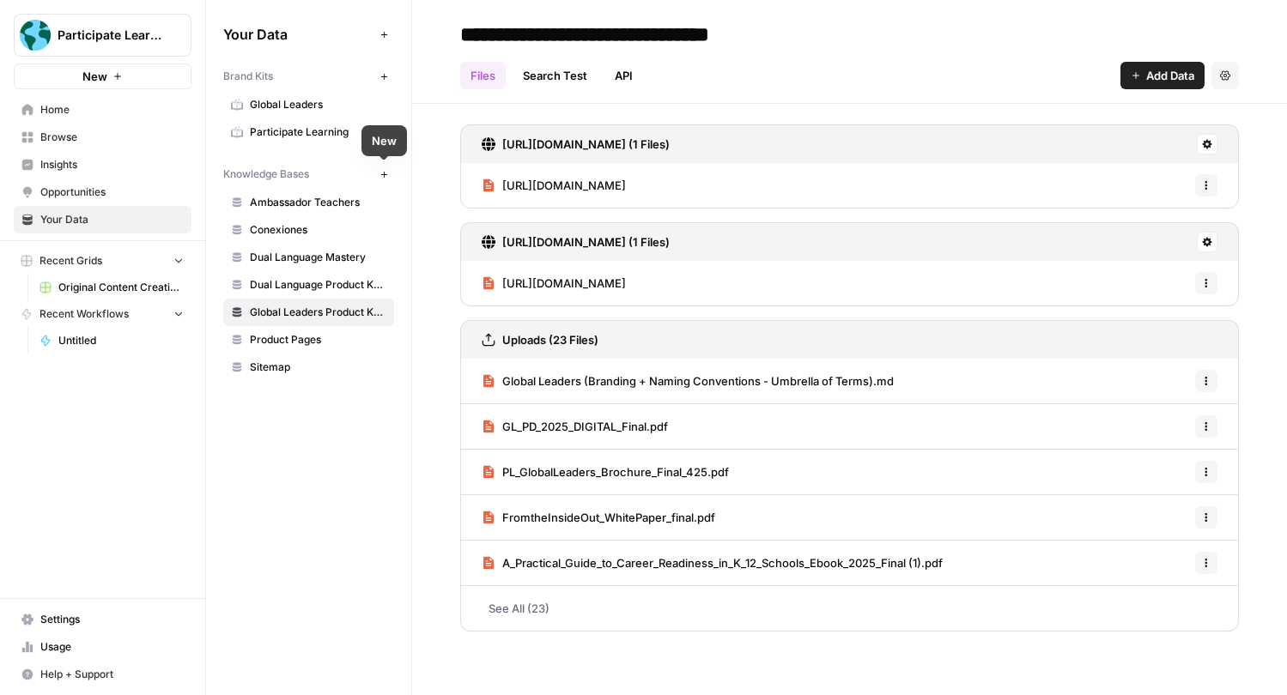
click at [315, 175] on div "Knowledge Bases" at bounding box center [298, 174] width 150 height 15
click at [139, 193] on span "Opportunities" at bounding box center [111, 192] width 143 height 15
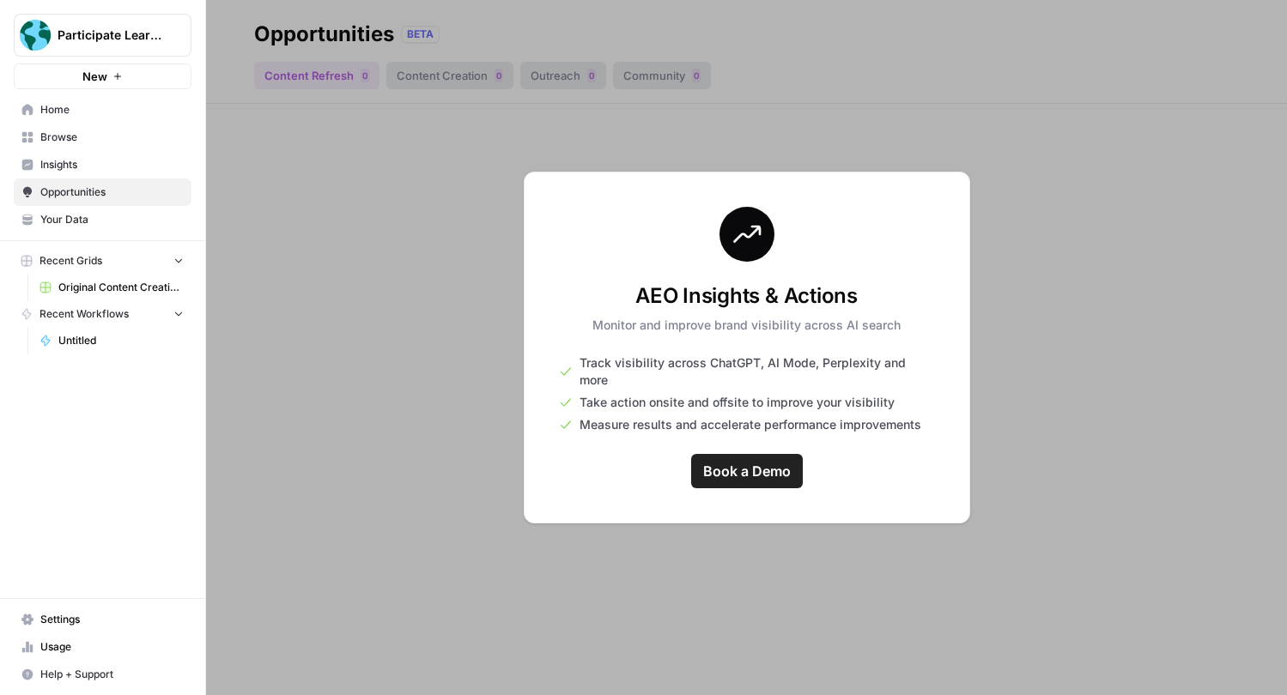
click at [89, 151] on link "Insights" at bounding box center [103, 164] width 178 height 27
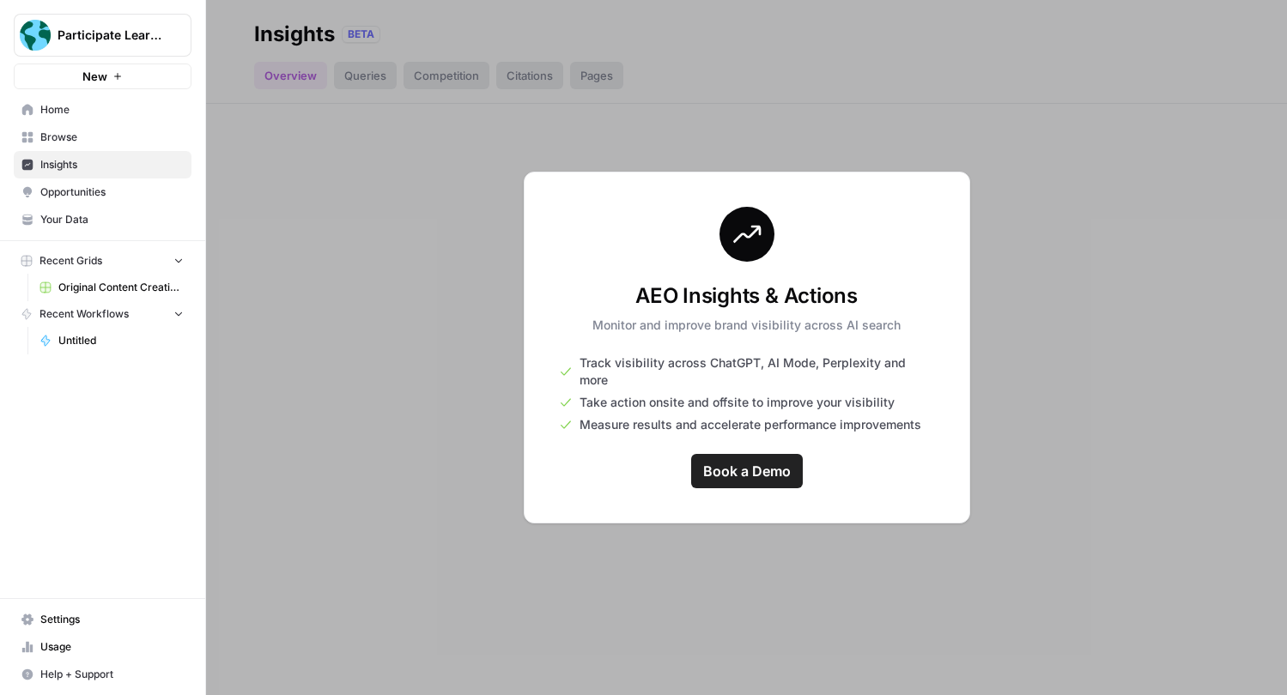
click at [81, 131] on span "Browse" at bounding box center [111, 137] width 143 height 15
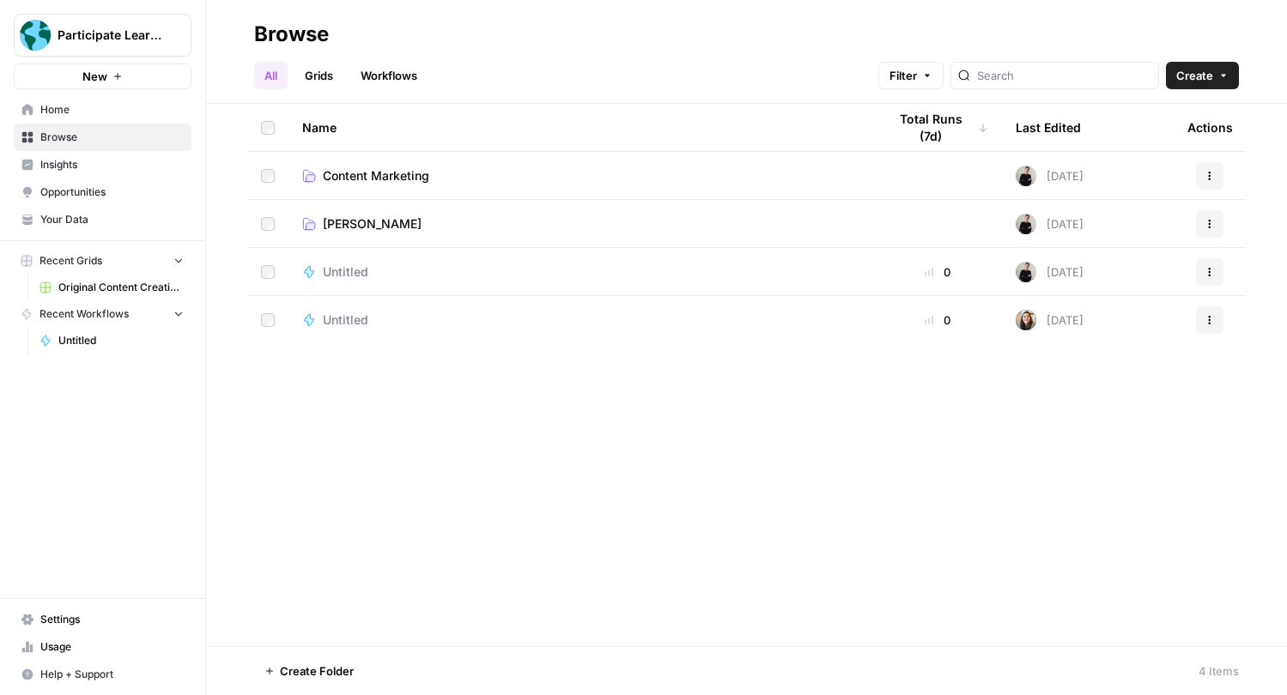
click at [324, 69] on link "Grids" at bounding box center [318, 75] width 49 height 27
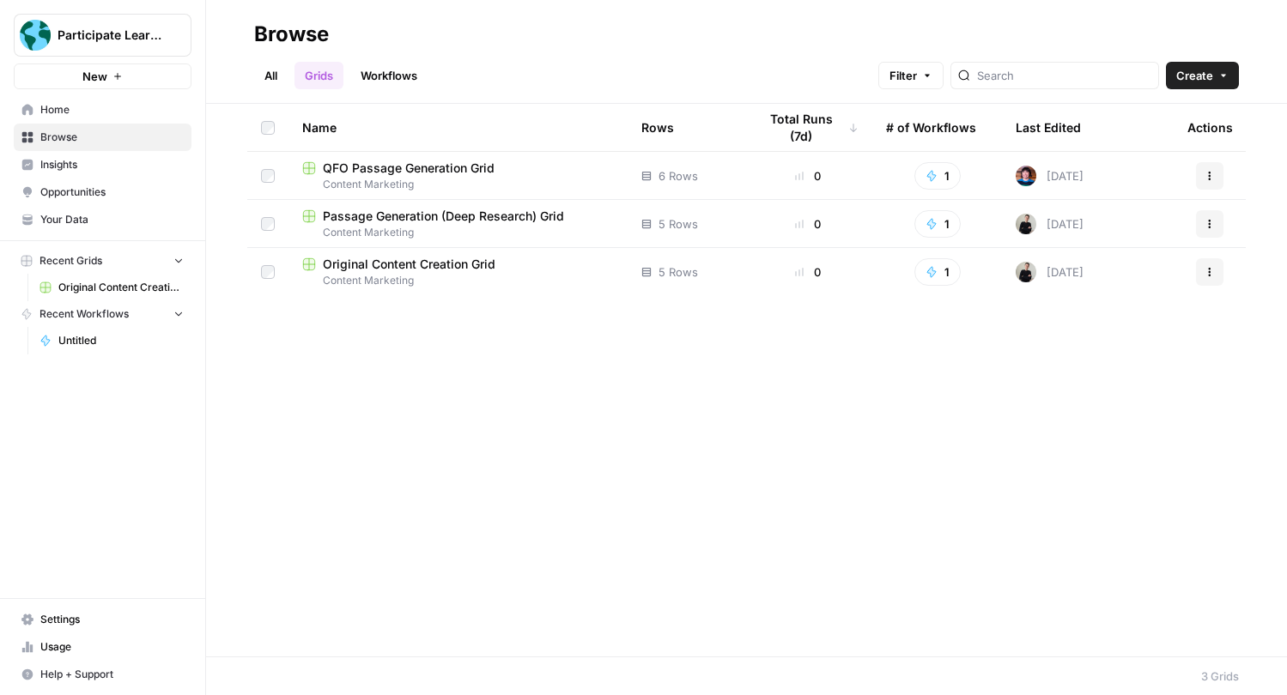
click at [395, 83] on link "Workflows" at bounding box center [388, 75] width 77 height 27
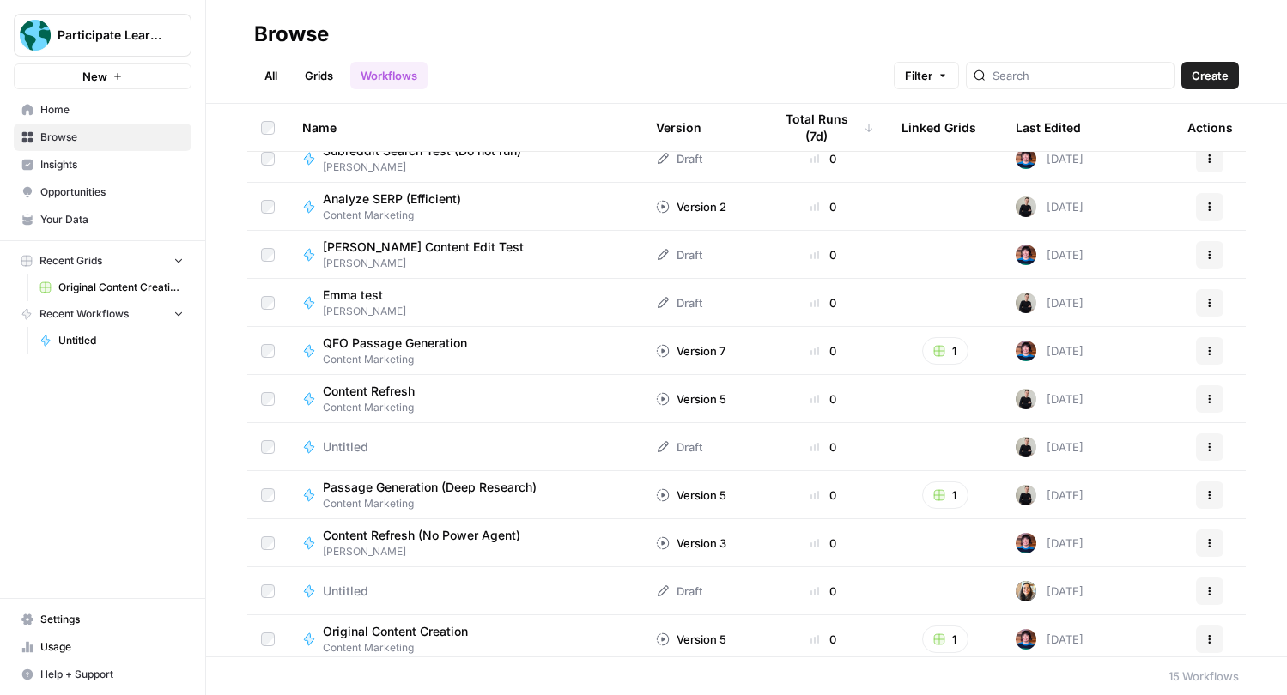
scroll to position [216, 0]
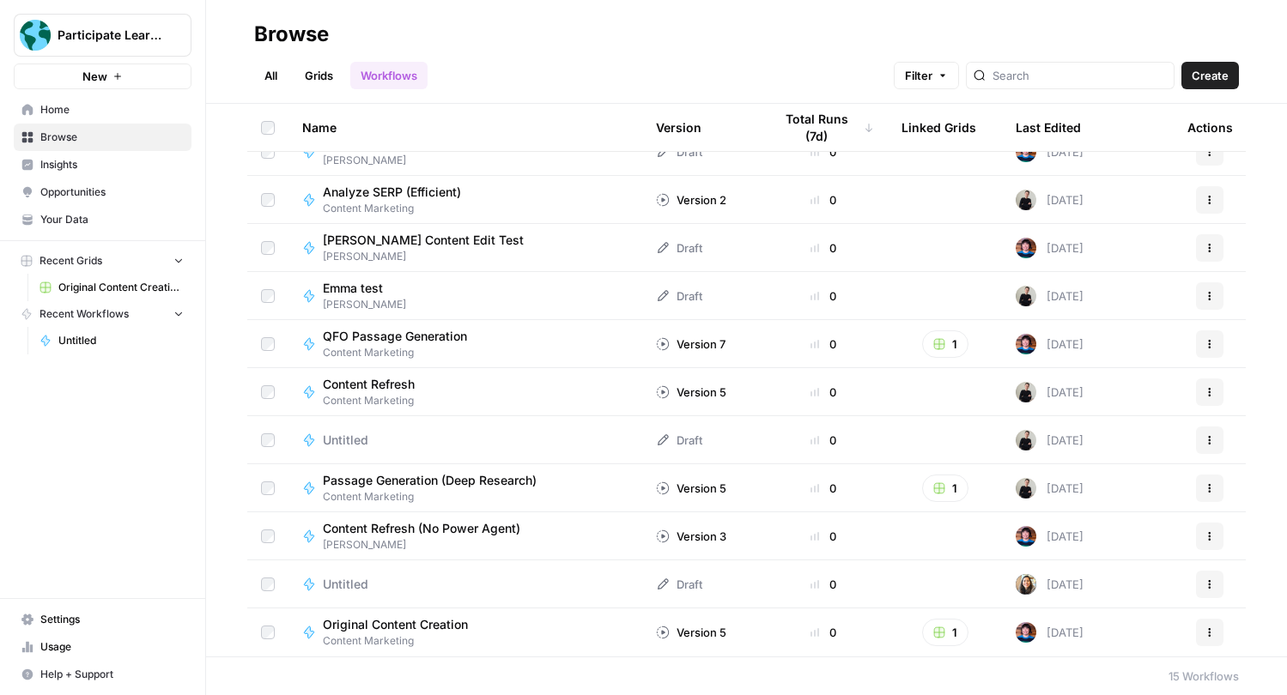
click at [348, 579] on span "Untitled" at bounding box center [345, 584] width 45 height 17
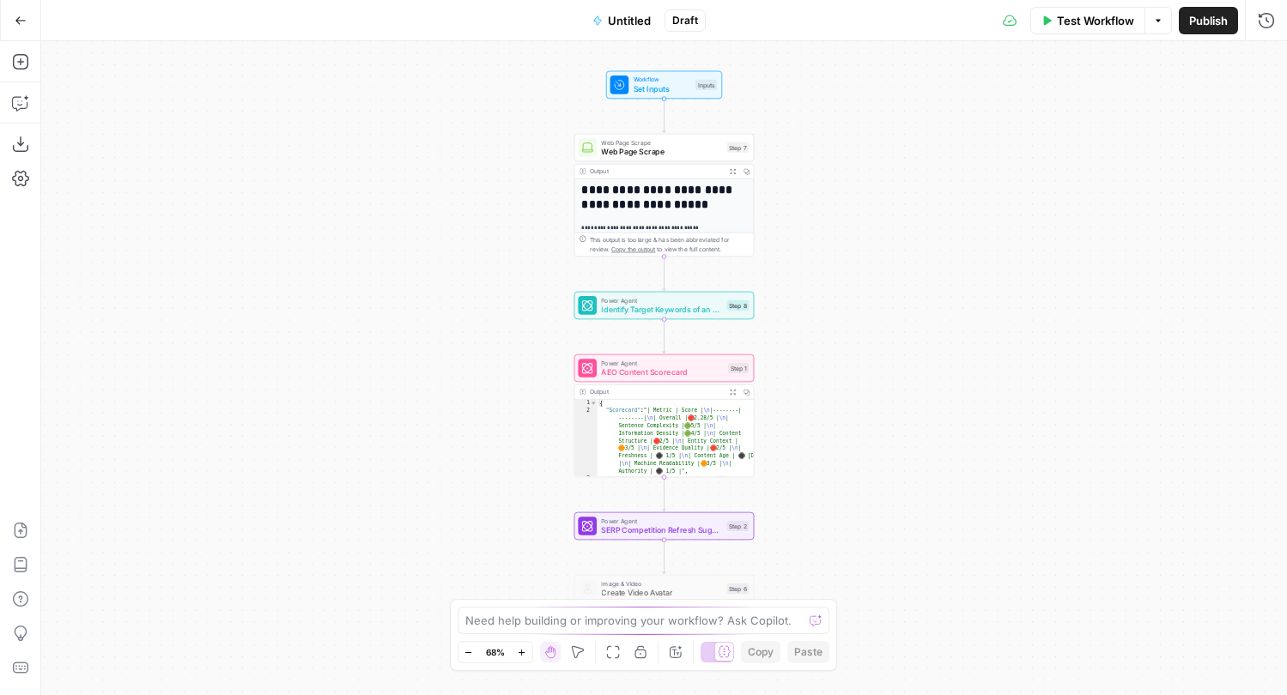
click at [639, 20] on span "Untitled" at bounding box center [629, 20] width 43 height 17
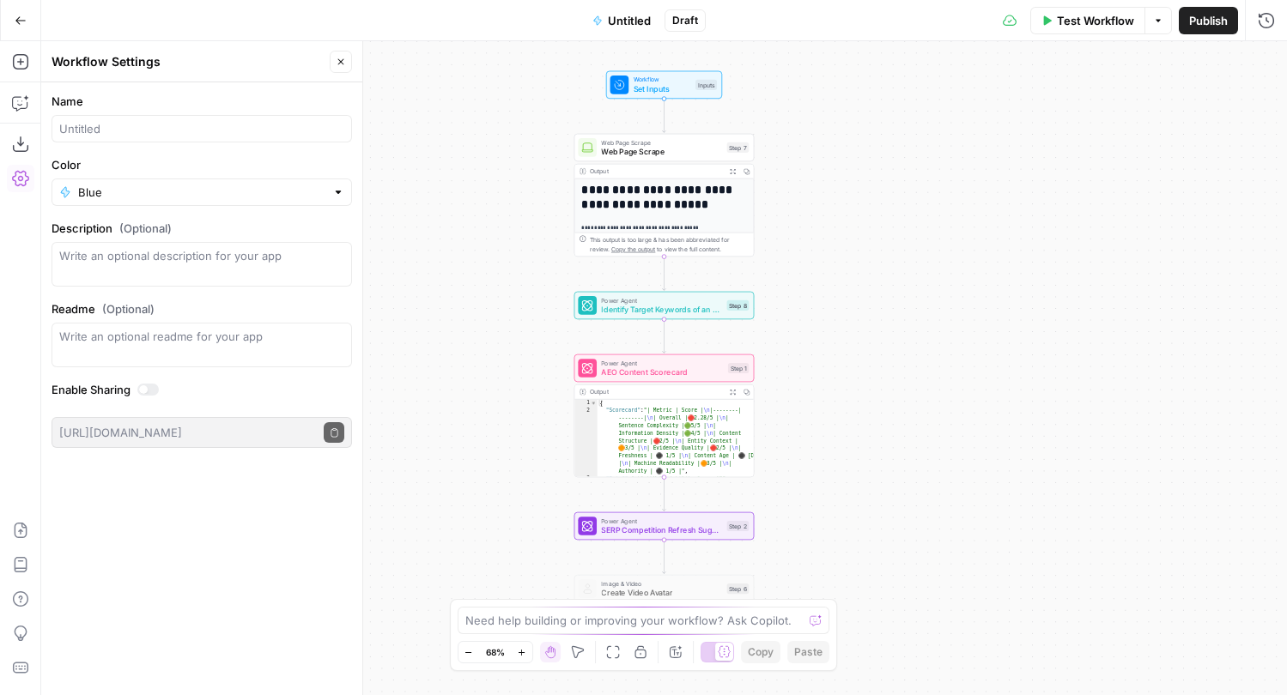
click at [232, 140] on div at bounding box center [201, 128] width 300 height 27
type input "Paula Test"
click at [967, 149] on div "**********" at bounding box center [663, 368] width 1245 height 654
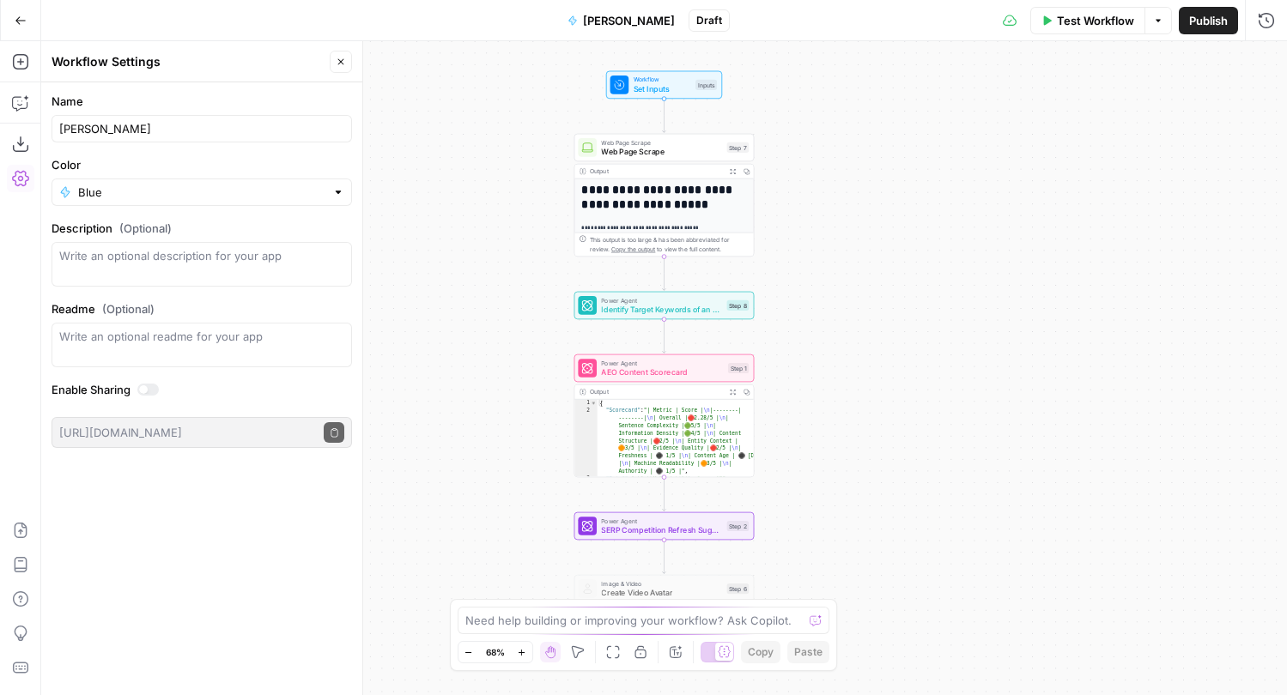
click at [345, 53] on button "Close" at bounding box center [341, 62] width 22 height 22
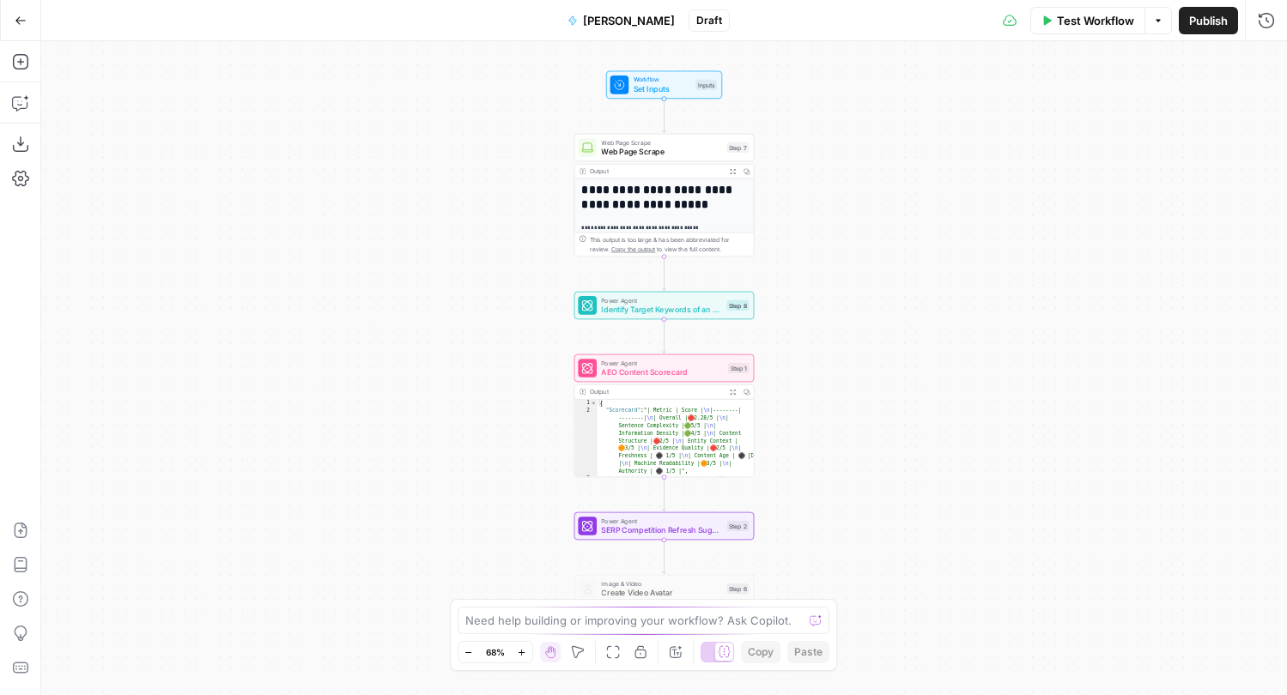
click at [26, 24] on button "Go Back" at bounding box center [20, 20] width 31 height 31
